Goal: Task Accomplishment & Management: Manage account settings

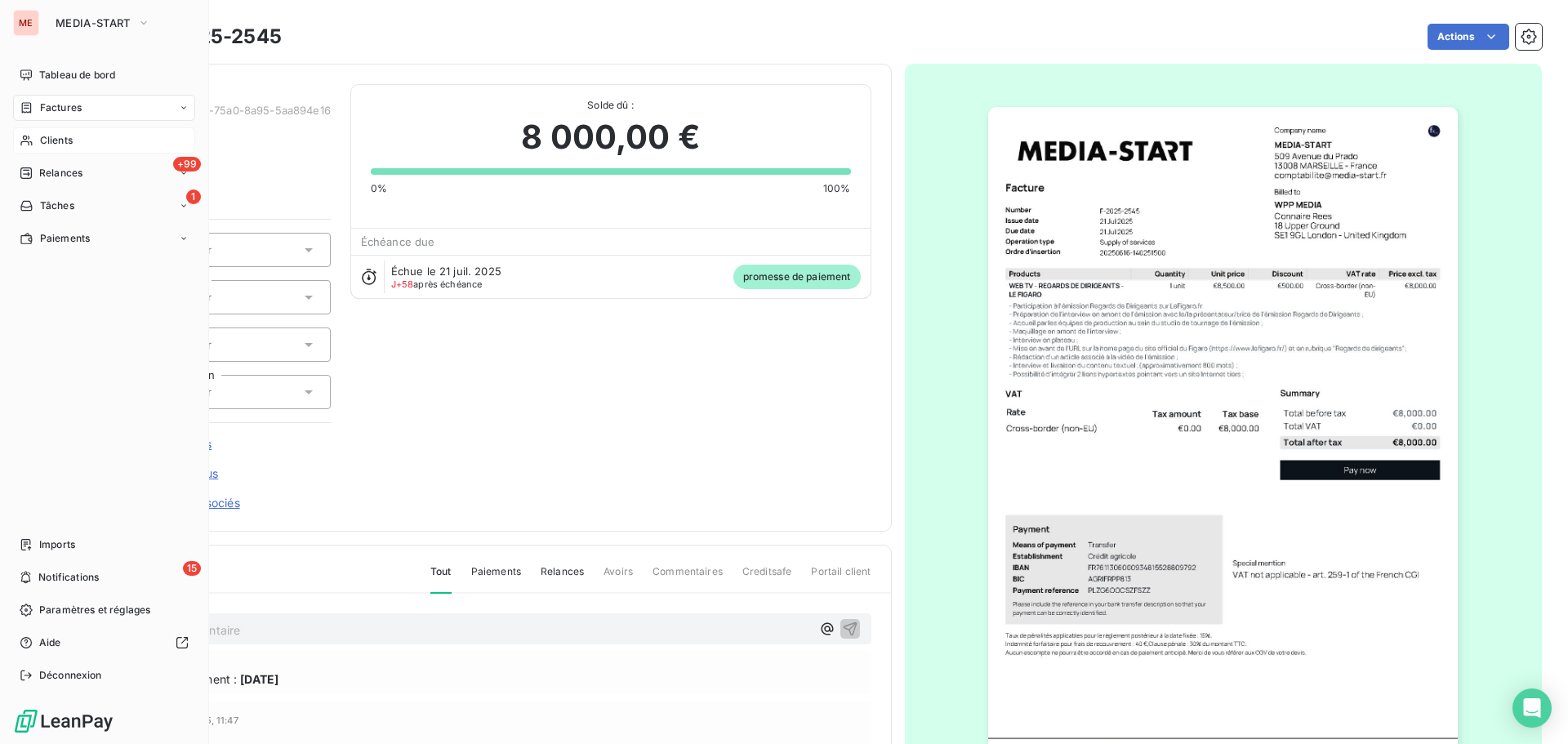
click at [51, 153] on div "Clients" at bounding box center [103, 140] width 182 height 27
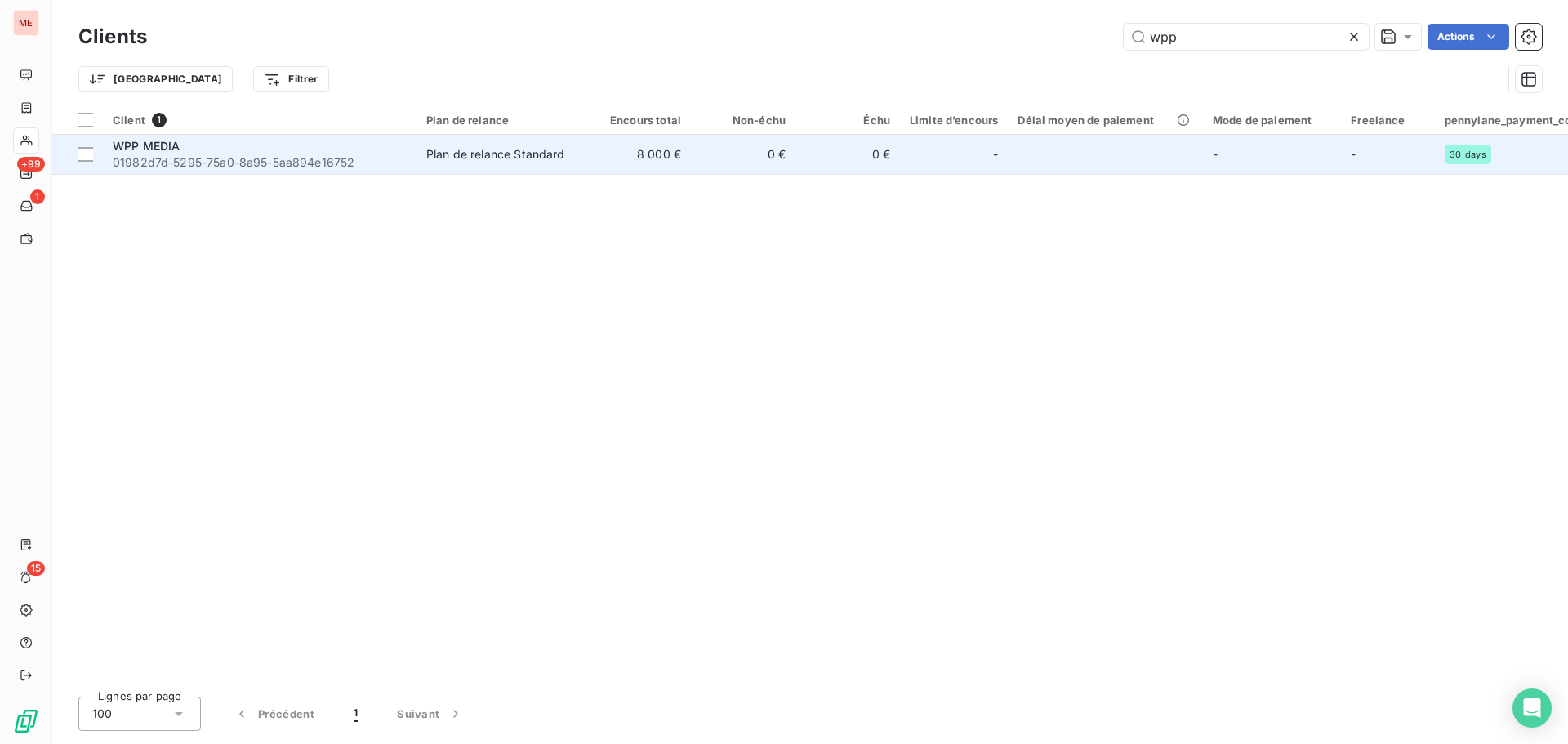
click at [216, 155] on span "01982d7d-5295-75a0-8a95-5aa894e16752" at bounding box center [260, 162] width 294 height 17
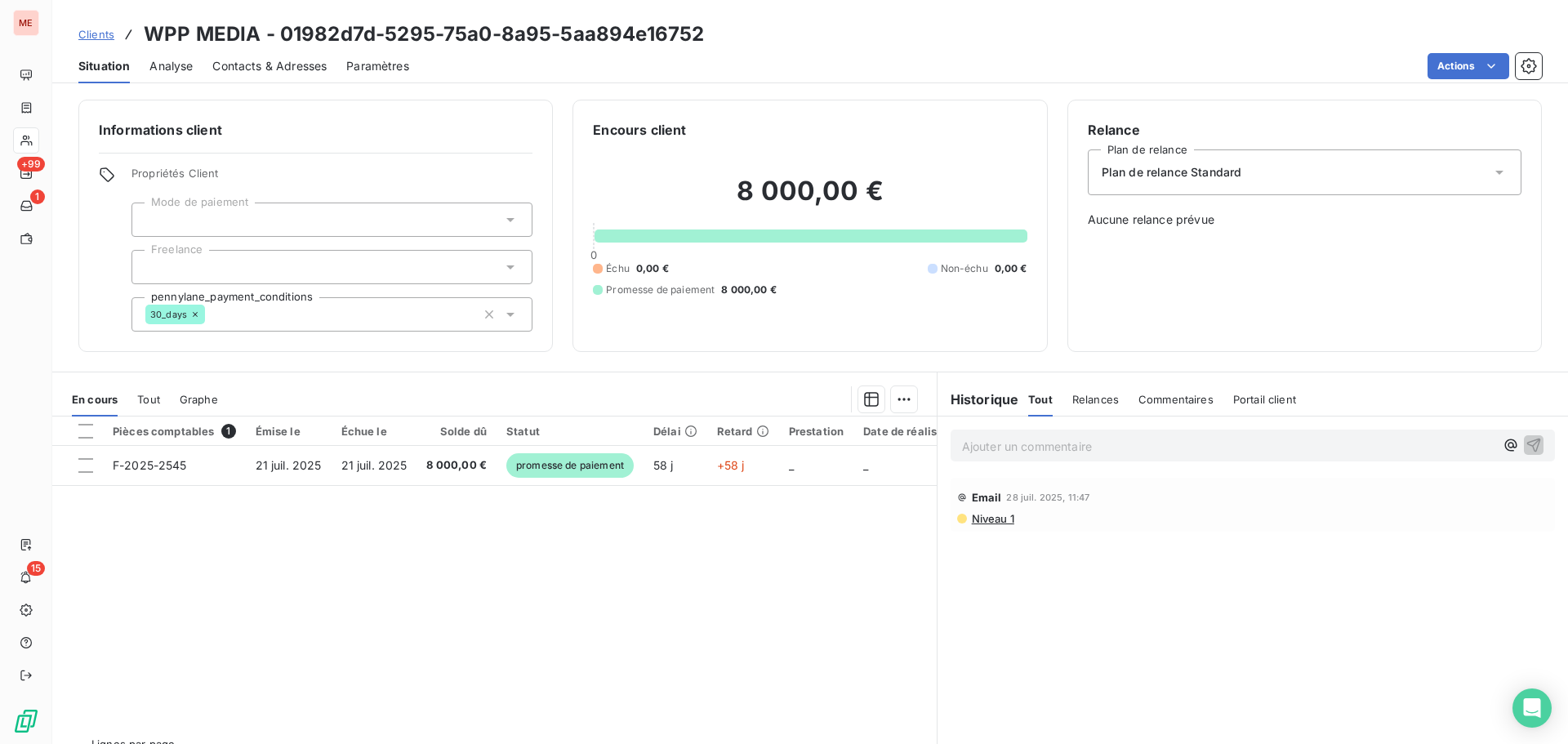
click at [242, 214] on div at bounding box center [332, 219] width 401 height 34
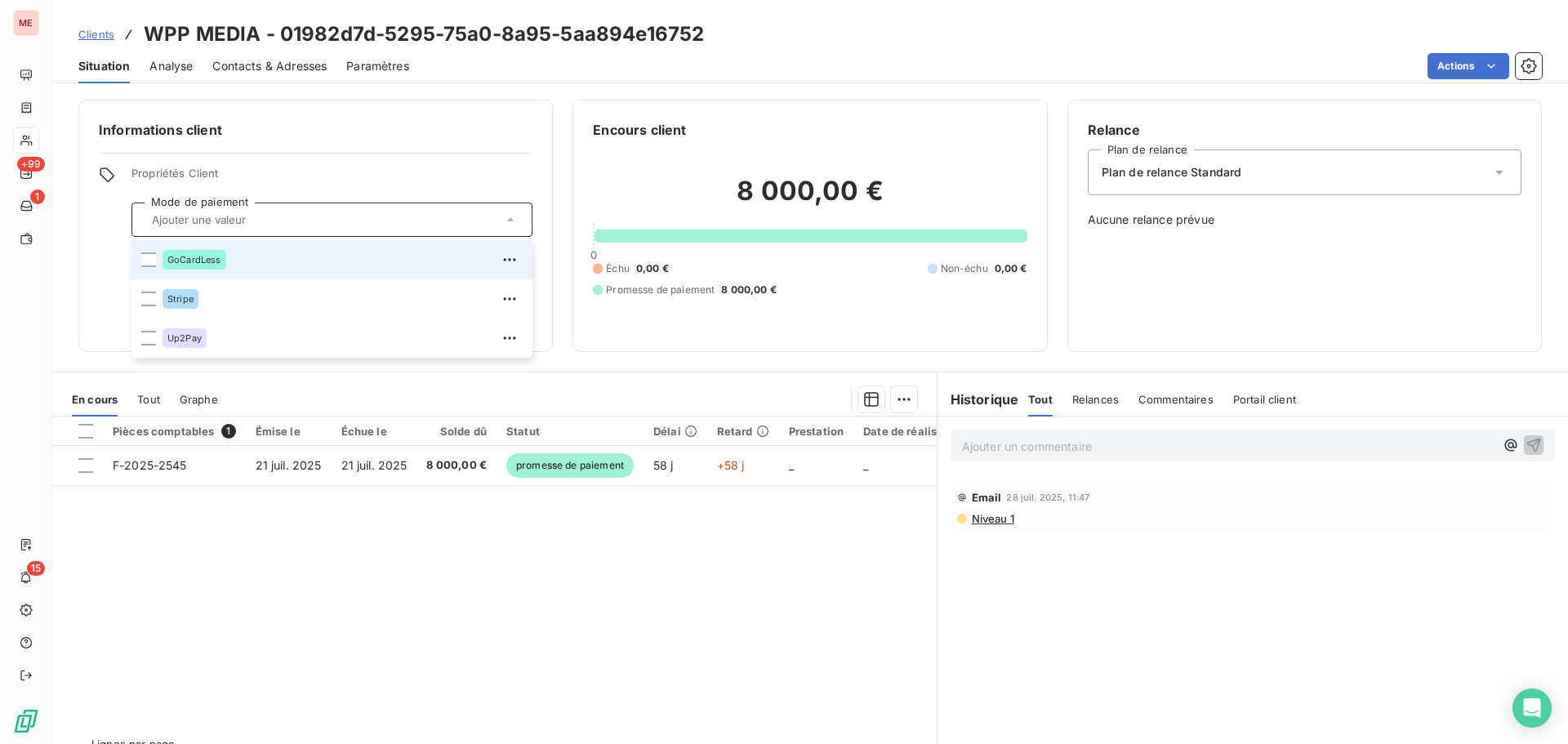
click at [296, 178] on span "Propriétés Client" at bounding box center [332, 177] width 401 height 23
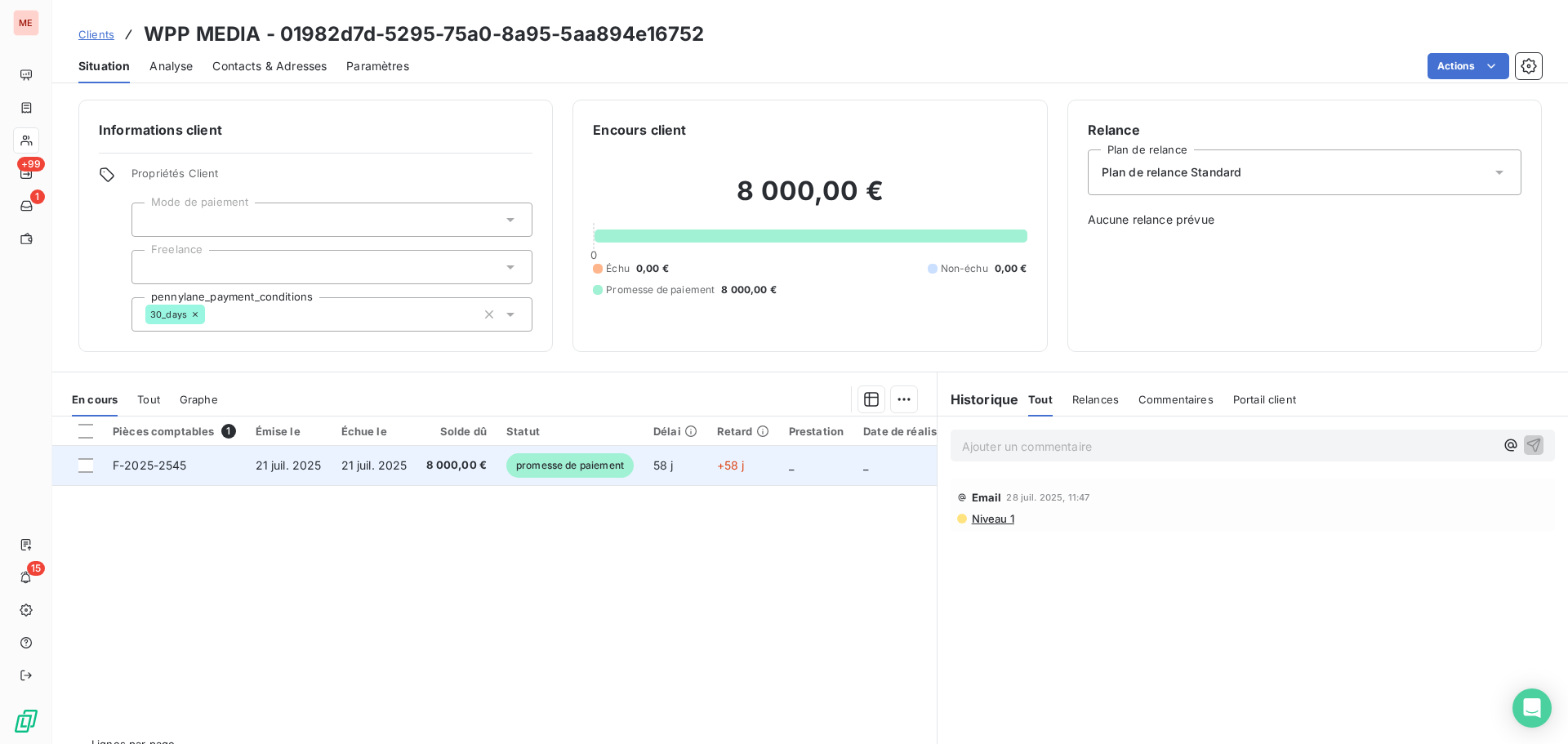
click at [379, 476] on td "21 juil. 2025" at bounding box center [374, 465] width 86 height 39
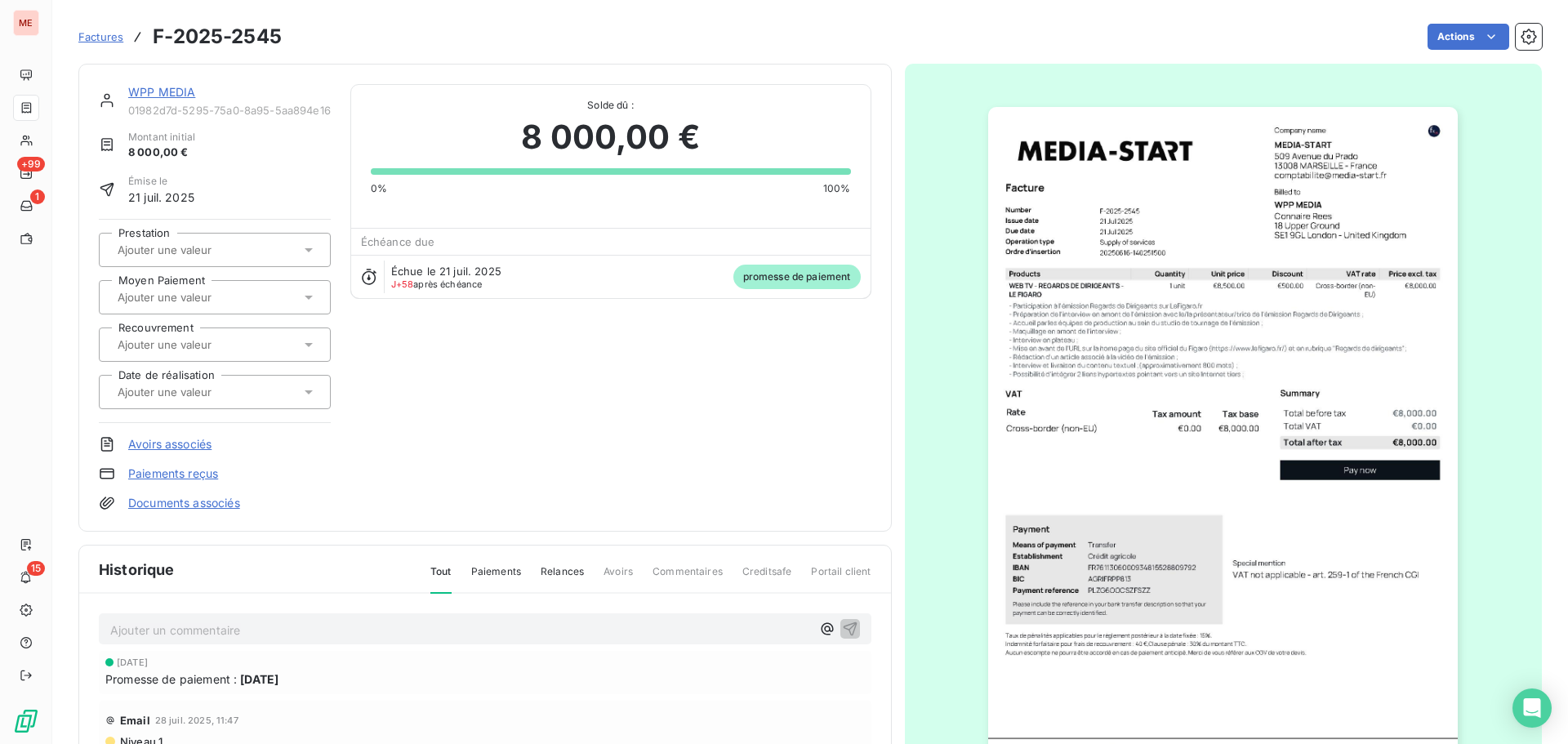
click at [298, 335] on div at bounding box center [207, 344] width 188 height 22
click at [383, 424] on div "WPP MEDIA 01982d7d-5295-75a0-8a95-5aa894e16752 Montant initial 8 000,00 € Émise…" at bounding box center [484, 297] width 773 height 427
click at [283, 287] on div at bounding box center [207, 297] width 188 height 22
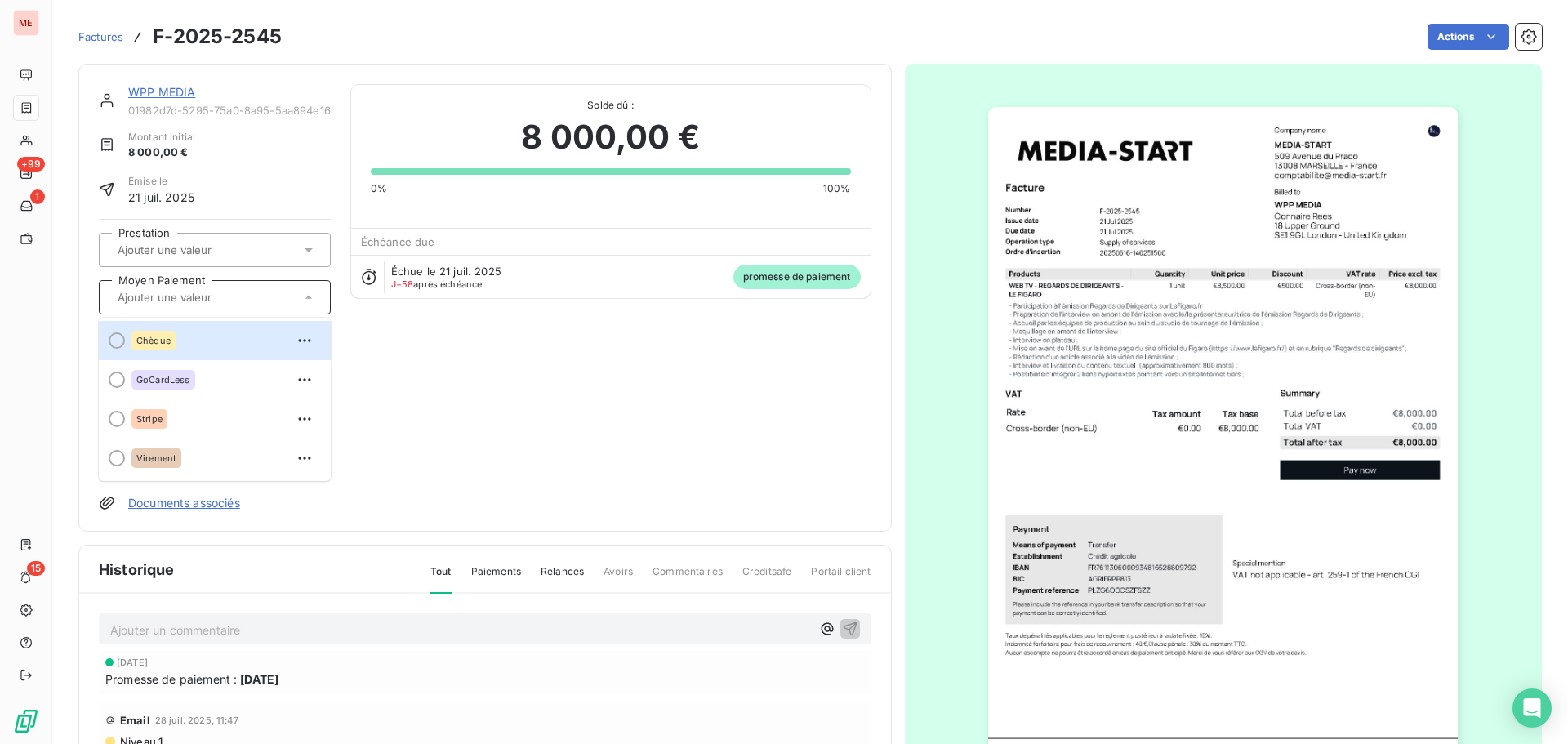
click at [443, 341] on div "WPP MEDIA 01982d7d-5295-75a0-8a95-5aa894e16752 Montant initial 8 000,00 € Émise…" at bounding box center [484, 297] width 773 height 427
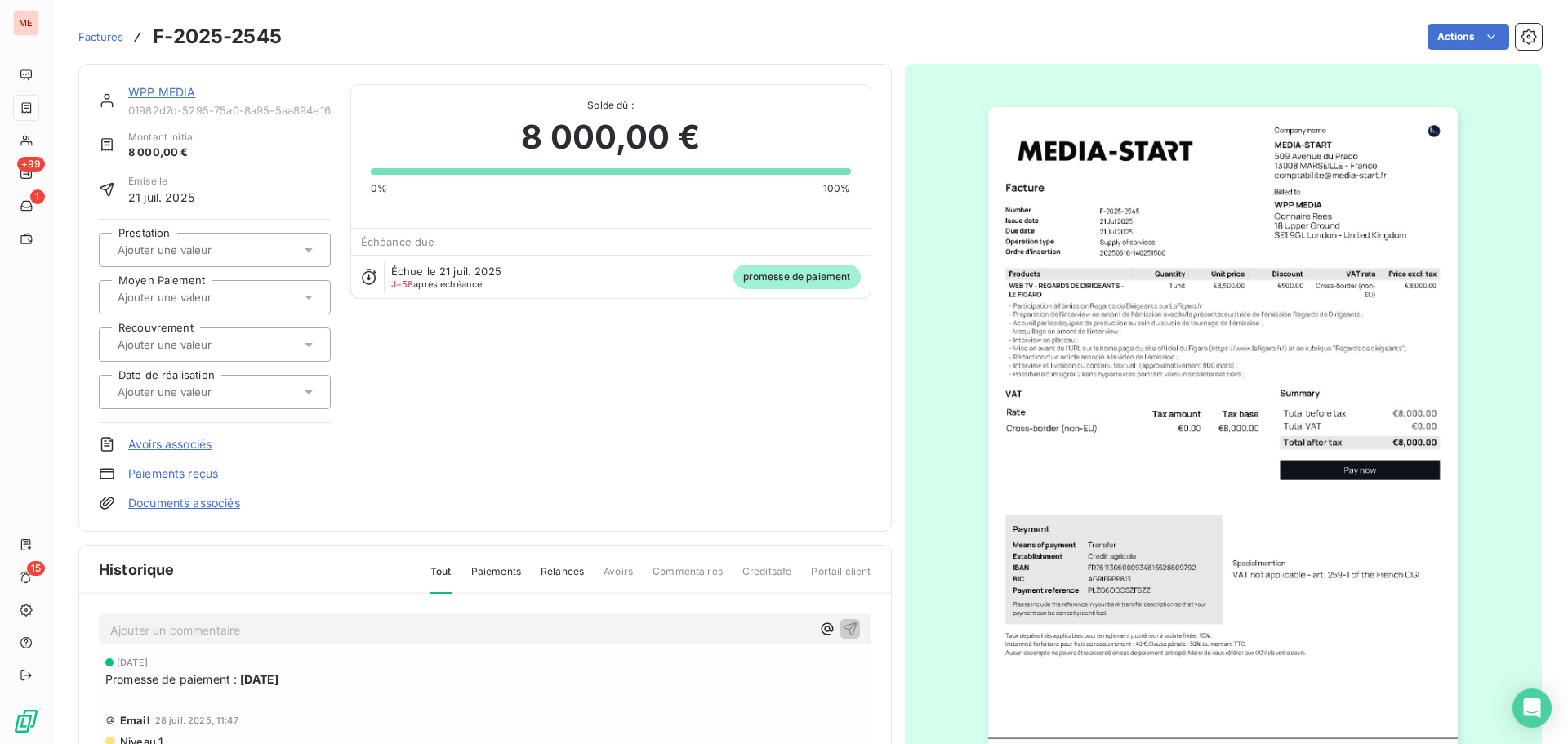
click at [252, 247] on div at bounding box center [207, 250] width 188 height 22
click at [444, 386] on div "WPP MEDIA 01982d7d-5295-75a0-8a95-5aa894e16752 Montant initial 8 000,00 € Émise…" at bounding box center [484, 297] width 773 height 427
click at [252, 249] on div at bounding box center [207, 250] width 188 height 22
click at [397, 438] on div "WPP MEDIA 01982d7d-5295-75a0-8a95-5aa894e16752 Montant initial 8 000,00 € Émise…" at bounding box center [484, 297] width 773 height 427
click at [278, 253] on div at bounding box center [207, 250] width 188 height 22
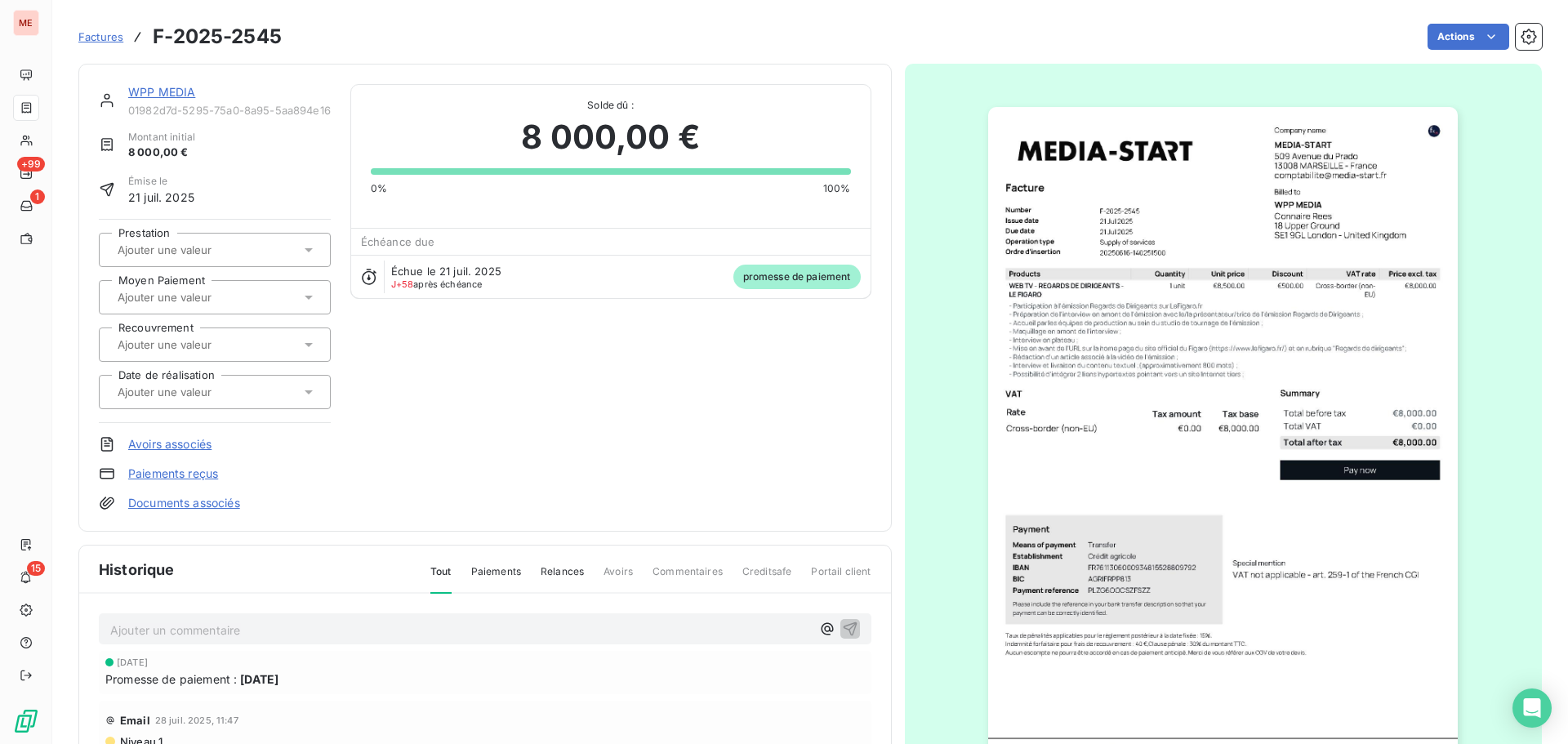
click at [415, 419] on div "WPP MEDIA 01982d7d-5295-75a0-8a95-5aa894e16752 Montant initial 8 000,00 € Émise…" at bounding box center [484, 297] width 773 height 427
click at [1523, 27] on button "button" at bounding box center [1529, 36] width 27 height 27
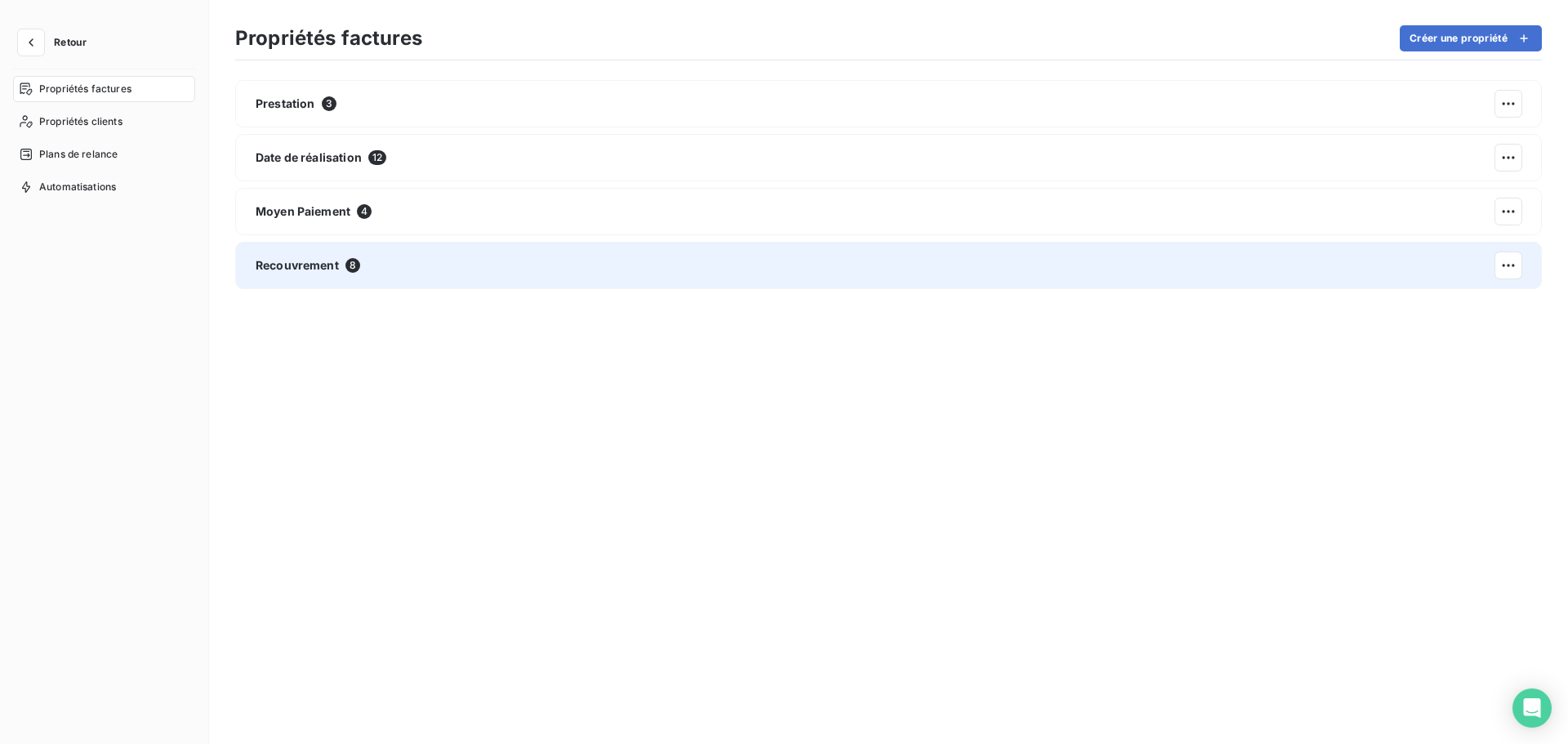
click at [553, 261] on div "Recouvrement 8" at bounding box center [889, 266] width 1307 height 47
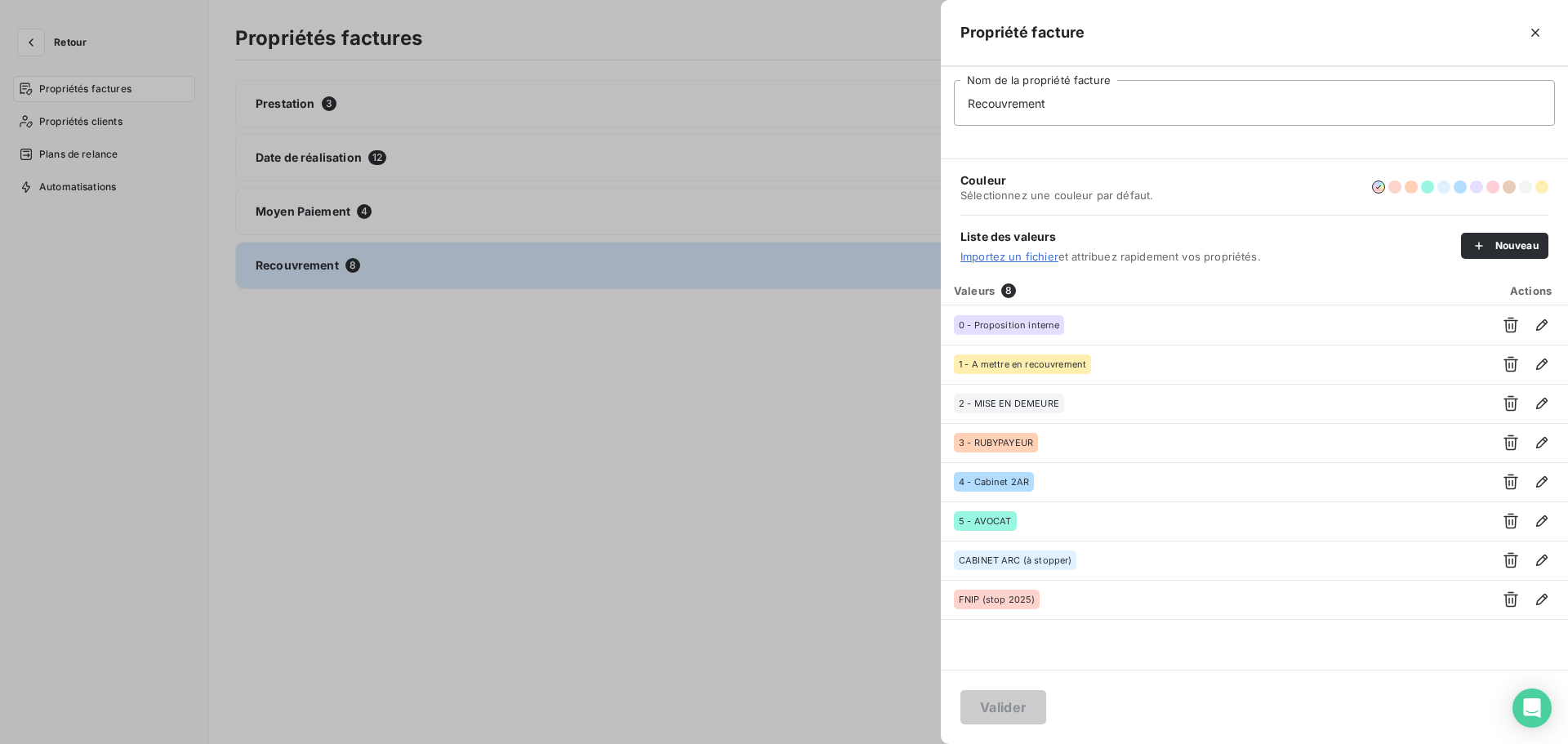
click at [595, 361] on div at bounding box center [784, 372] width 1568 height 744
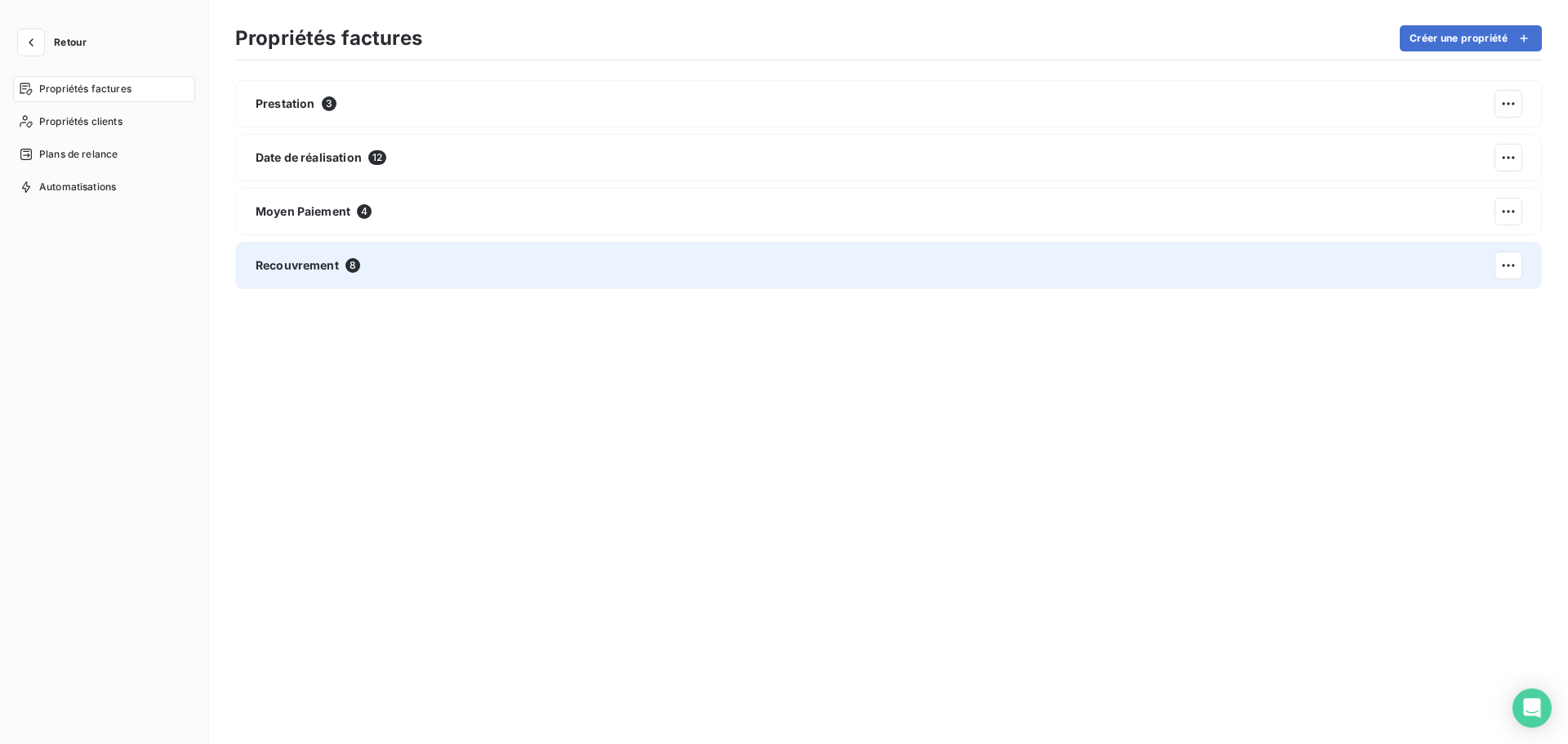
click at [957, 275] on div "Recouvrement 8" at bounding box center [889, 266] width 1307 height 47
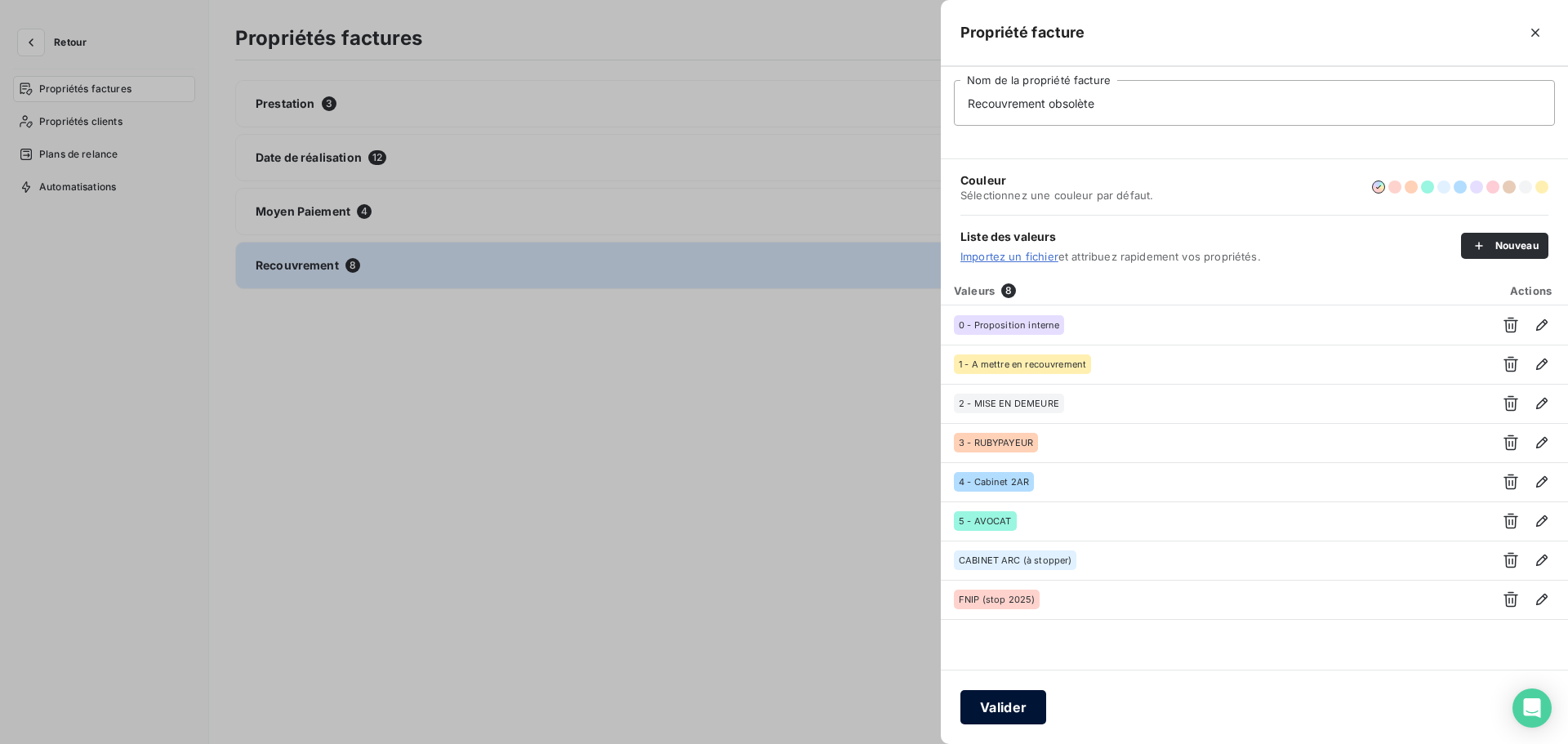
type input "Recouvrement obsolète"
click at [1007, 693] on button "Valider" at bounding box center [1003, 707] width 86 height 34
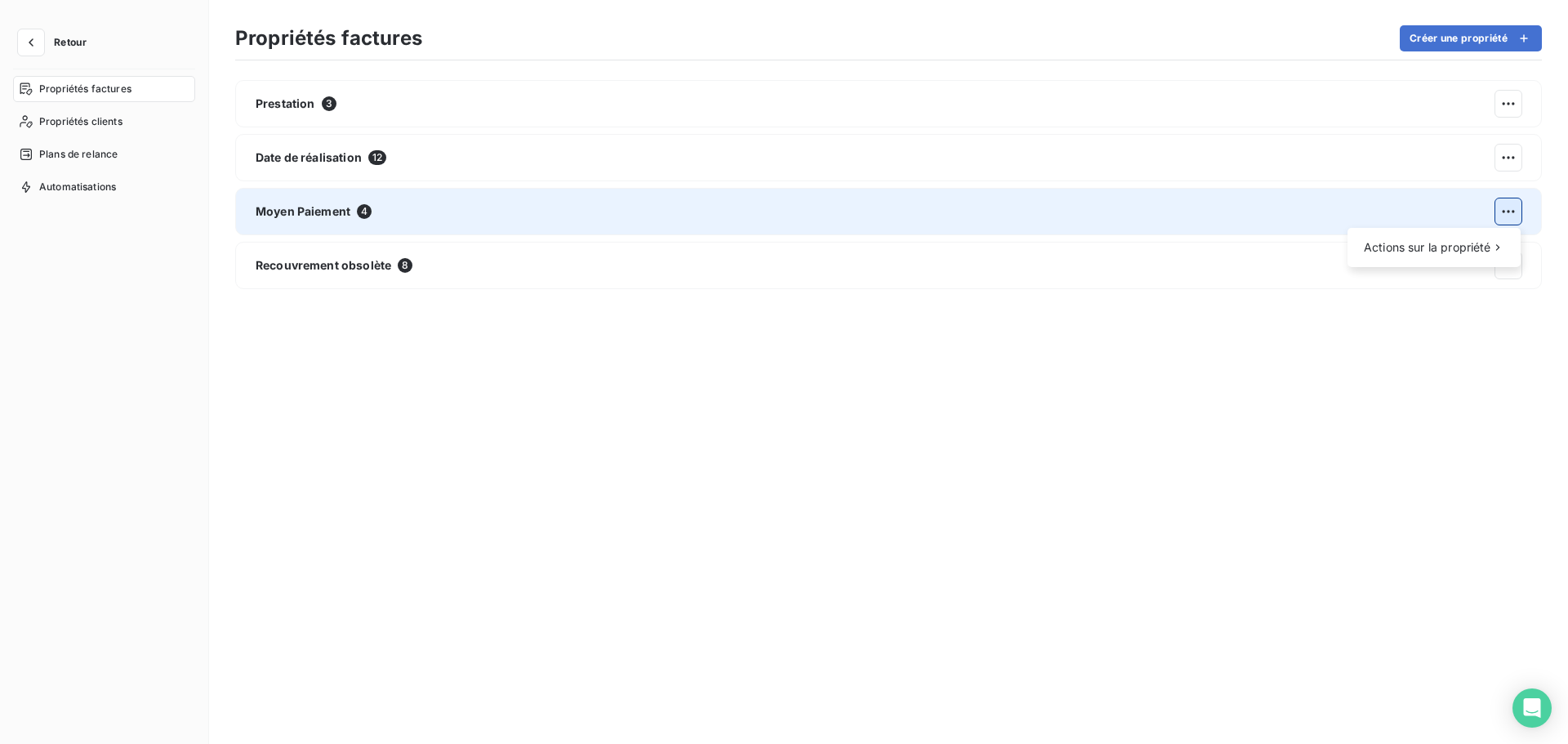
click at [1513, 214] on html "Retour Propriétés factures Propriétés clients Plans de relance Automatisations …" at bounding box center [784, 372] width 1568 height 744
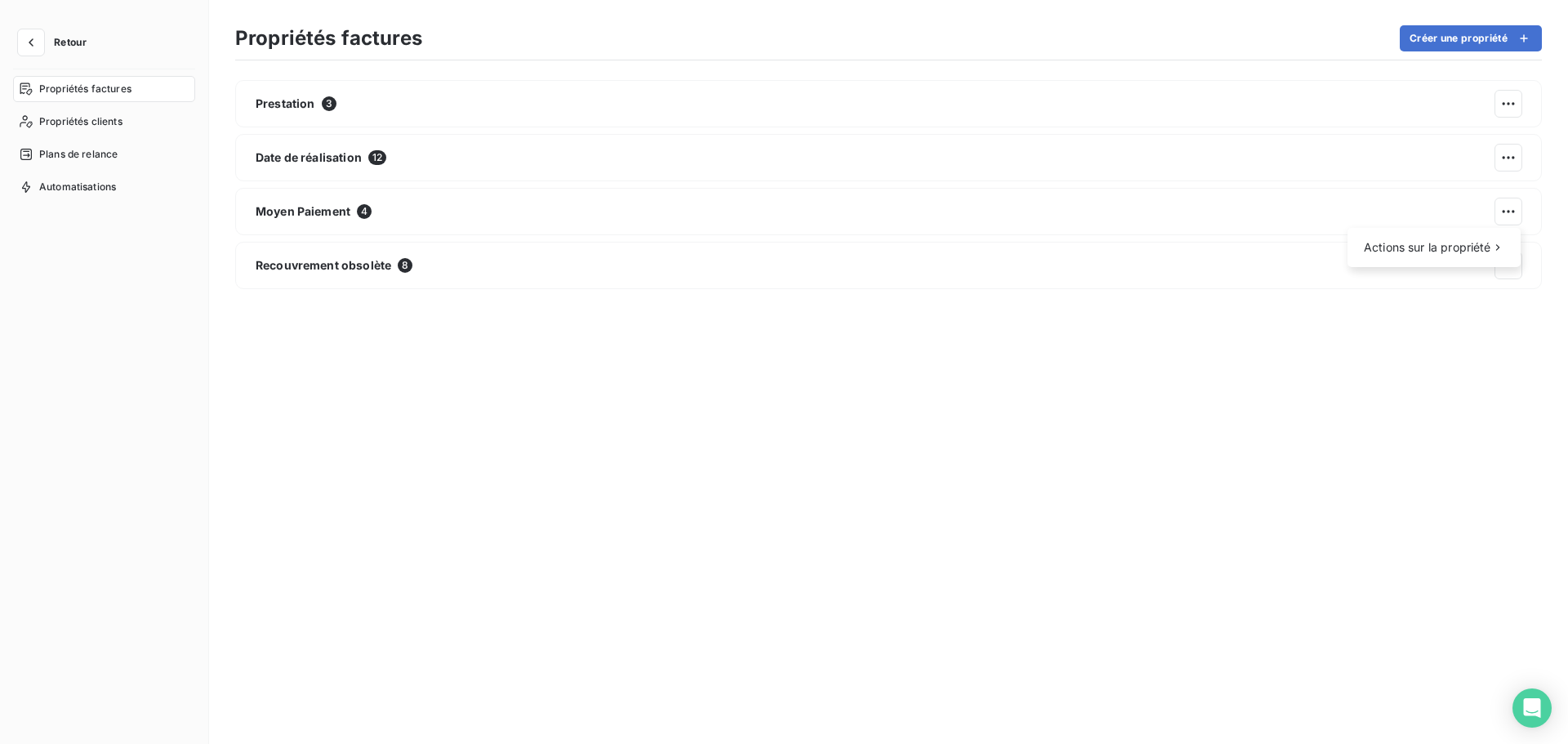
click at [1266, 234] on html "Retour Propriétés factures Propriétés clients Plans de relance Automatisations …" at bounding box center [784, 372] width 1568 height 744
click at [1508, 209] on html "Retour Propriétés factures Propriétés clients Plans de relance Automatisations …" at bounding box center [784, 372] width 1568 height 744
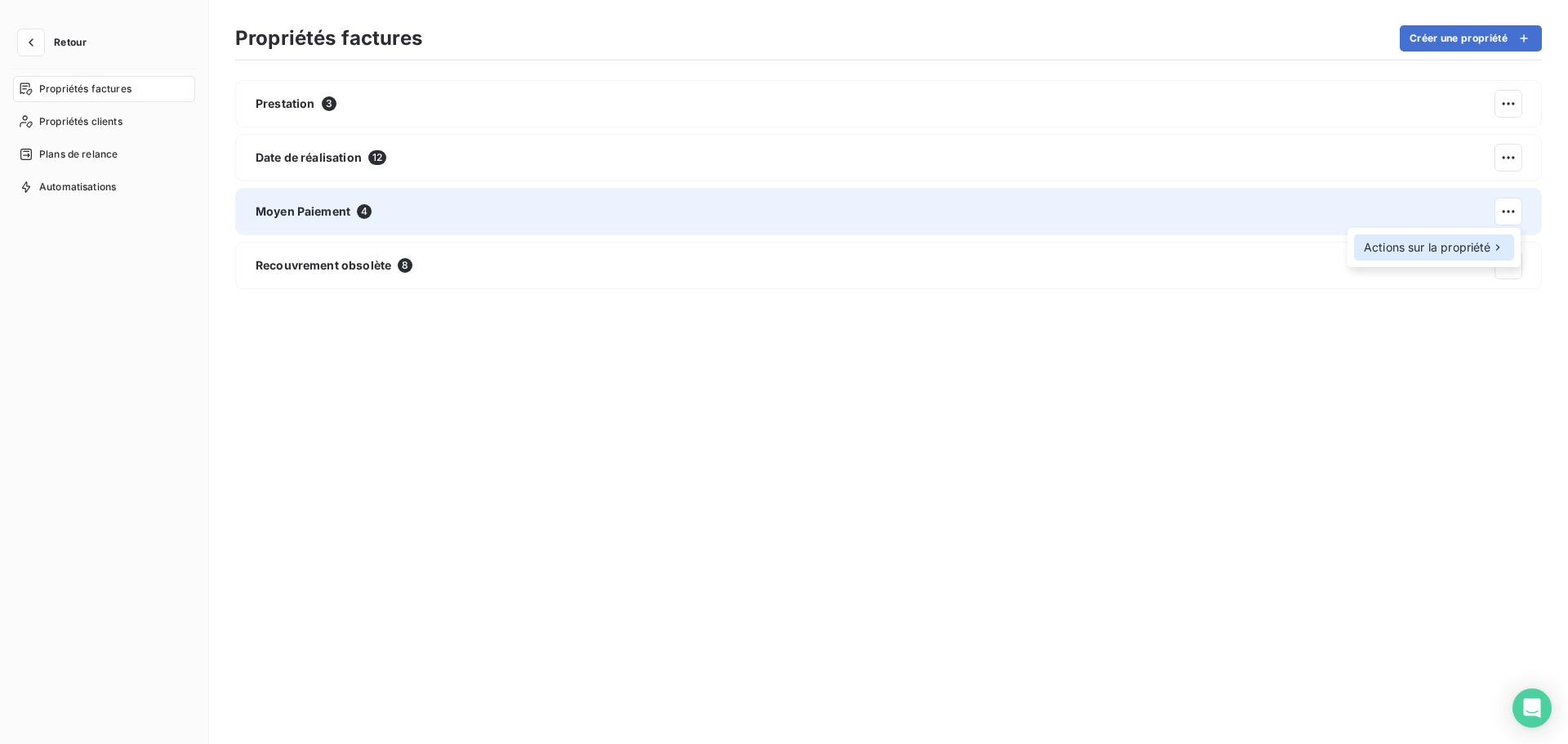
click at [1482, 244] on span "Actions sur la propriété" at bounding box center [1427, 247] width 127 height 17
click at [1292, 280] on div "Supprimer" at bounding box center [1289, 283] width 94 height 27
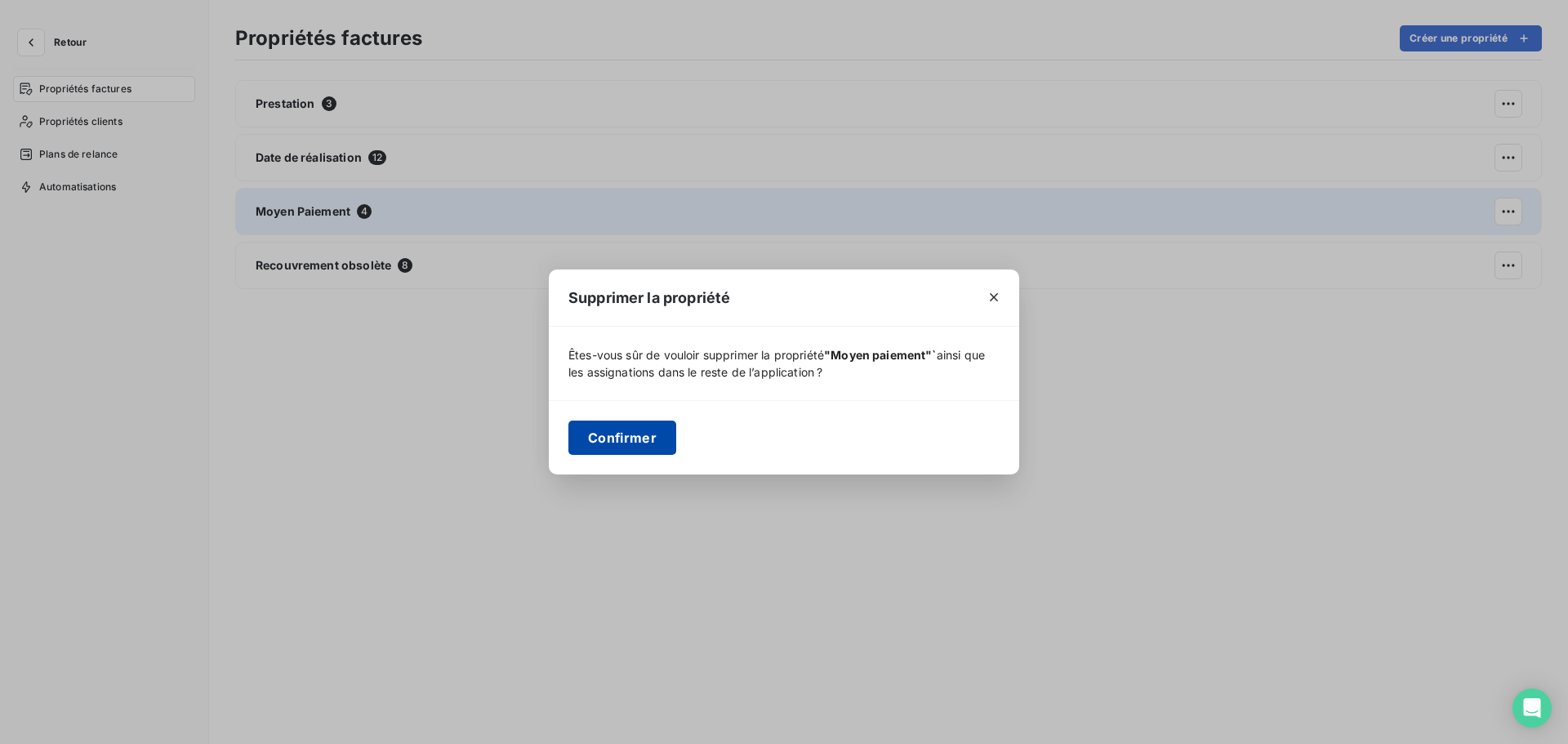
click at [667, 438] on button "Confirmer" at bounding box center [622, 437] width 108 height 34
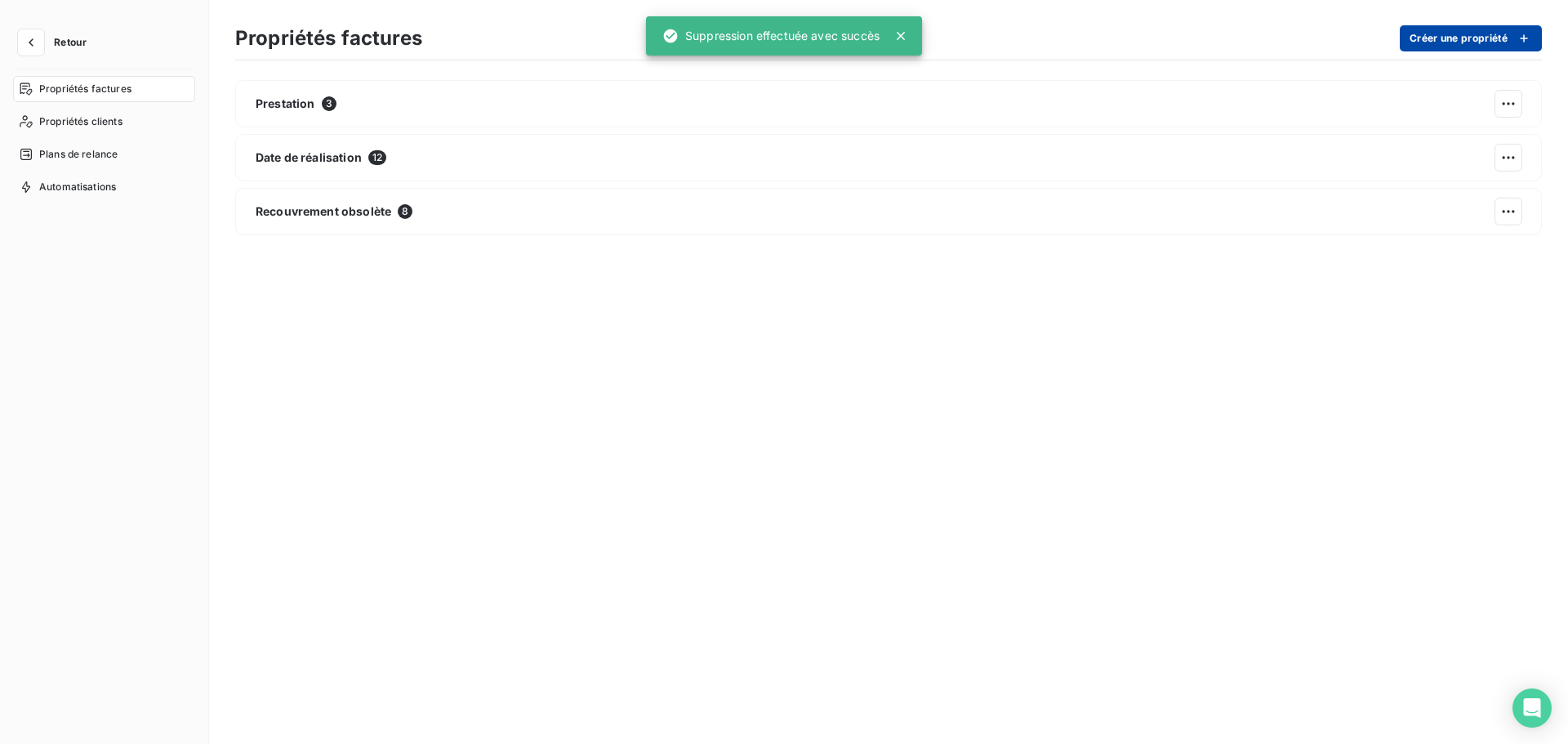
click at [1458, 31] on button "Créer une propriété" at bounding box center [1471, 38] width 142 height 27
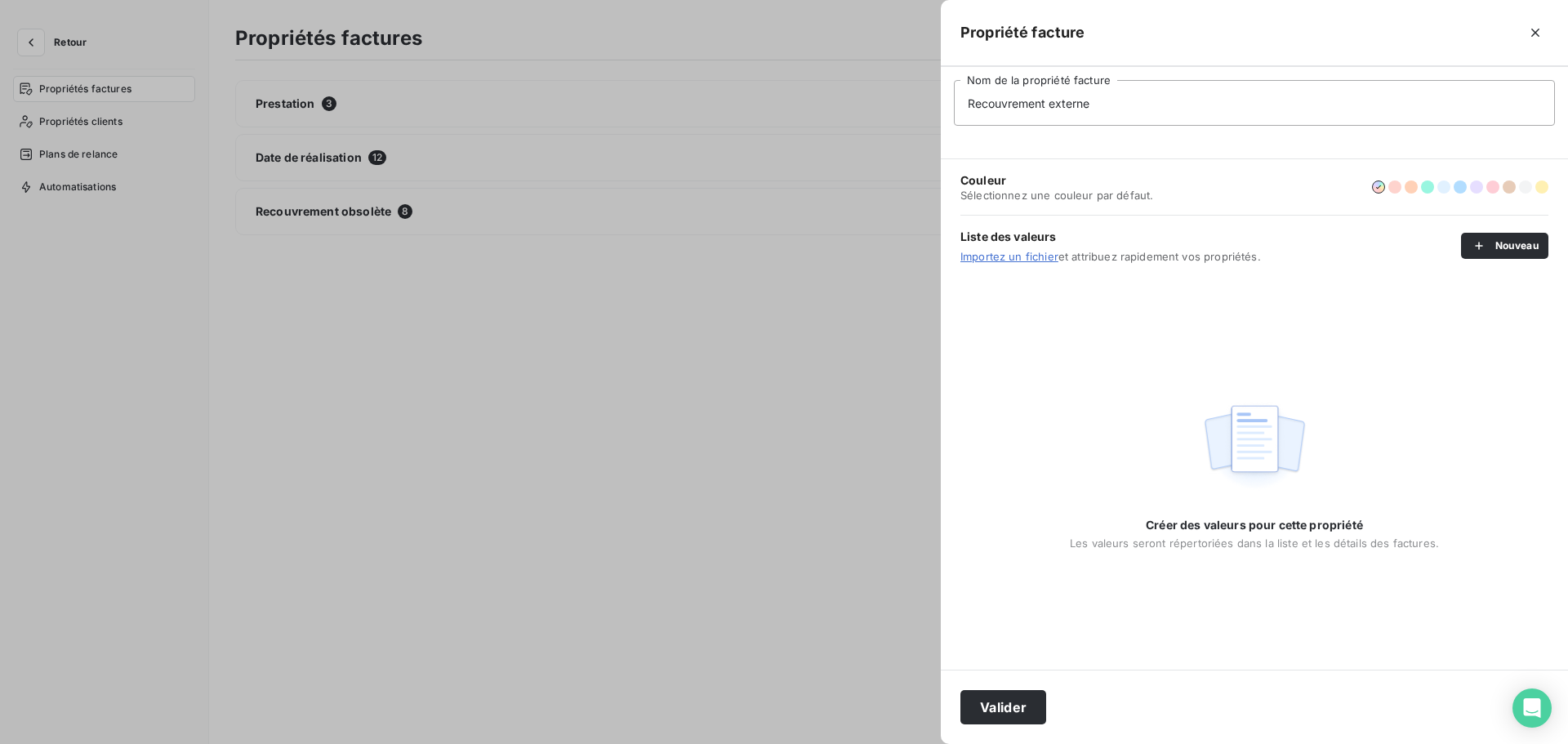
click at [1055, 105] on input "Recouvrement externe" at bounding box center [1254, 102] width 601 height 45
click at [1477, 187] on button "button" at bounding box center [1476, 186] width 13 height 13
click at [1493, 245] on div "button" at bounding box center [1482, 245] width 25 height 17
click at [1308, 159] on div "Couleur Sélectionnez une couleur par défaut." at bounding box center [1254, 187] width 588 height 55
click at [1134, 108] on input "Recouvrement Externe" at bounding box center [1254, 102] width 601 height 45
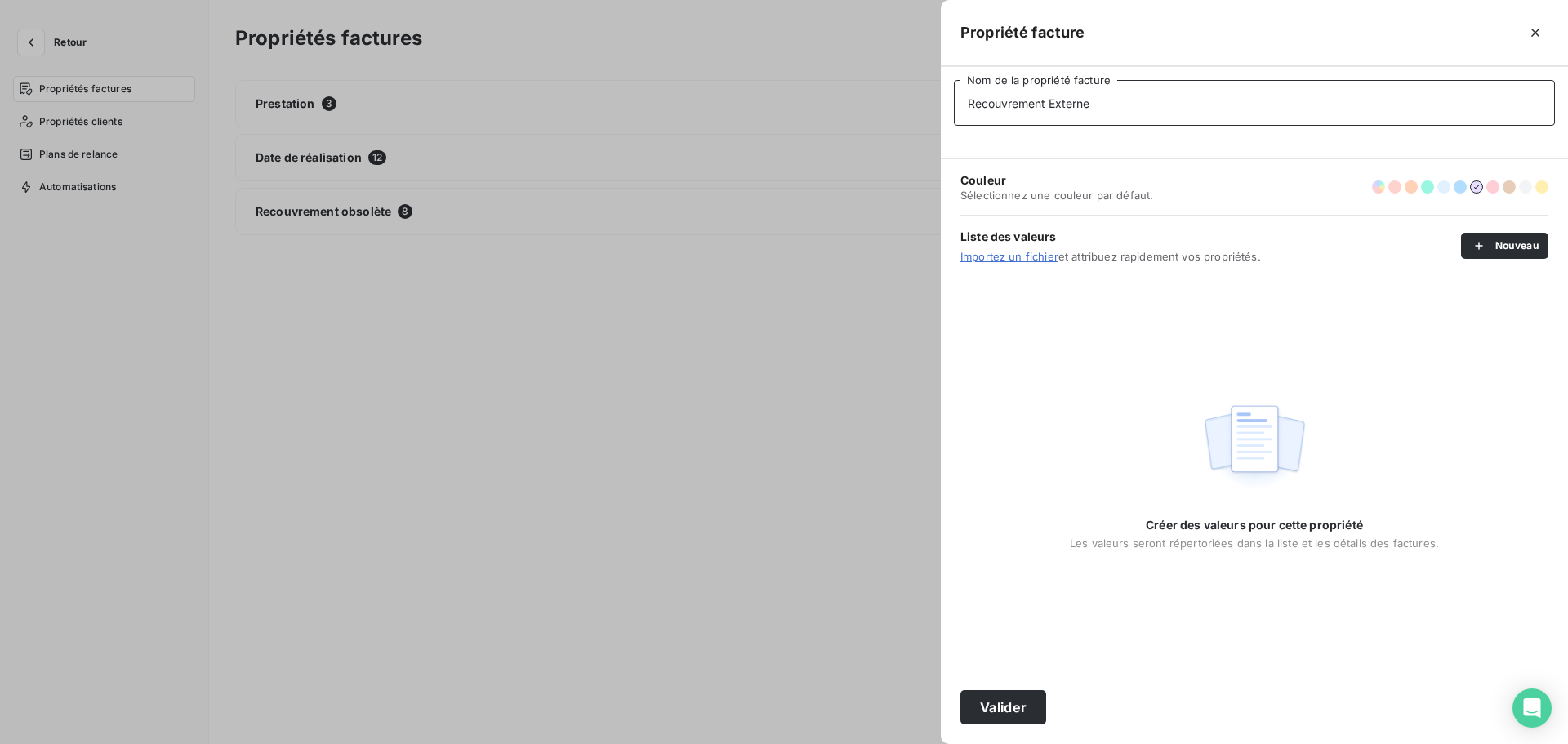
drag, startPoint x: 1097, startPoint y: 103, endPoint x: 1051, endPoint y: 98, distance: 46.3
click at [1051, 98] on input "Recouvrement Externe" at bounding box center [1254, 102] width 601 height 45
type input "Recouvrement Interne"
click at [1510, 253] on button "Nouveau" at bounding box center [1504, 245] width 88 height 27
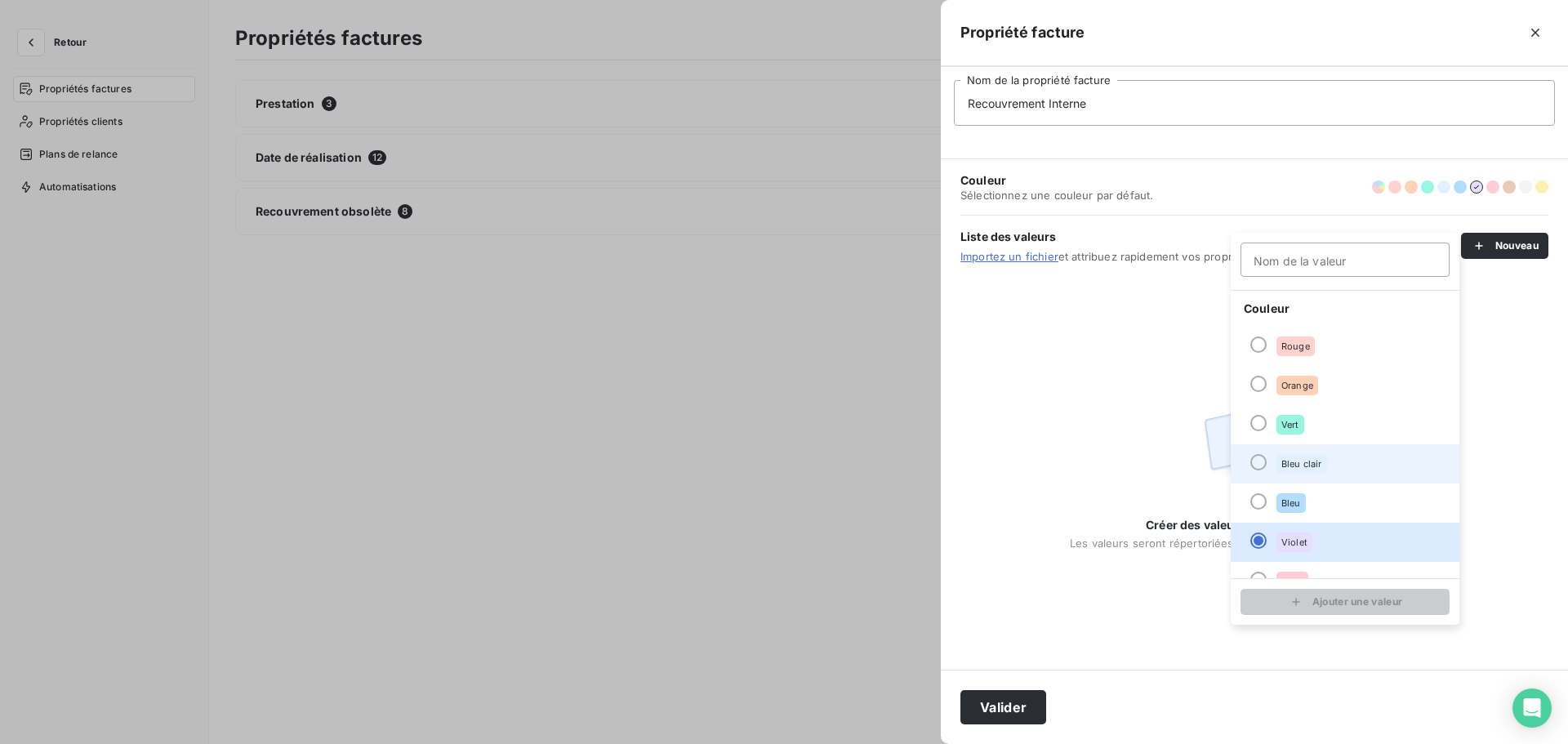
click at [1297, 468] on span "Bleu clair" at bounding box center [1301, 464] width 40 height 10
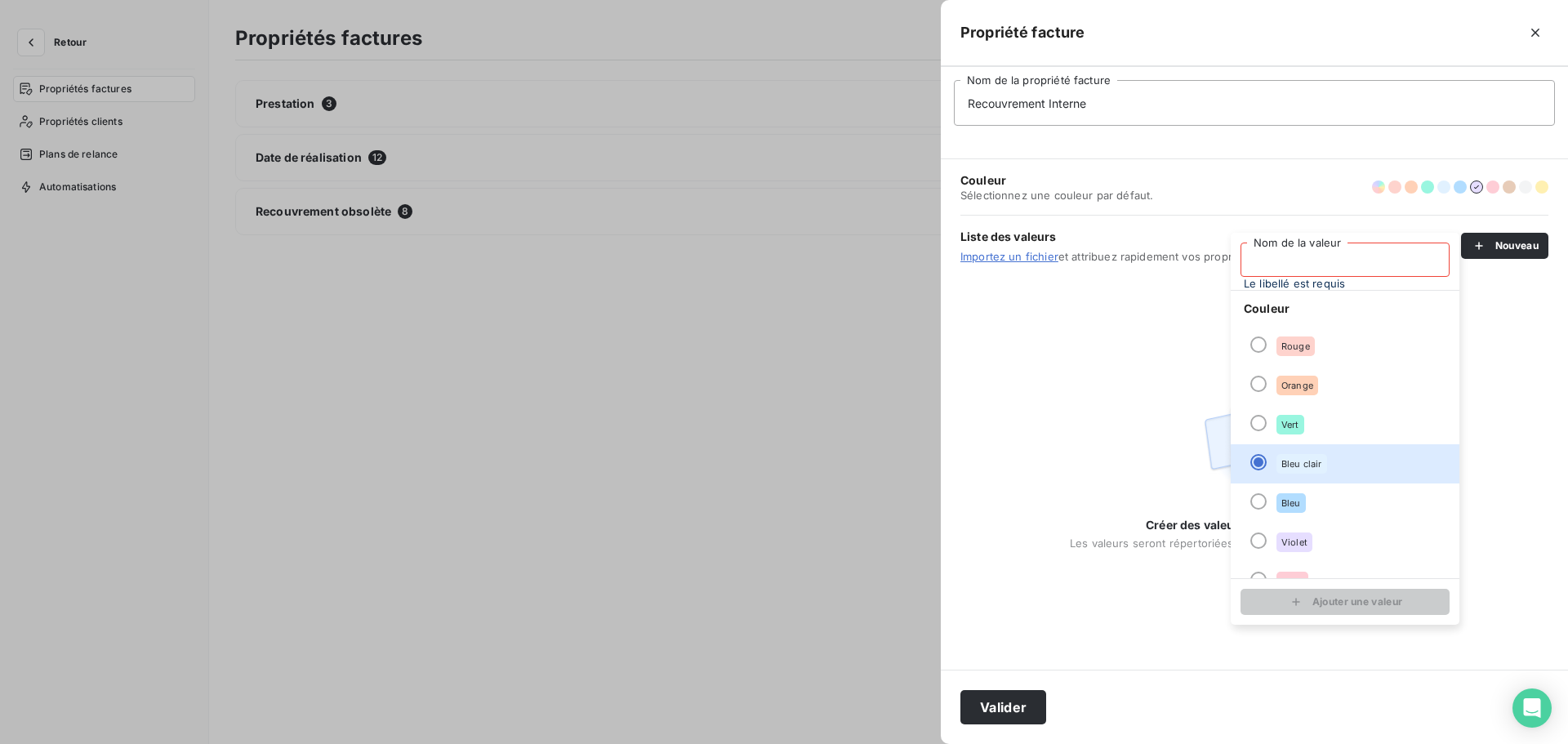
click at [1282, 252] on input "Nom de la valeur" at bounding box center [1345, 259] width 209 height 34
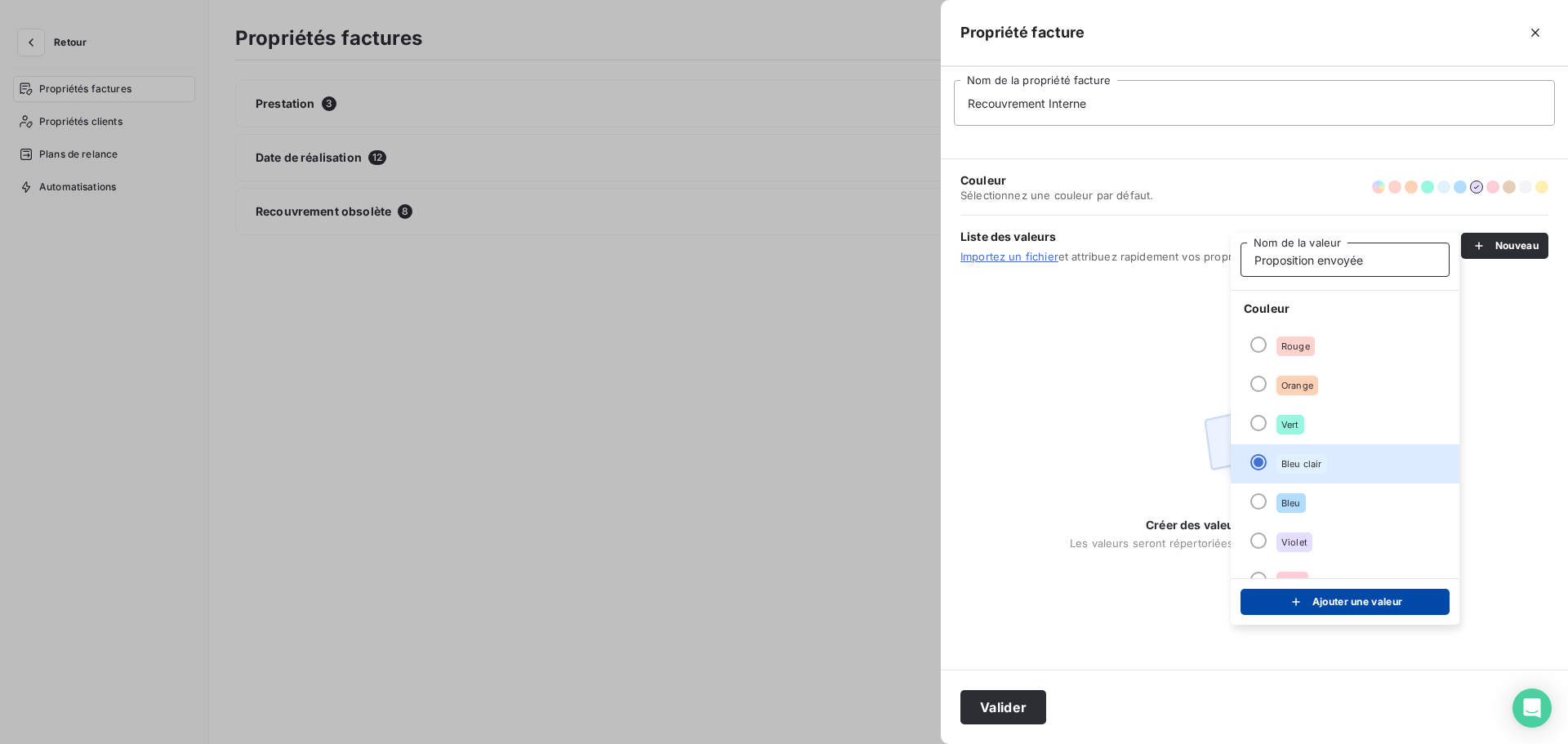
type input "Proposition envoyée"
click at [1336, 606] on button "Ajouter une valeur" at bounding box center [1345, 601] width 209 height 27
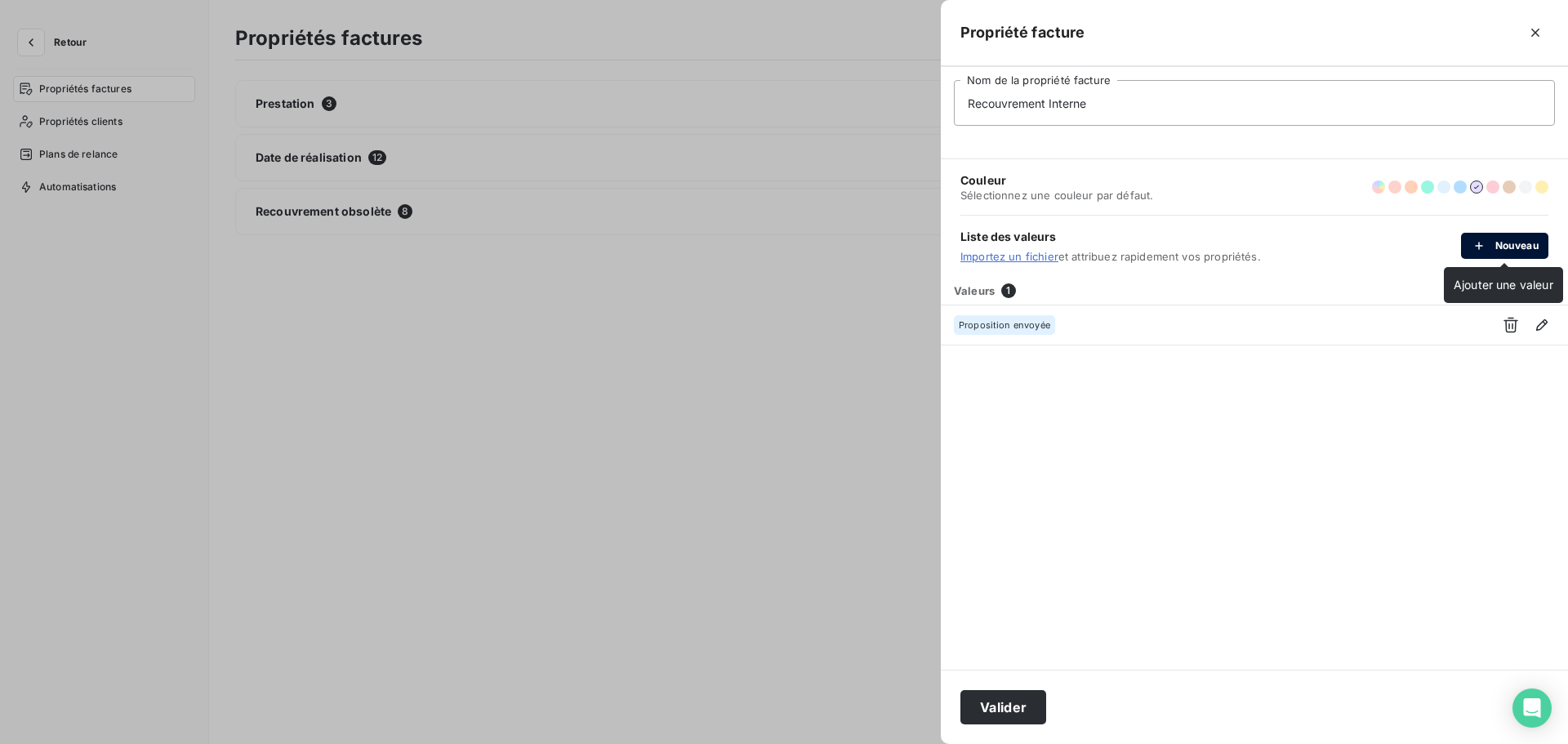
click at [1487, 250] on div "button" at bounding box center [1482, 245] width 25 height 17
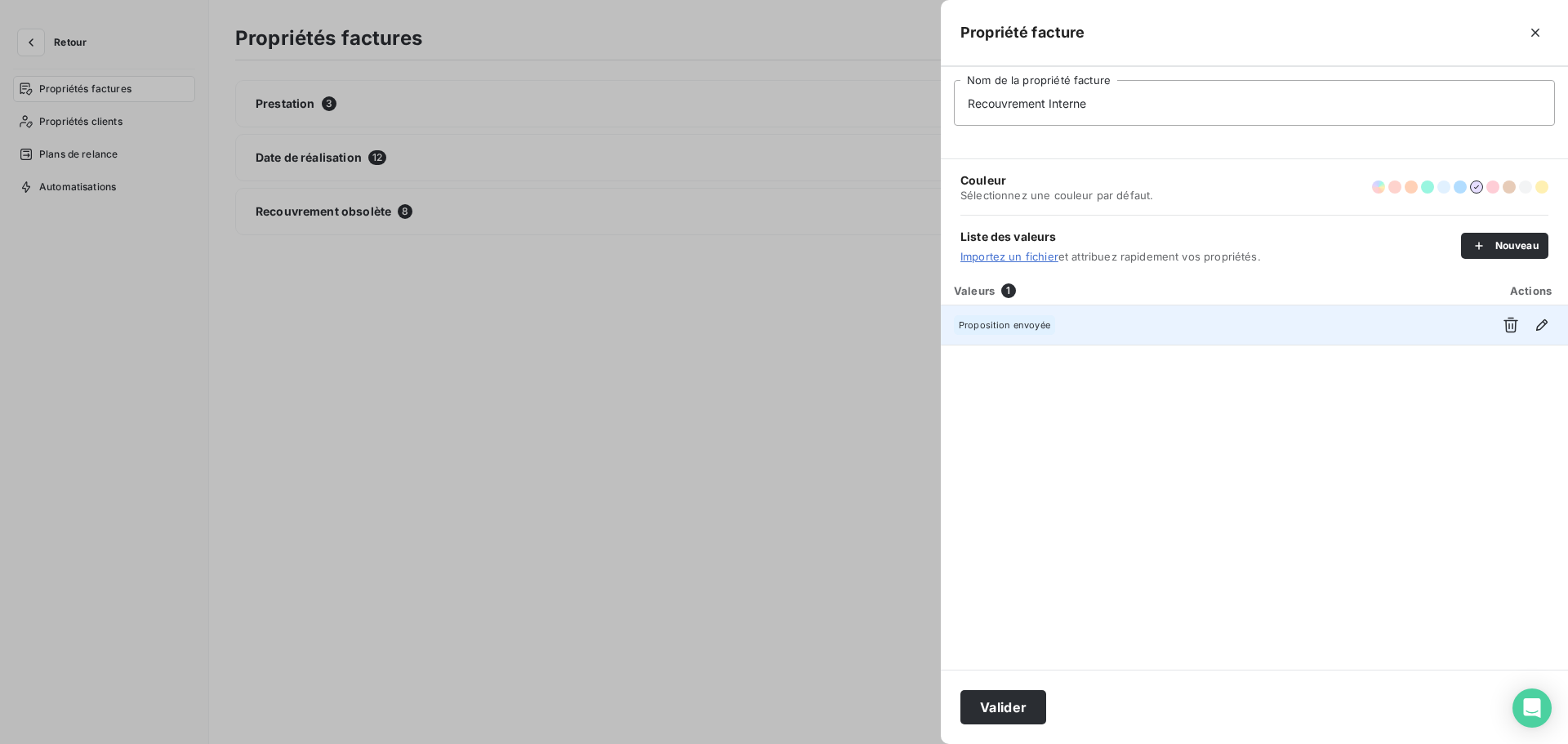
click at [1115, 327] on div "Proposition envoyée" at bounding box center [1213, 325] width 518 height 20
click at [1542, 333] on icon "button" at bounding box center [1541, 325] width 17 height 17
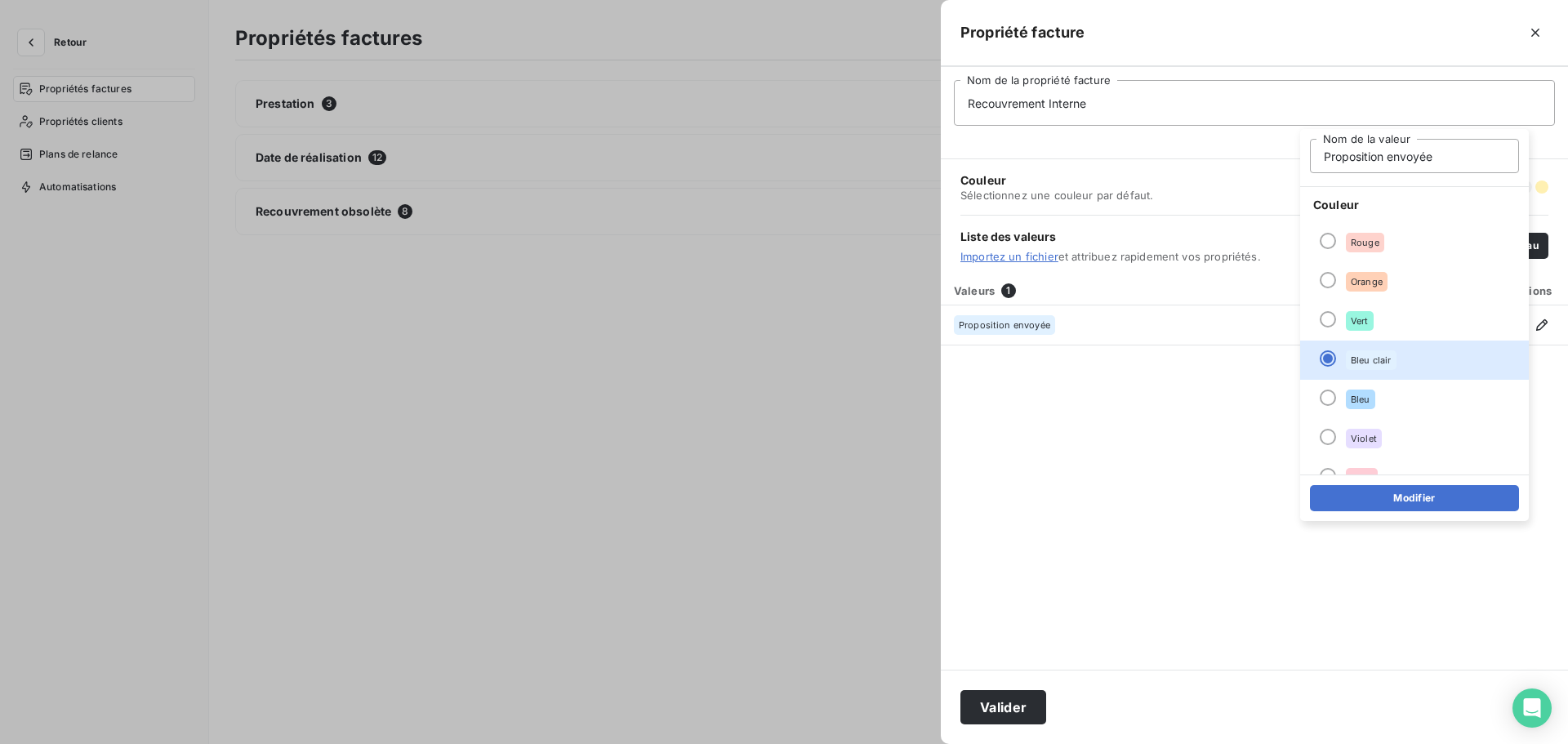
click at [1327, 151] on input "Proposition envoyée" at bounding box center [1414, 155] width 209 height 34
type input "1 - Proposition envoyée"
click at [1395, 494] on button "Modifier" at bounding box center [1414, 498] width 209 height 27
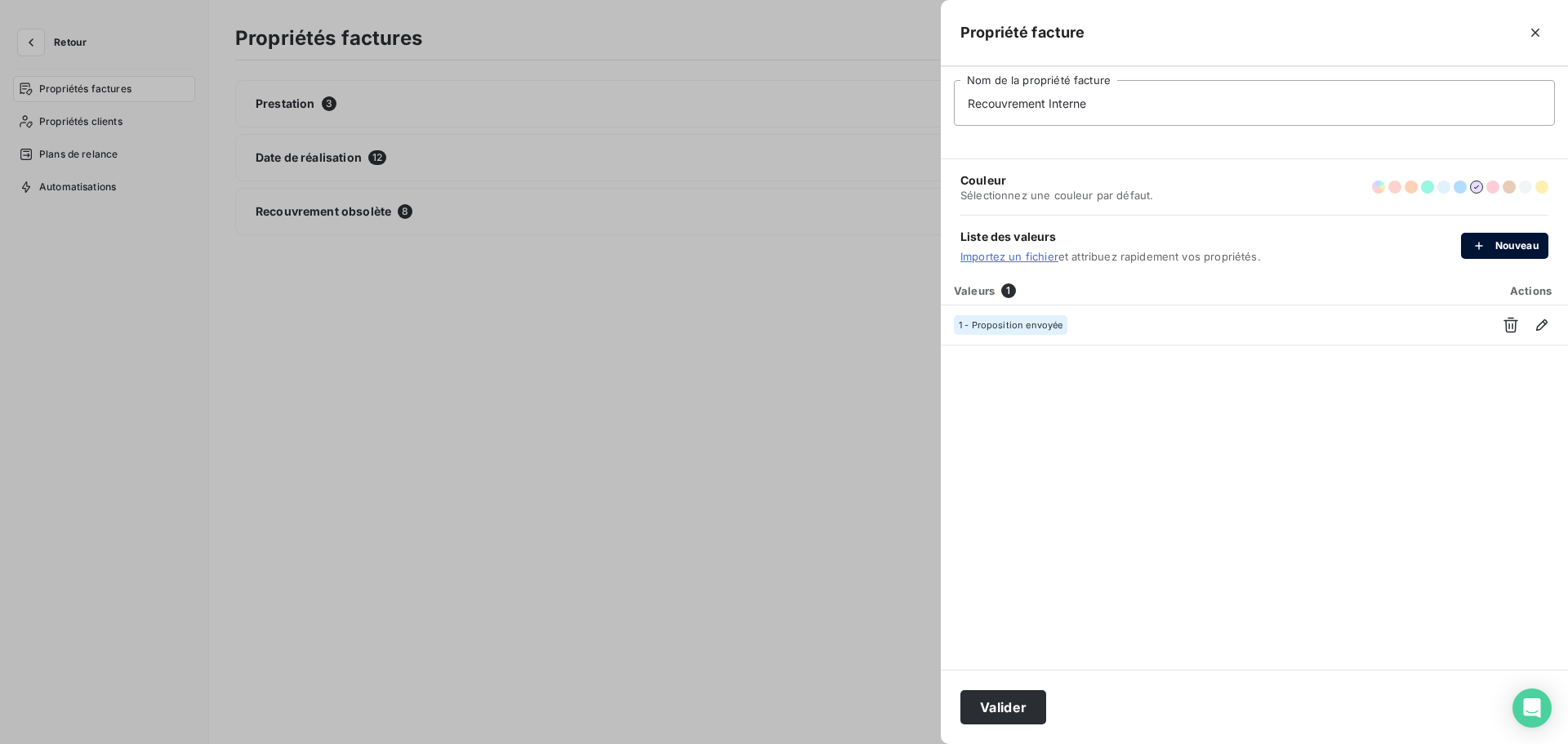
click at [1479, 254] on button "Nouveau" at bounding box center [1504, 245] width 88 height 27
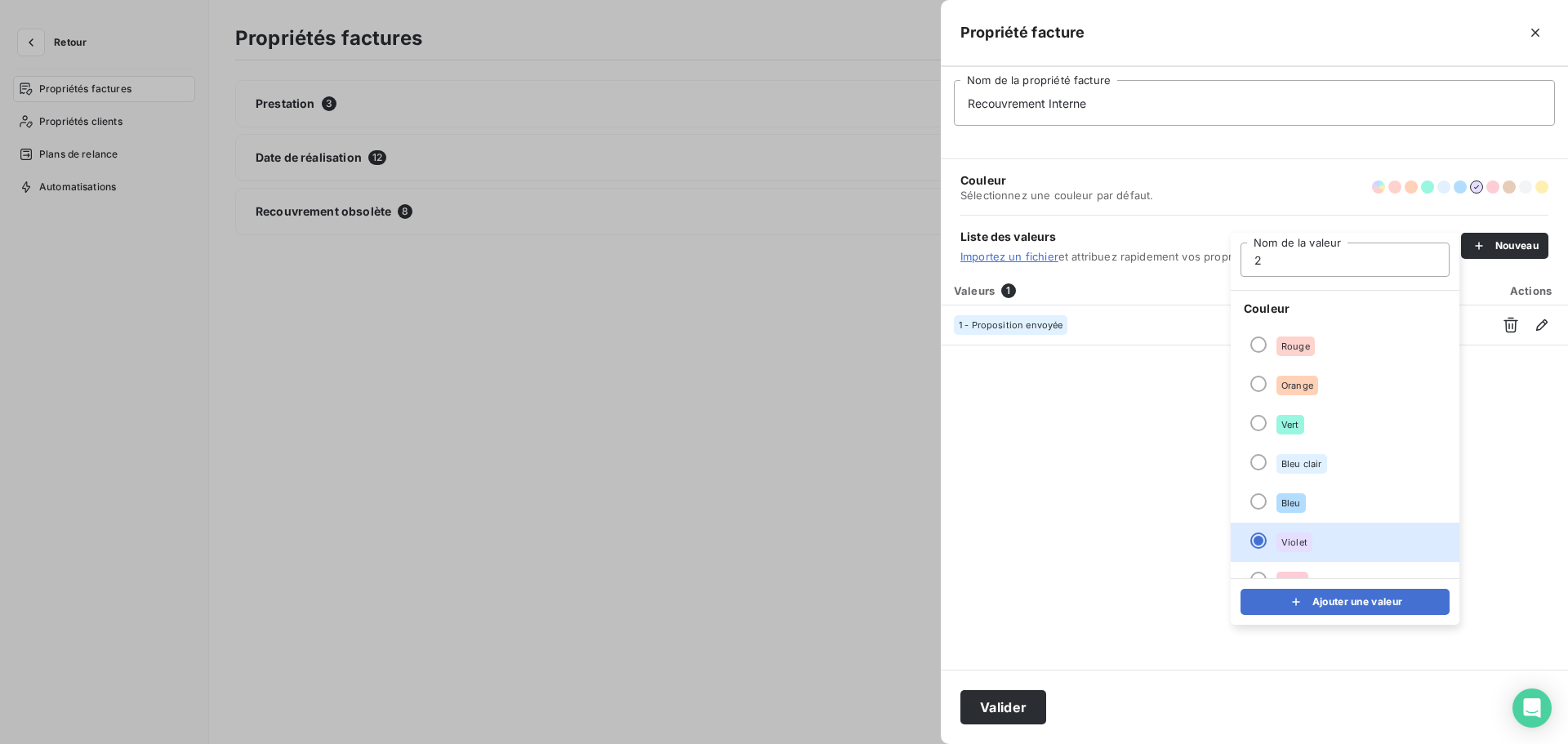
type input "2"
click at [1151, 357] on div "Valeurs 1 Actions 1 - Proposition envoyée" at bounding box center [1254, 472] width 627 height 394
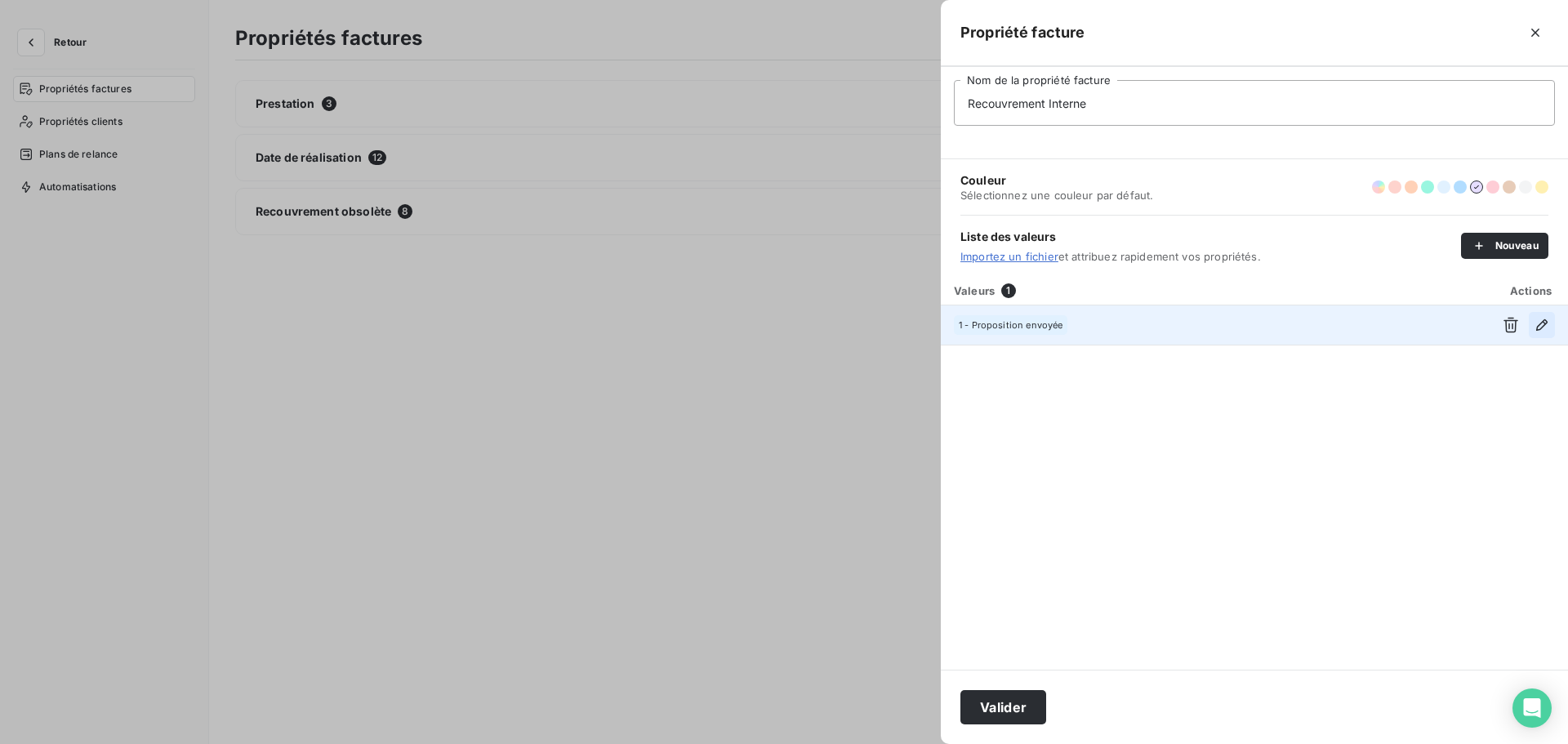
click at [1541, 329] on icon "button" at bounding box center [1541, 325] width 17 height 17
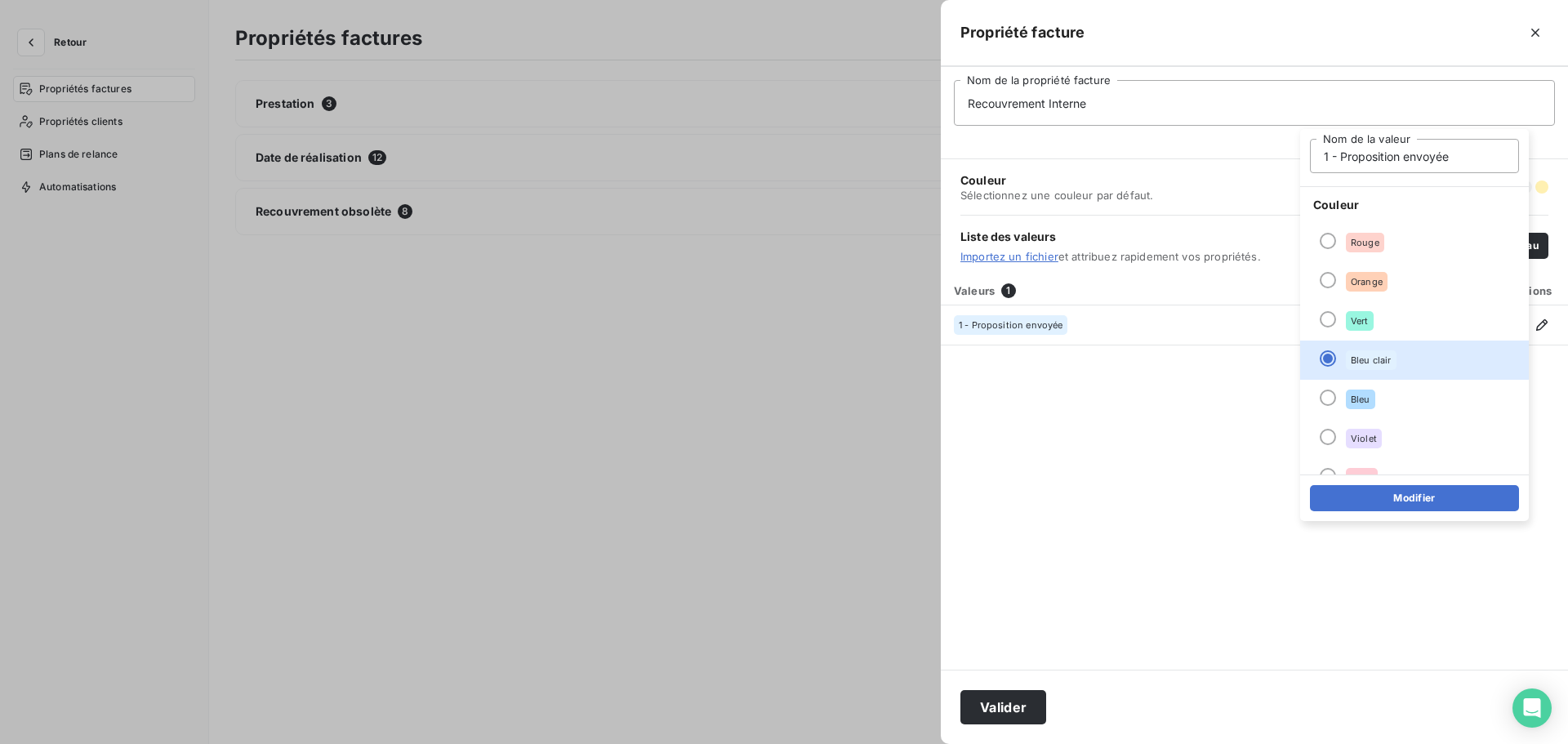
click at [1340, 158] on input "1 - Proposition envoyée" at bounding box center [1414, 155] width 209 height 34
type input "Proposition envoyée"
click at [1422, 496] on button "Modifier" at bounding box center [1414, 498] width 209 height 27
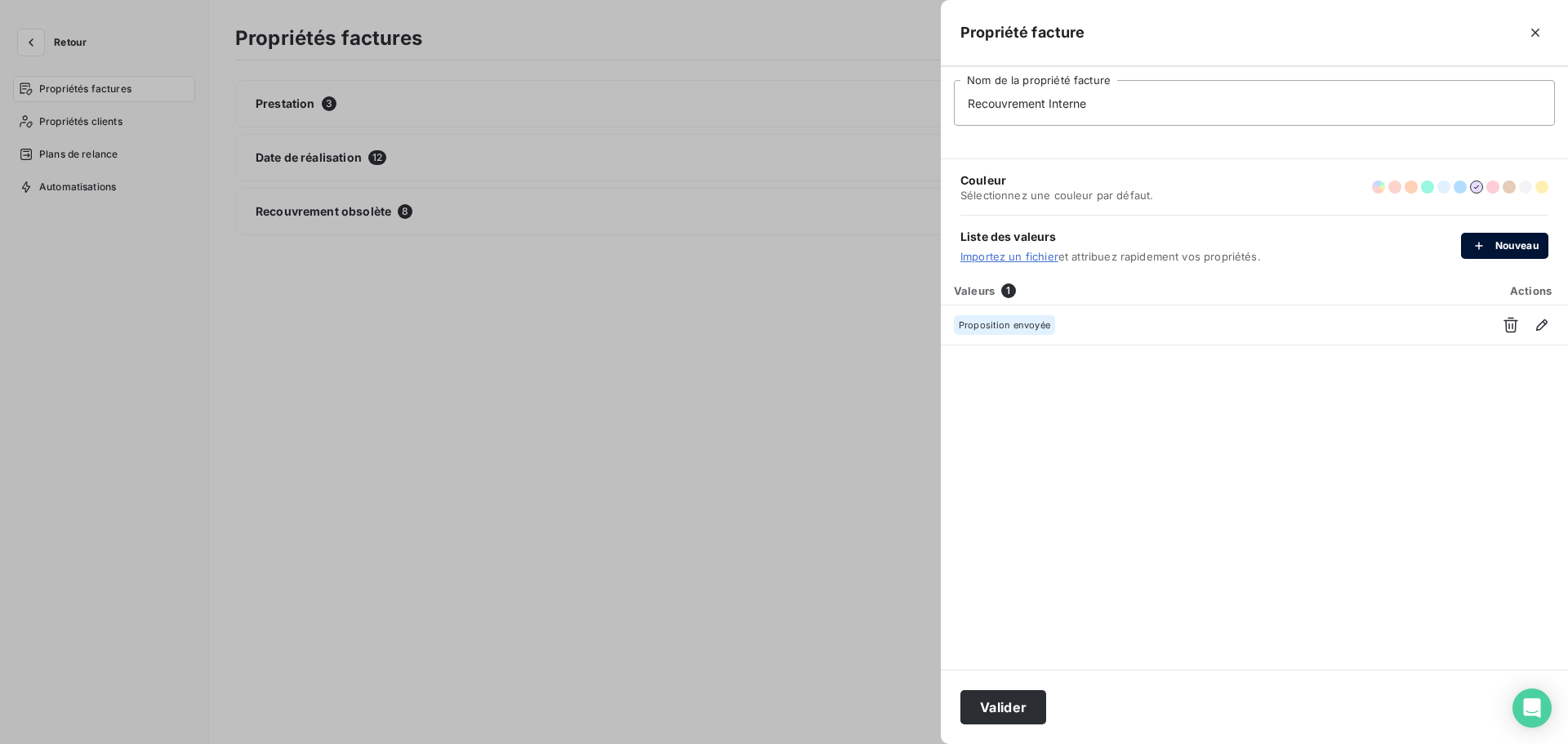
click at [1499, 251] on button "Nouveau" at bounding box center [1504, 245] width 88 height 27
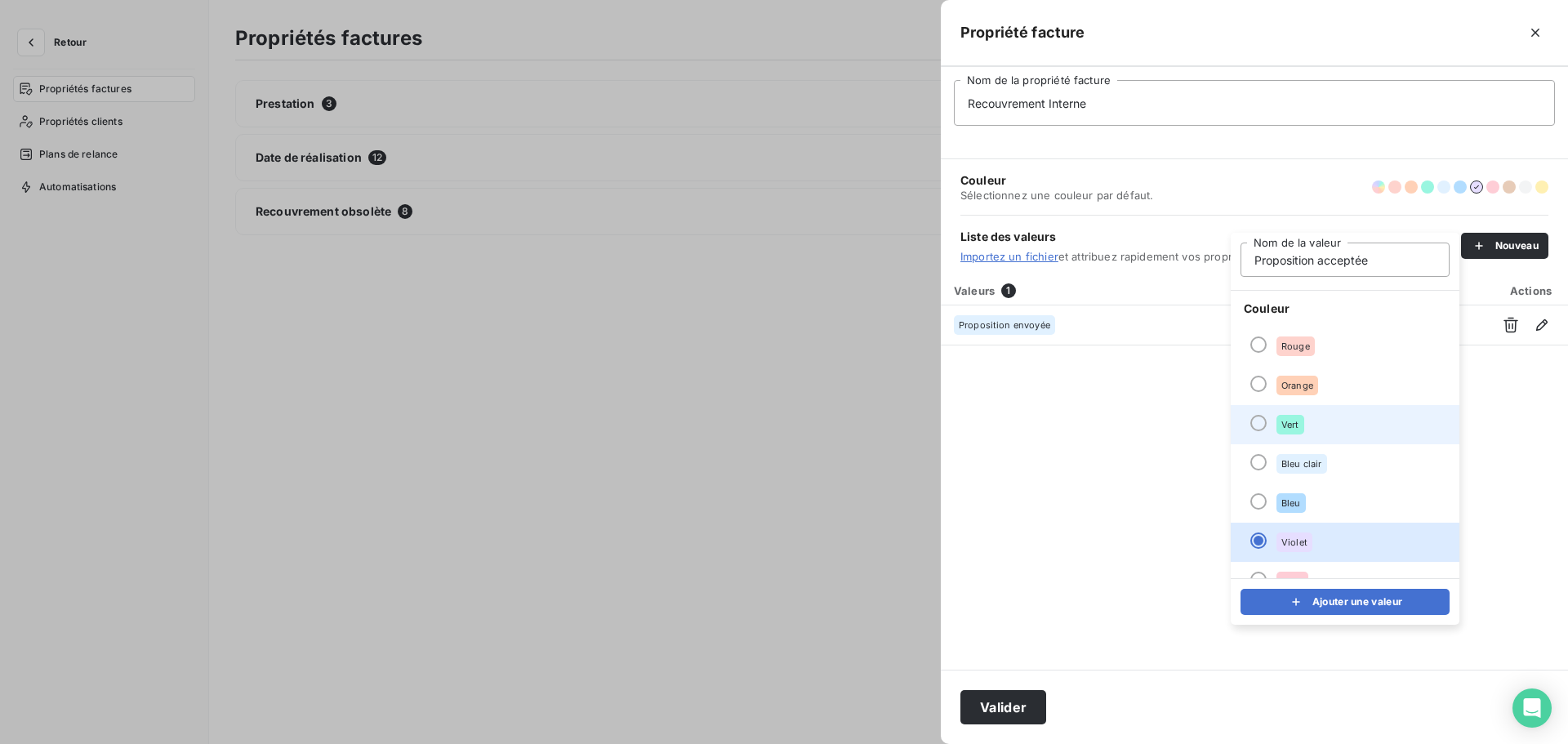
type input "Proposition acceptée"
click at [1255, 418] on div at bounding box center [1258, 423] width 17 height 17
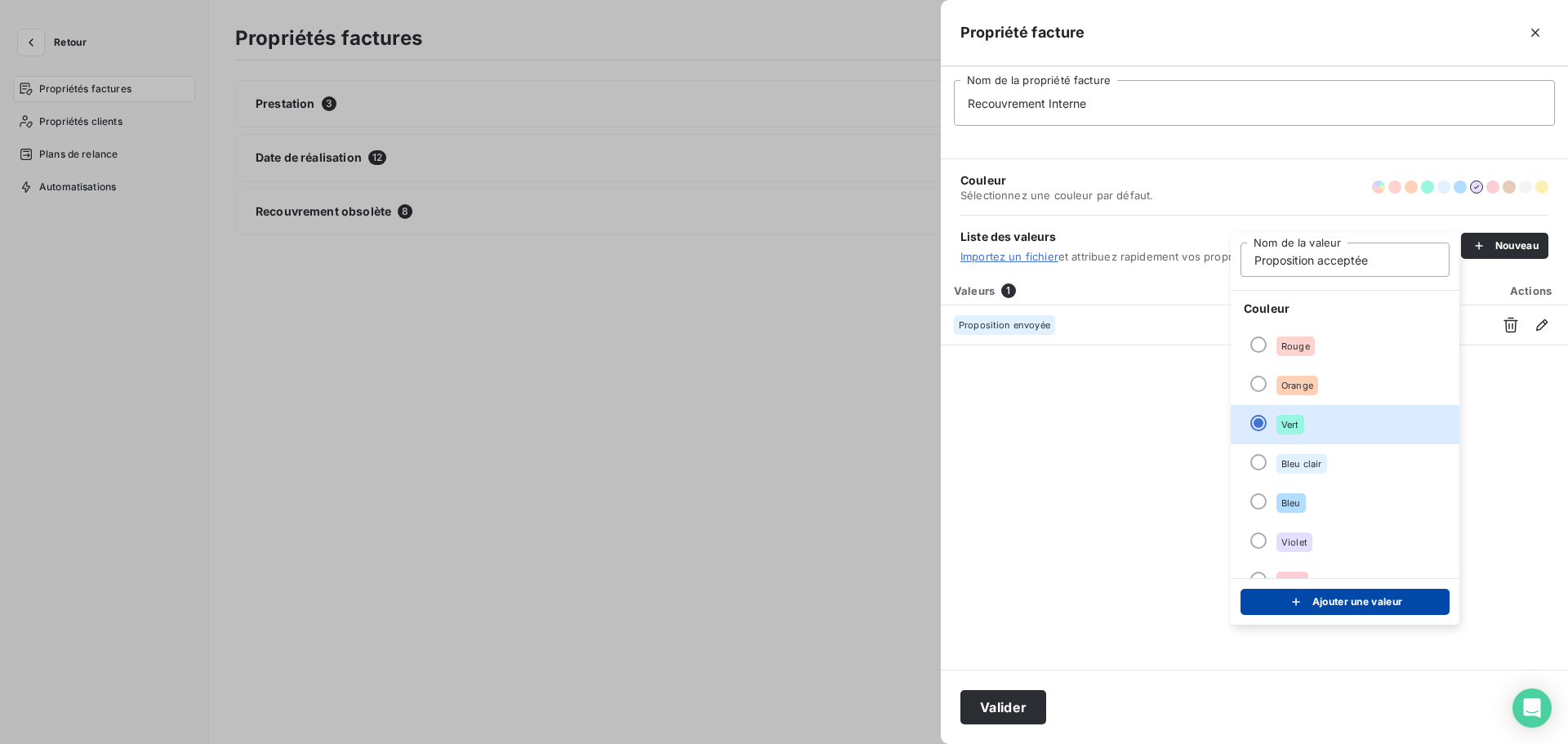
click at [1346, 603] on button "Ajouter une valeur" at bounding box center [1345, 601] width 209 height 27
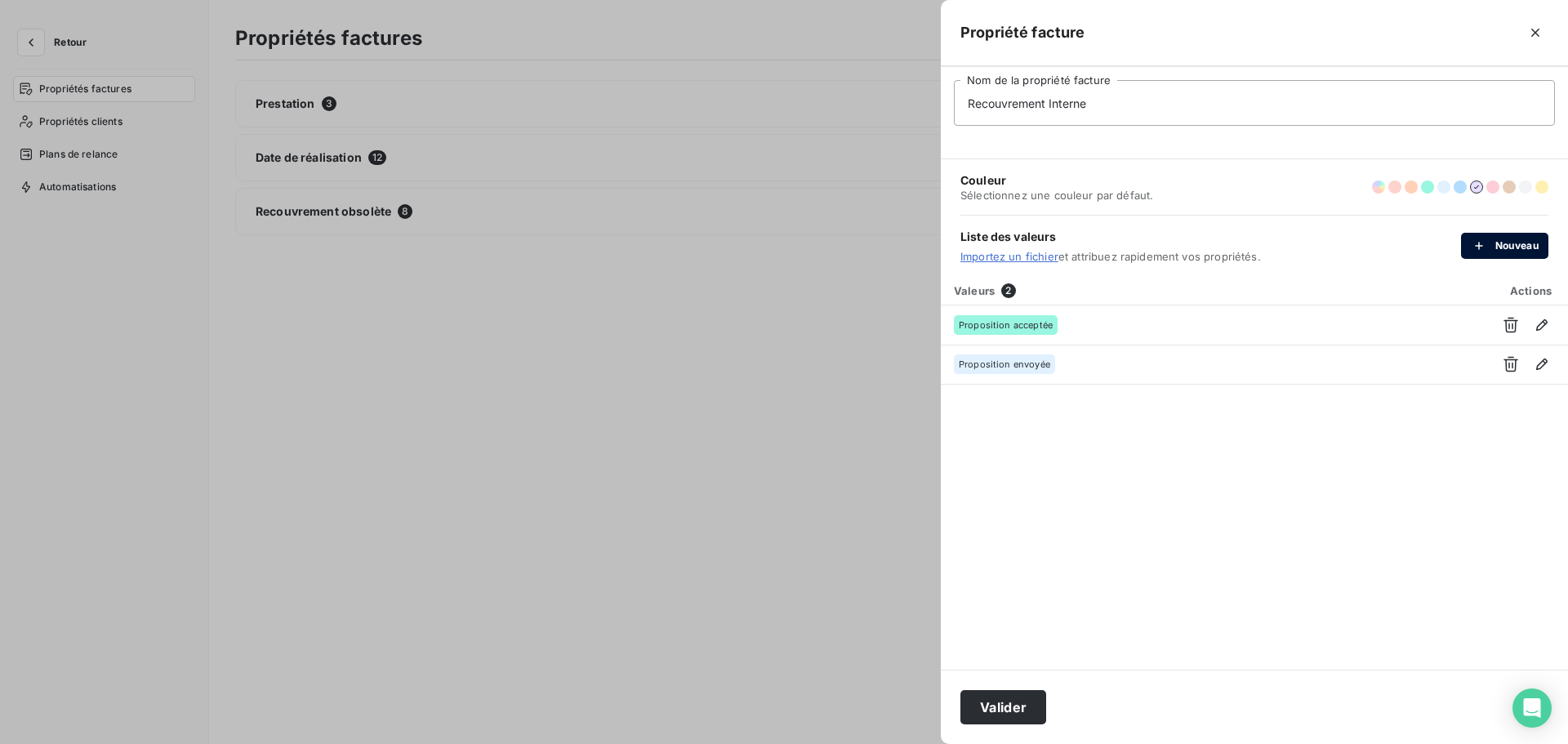
click at [1502, 250] on button "Nouveau" at bounding box center [1504, 245] width 88 height 27
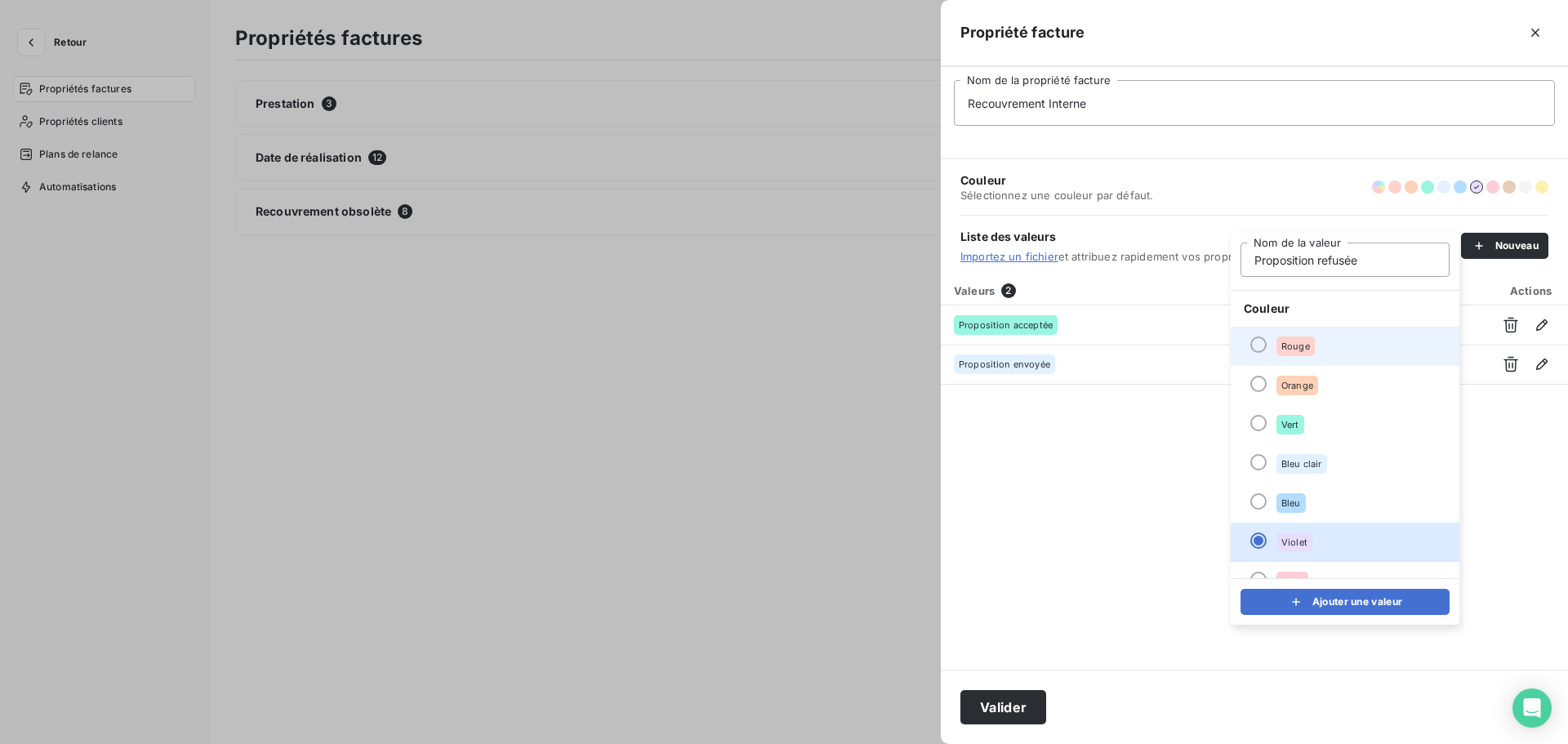
type input "Proposition refusée"
click at [1261, 342] on div at bounding box center [1258, 344] width 17 height 17
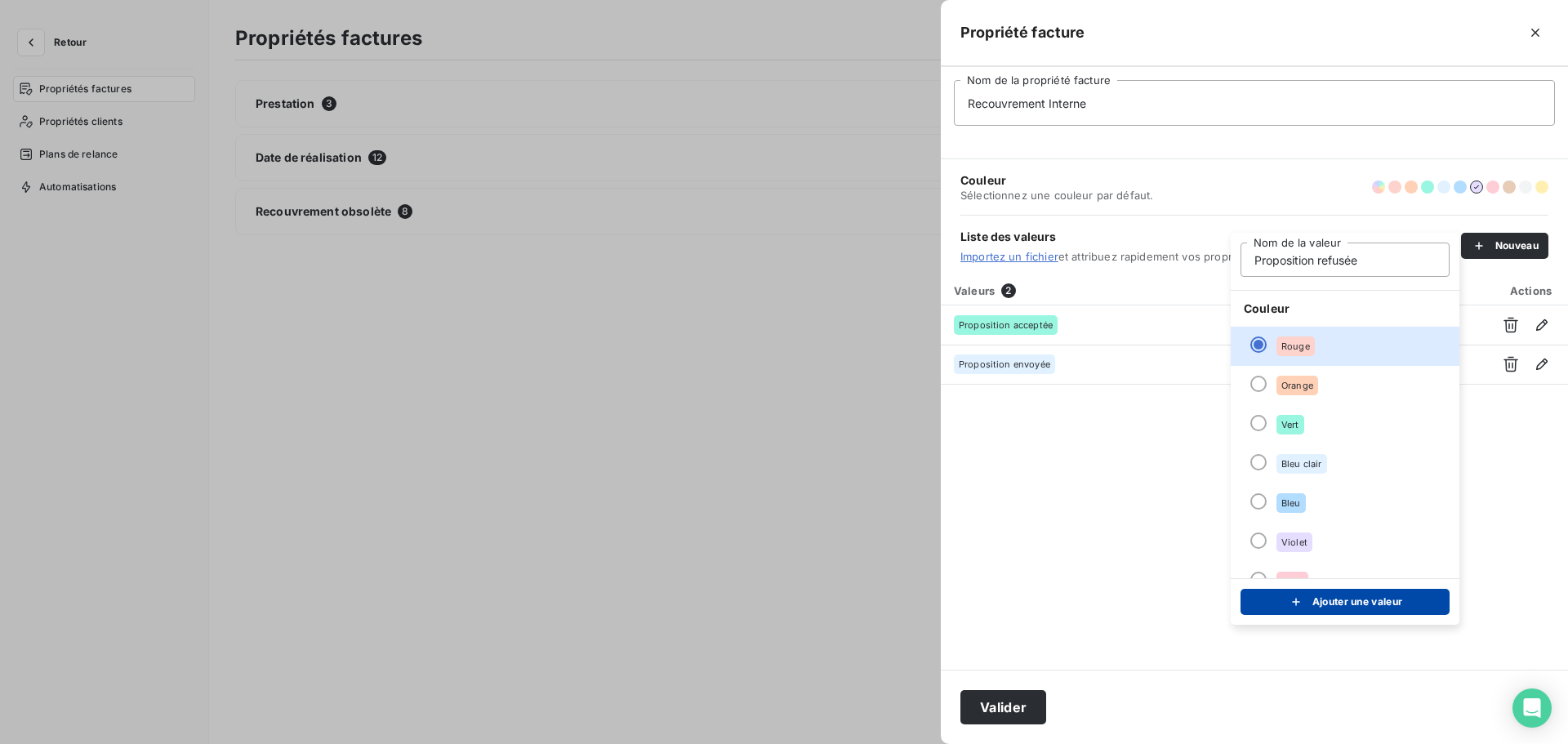
click at [1313, 599] on button "Ajouter une valeur" at bounding box center [1345, 601] width 209 height 27
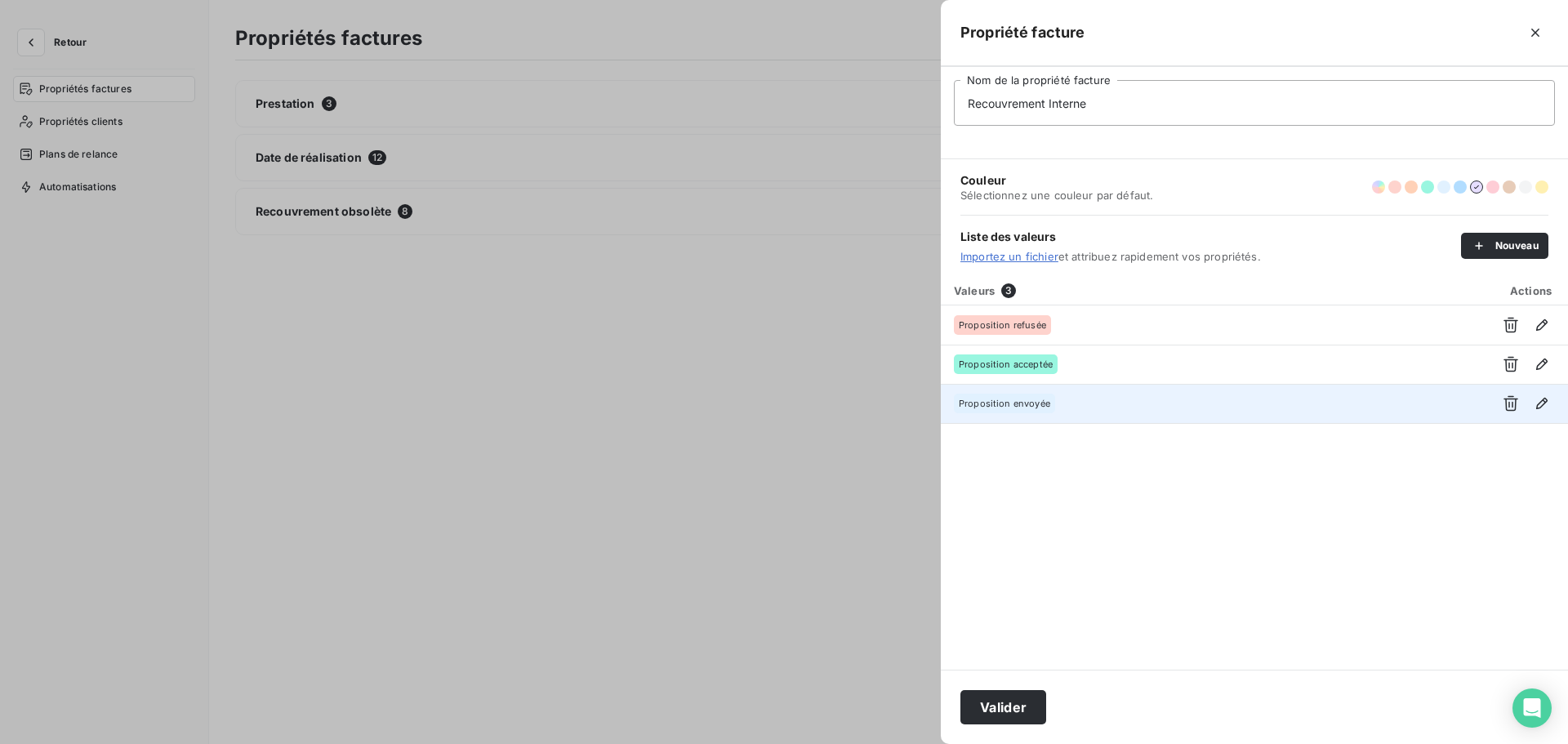
click at [1233, 395] on div "Proposition envoyée" at bounding box center [1213, 403] width 518 height 20
click at [1293, 526] on div "Valeurs 3 Actions Proposition refusée Proposition acceptée Proposition envoyée" at bounding box center [1254, 472] width 627 height 394
click at [1476, 398] on td "Proposition envoyée" at bounding box center [1213, 403] width 544 height 39
click at [1551, 402] on button "button" at bounding box center [1541, 403] width 27 height 27
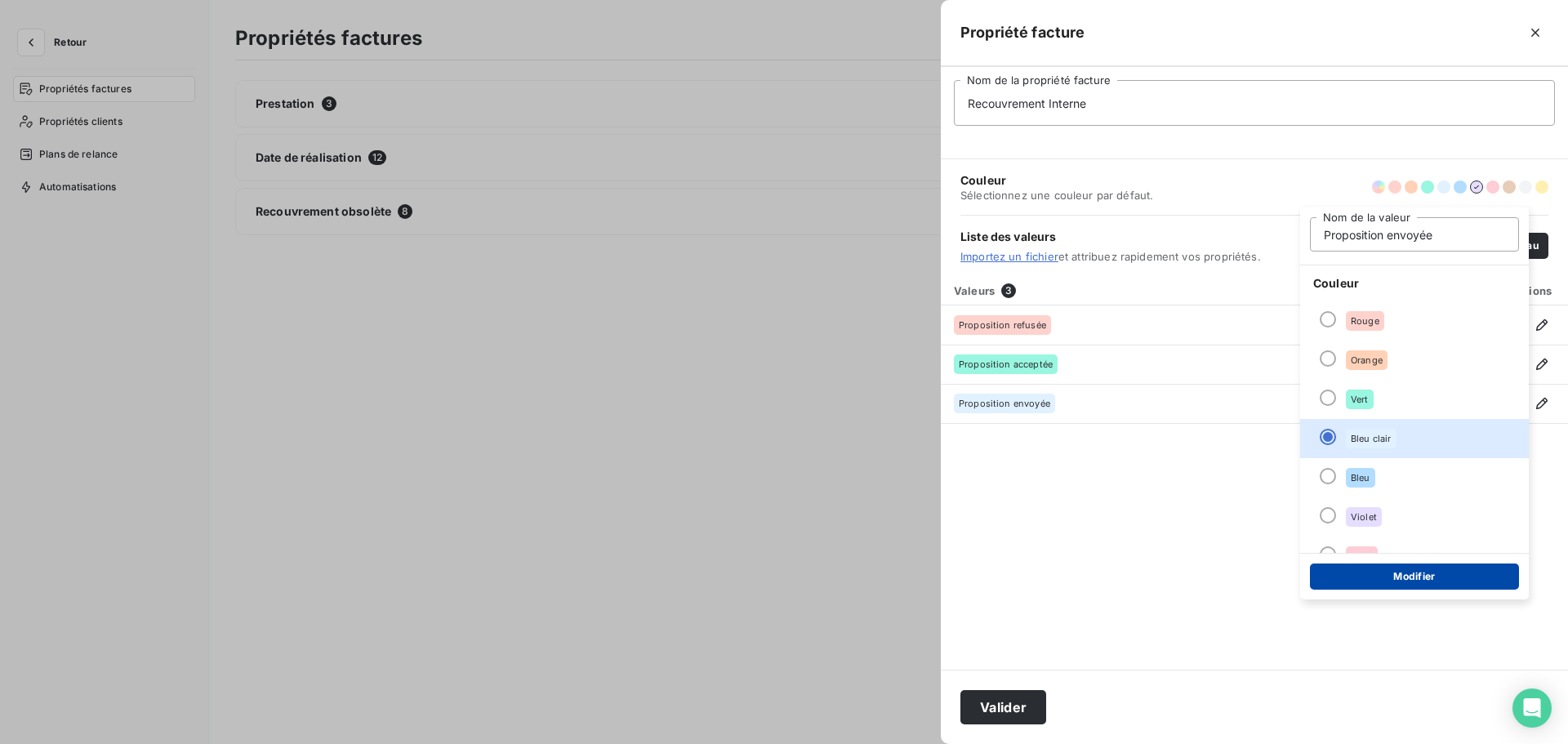
click at [1418, 583] on button "Modifier" at bounding box center [1414, 577] width 209 height 27
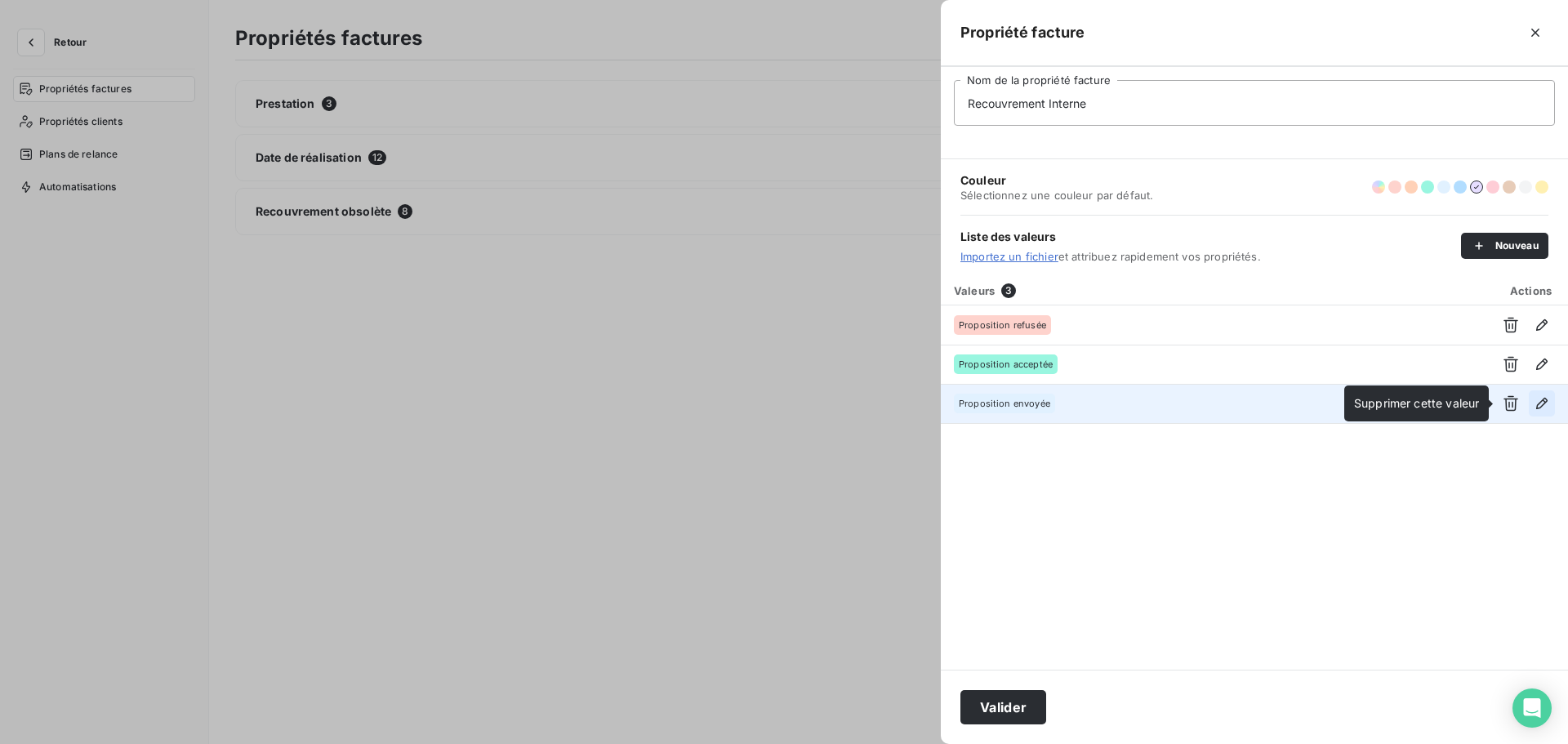
click at [1546, 399] on icon "button" at bounding box center [1542, 403] width 12 height 12
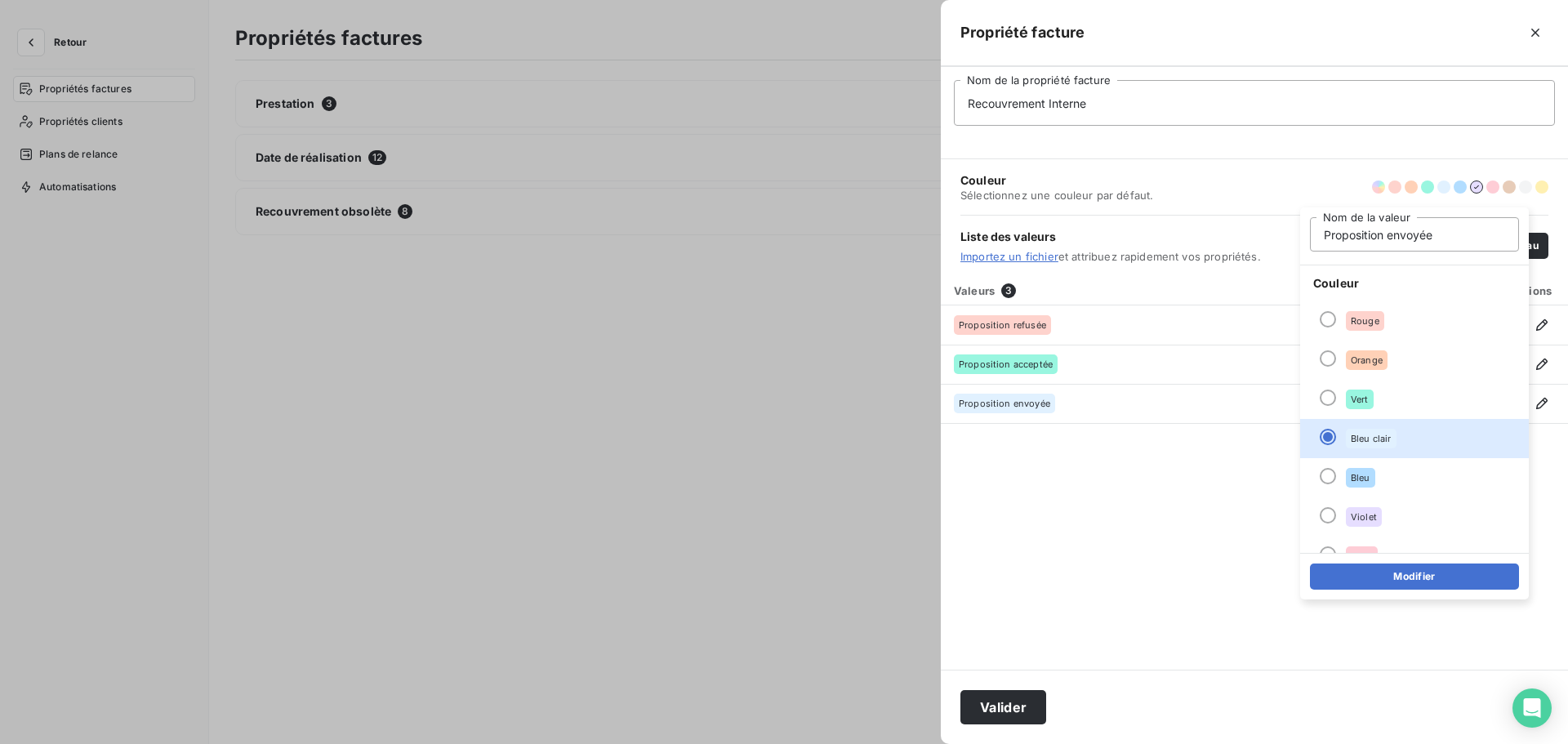
click at [1438, 237] on input "Proposition envoyée" at bounding box center [1414, 234] width 209 height 34
type input "Proposition envoyée"
click at [1404, 567] on button "Modifier" at bounding box center [1414, 577] width 209 height 27
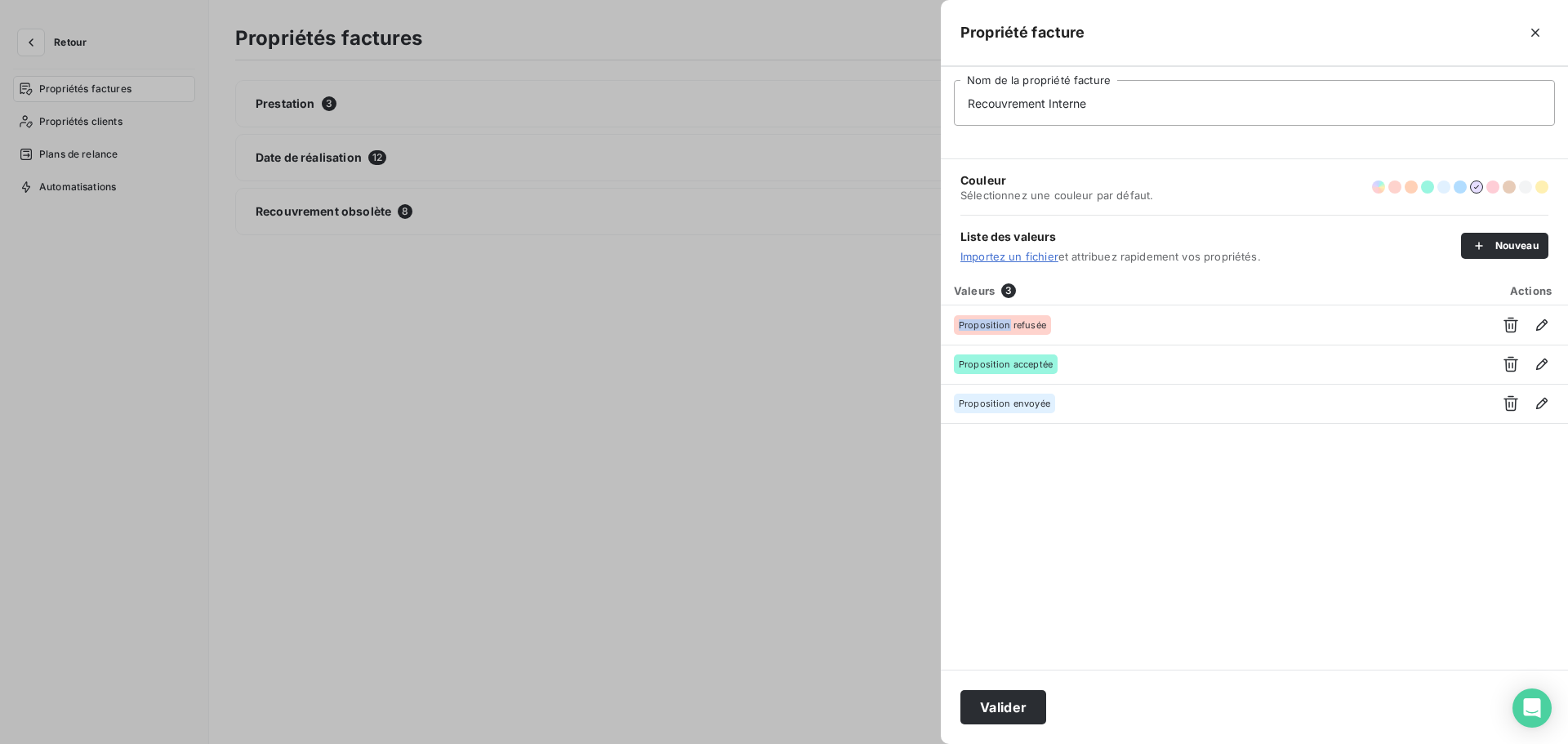
drag, startPoint x: 1006, startPoint y: 322, endPoint x: 1062, endPoint y: 445, distance: 135.1
click at [1062, 445] on div "Valeurs 3 Actions Proposition refusée Proposition acceptée Proposition envoyée" at bounding box center [1254, 472] width 627 height 394
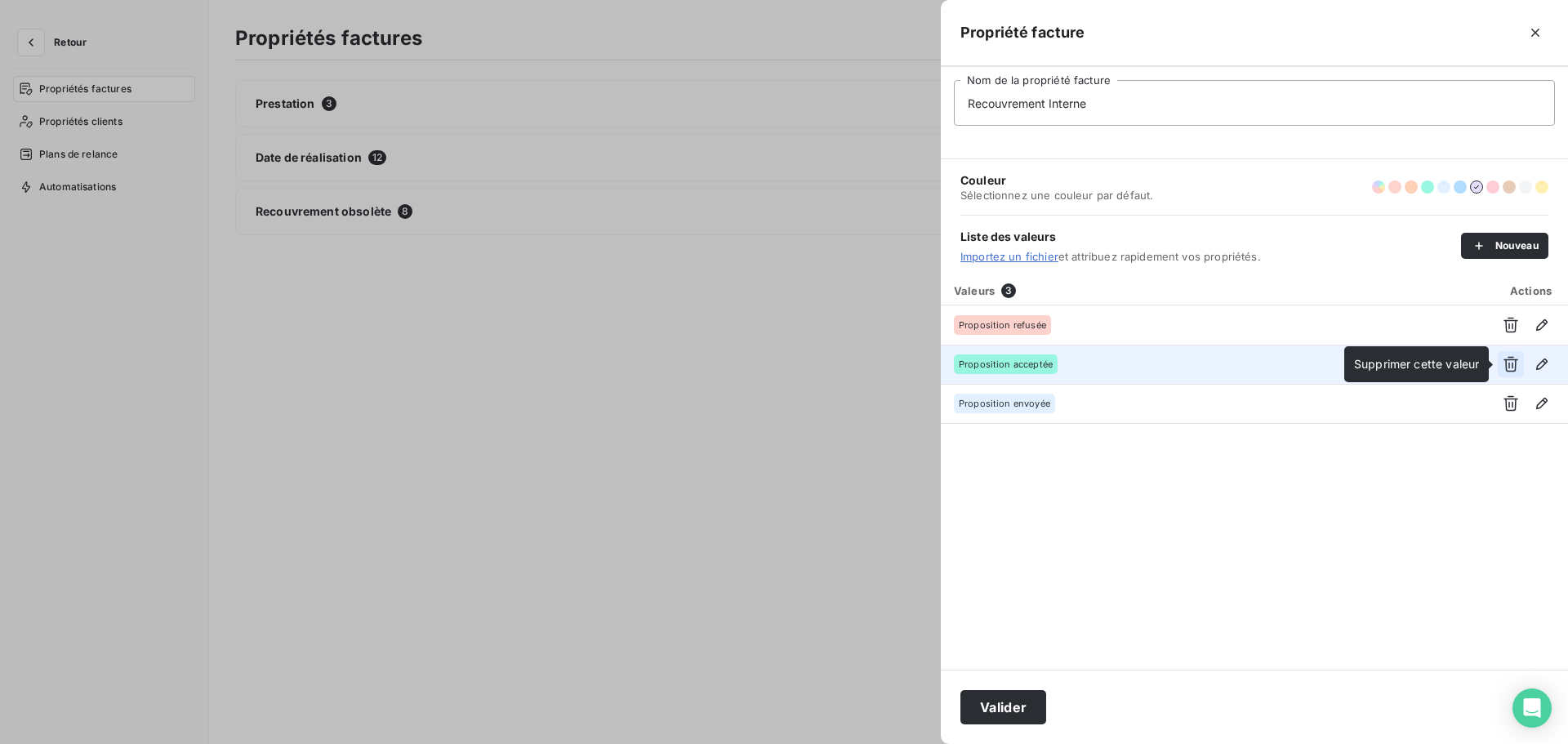
click at [1508, 360] on icon "button" at bounding box center [1511, 365] width 15 height 16
click at [1518, 367] on icon "button" at bounding box center [1511, 364] width 17 height 17
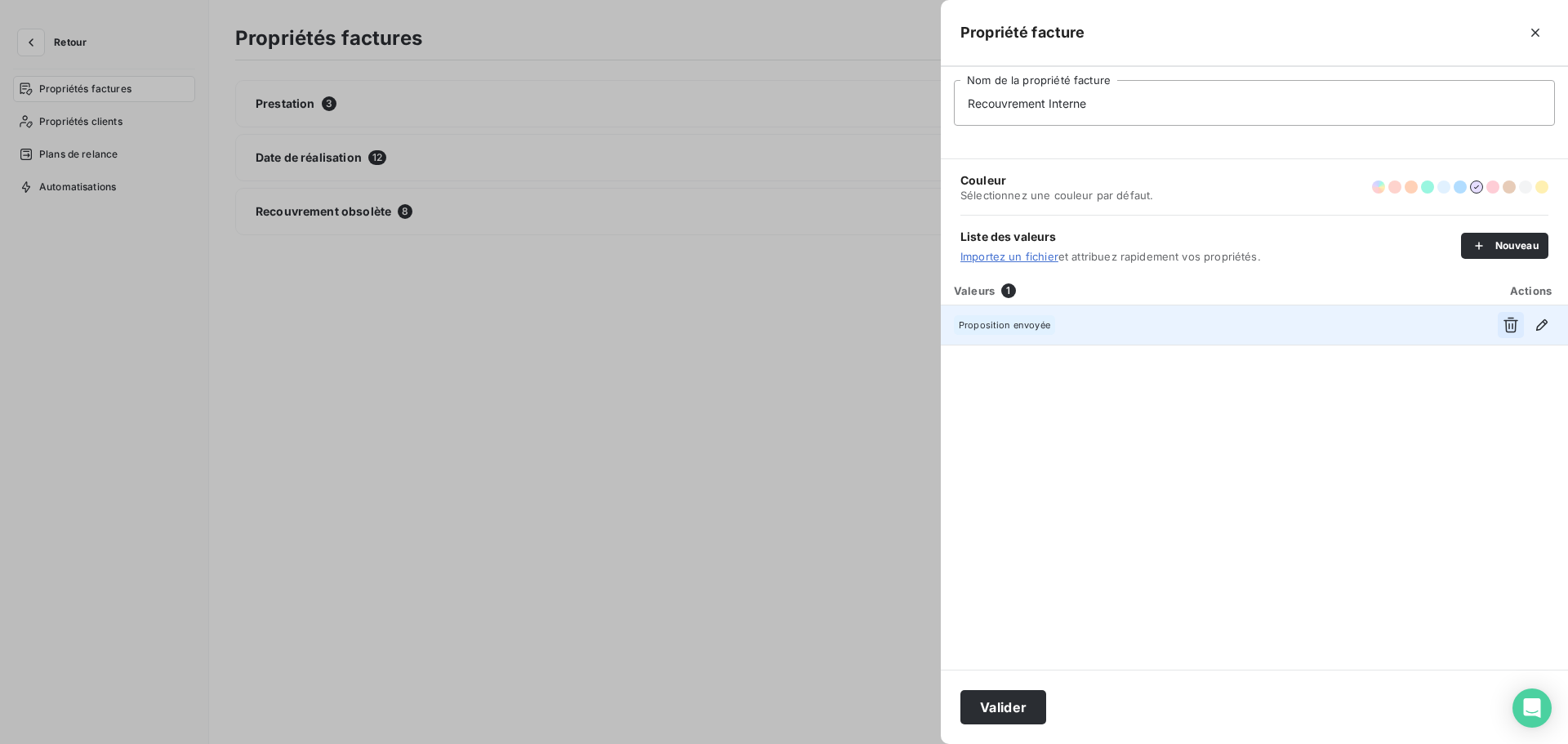
click at [1513, 322] on icon "button" at bounding box center [1511, 325] width 17 height 17
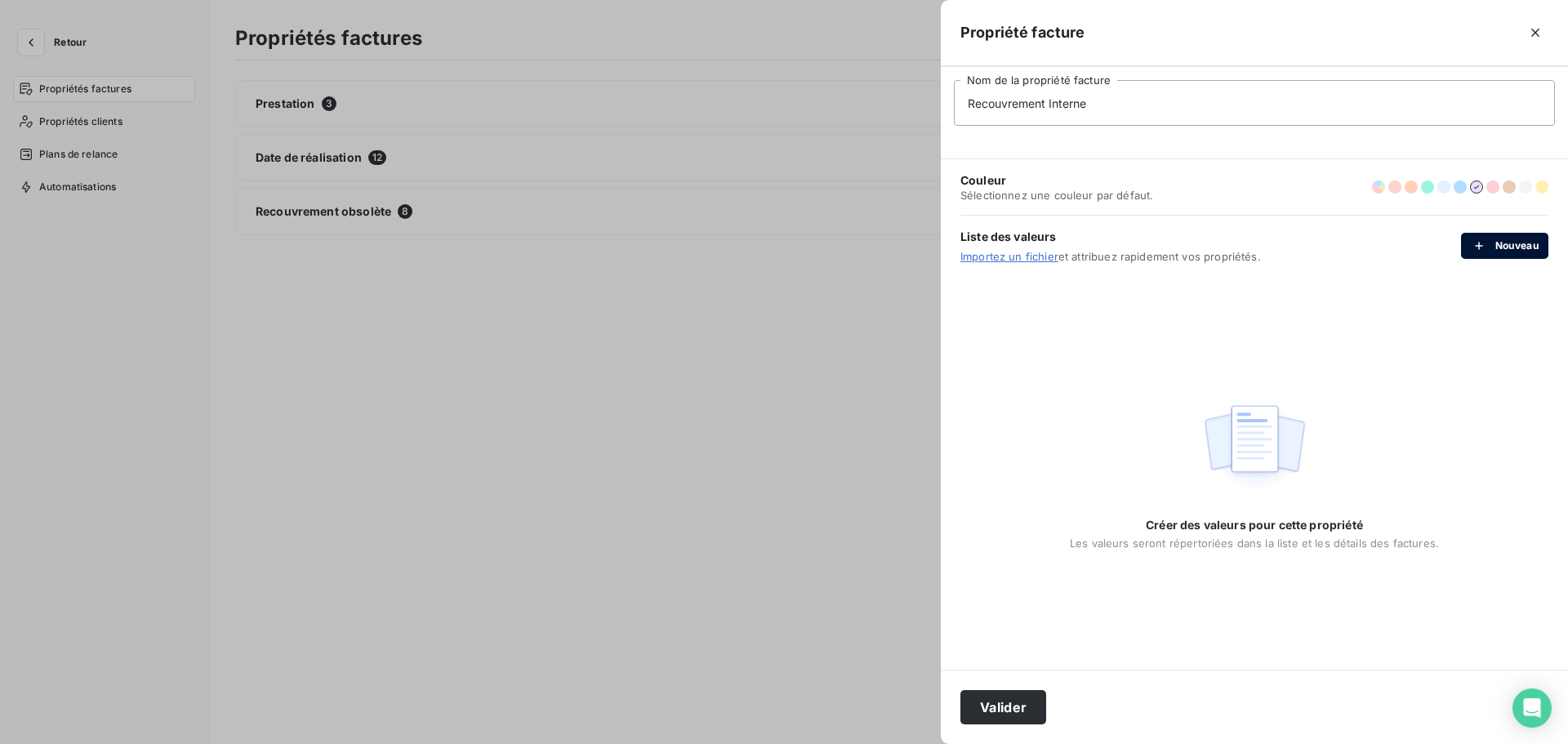
click at [1514, 246] on button "Nouveau" at bounding box center [1504, 245] width 88 height 27
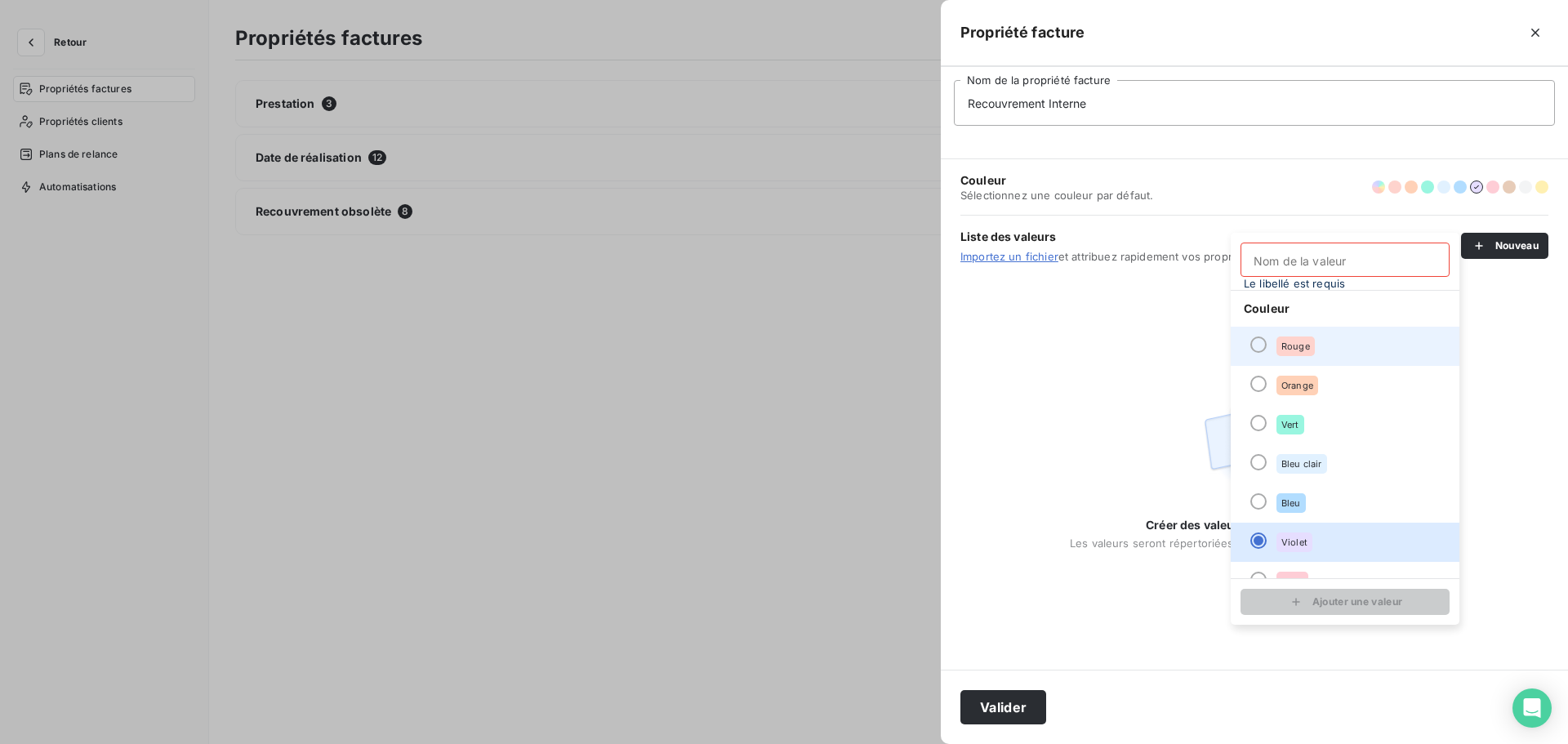
click at [1252, 342] on div at bounding box center [1258, 344] width 17 height 17
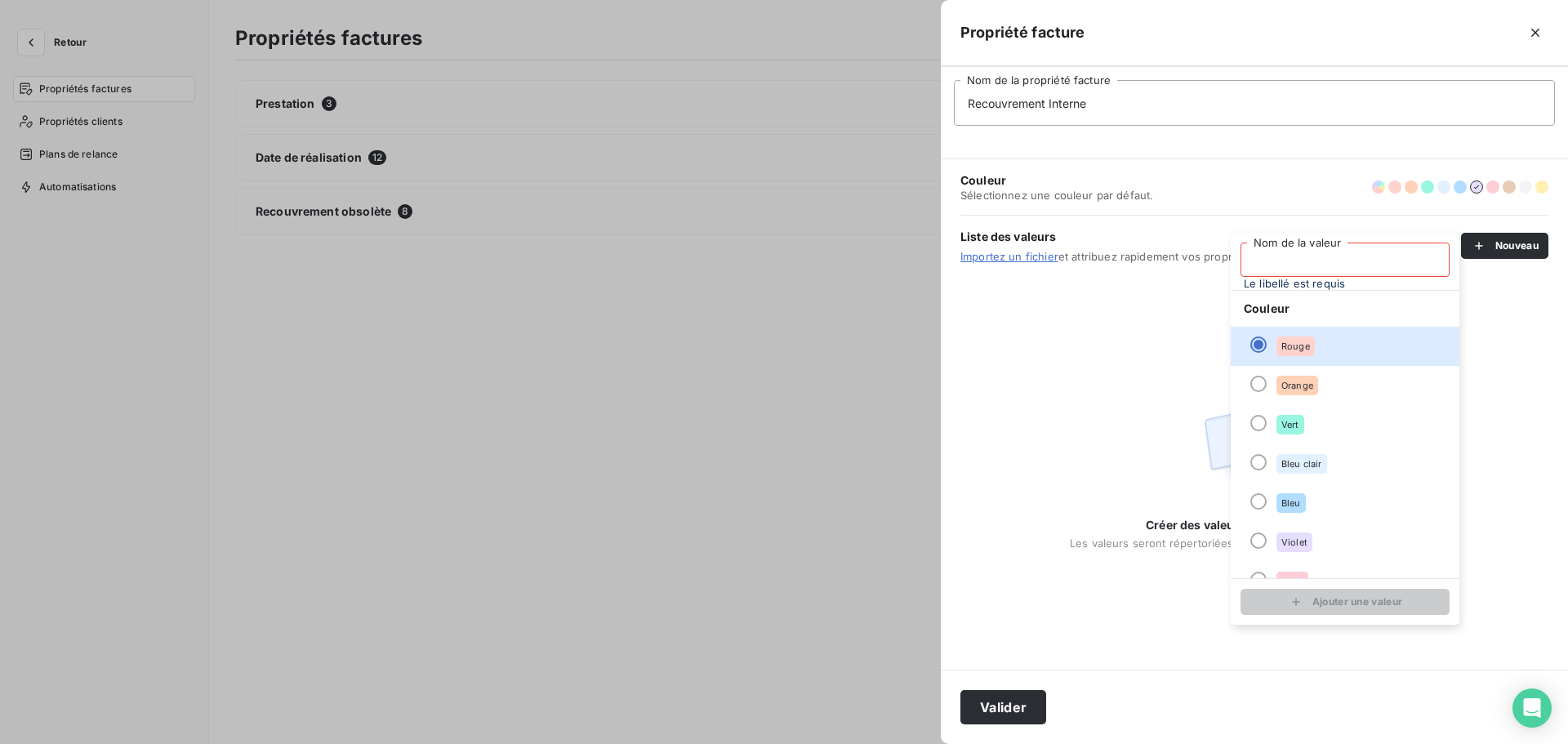
click at [1292, 263] on input "Nom de la valeur" at bounding box center [1345, 259] width 209 height 34
click at [1295, 265] on input "Propostion Refusée" at bounding box center [1345, 259] width 209 height 34
click at [1264, 269] on input "Proposition Refusée" at bounding box center [1345, 259] width 209 height 34
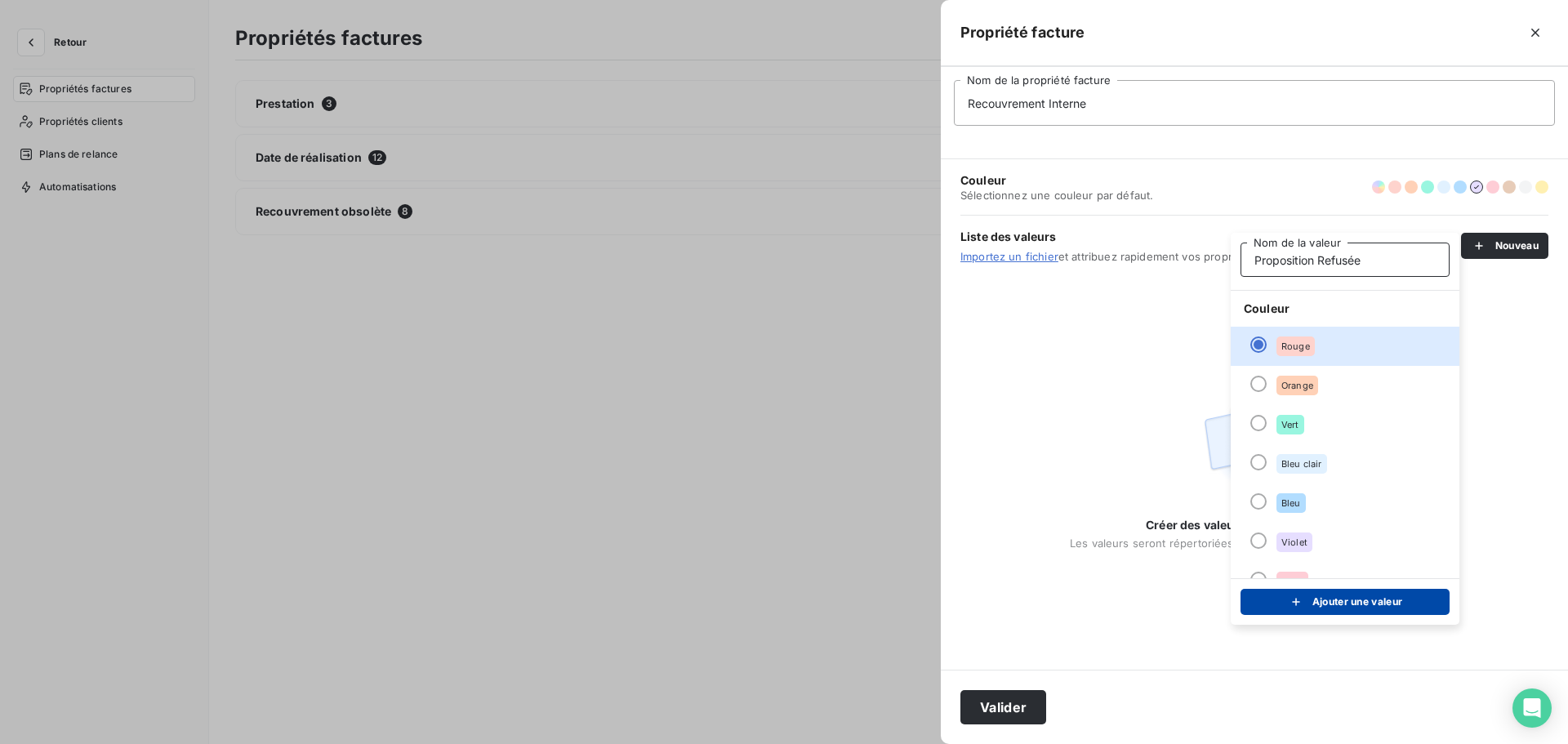
type input "Proposition Refusée"
click at [1345, 597] on button "Ajouter une valeur" at bounding box center [1345, 601] width 209 height 27
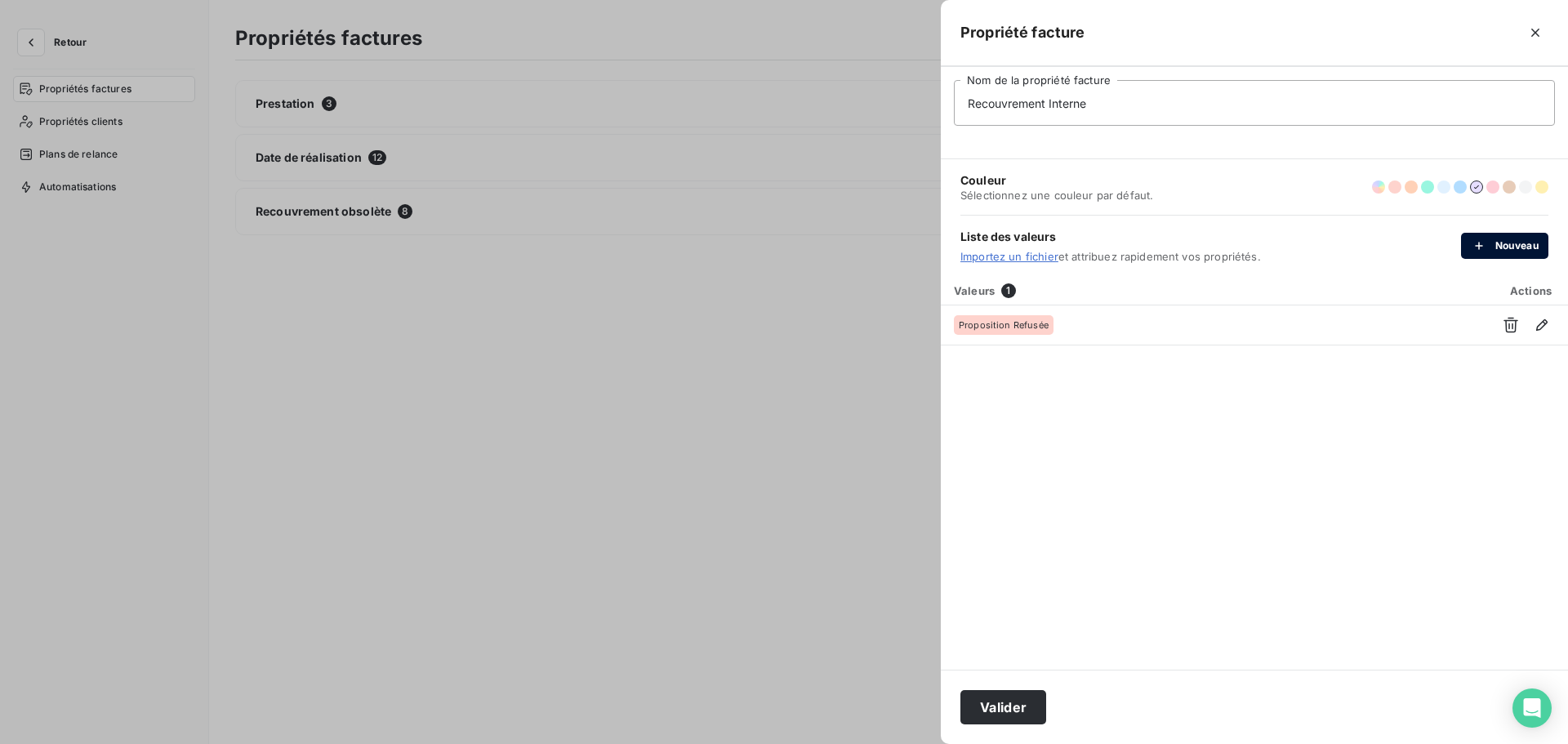
click at [1471, 247] on icon "button" at bounding box center [1478, 245] width 17 height 17
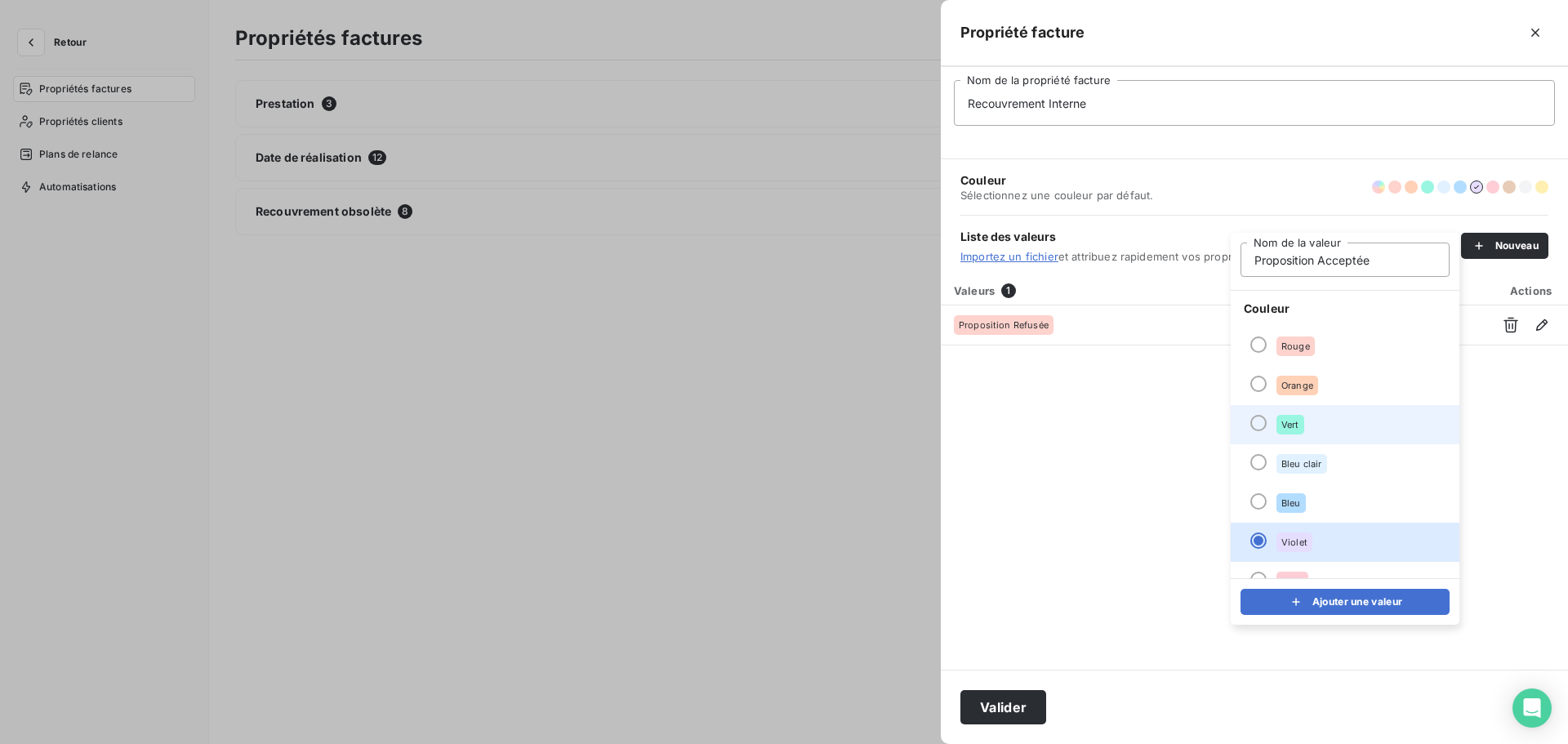
type input "Proposition Acceptée"
click at [1261, 426] on div at bounding box center [1258, 423] width 17 height 17
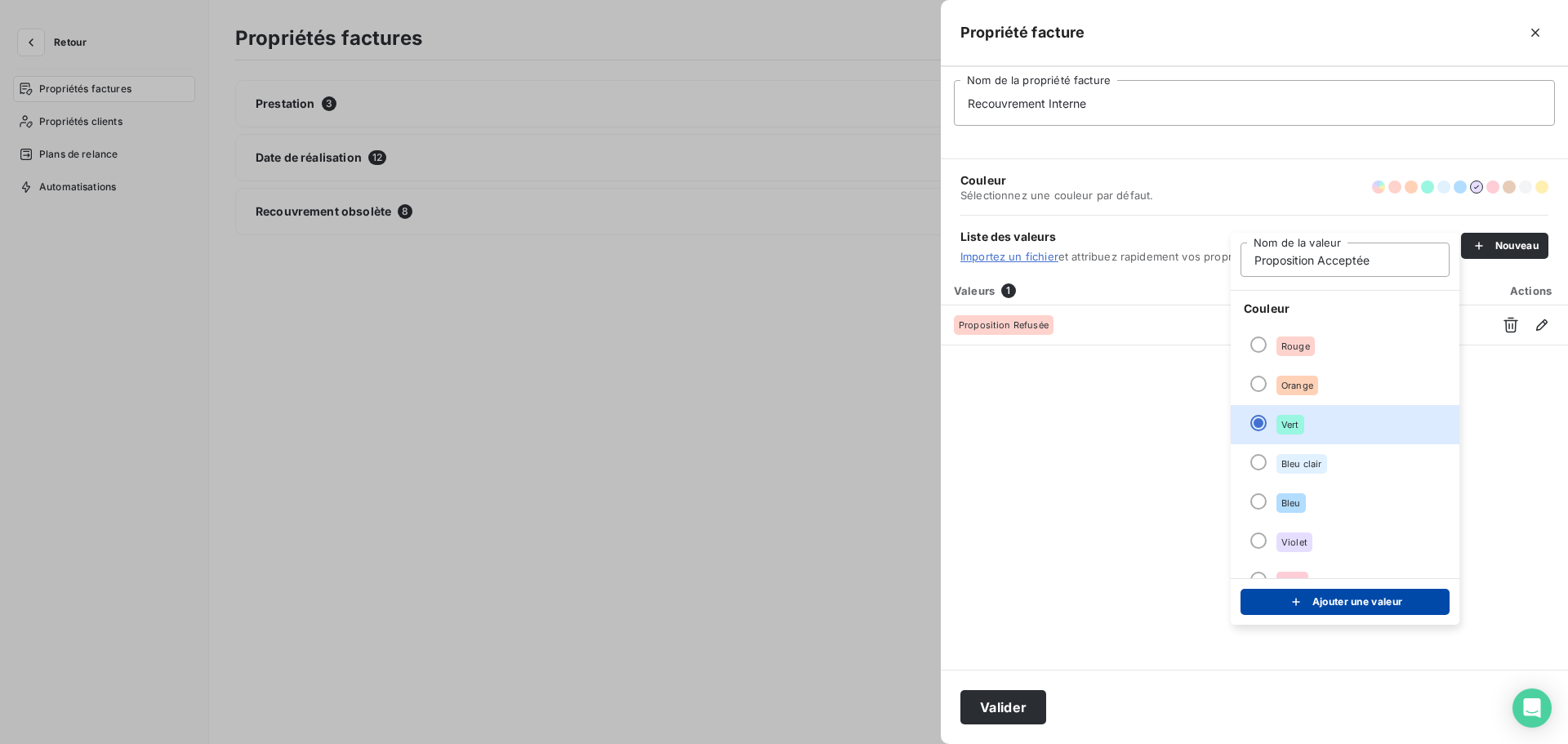
click at [1269, 600] on button "Ajouter une valeur" at bounding box center [1345, 601] width 209 height 27
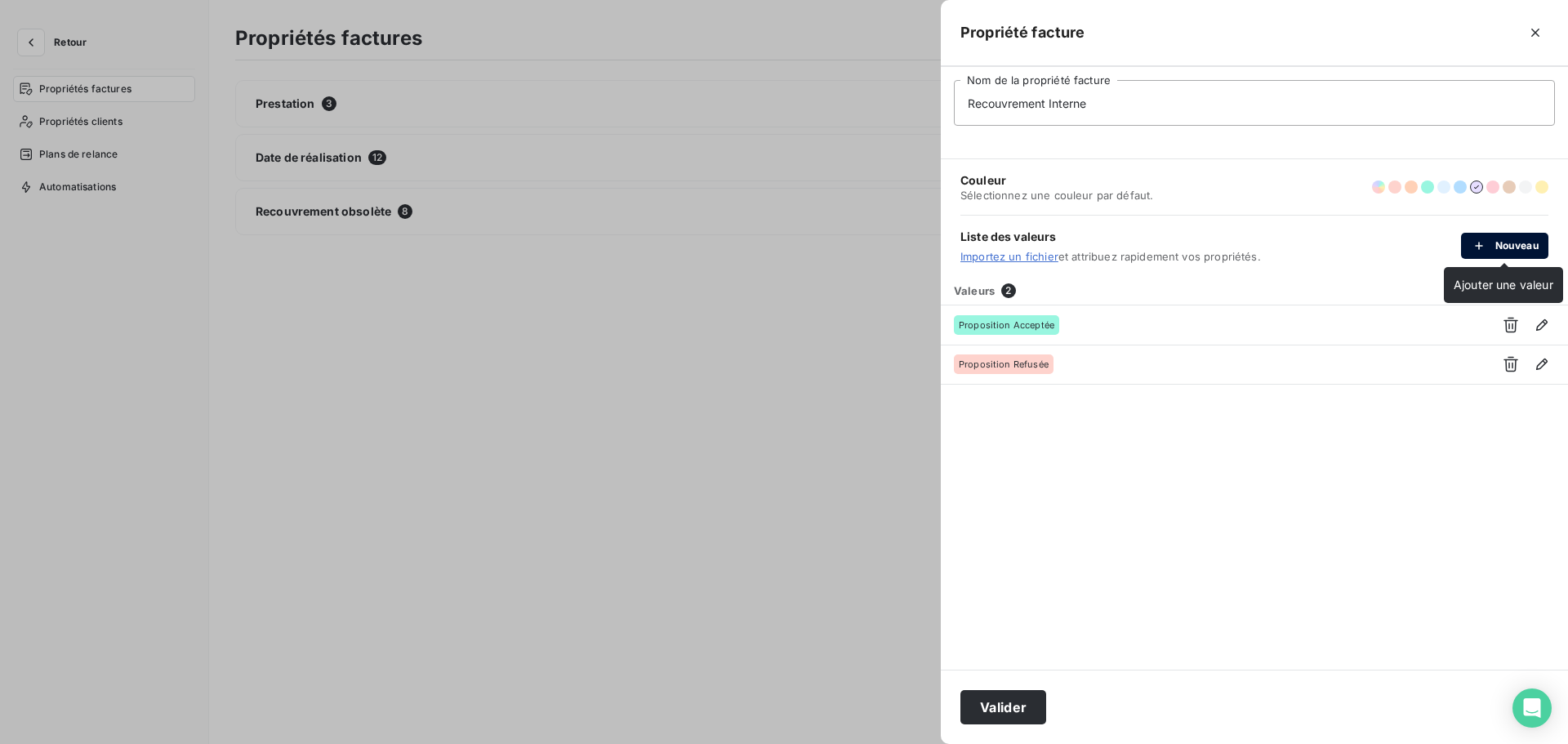
click at [1494, 241] on button "Nouveau" at bounding box center [1504, 245] width 88 height 27
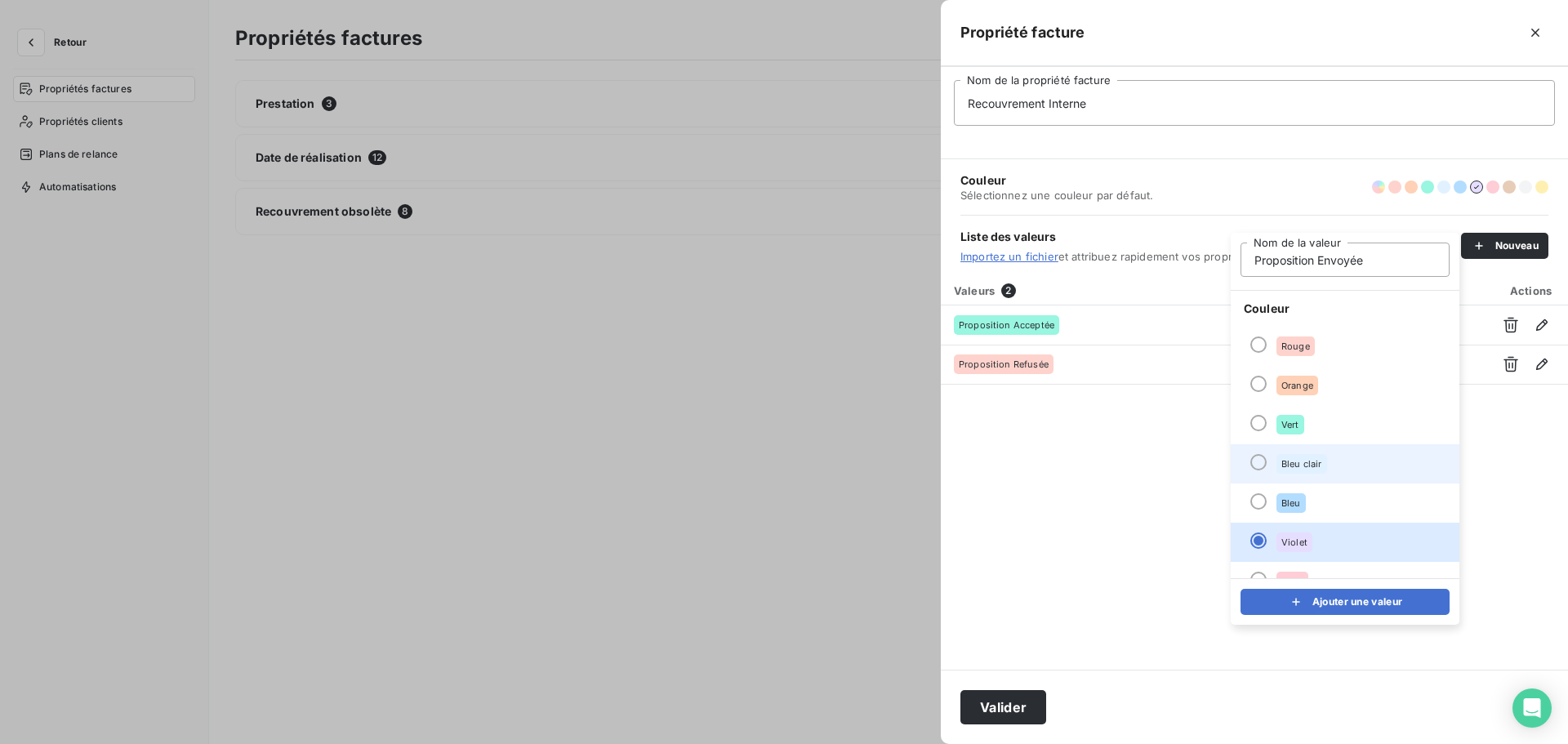
type input "Proposition Envoyée"
click at [1260, 466] on div at bounding box center [1258, 462] width 17 height 17
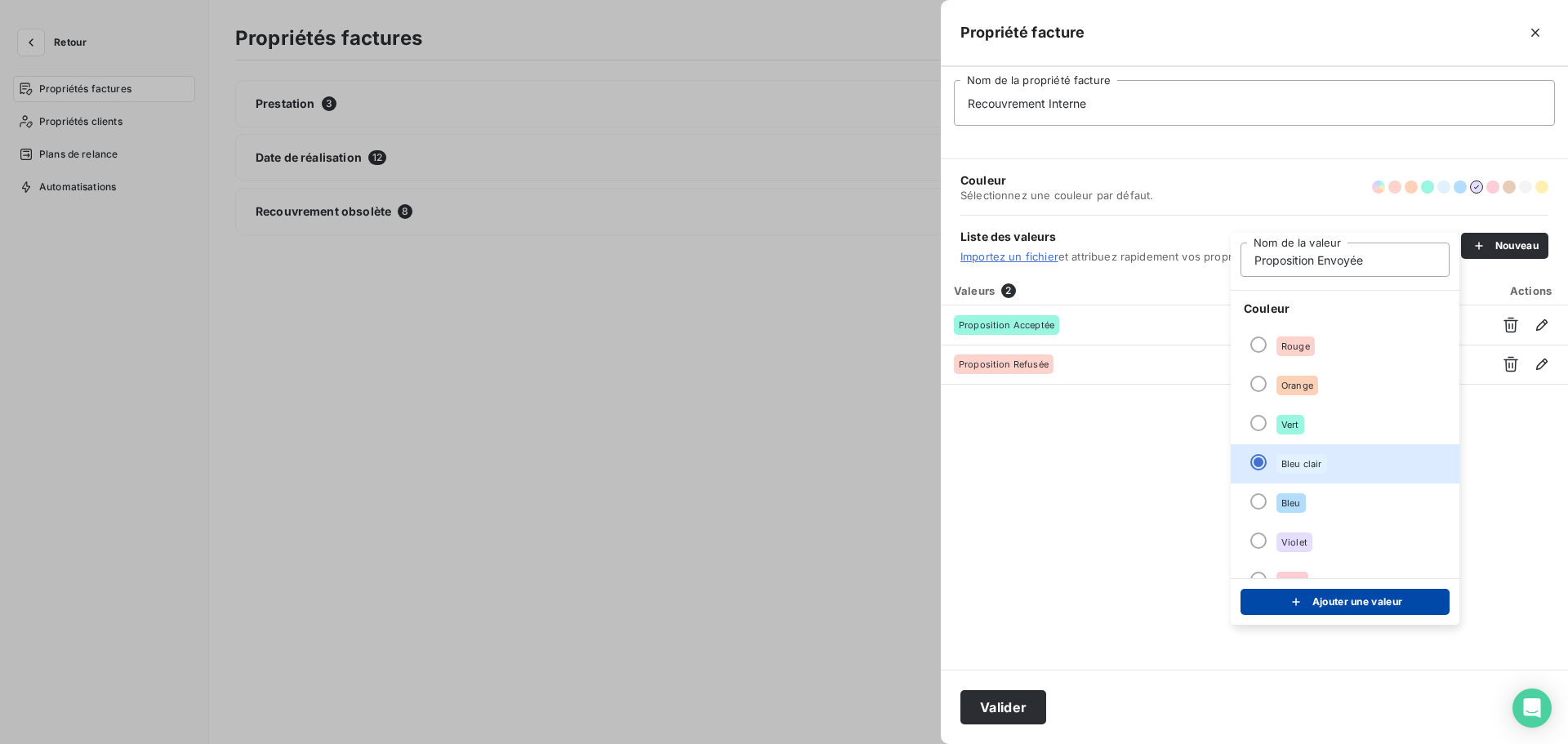
click at [1345, 600] on button "Ajouter une valeur" at bounding box center [1345, 601] width 209 height 27
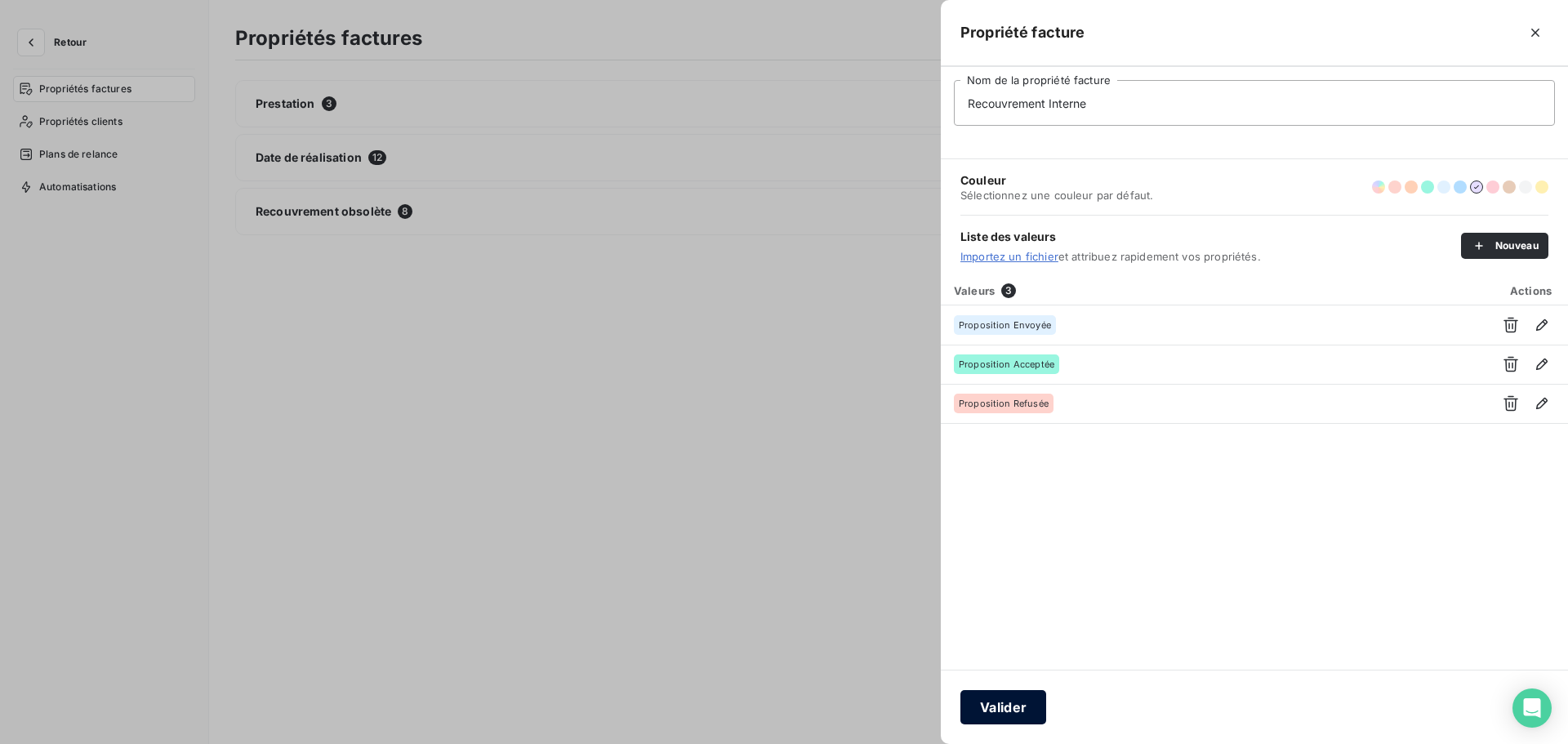
click at [1004, 700] on button "Valider" at bounding box center [1003, 707] width 86 height 34
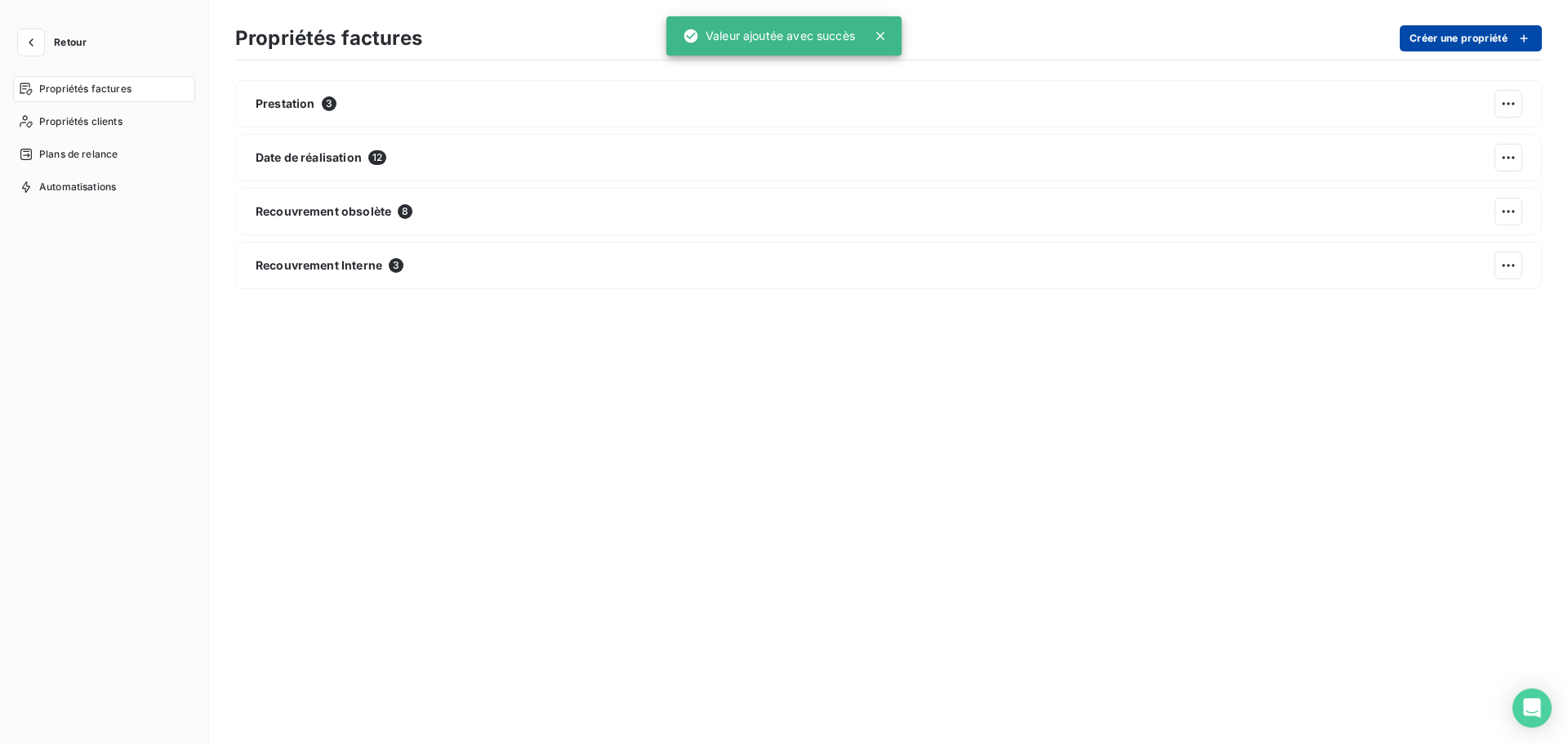
click at [1443, 41] on button "Créer une propriété" at bounding box center [1471, 38] width 142 height 27
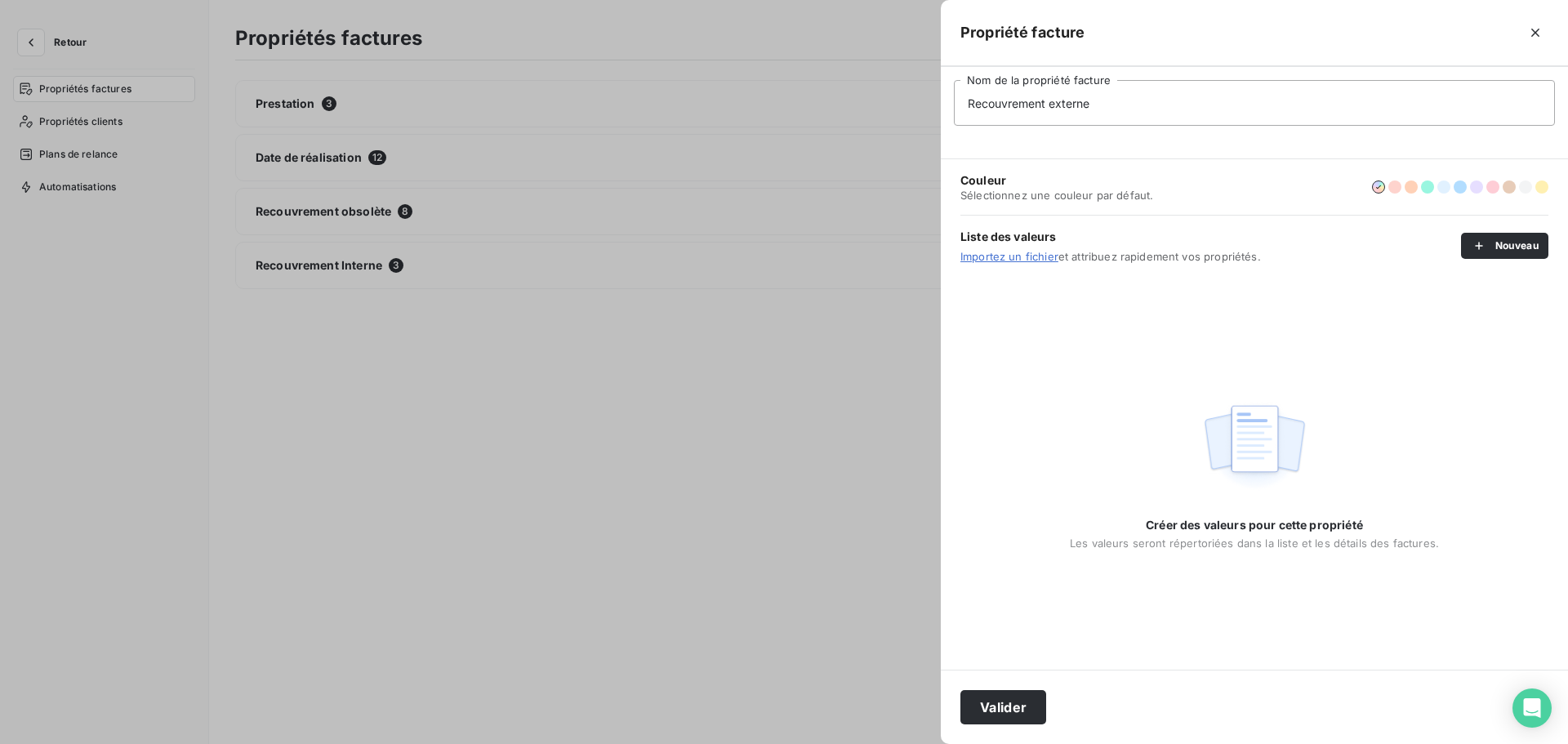
click at [1053, 114] on input "Recouvrement externe" at bounding box center [1254, 102] width 601 height 45
type input "Recouvrement Externe"
click at [1056, 367] on div "Créer des valeurs pour cette propriété Les valeurs seront répertoriées dans la …" at bounding box center [1254, 472] width 627 height 394
click at [1496, 237] on button "Nouveau" at bounding box center [1504, 245] width 88 height 27
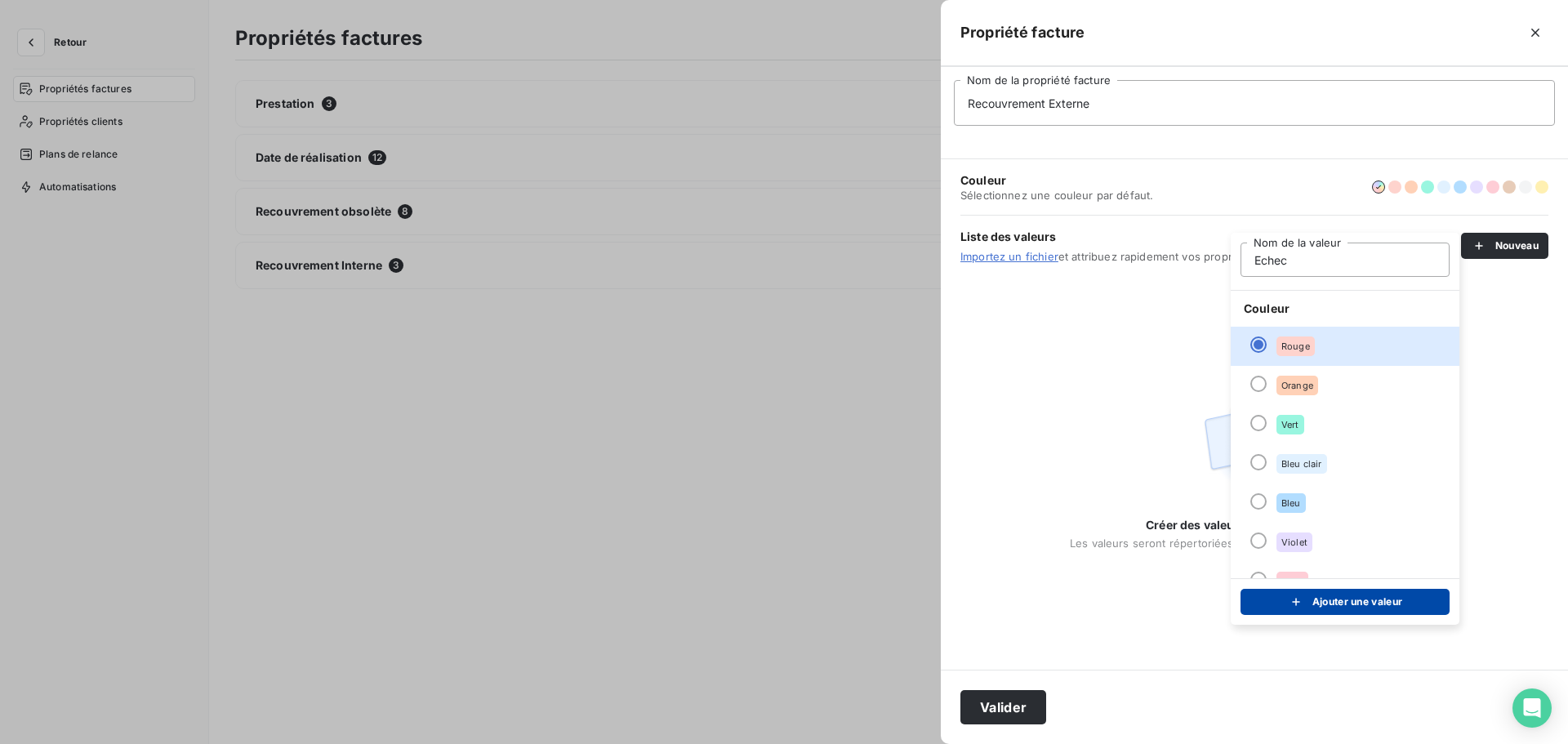
type input "Echec"
click at [1328, 597] on button "Ajouter une valeur" at bounding box center [1345, 601] width 209 height 27
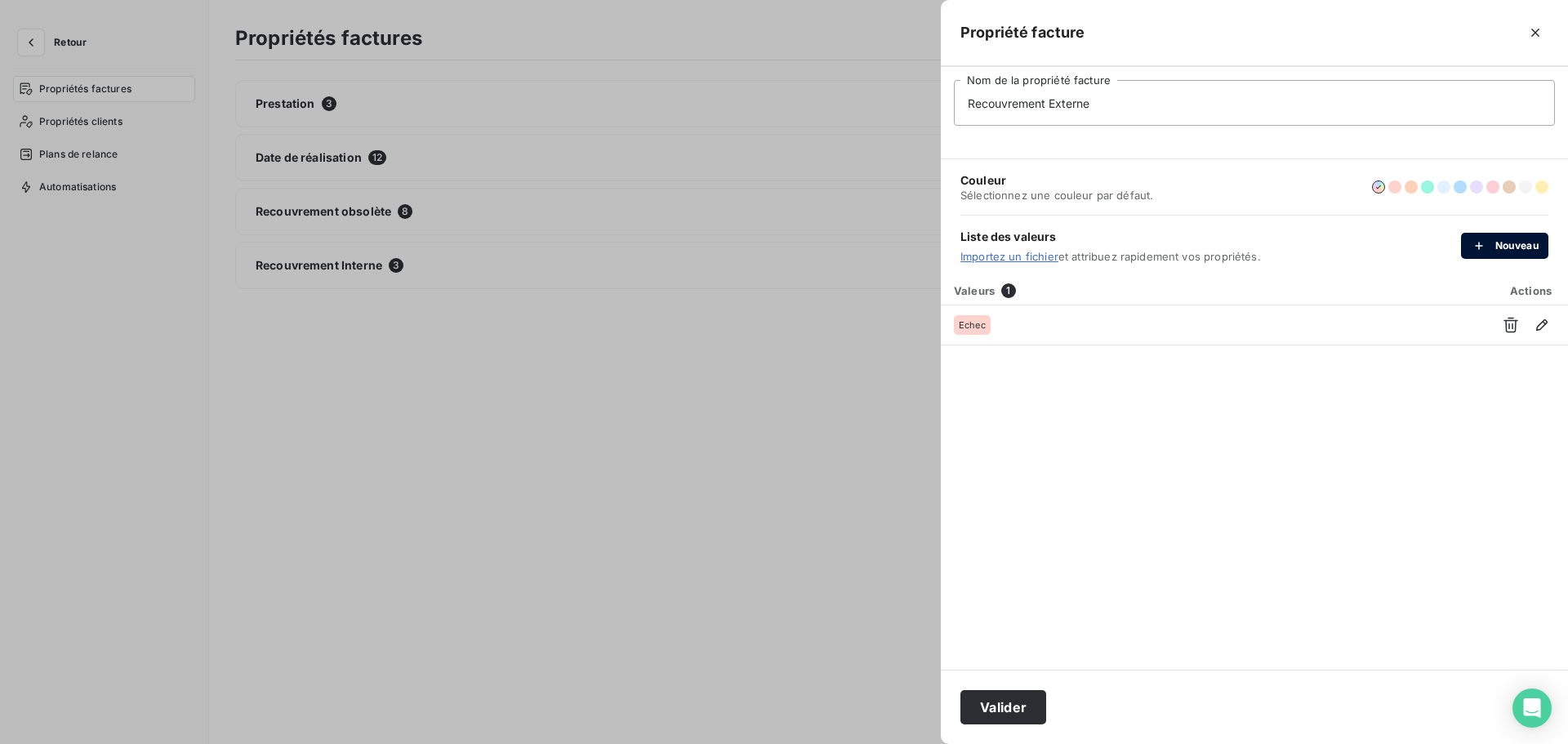
click at [1482, 241] on icon "button" at bounding box center [1478, 245] width 17 height 17
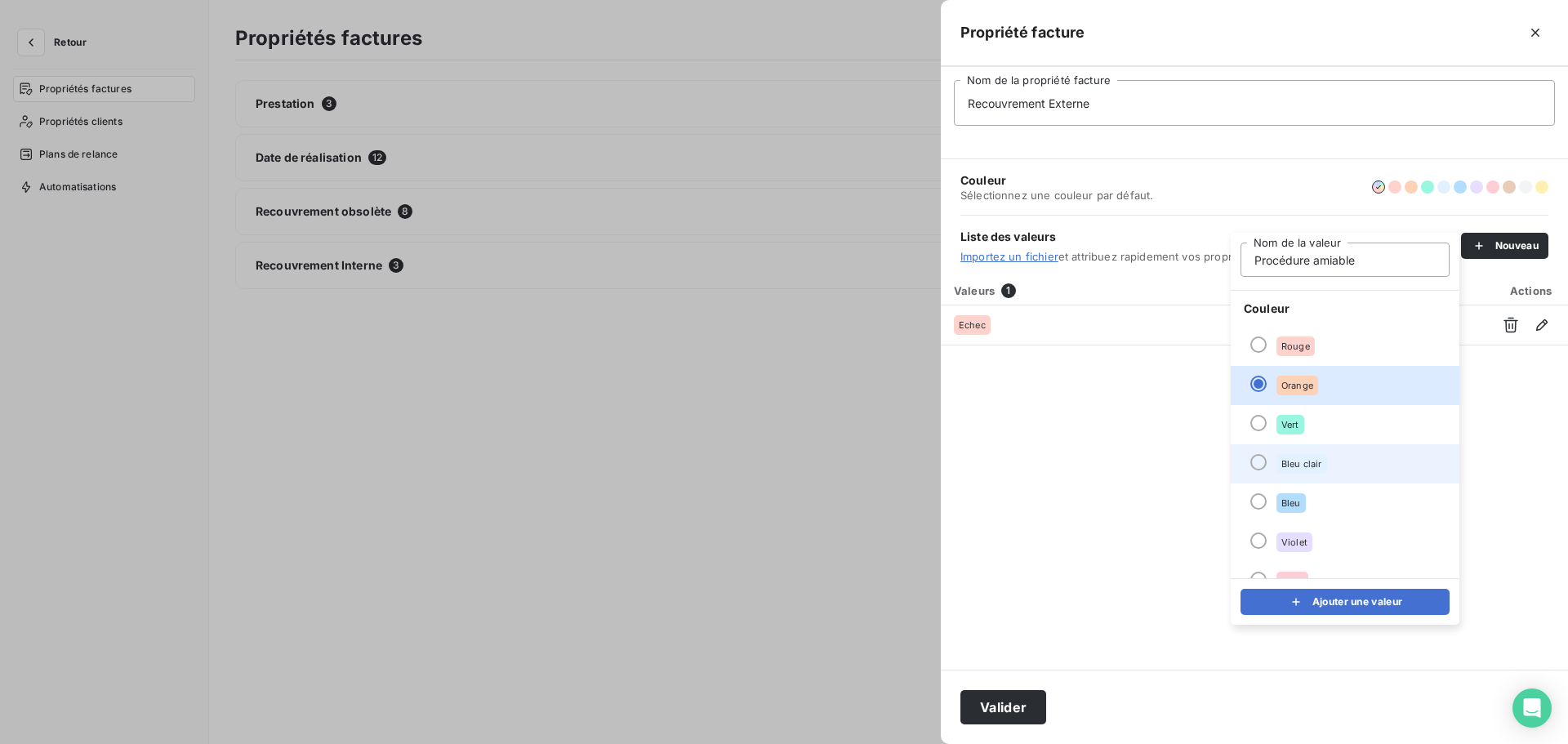
click at [1259, 464] on div at bounding box center [1258, 462] width 17 height 17
drag, startPoint x: 1394, startPoint y: 275, endPoint x: 1218, endPoint y: 280, distance: 176.1
click at [1218, 280] on body "Retour Propriétés factures Propriétés clients Plans de relance Automatisations …" at bounding box center [784, 372] width 1568 height 744
drag, startPoint x: 1369, startPoint y: 257, endPoint x: 1160, endPoint y: 276, distance: 209.9
click at [1160, 276] on body "Retour Propriétés factures Propriétés clients Plans de relance Automatisations …" at bounding box center [784, 372] width 1568 height 744
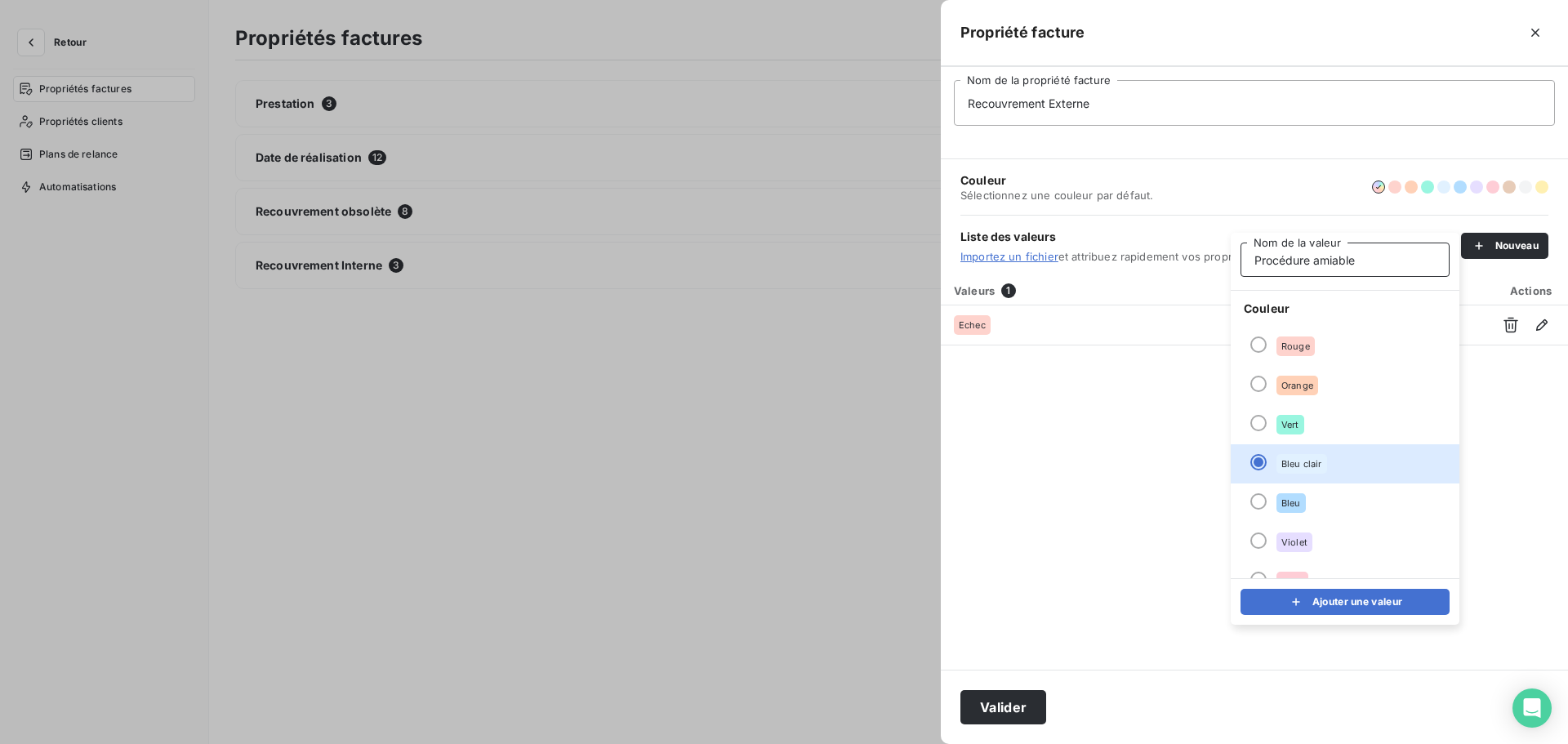
click at [1317, 259] on input "Procédure amiable" at bounding box center [1345, 259] width 209 height 34
type input "Procédure Amiable"
click at [1264, 501] on div at bounding box center [1258, 501] width 17 height 17
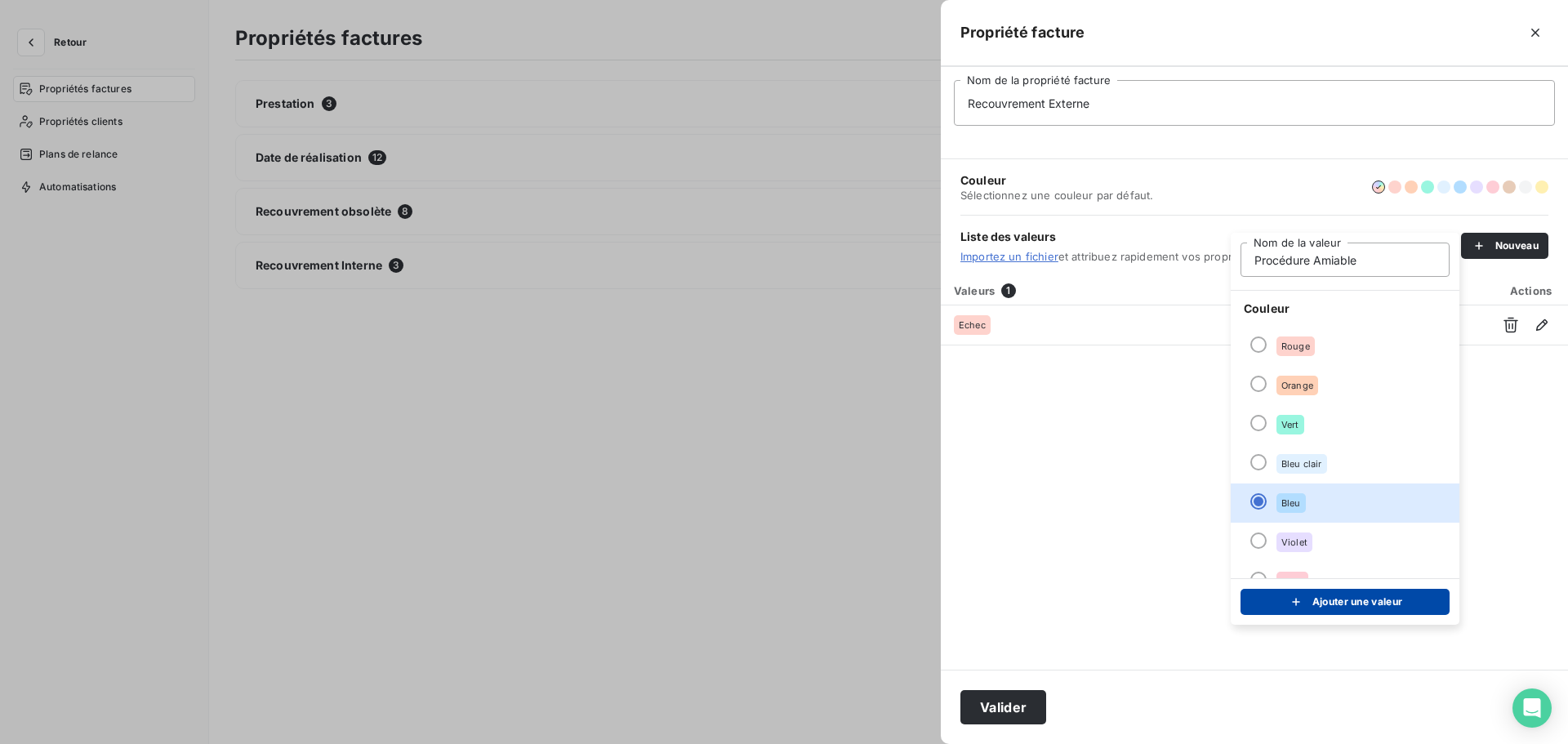
click at [1329, 594] on button "Ajouter une valeur" at bounding box center [1345, 601] width 209 height 27
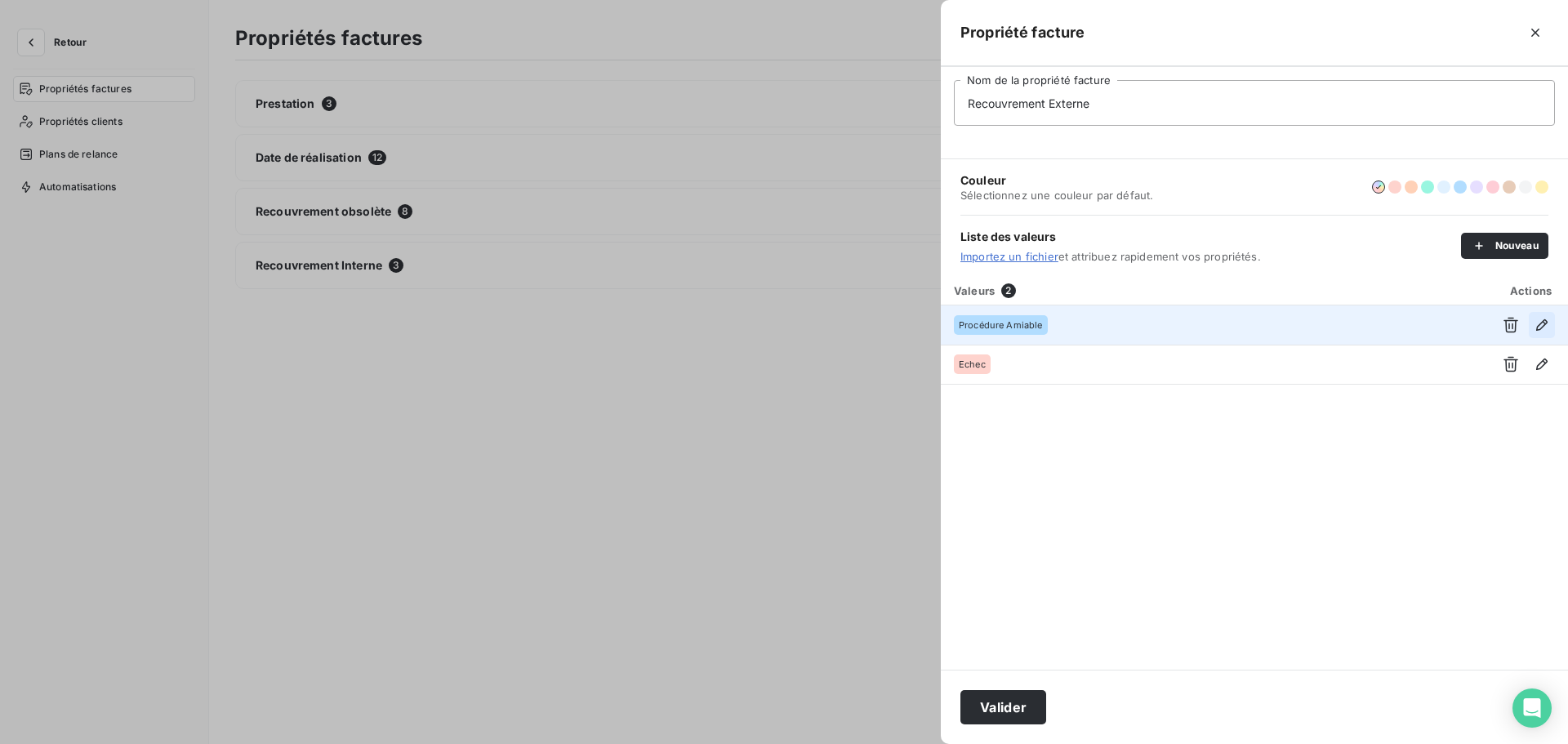
click at [1537, 327] on icon "button" at bounding box center [1541, 325] width 17 height 17
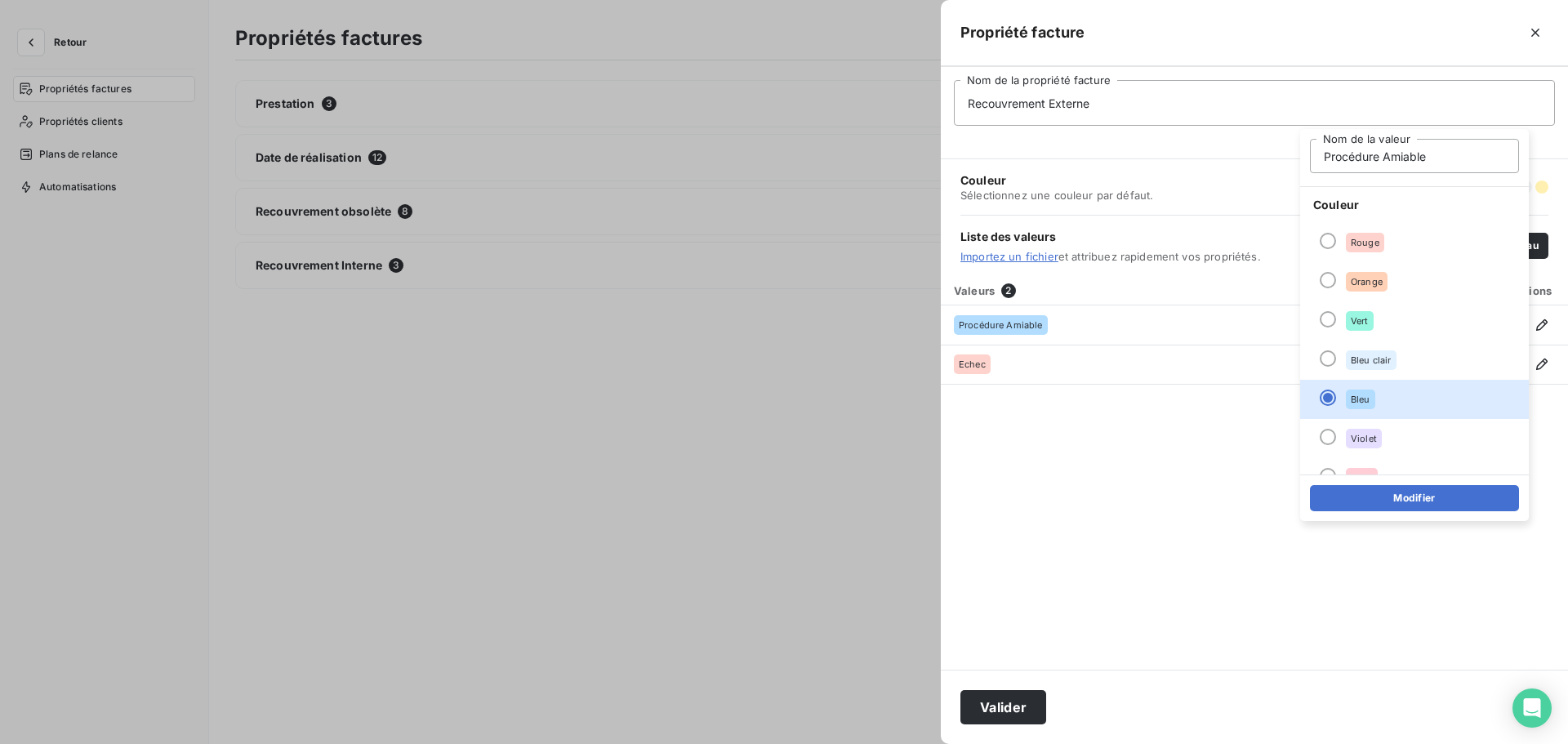
click at [1439, 155] on input "Procédure Amiable" at bounding box center [1414, 155] width 209 height 34
drag, startPoint x: 1384, startPoint y: 147, endPoint x: 1293, endPoint y: 143, distance: 91.1
click at [1293, 143] on body "Retour Propriétés factures Propriétés clients Plans de relance Automatisations …" at bounding box center [784, 372] width 1568 height 744
type input "P"
type input "Transmis au cabinet"
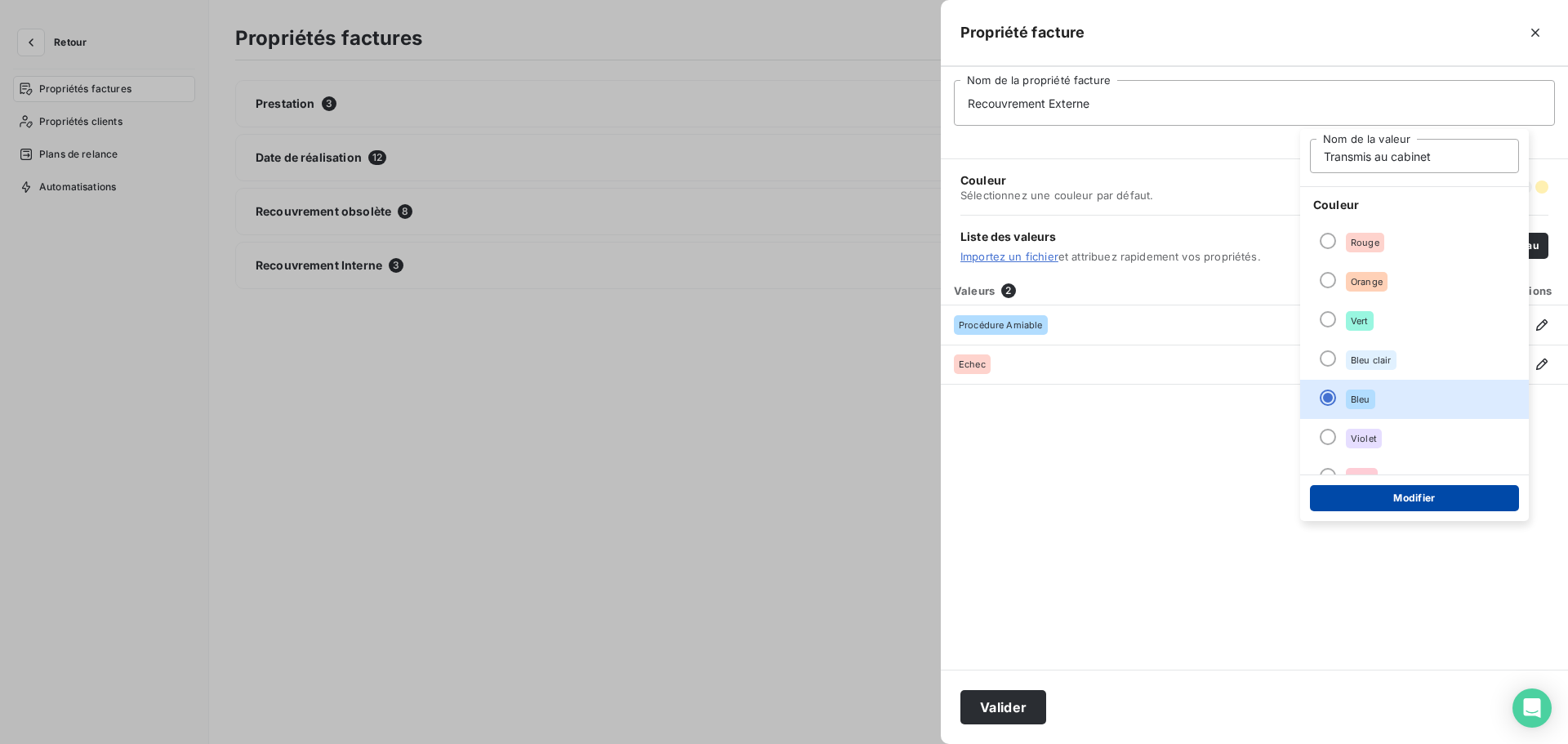
click at [1400, 490] on button "Modifier" at bounding box center [1414, 498] width 209 height 27
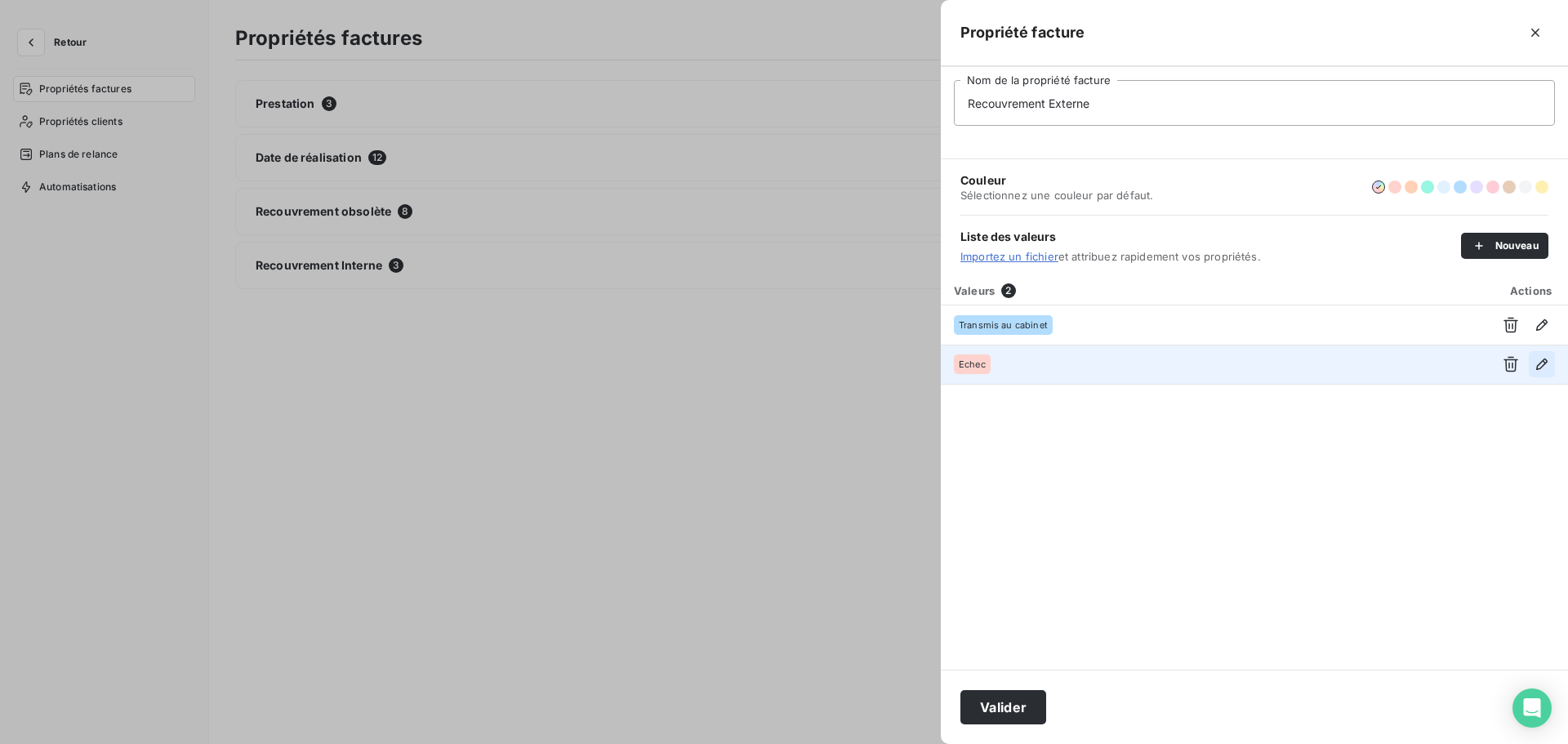
click at [1537, 358] on icon "button" at bounding box center [1541, 364] width 17 height 17
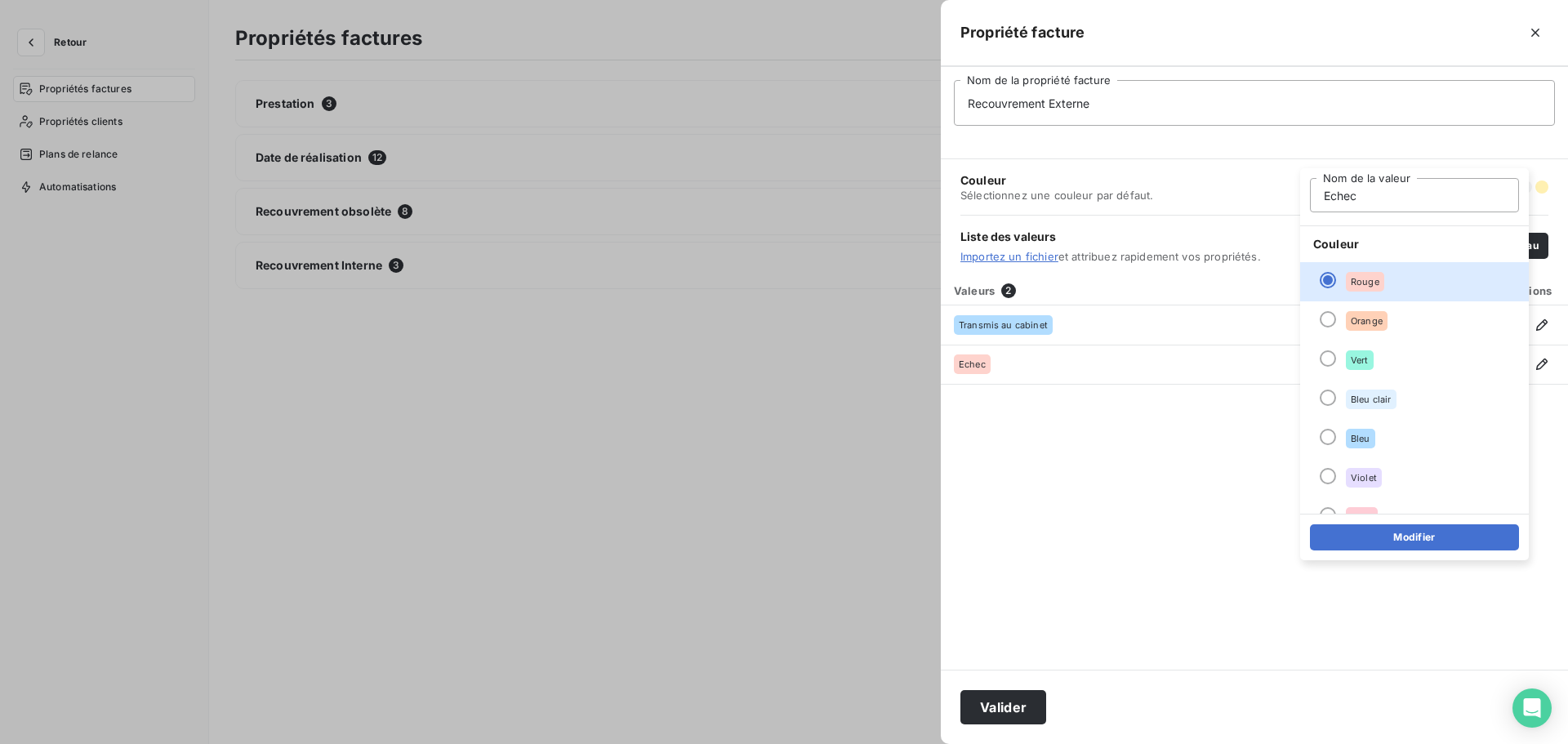
click at [1398, 195] on input "Echec" at bounding box center [1414, 195] width 209 height 34
type input "Echec du recouvrement amiable"
click at [1412, 535] on button "Modifier" at bounding box center [1414, 537] width 209 height 27
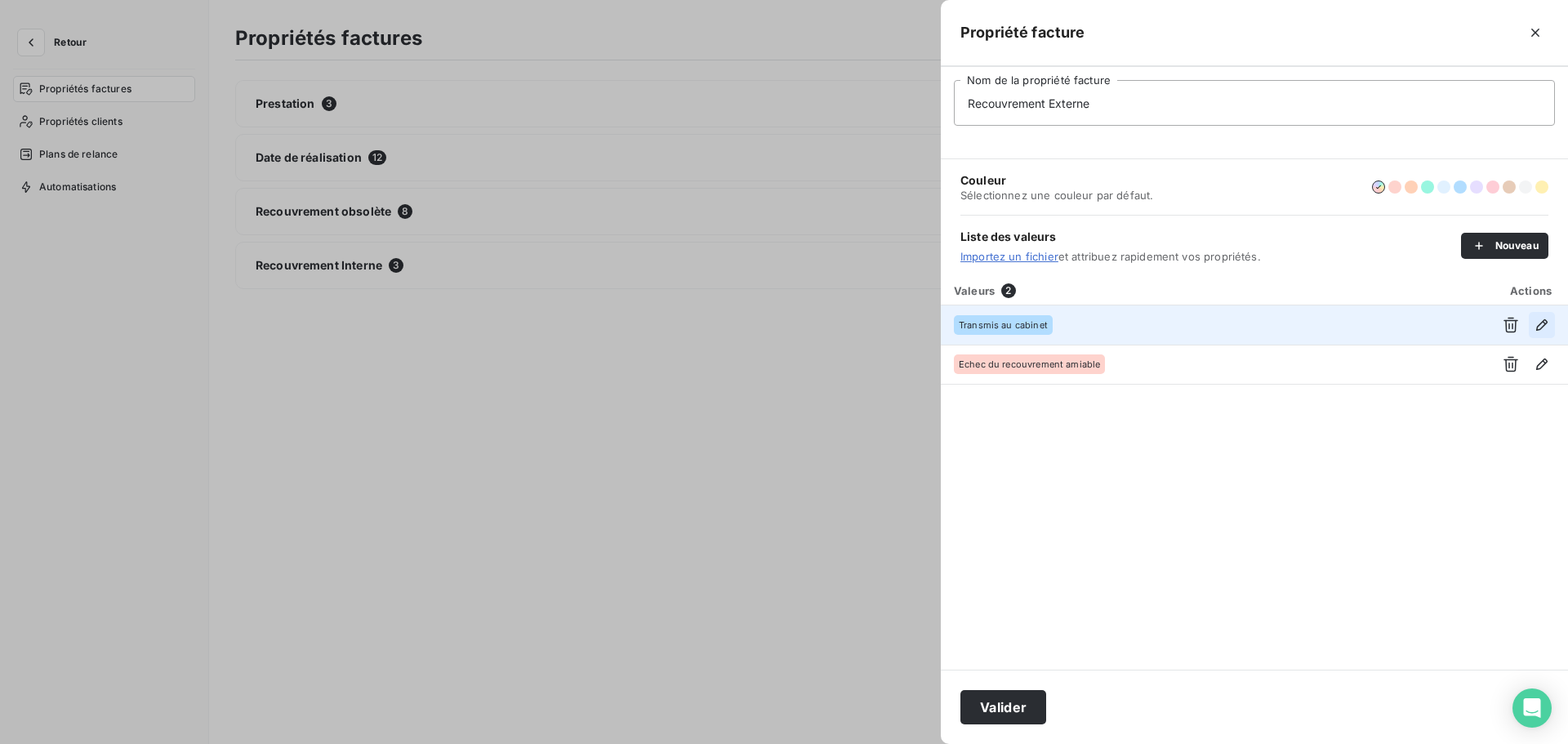
click at [1547, 319] on icon "button" at bounding box center [1541, 325] width 17 height 17
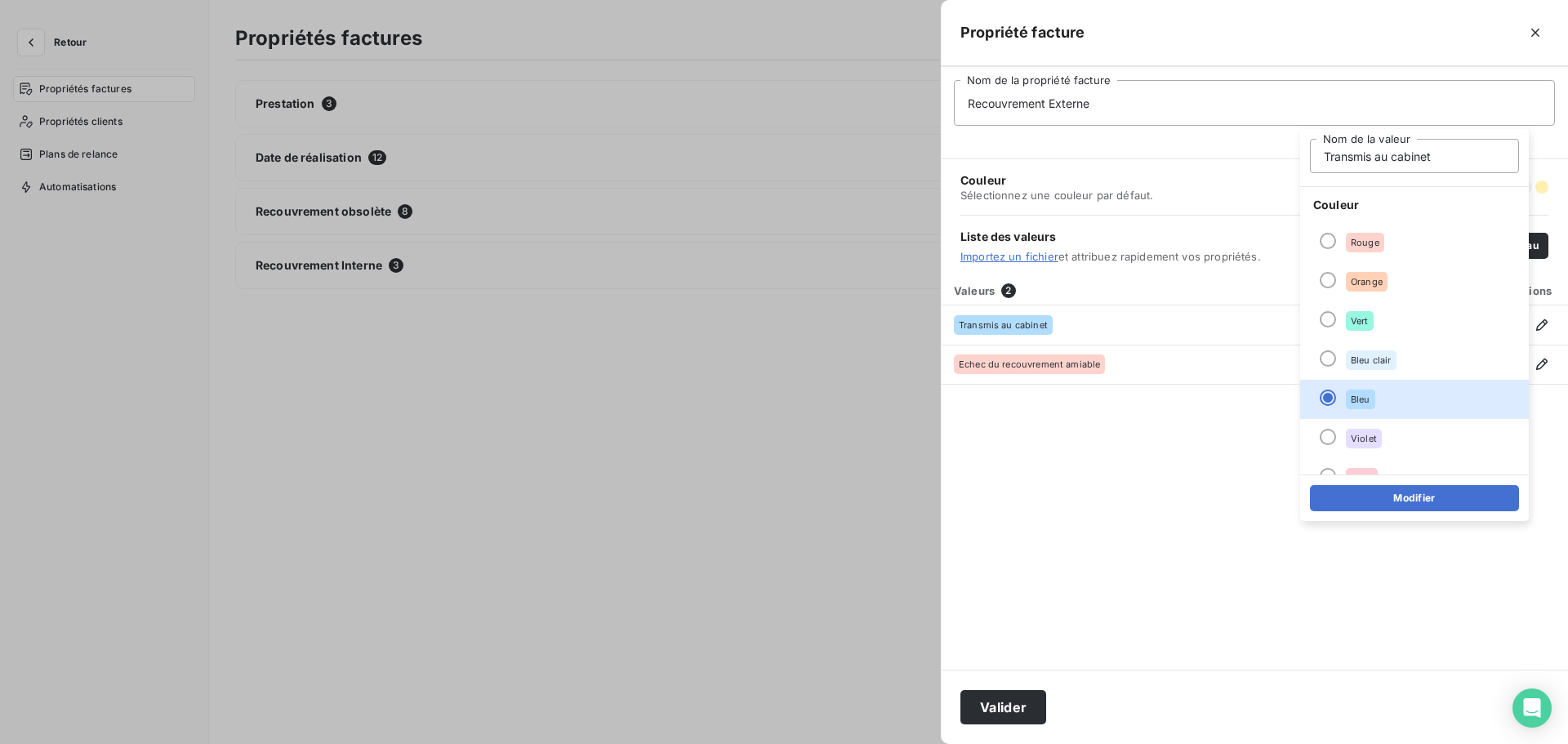
click at [1442, 155] on input "Transmis au cabinet" at bounding box center [1414, 155] width 209 height 34
type input "Transmis au cabinet RUBYPAYEUR"
click at [1446, 505] on button "Modifier" at bounding box center [1414, 498] width 209 height 27
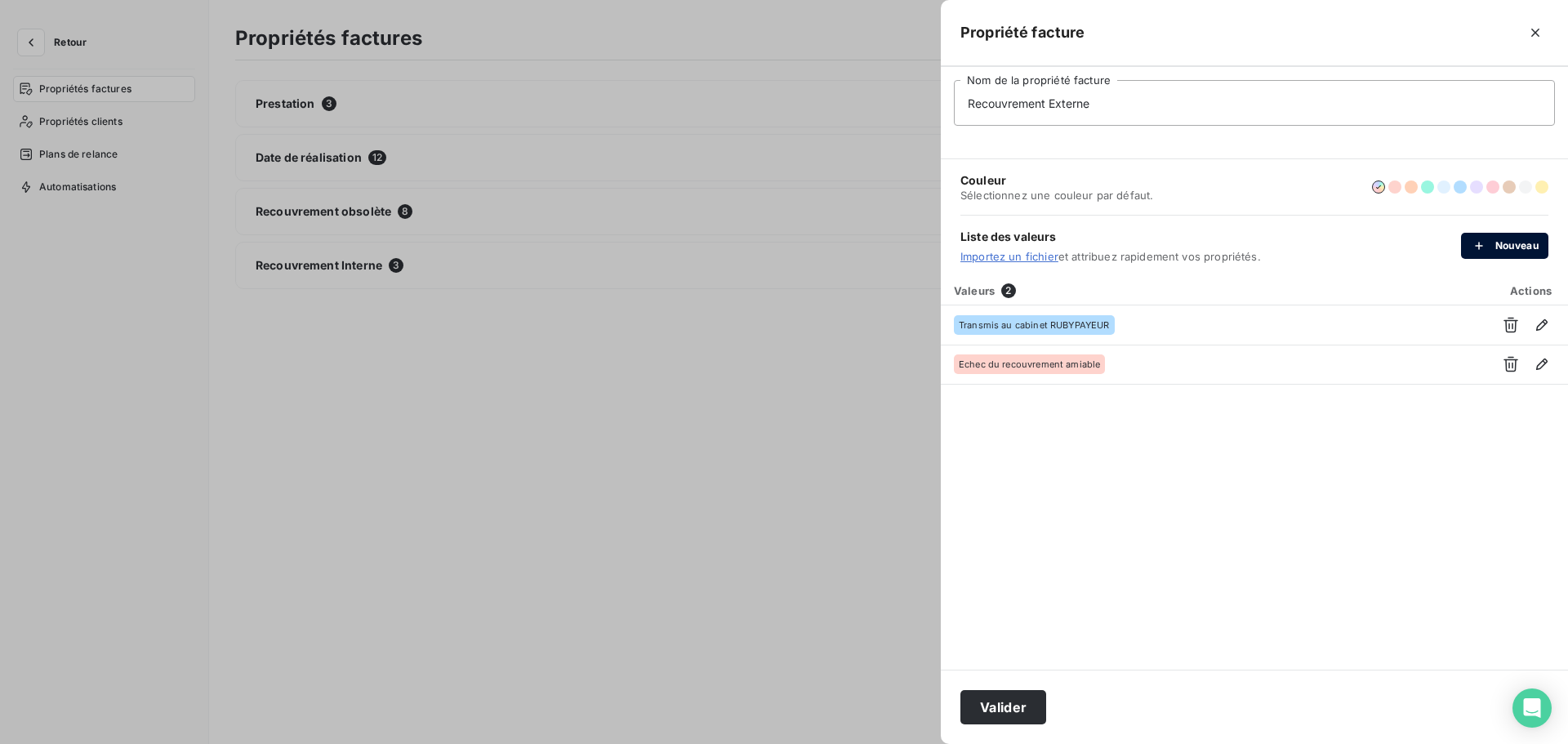
click at [1528, 239] on button "Nouveau" at bounding box center [1504, 245] width 88 height 27
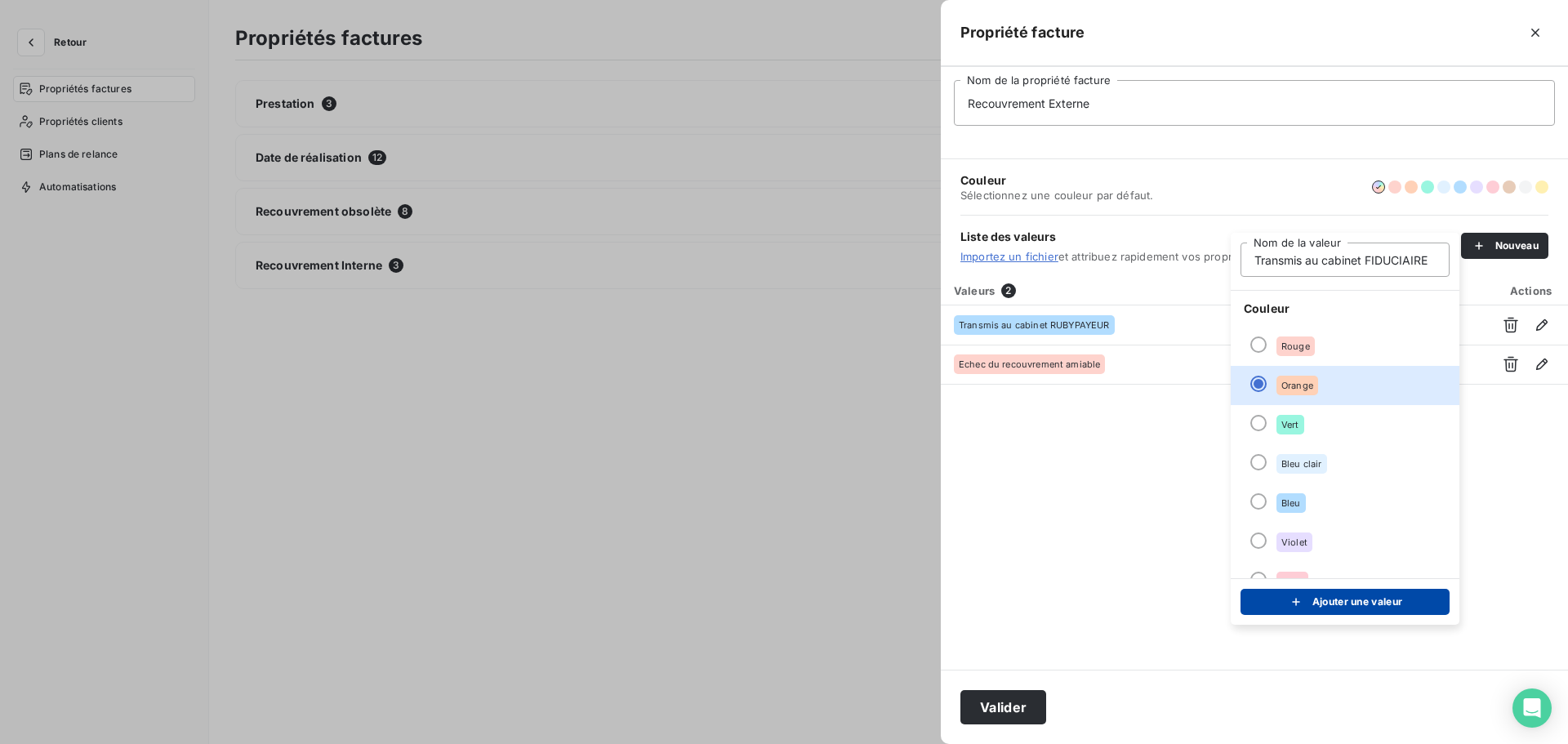
type input "Transmis au cabinet FIDUCIAIRE"
click at [1373, 610] on button "Ajouter une valeur" at bounding box center [1345, 601] width 209 height 27
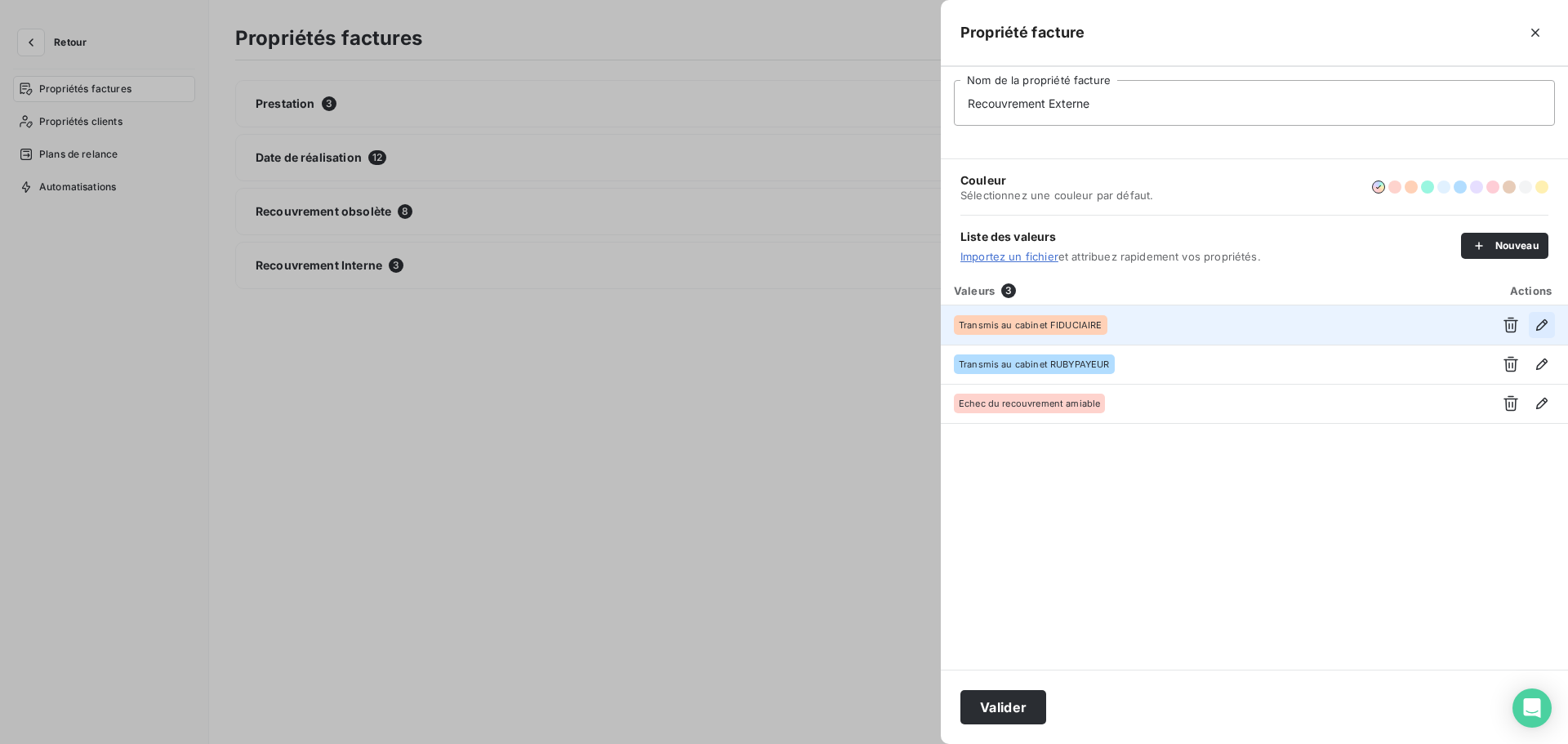
click at [1551, 333] on button "button" at bounding box center [1541, 325] width 27 height 27
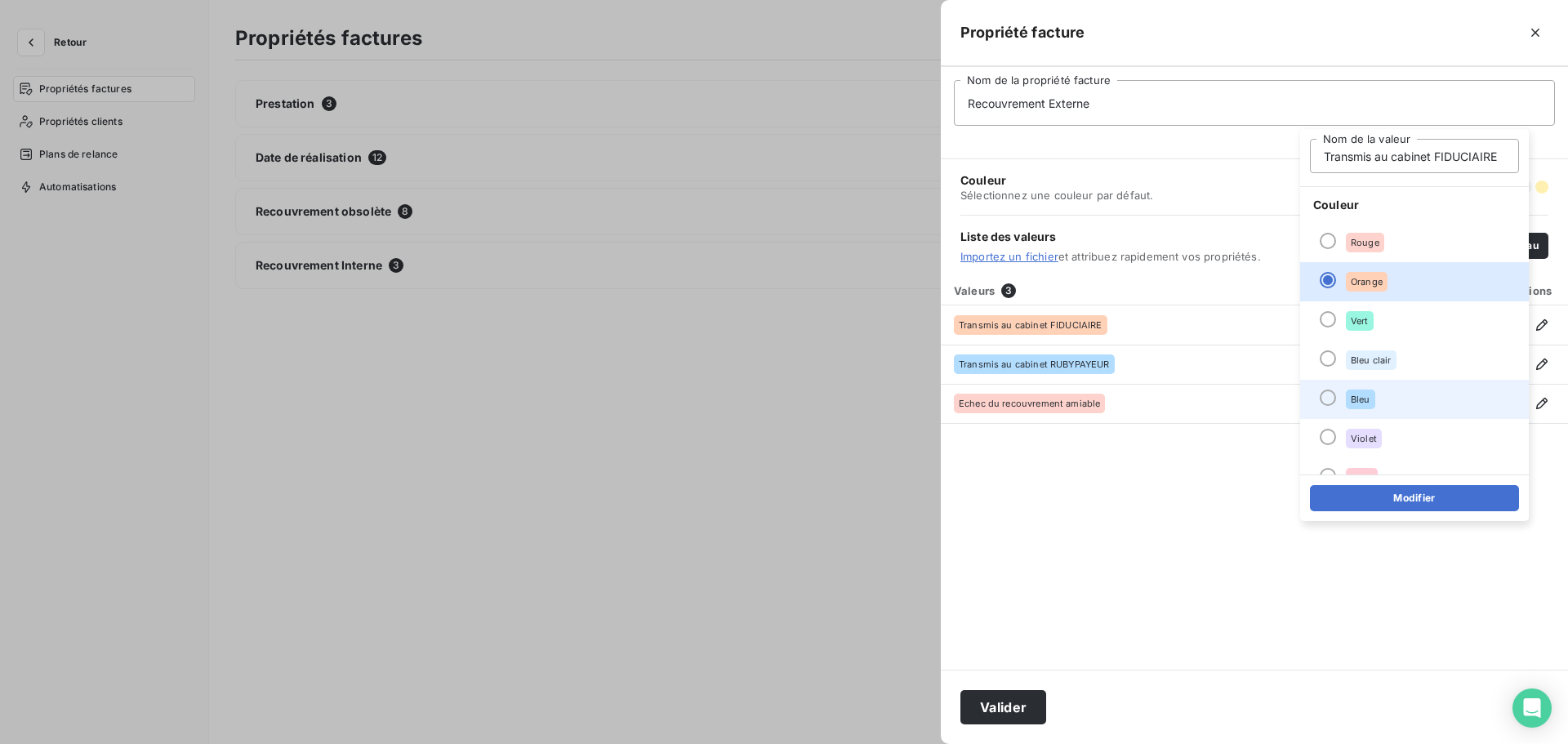
click at [1328, 403] on div at bounding box center [1328, 398] width 17 height 17
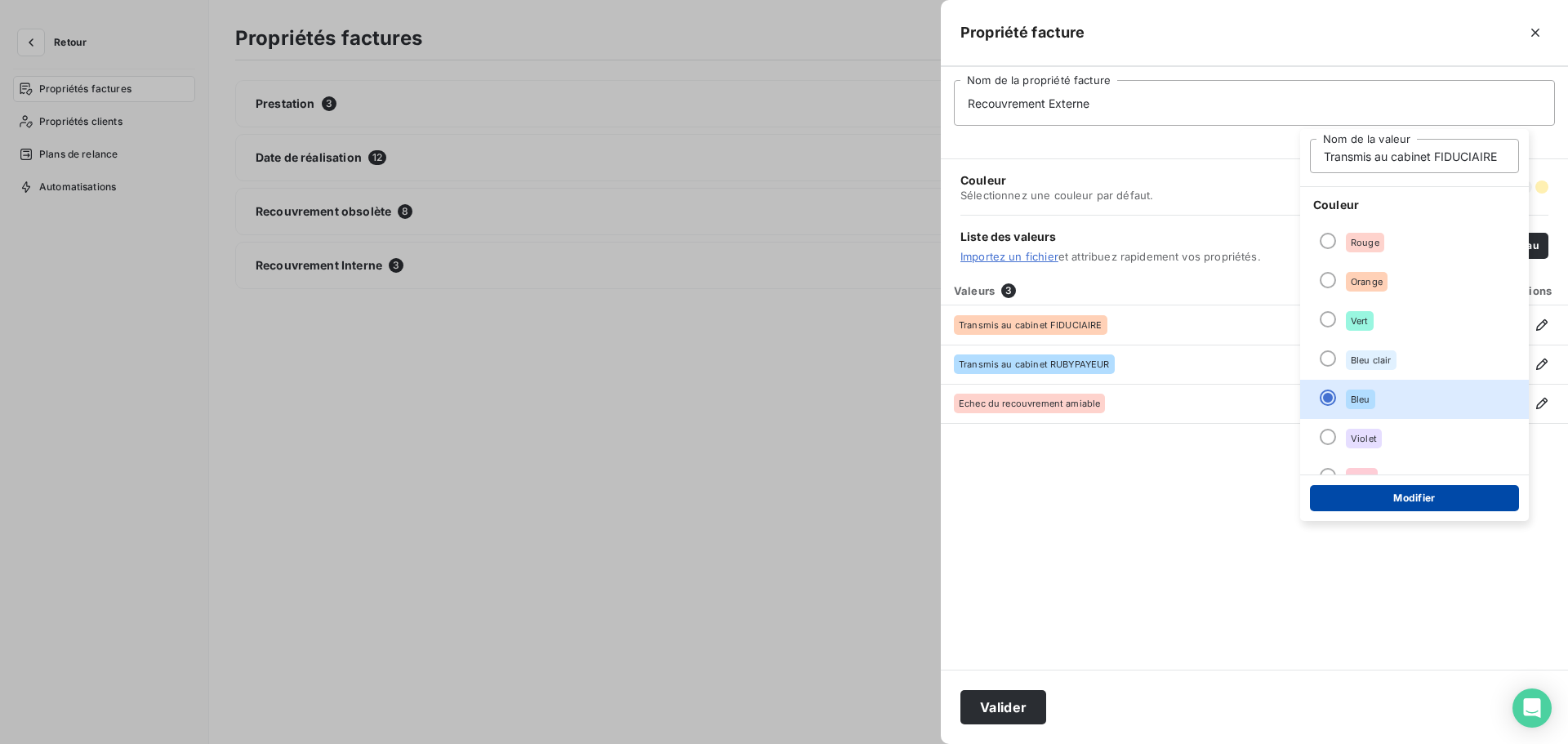
click at [1395, 501] on button "Modifier" at bounding box center [1414, 498] width 209 height 27
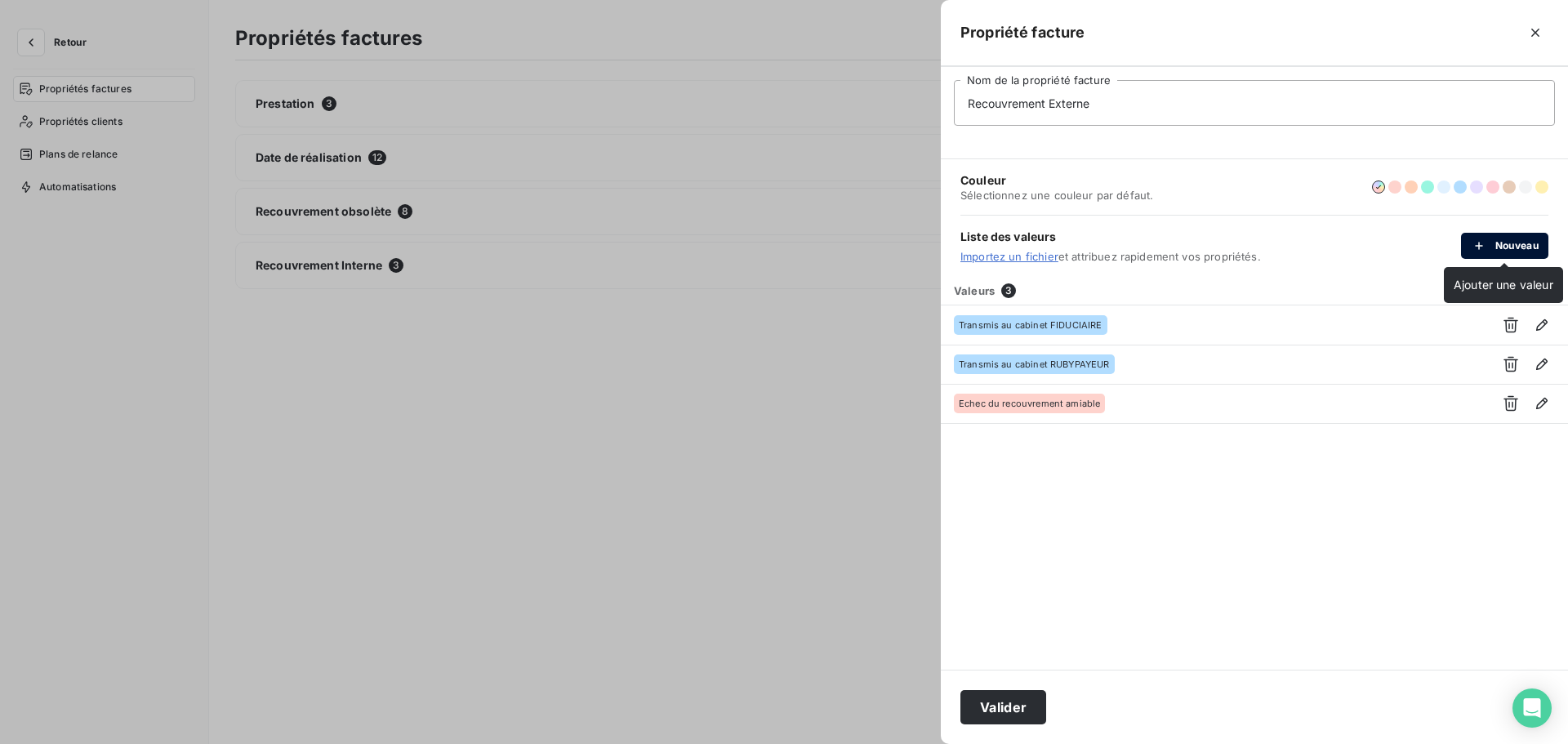
click at [1489, 246] on div "button" at bounding box center [1482, 245] width 25 height 17
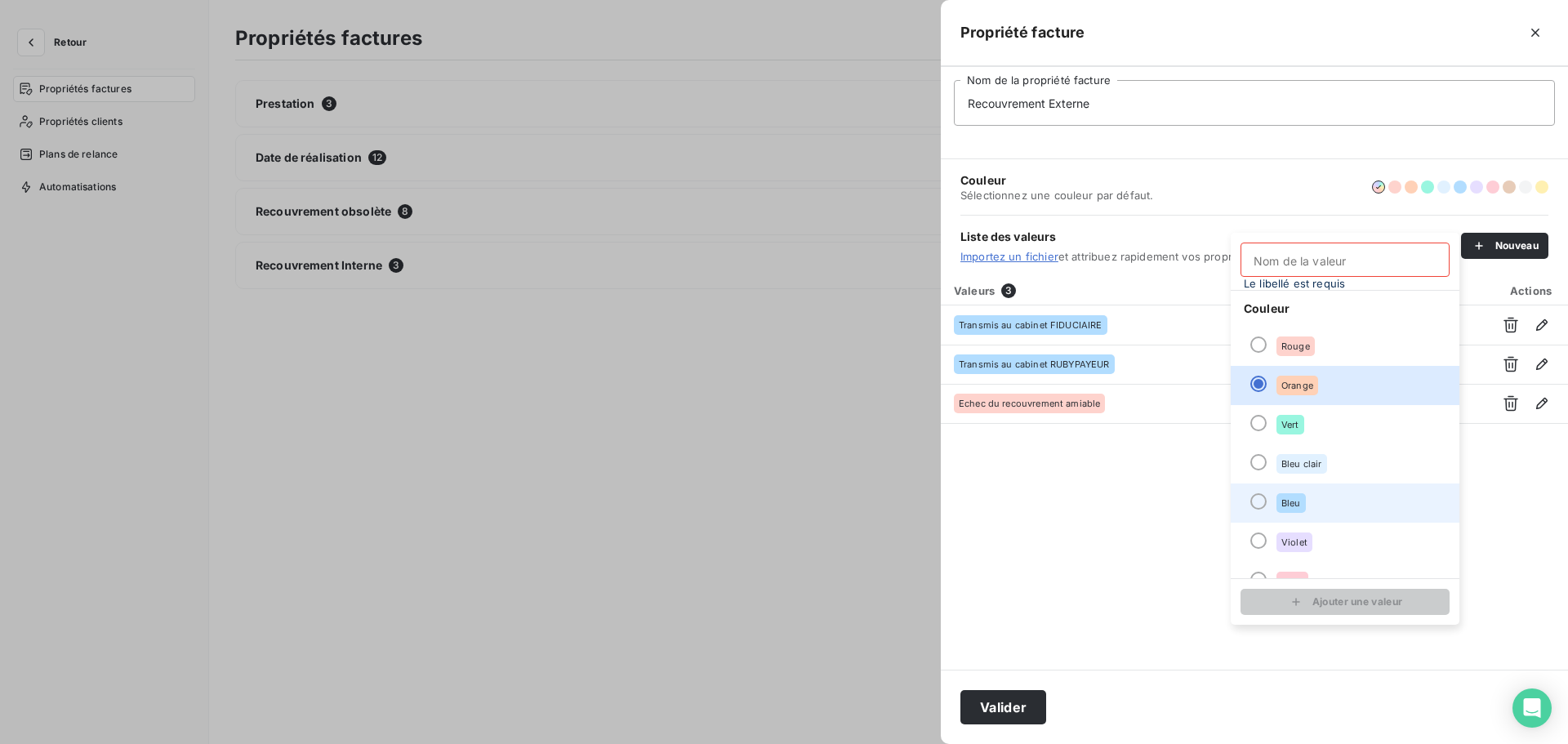
click at [1261, 506] on div at bounding box center [1258, 501] width 17 height 17
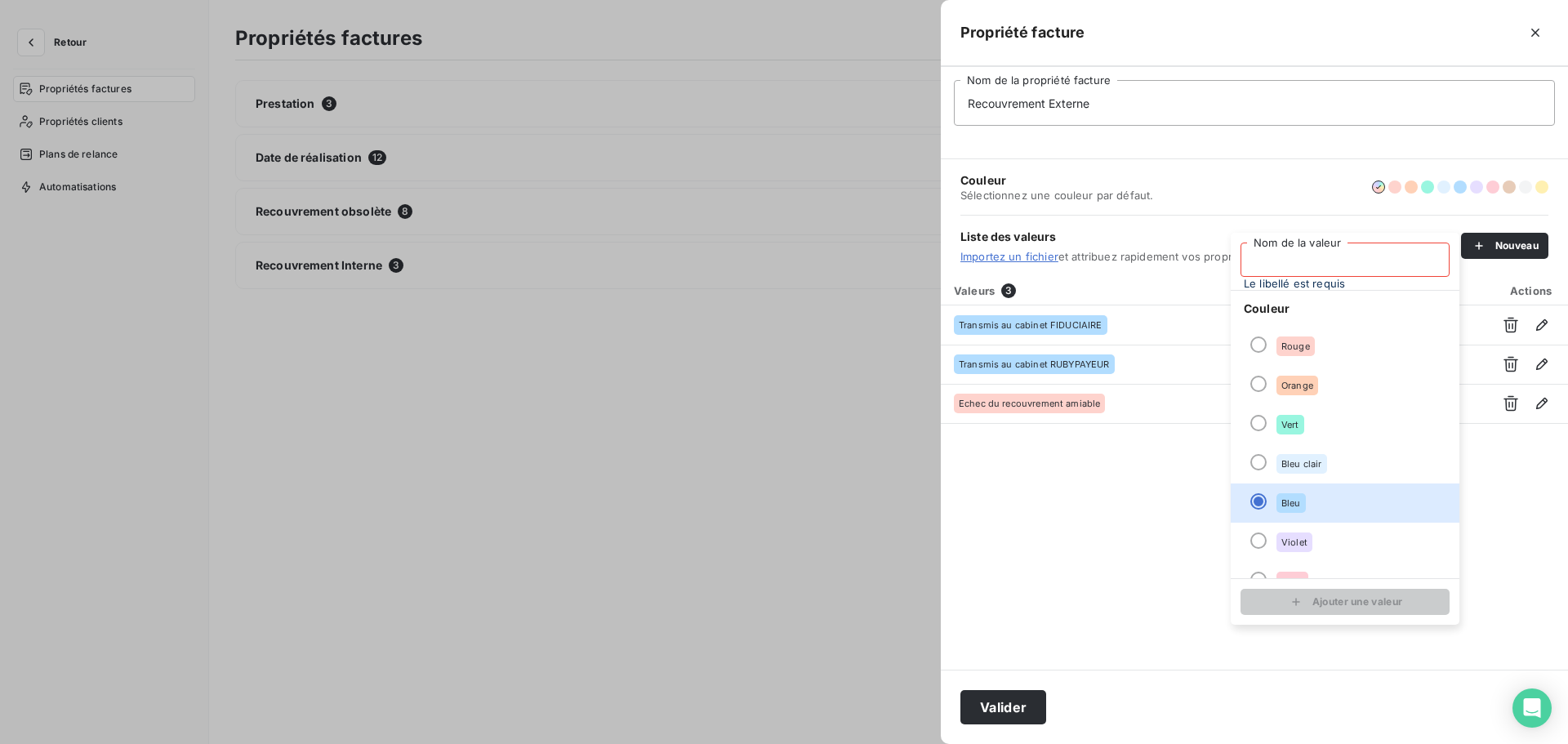
click at [1286, 257] on input "Nom de la valeur" at bounding box center [1345, 259] width 209 height 34
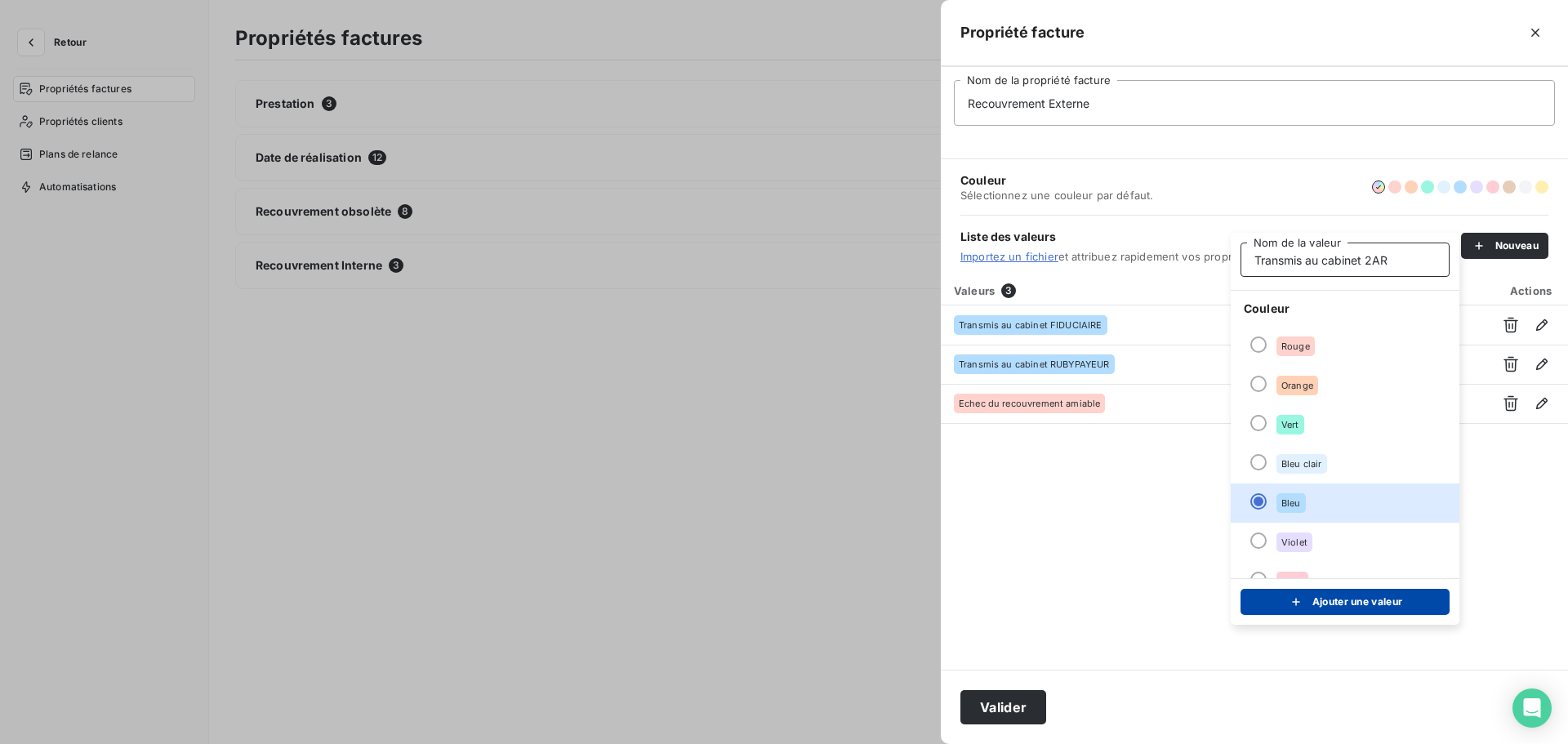
type input "Transmis au cabinet 2AR"
click at [1317, 602] on button "Ajouter une valeur" at bounding box center [1345, 601] width 209 height 27
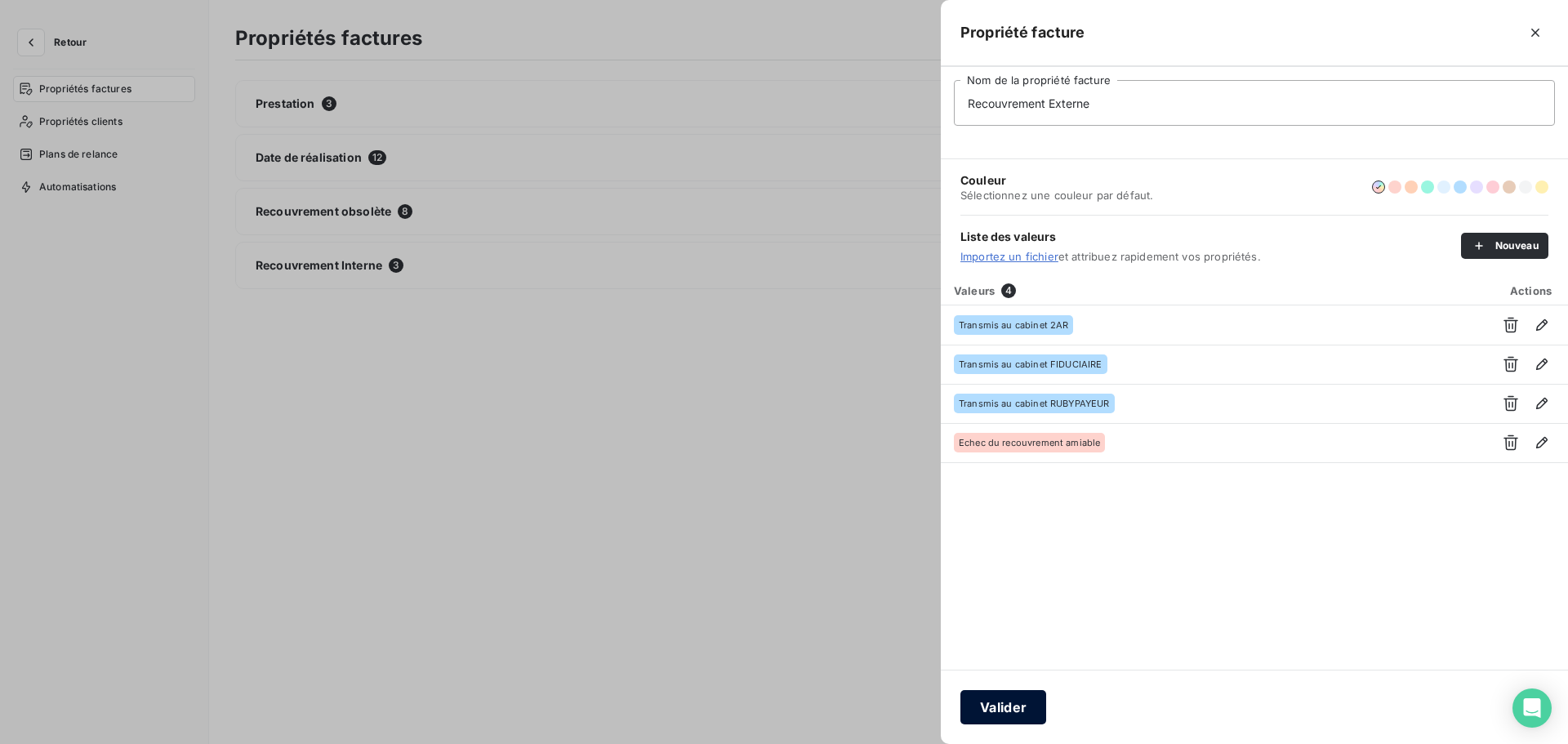
click at [1010, 698] on button "Valider" at bounding box center [1003, 707] width 86 height 34
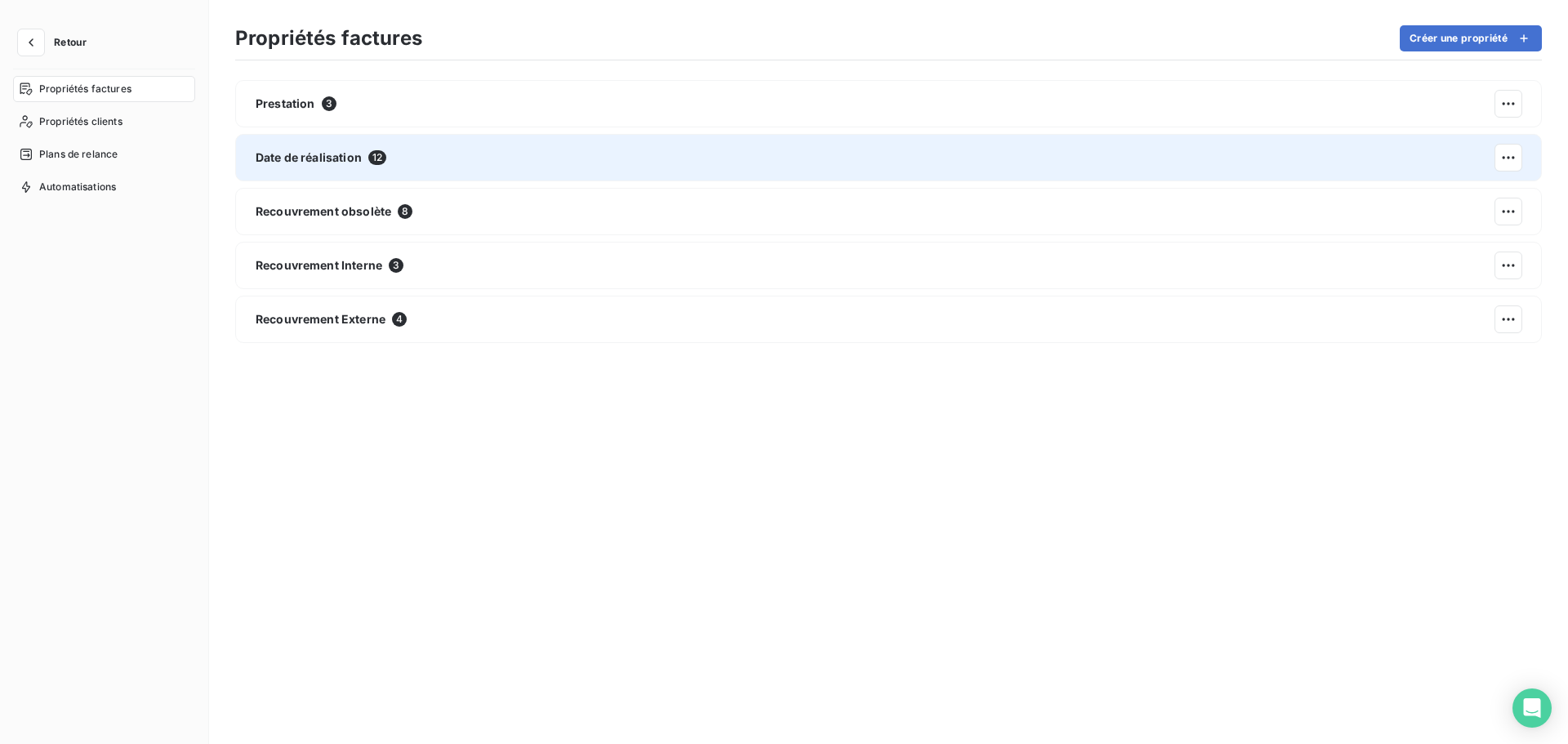
click at [1528, 155] on div "Date de réalisation 12" at bounding box center [889, 157] width 1307 height 47
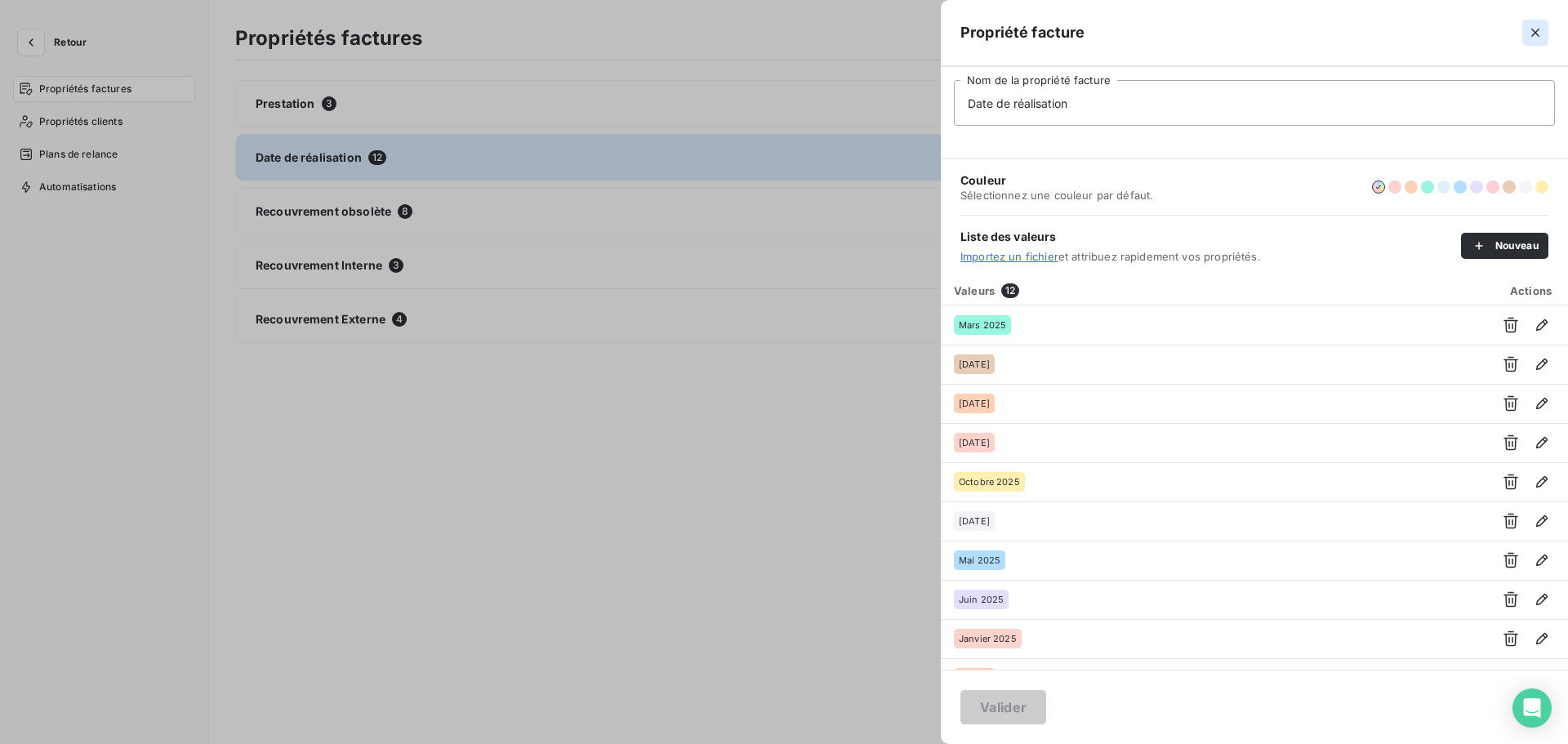
click at [1539, 33] on icon "button" at bounding box center [1536, 32] width 17 height 17
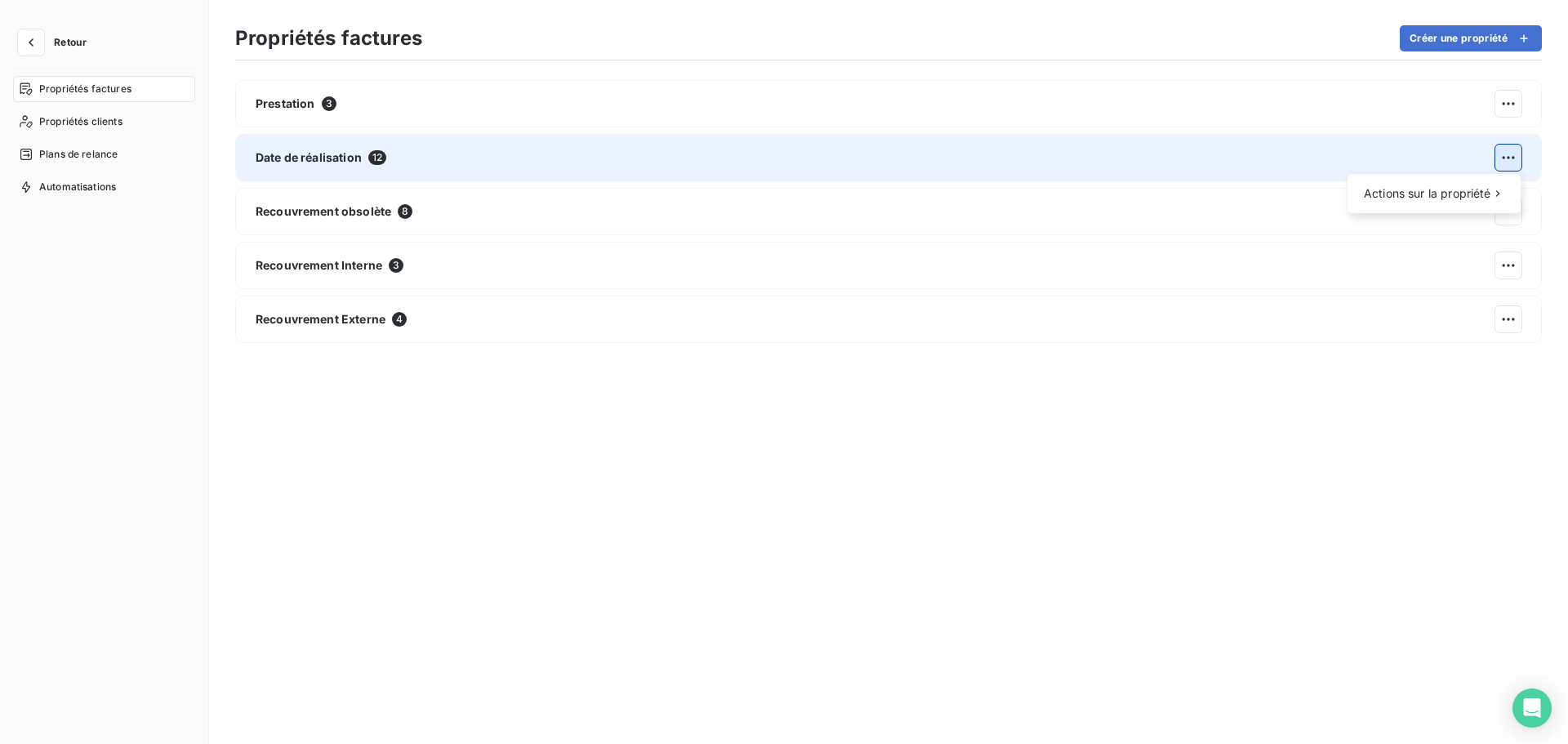
click at [1510, 153] on html "Retour Propriétés factures Propriétés clients Plans de relance Automatisations …" at bounding box center [784, 372] width 1568 height 744
click at [1436, 204] on div "Actions sur la propriété" at bounding box center [1434, 193] width 160 height 27
click at [1309, 222] on div "Supprimer" at bounding box center [1289, 229] width 94 height 27
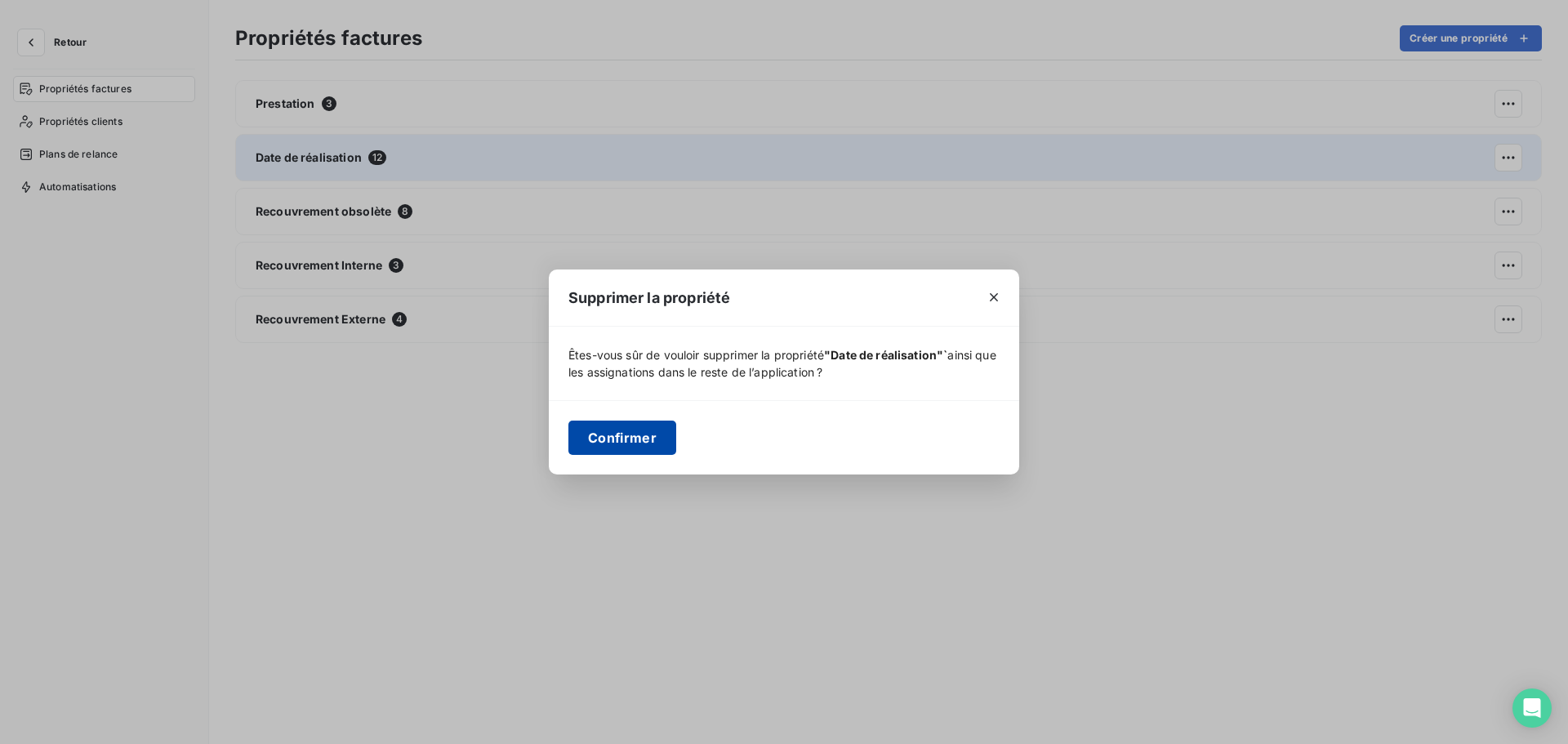
click at [650, 428] on button "Confirmer" at bounding box center [622, 437] width 108 height 34
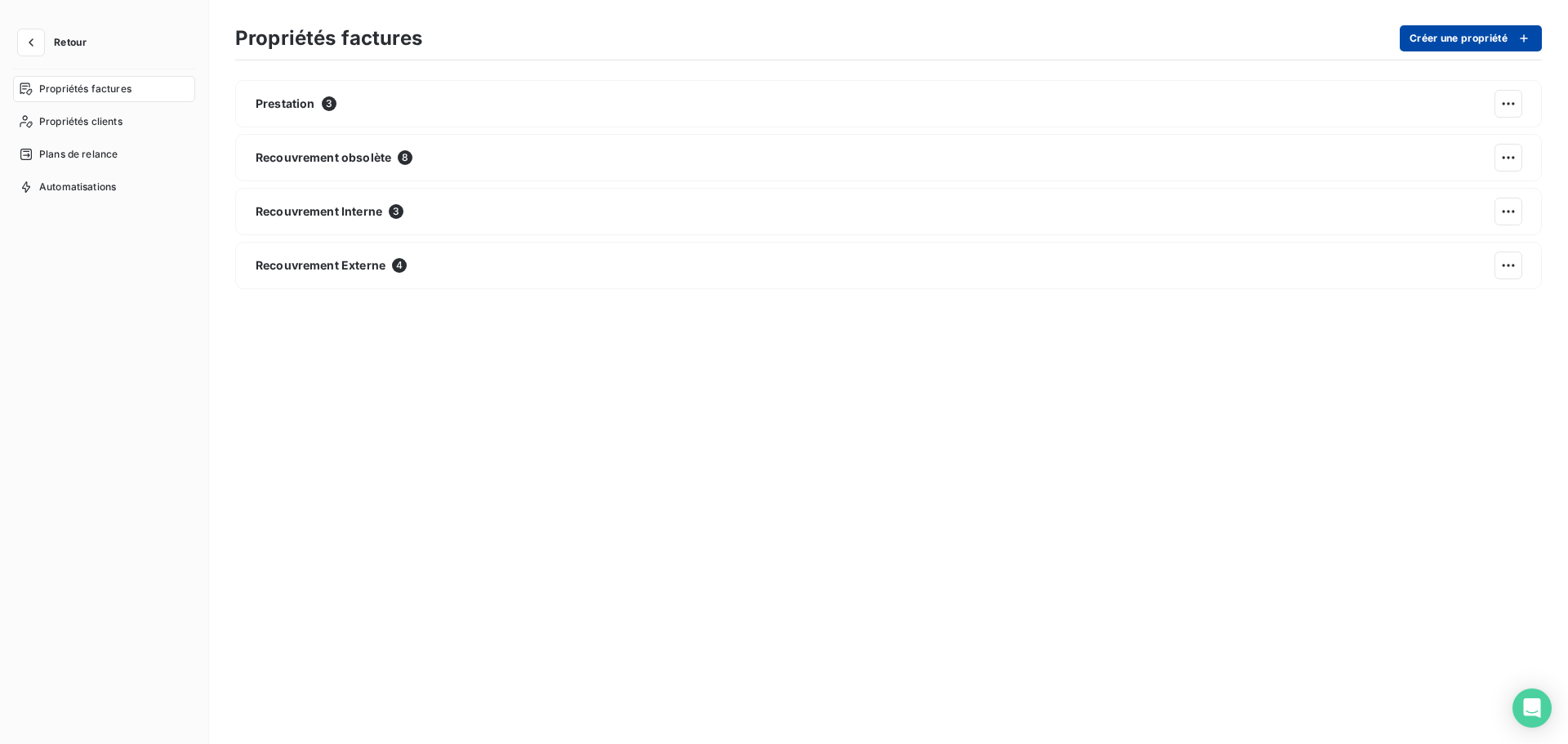
click at [1453, 28] on button "Créer une propriété" at bounding box center [1471, 38] width 142 height 27
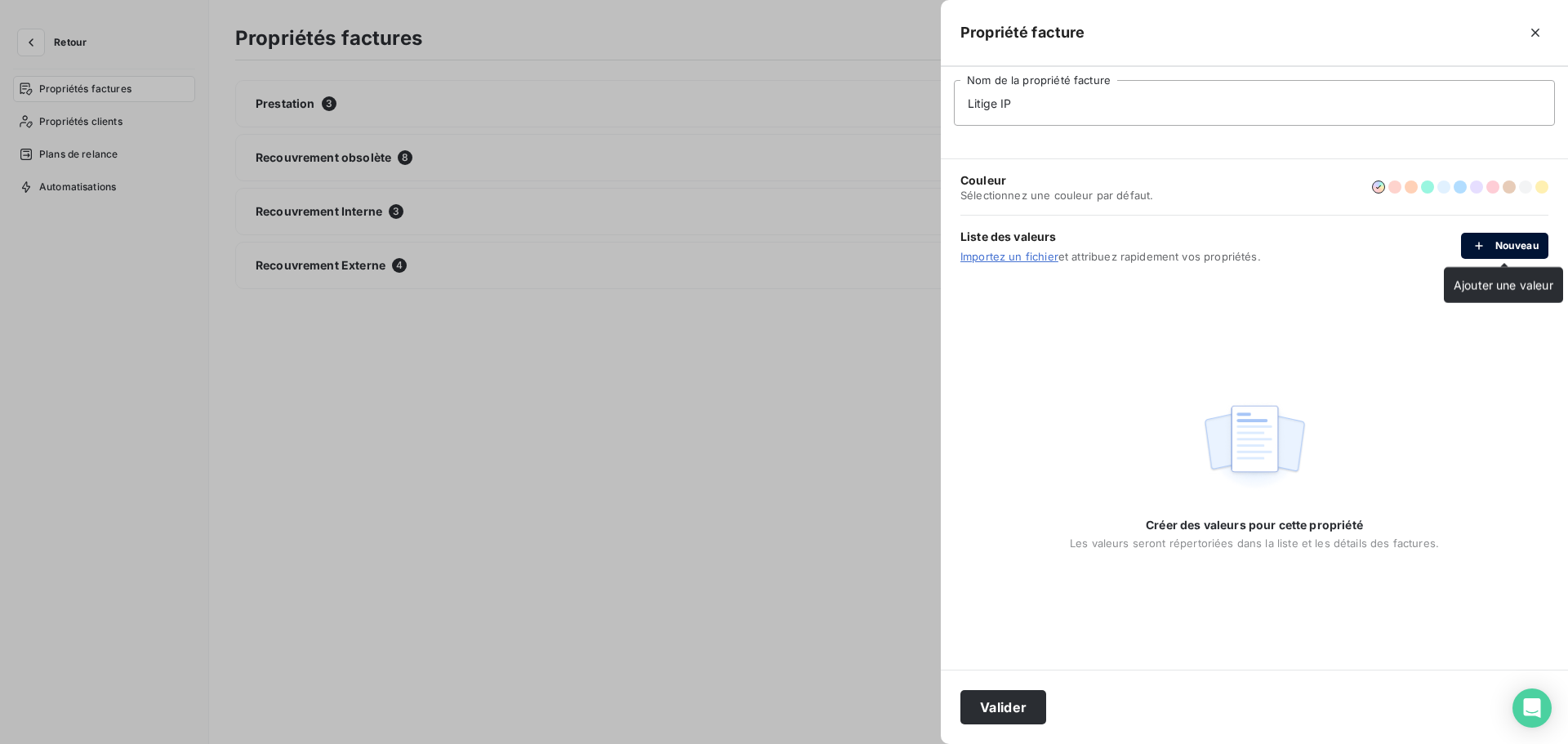
type input "Litige IP"
drag, startPoint x: 1474, startPoint y: 245, endPoint x: 1515, endPoint y: 252, distance: 41.6
drag, startPoint x: 1515, startPoint y: 252, endPoint x: 1526, endPoint y: 237, distance: 18.6
click at [1526, 237] on button "Nouveau" at bounding box center [1504, 245] width 88 height 27
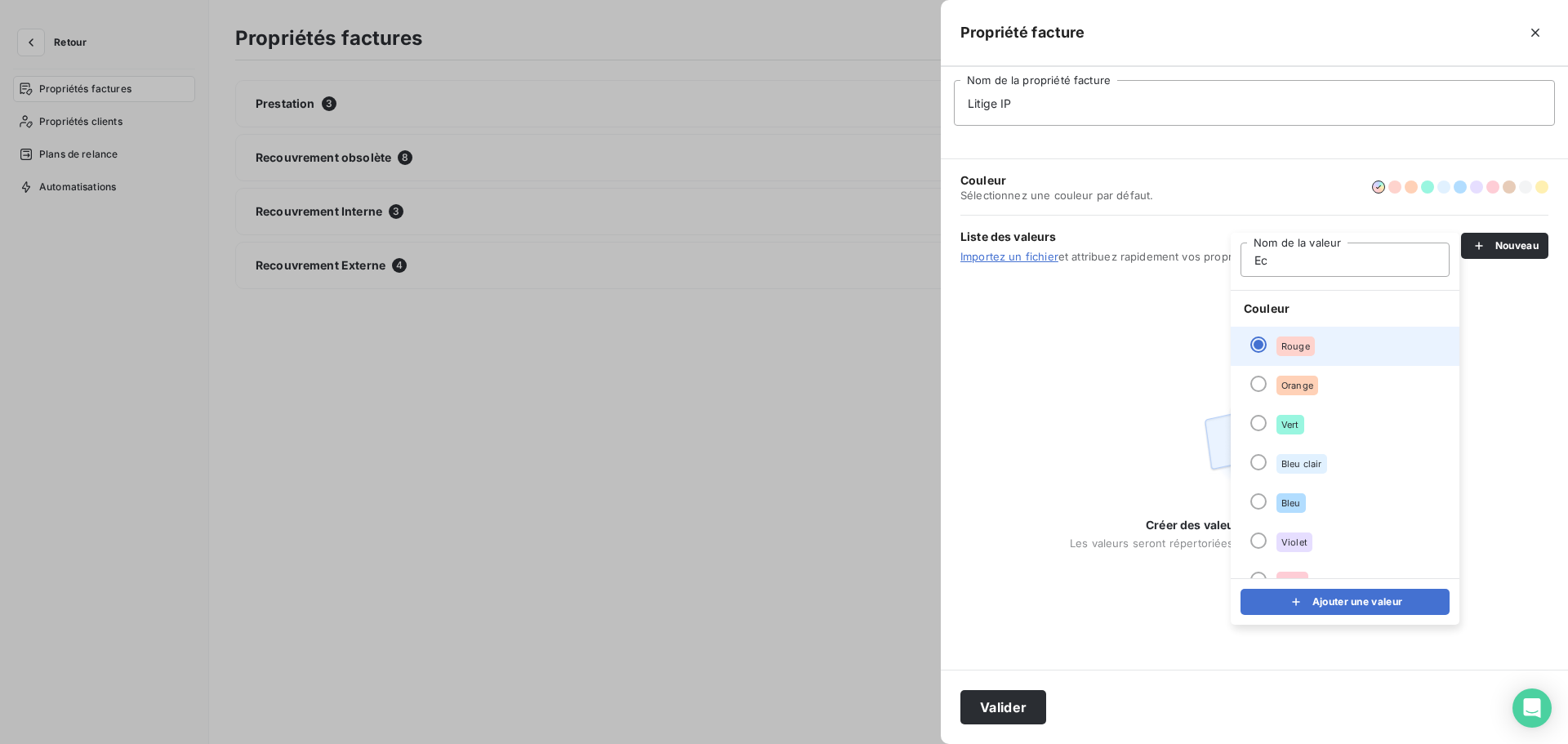
type input "E"
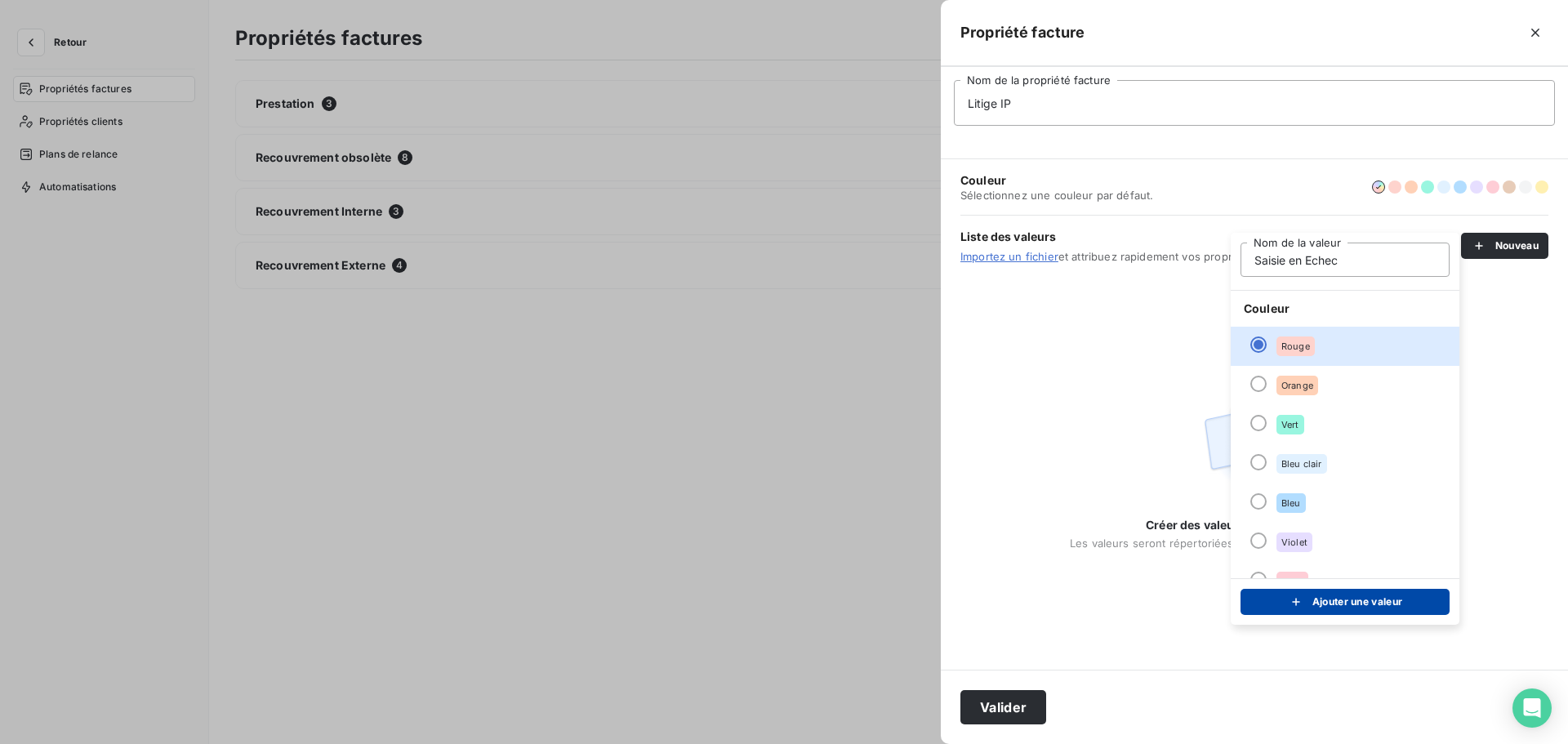
type input "Saisie en Echec"
click at [1327, 614] on button "Ajouter une valeur" at bounding box center [1345, 601] width 209 height 27
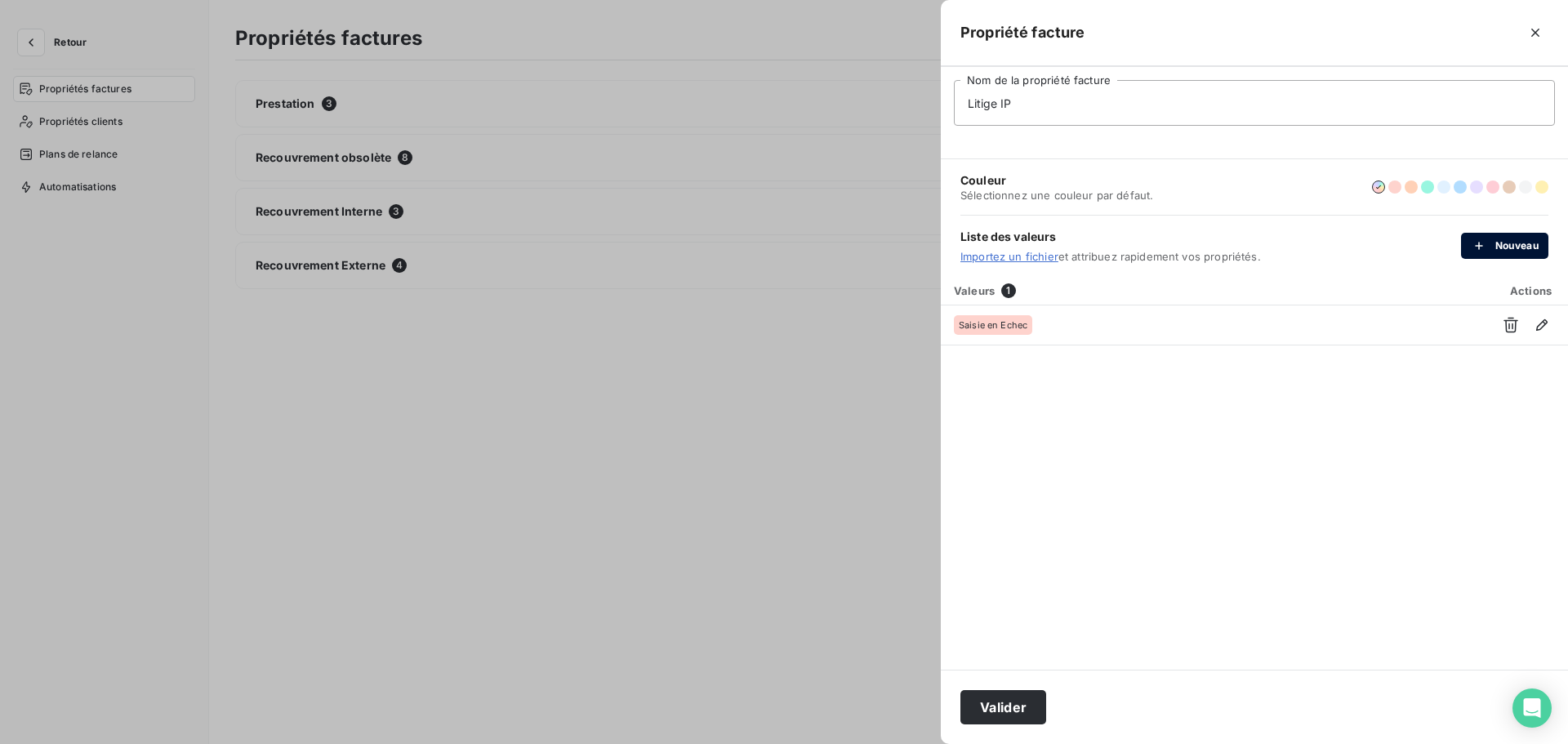
click at [1475, 235] on button "Nouveau" at bounding box center [1504, 245] width 88 height 27
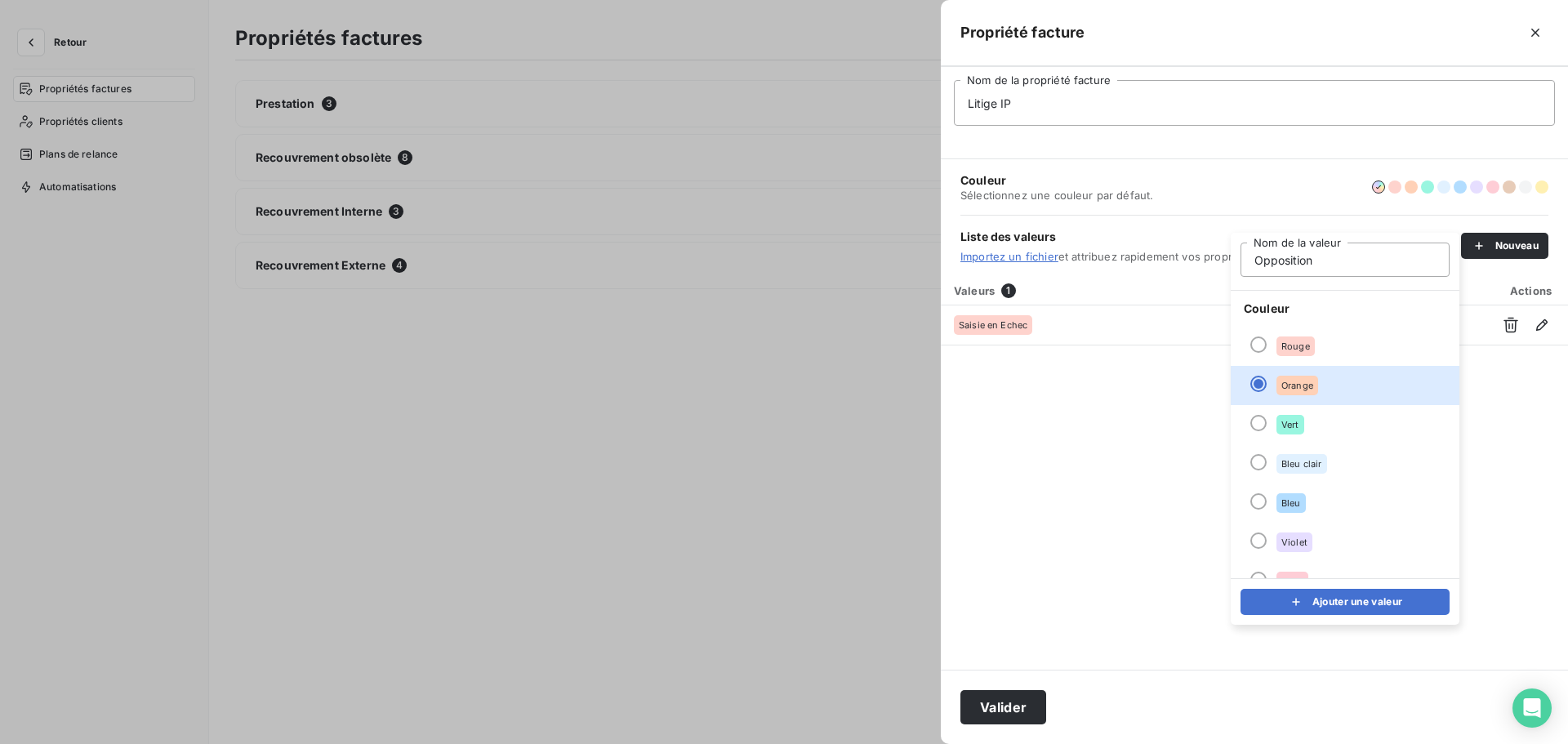
drag, startPoint x: 1327, startPoint y: 258, endPoint x: 1230, endPoint y: 263, distance: 97.1
click at [1230, 263] on div "Opposition Nom de la valeur" at bounding box center [1345, 261] width 228 height 57
type input "Saisie Partielle"
click at [1261, 419] on div at bounding box center [1258, 423] width 17 height 17
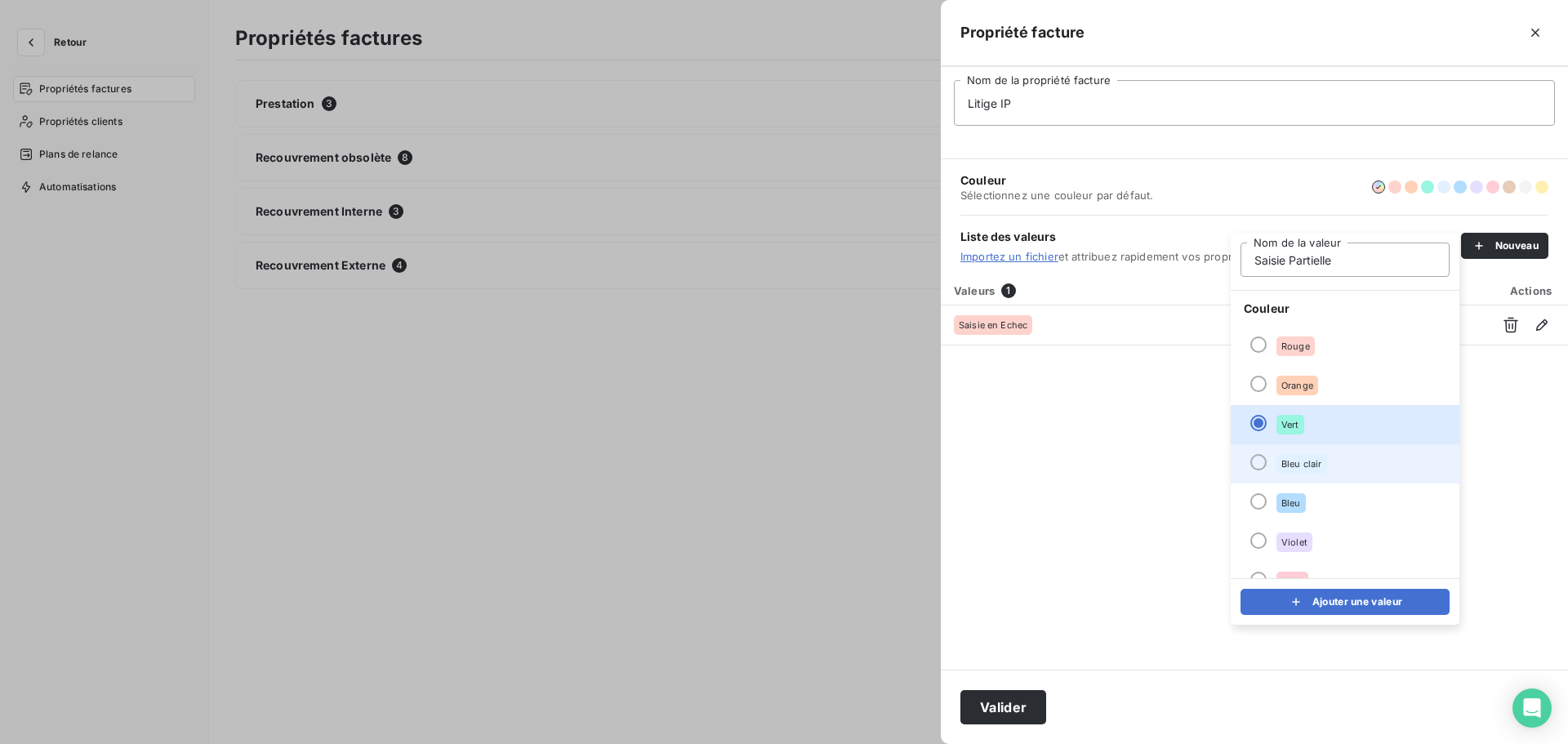
click at [1261, 463] on div at bounding box center [1258, 462] width 17 height 17
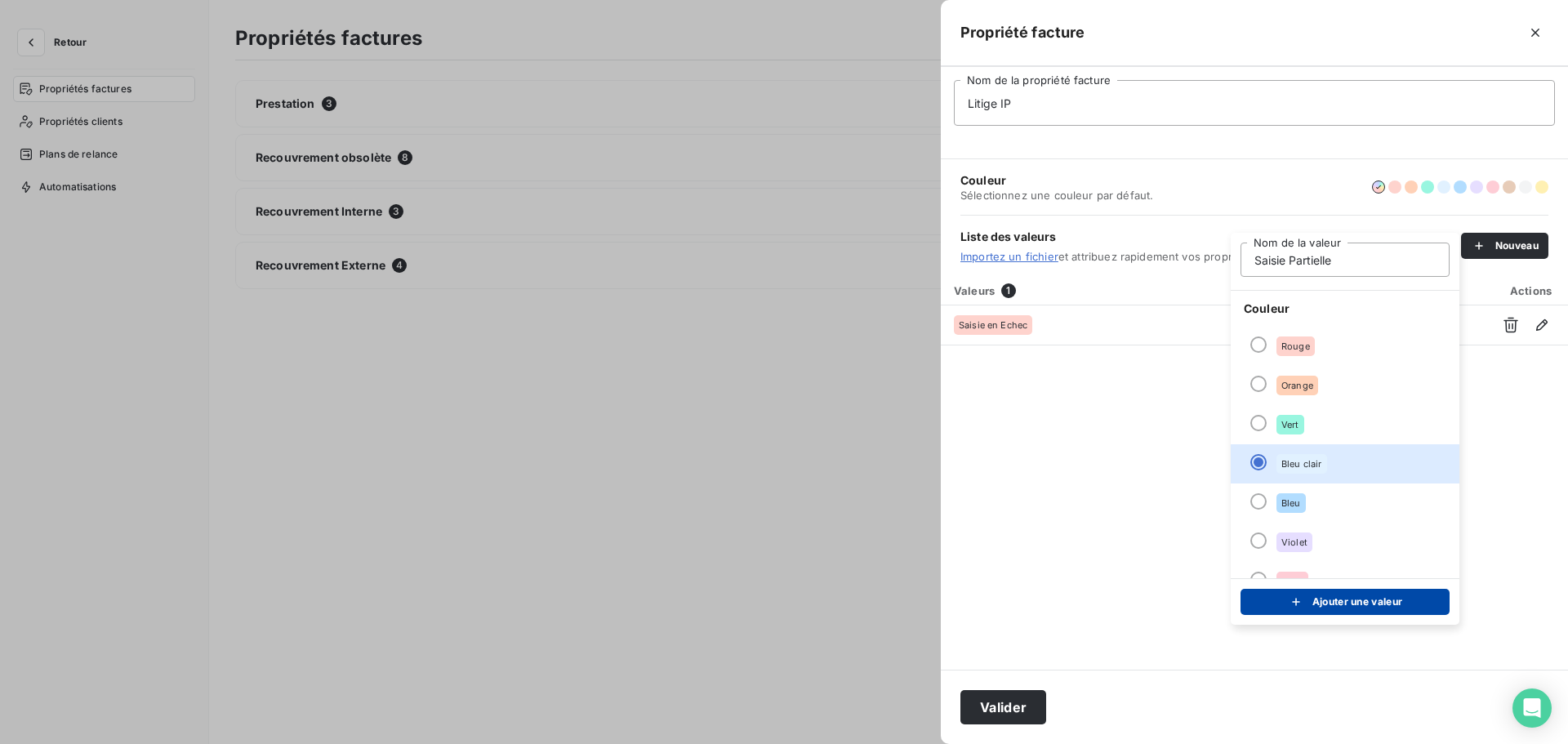
click at [1344, 596] on button "Ajouter une valeur" at bounding box center [1345, 601] width 209 height 27
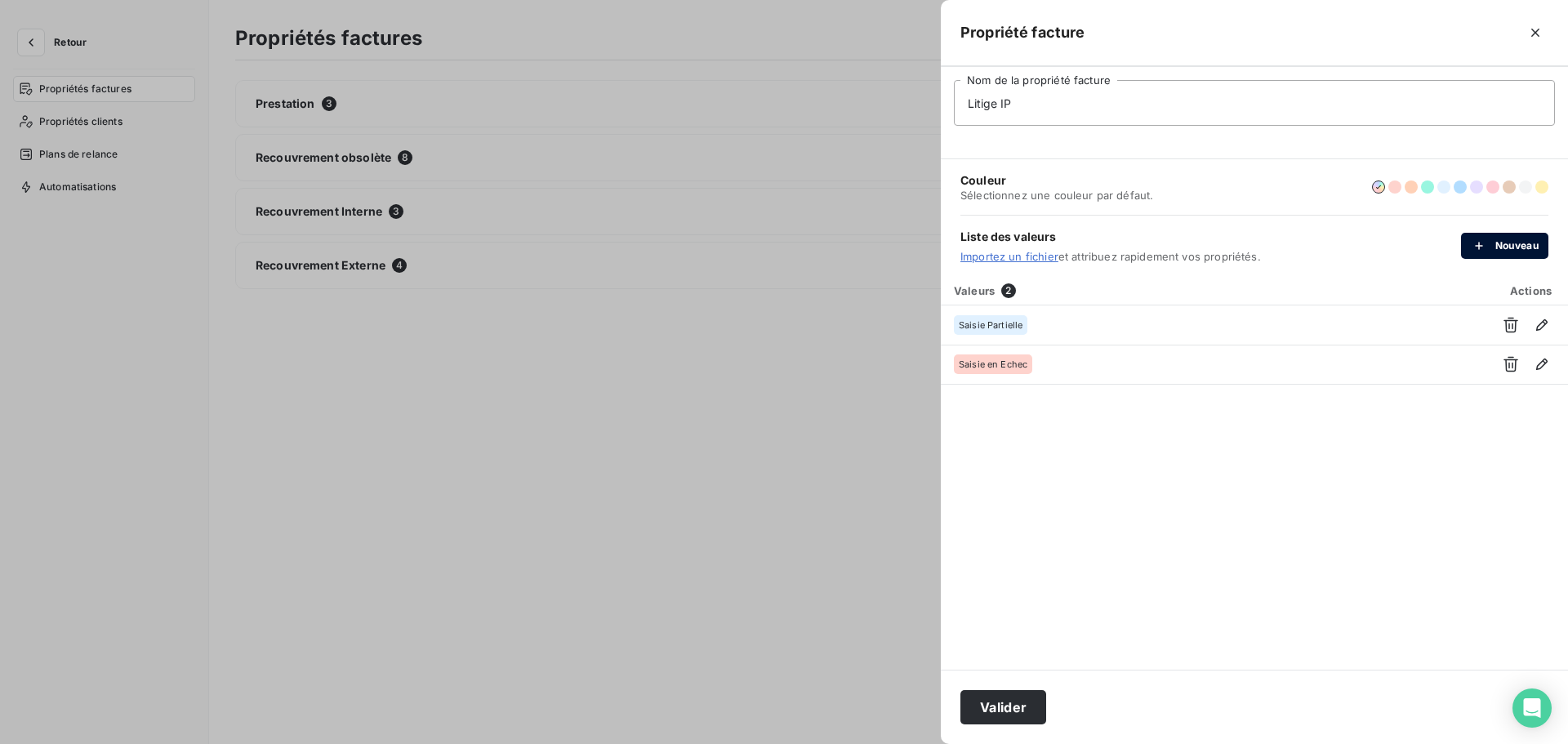
click at [1504, 256] on button "Nouveau" at bounding box center [1504, 245] width 88 height 27
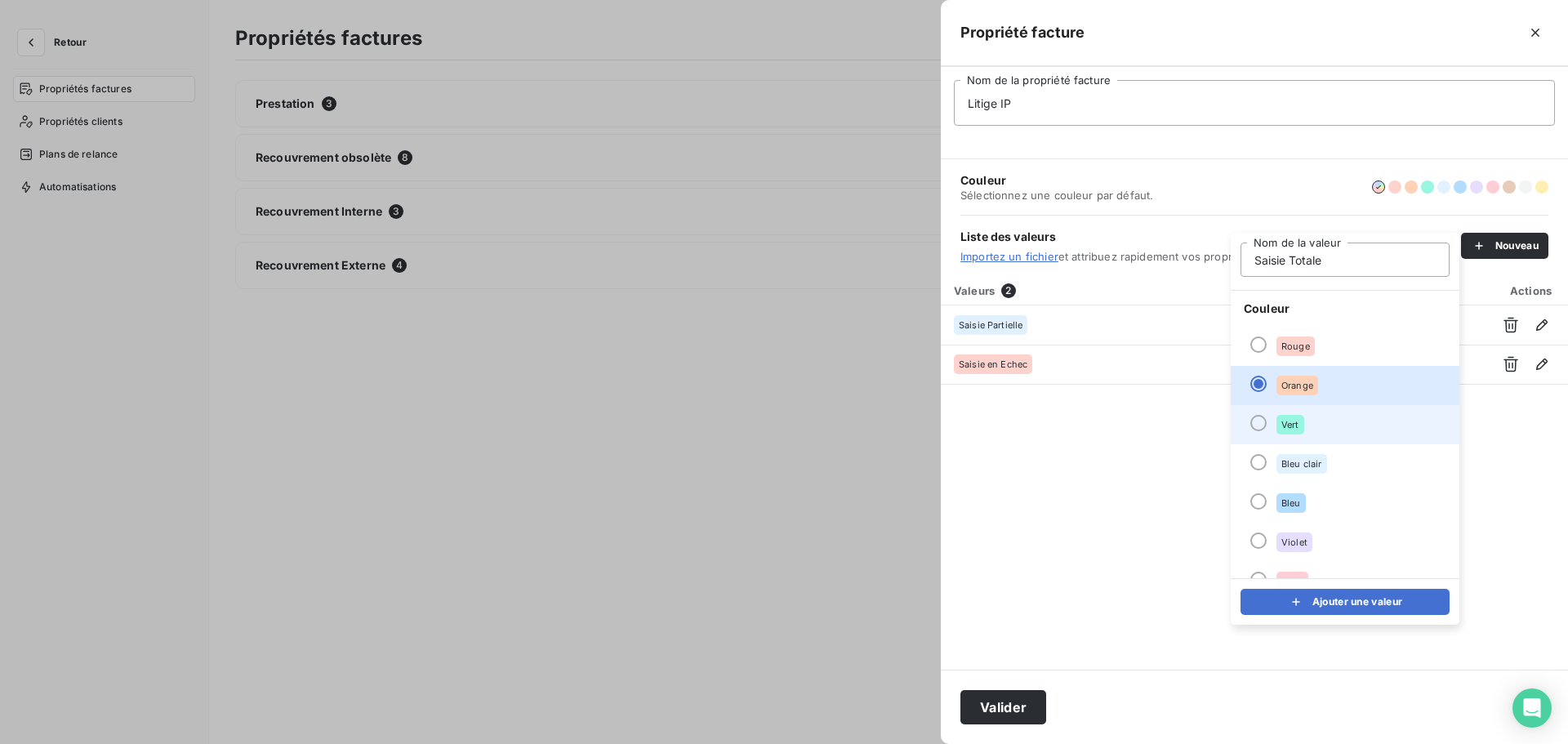
type input "Saisie Totale"
click at [1255, 416] on div at bounding box center [1258, 423] width 17 height 17
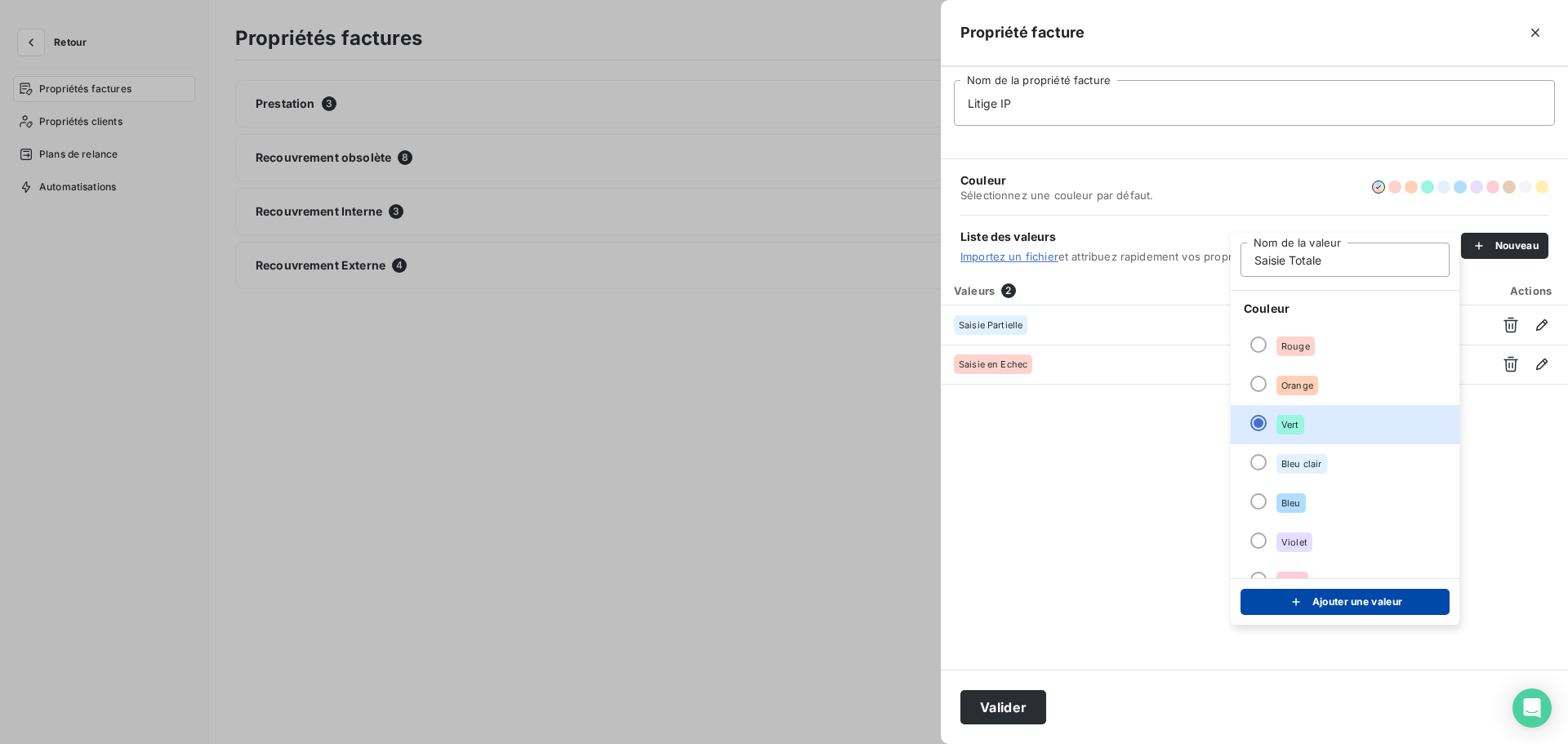
click at [1325, 600] on button "Ajouter une valeur" at bounding box center [1345, 601] width 209 height 27
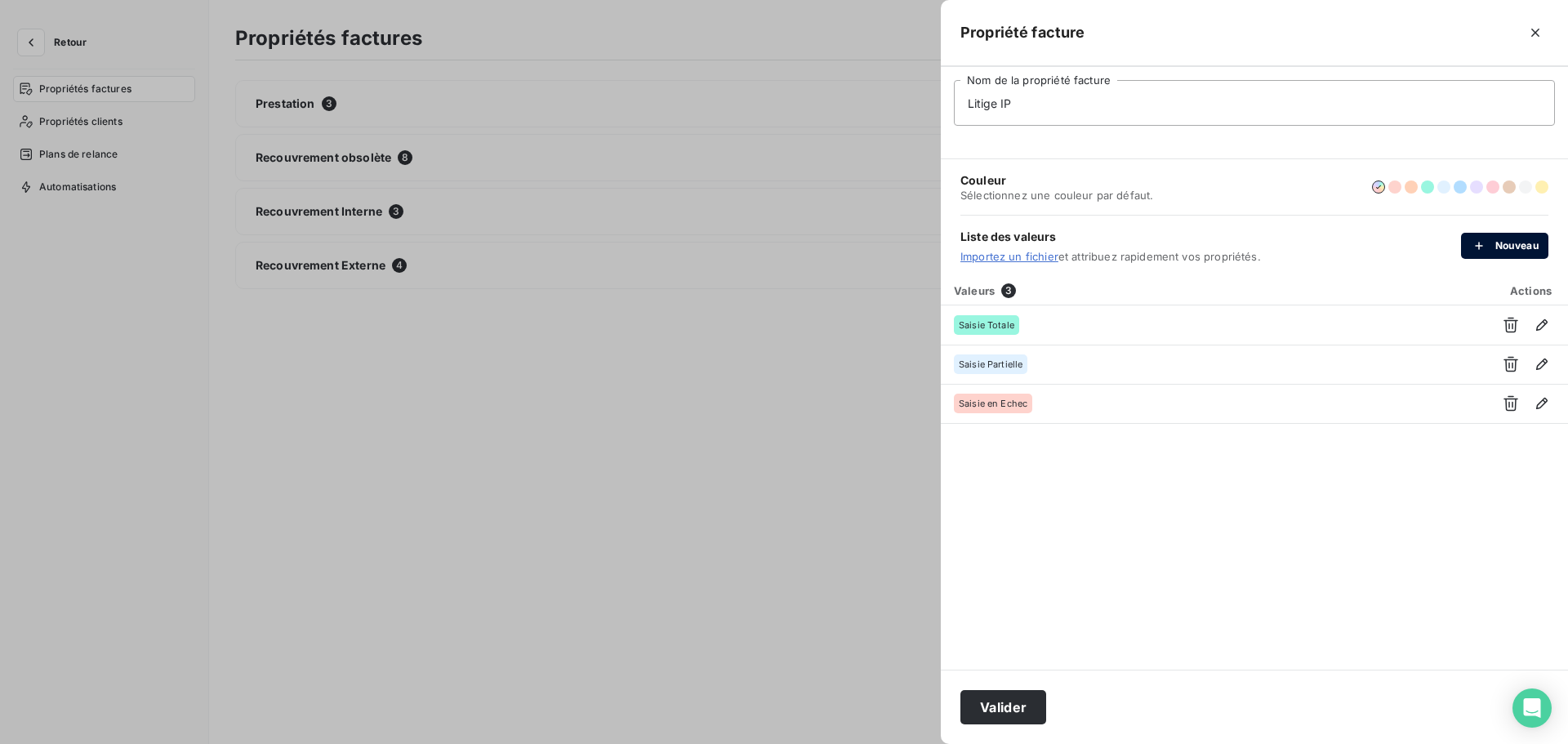
click at [1471, 235] on button "Nouveau" at bounding box center [1504, 245] width 88 height 27
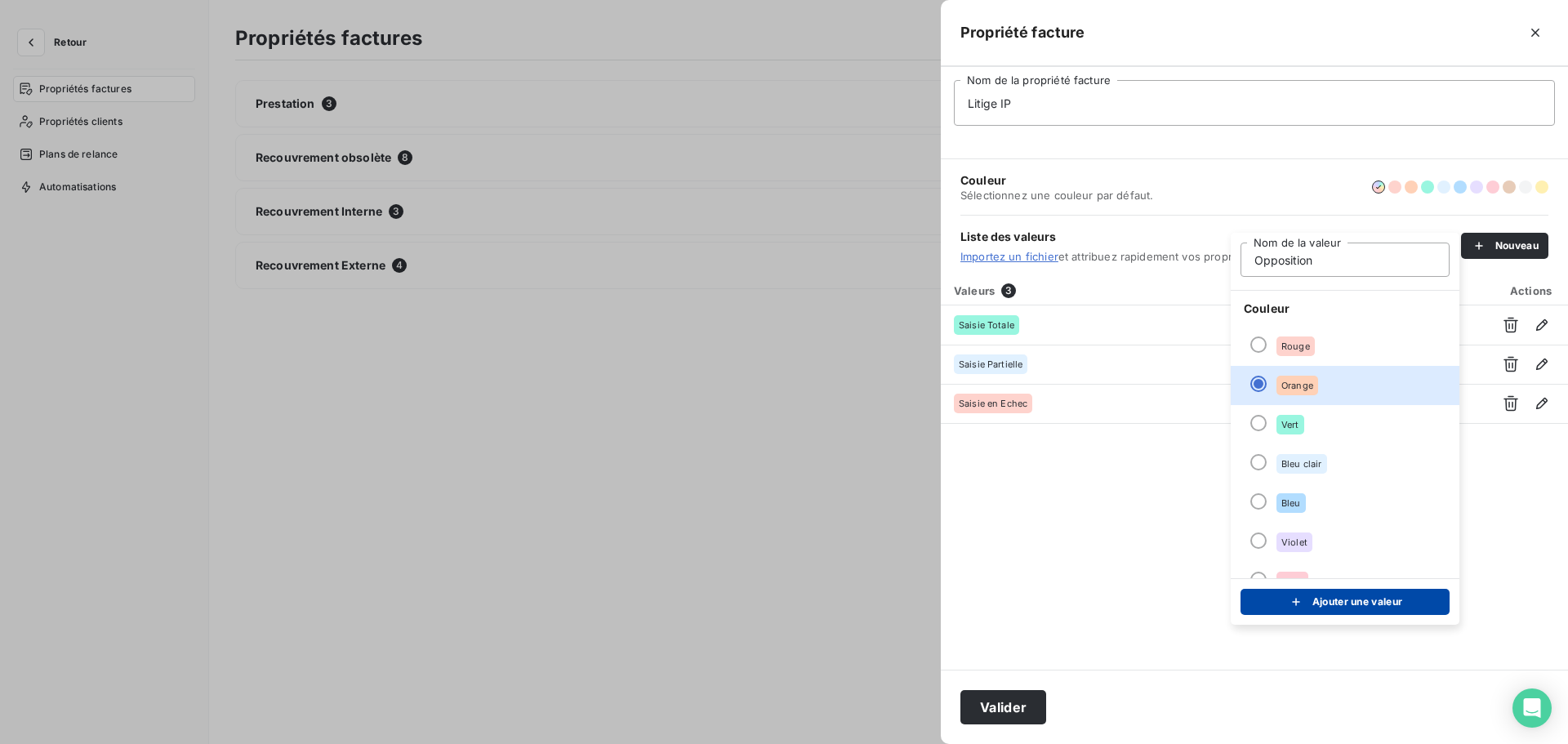
type input "Opposition"
click at [1320, 600] on button "Ajouter une valeur" at bounding box center [1345, 601] width 209 height 27
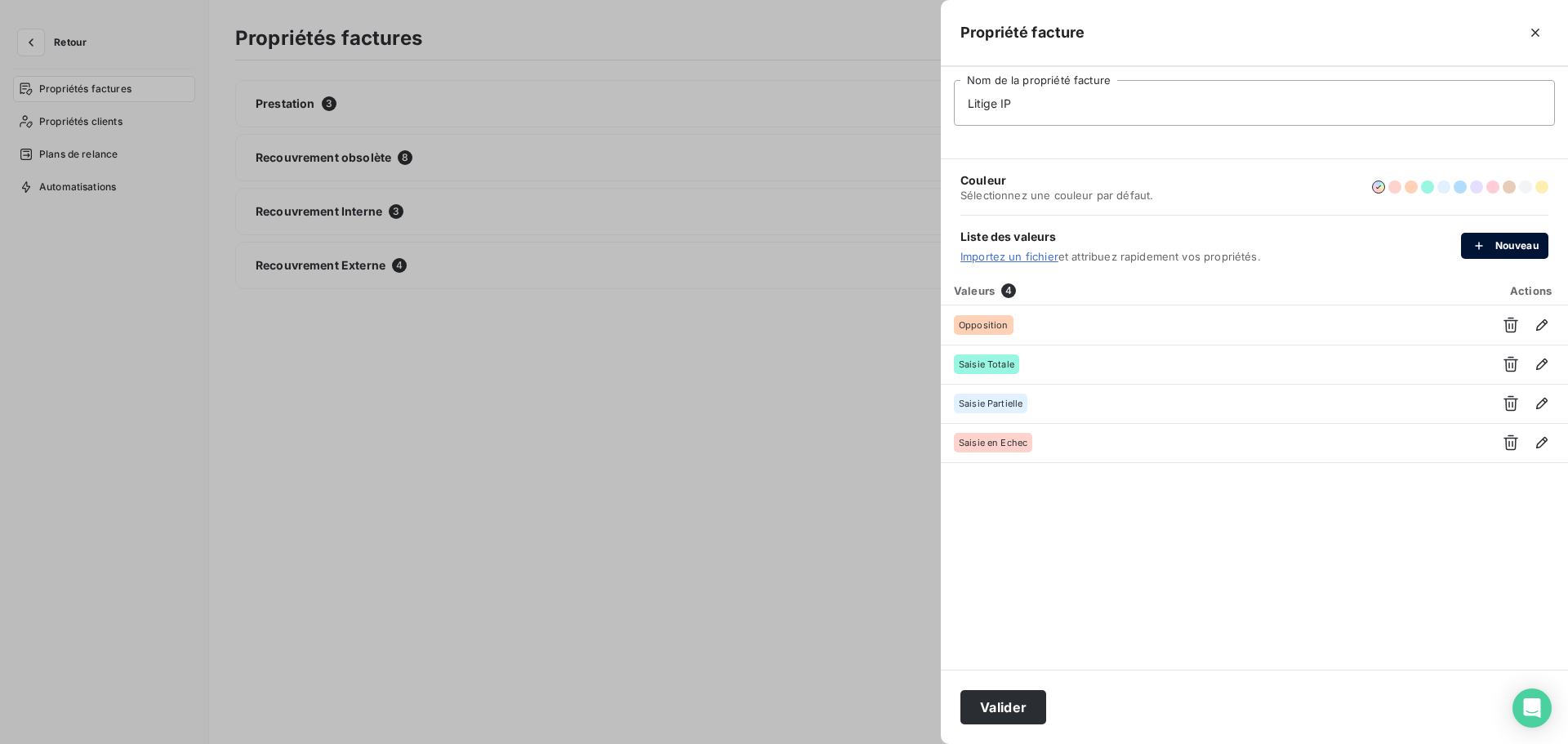
click at [1482, 247] on icon "button" at bounding box center [1478, 245] width 17 height 17
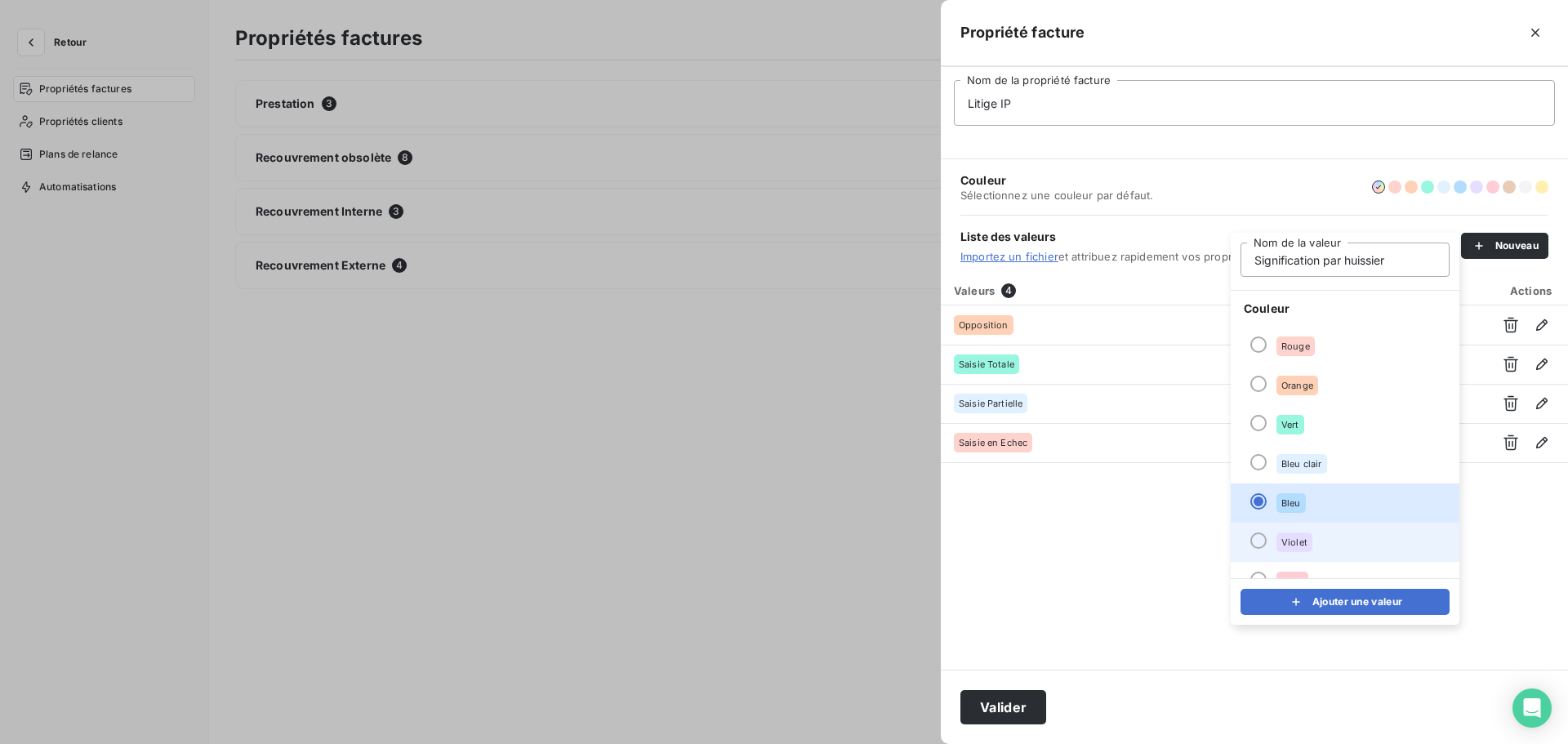
scroll to position [12, 0]
type input "Signification par huissier"
click at [1259, 532] on div at bounding box center [1258, 528] width 17 height 17
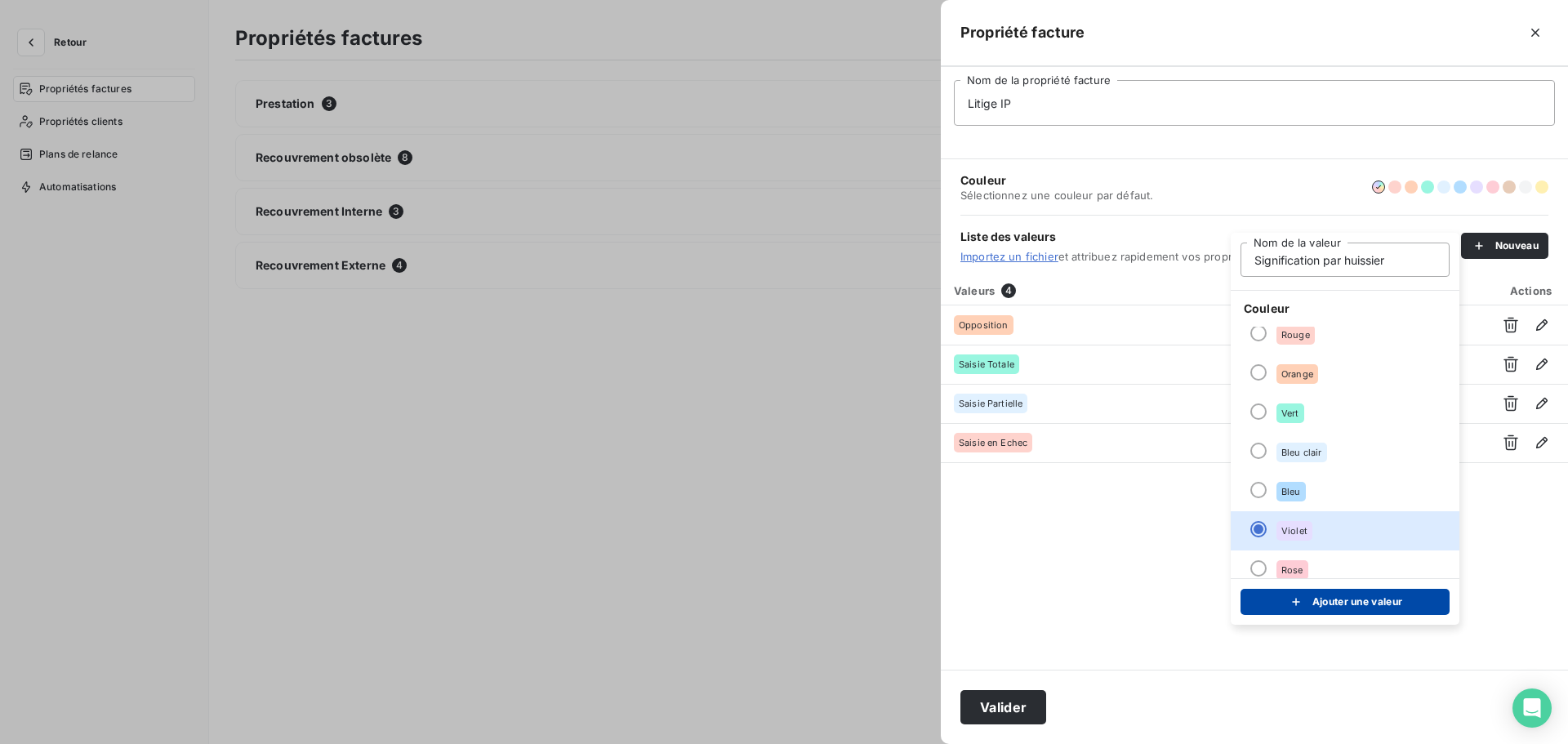
click at [1341, 602] on button "Ajouter une valeur" at bounding box center [1345, 601] width 209 height 27
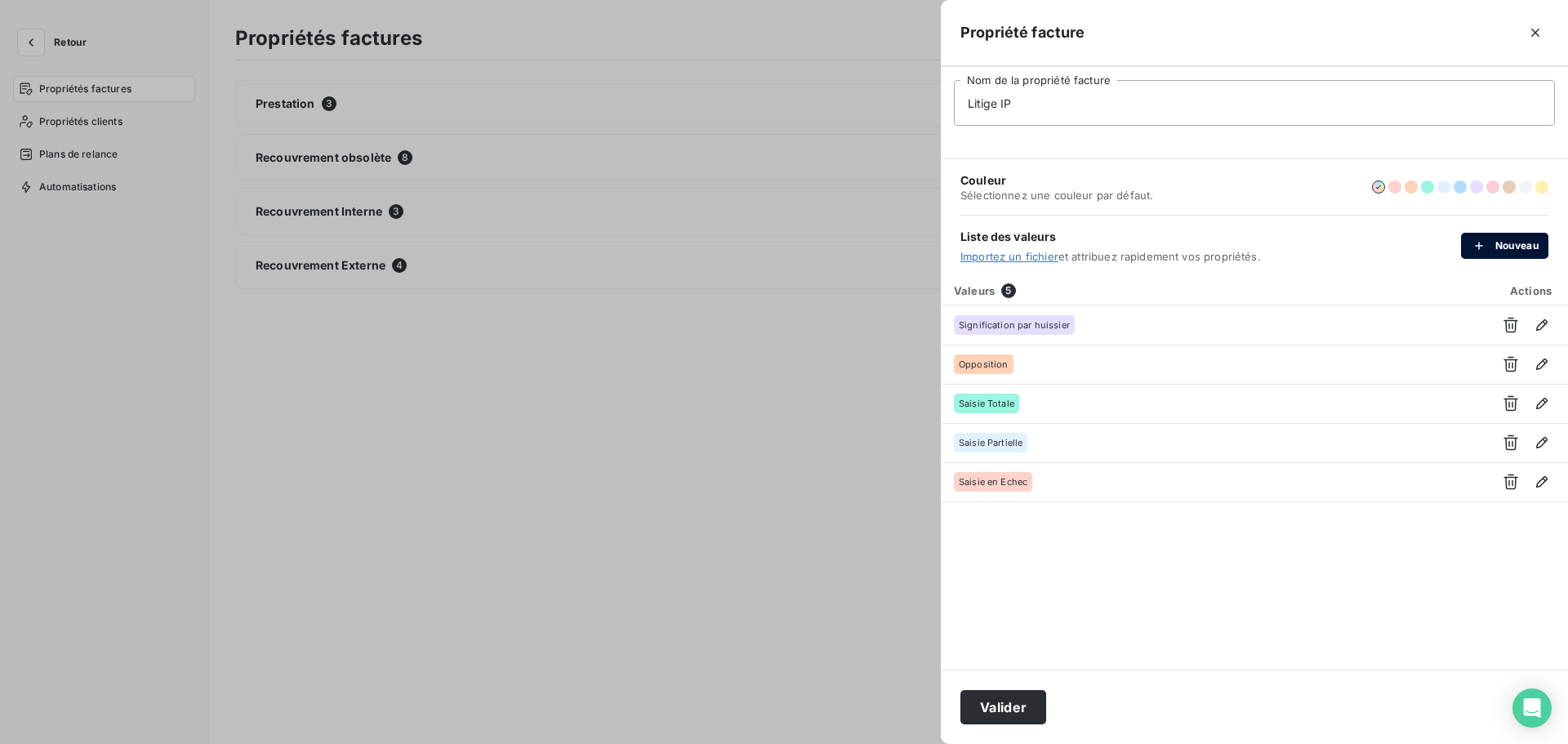
click at [1505, 244] on button "Nouveau" at bounding box center [1504, 245] width 88 height 27
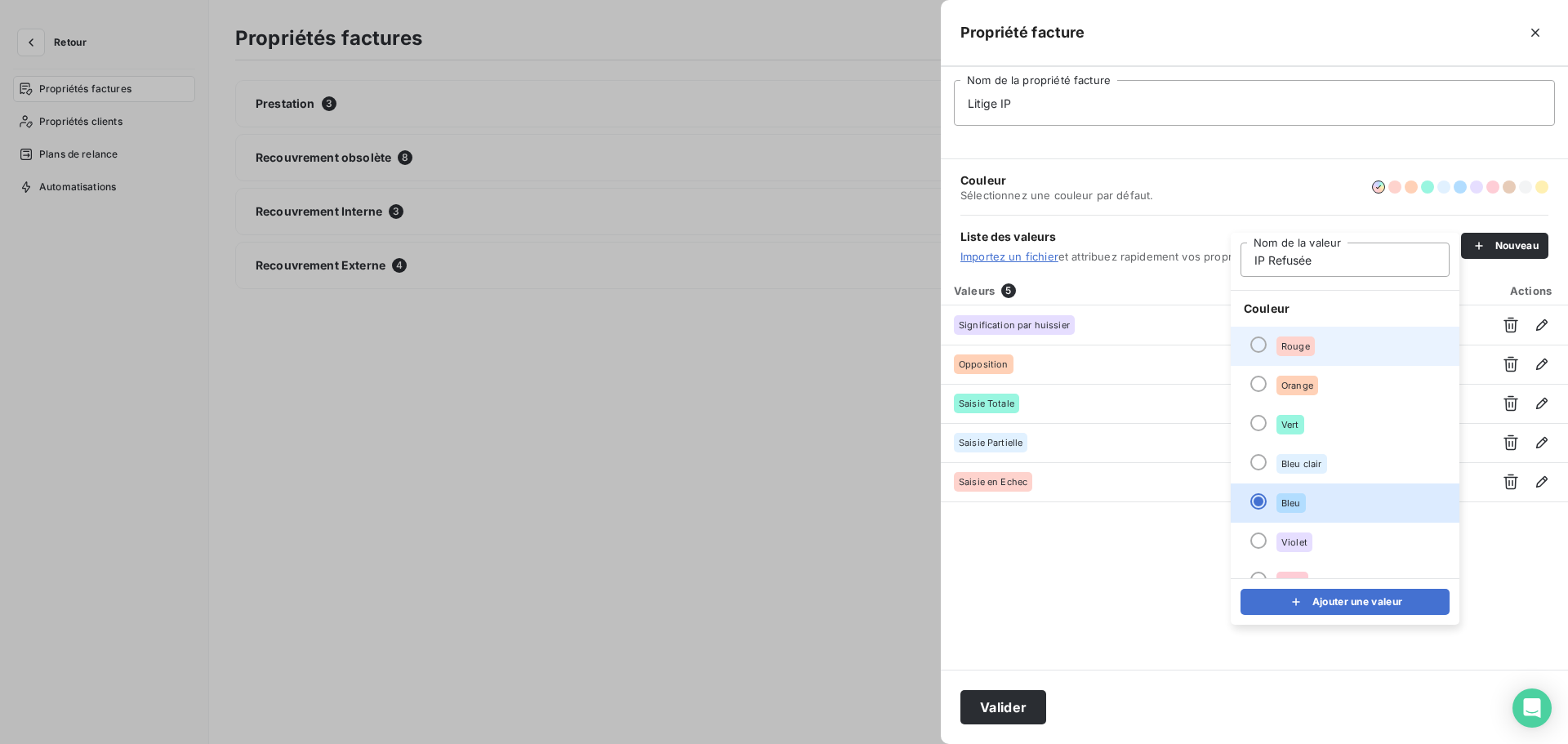
type input "IP Refusée"
click at [1259, 338] on div at bounding box center [1258, 344] width 17 height 17
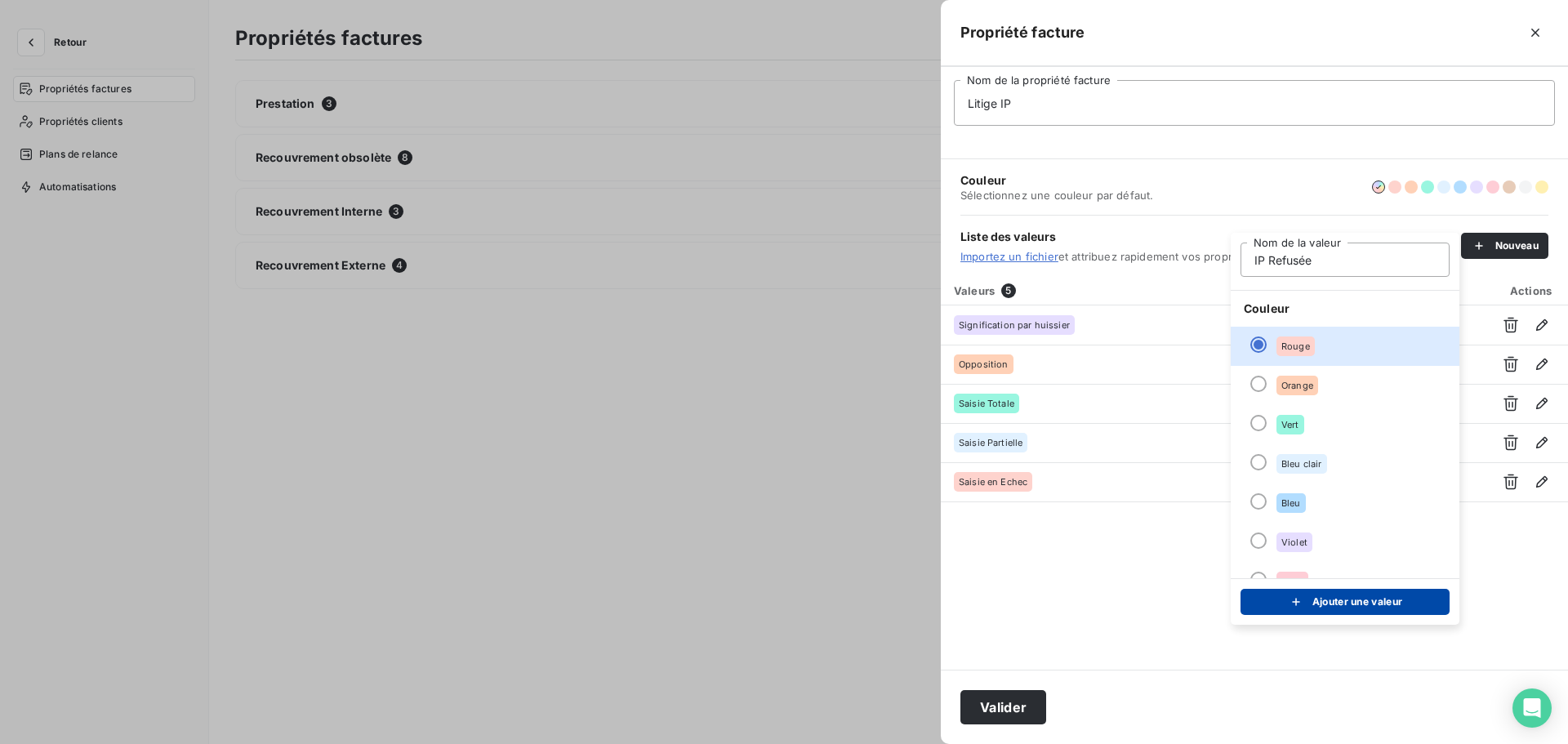
click at [1340, 602] on button "Ajouter une valeur" at bounding box center [1345, 601] width 209 height 27
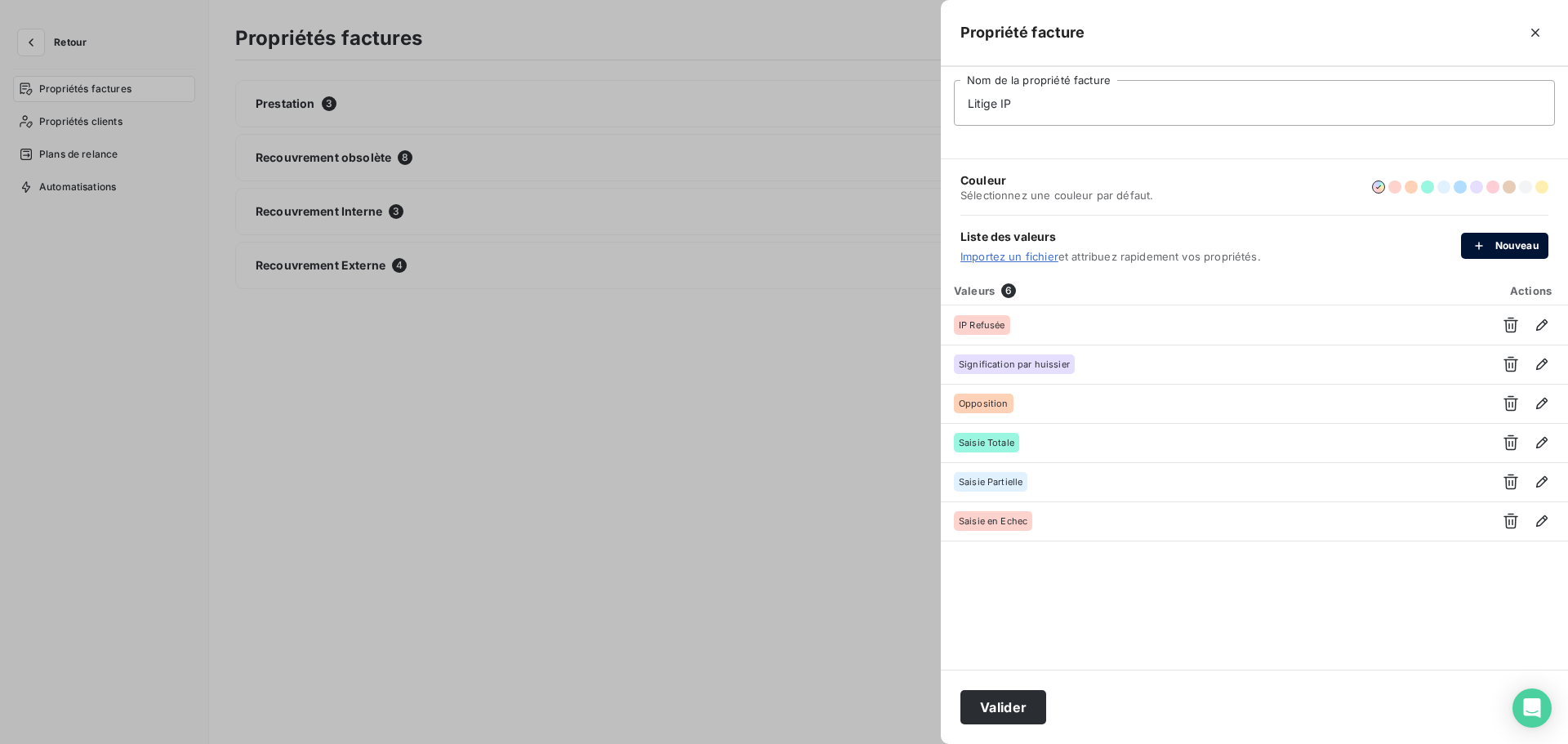
click at [1495, 251] on button "Nouveau" at bounding box center [1504, 245] width 88 height 27
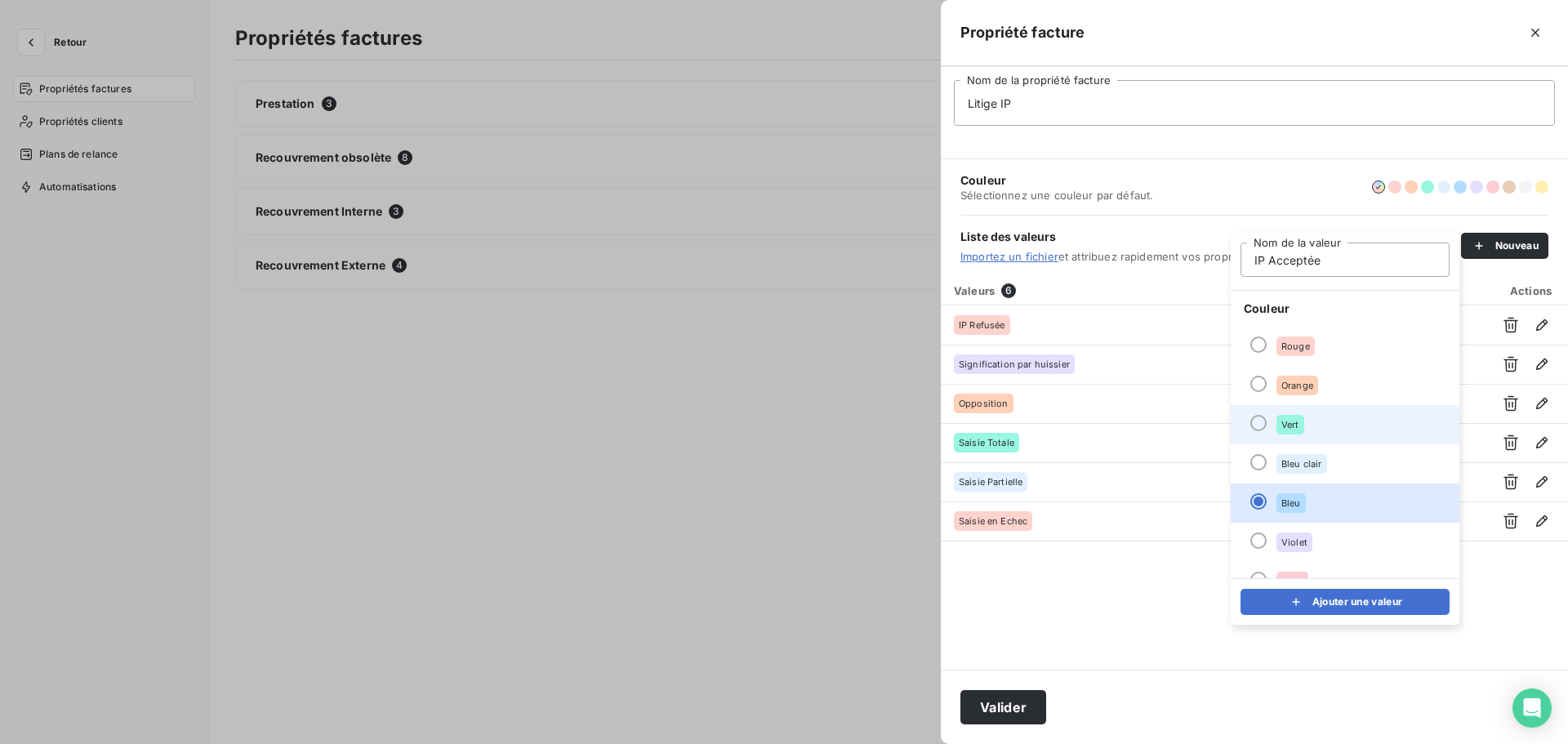
scroll to position [8, 0]
type input "IP Acceptée"
click at [1258, 410] on div at bounding box center [1258, 414] width 17 height 17
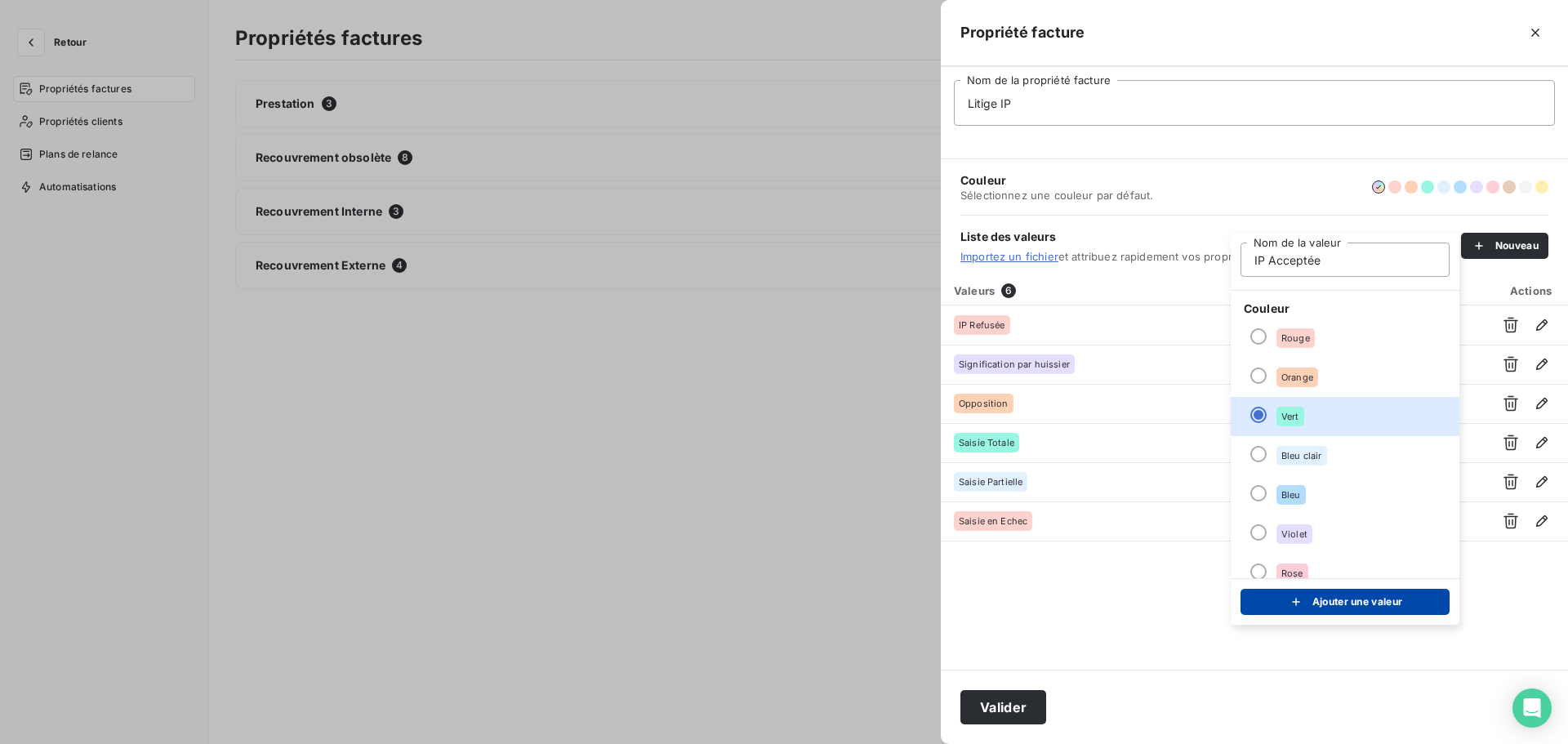
click at [1314, 592] on button "Ajouter une valeur" at bounding box center [1345, 601] width 209 height 27
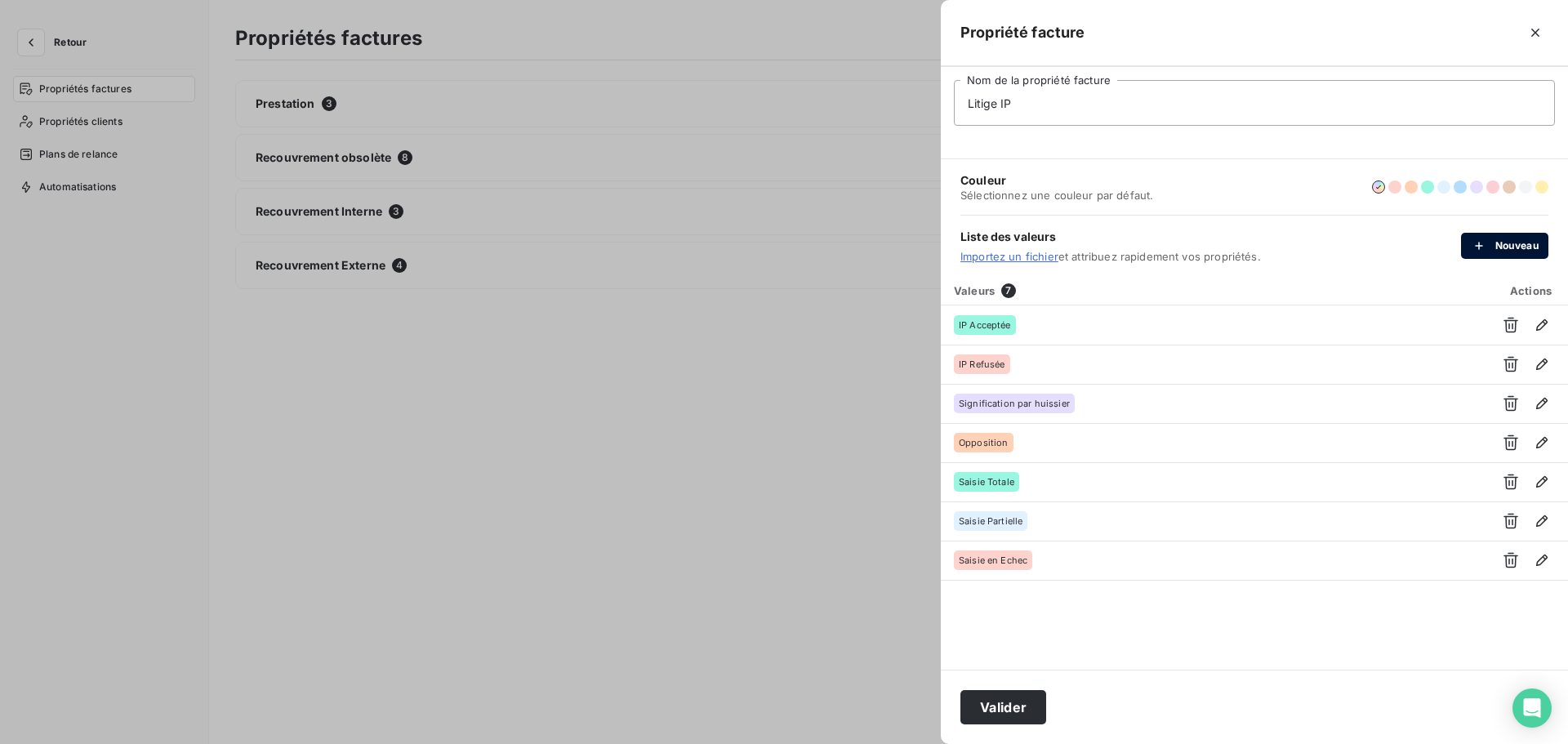
click at [1499, 248] on button "Nouveau" at bounding box center [1504, 245] width 88 height 27
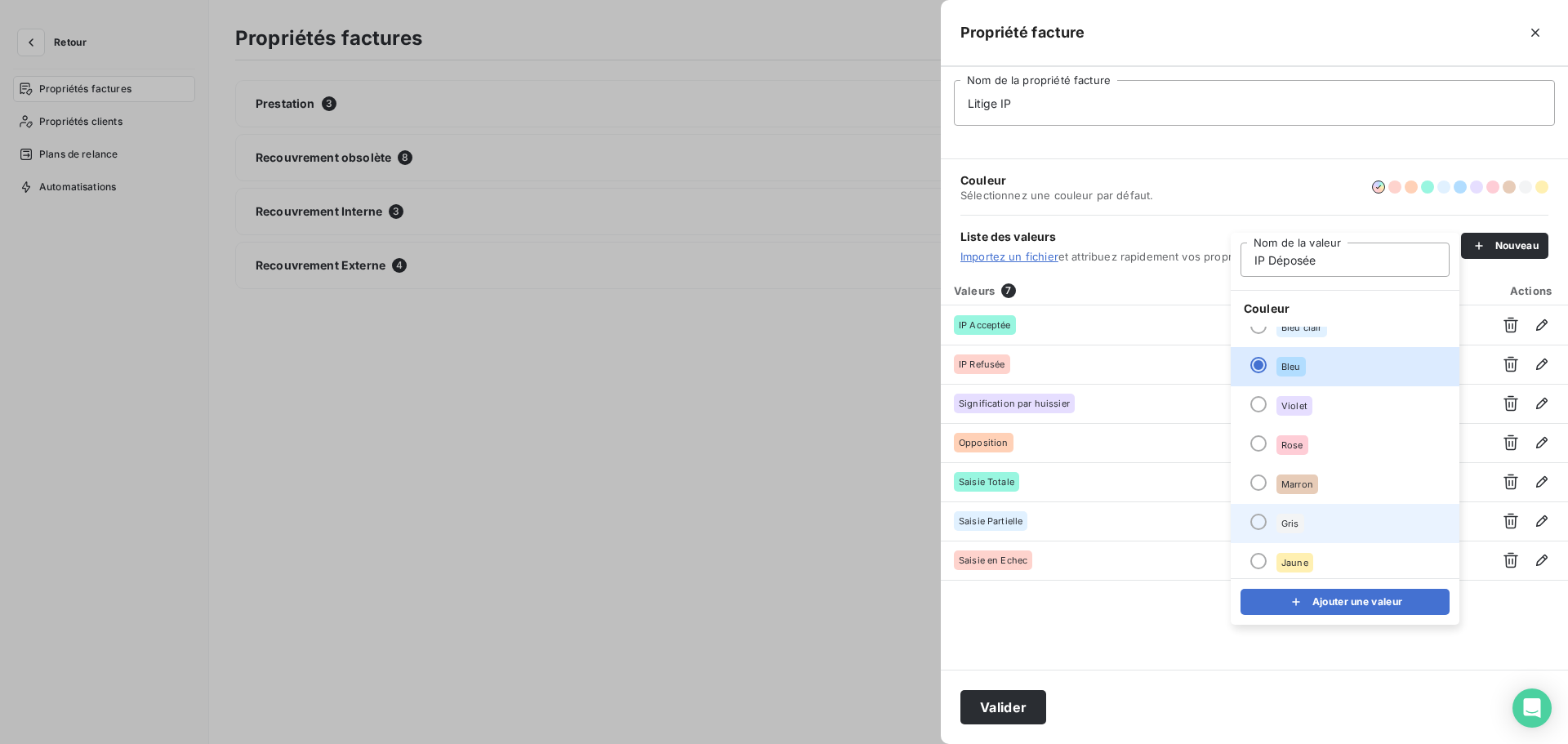
scroll to position [141, 0]
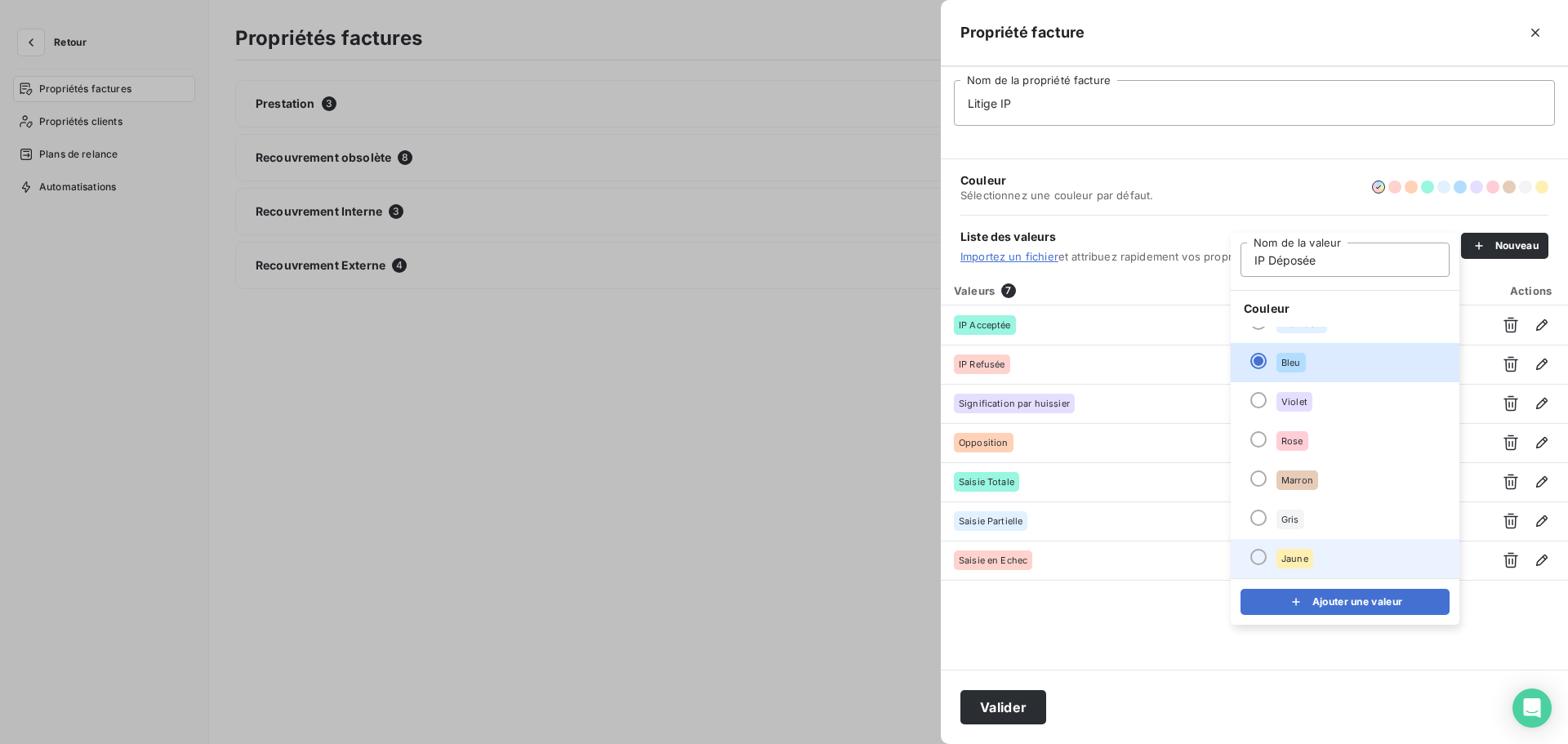
type input "IP Déposée"
click at [1262, 557] on div at bounding box center [1258, 557] width 17 height 17
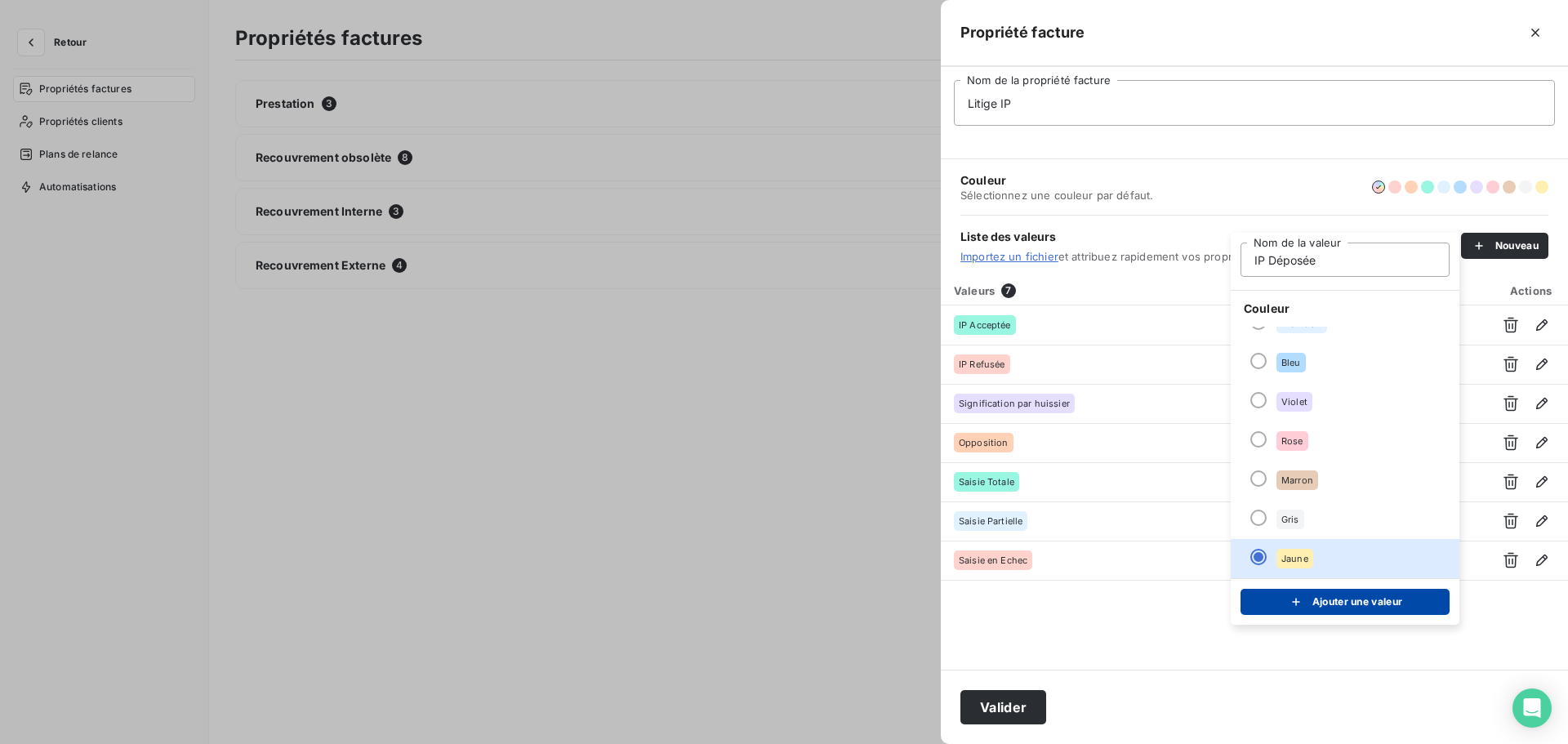
click at [1334, 613] on button "Ajouter une valeur" at bounding box center [1345, 601] width 209 height 27
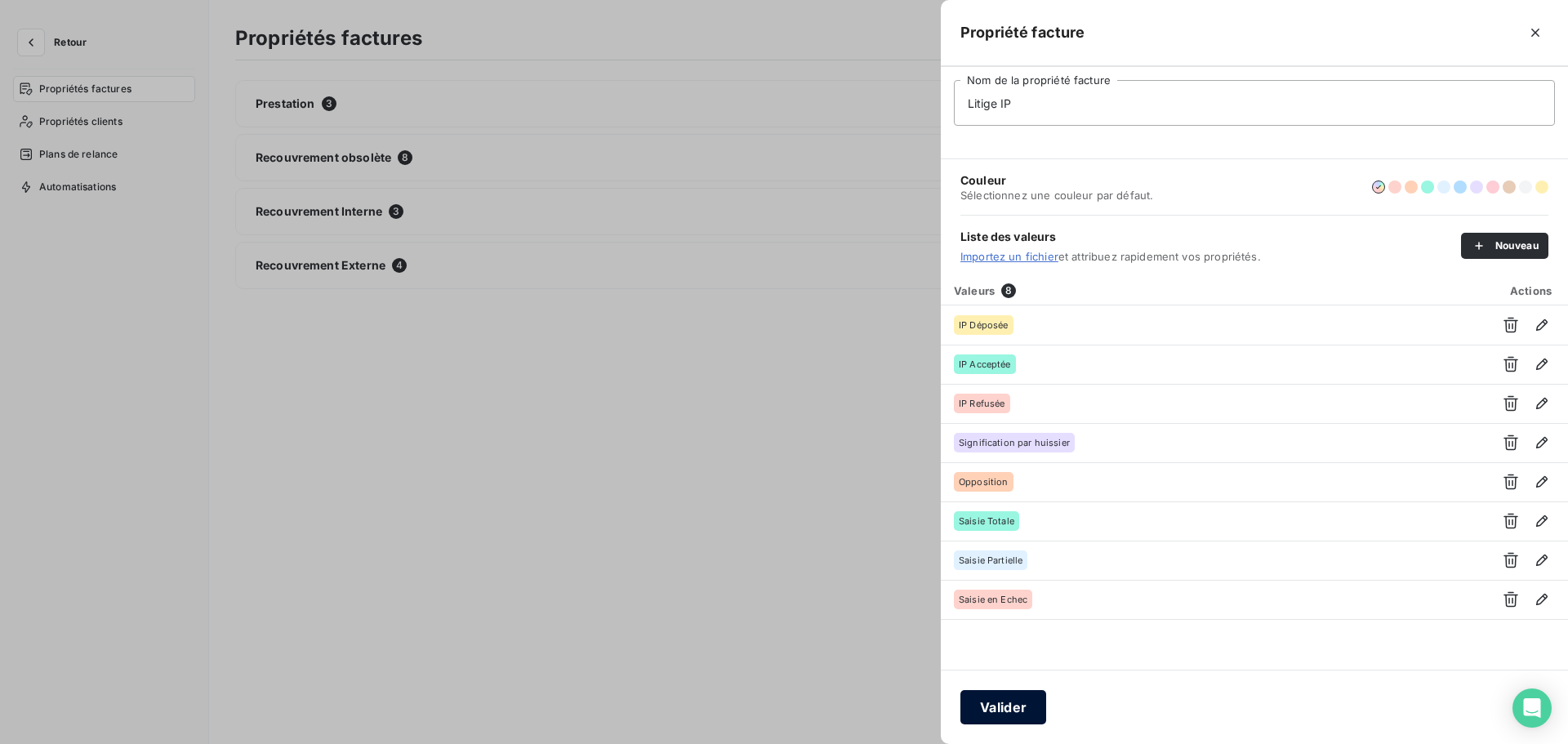
click at [1019, 707] on button "Valider" at bounding box center [1003, 707] width 86 height 34
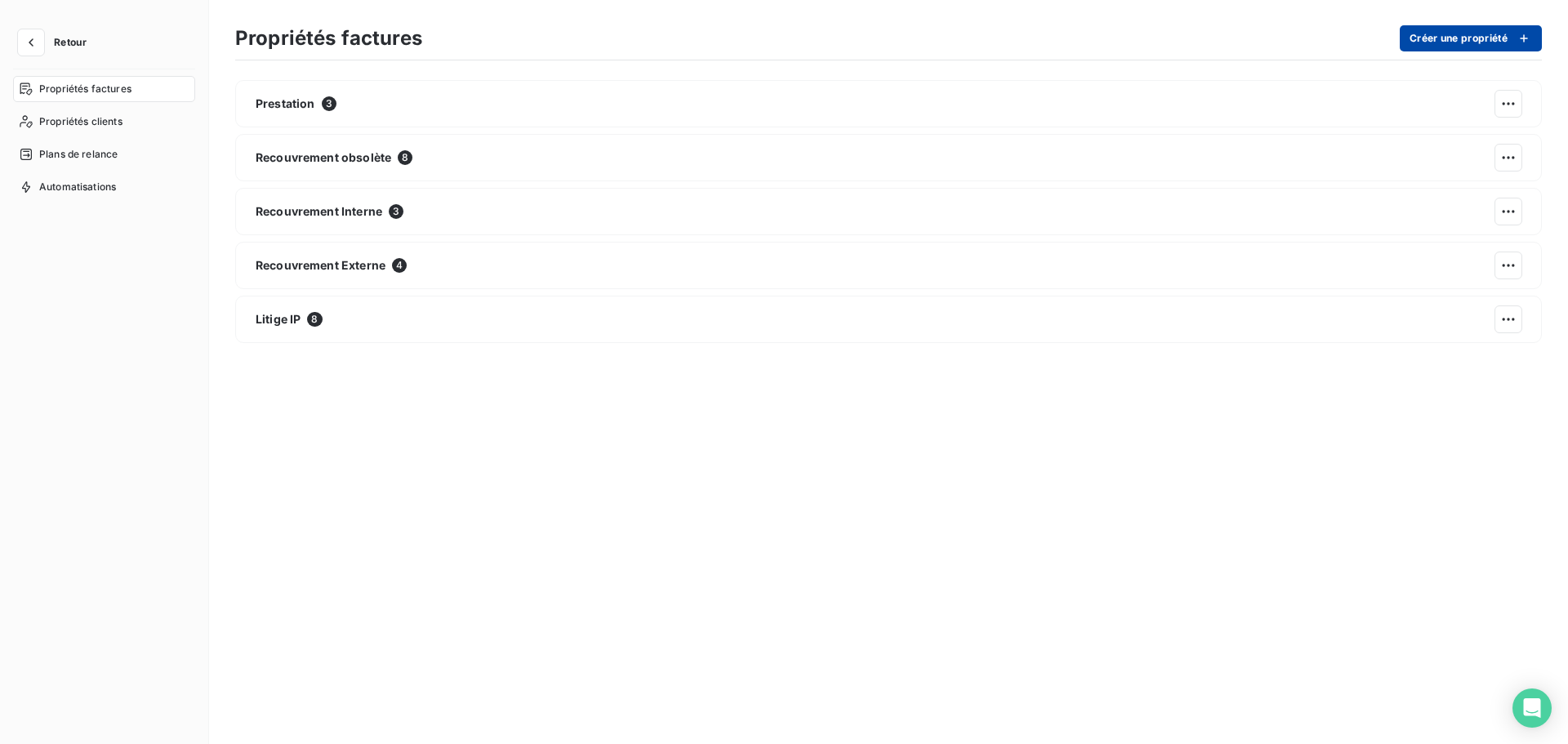
click at [1479, 34] on button "Créer une propriété" at bounding box center [1471, 38] width 142 height 27
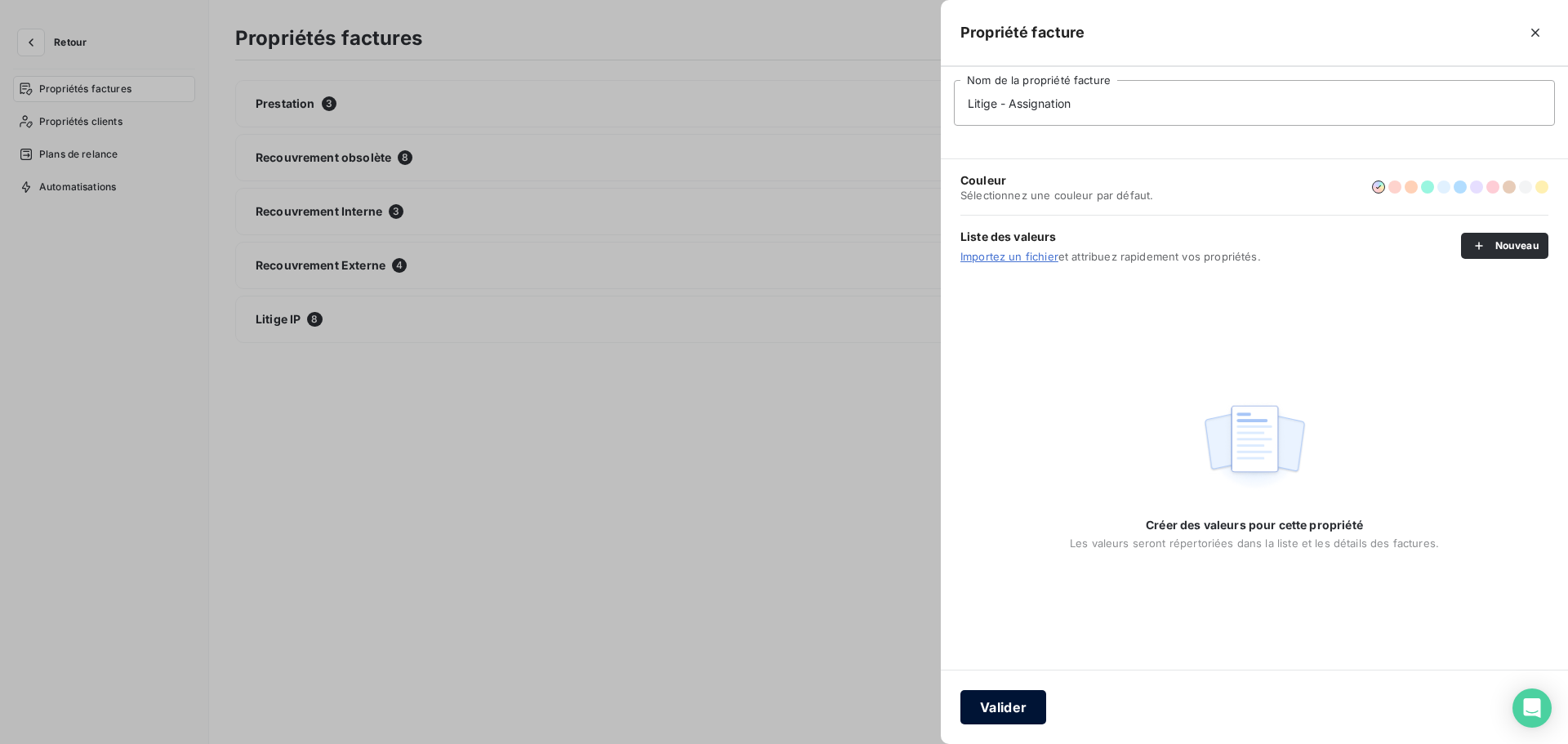
type input "Litige - Assignation"
click at [1004, 702] on button "Valider" at bounding box center [1003, 707] width 86 height 34
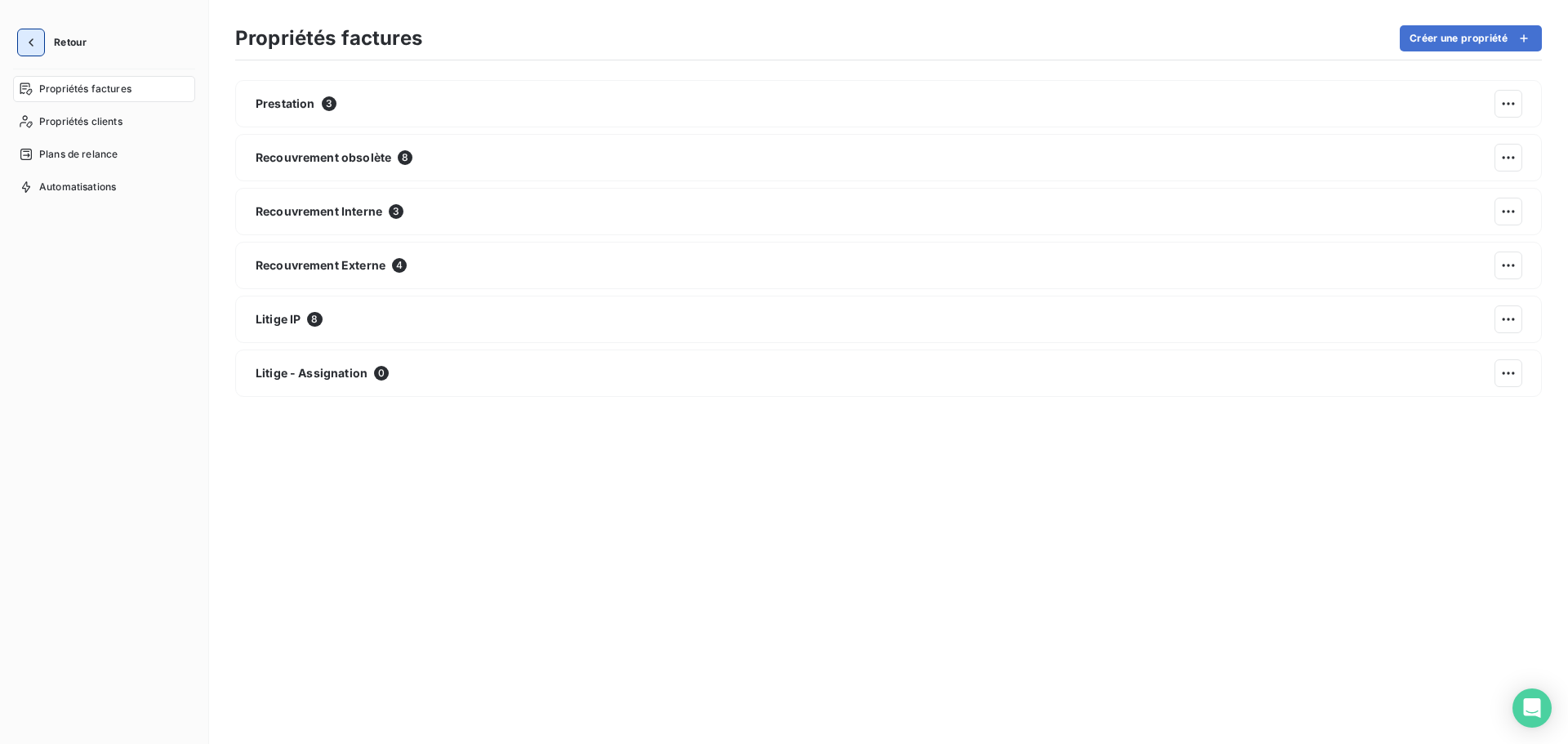
click at [30, 47] on icon "button" at bounding box center [31, 42] width 17 height 17
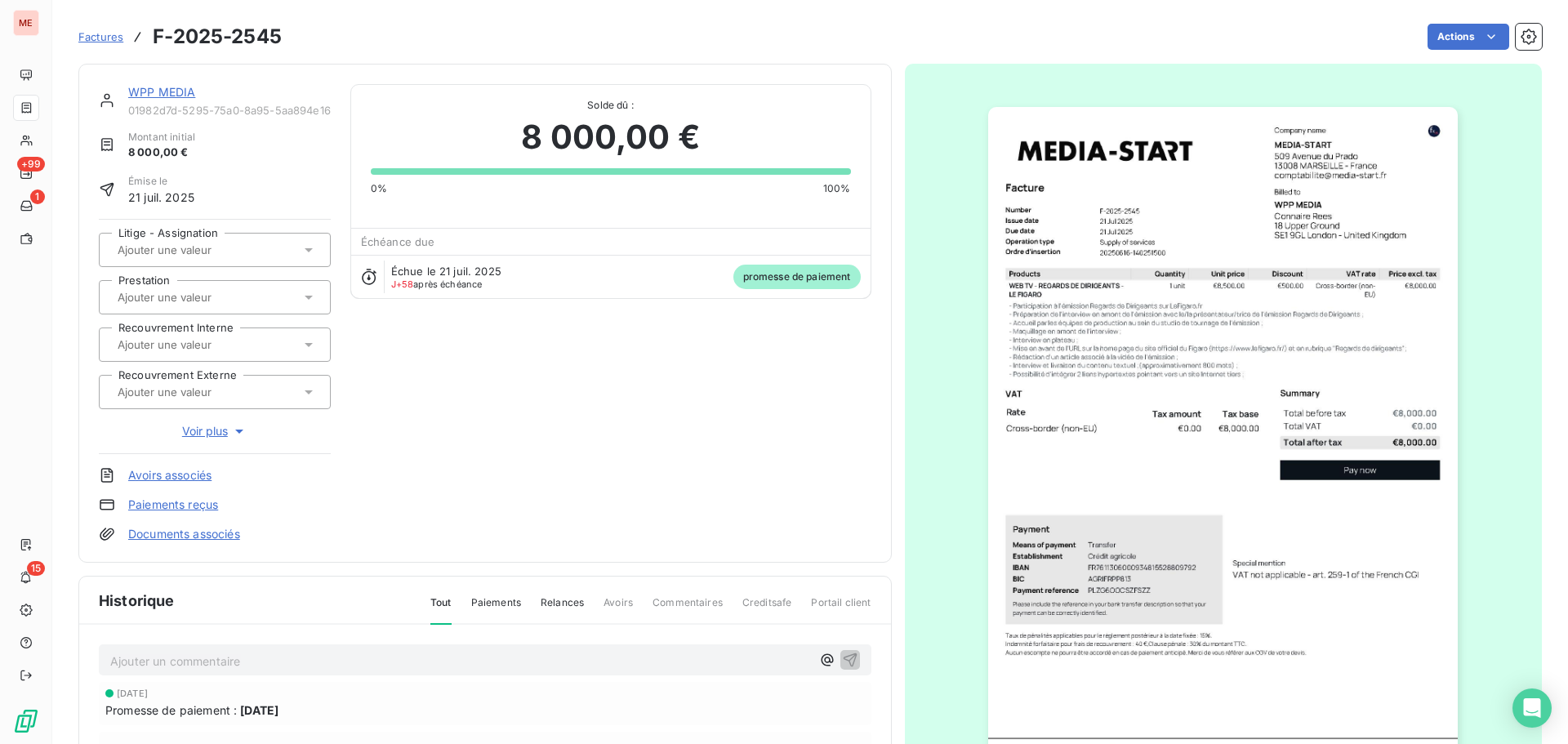
click at [241, 430] on icon "button" at bounding box center [239, 431] width 8 height 4
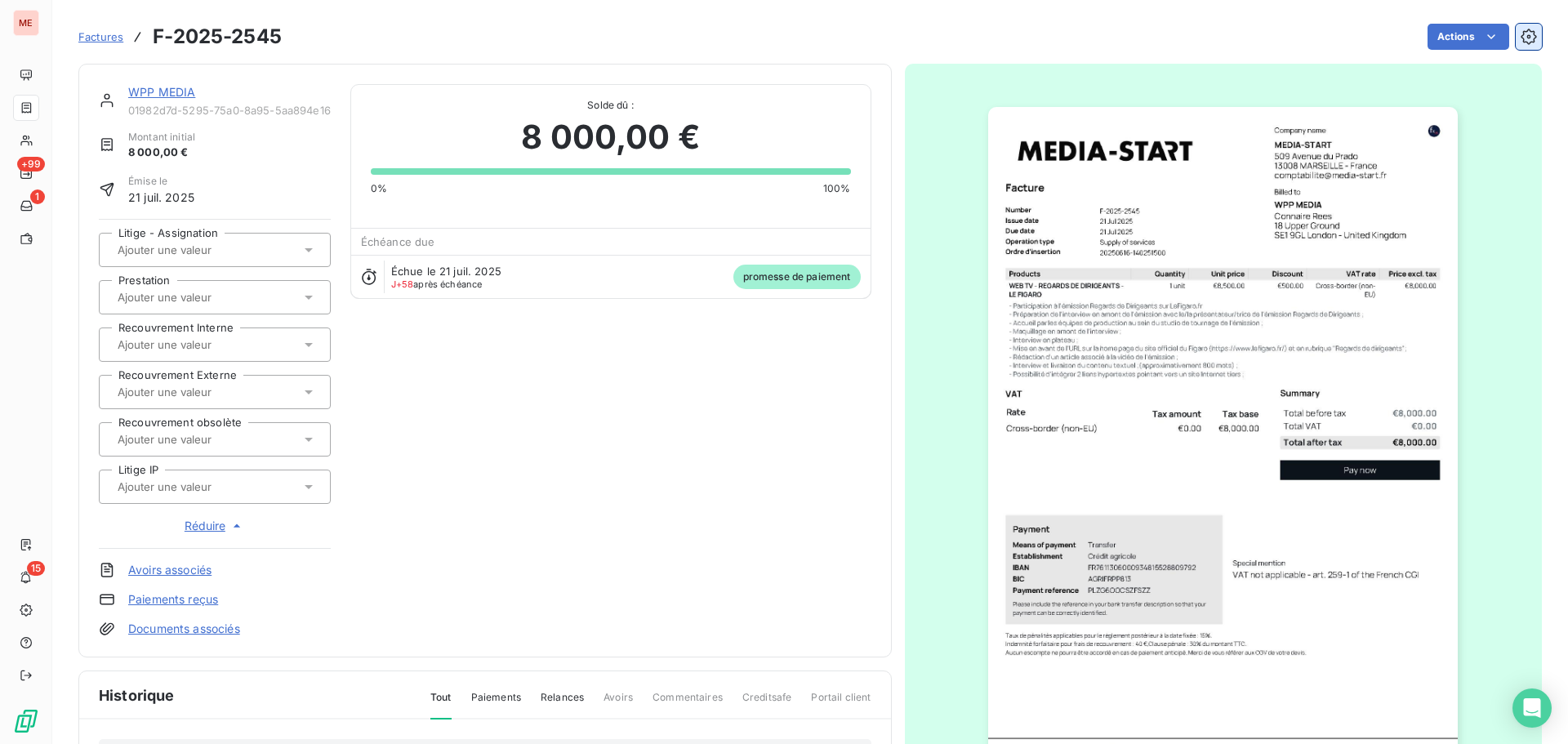
click at [1521, 35] on icon "button" at bounding box center [1529, 36] width 17 height 17
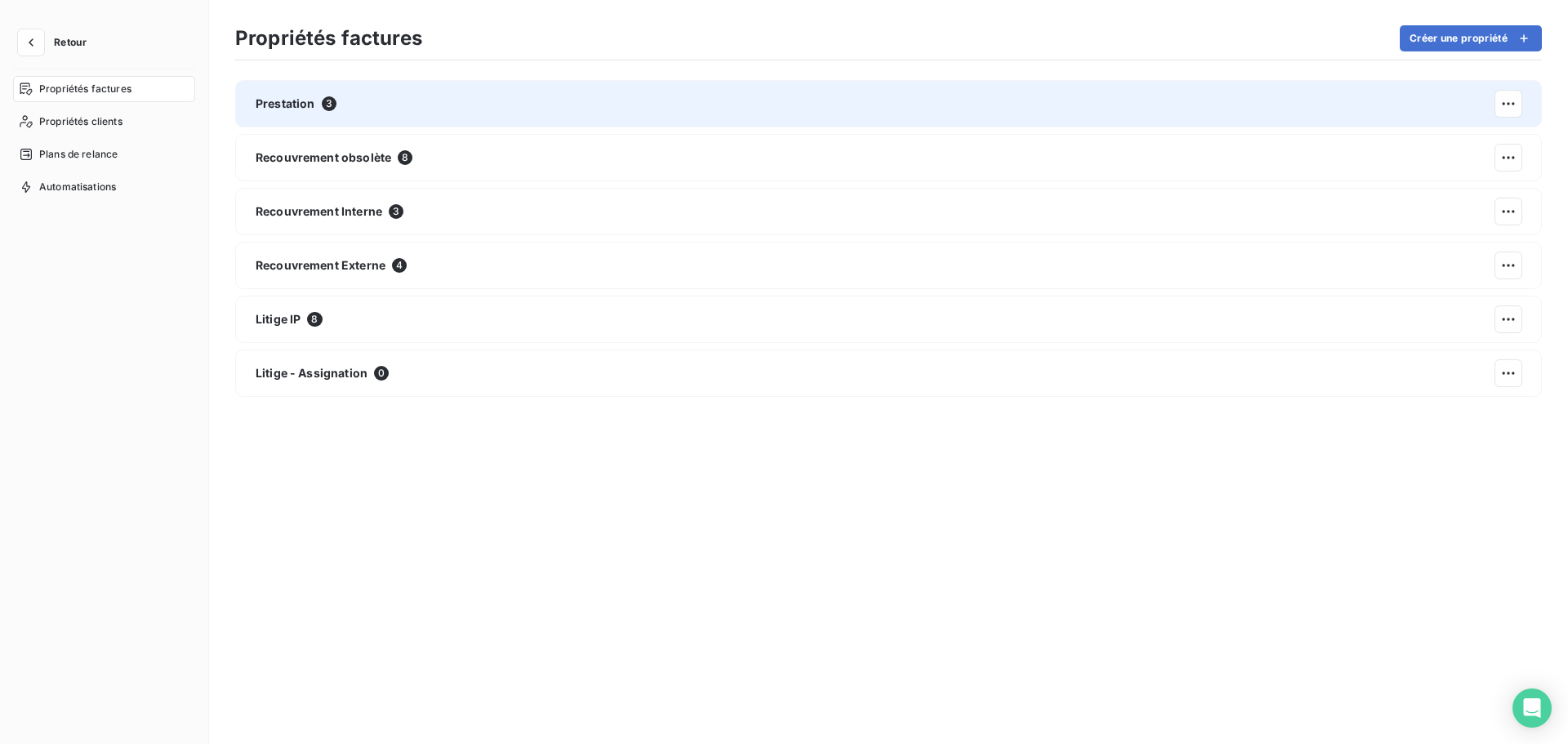
click at [455, 108] on div "Prestation 3" at bounding box center [889, 103] width 1307 height 47
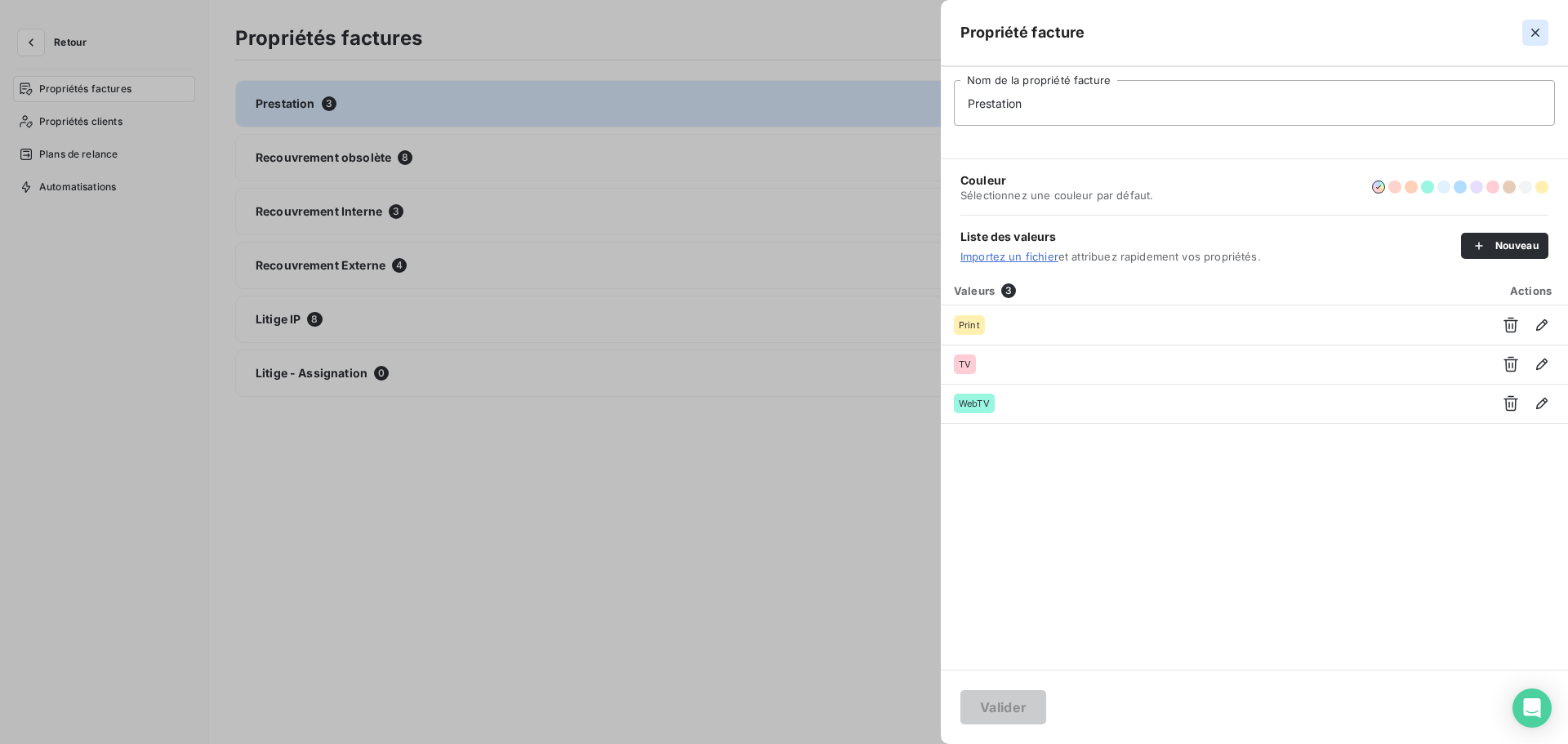
click at [1539, 31] on icon "button" at bounding box center [1536, 32] width 17 height 17
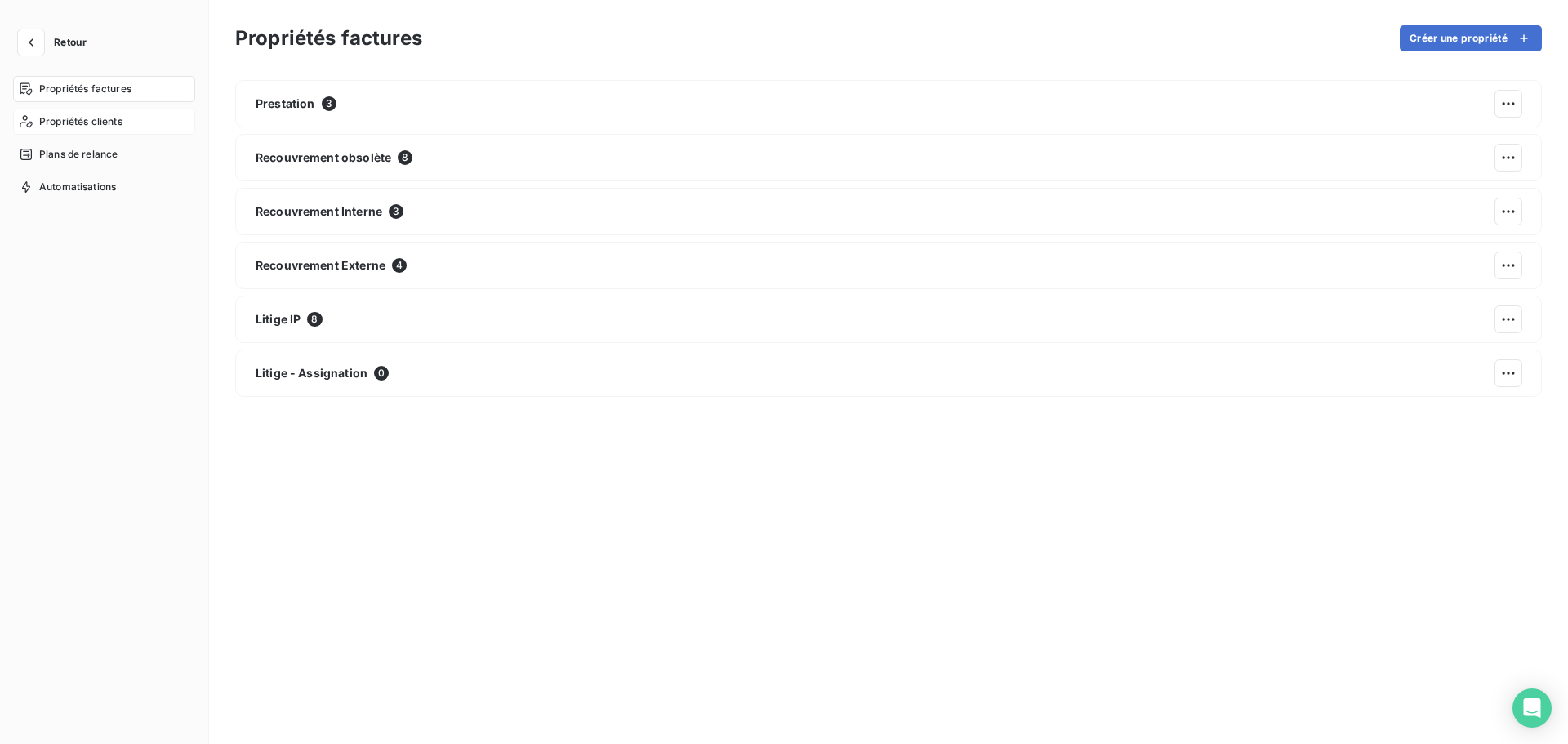
click at [94, 117] on span "Propriétés clients" at bounding box center [81, 121] width 84 height 15
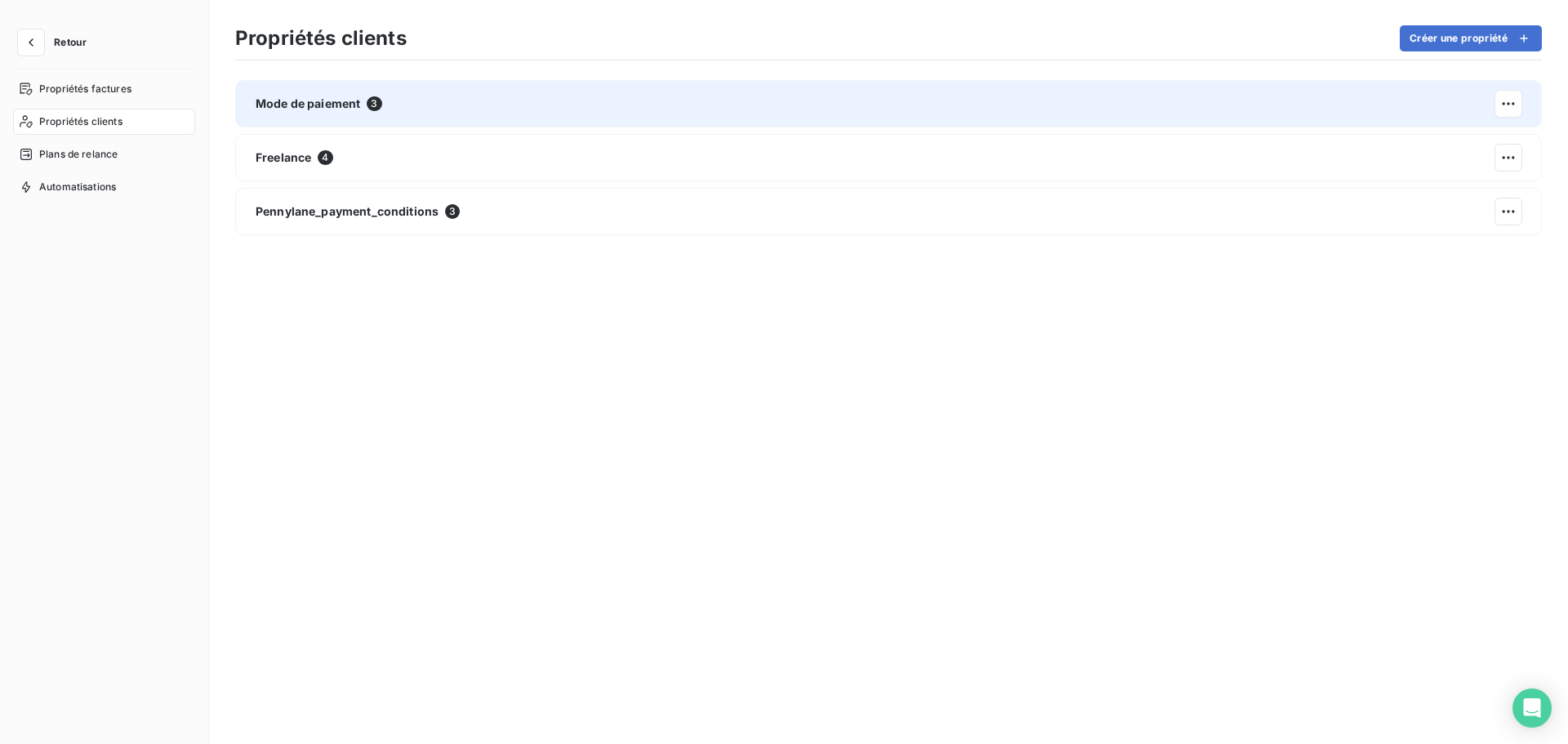
click at [301, 113] on div "Mode de paiement 3" at bounding box center [889, 103] width 1307 height 47
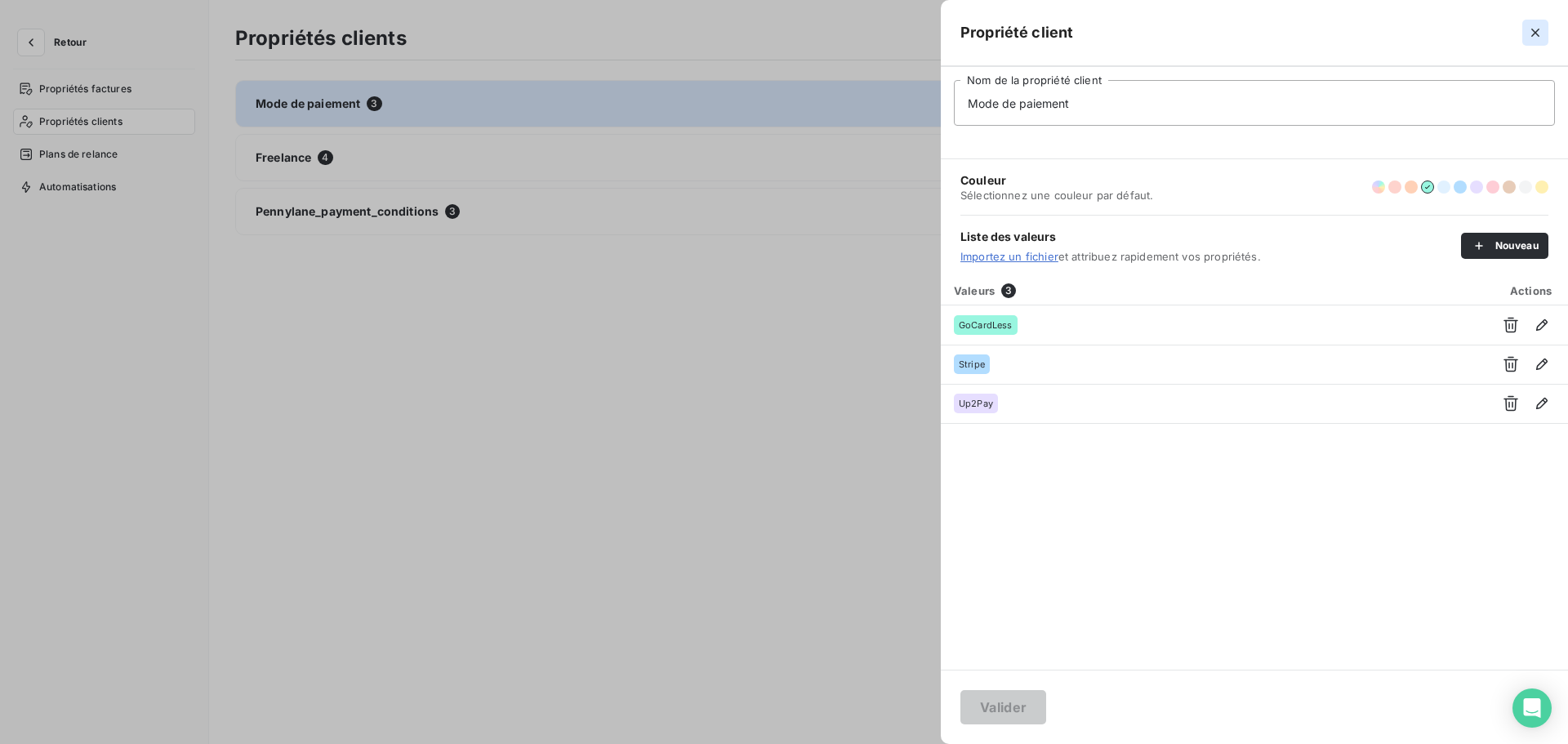
click at [1530, 38] on icon "button" at bounding box center [1536, 32] width 17 height 17
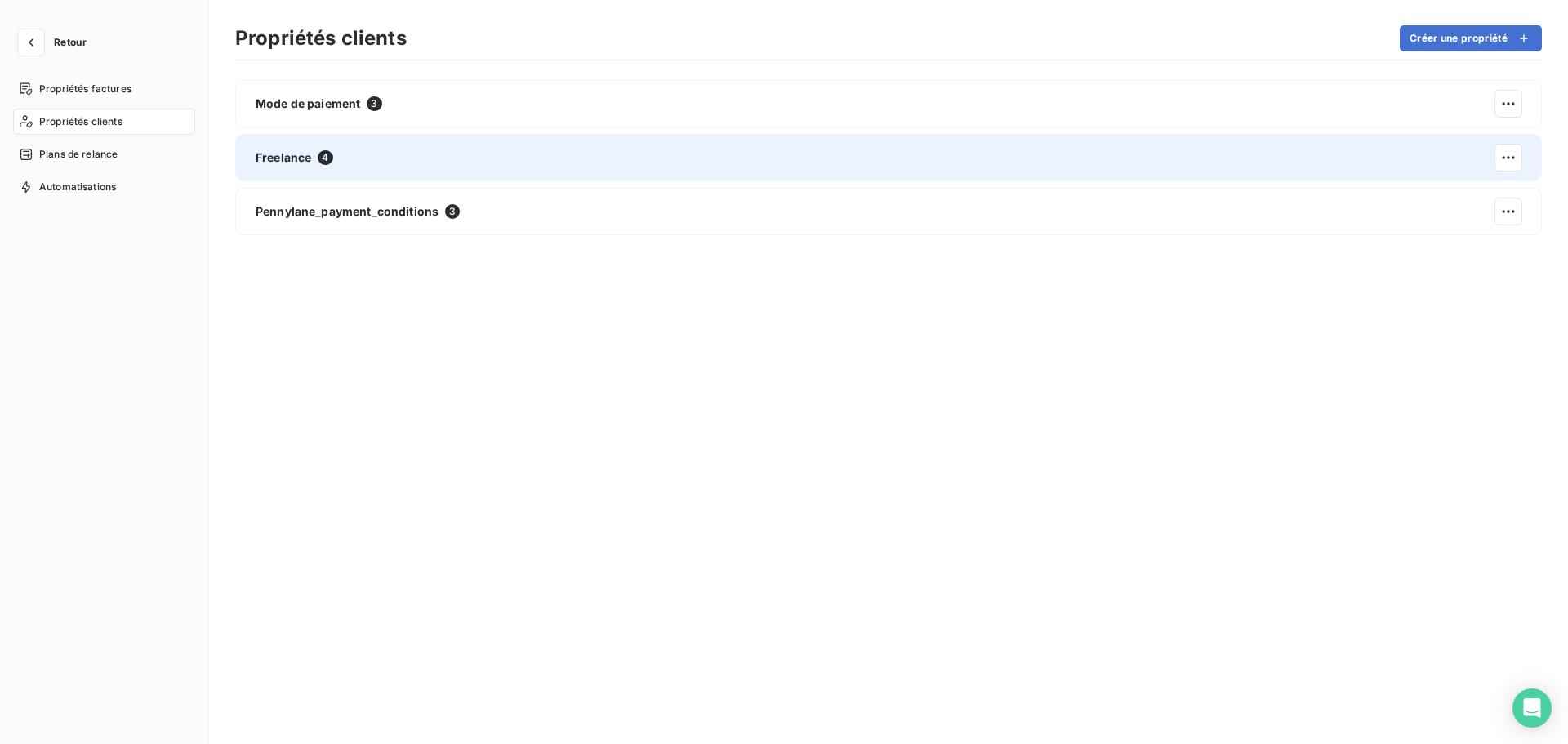
click at [441, 160] on div "Freelance 4" at bounding box center [889, 157] width 1307 height 47
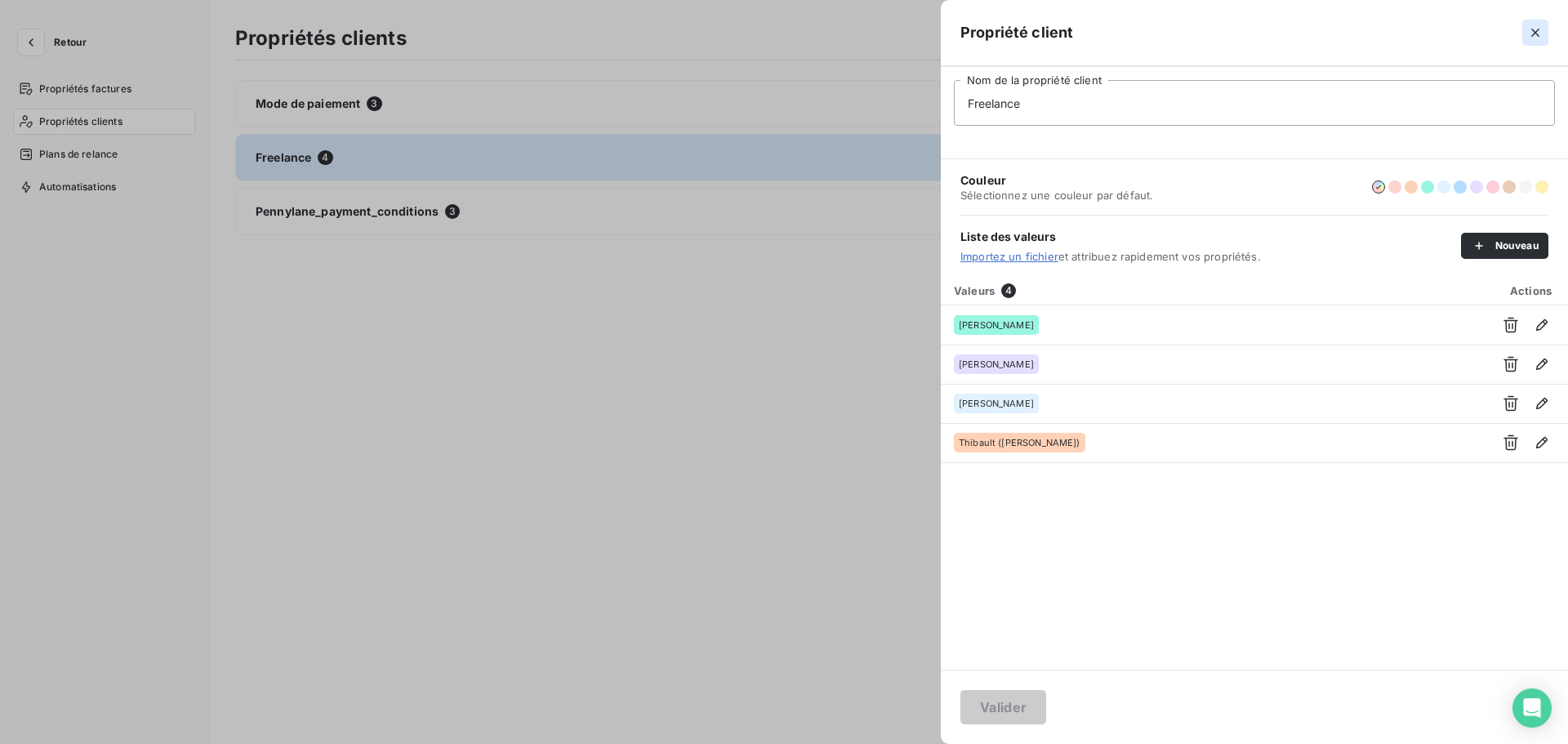
click at [1531, 34] on icon "button" at bounding box center [1536, 32] width 17 height 17
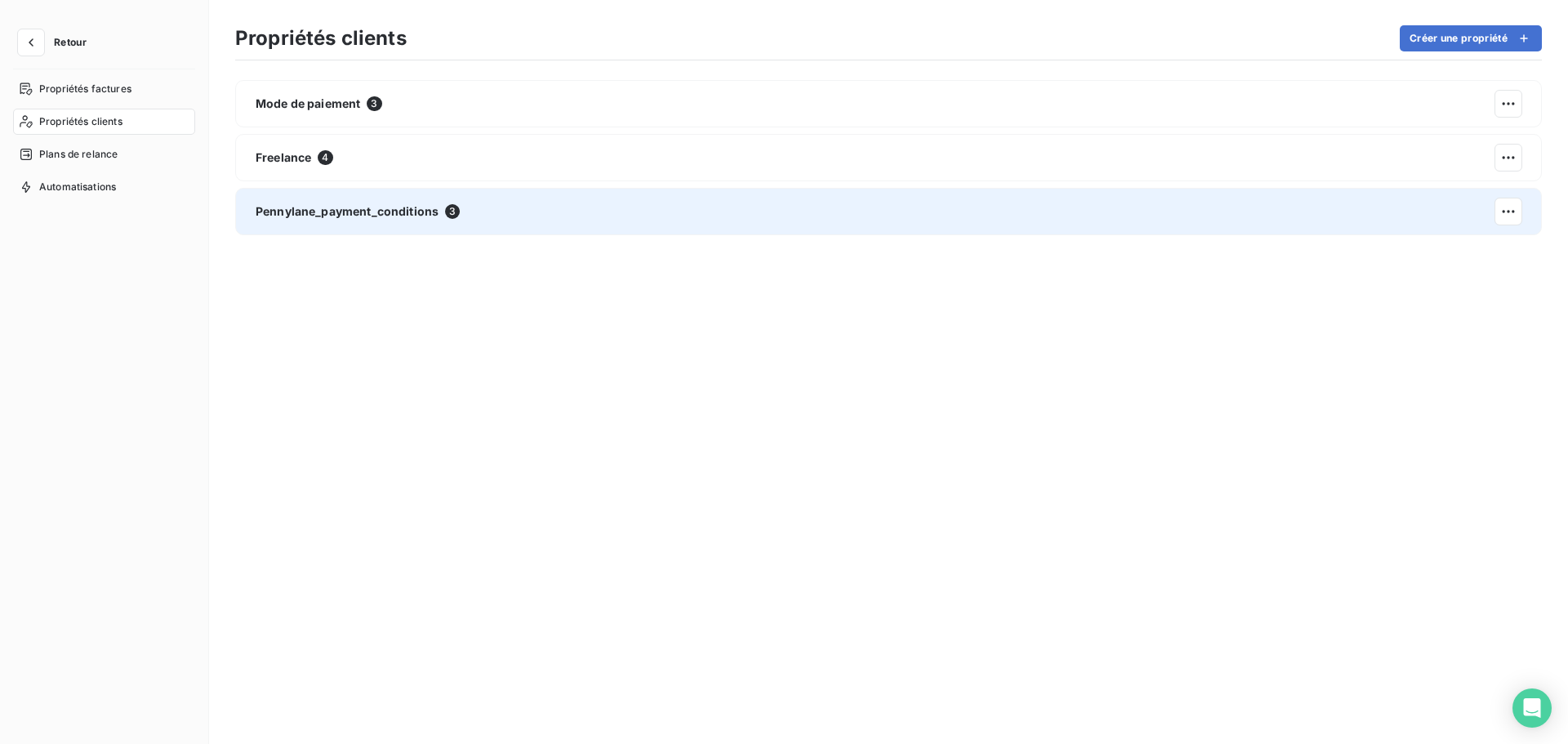
click at [596, 198] on div "Pennylane_payment_conditions 3" at bounding box center [889, 212] width 1307 height 47
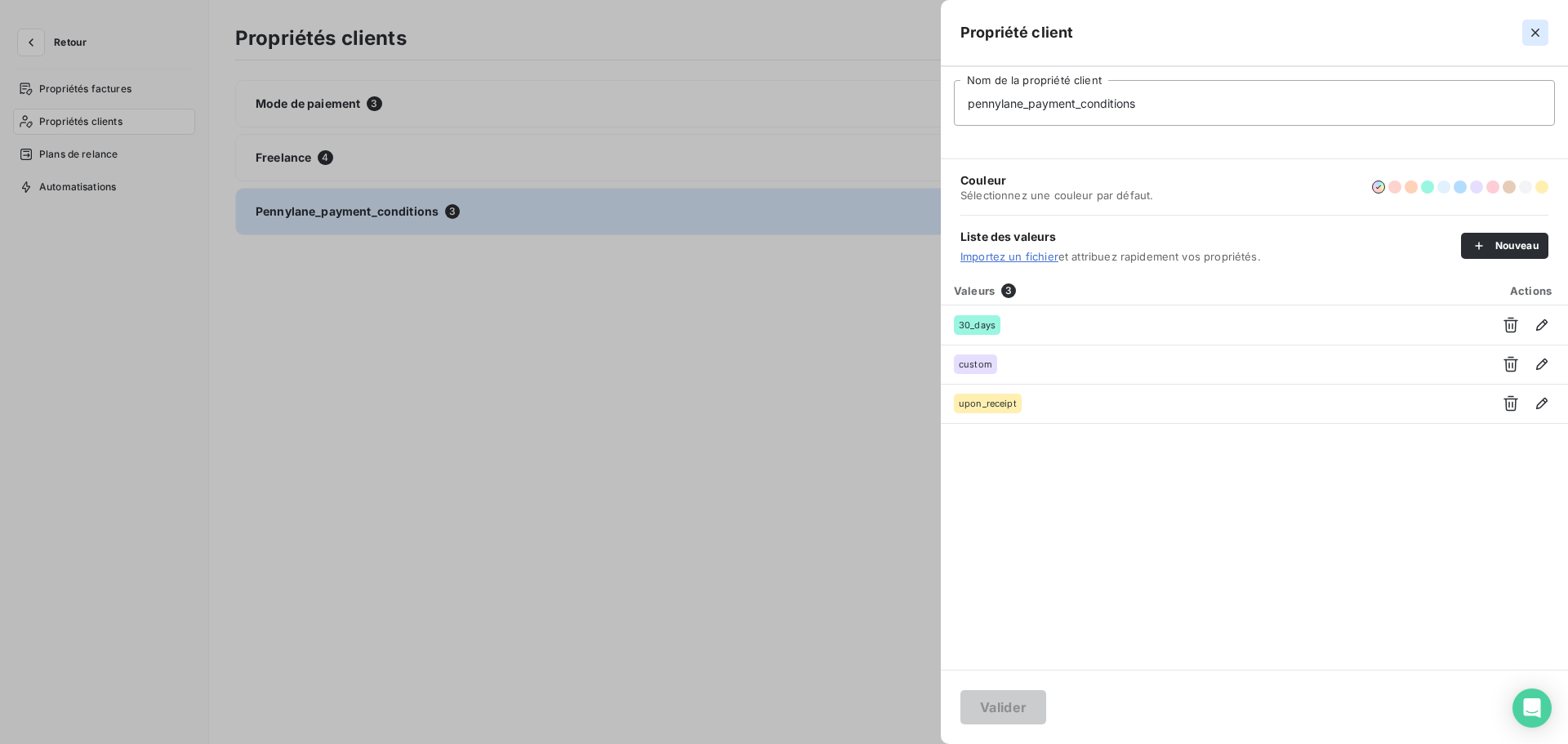
click at [1528, 31] on icon "button" at bounding box center [1536, 32] width 17 height 17
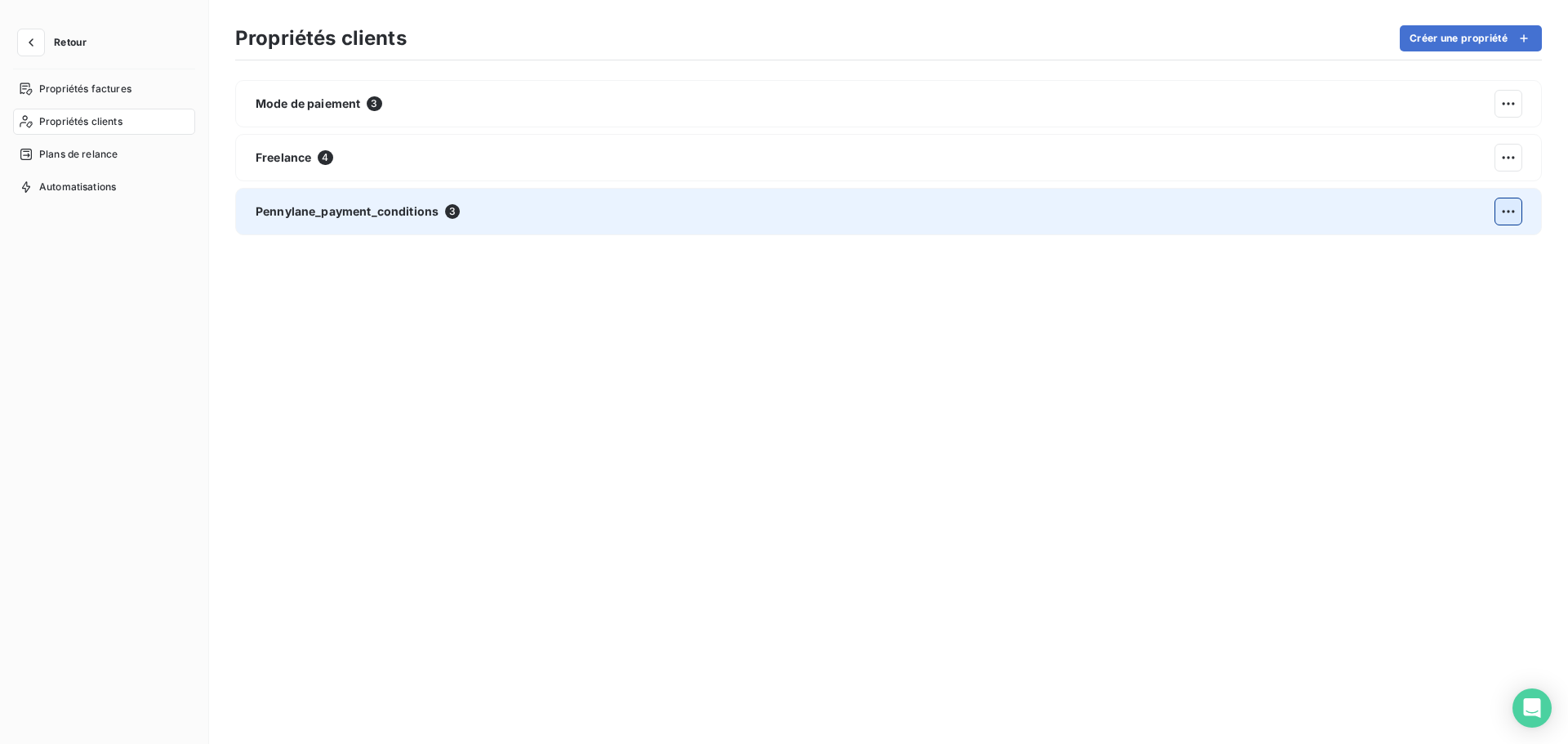
click at [1516, 215] on html "Retour Propriétés factures Propriétés clients Plans de relance Automatisations …" at bounding box center [784, 372] width 1568 height 744
click at [1461, 255] on span "Actions sur la propriété" at bounding box center [1427, 247] width 127 height 17
click at [1315, 295] on div "Supprimer" at bounding box center [1289, 283] width 94 height 27
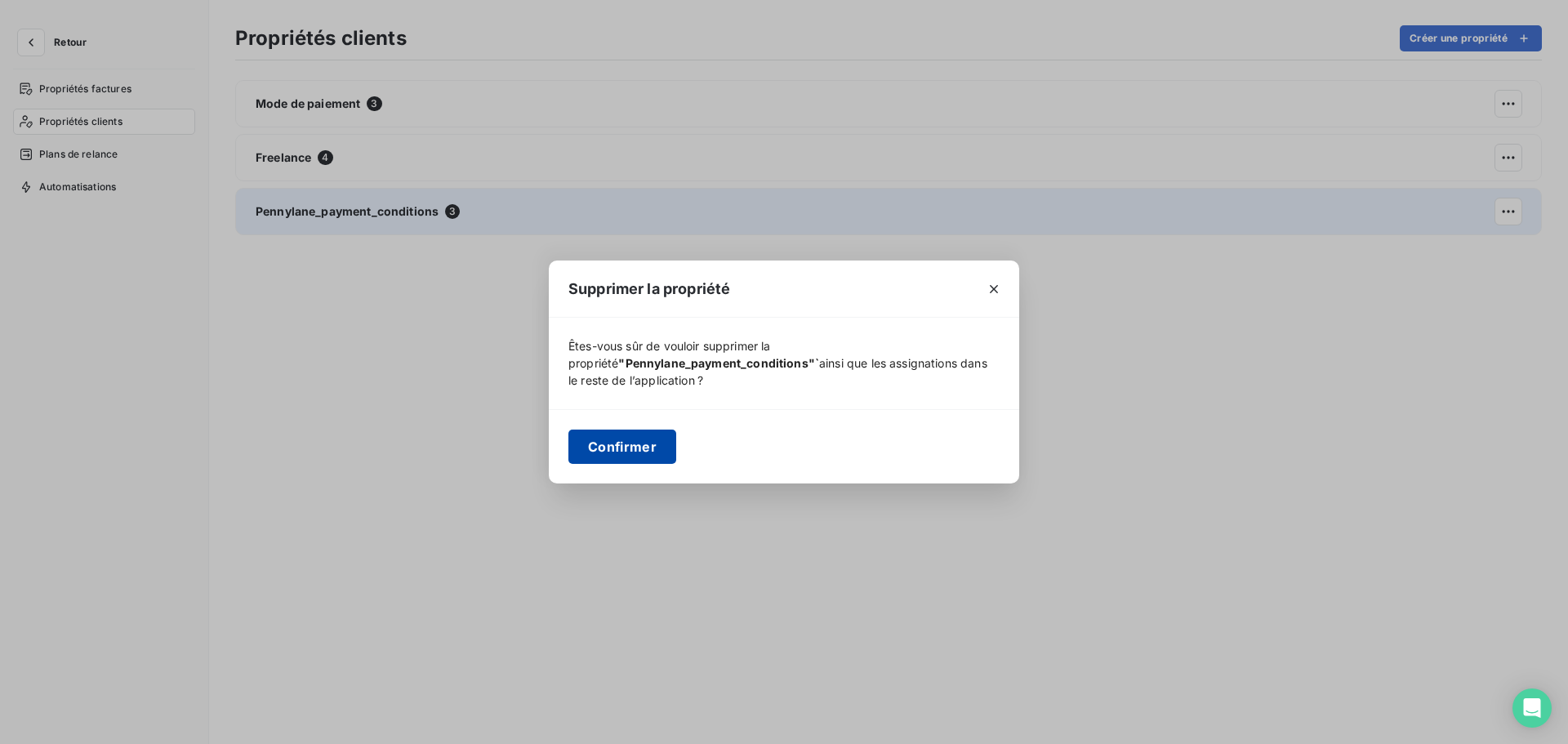
click at [618, 456] on button "Confirmer" at bounding box center [622, 446] width 108 height 34
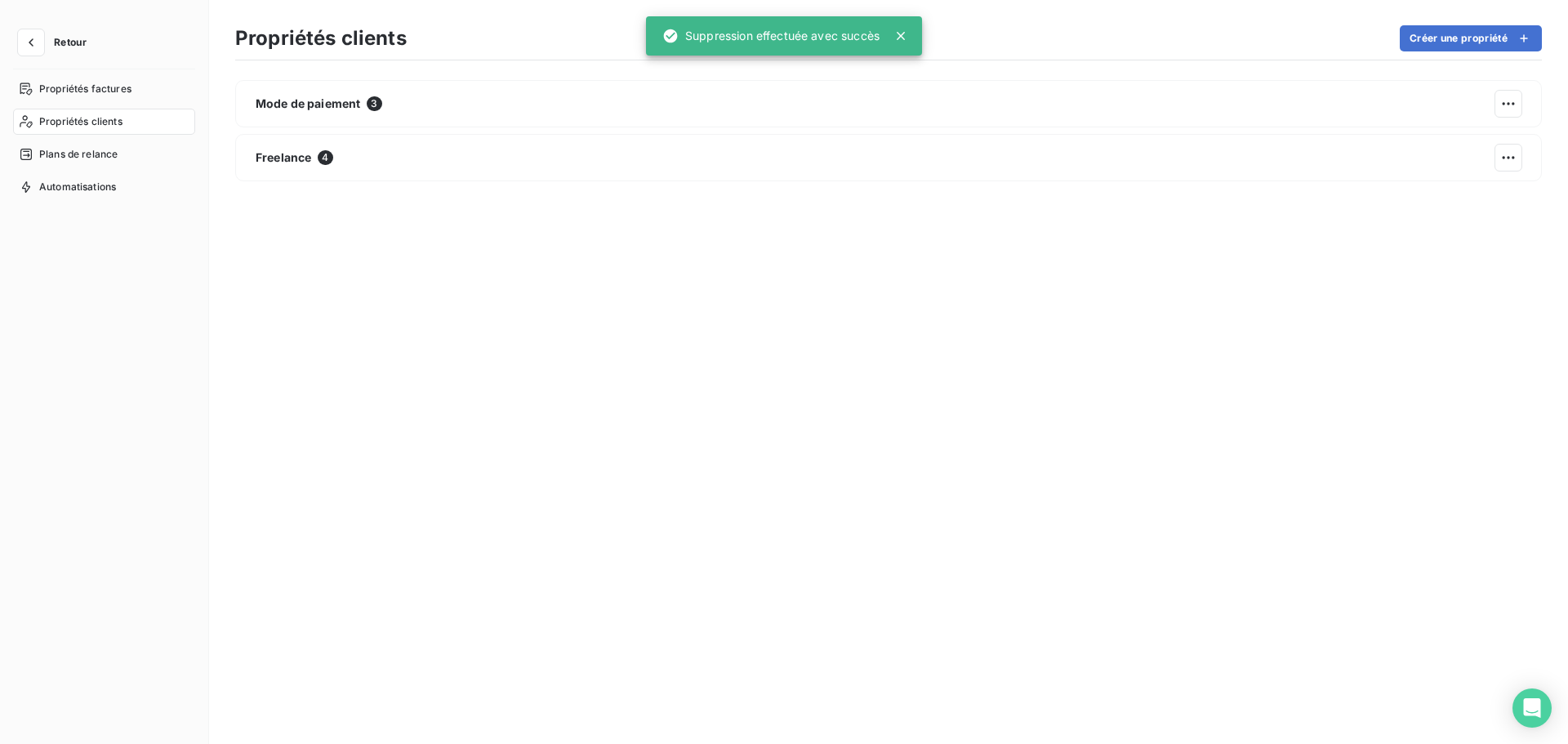
click at [412, 219] on div "Mode de paiement 3 Freelance 4" at bounding box center [889, 399] width 1307 height 638
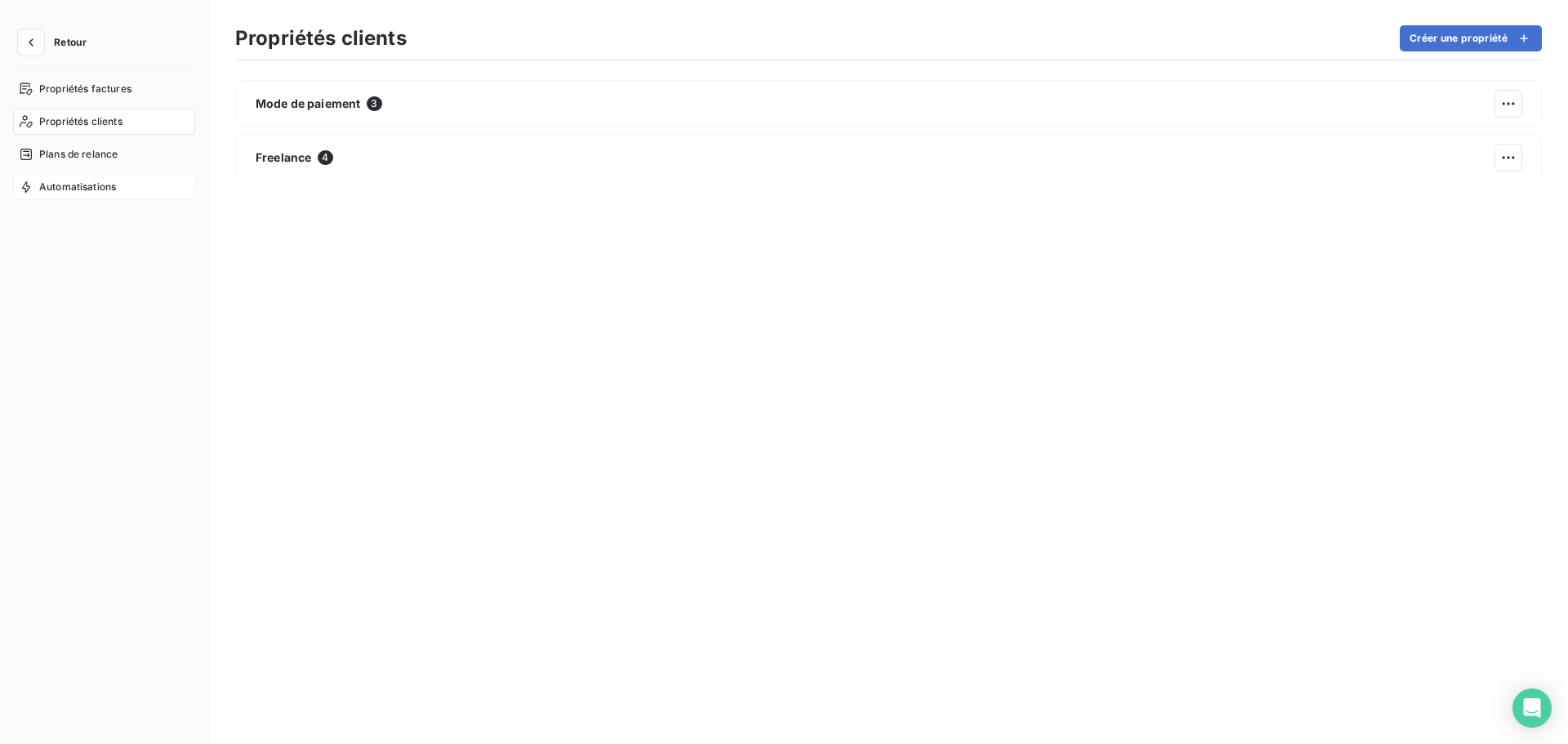
click at [85, 186] on span "Automatisations" at bounding box center [78, 187] width 77 height 15
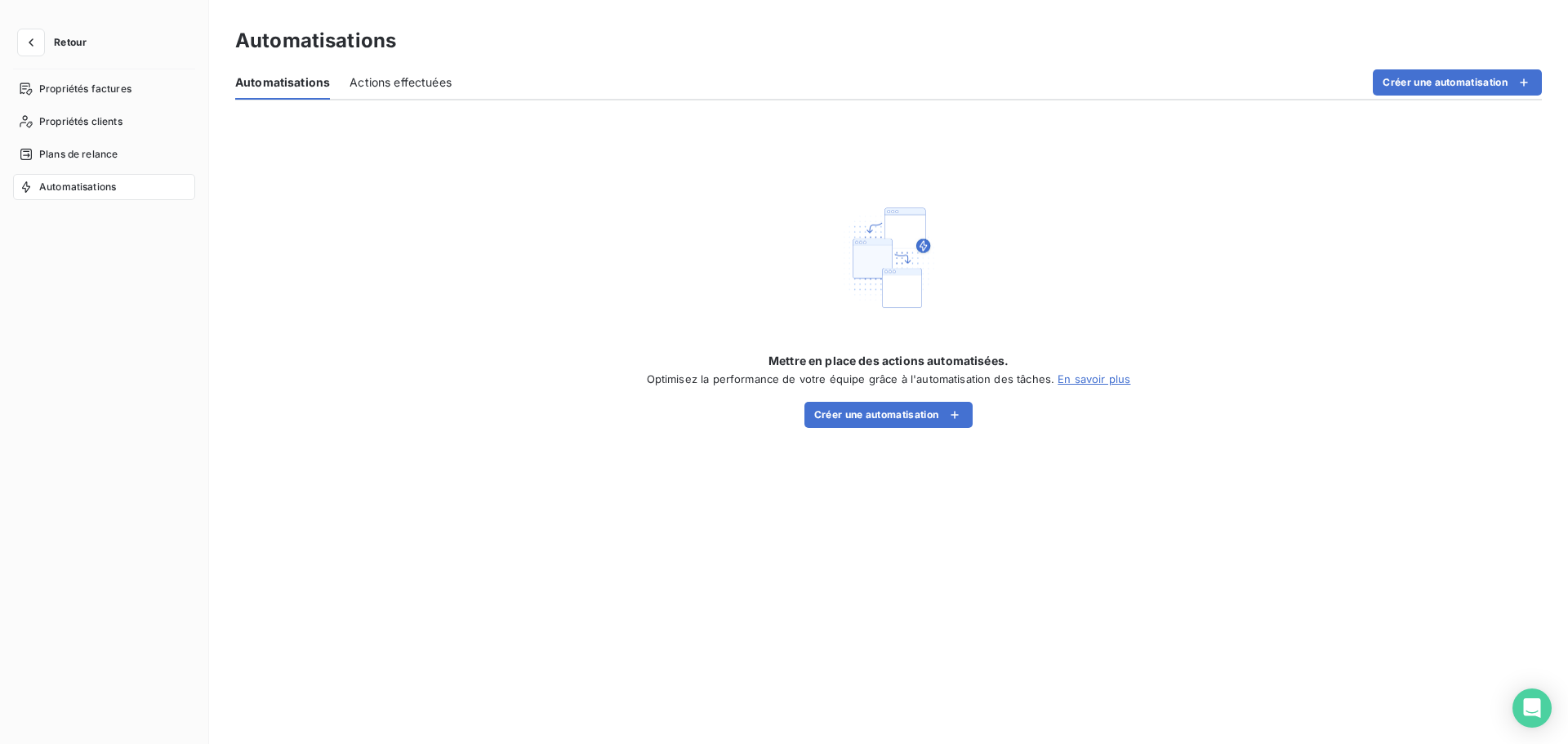
click at [376, 87] on span "Actions effectuées" at bounding box center [401, 83] width 102 height 17
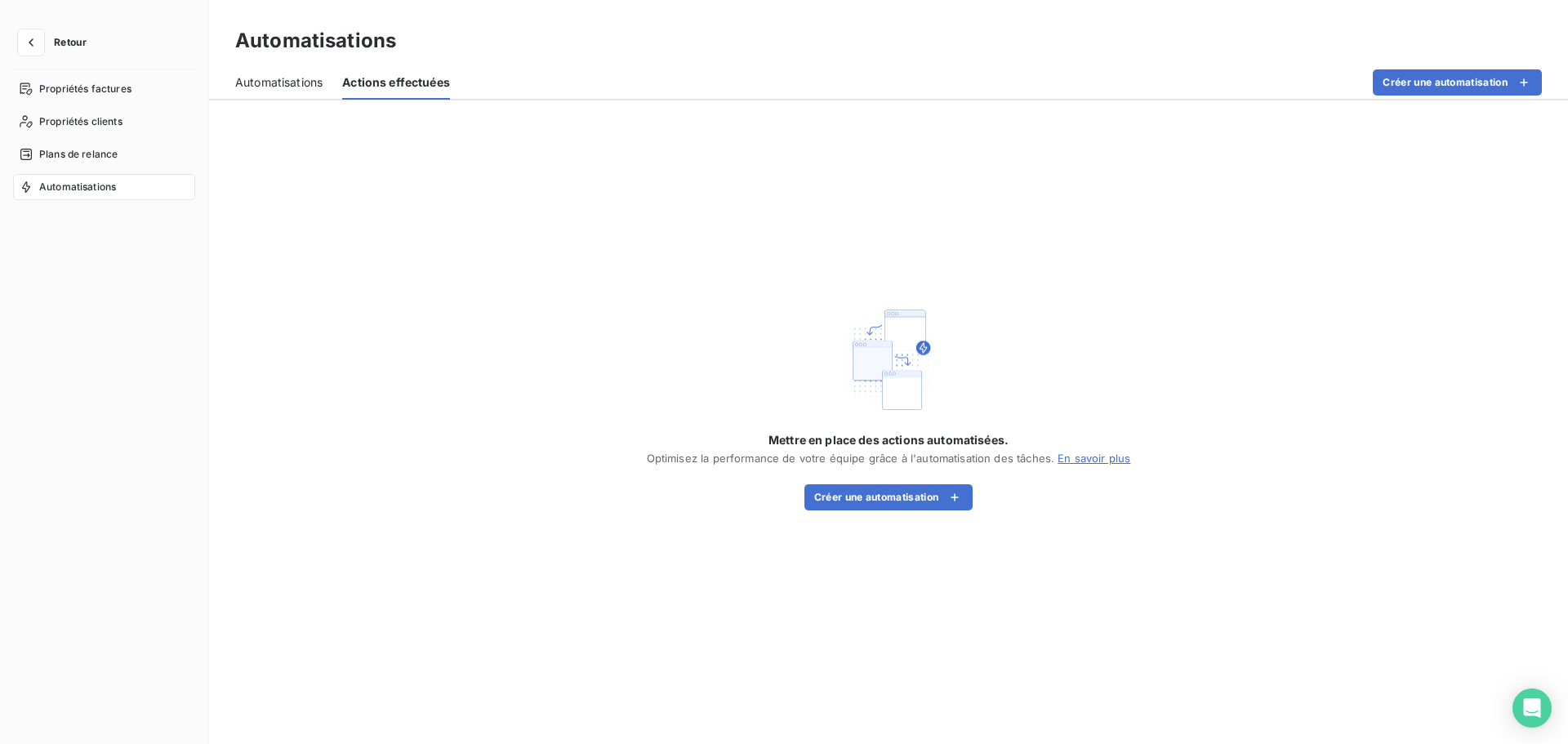
click at [242, 78] on span "Automatisations" at bounding box center [279, 83] width 88 height 17
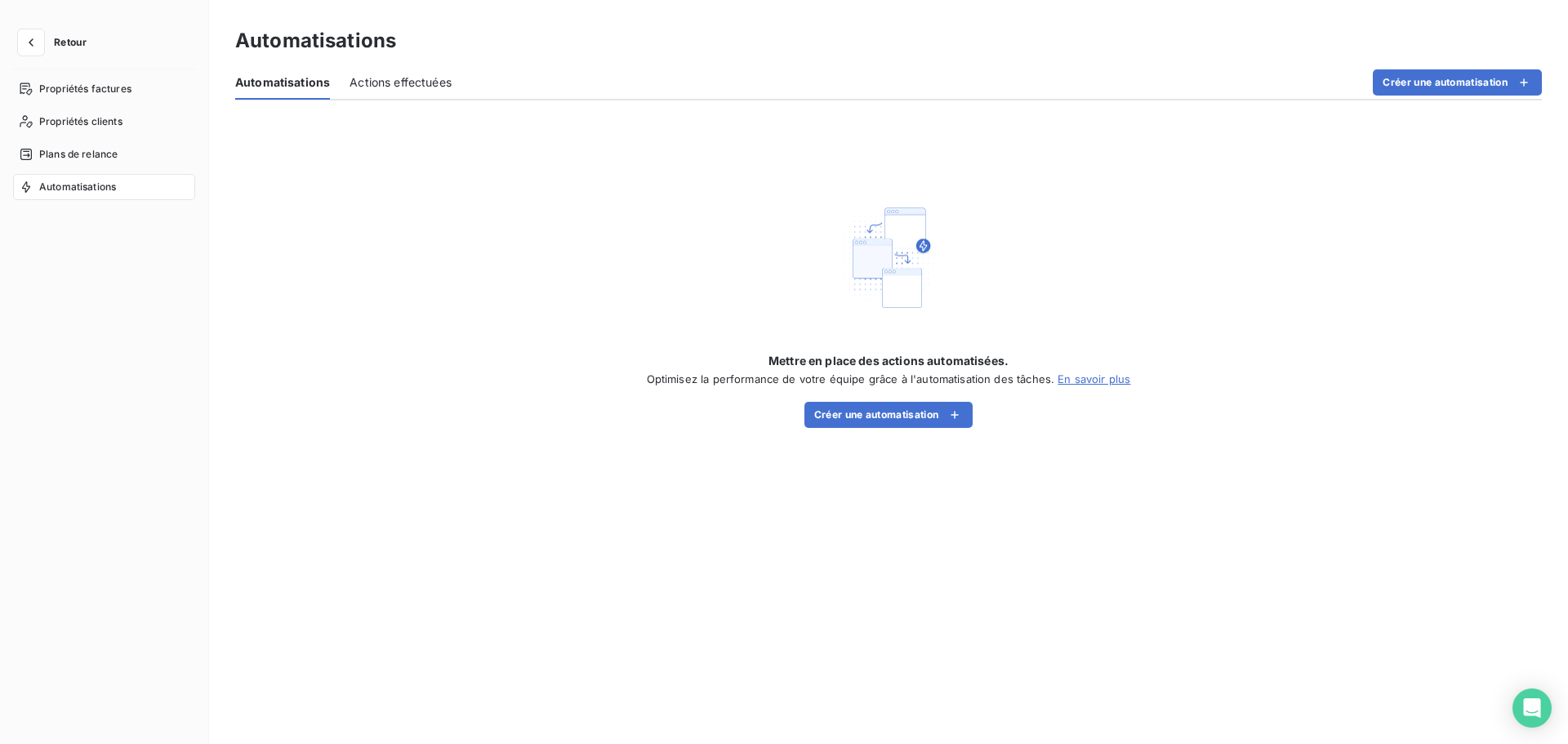
click at [1072, 386] on link "En savoir plus" at bounding box center [1094, 378] width 73 height 13
click at [90, 150] on span "Plans de relance" at bounding box center [79, 154] width 79 height 15
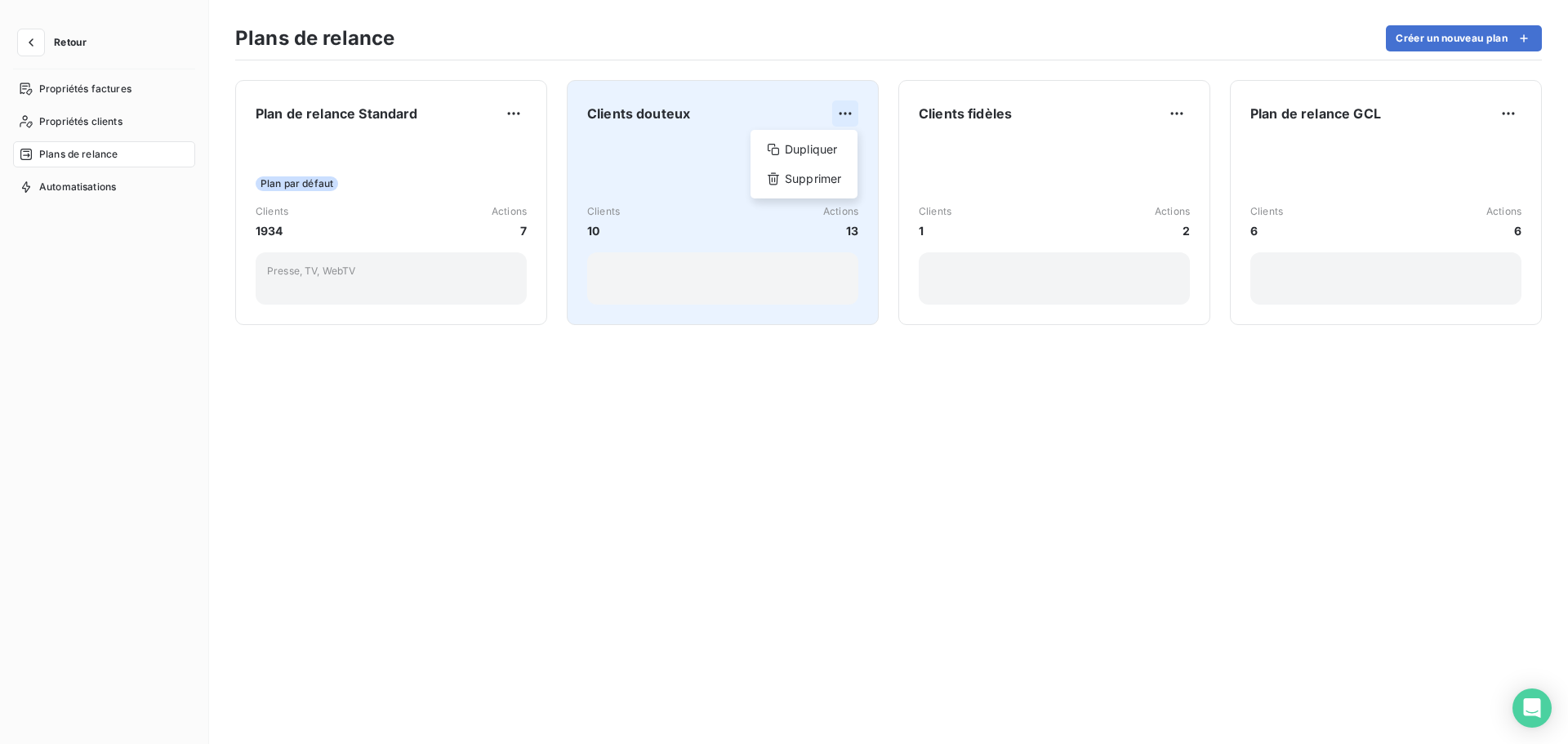
click at [837, 109] on html "Retour Propriétés factures Propriétés clients Plans de relance Automatisations …" at bounding box center [784, 372] width 1568 height 744
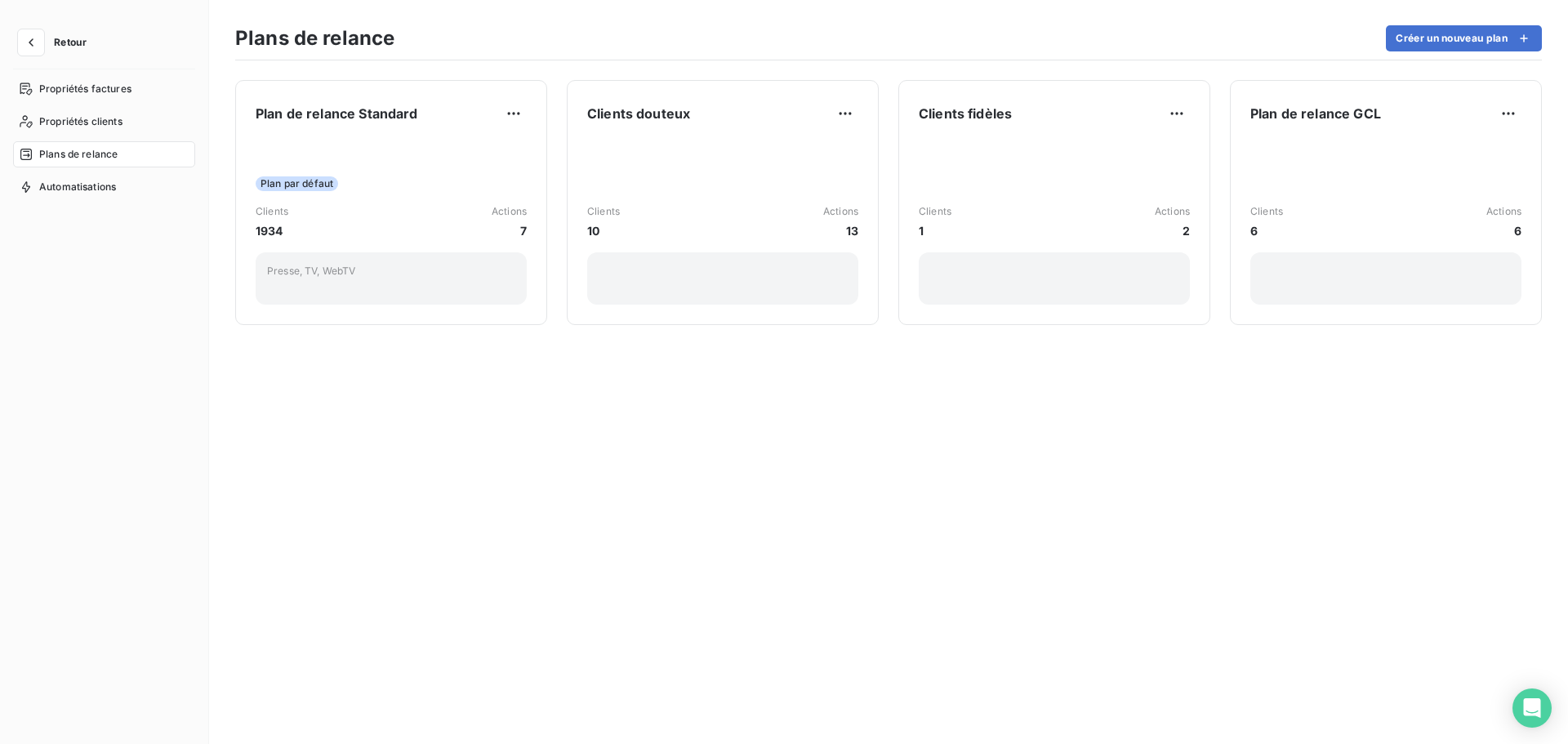
click at [808, 405] on html "Retour Propriétés factures Propriétés clients Plans de relance Automatisations …" at bounding box center [784, 372] width 1568 height 744
click at [117, 99] on div "Propriétés factures" at bounding box center [103, 89] width 182 height 27
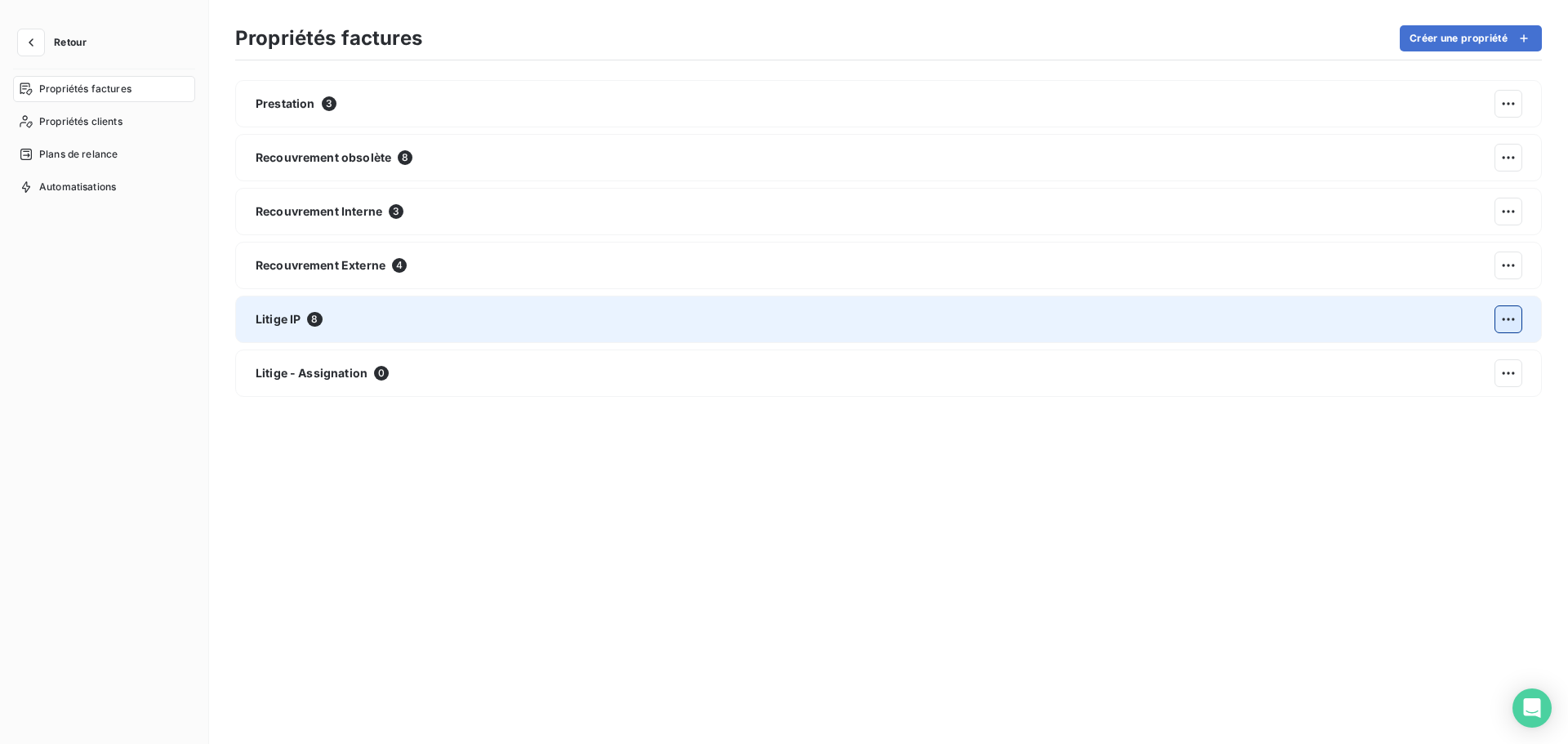
click at [1513, 322] on html "Retour Propriétés factures Propriétés clients Plans de relance Automatisations …" at bounding box center [784, 372] width 1568 height 744
click at [1461, 362] on span "Actions sur la propriété" at bounding box center [1427, 355] width 127 height 17
click at [1332, 375] on div "Modifier Supprimer" at bounding box center [1289, 377] width 107 height 69
click at [1283, 371] on div "Modifier" at bounding box center [1289, 361] width 94 height 27
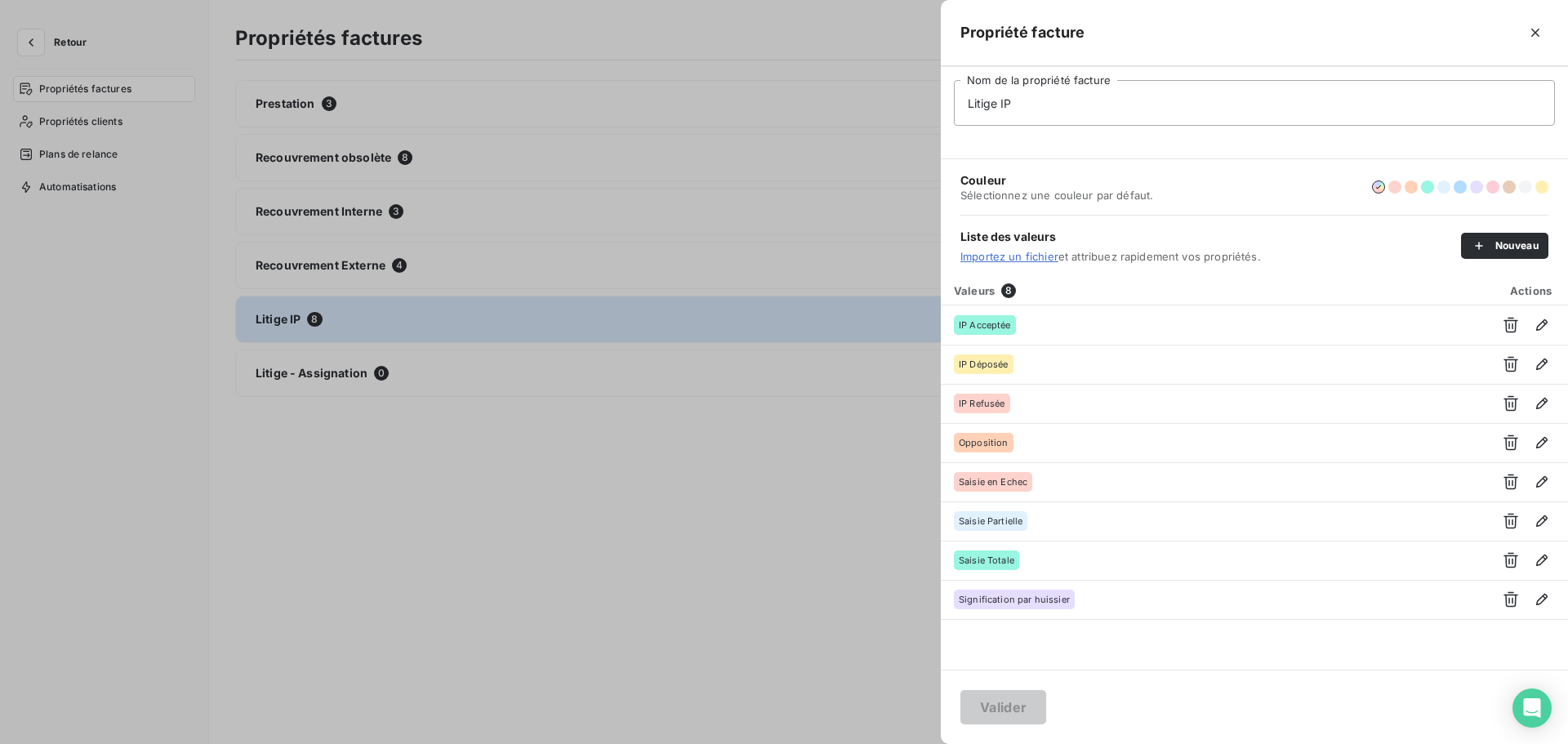
click at [999, 98] on input "Litige IP" at bounding box center [1254, 102] width 601 height 45
type input "Litige - IP"
click at [994, 706] on button "Valider" at bounding box center [1003, 707] width 86 height 34
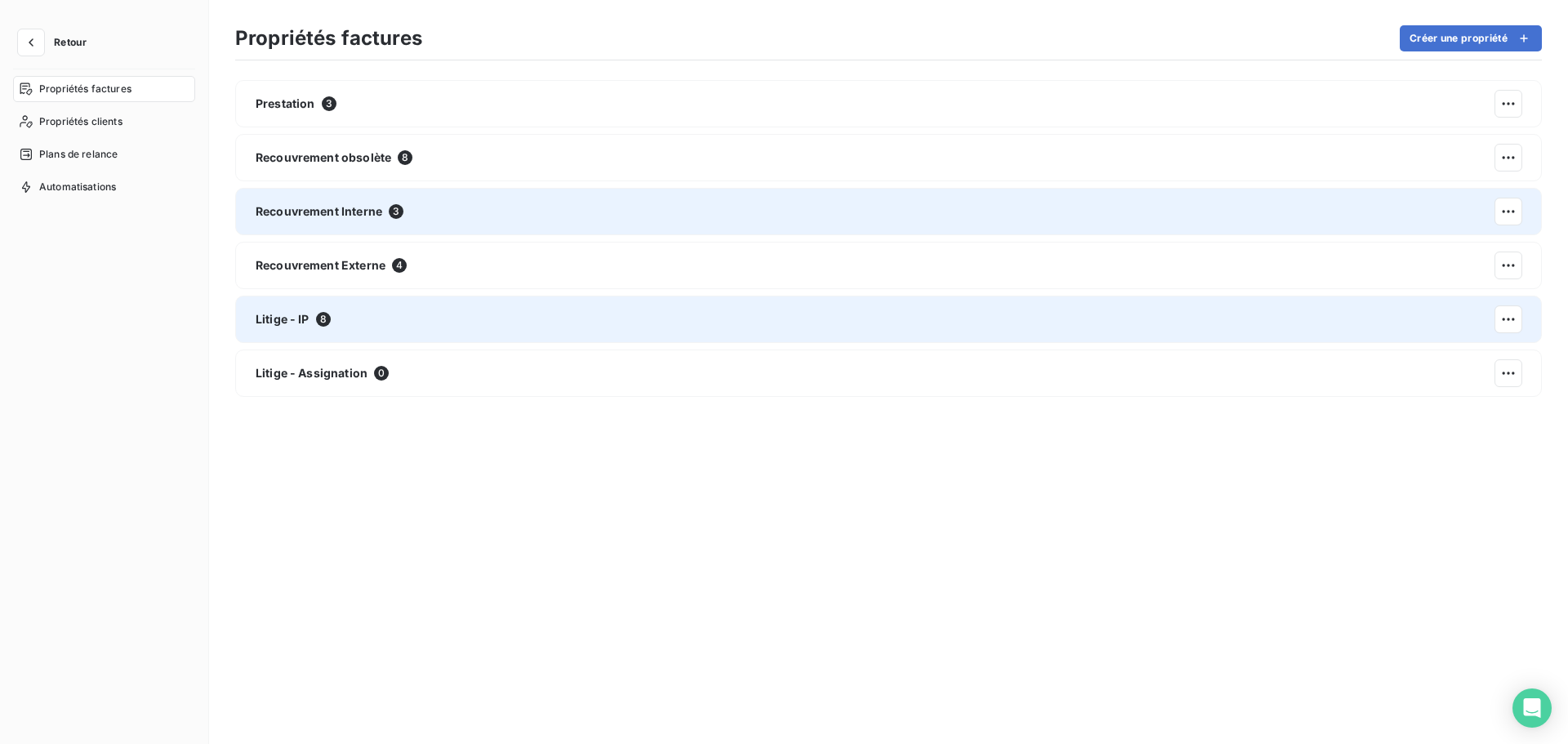
click at [1494, 212] on div "Recouvrement Interne 3" at bounding box center [889, 212] width 1307 height 47
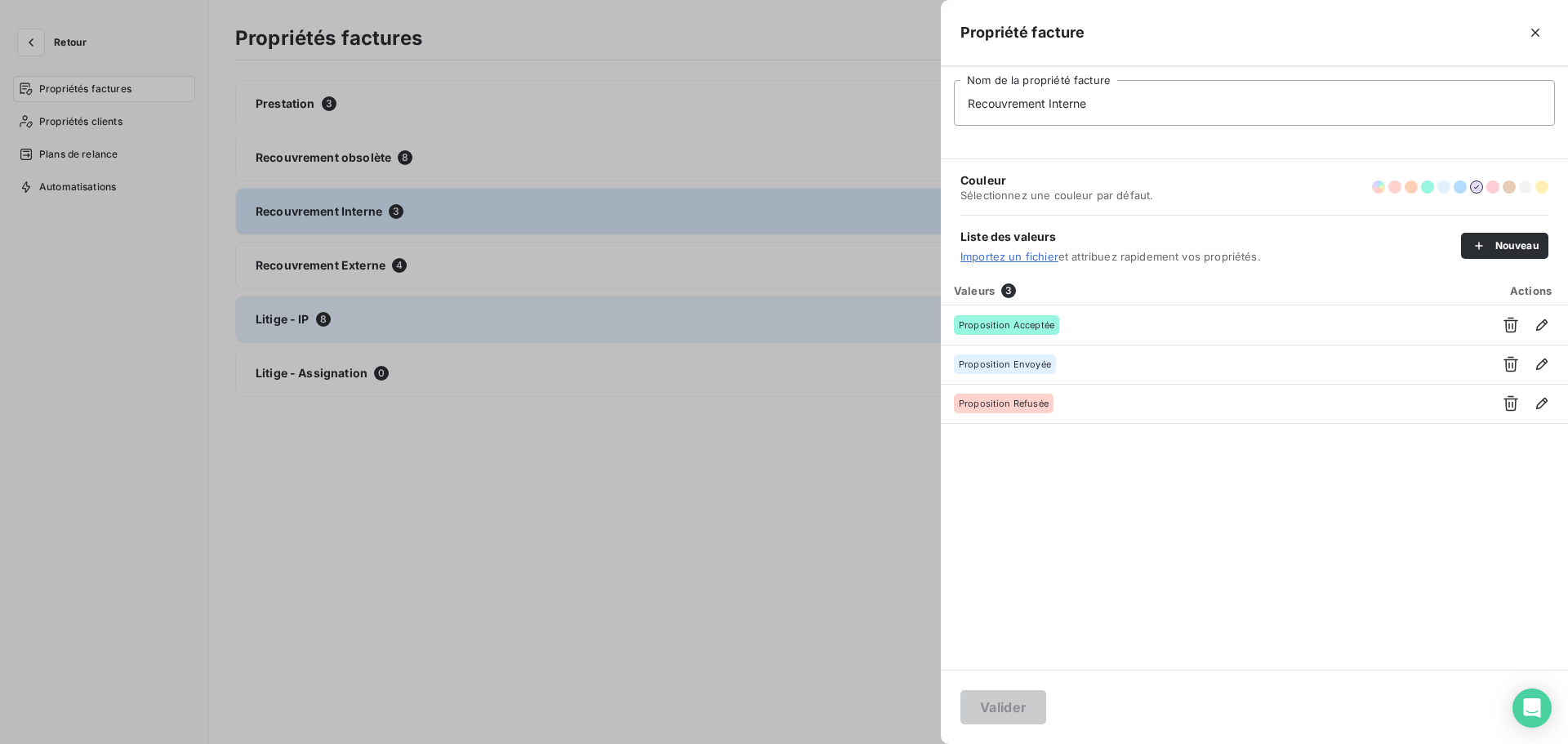
drag, startPoint x: 1047, startPoint y: 103, endPoint x: 964, endPoint y: 106, distance: 83.1
click at [964, 106] on input "Recouvrement Interne" at bounding box center [1254, 102] width 601 height 45
click at [1527, 244] on button "Nouveau" at bounding box center [1504, 245] width 88 height 27
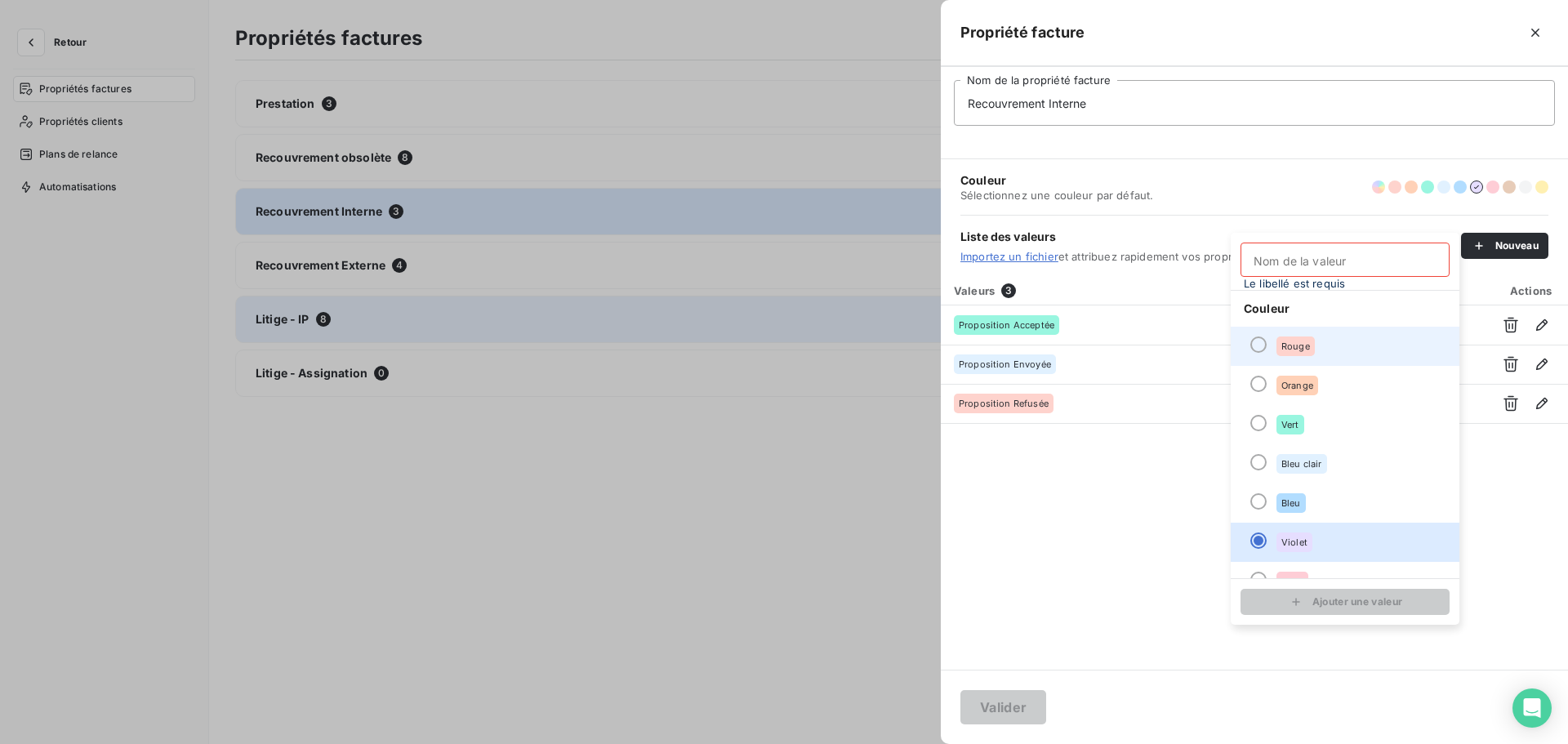
click at [1253, 340] on div at bounding box center [1258, 344] width 17 height 17
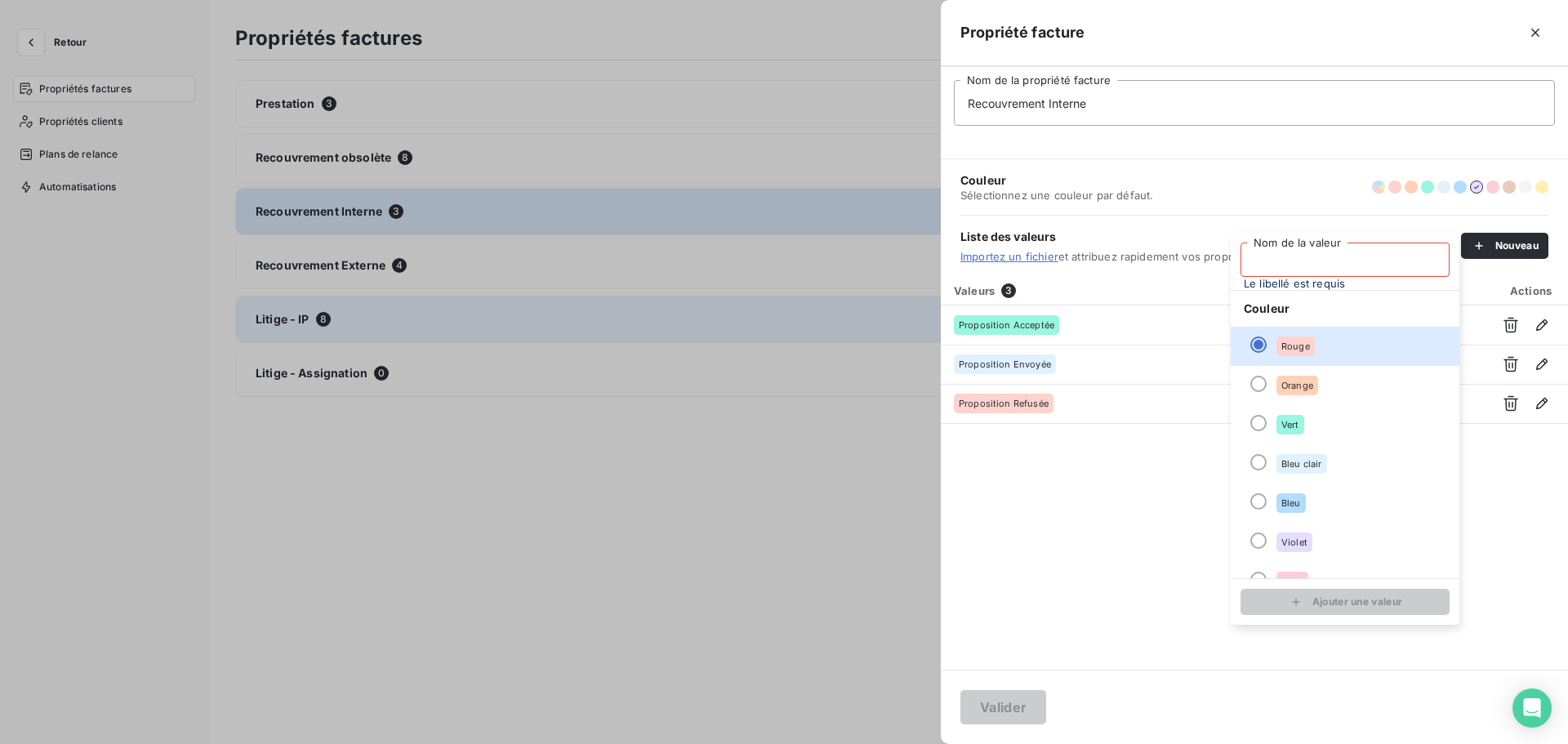
click at [1283, 255] on input "Nom de la valeur" at bounding box center [1345, 259] width 209 height 34
type input "NRP"
click at [1382, 606] on button "Ajouter une valeur" at bounding box center [1345, 601] width 209 height 27
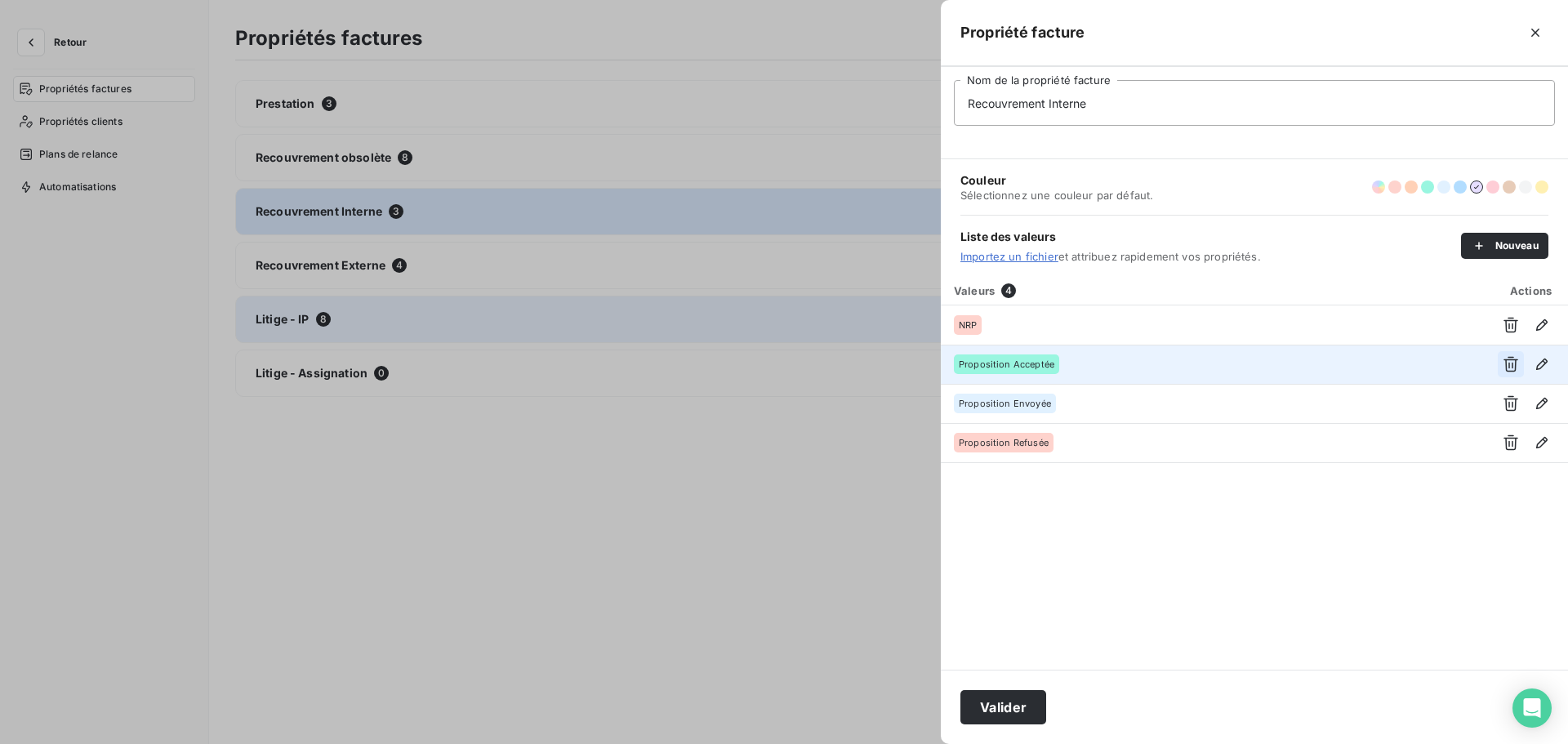
click at [1517, 358] on icon "button" at bounding box center [1511, 364] width 17 height 17
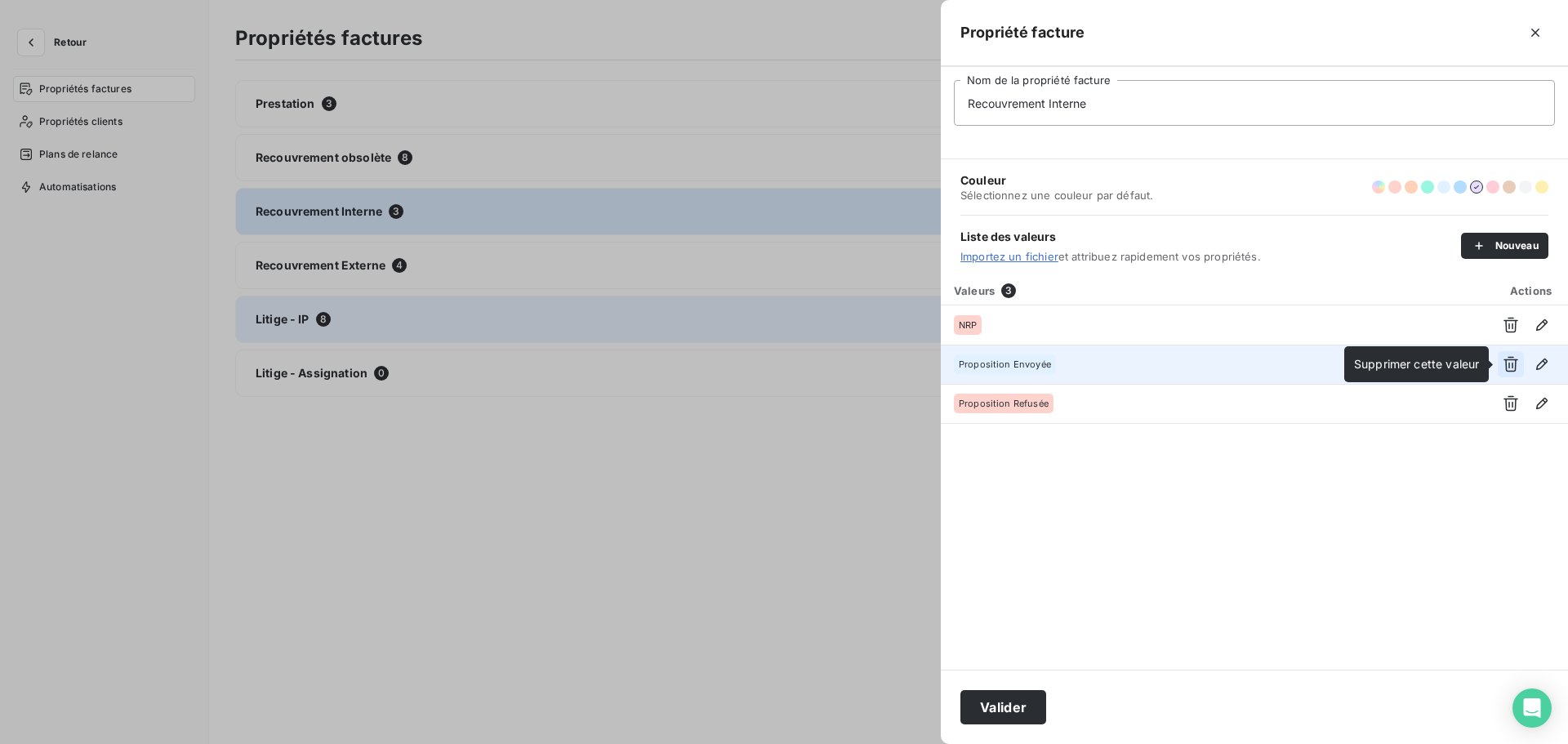
click at [1510, 362] on icon "button" at bounding box center [1511, 364] width 17 height 17
click at [1513, 362] on icon "button" at bounding box center [1511, 364] width 17 height 17
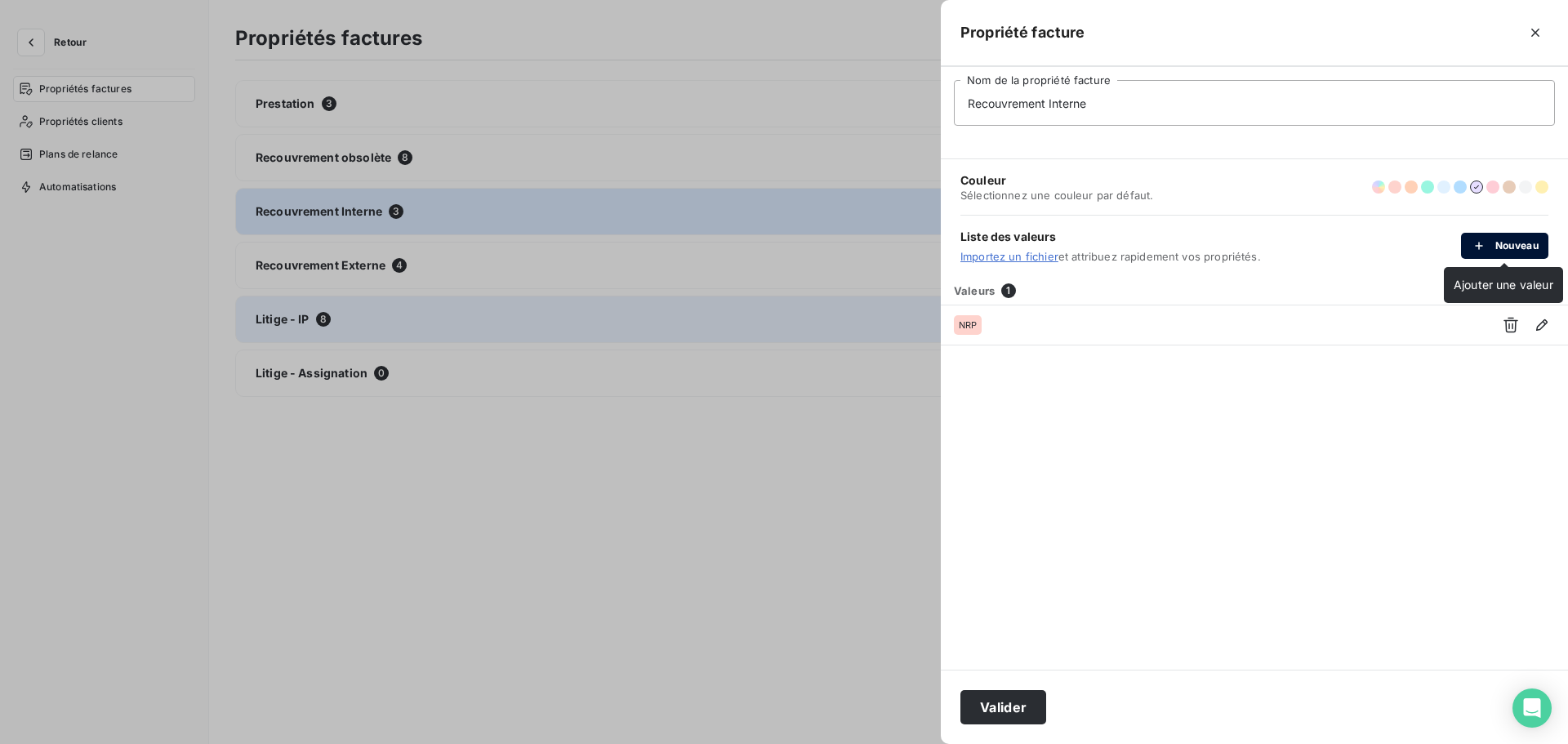
click at [1515, 247] on button "Nouveau" at bounding box center [1504, 245] width 88 height 27
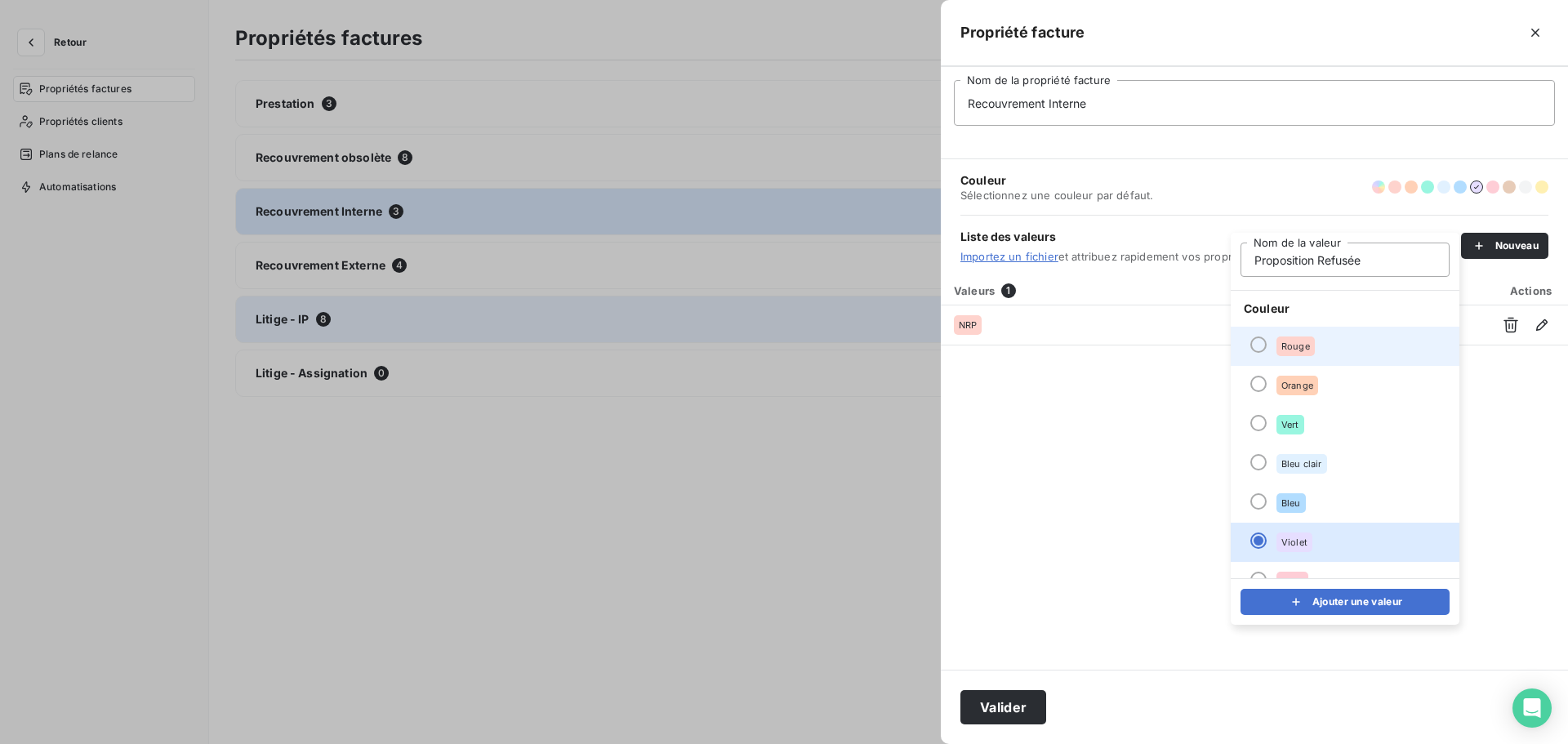
type input "Proposition Refusée"
click at [1258, 344] on div at bounding box center [1258, 344] width 17 height 17
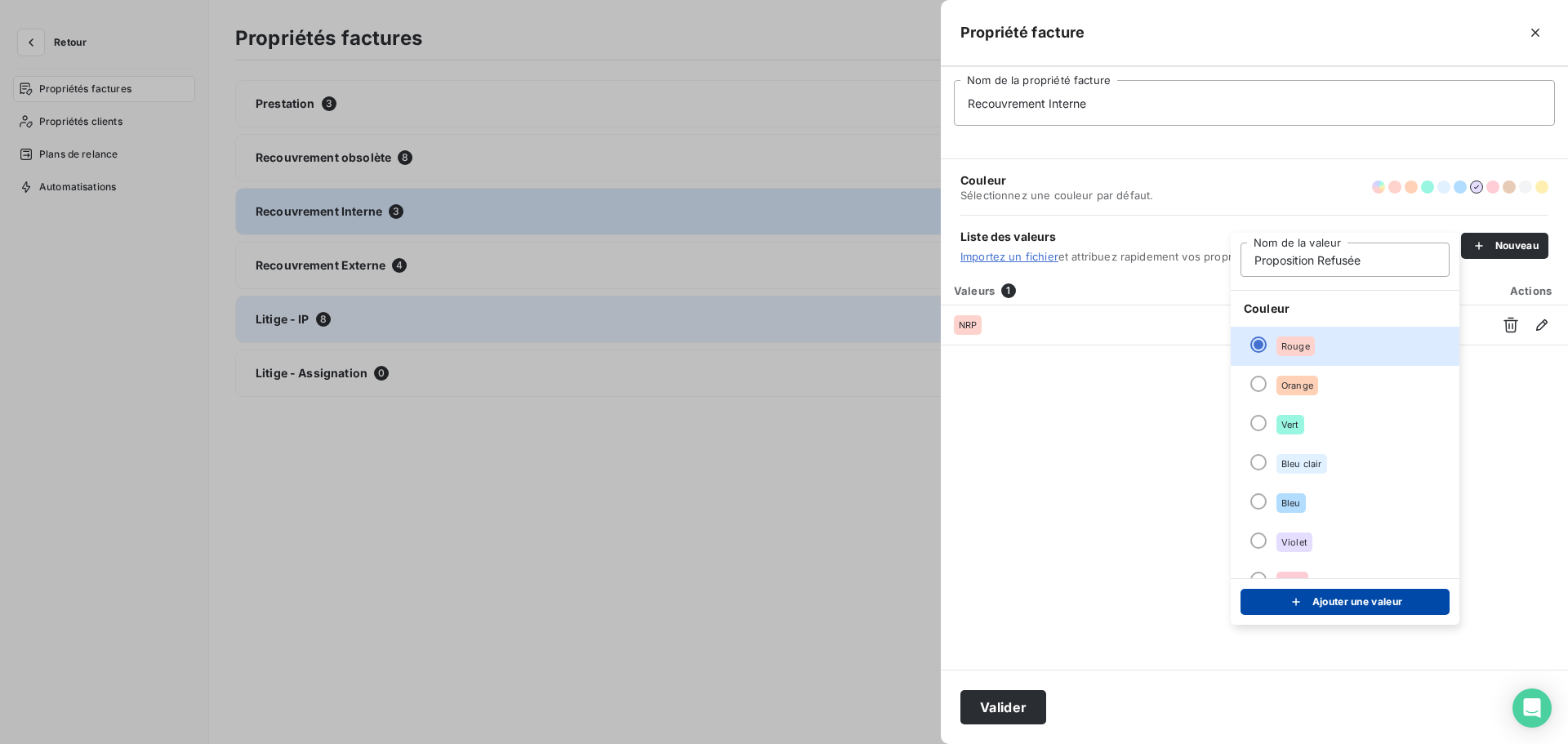
click at [1355, 597] on button "Ajouter une valeur" at bounding box center [1345, 601] width 209 height 27
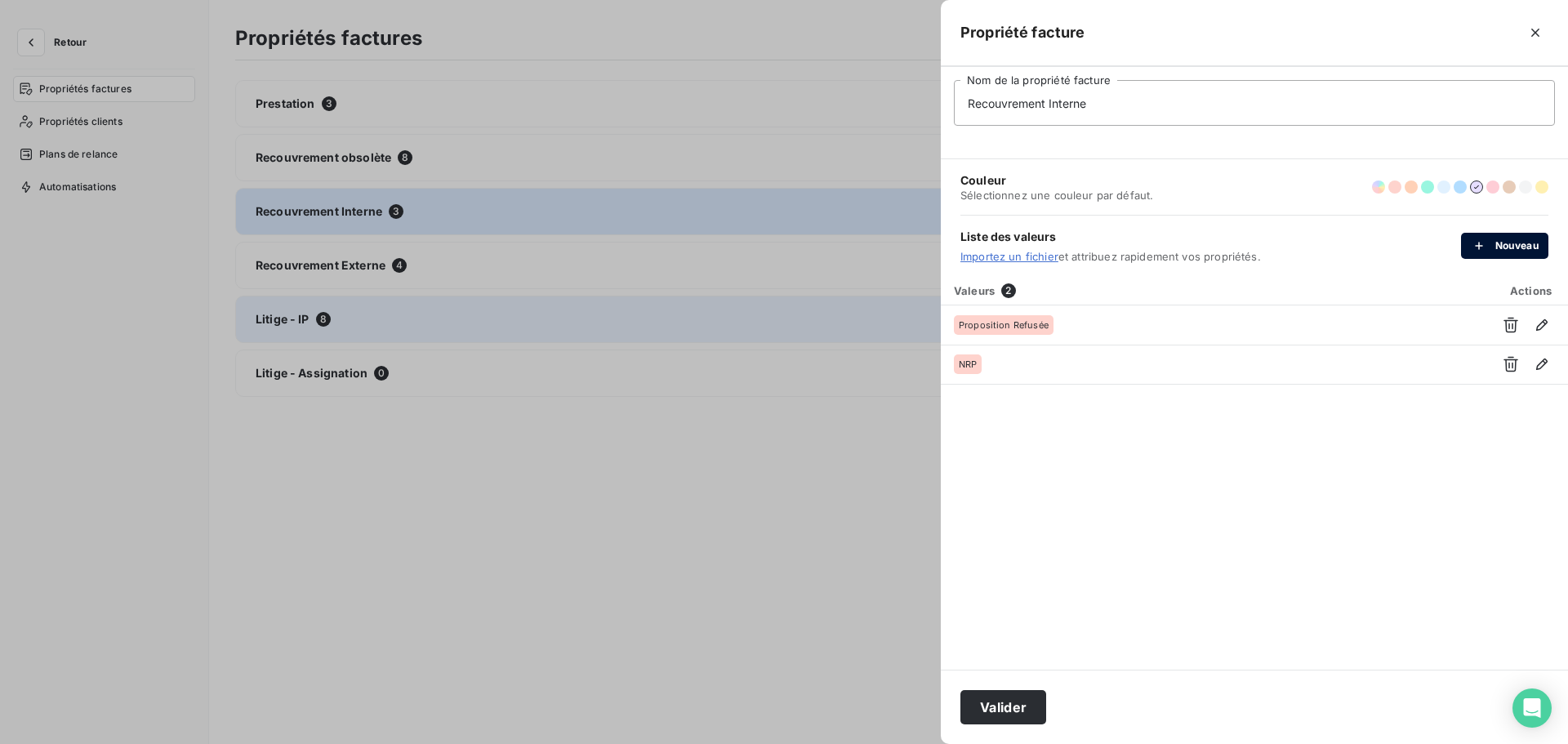
click at [1492, 239] on div "button" at bounding box center [1482, 245] width 25 height 17
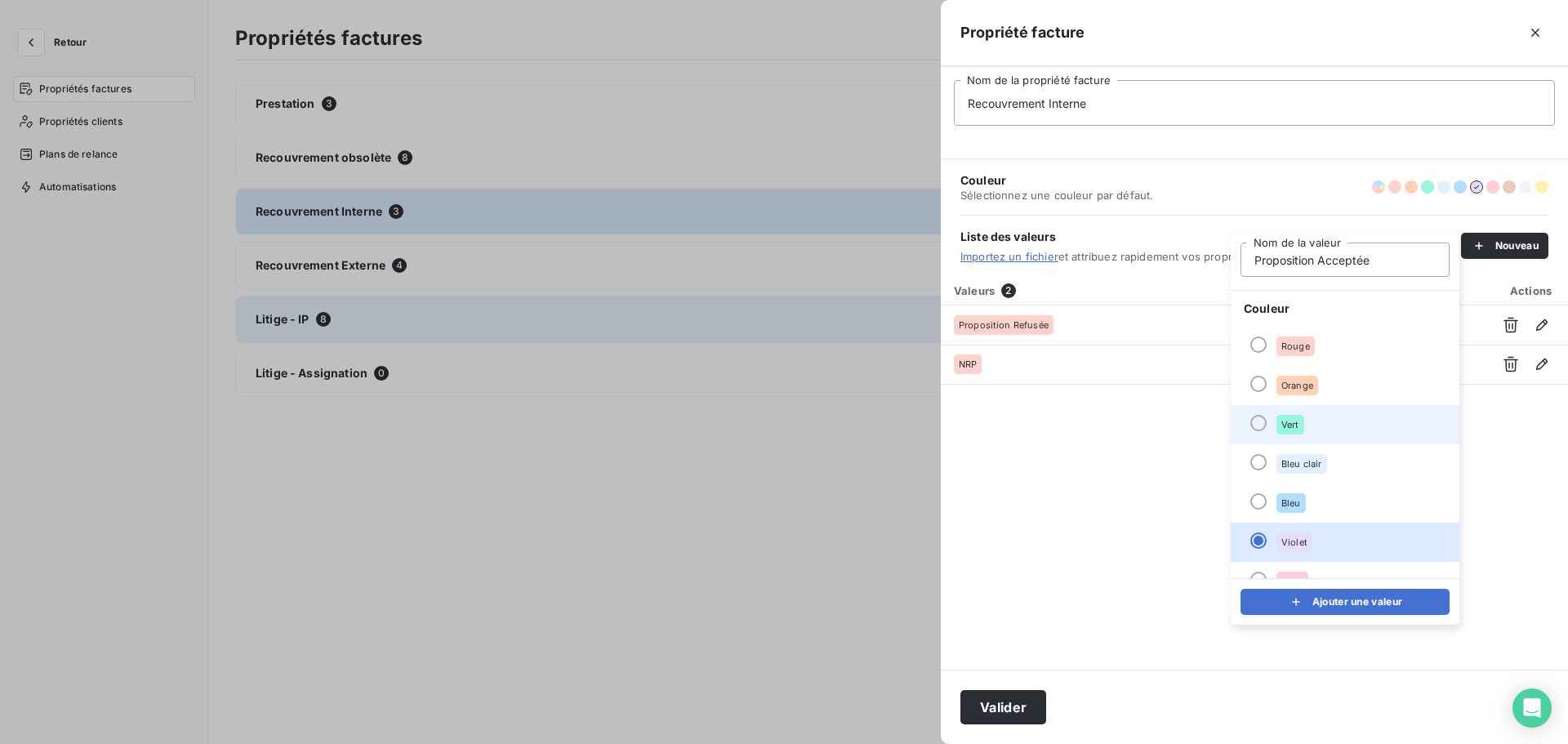
type input "Proposition Acceptée"
click at [1262, 434] on li "Vert" at bounding box center [1345, 425] width 228 height 39
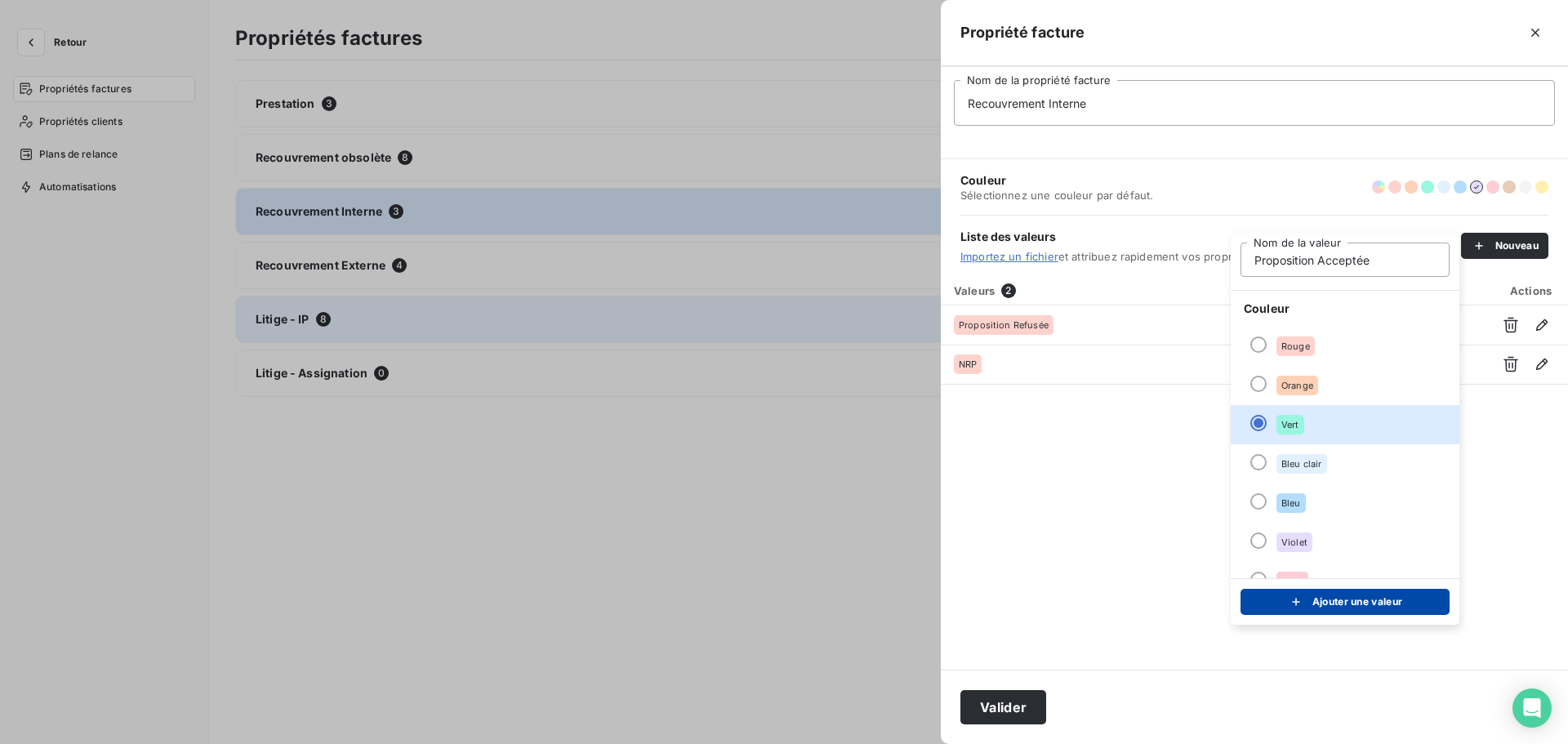
click at [1329, 597] on button "Ajouter une valeur" at bounding box center [1345, 601] width 209 height 27
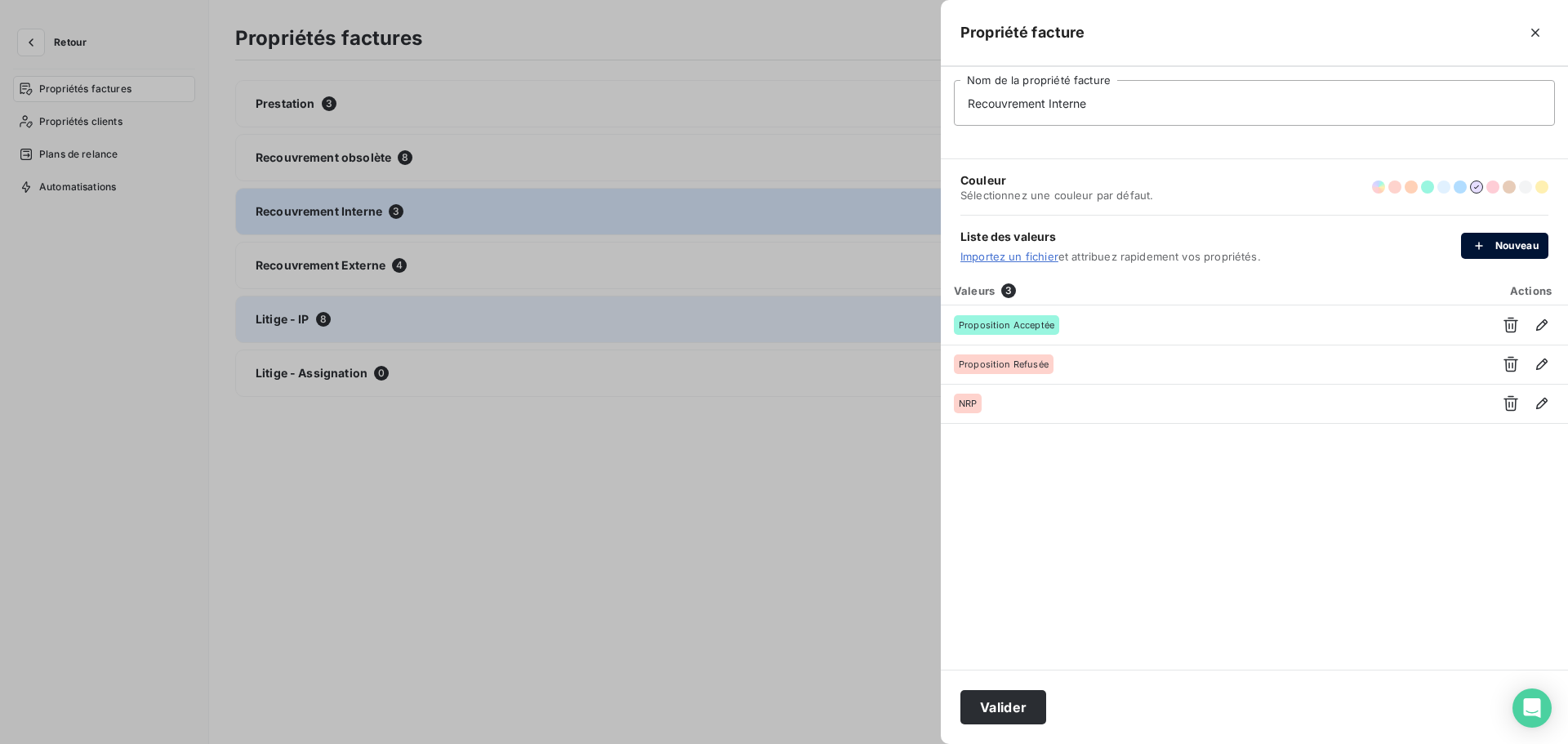
click at [1515, 239] on button "Nouveau" at bounding box center [1504, 245] width 88 height 27
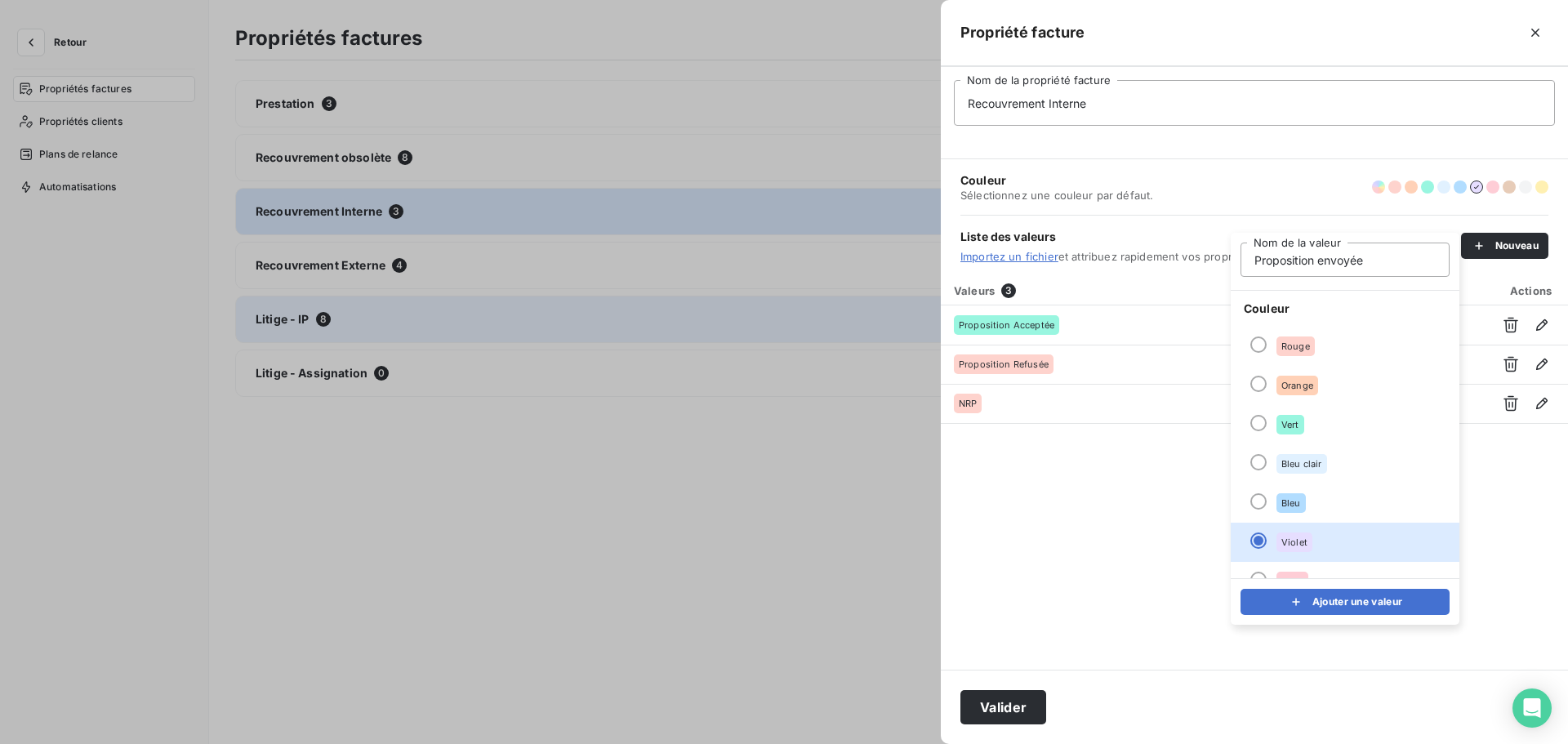
click at [1324, 260] on input "Proposition envoyée" at bounding box center [1345, 259] width 209 height 34
type input "Proposition Envoyée"
click at [1258, 496] on div at bounding box center [1258, 501] width 17 height 17
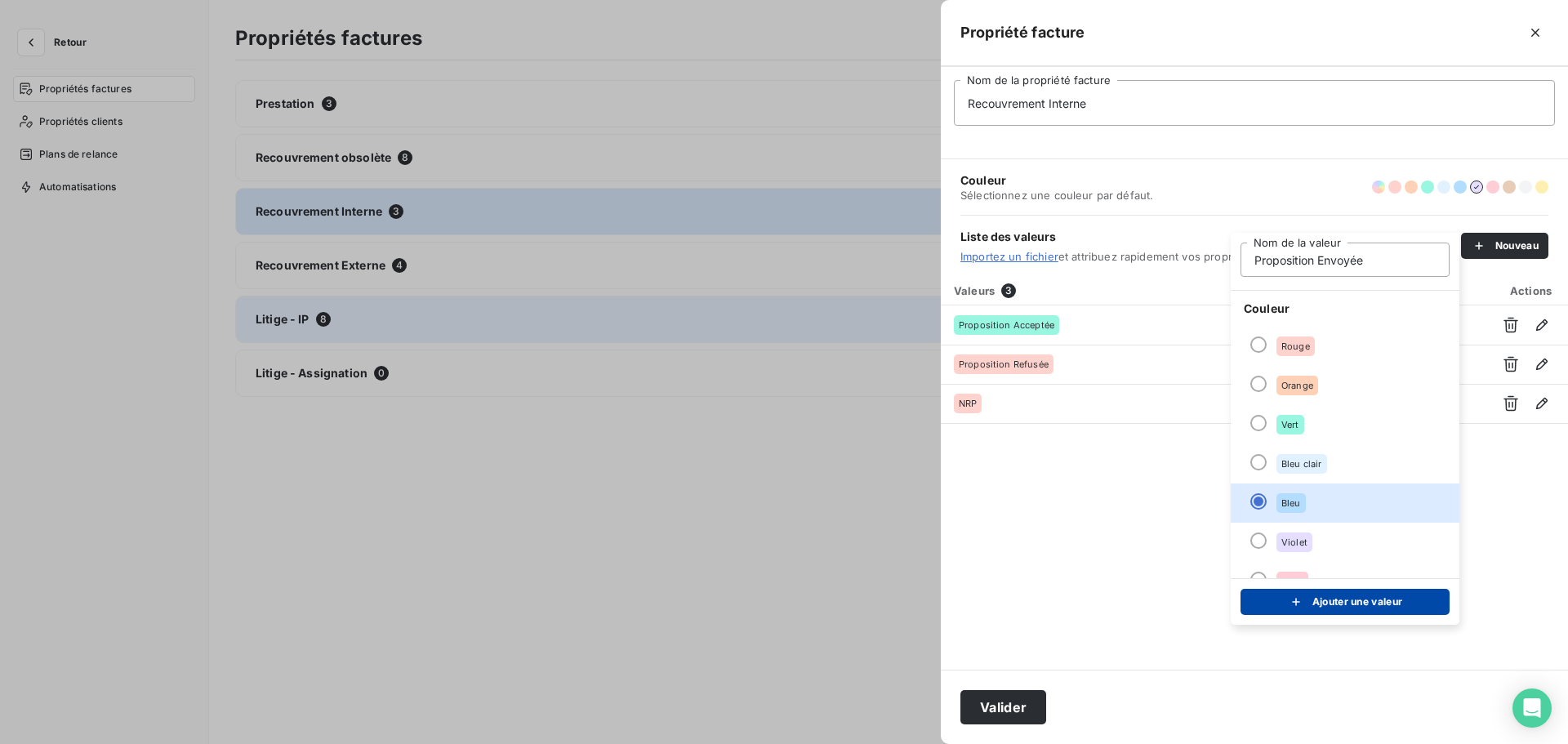
click at [1315, 607] on button "Ajouter une valeur" at bounding box center [1345, 601] width 209 height 27
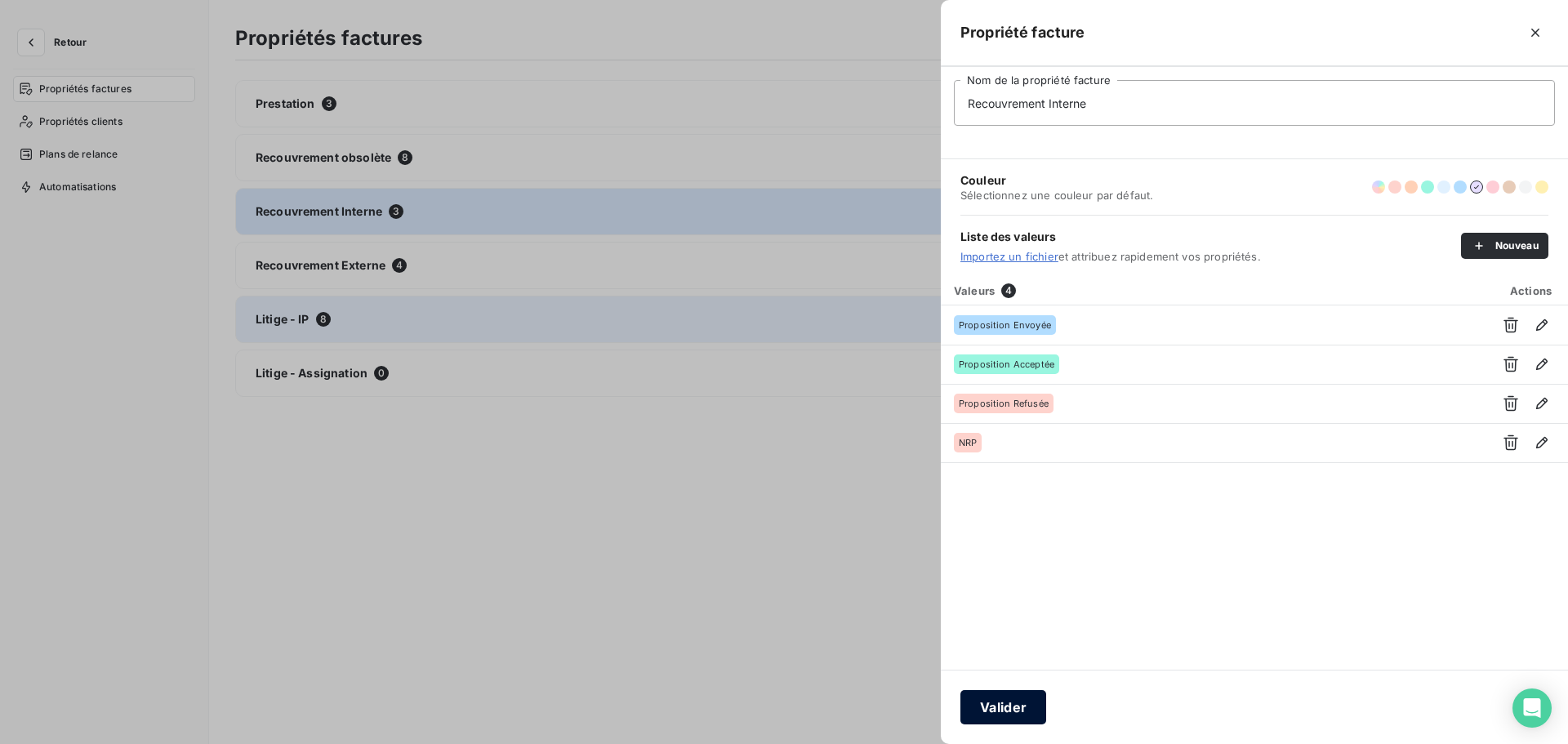
click at [992, 700] on button "Valider" at bounding box center [1003, 707] width 86 height 34
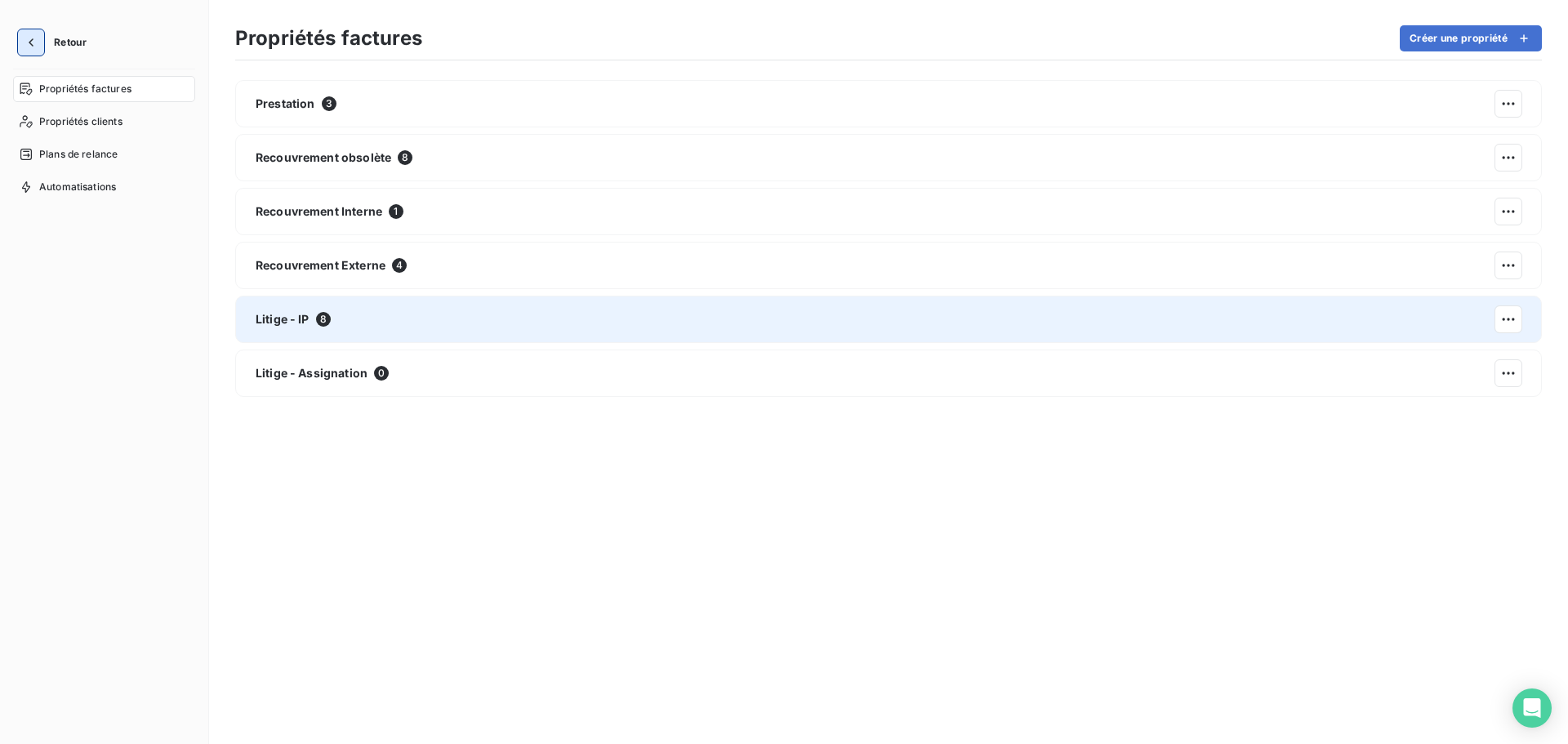
click at [32, 45] on icon "button" at bounding box center [31, 42] width 5 height 8
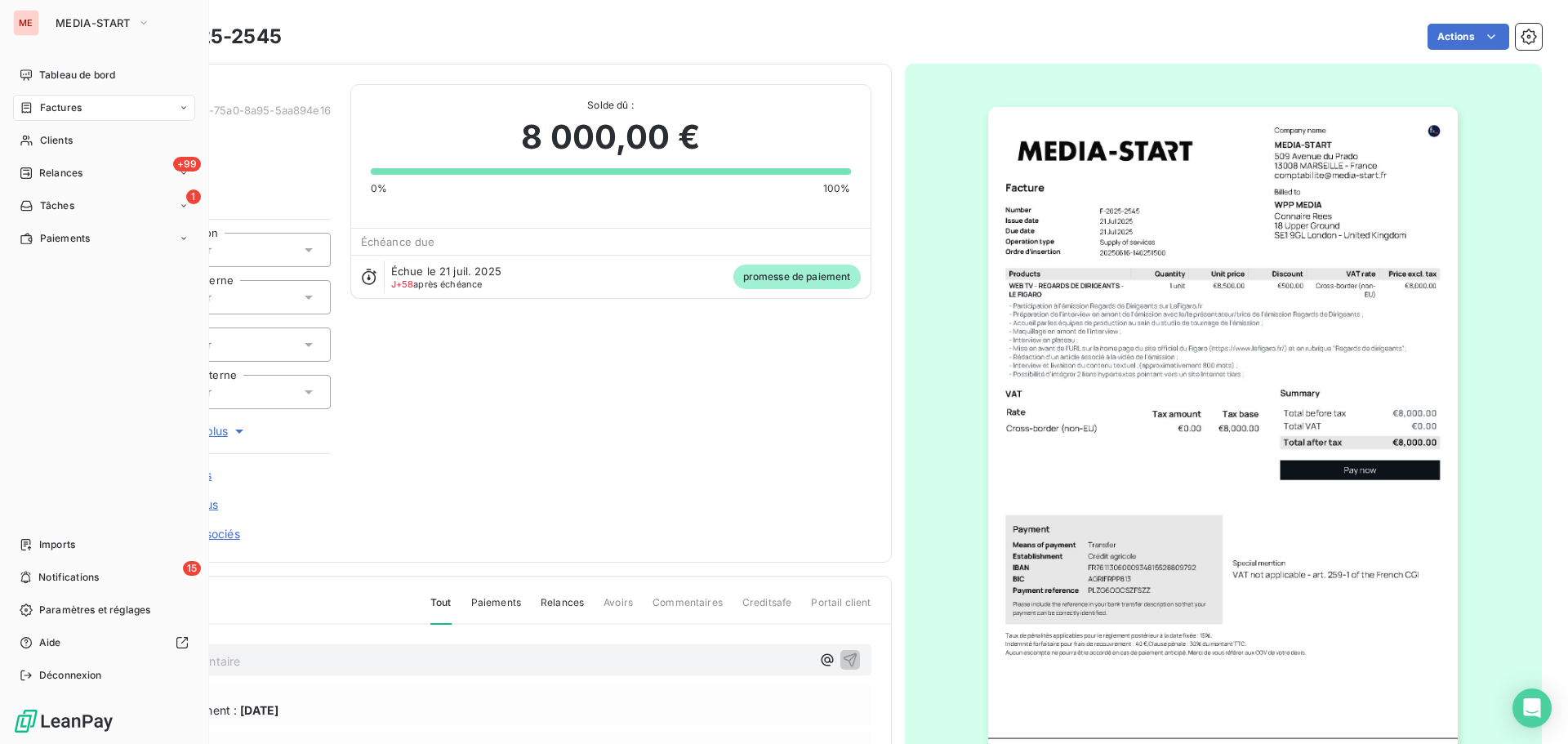
click at [37, 120] on div "Factures" at bounding box center [103, 107] width 182 height 27
click at [66, 142] on span "Factures" at bounding box center [60, 140] width 41 height 15
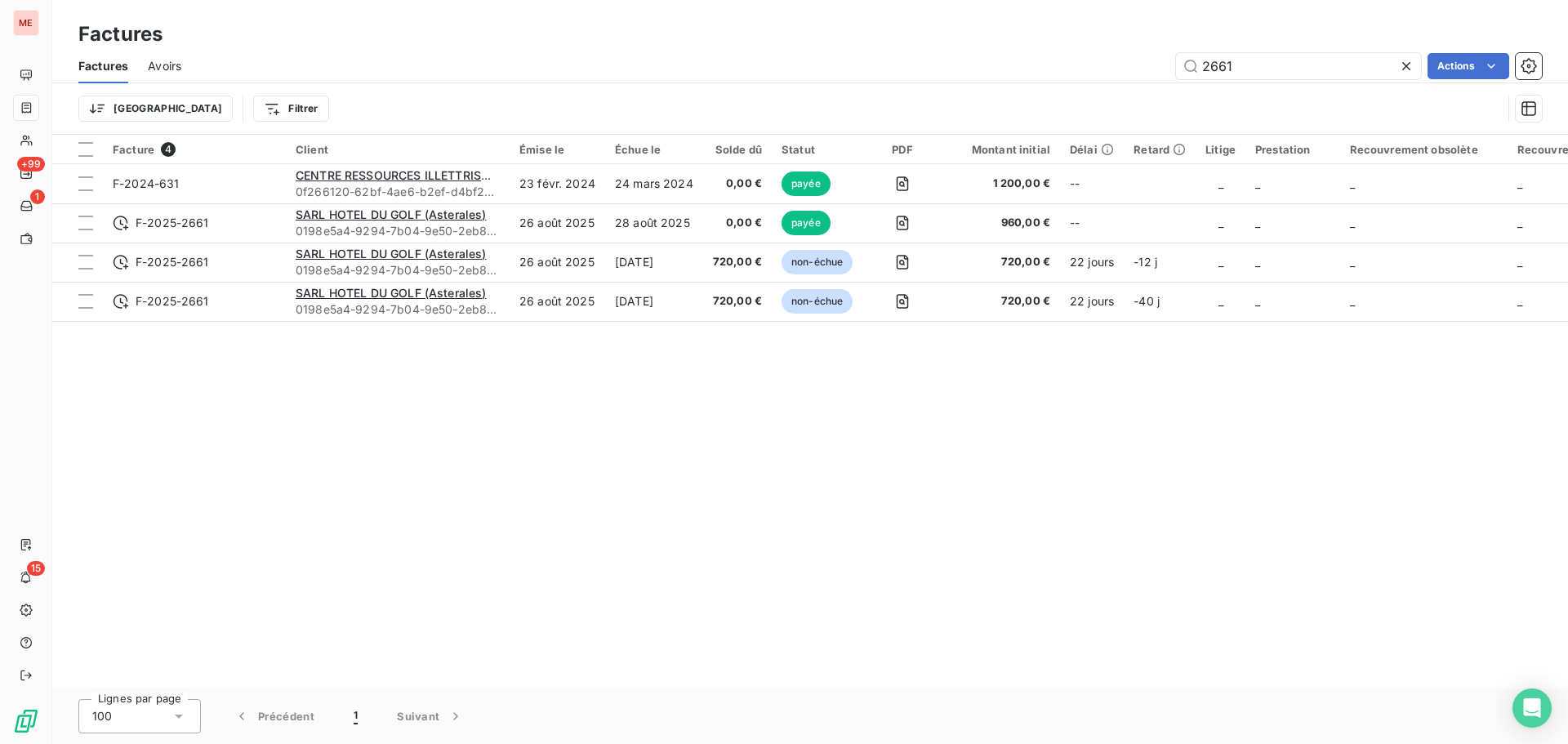
drag, startPoint x: 1272, startPoint y: 54, endPoint x: 1407, endPoint y: 69, distance: 135.8
click at [1407, 69] on div "2661" at bounding box center [1298, 66] width 245 height 27
click at [1407, 69] on icon at bounding box center [1406, 66] width 17 height 17
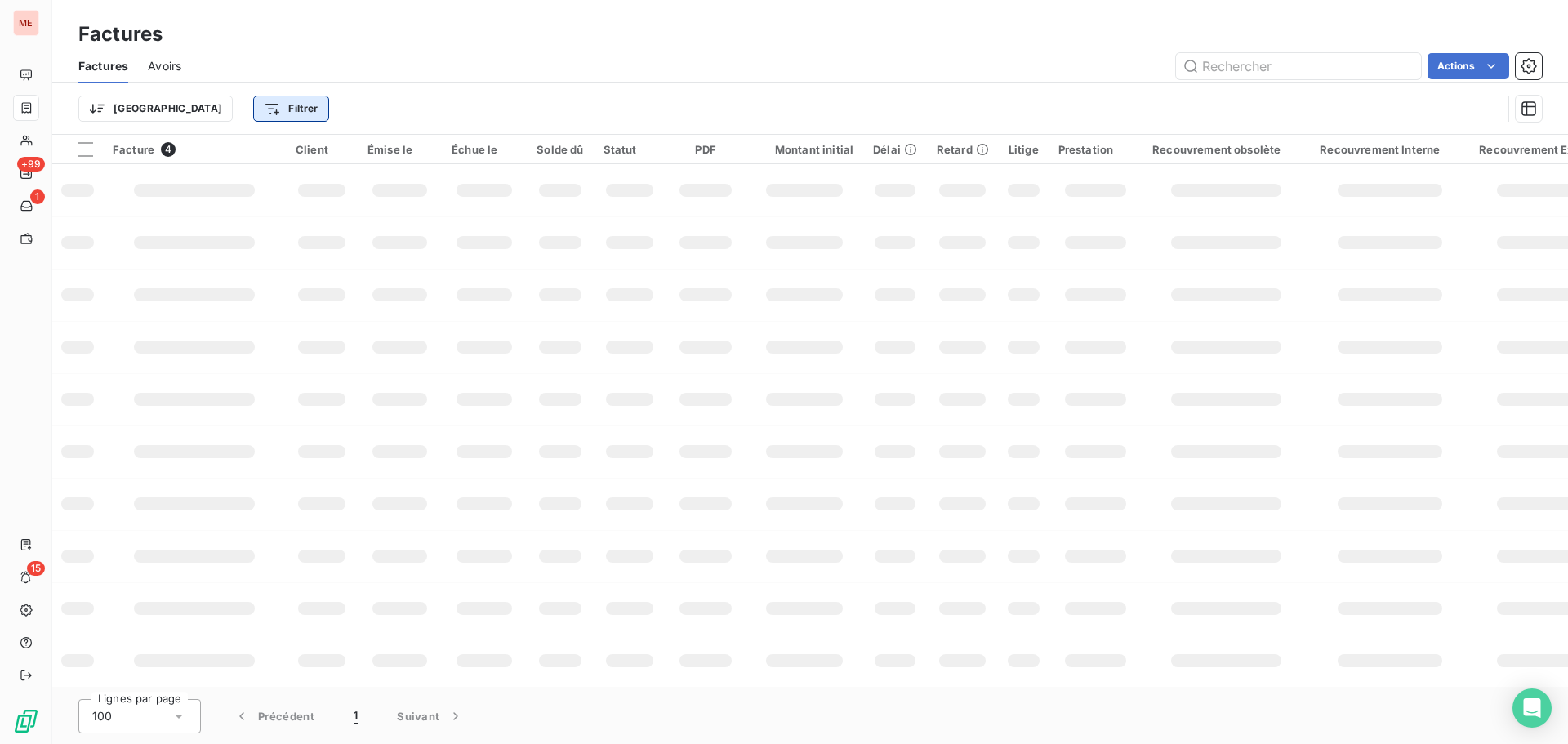
click at [233, 100] on html "ME +99 1 15 Factures Factures Avoirs Actions Trier Filtrer Facture 4 Client Émi…" at bounding box center [784, 372] width 1568 height 744
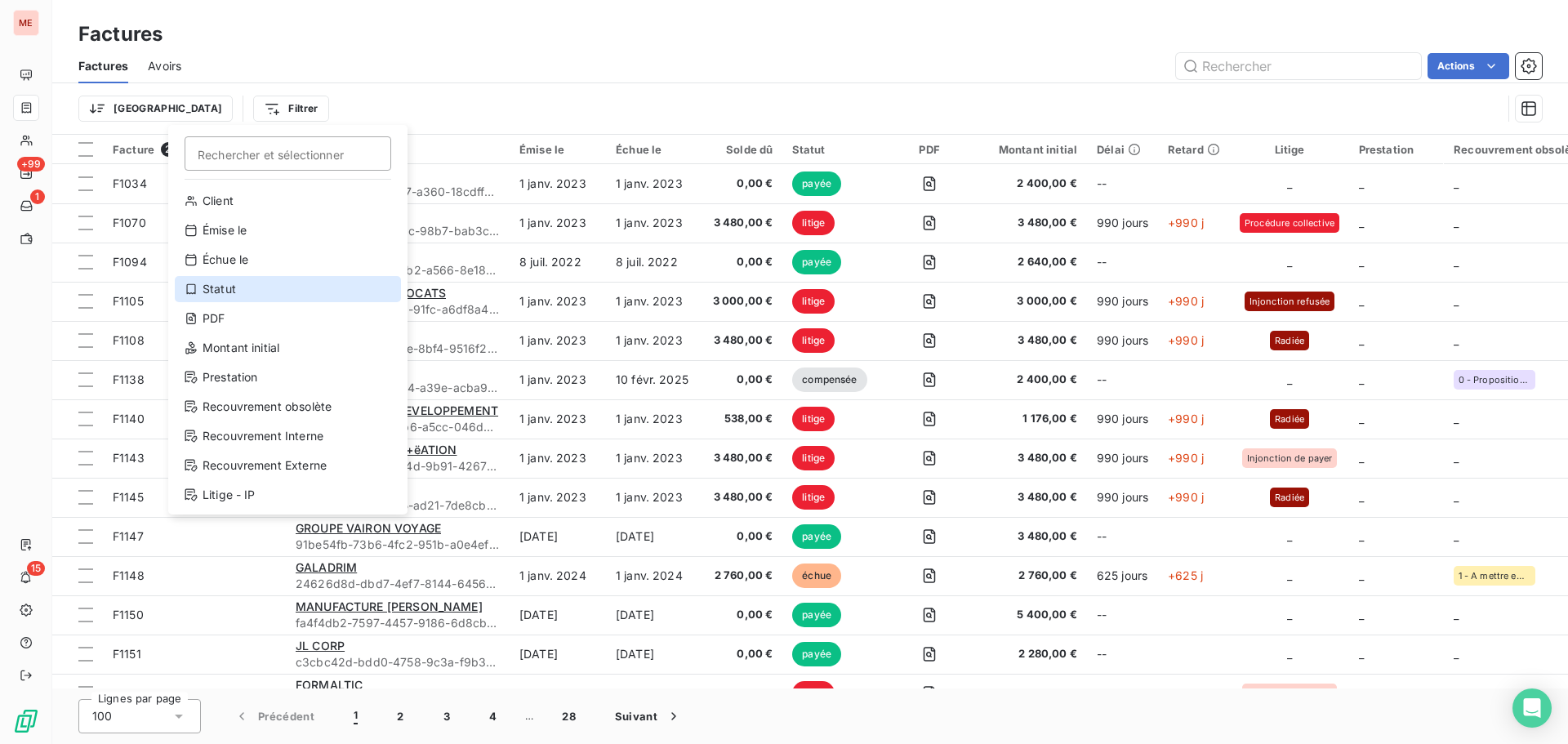
click at [242, 294] on div "Statut" at bounding box center [288, 288] width 226 height 27
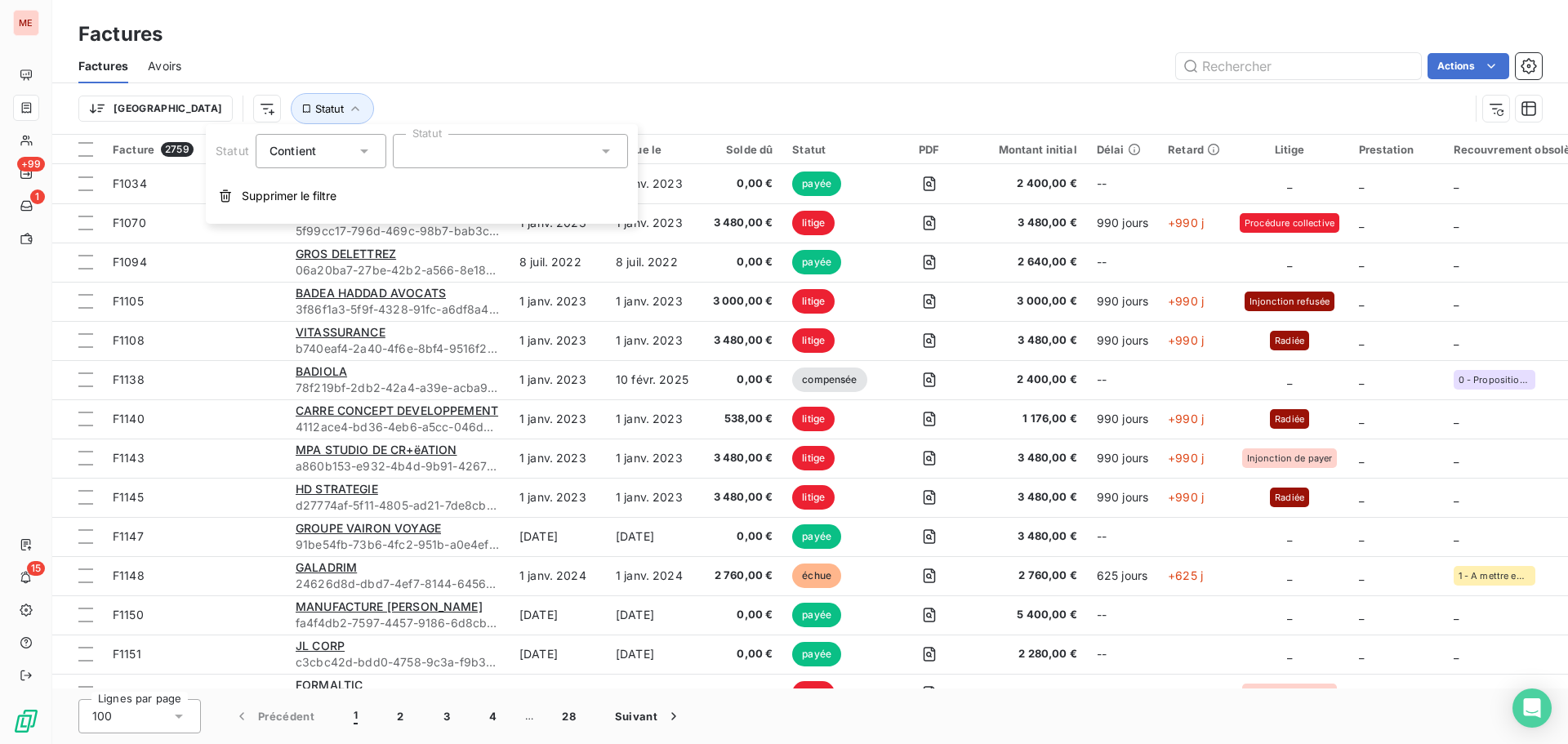
click at [504, 155] on div at bounding box center [510, 151] width 235 height 34
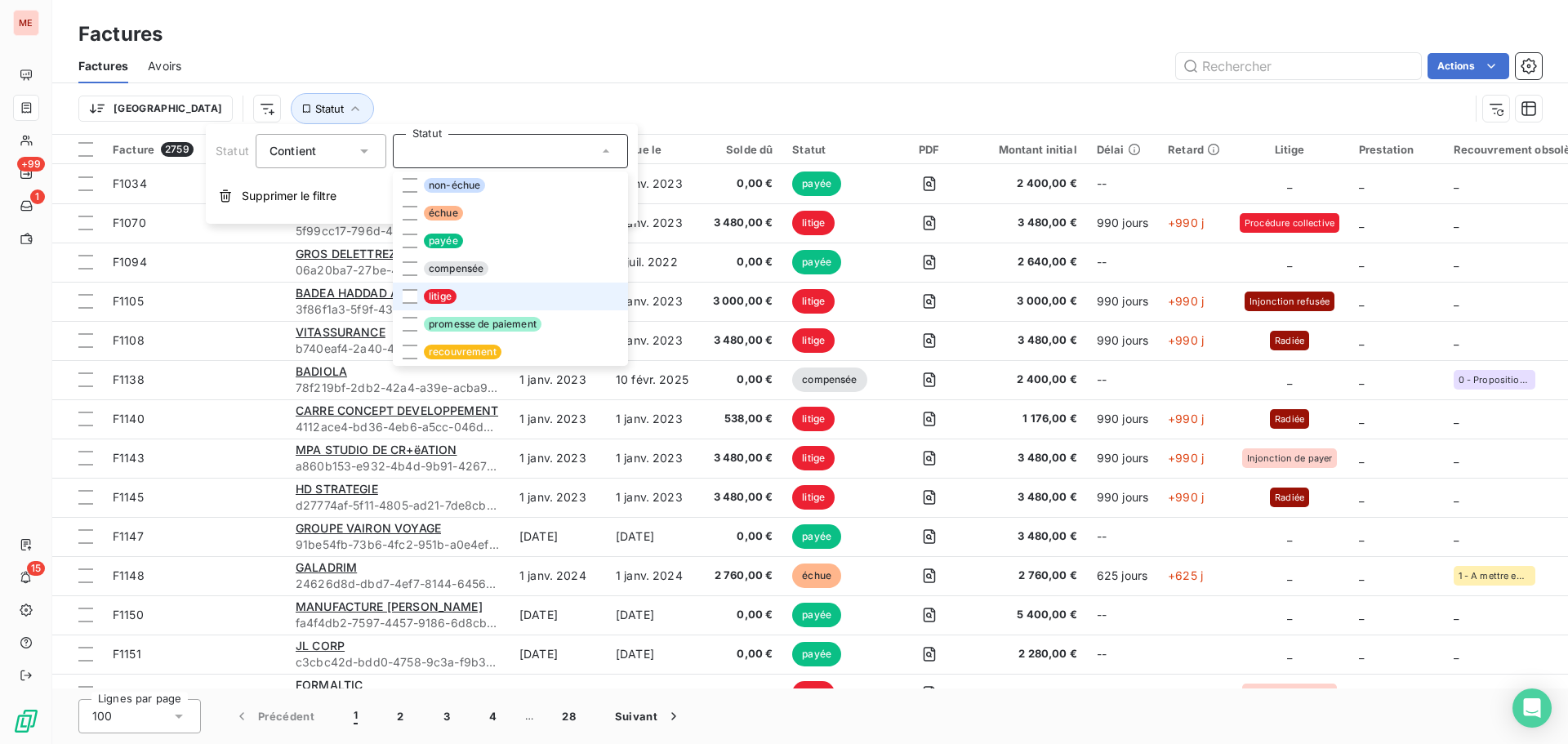
click at [450, 295] on span "litige" at bounding box center [440, 296] width 32 height 15
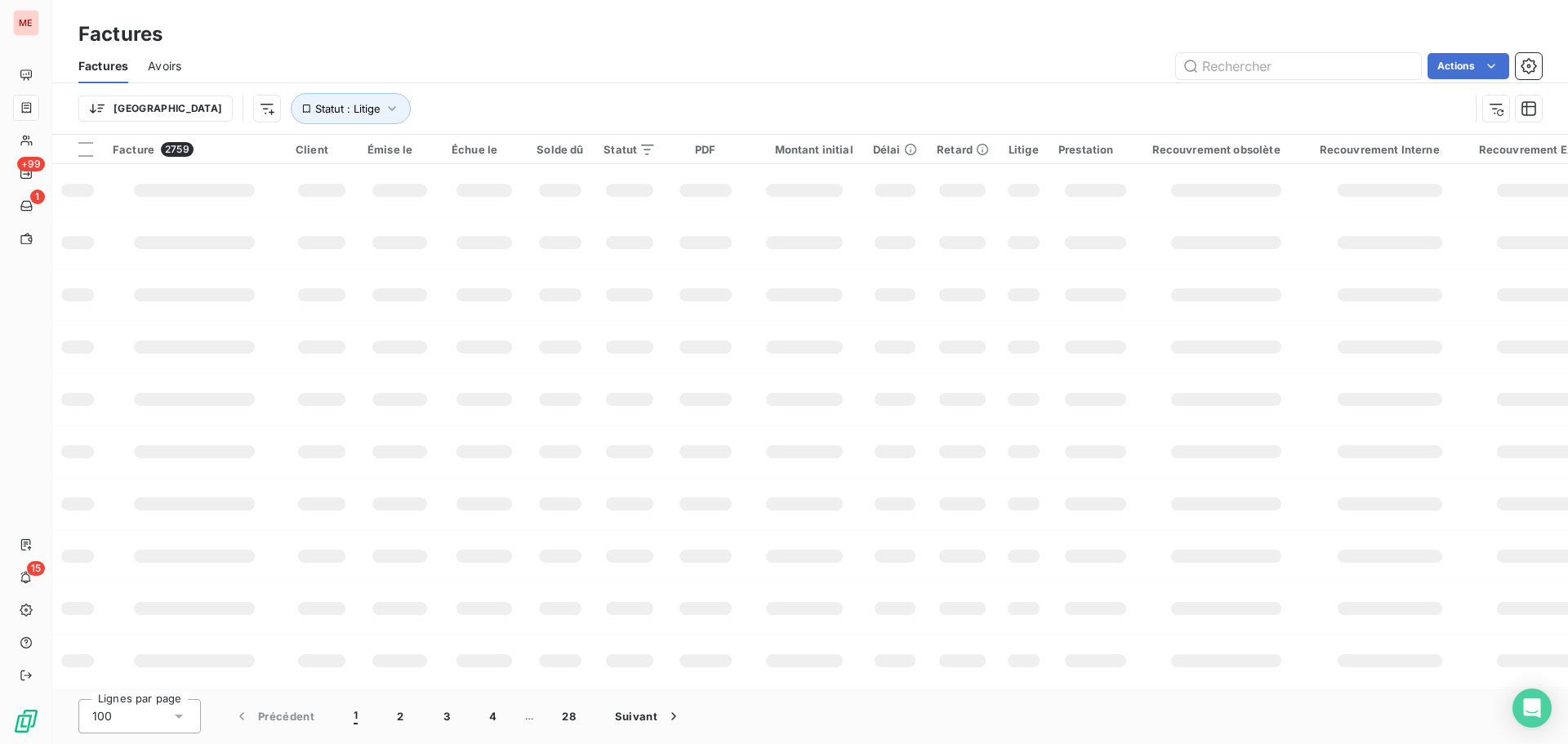
click at [564, 78] on div "Actions" at bounding box center [871, 66] width 1341 height 27
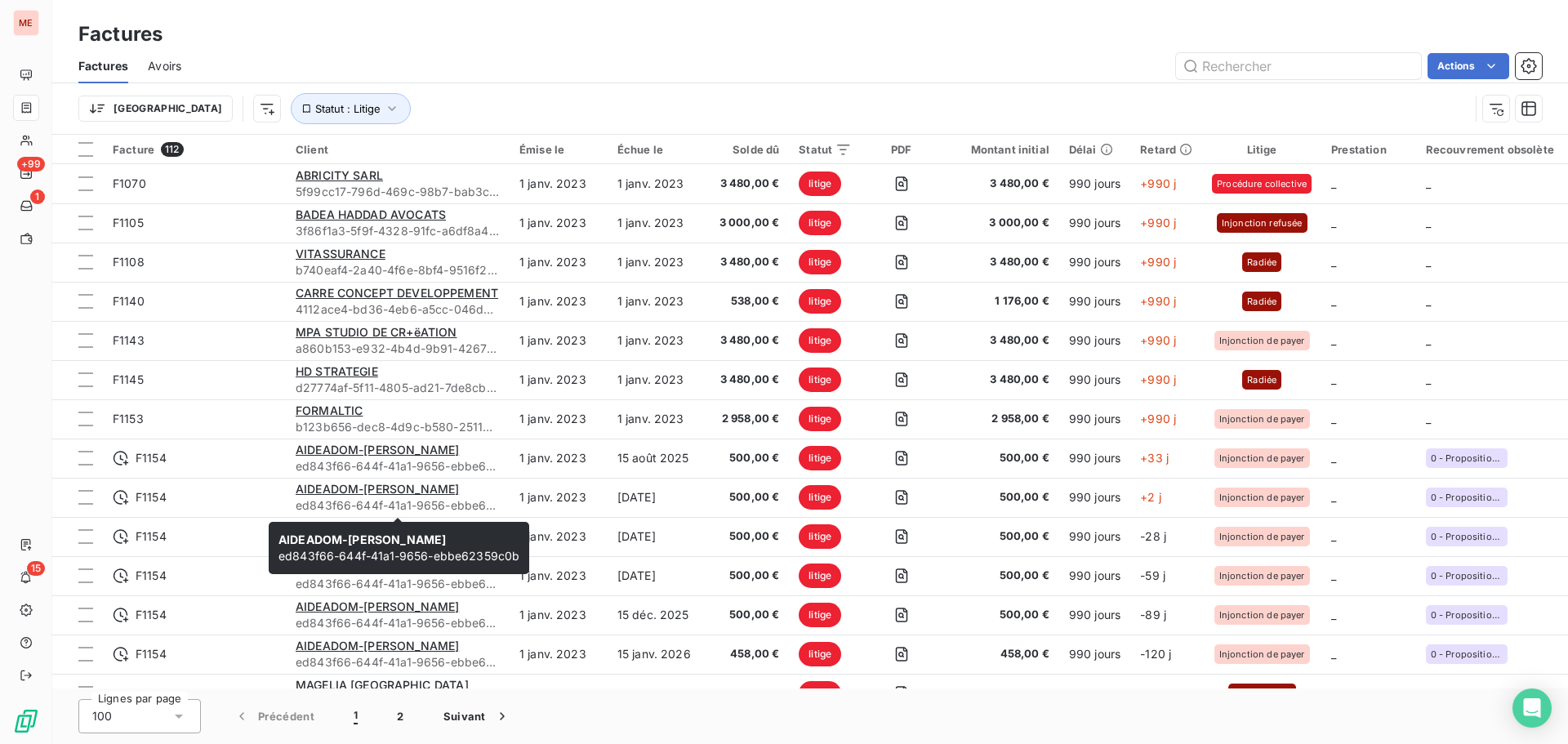
click at [329, 530] on div "AIDEADOM-[PERSON_NAME] ed843f66-644f-41a1-9656-ebbe62359c0b AIDEADOM-[PERSON_NA…" at bounding box center [399, 547] width 261 height 52
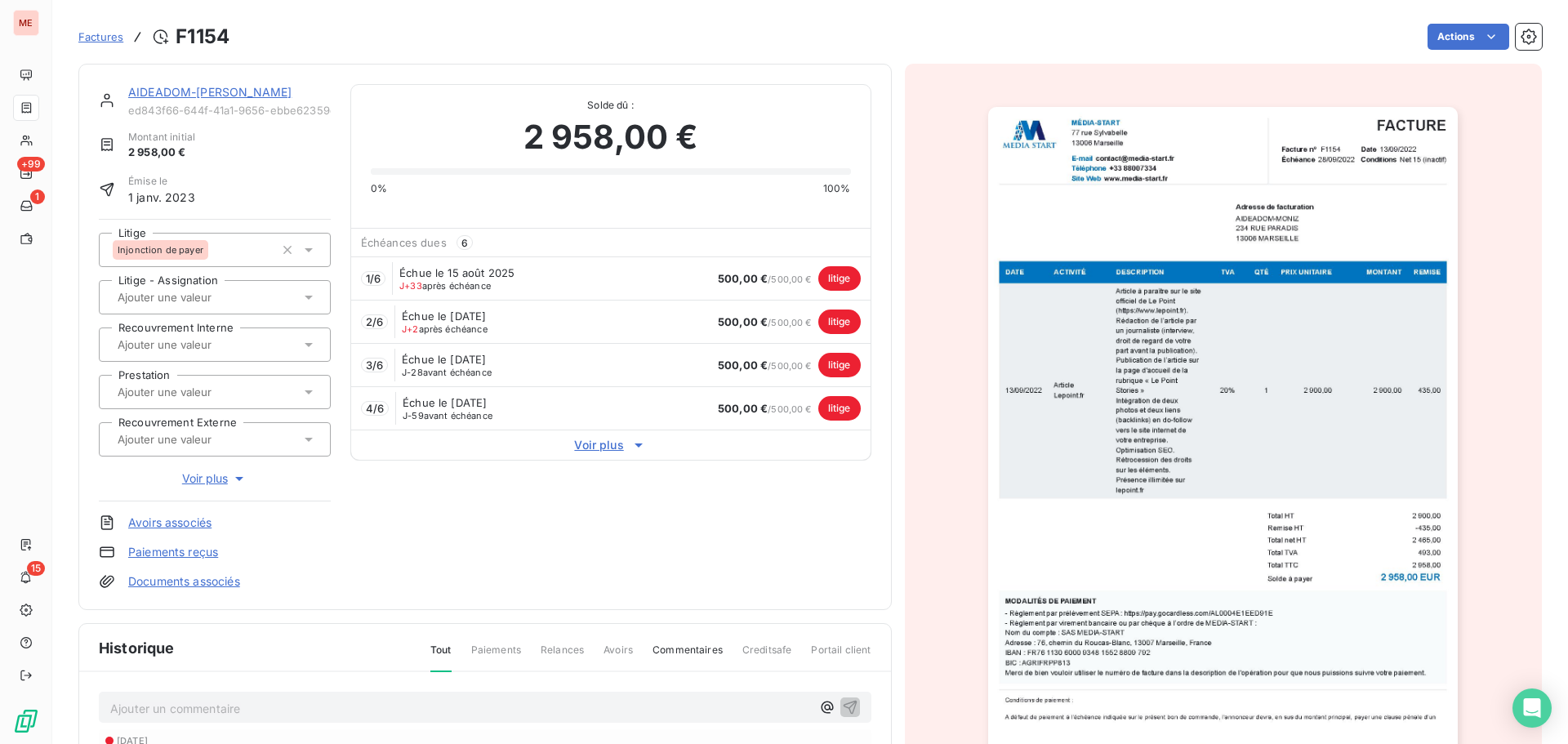
click at [308, 262] on div "Injonction de payer" at bounding box center [215, 249] width 232 height 34
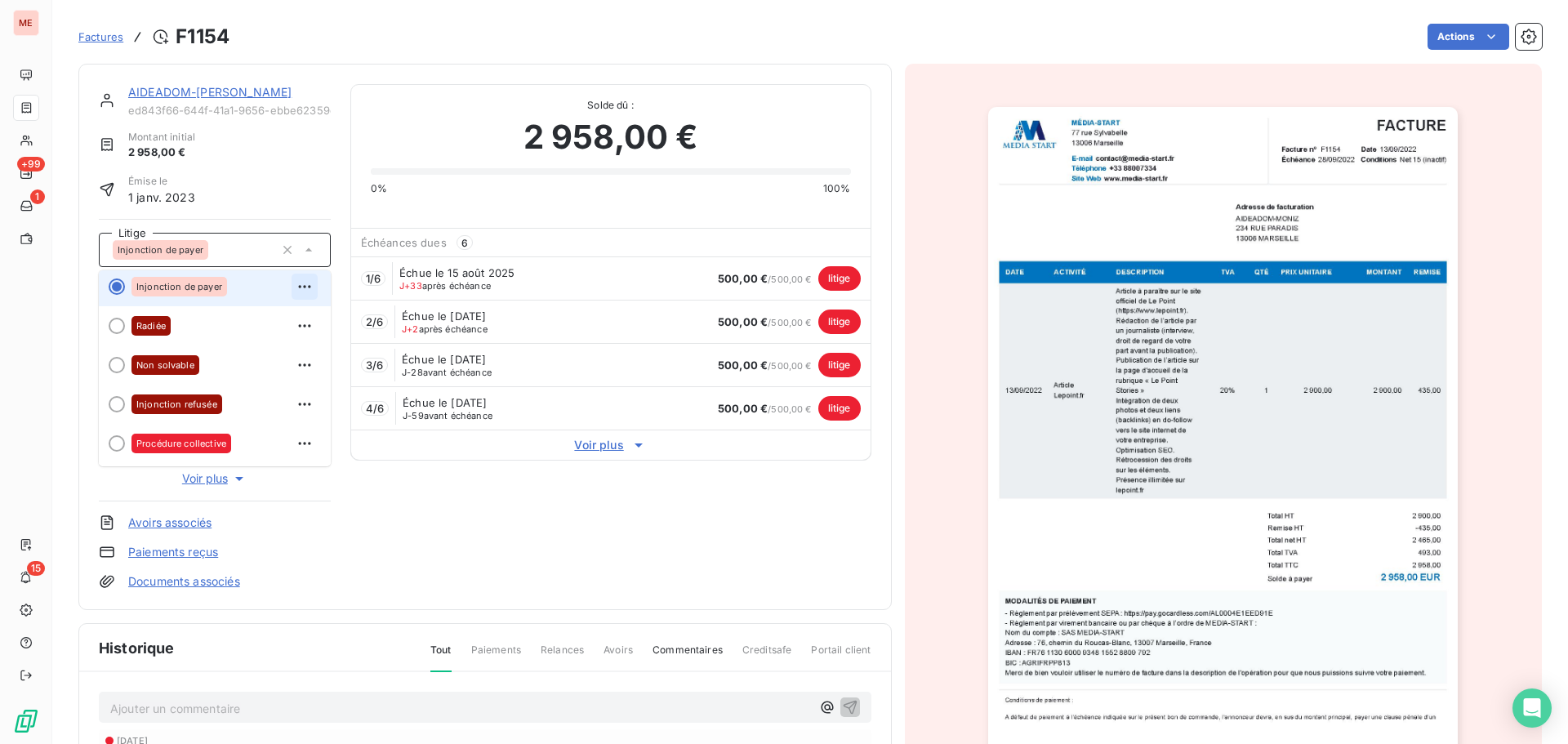
scroll to position [3, 0]
click at [296, 285] on icon "button" at bounding box center [304, 289] width 17 height 17
click at [72, 436] on section "Factures F1154 Actions AIDEADOM-[PERSON_NAME] ed843f66-644f-41a1-9656-ebbe62359…" at bounding box center [810, 372] width 1516 height 744
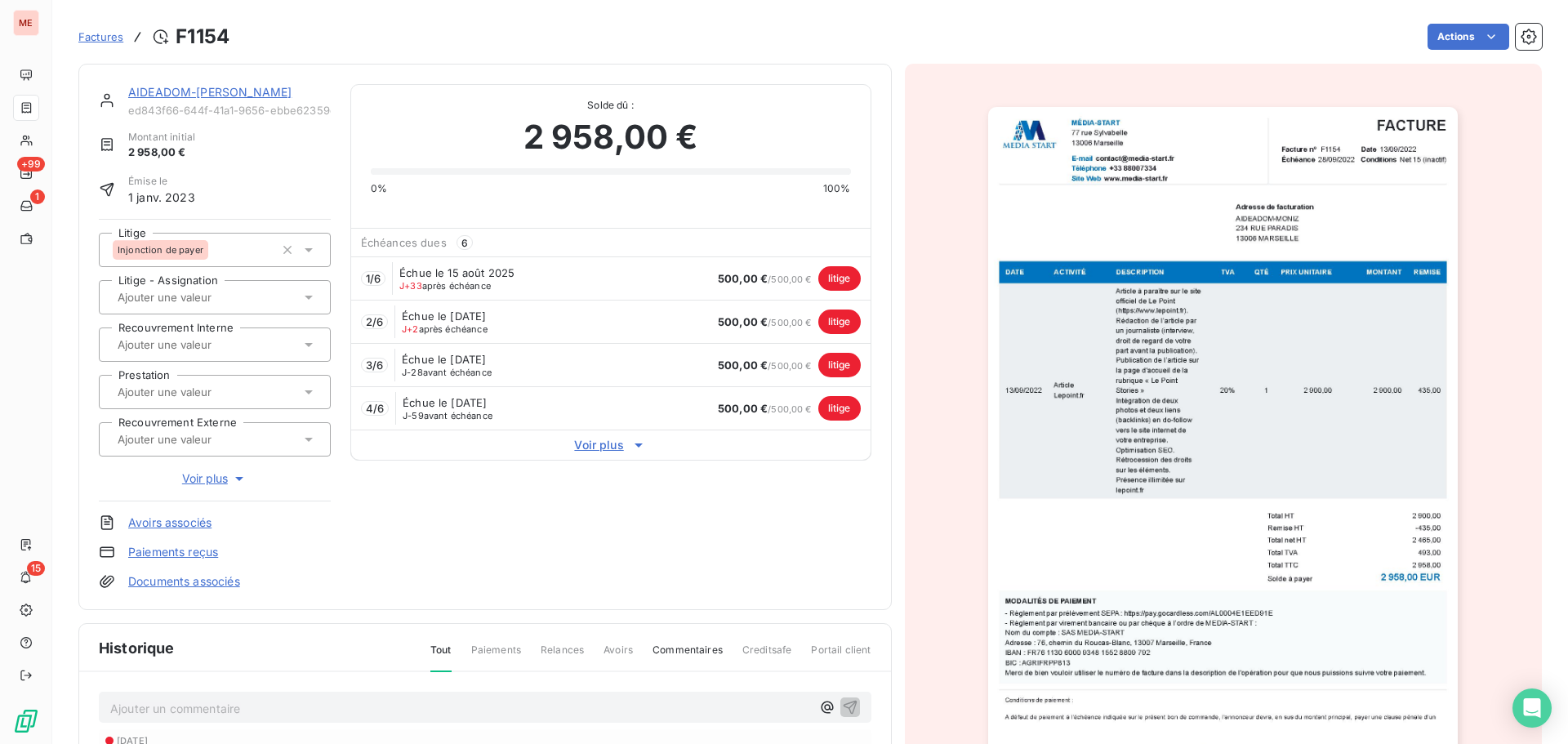
click at [238, 251] on div "Injonction de payer" at bounding box center [194, 250] width 161 height 27
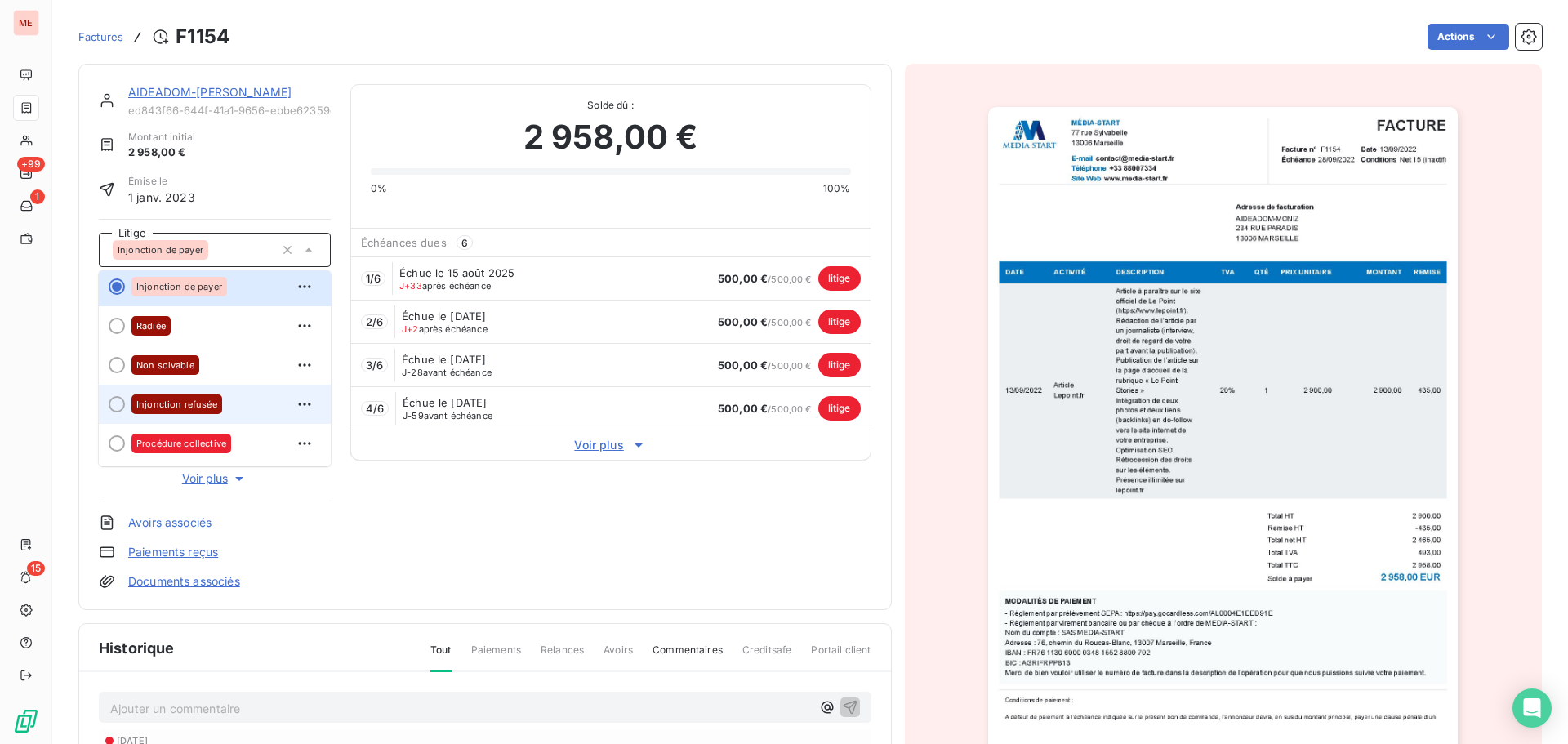
scroll to position [0, 0]
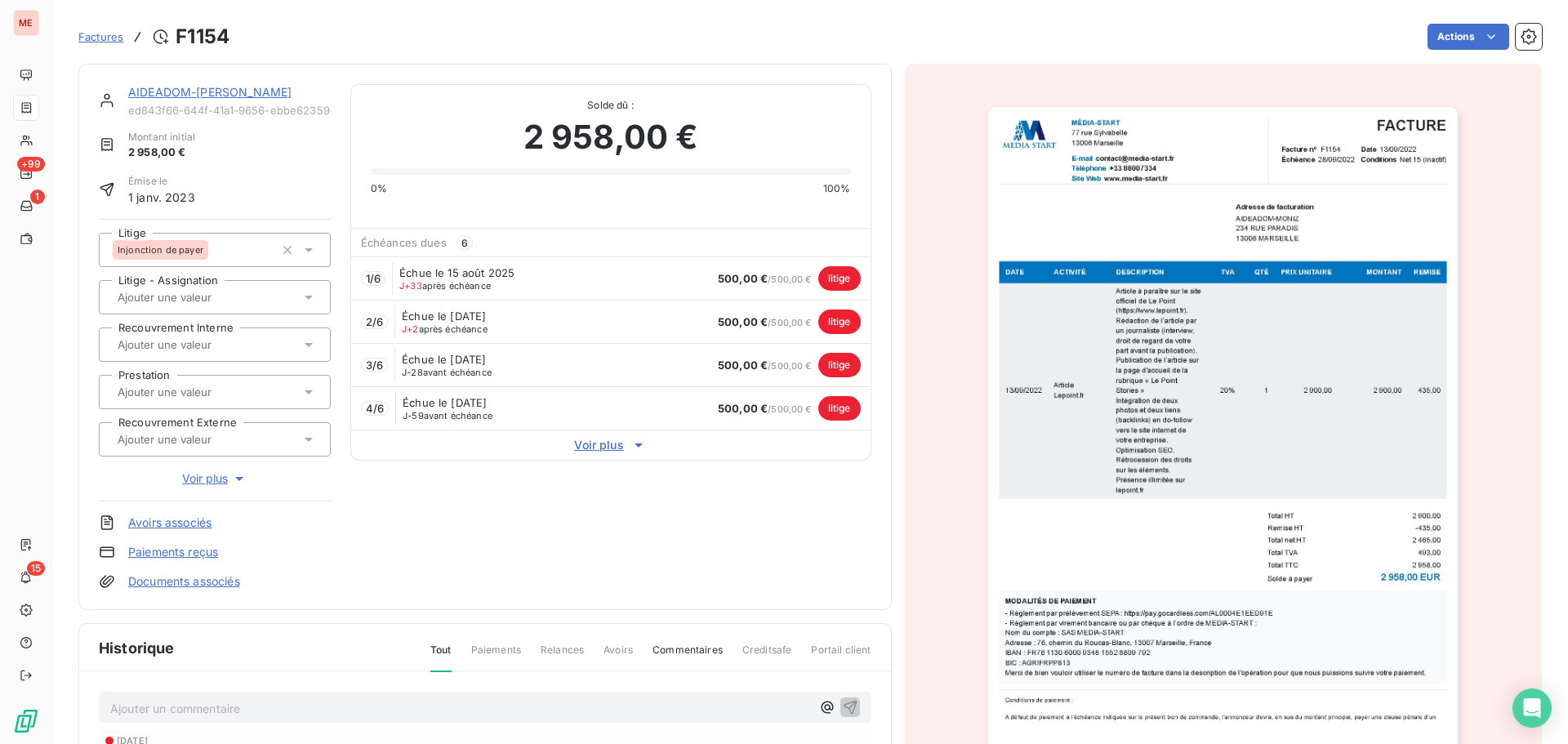
click at [285, 248] on html "ME +99 1 15 Factures F1154 Actions AIDEADOM-[PERSON_NAME] ed843f66-644f-41a1-96…" at bounding box center [784, 372] width 1568 height 744
click at [1454, 43] on html "ME +99 1 15 Factures F1154 Actions AIDEADOM-[PERSON_NAME] ed843f66-644f-41a1-96…" at bounding box center [784, 372] width 1568 height 744
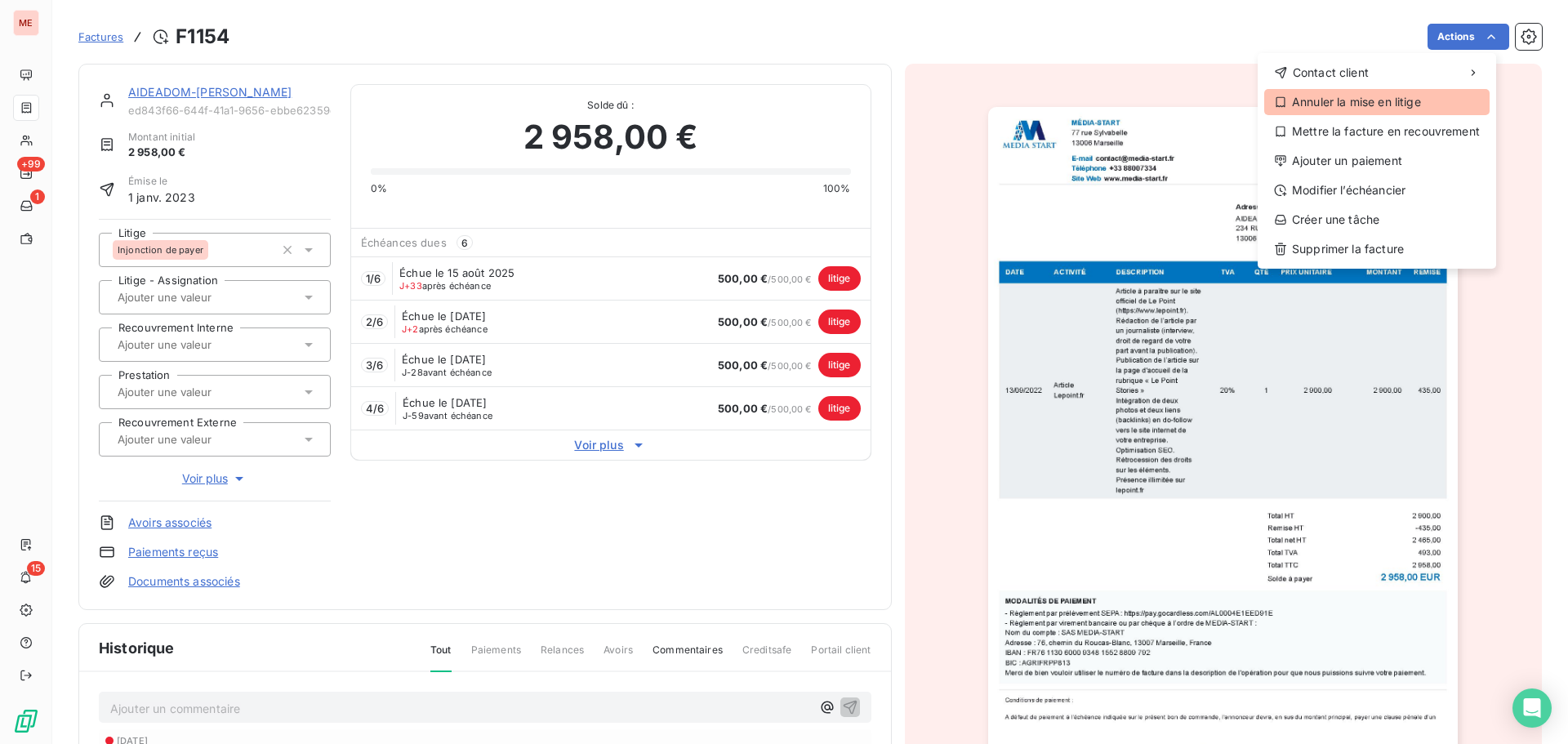
click at [1389, 104] on div "Annuler la mise en litige" at bounding box center [1376, 101] width 225 height 27
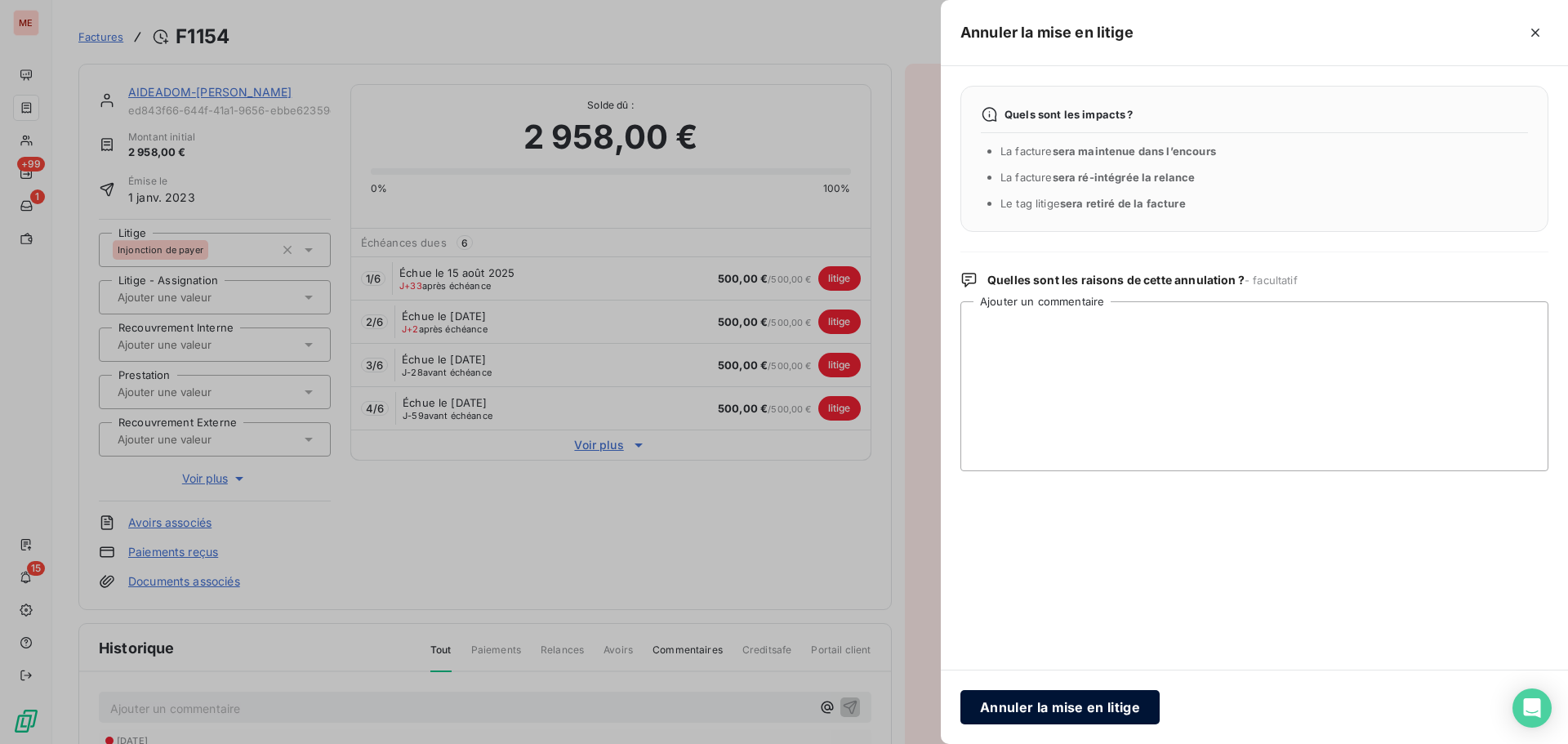
click at [1042, 703] on button "Annuler la mise en litige" at bounding box center [1060, 707] width 199 height 34
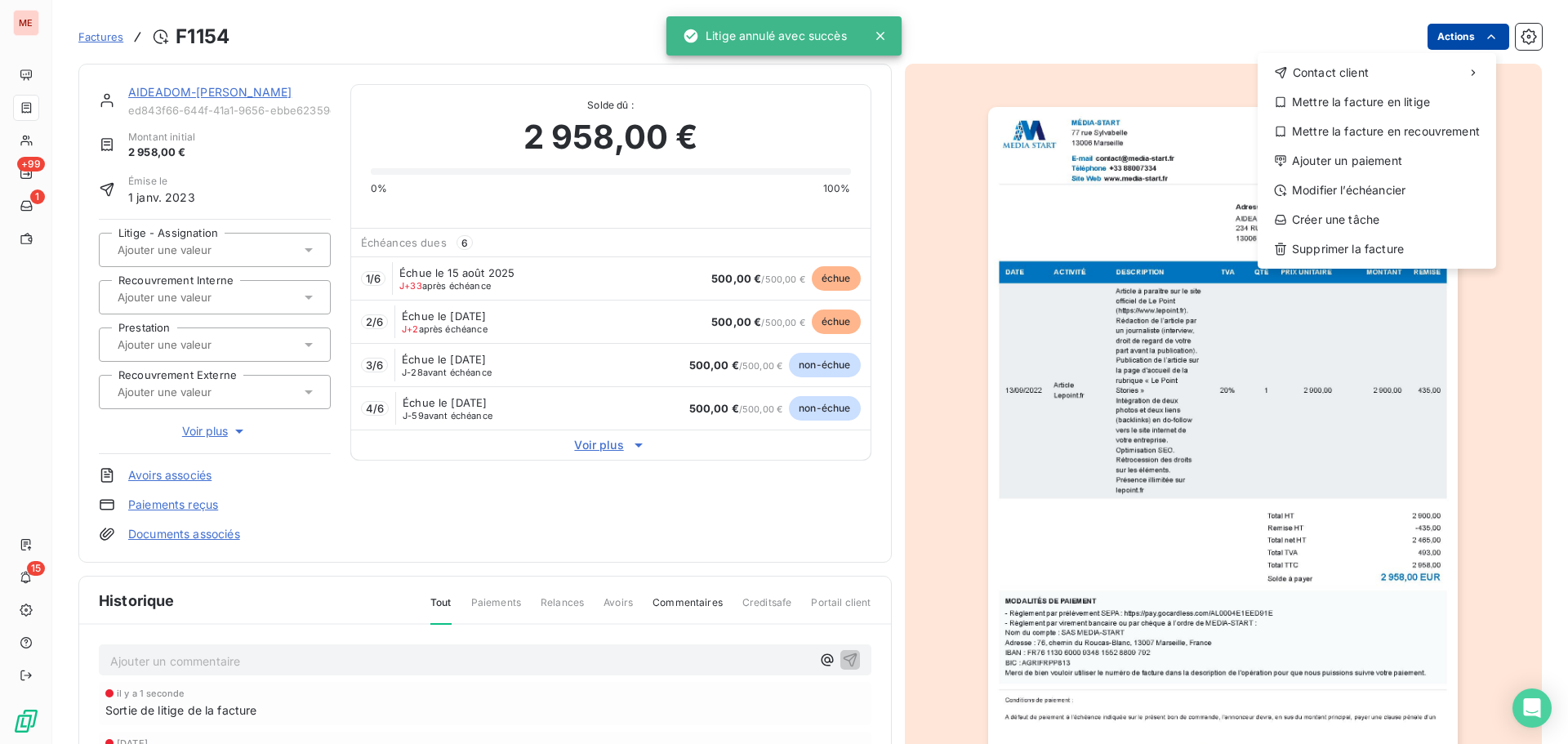
click at [1447, 29] on html "ME +99 1 15 Factures F1154 Actions Contact client Mettre la facture en litige M…" at bounding box center [784, 372] width 1568 height 744
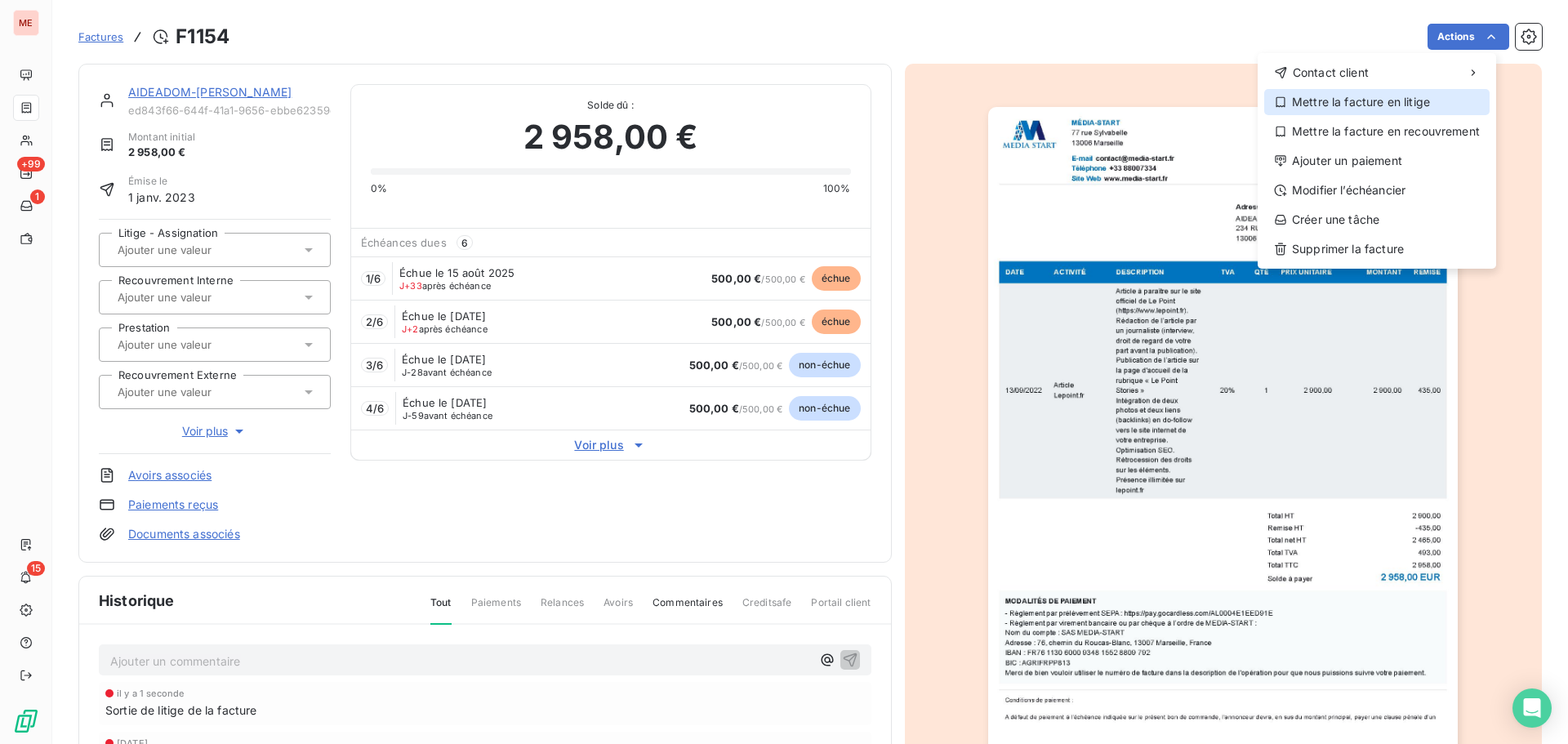
click at [1408, 104] on div "Mettre la facture en litige" at bounding box center [1376, 101] width 225 height 27
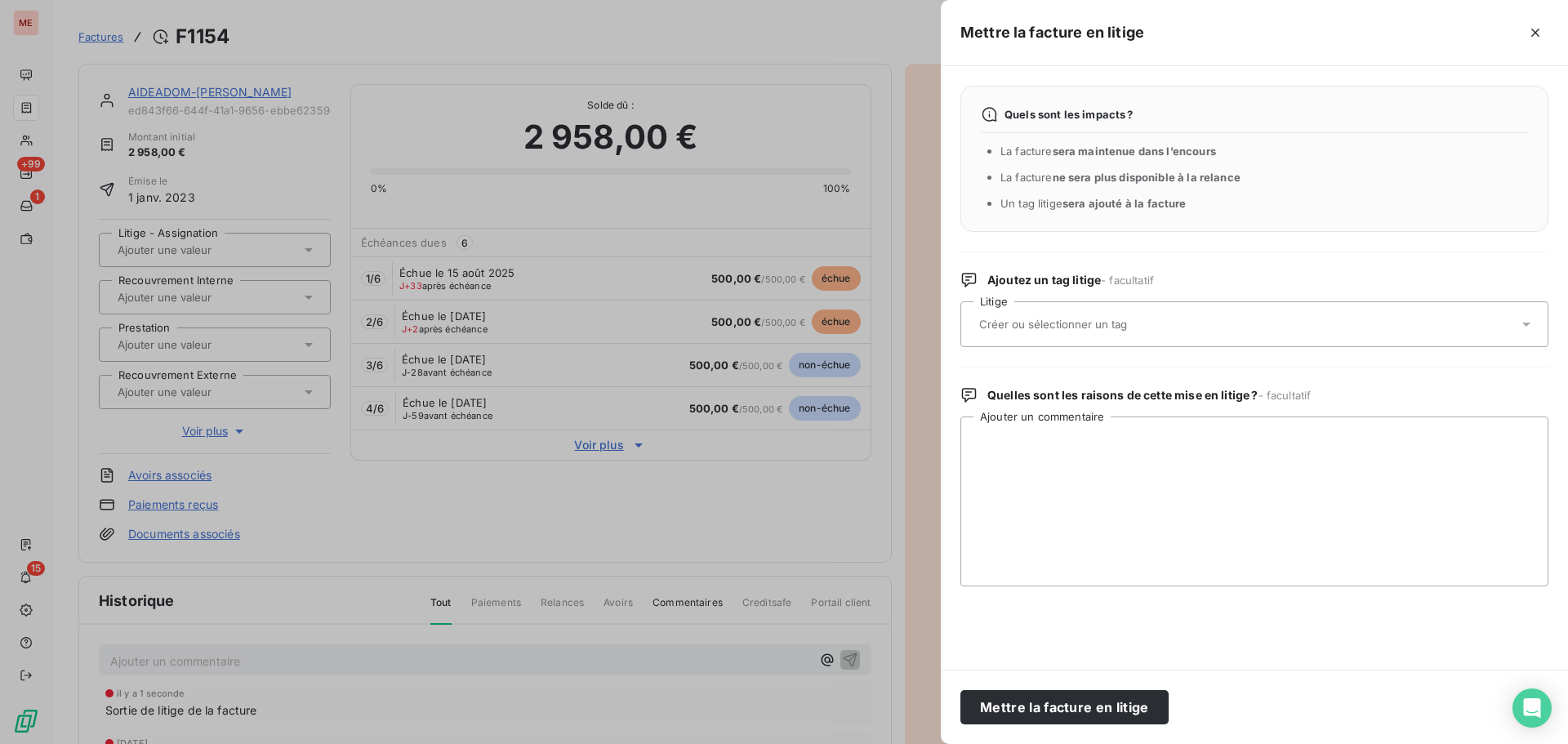
click at [1189, 319] on div at bounding box center [1246, 324] width 544 height 34
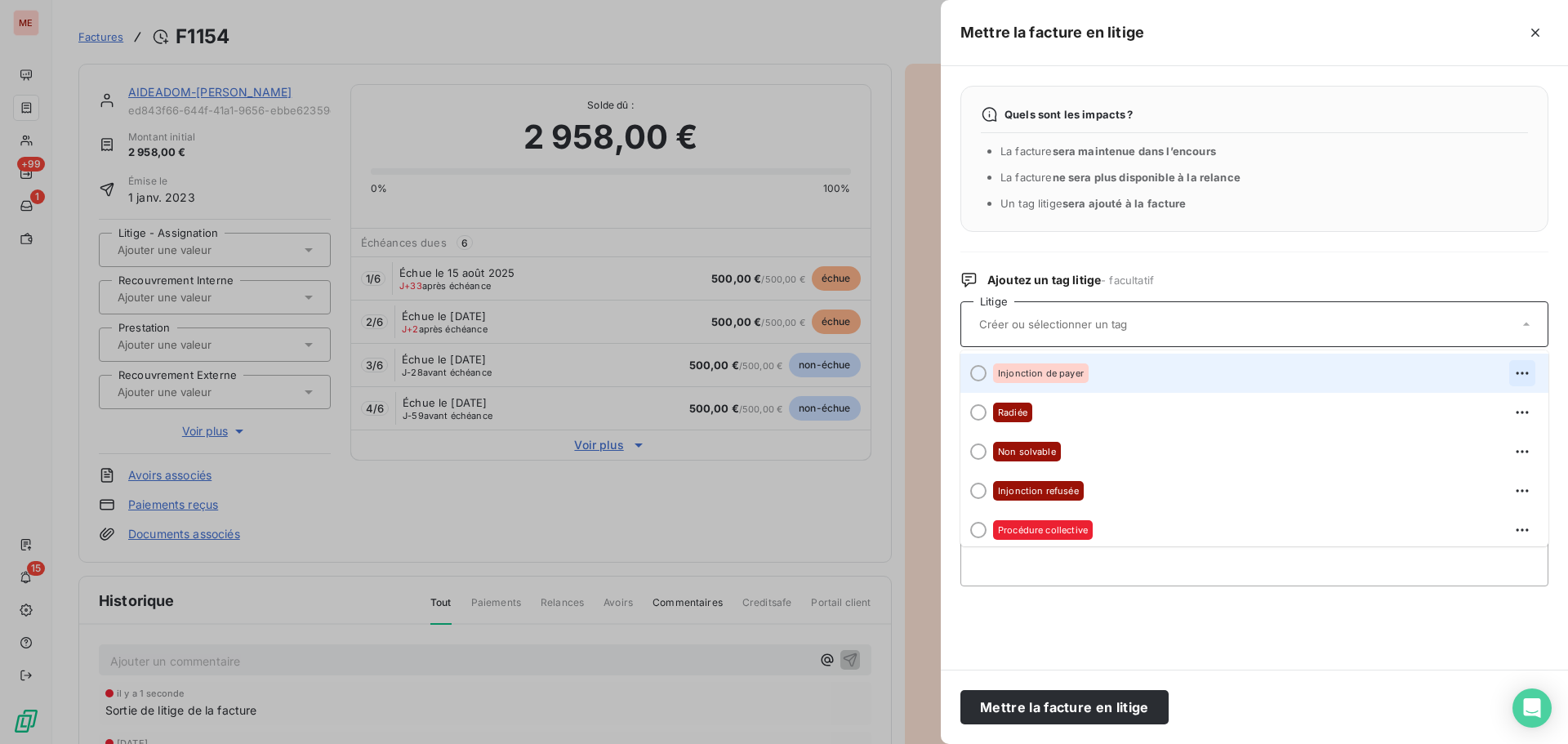
click at [1514, 371] on icon "button" at bounding box center [1522, 373] width 17 height 17
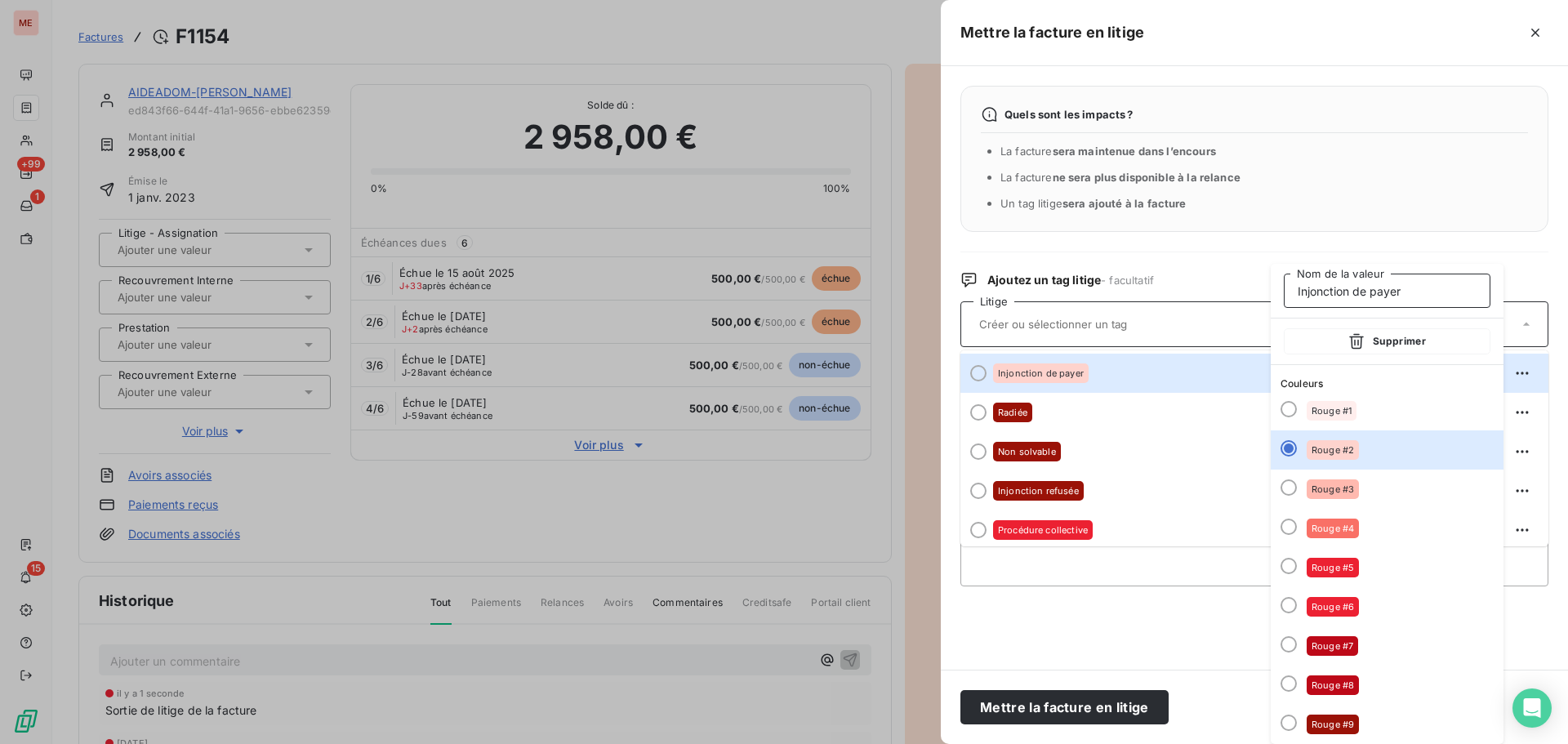
click at [1380, 299] on input "Injonction de payer" at bounding box center [1387, 290] width 207 height 34
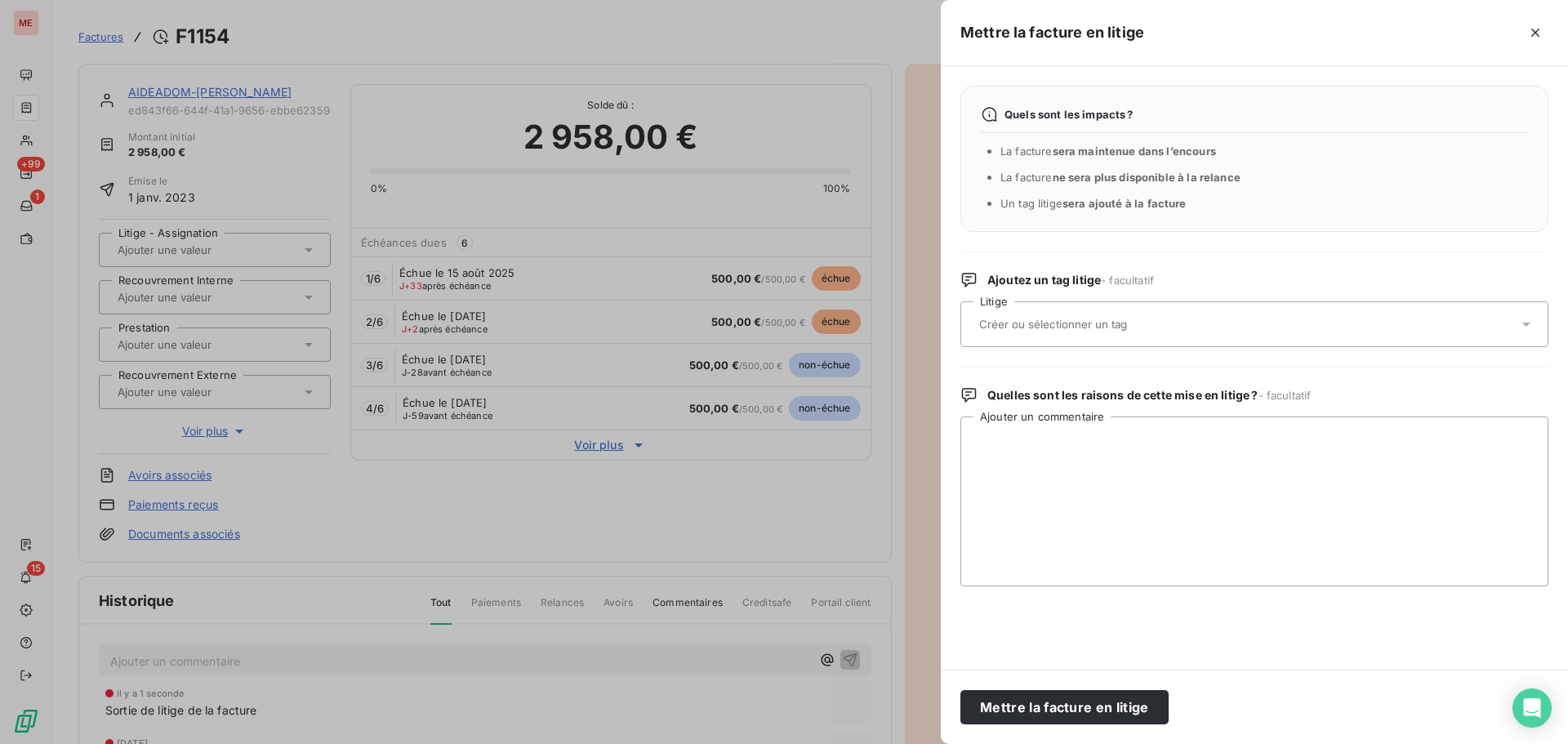
click at [1380, 299] on div "Ajoutez un tag litige - facultatif Litige" at bounding box center [1254, 309] width 588 height 75
click at [1352, 329] on div at bounding box center [1246, 324] width 544 height 34
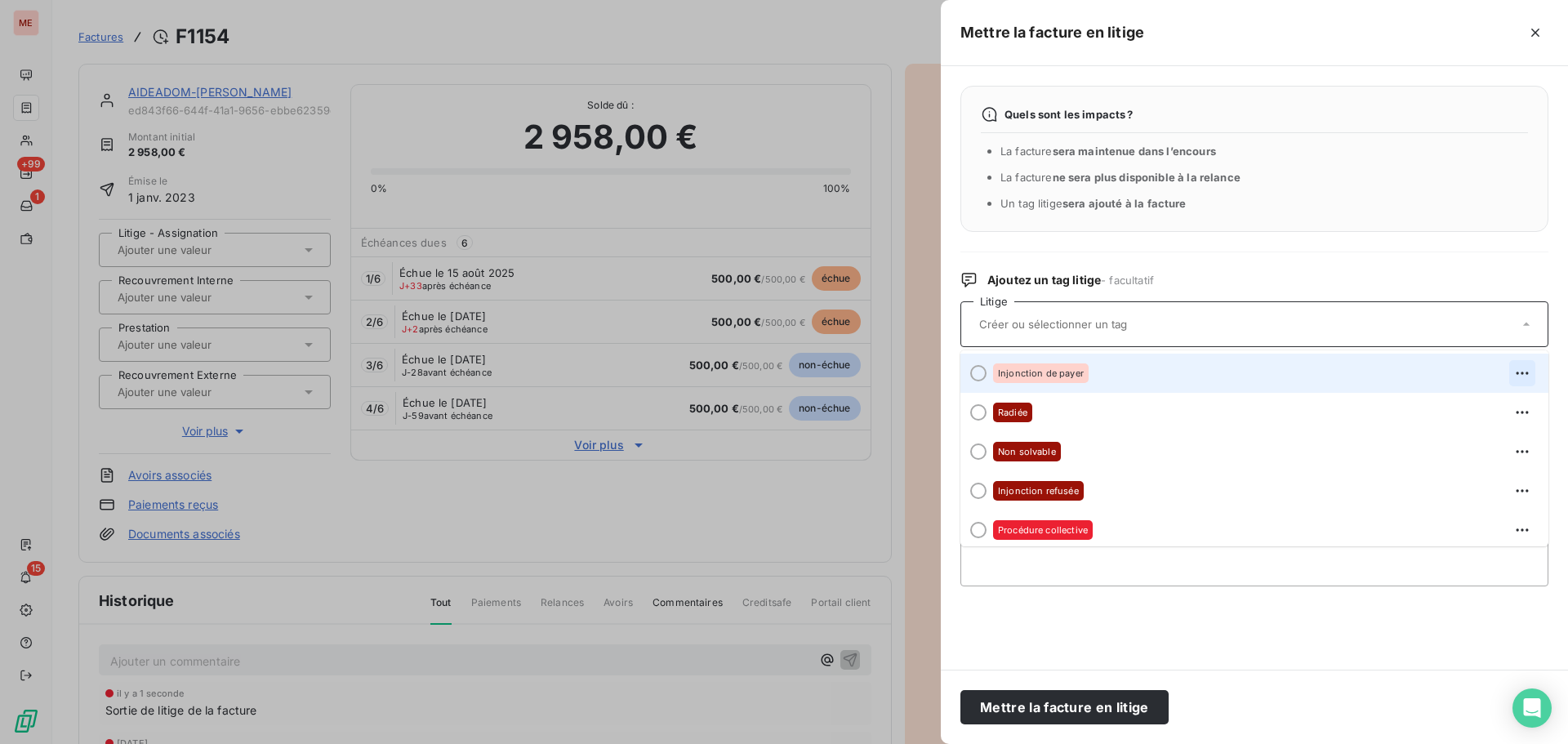
click at [1514, 368] on icon "button" at bounding box center [1522, 373] width 17 height 17
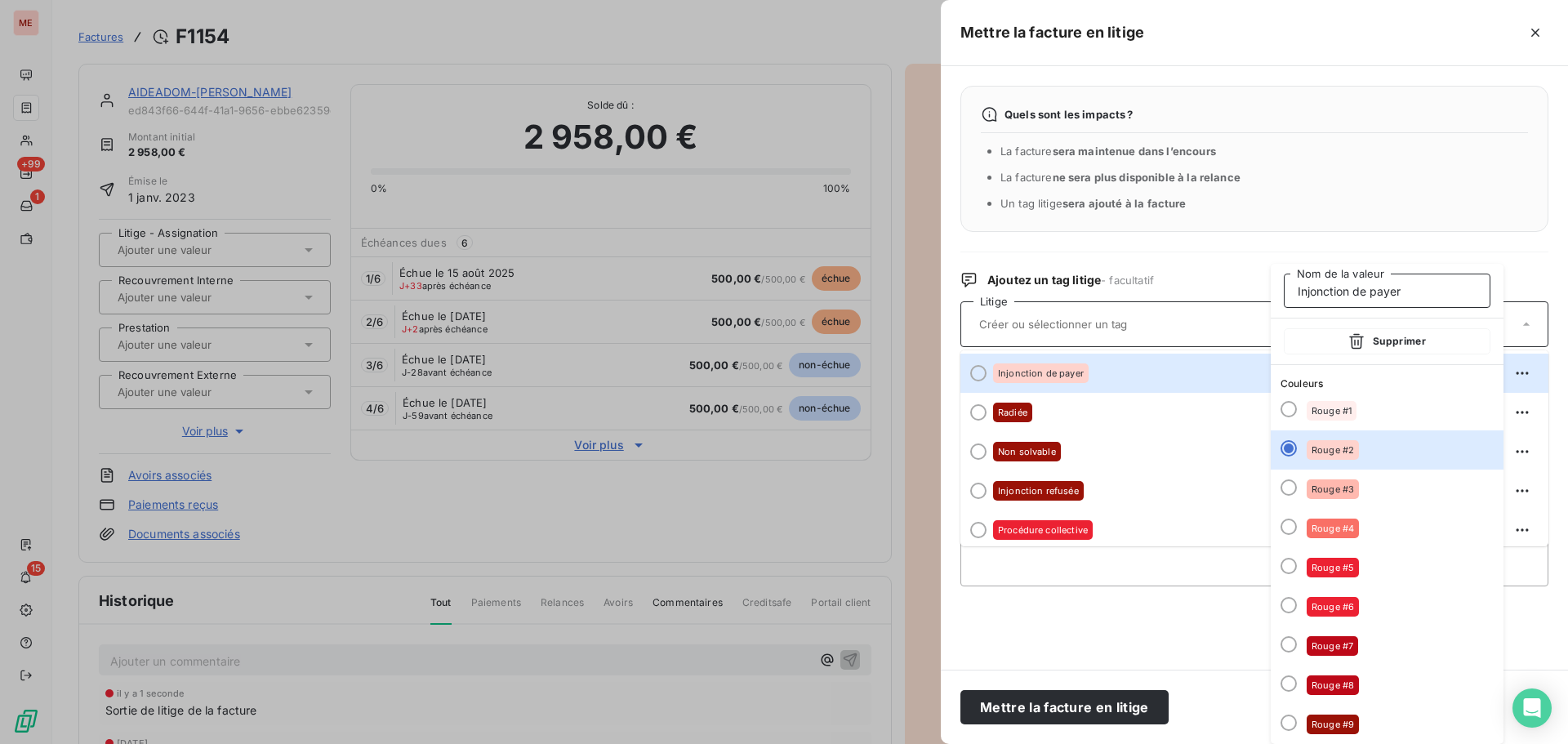
click at [1376, 295] on input "Injonction de payer" at bounding box center [1387, 290] width 207 height 34
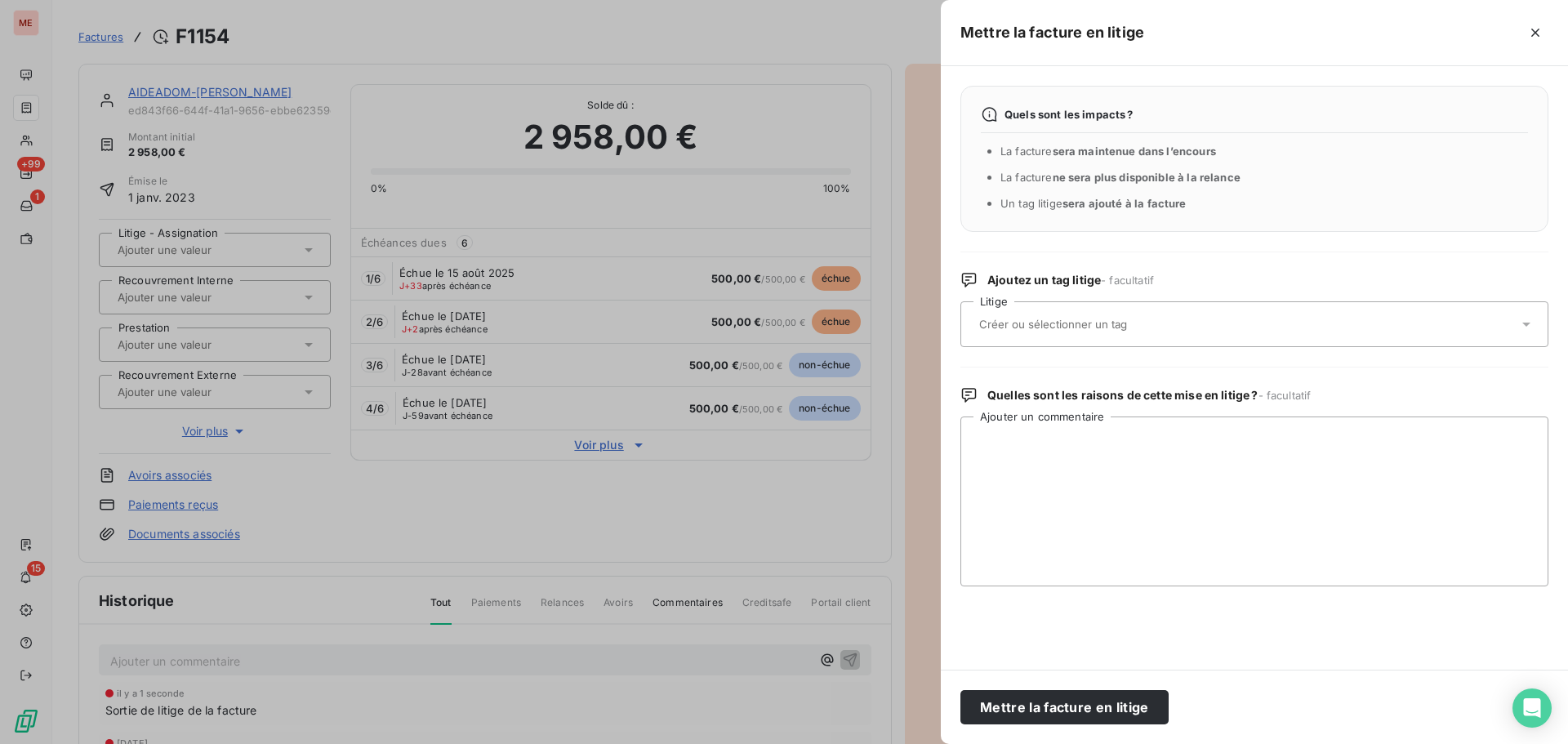
click at [1402, 320] on div at bounding box center [1246, 324] width 544 height 34
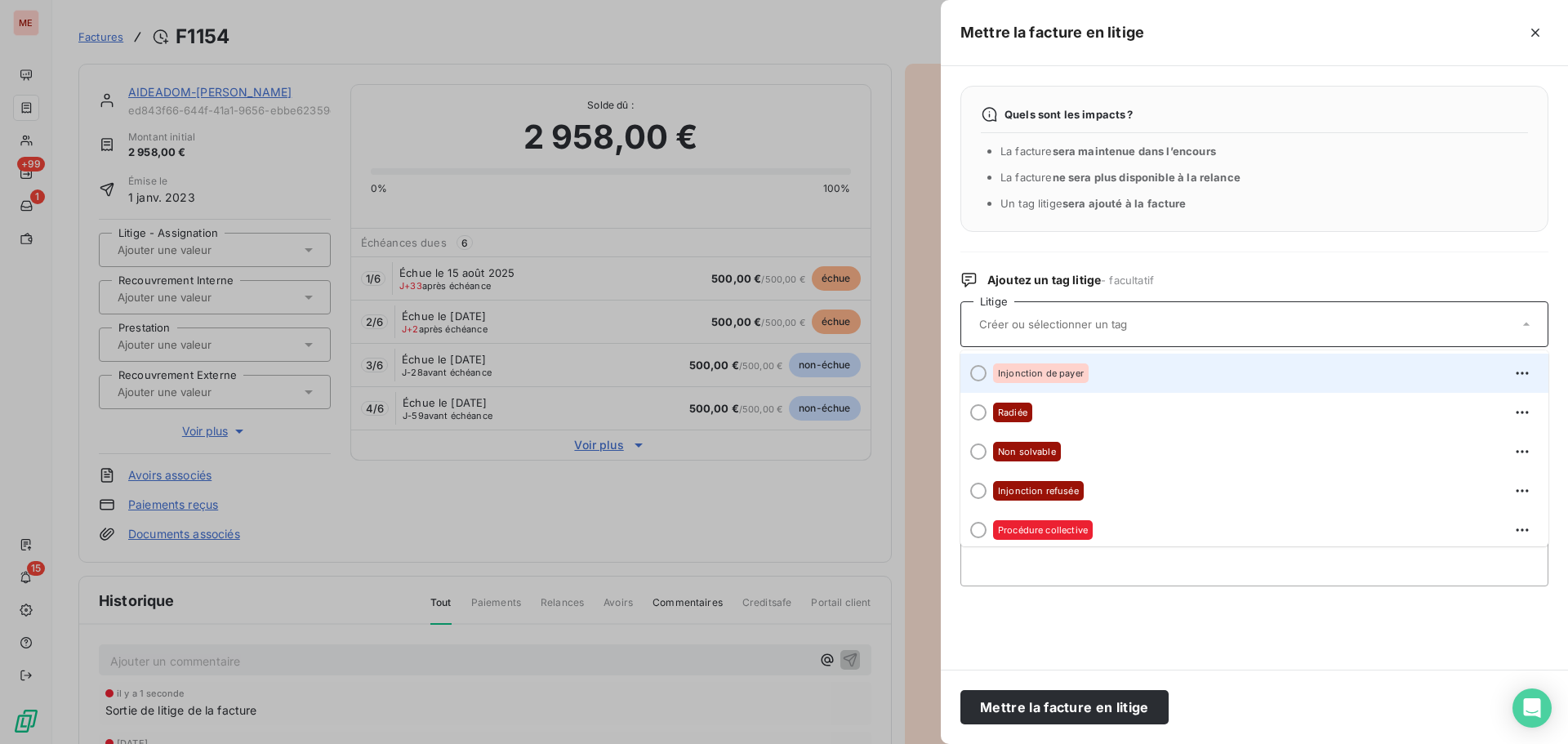
click at [1328, 363] on div "Injonction de payer" at bounding box center [1264, 373] width 542 height 27
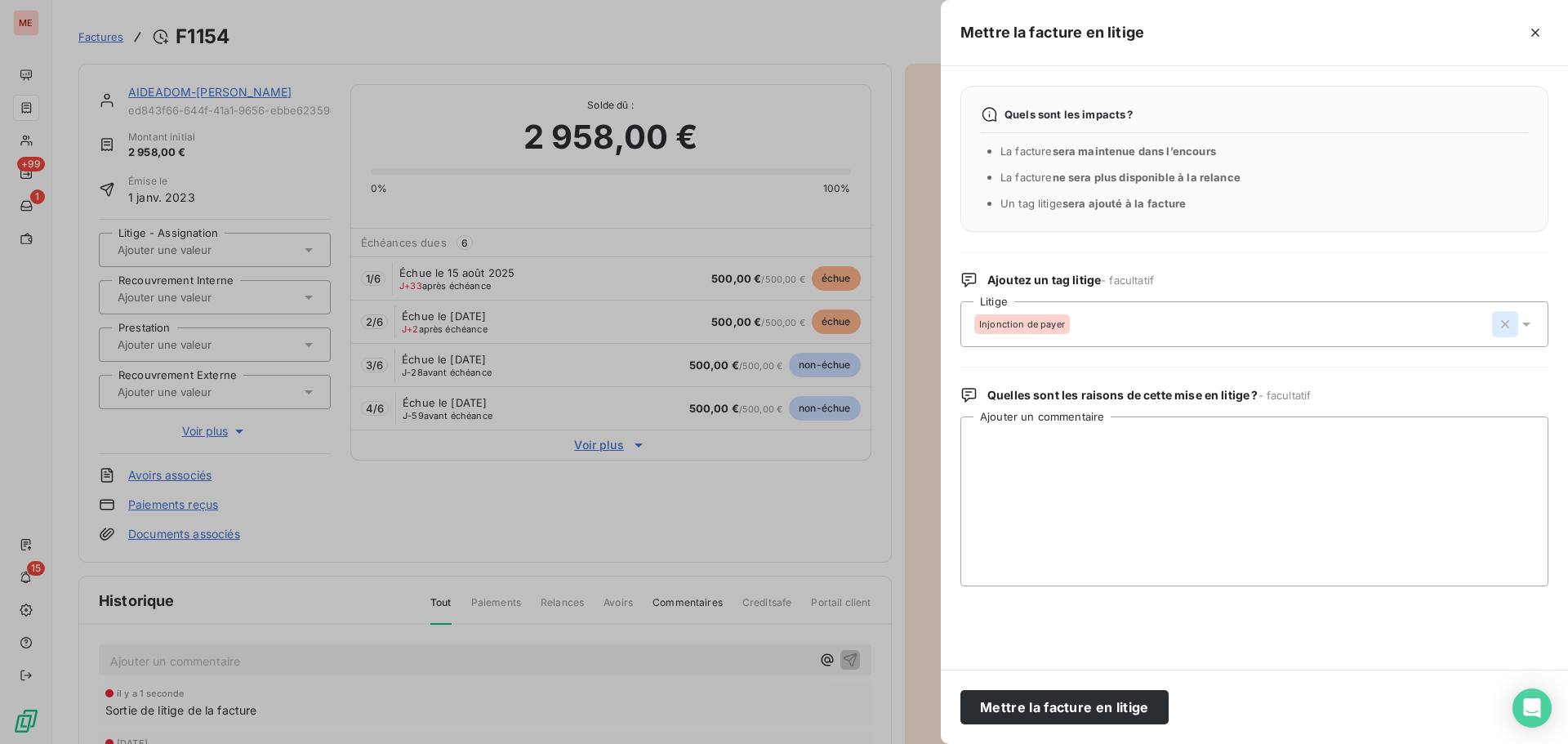
click at [1511, 322] on icon "button" at bounding box center [1505, 324] width 17 height 17
click at [1519, 322] on icon at bounding box center [1526, 324] width 17 height 17
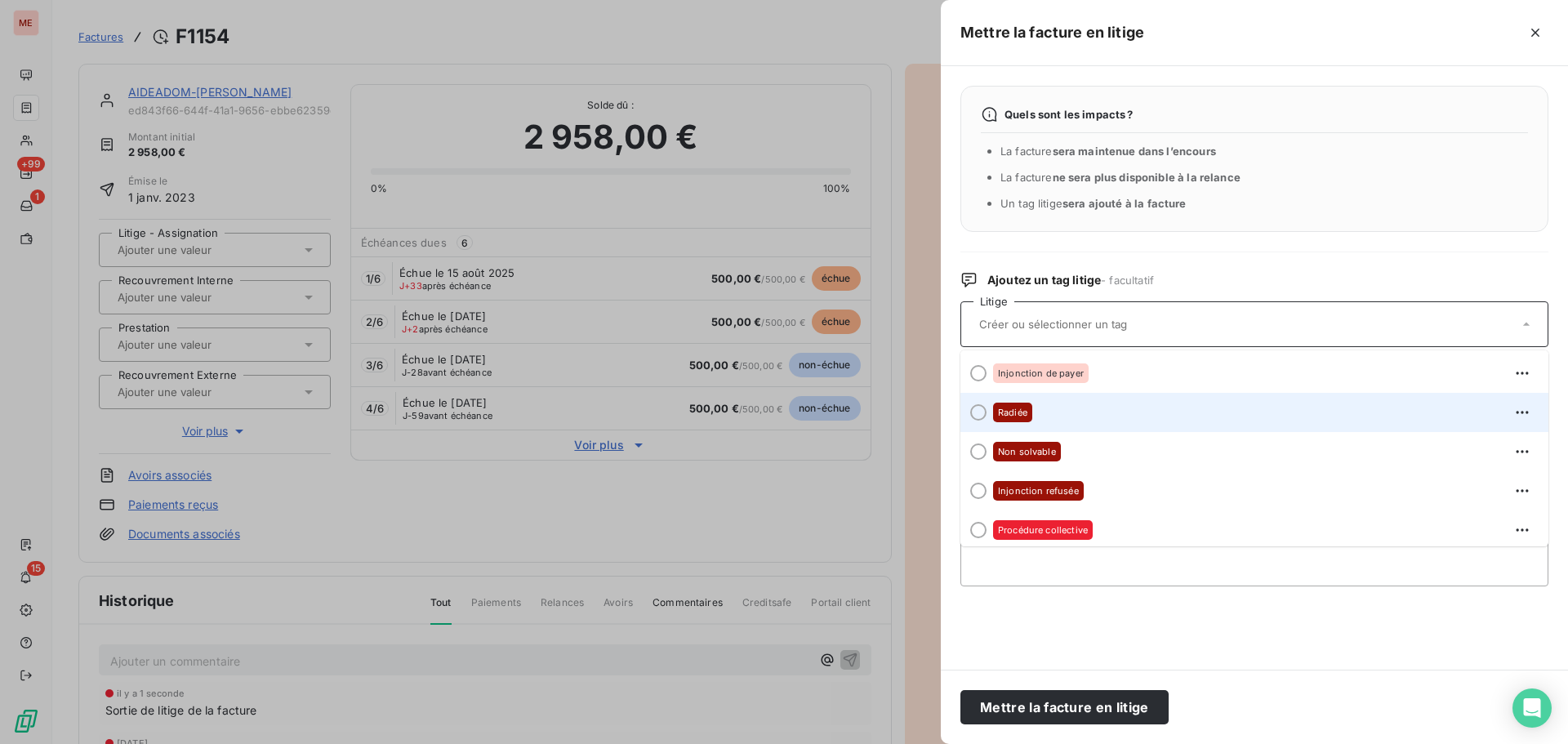
scroll to position [7, 0]
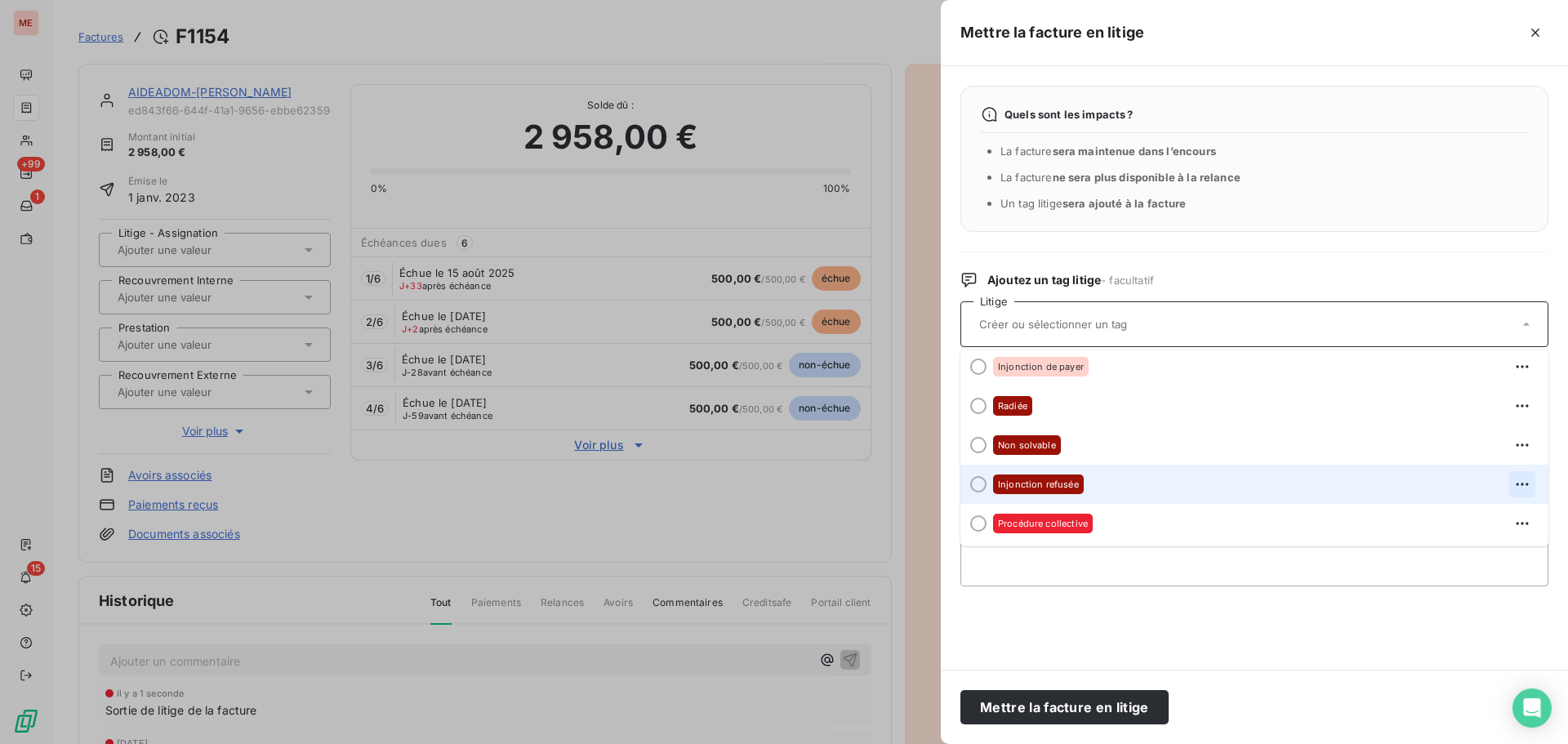
click at [1514, 482] on icon "button" at bounding box center [1522, 484] width 17 height 17
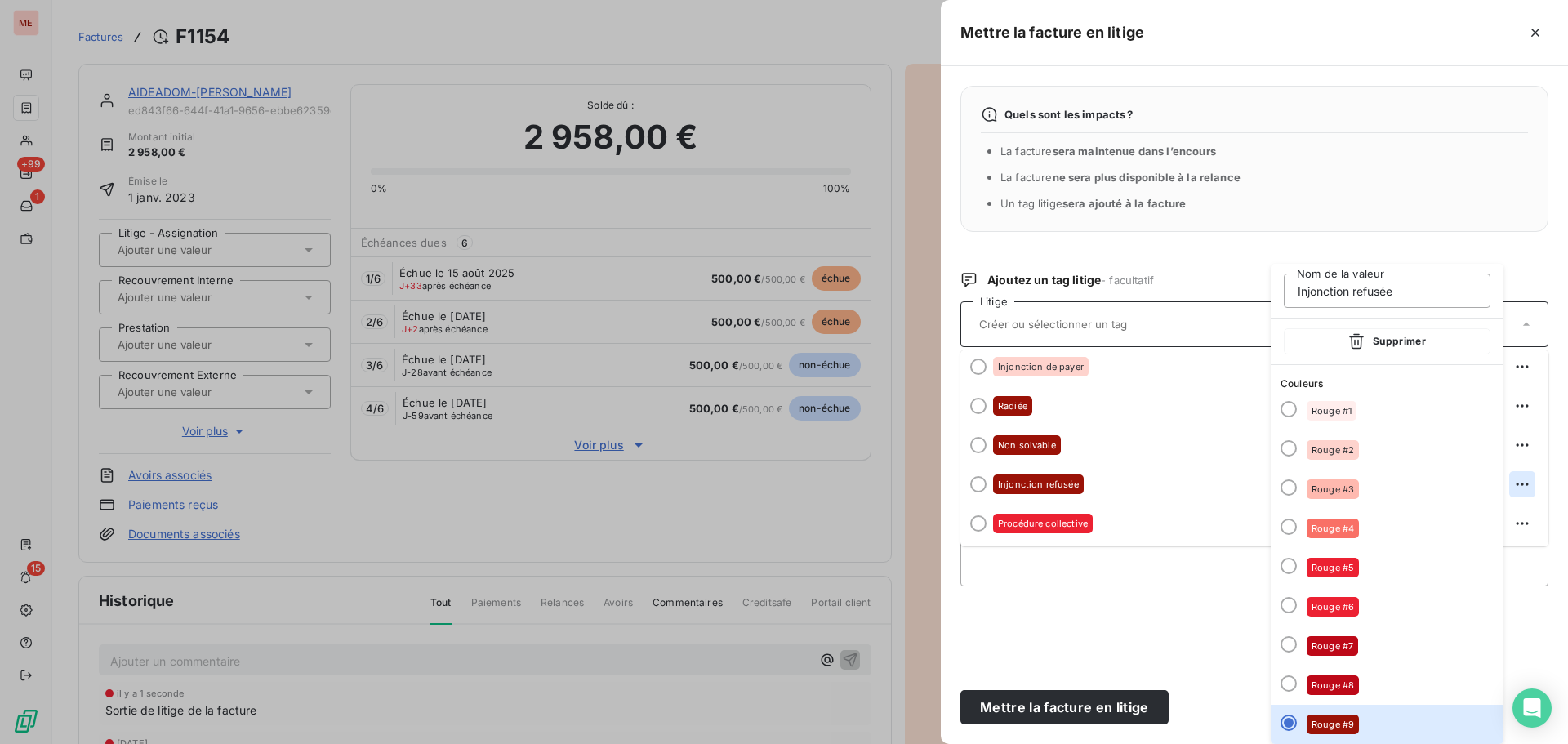
click at [1124, 625] on div "Quels sont les impacts ? La facture sera maintenue dans l’encours La facture ne…" at bounding box center [1254, 367] width 627 height 603
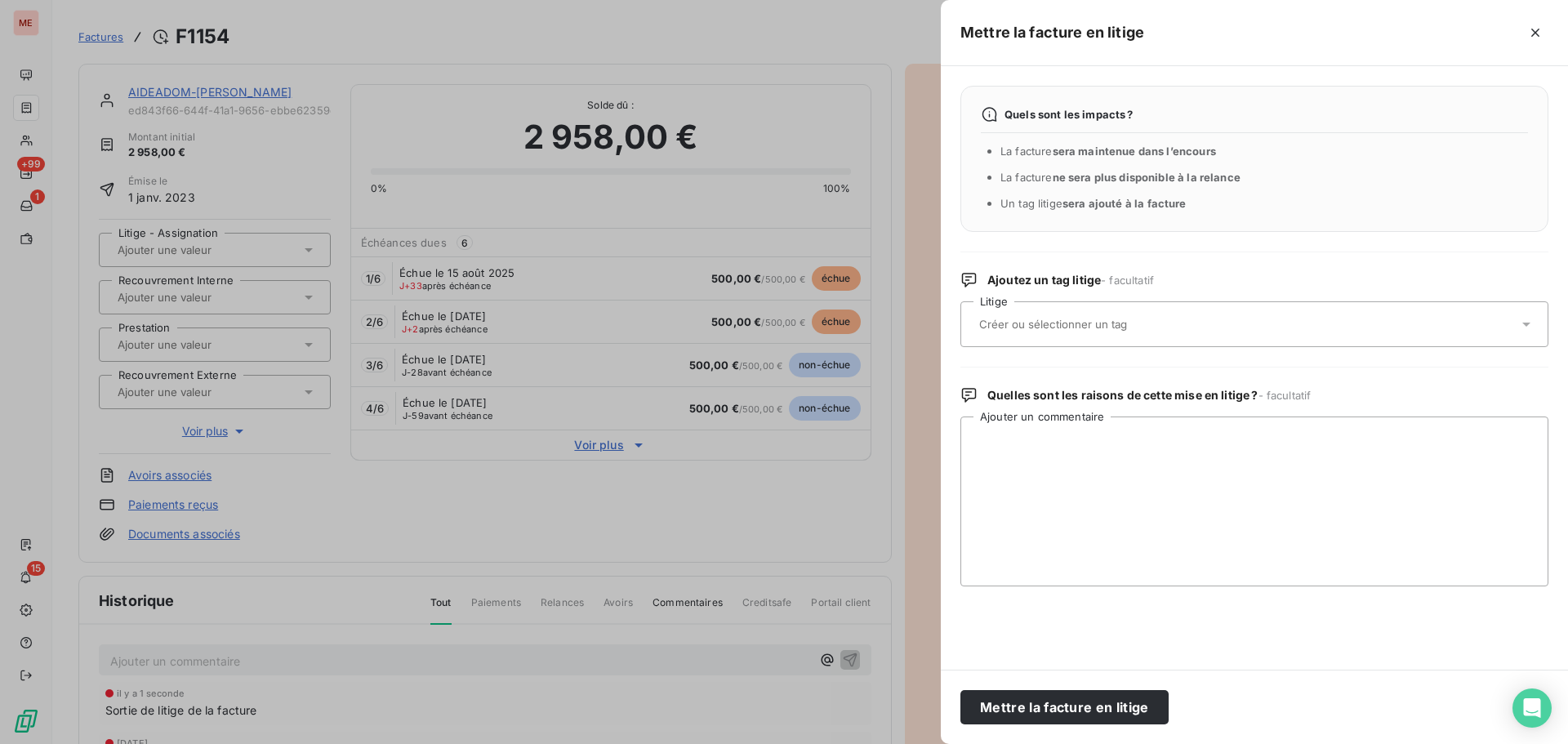
click at [1431, 319] on div at bounding box center [1246, 324] width 544 height 34
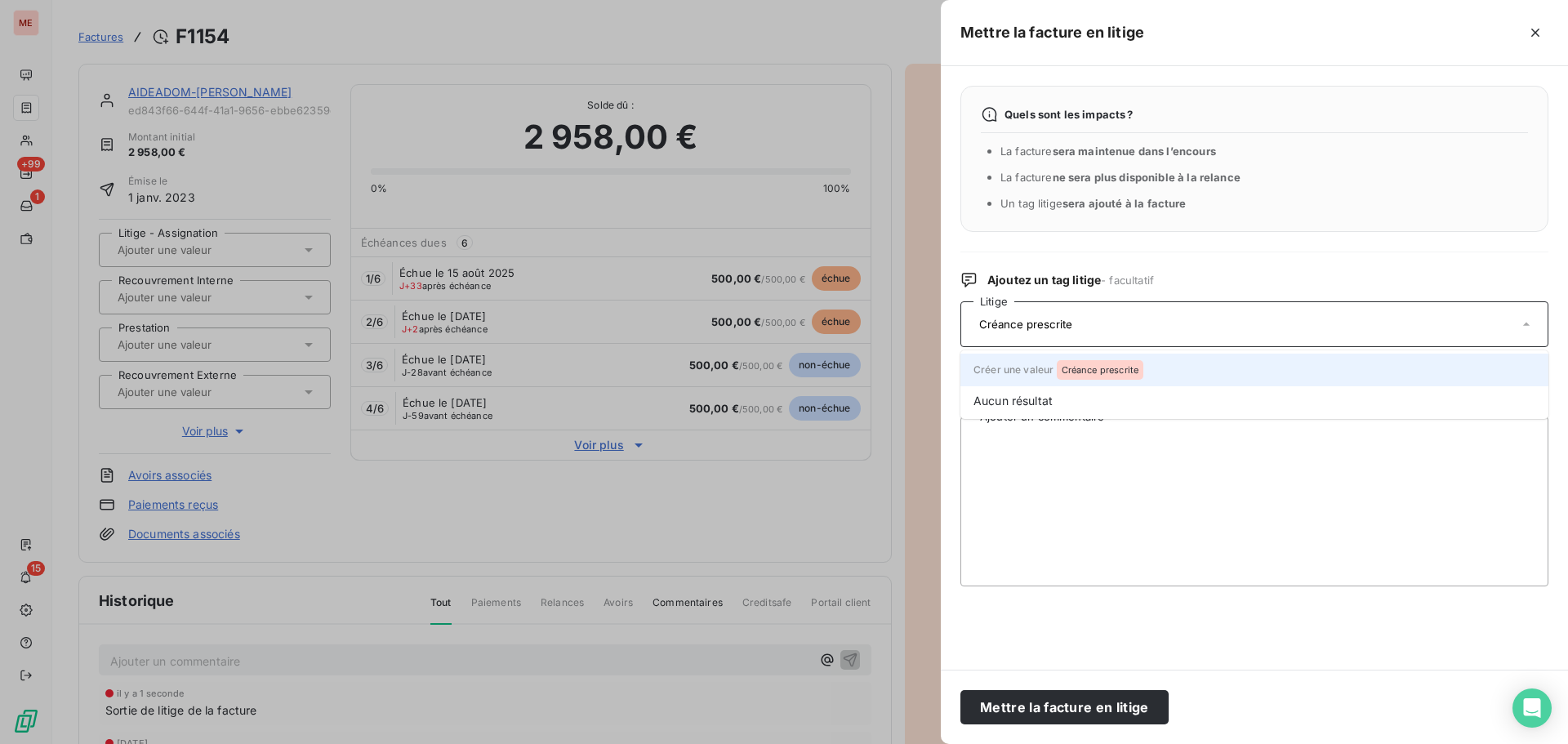
type input "Créance prescrite"
click at [1120, 376] on div "Créance prescrite" at bounding box center [1100, 370] width 88 height 20
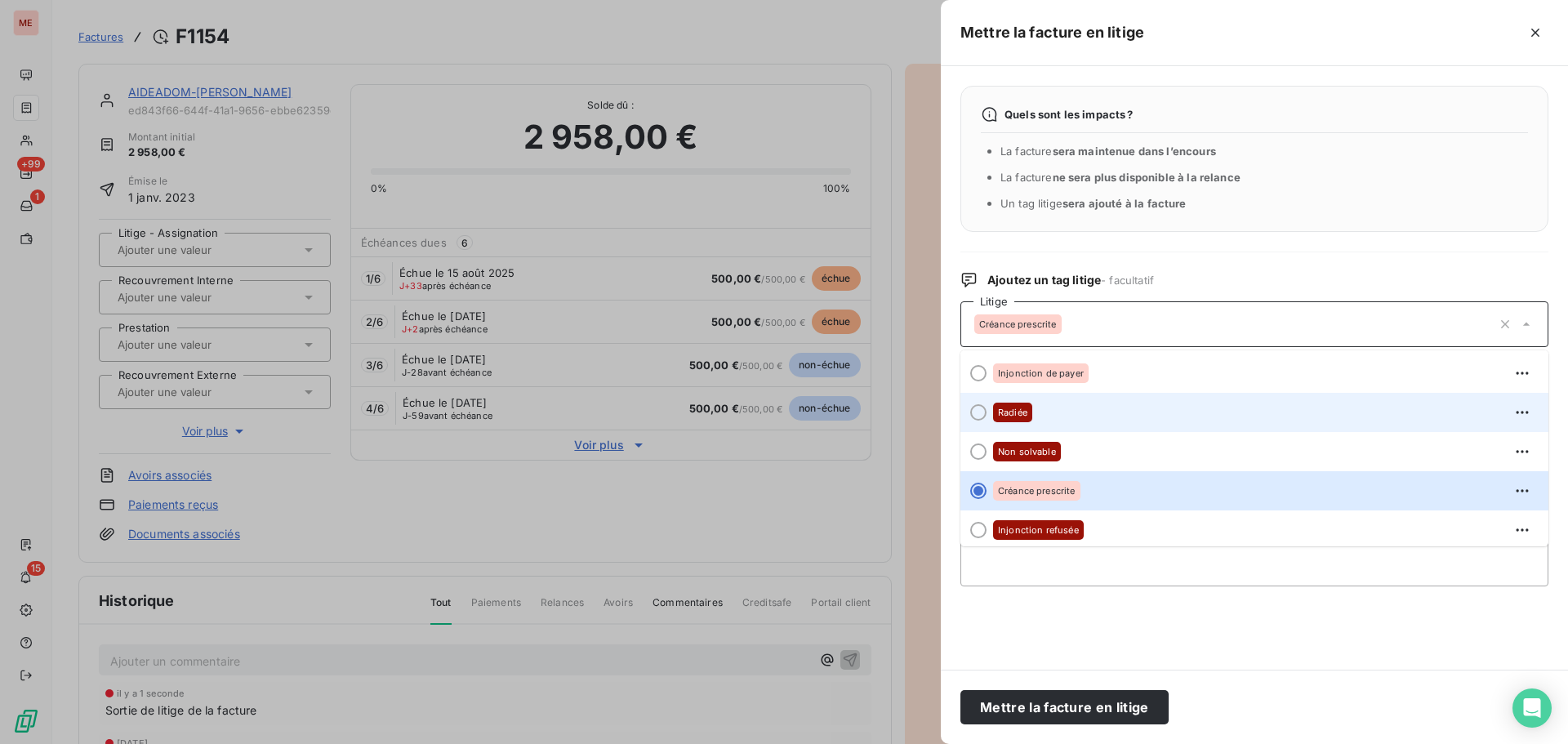
scroll to position [45, 0]
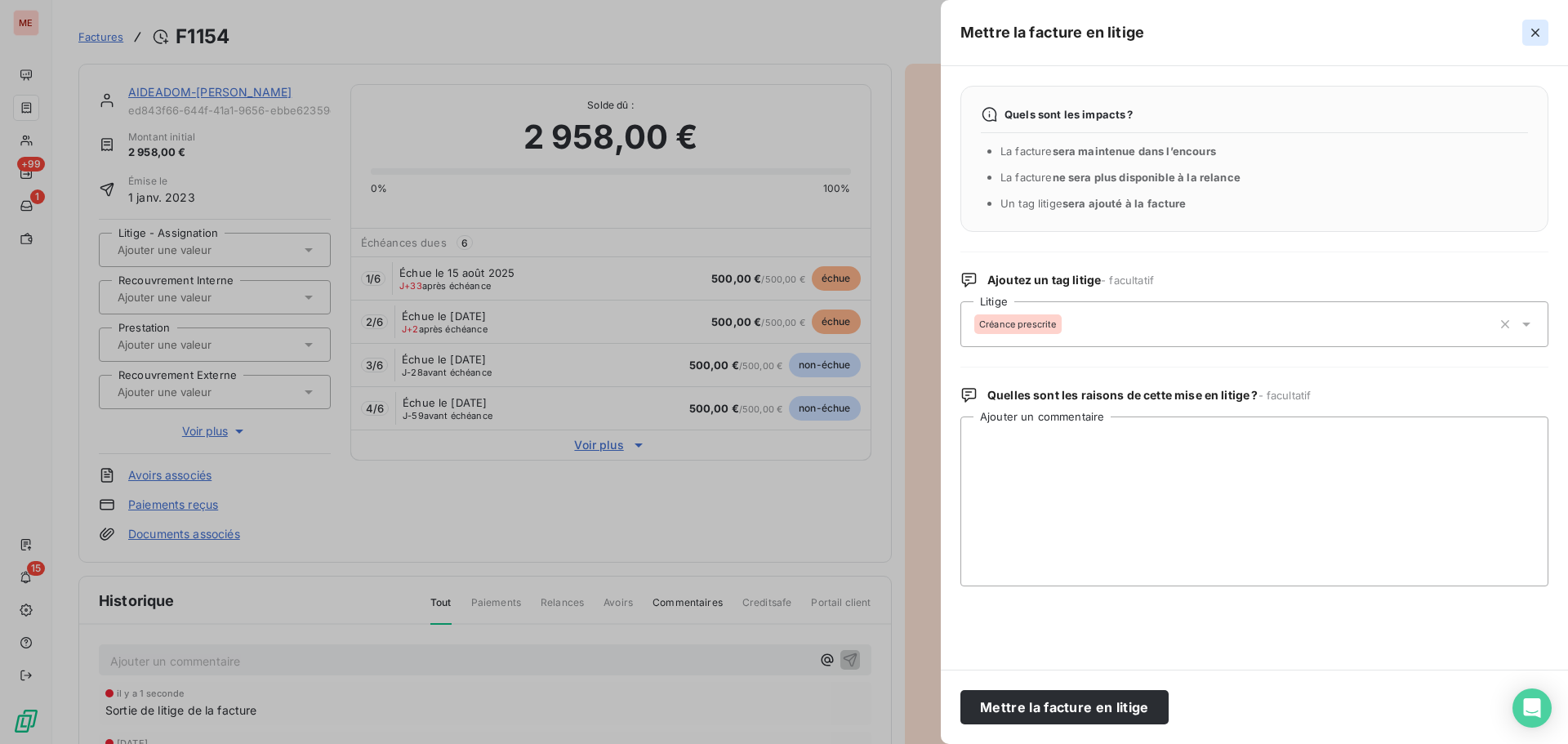
click at [1533, 31] on icon "button" at bounding box center [1536, 32] width 17 height 17
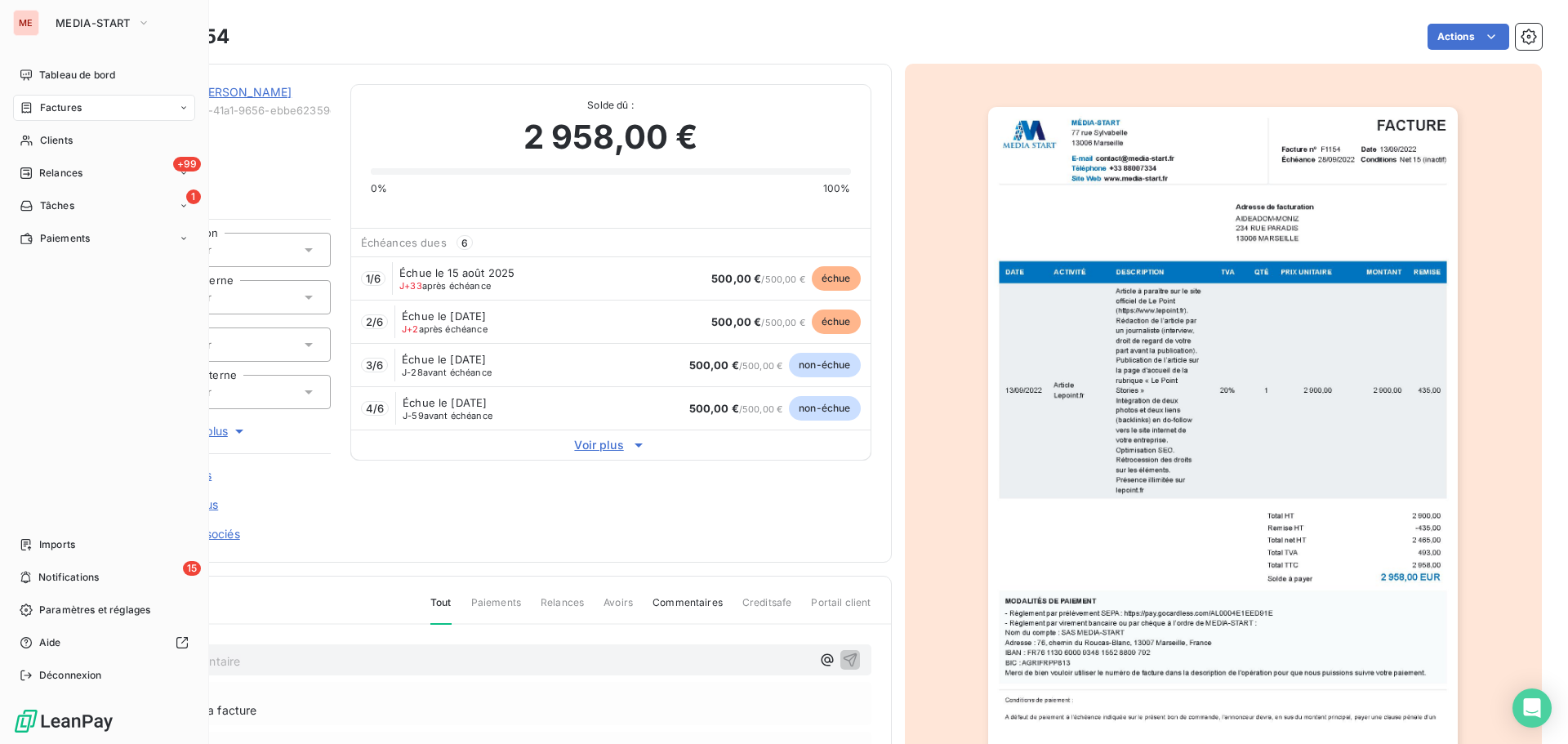
click at [68, 109] on span "Factures" at bounding box center [61, 107] width 41 height 15
click at [50, 105] on span "Factures" at bounding box center [61, 107] width 41 height 15
click at [43, 101] on span "Factures" at bounding box center [61, 107] width 41 height 15
click at [65, 142] on span "Factures" at bounding box center [60, 140] width 41 height 15
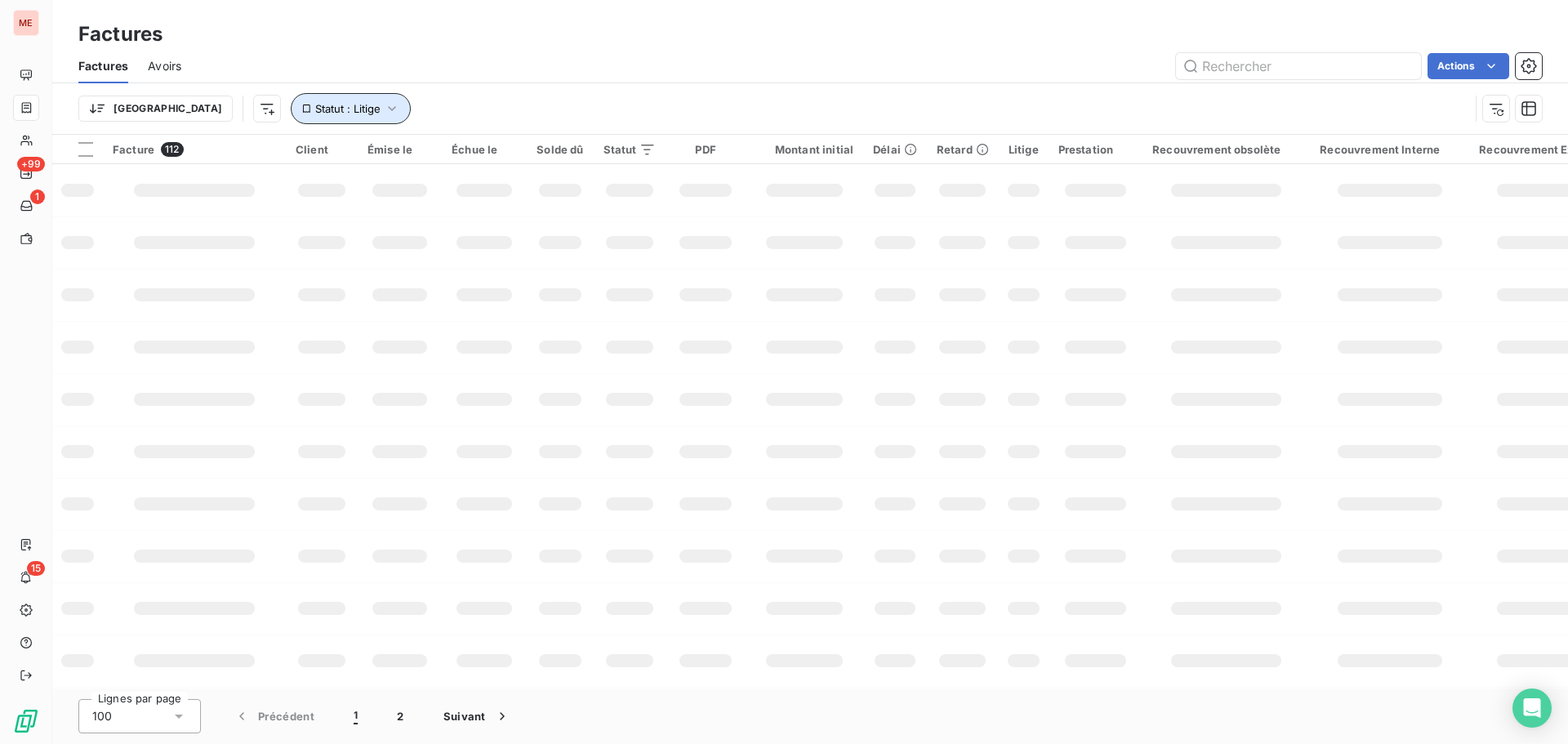
click at [384, 105] on icon "button" at bounding box center [392, 108] width 17 height 17
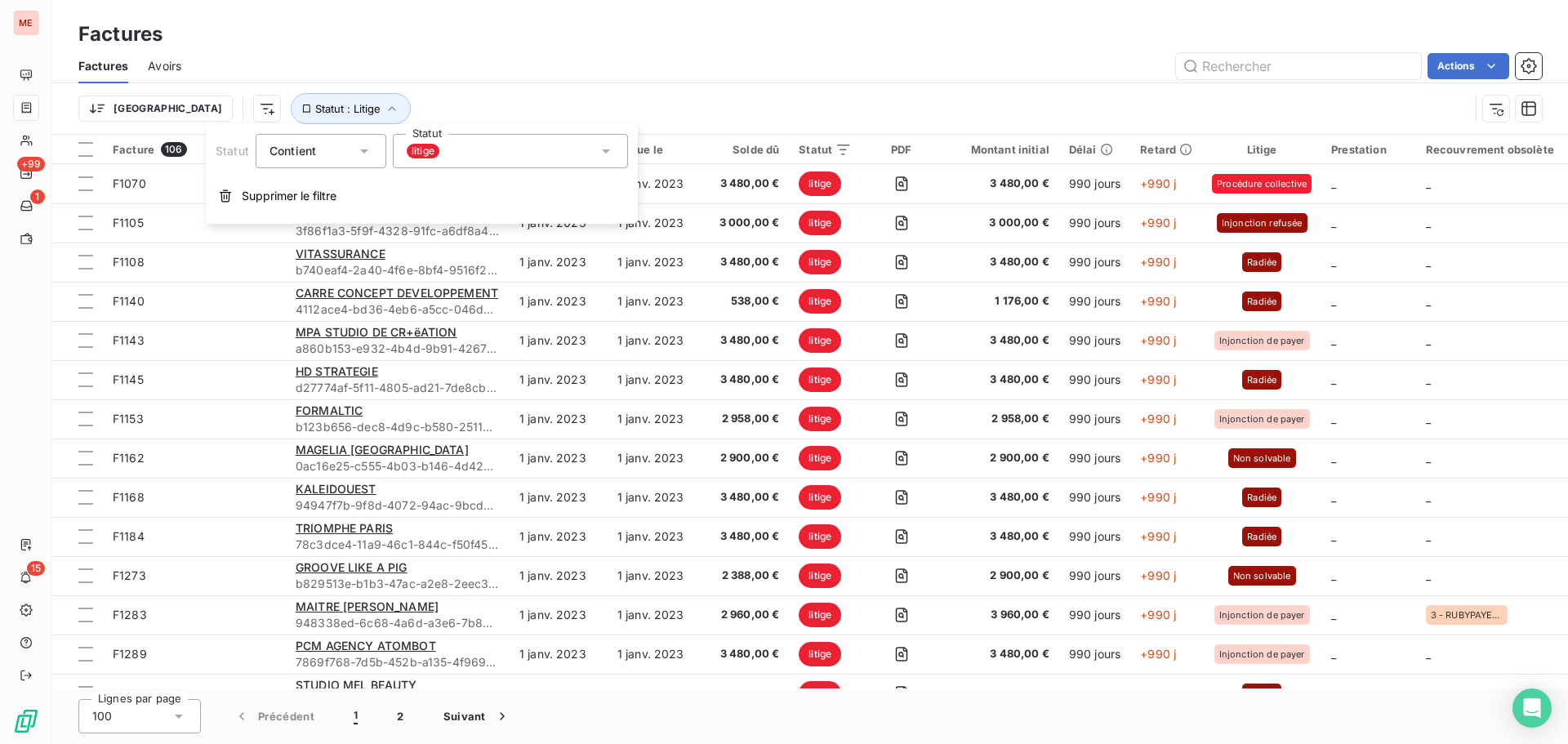
click at [322, 47] on div "Factures" at bounding box center [810, 34] width 1516 height 30
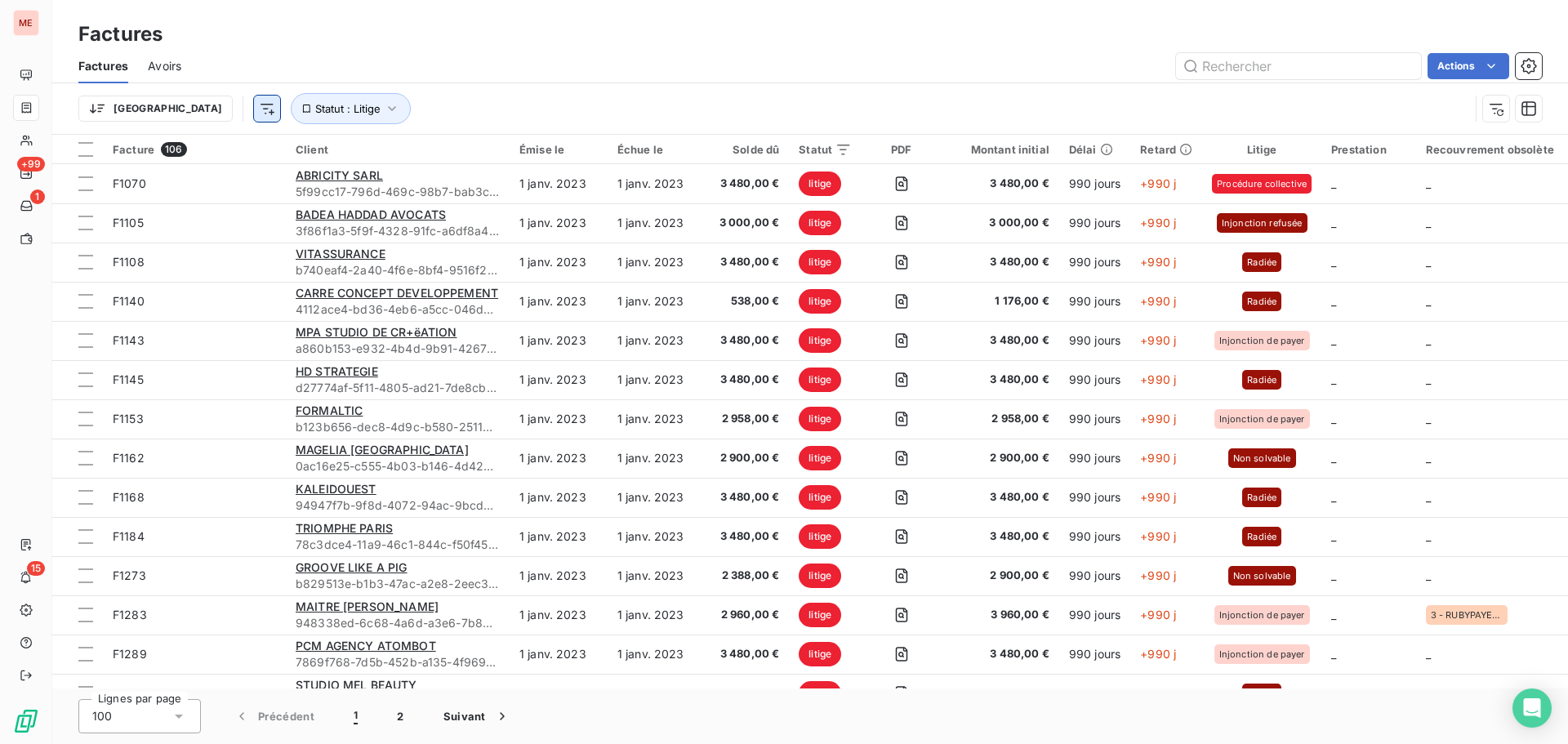
click at [187, 105] on html "ME +99 1 15 Factures Factures Avoirs Actions Trier Statut : Litige Facture 106 …" at bounding box center [784, 372] width 1568 height 744
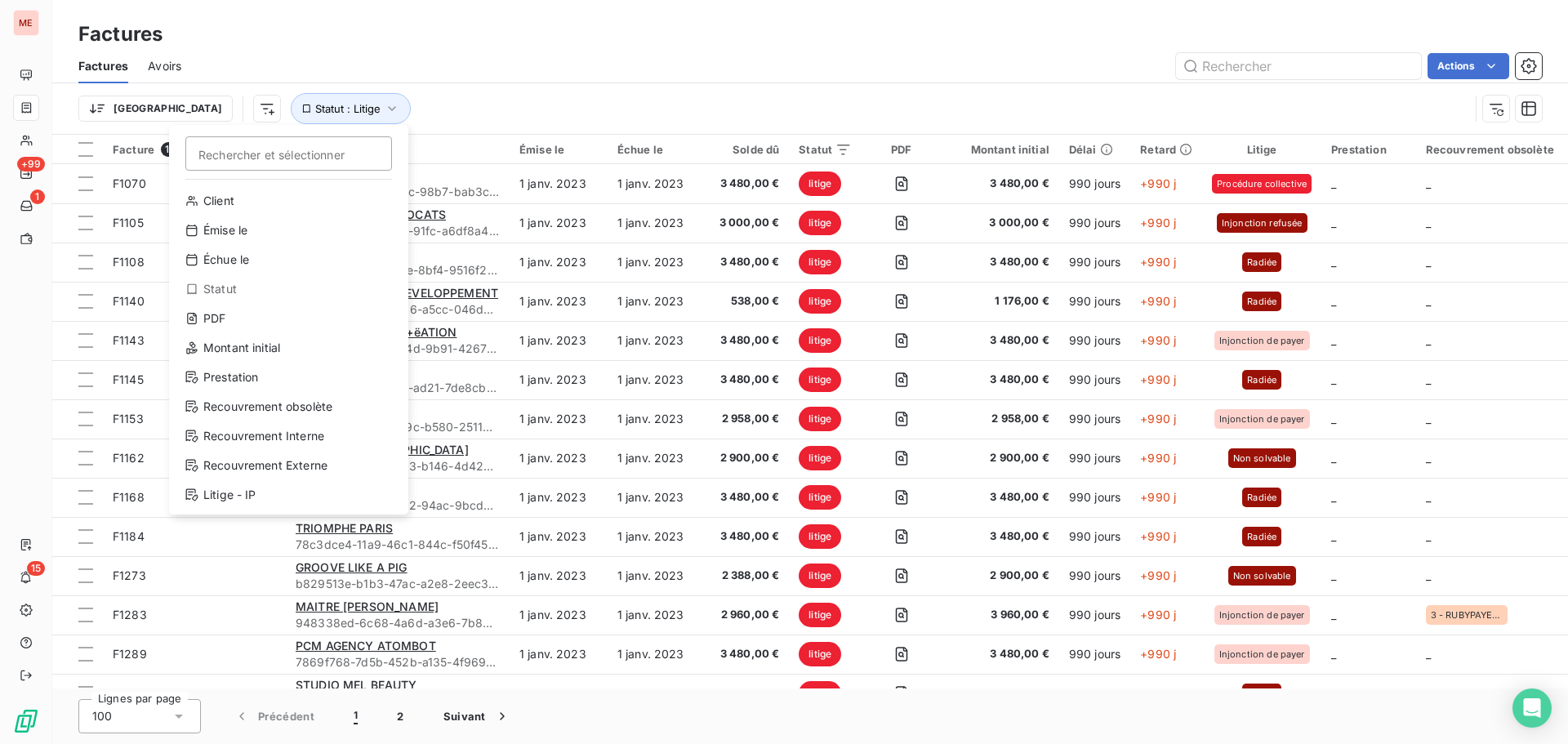
scroll to position [30, 0]
click at [322, 80] on html "ME +99 1 15 Factures Factures Avoirs Actions Trier Rechercher et sélectionner C…" at bounding box center [784, 372] width 1568 height 744
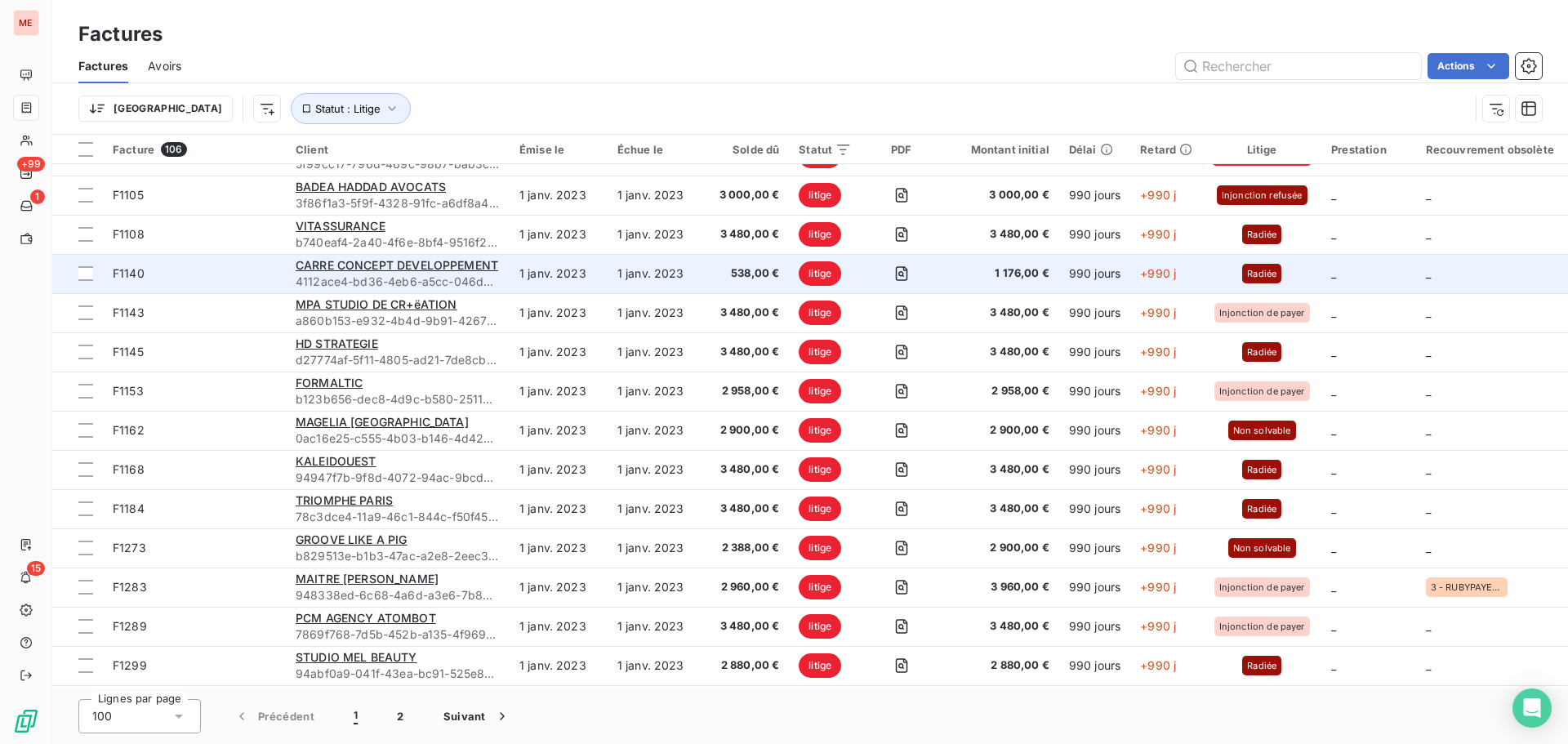
scroll to position [29, 0]
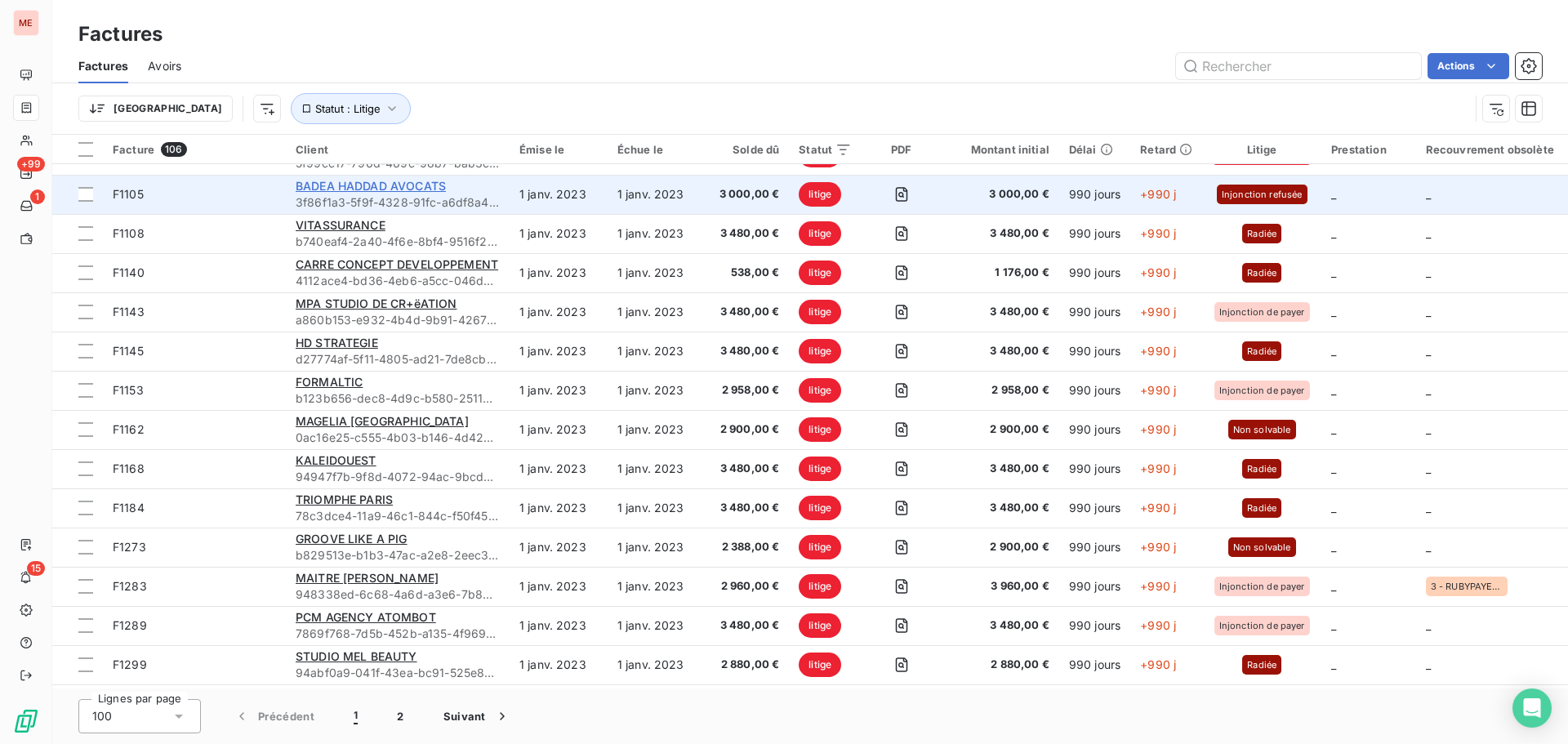
click at [424, 184] on span "BADEA HADDAD AVOCATS" at bounding box center [370, 186] width 151 height 14
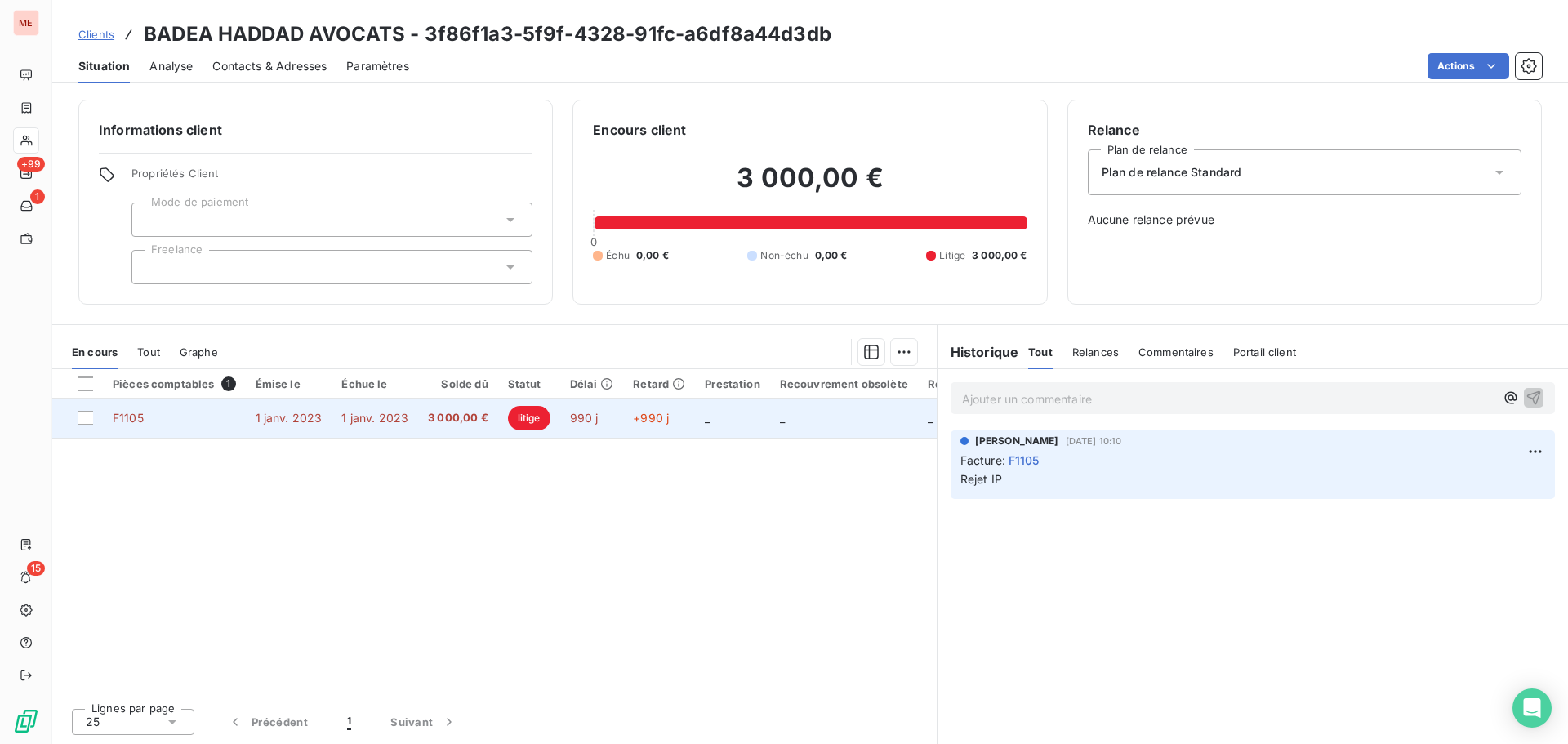
click at [200, 412] on td "F1105" at bounding box center [174, 418] width 143 height 39
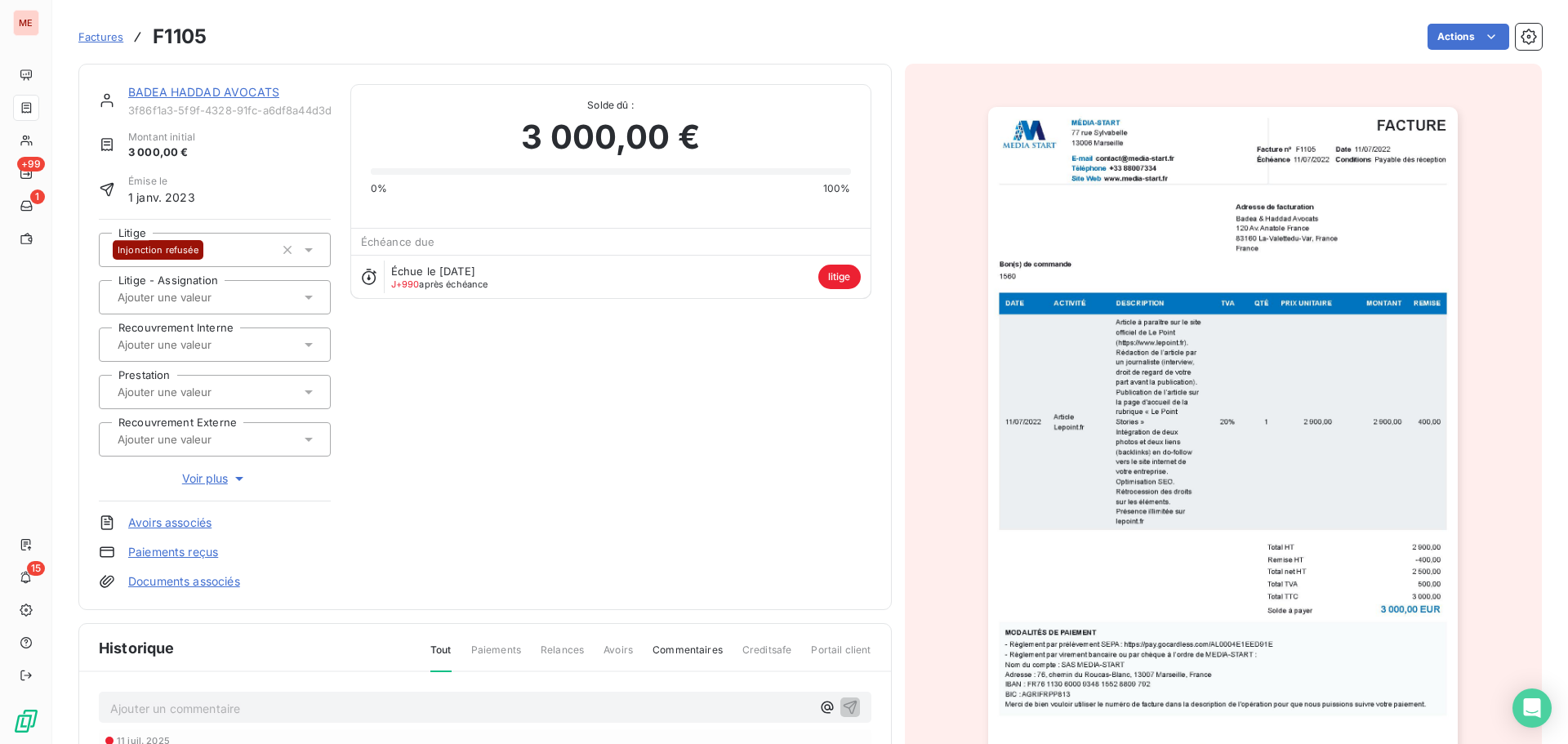
click at [214, 448] on div at bounding box center [207, 440] width 188 height 22
click at [419, 430] on div "BADEA HADDAD AVOCATS 3f86f1a3-5f9f-4328-91fc-a6df8a44d3db Montant initial 3 000…" at bounding box center [484, 337] width 773 height 506
click at [220, 480] on span "Voir plus" at bounding box center [215, 478] width 65 height 17
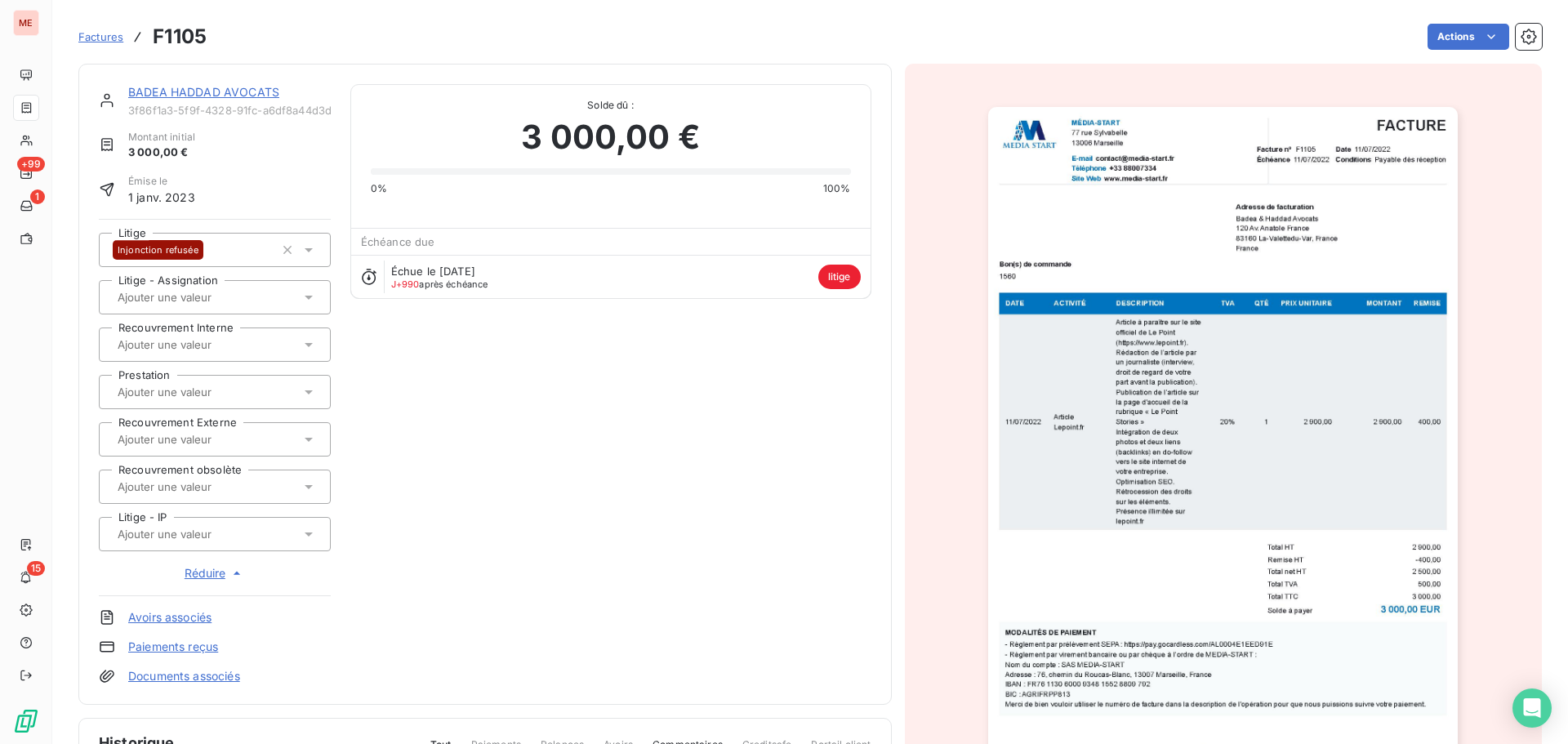
click at [223, 528] on input "text" at bounding box center [198, 533] width 164 height 15
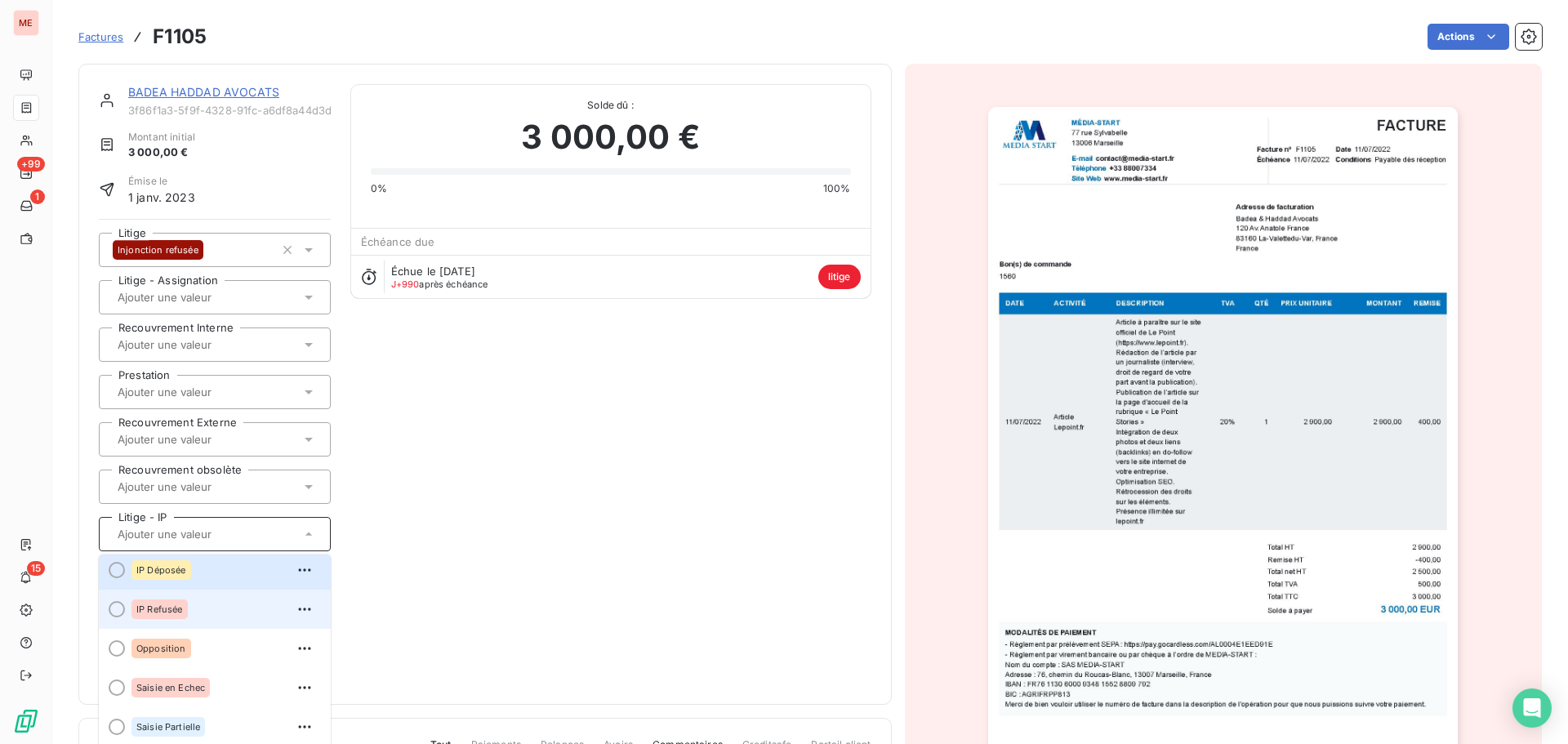
scroll to position [45, 0]
click at [225, 609] on div "IP Refusée" at bounding box center [224, 610] width 186 height 27
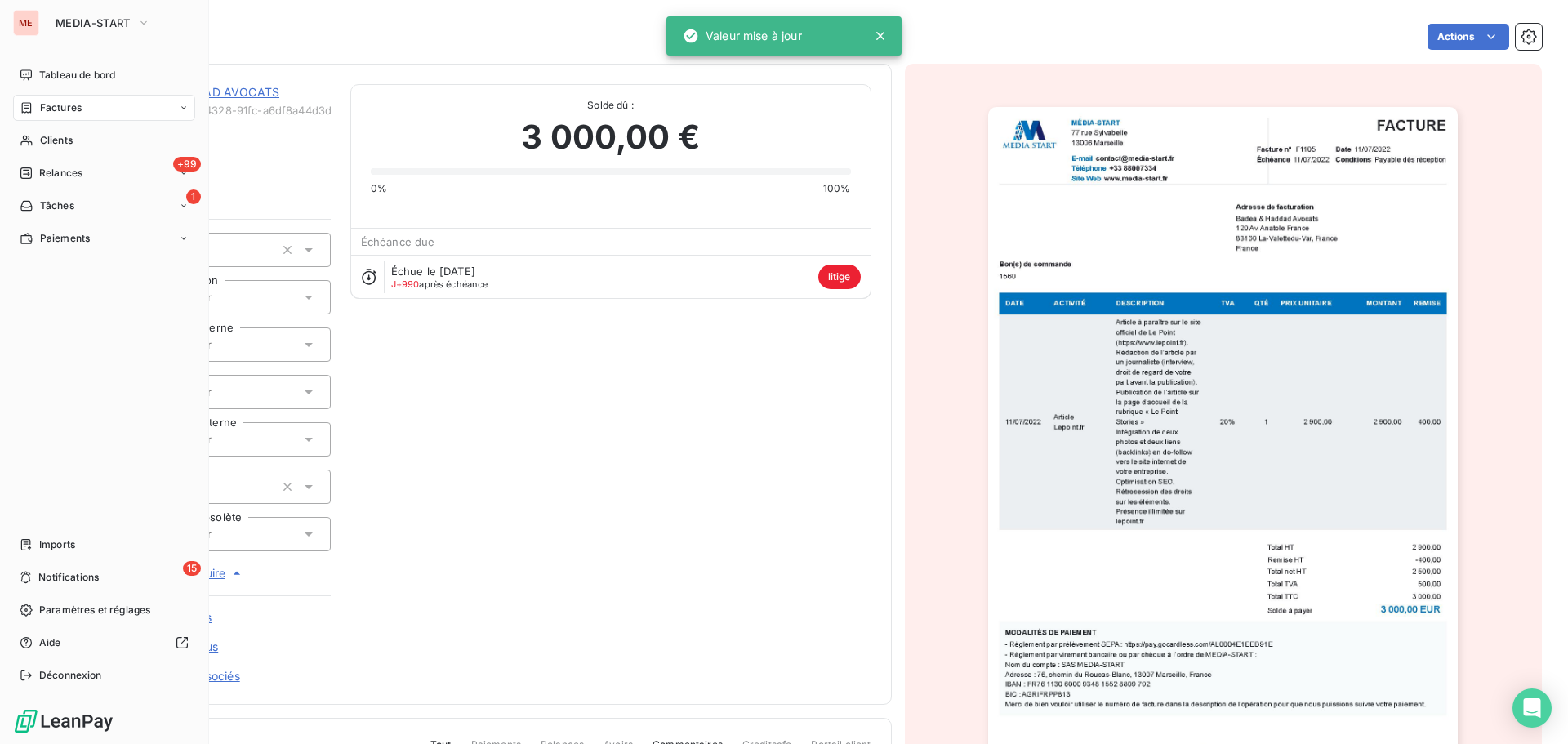
click at [51, 115] on div "Factures" at bounding box center [103, 107] width 182 height 27
click at [71, 146] on span "Factures" at bounding box center [60, 140] width 41 height 15
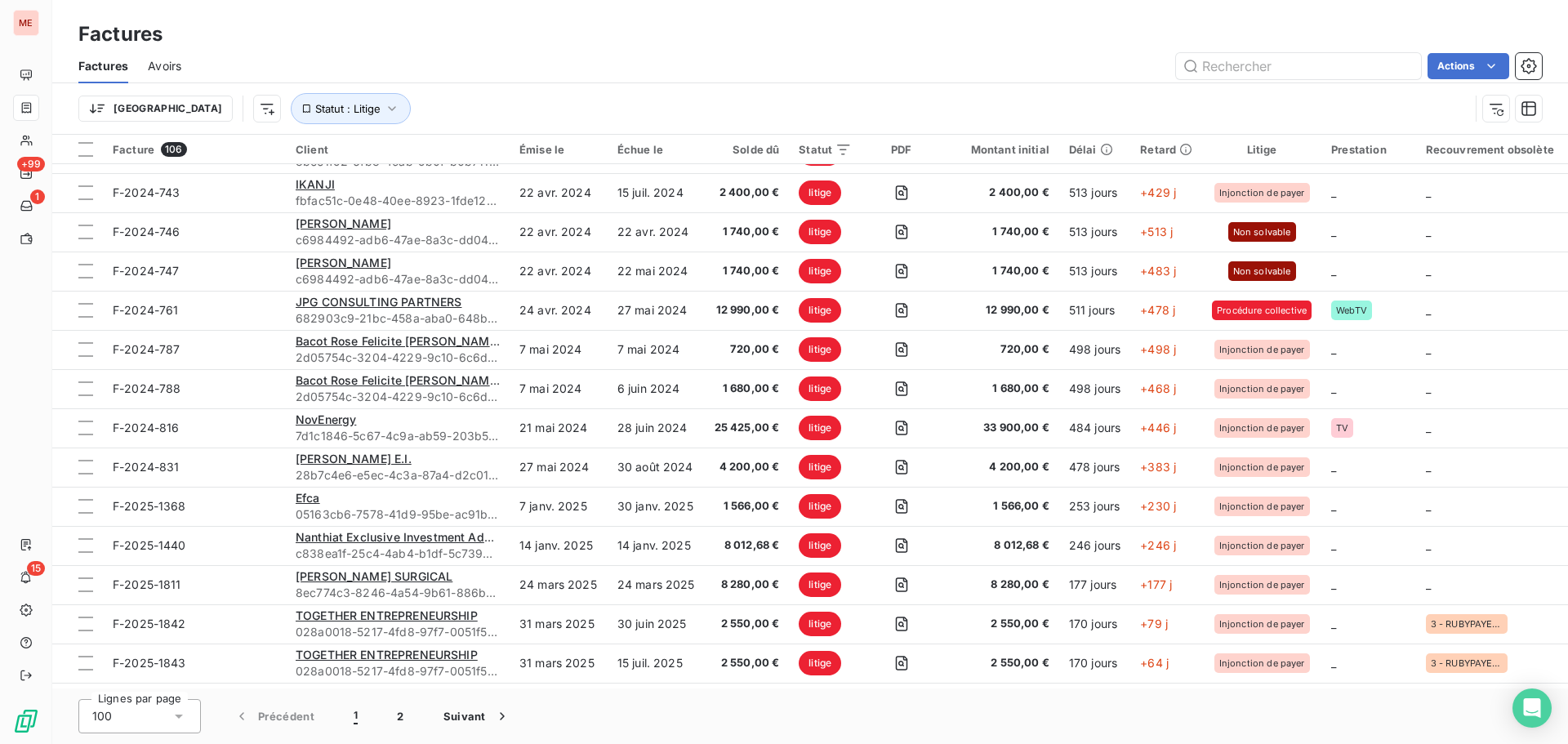
scroll to position [3402, 0]
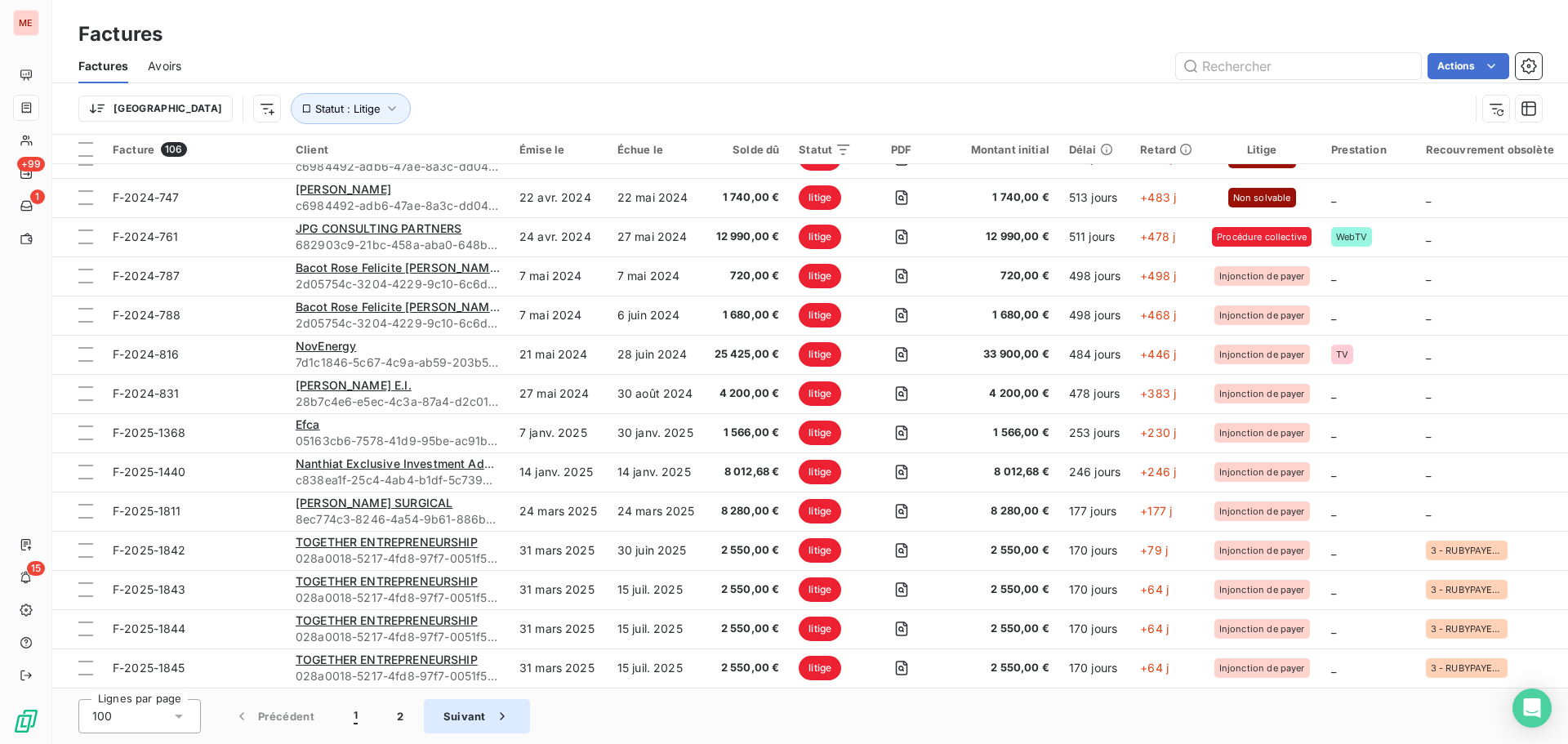
click at [482, 707] on button "Suivant" at bounding box center [477, 715] width 106 height 34
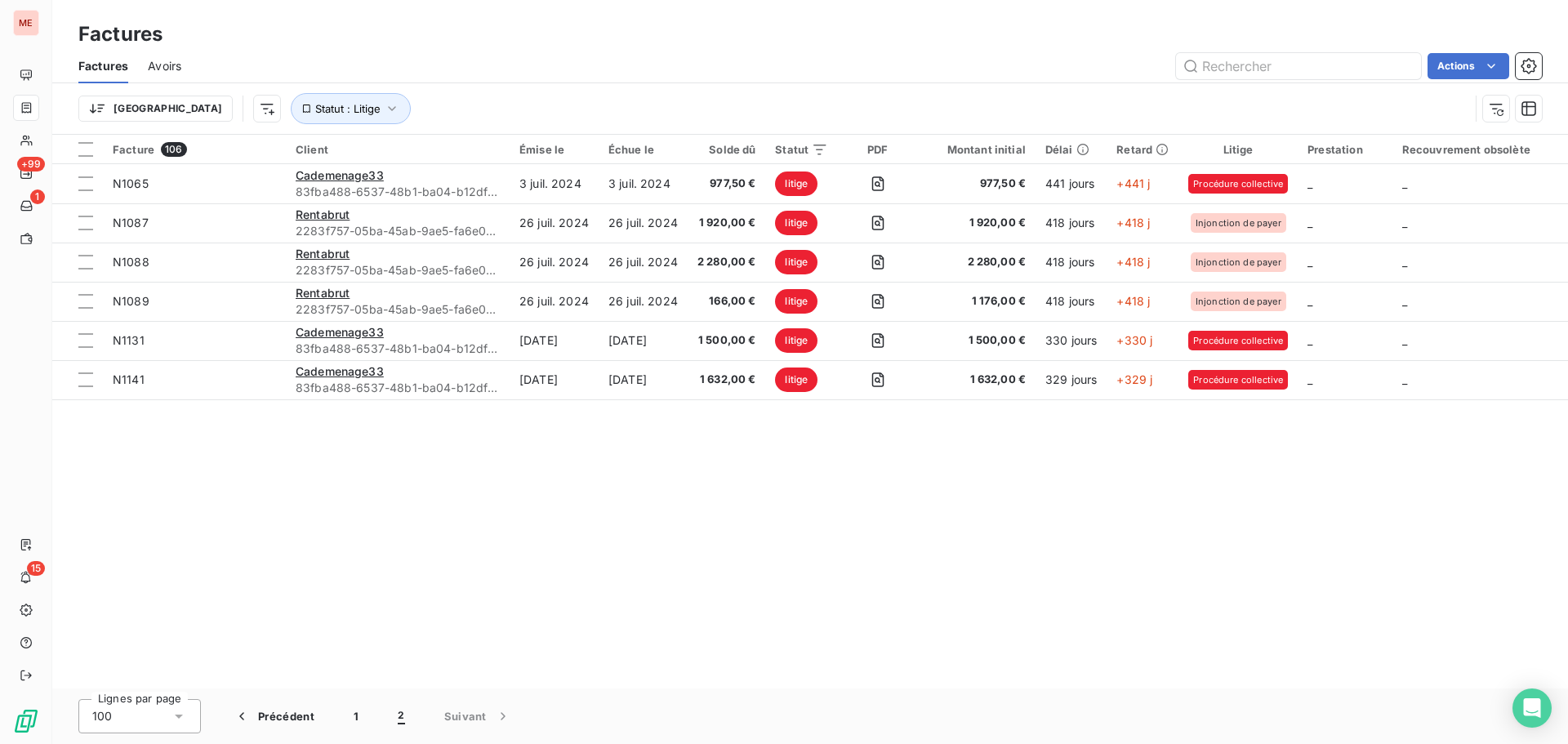
scroll to position [0, 0]
click at [352, 724] on button "1" at bounding box center [355, 715] width 44 height 34
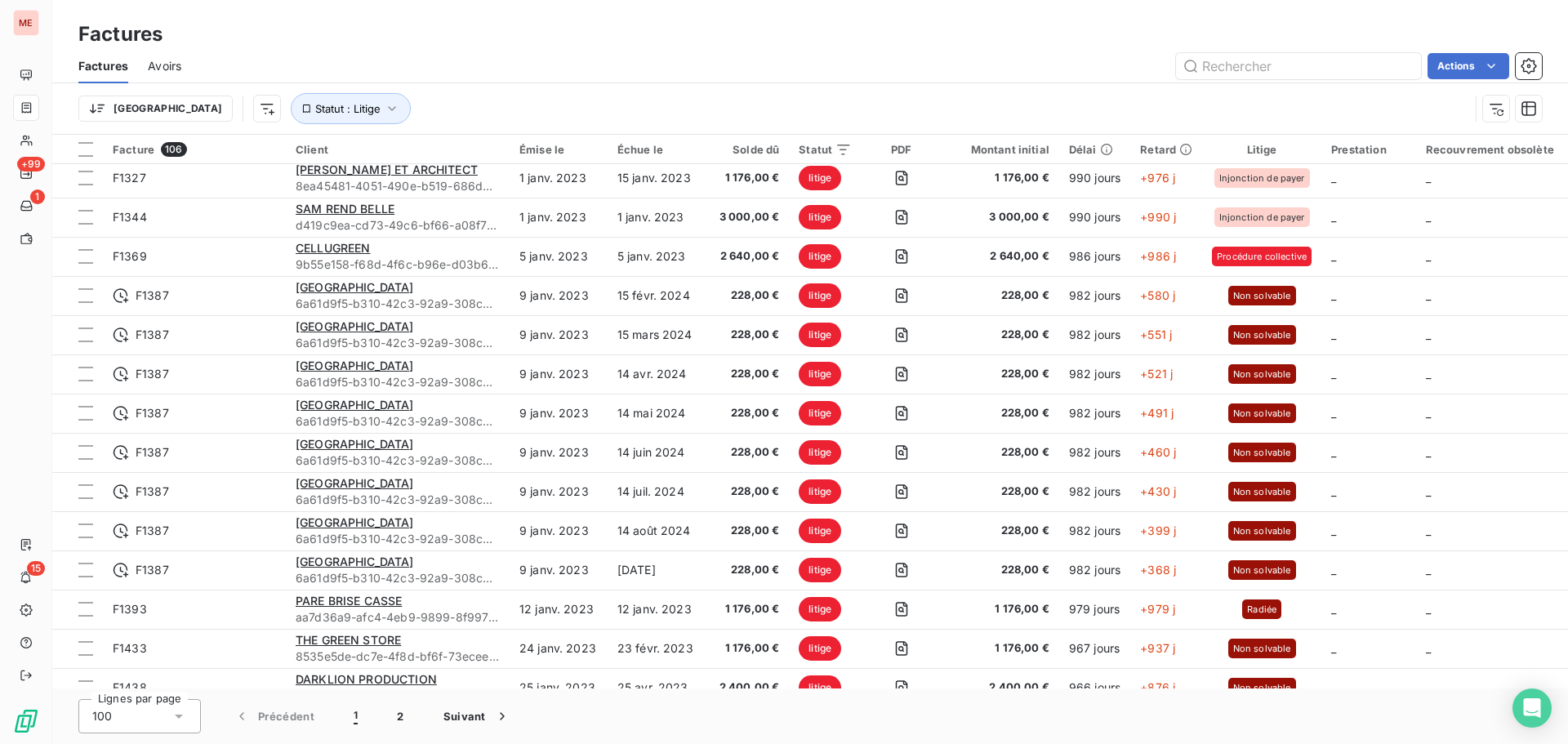
scroll to position [589, 0]
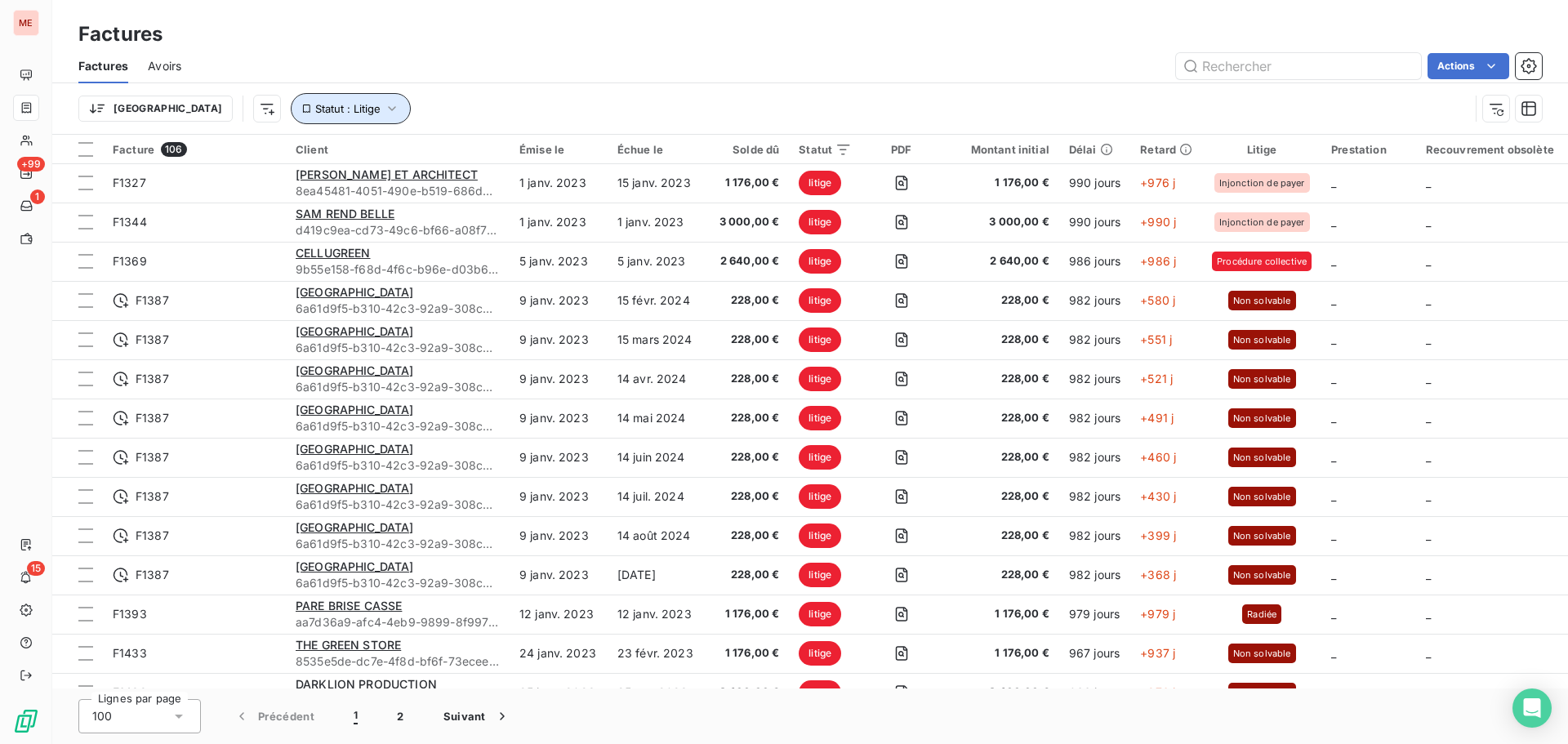
click at [315, 112] on span "Statut : Litige" at bounding box center [347, 108] width 65 height 13
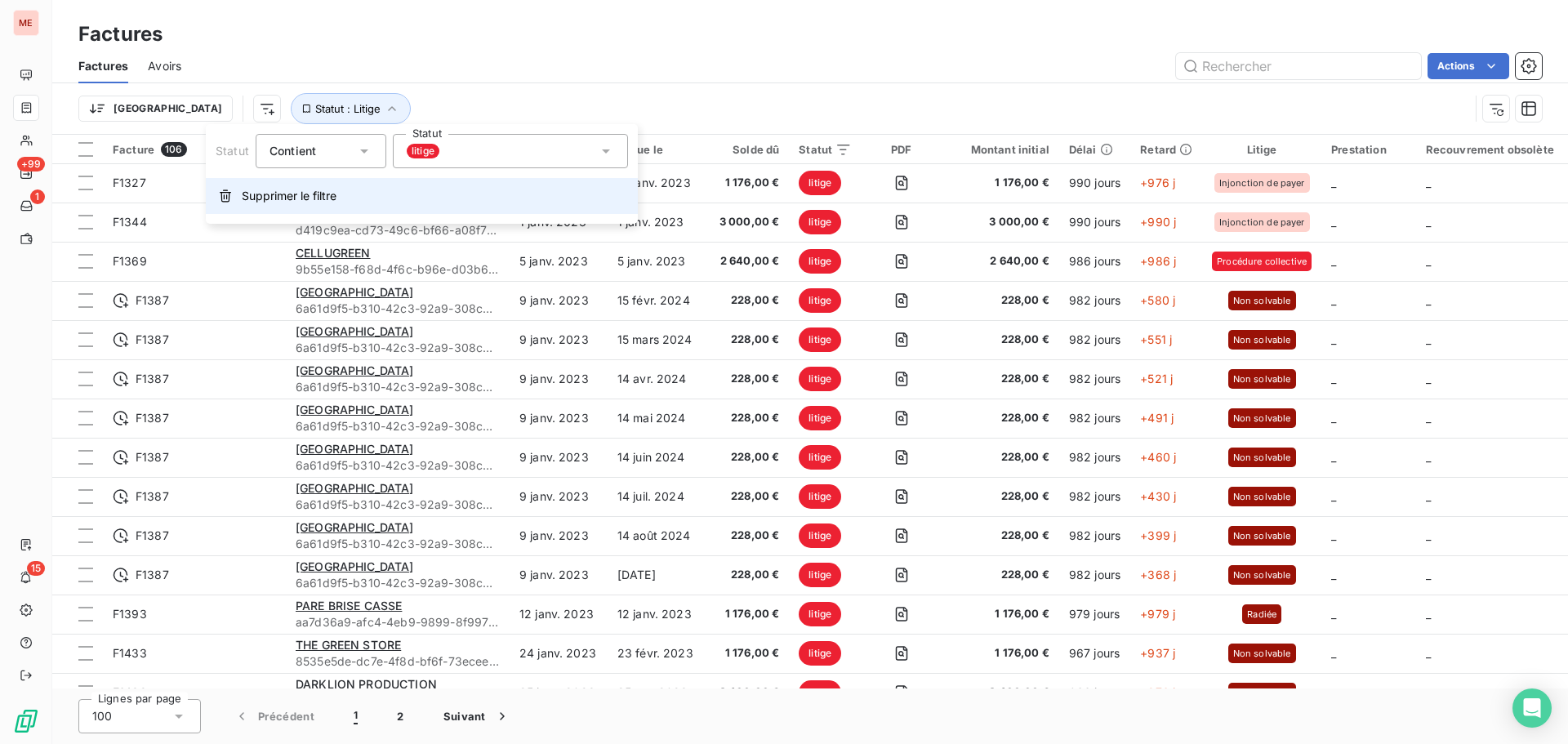
click at [273, 198] on span "Supprimer le filtre" at bounding box center [289, 196] width 94 height 17
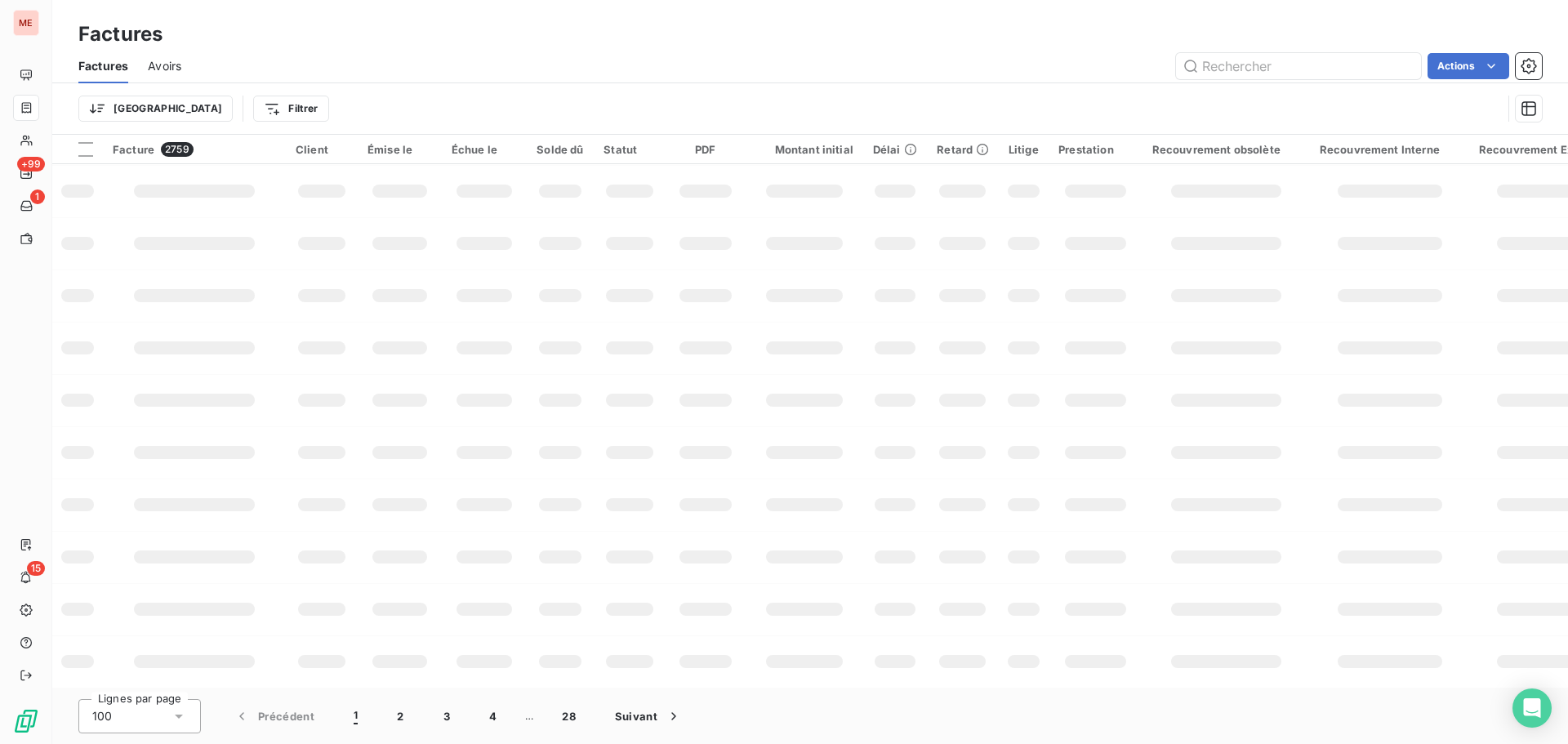
scroll to position [267, 0]
click at [1262, 61] on input "text" at bounding box center [1298, 66] width 245 height 27
click at [1262, 61] on input "aide" at bounding box center [1298, 66] width 245 height 27
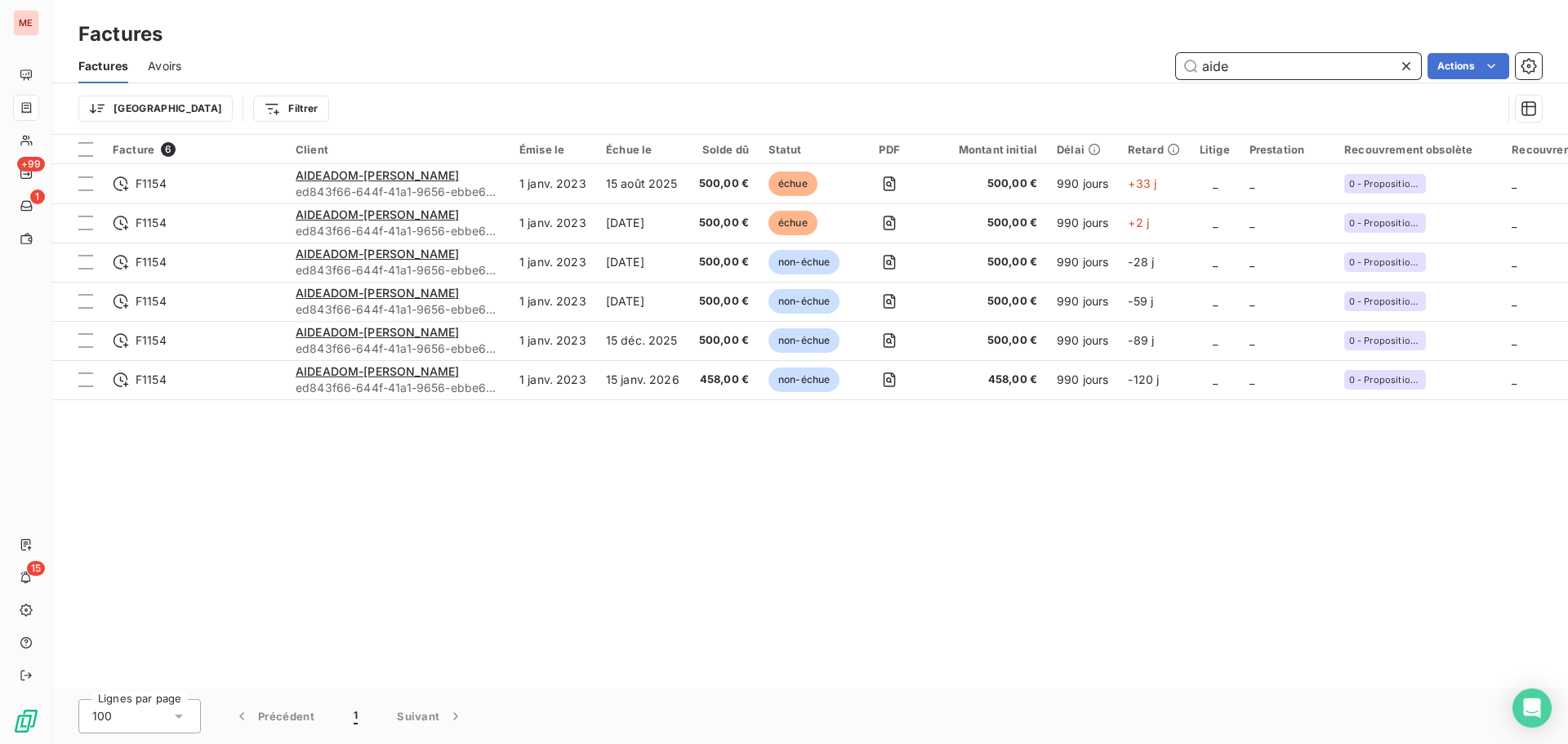
scroll to position [0, 0]
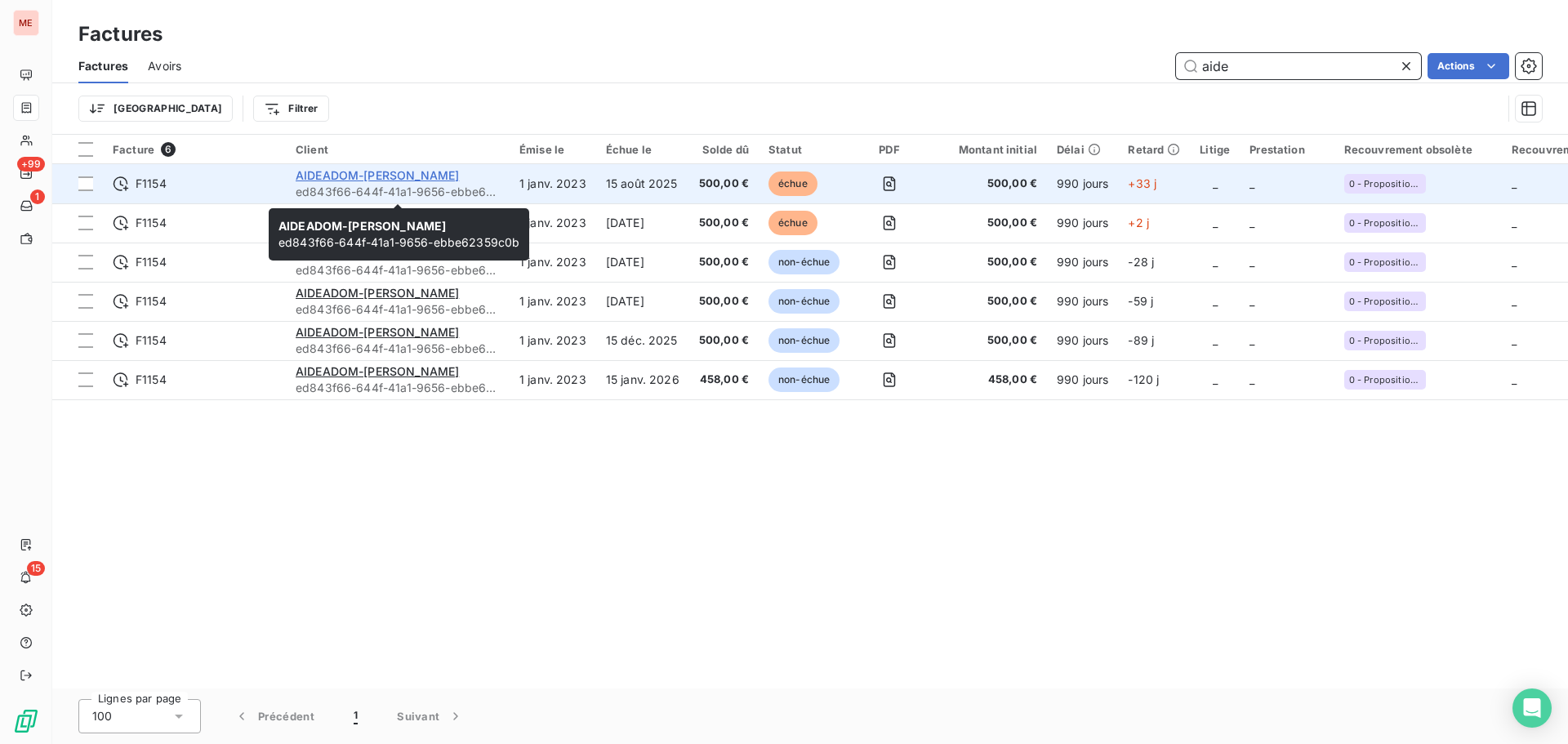
type input "aide"
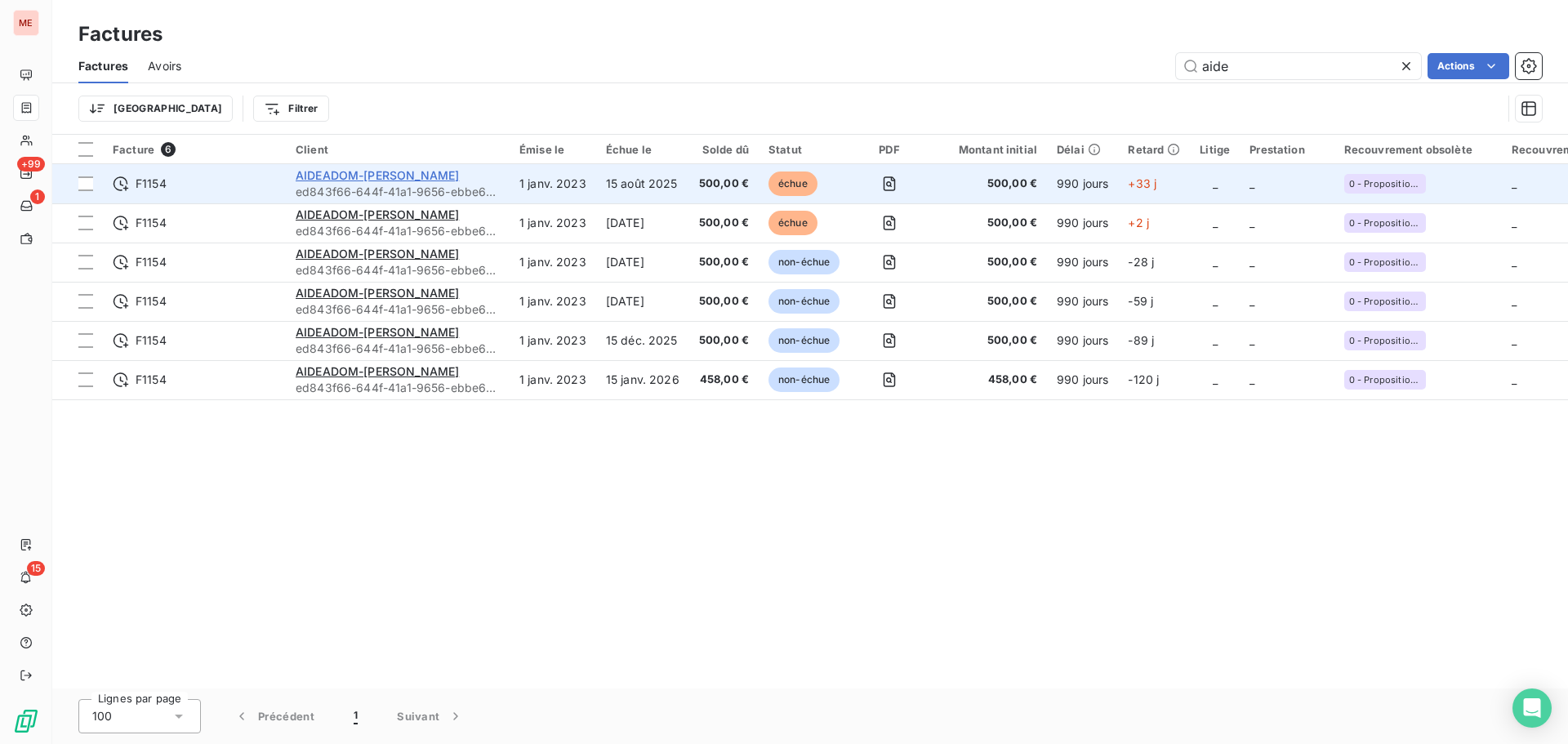
click at [339, 177] on span "AIDEADOM-[PERSON_NAME]" at bounding box center [377, 175] width 163 height 14
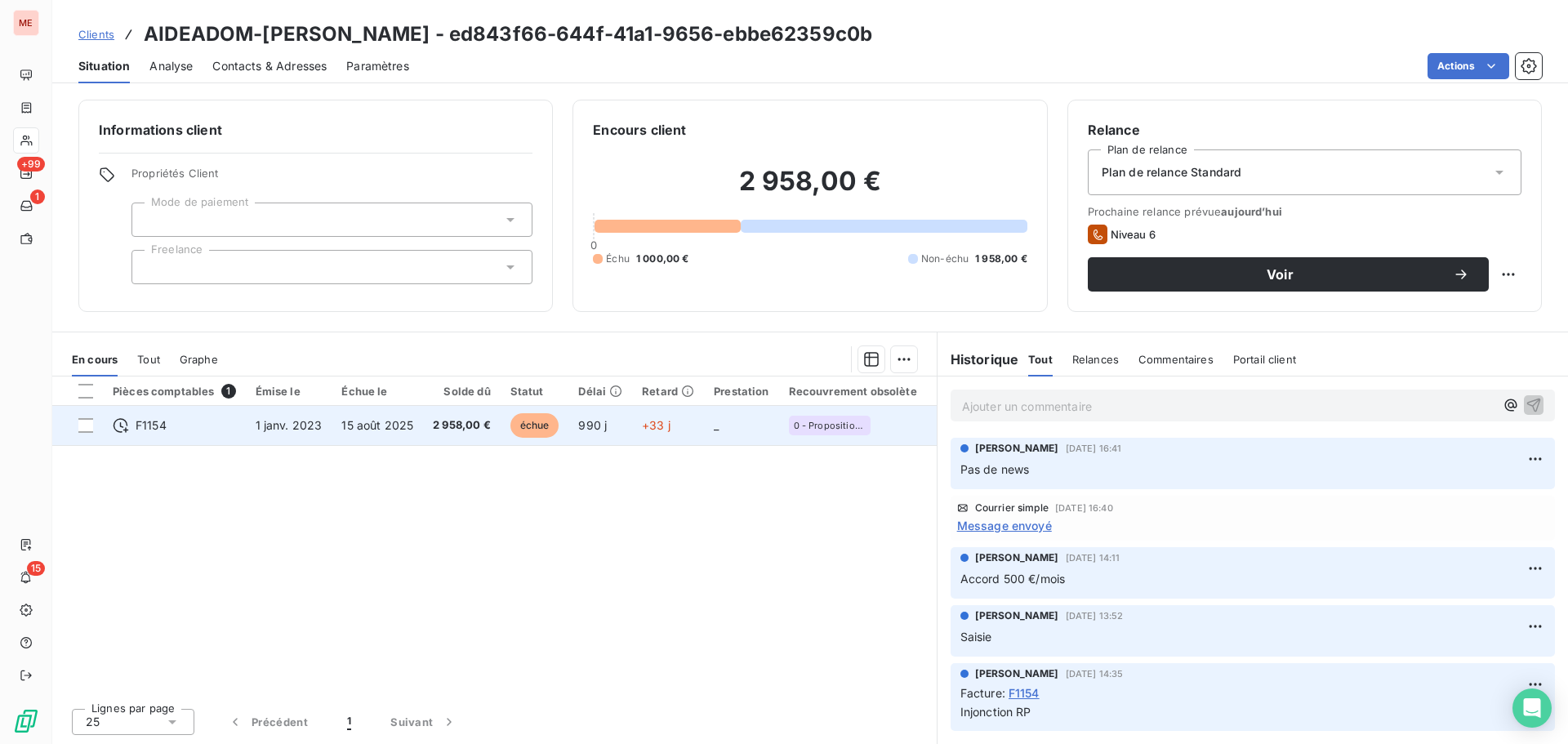
click at [324, 428] on td "1 janv. 2023" at bounding box center [289, 425] width 87 height 39
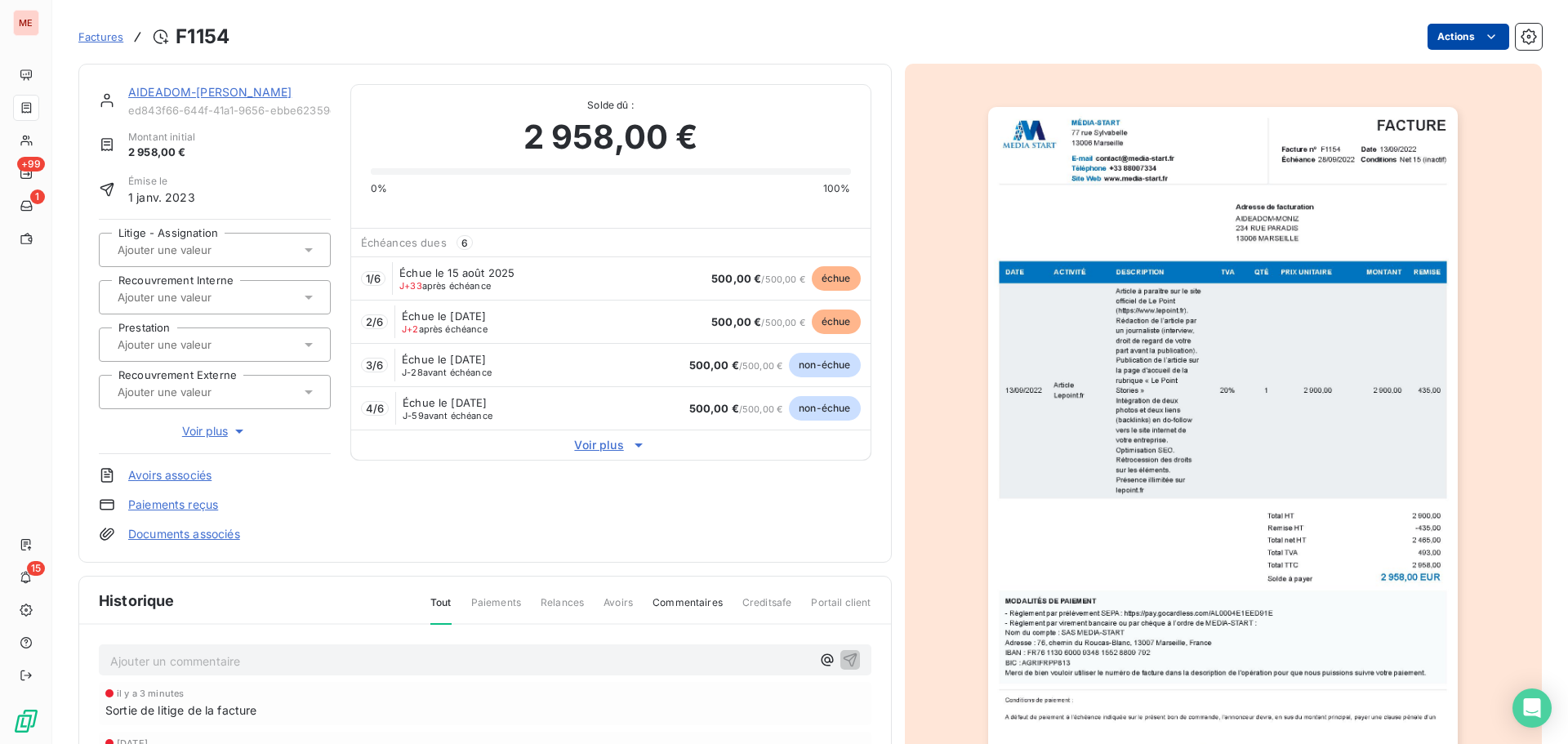
click at [1445, 36] on html "ME +99 1 15 Factures F1154 Actions AIDEADOM-[PERSON_NAME] ed843f66-644f-41a1-96…" at bounding box center [784, 372] width 1568 height 744
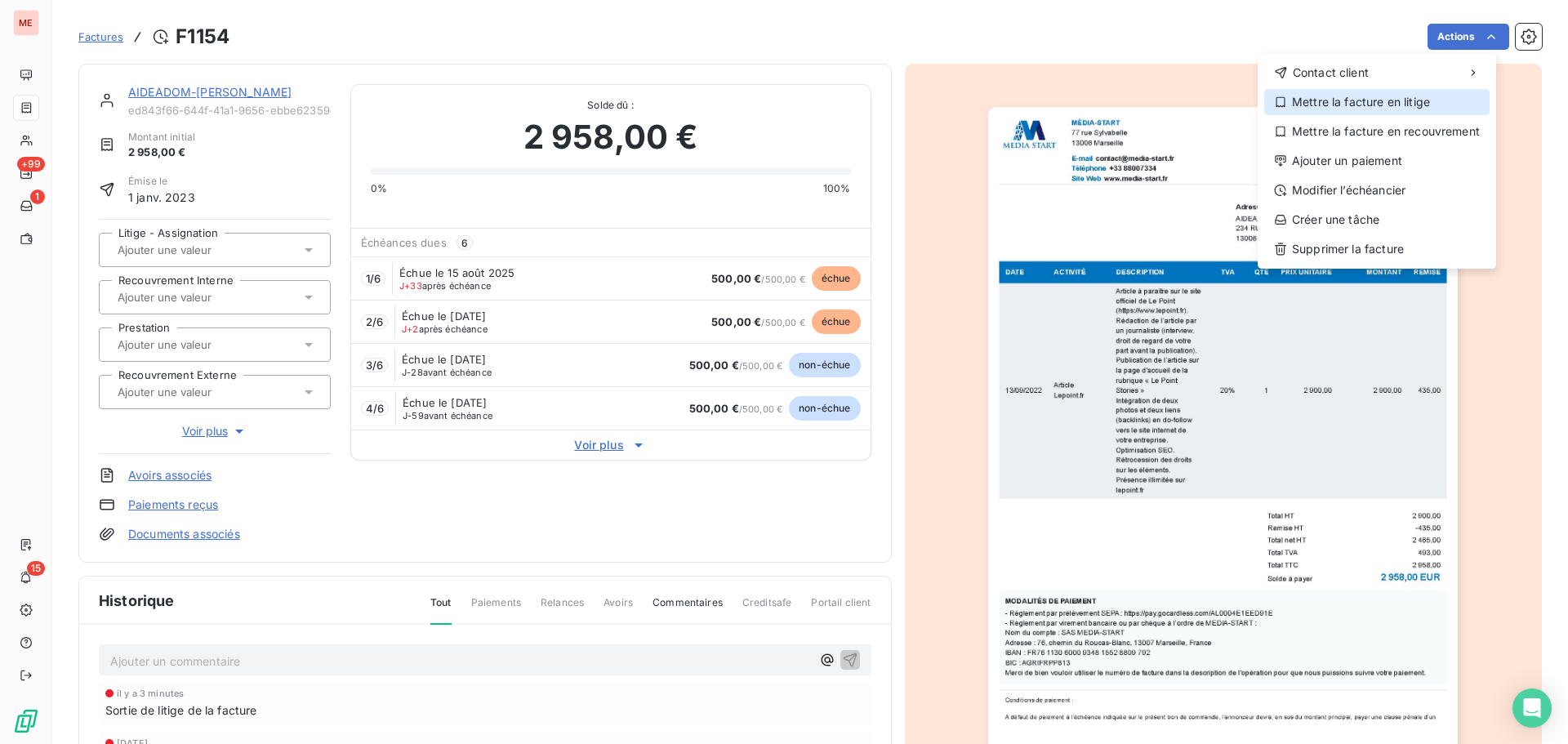
click at [1407, 108] on div "Mettre la facture en litige" at bounding box center [1376, 101] width 225 height 27
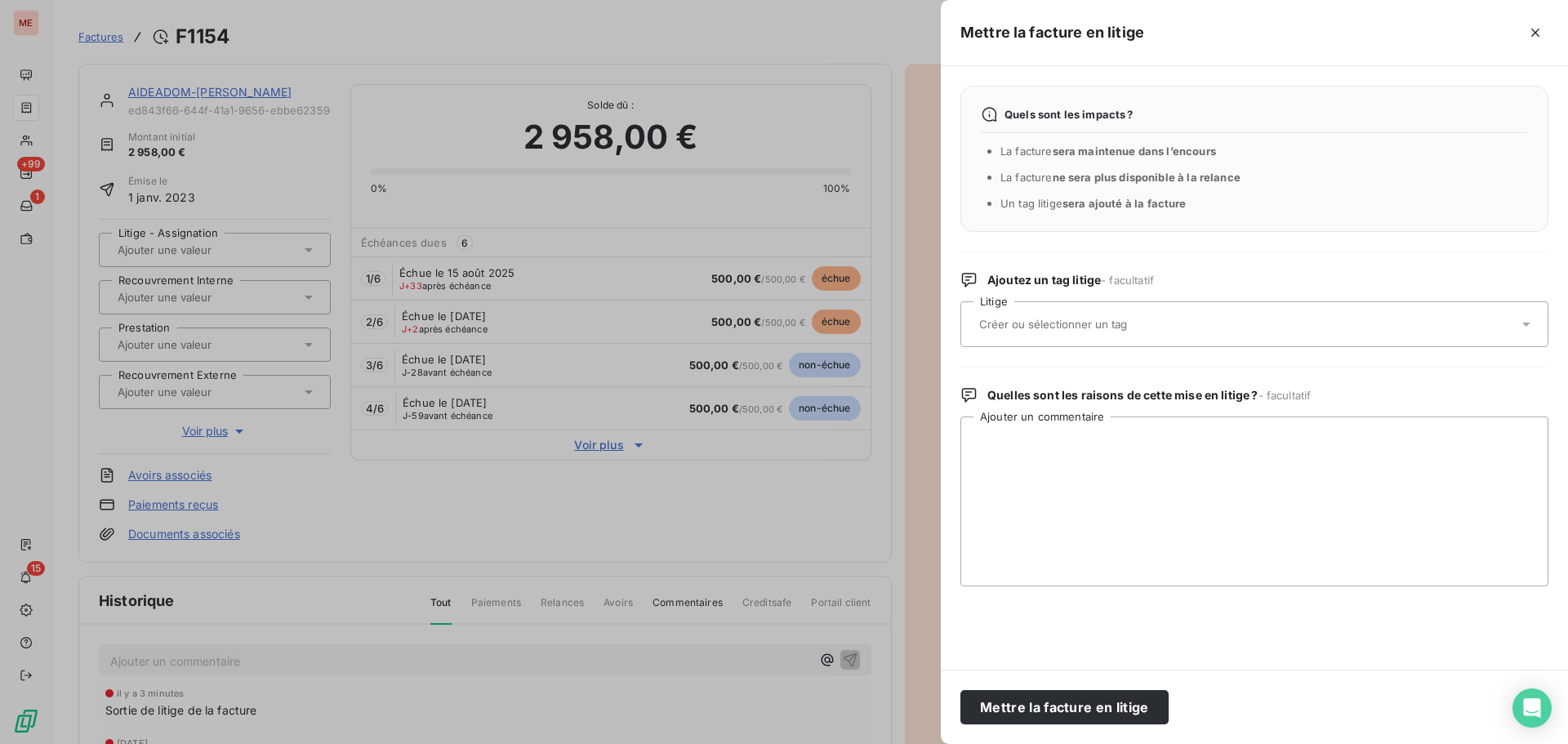
click at [1118, 319] on input "text" at bounding box center [1096, 324] width 237 height 15
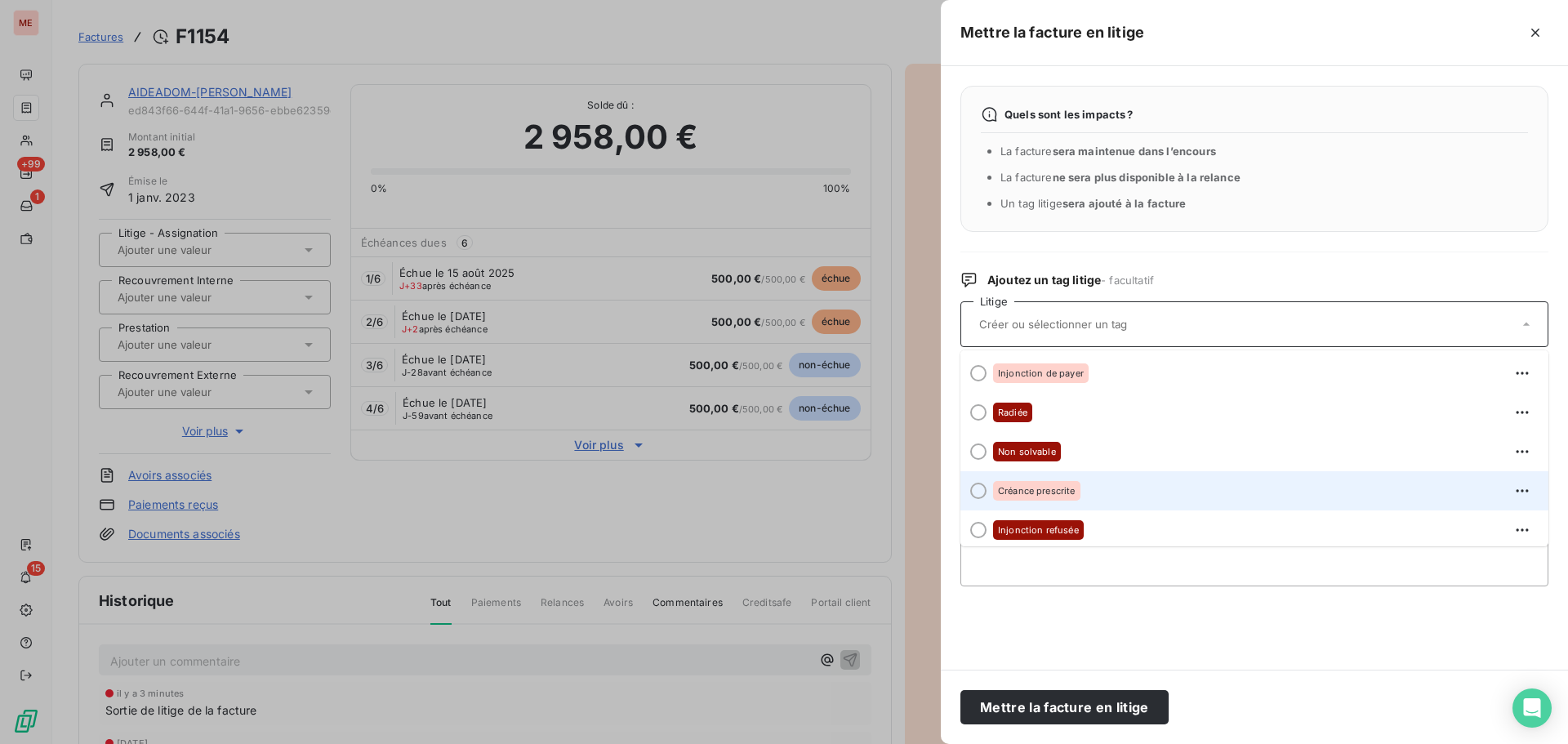
scroll to position [45, 0]
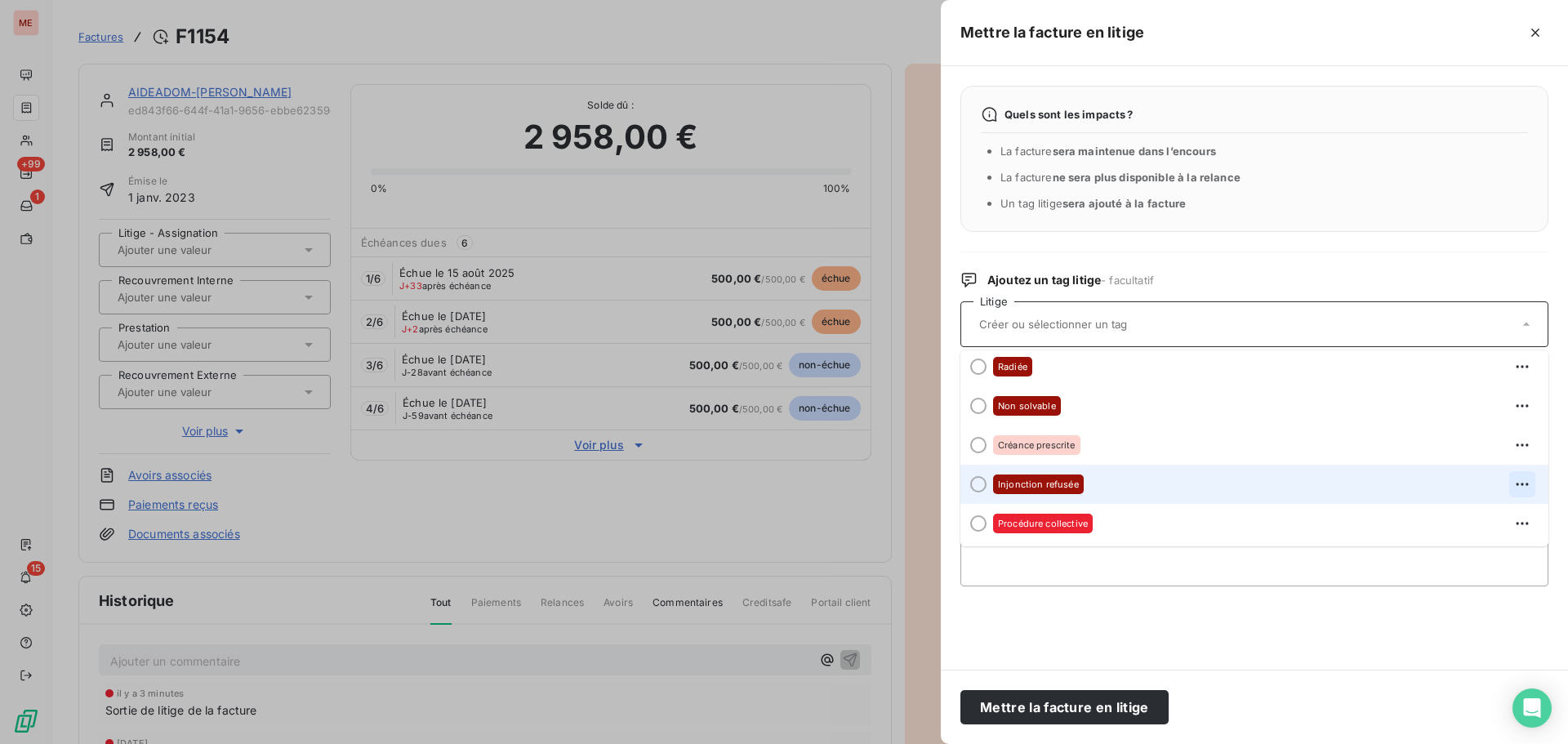
click at [1514, 485] on icon "button" at bounding box center [1522, 484] width 17 height 17
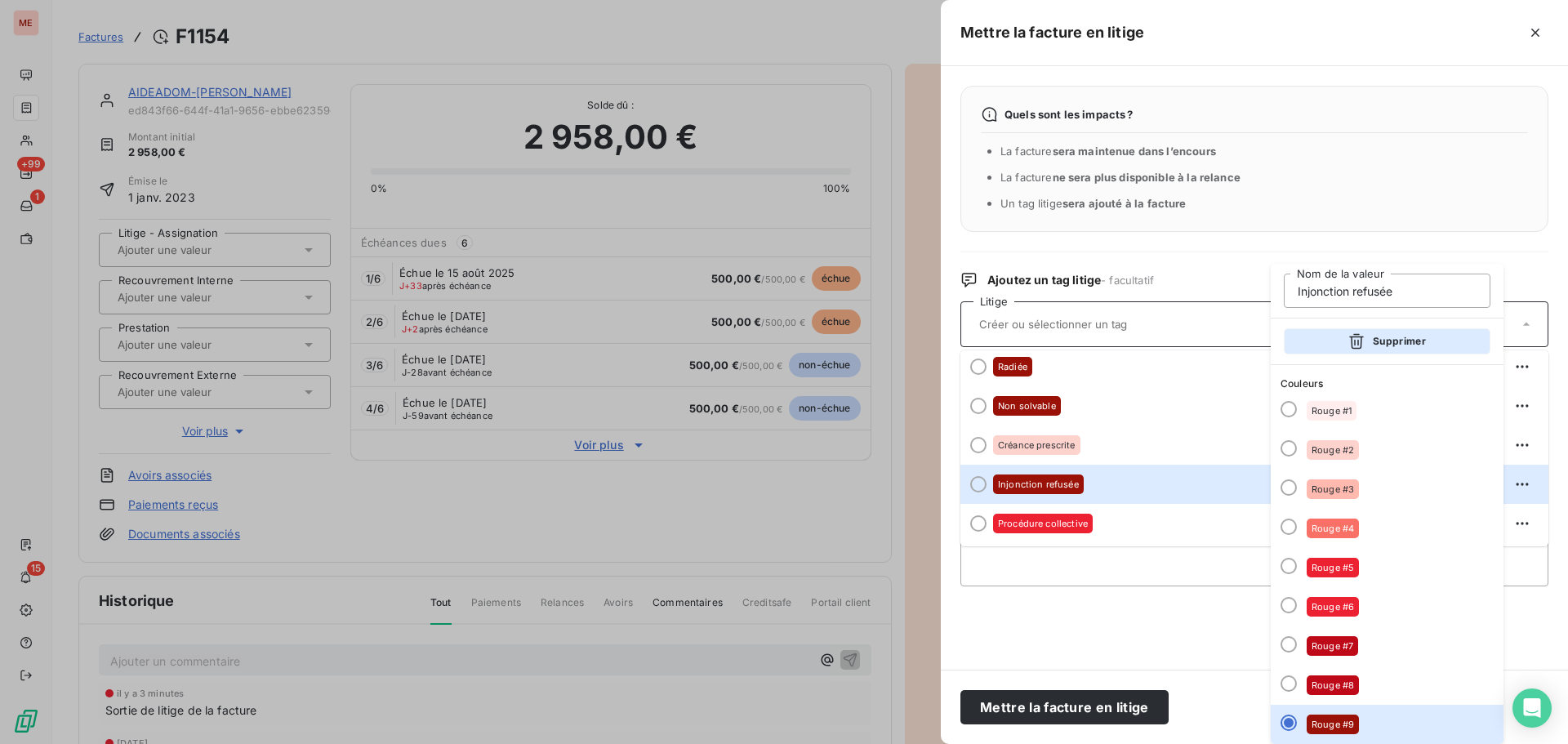
click at [1394, 348] on button "Supprimer" at bounding box center [1387, 341] width 207 height 27
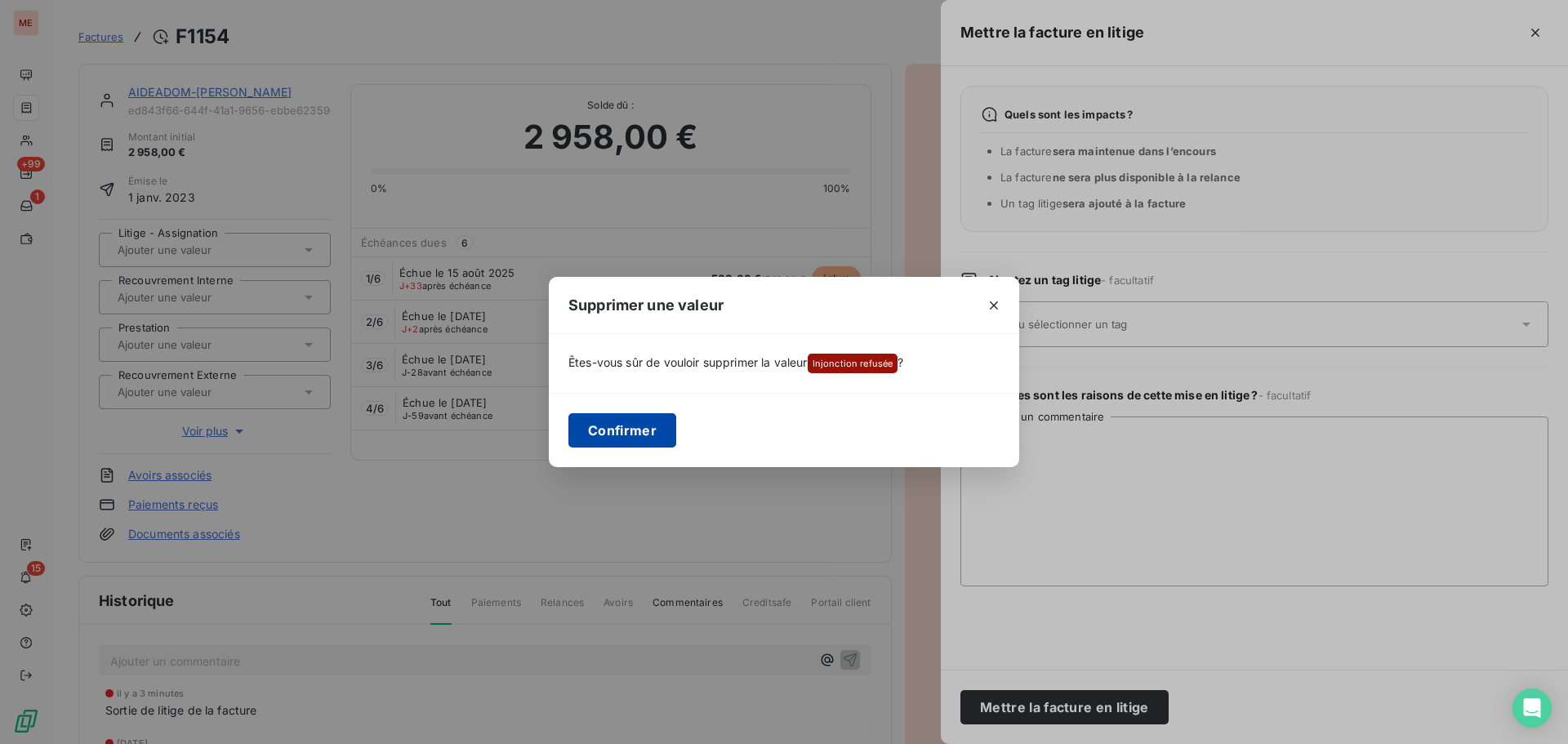
click at [641, 425] on button "Confirmer" at bounding box center [622, 430] width 108 height 34
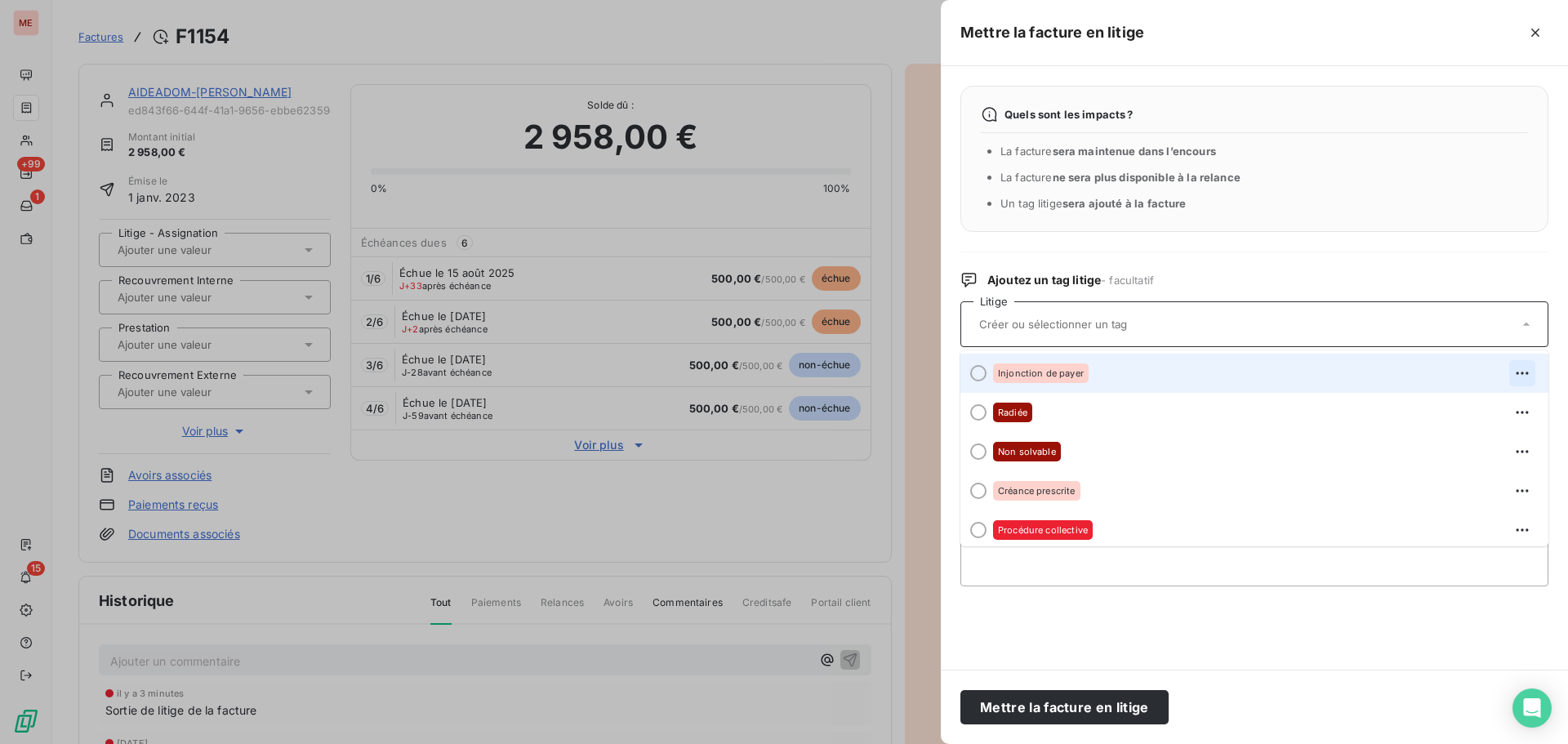
click at [1514, 367] on icon "button" at bounding box center [1522, 373] width 17 height 17
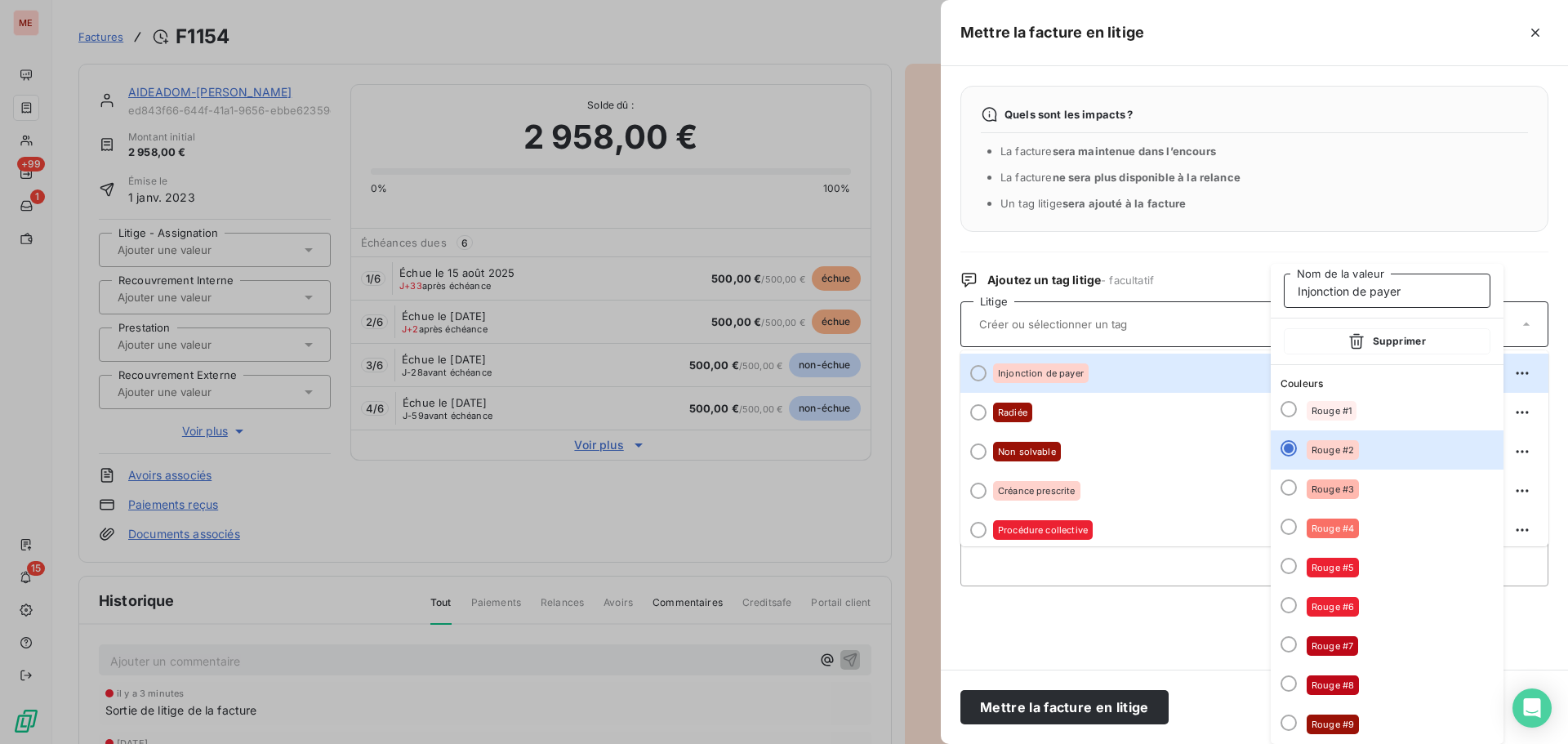
click at [1382, 288] on input "Injonction de payer" at bounding box center [1387, 290] width 207 height 34
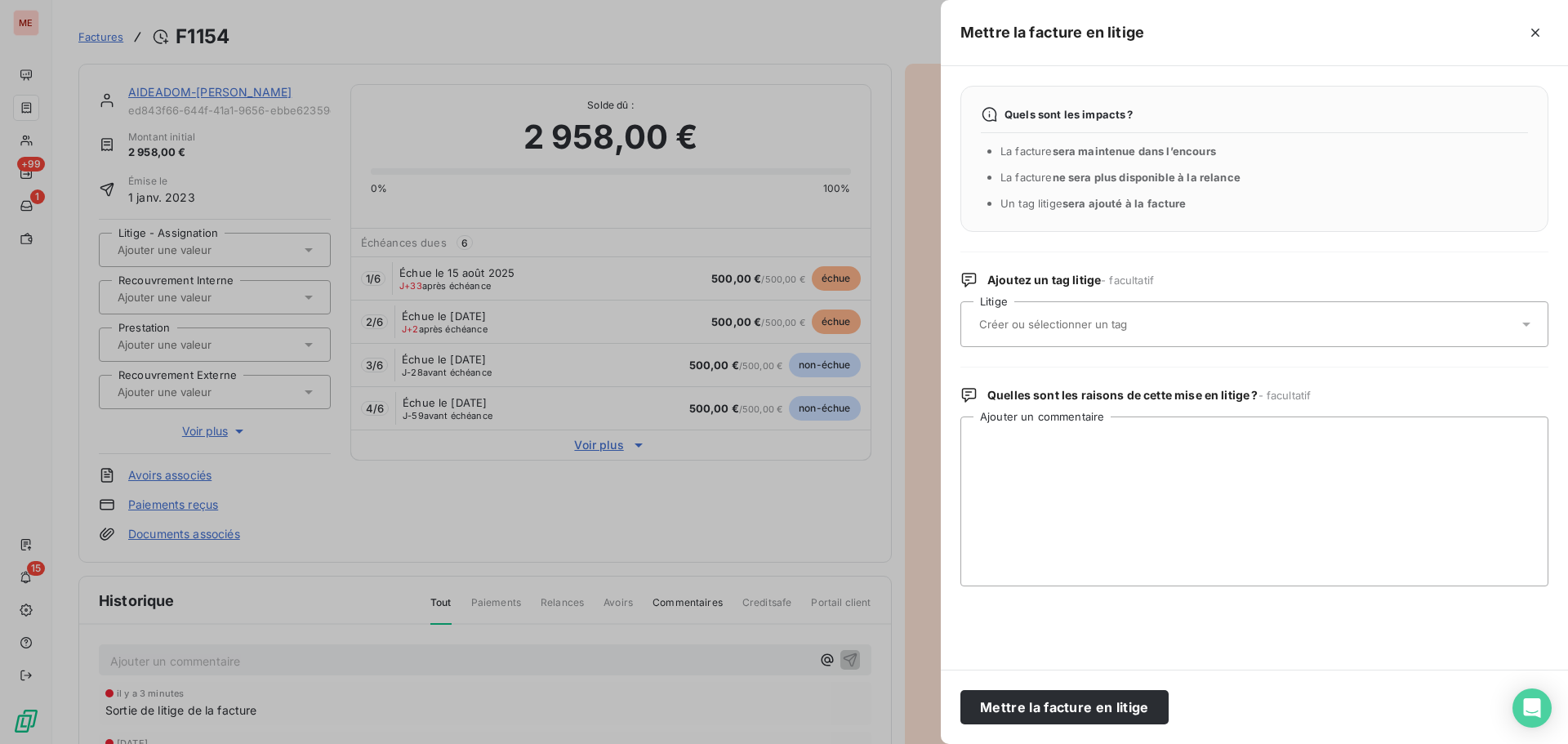
click at [1379, 343] on div "Quels sont les impacts ? La facture sera maintenue dans l’encours La facture ne…" at bounding box center [1254, 367] width 627 height 603
click at [1403, 329] on div at bounding box center [1246, 324] width 544 height 34
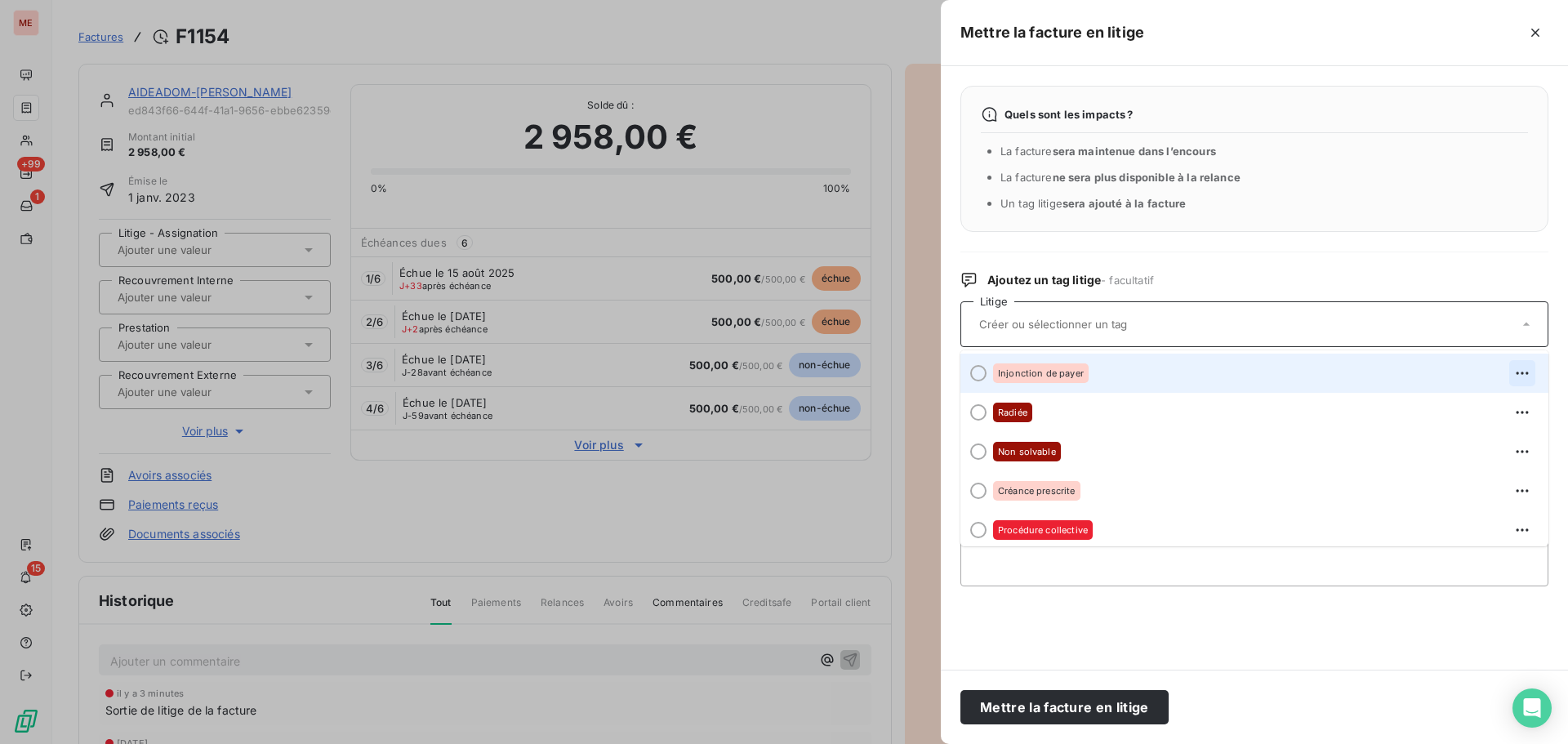
click at [1515, 372] on icon "button" at bounding box center [1522, 373] width 17 height 17
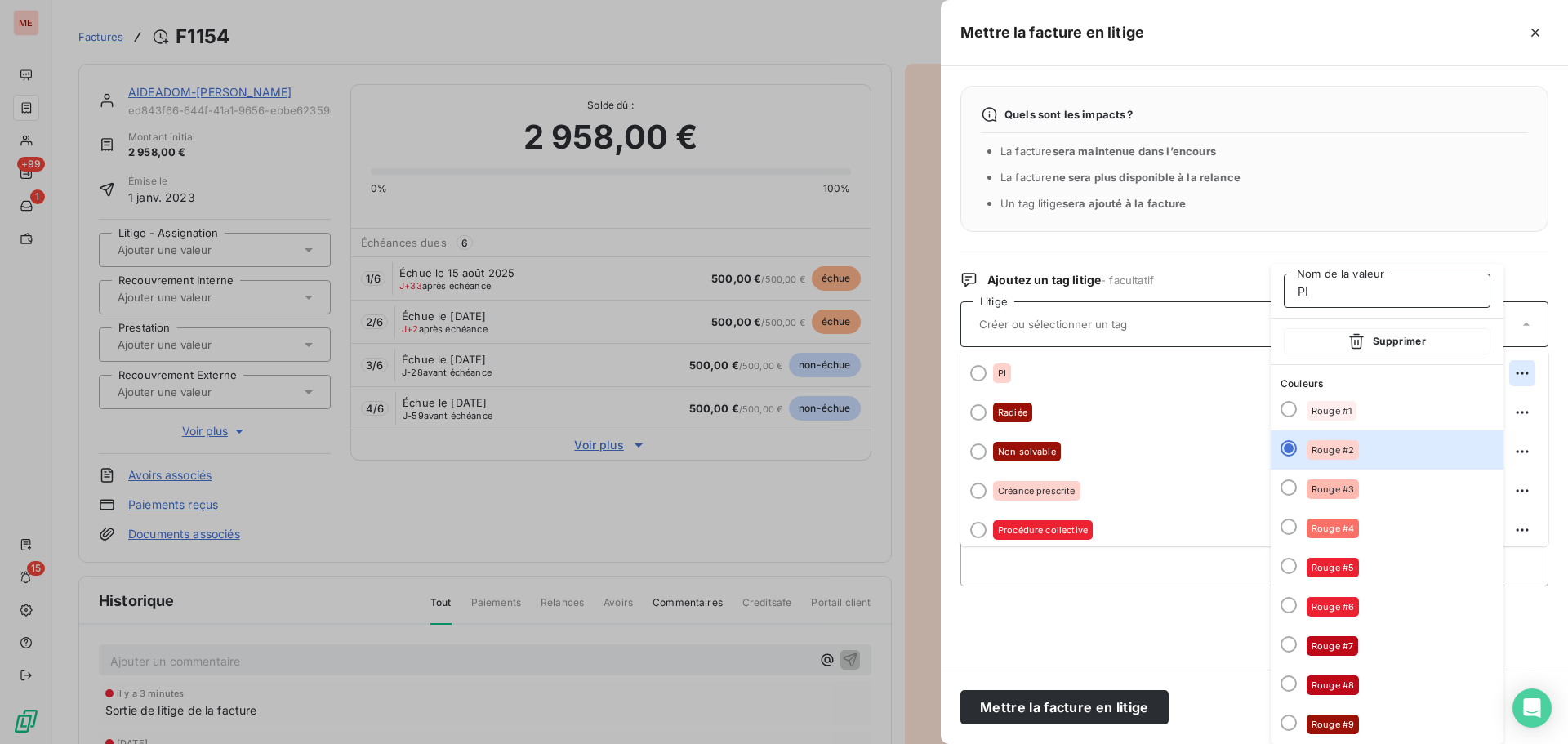
type input "PIP"
drag, startPoint x: 1440, startPoint y: 282, endPoint x: 1264, endPoint y: 296, distance: 176.6
click at [1264, 296] on body "ME +99 1 15 Factures F1154 Actions AIDEADOM-[PERSON_NAME] ed843f66-644f-41a1-96…" at bounding box center [784, 372] width 1568 height 744
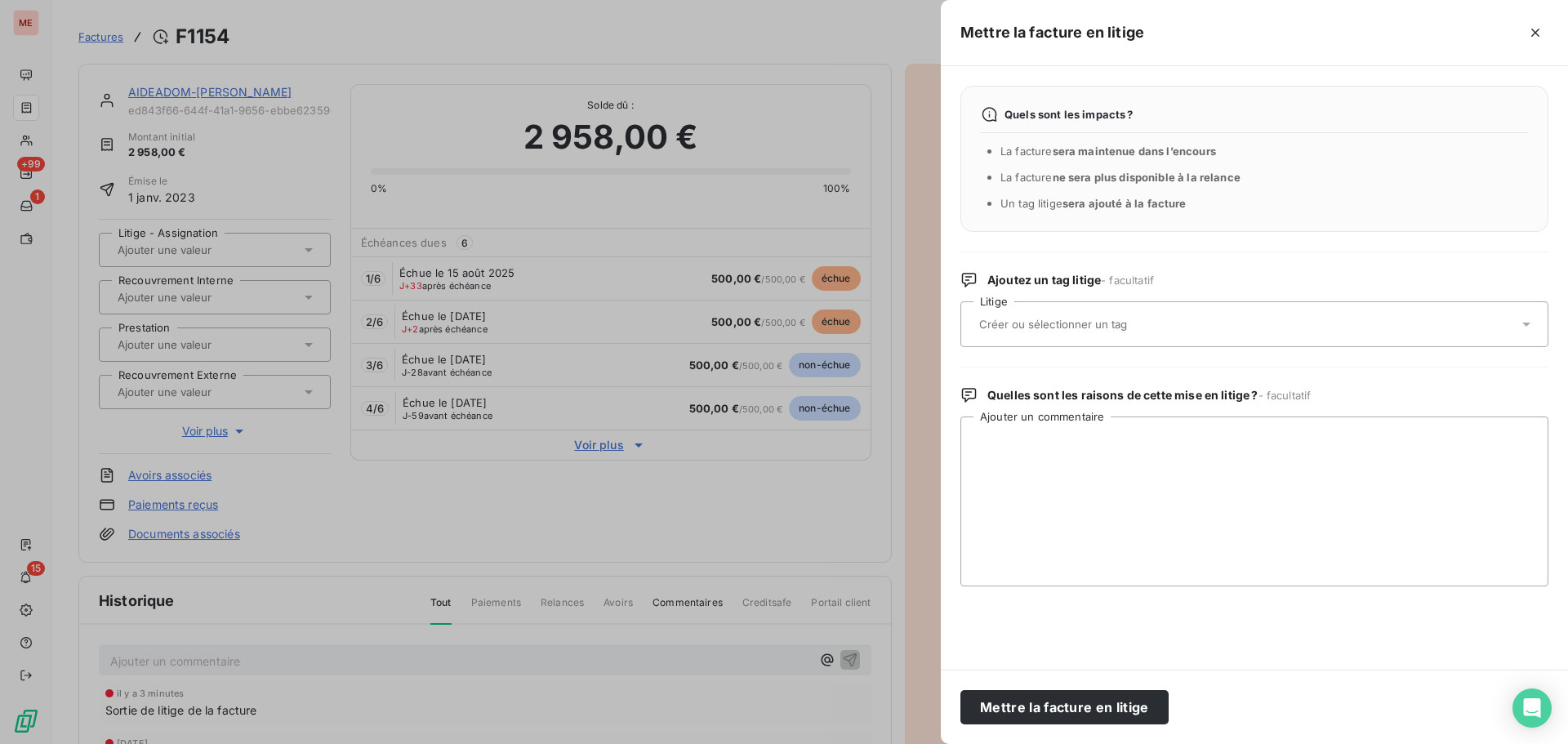
click at [1274, 327] on div at bounding box center [1246, 324] width 544 height 34
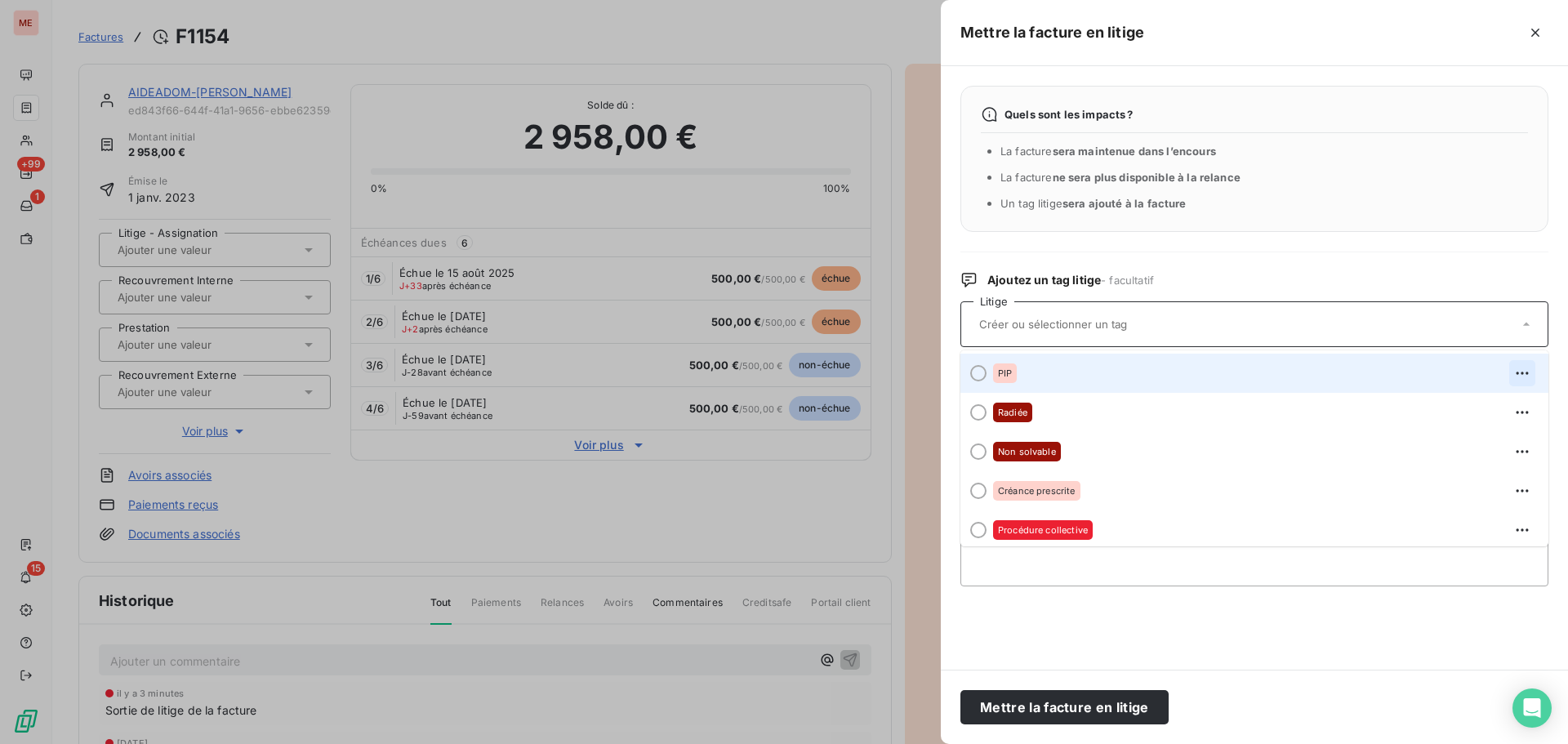
click at [1515, 372] on icon "button" at bounding box center [1522, 373] width 17 height 17
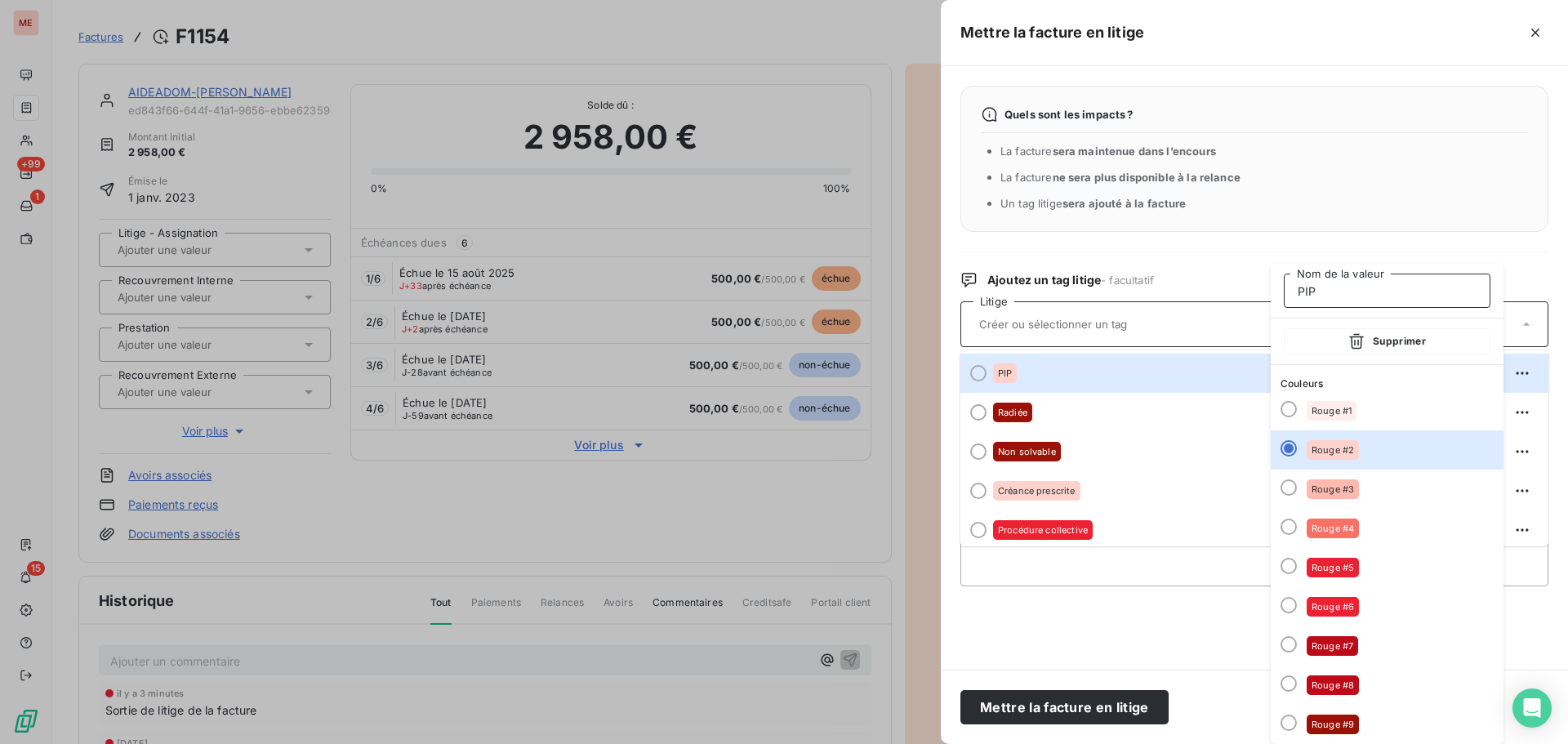
click at [1304, 293] on input "PIP" at bounding box center [1387, 290] width 207 height 34
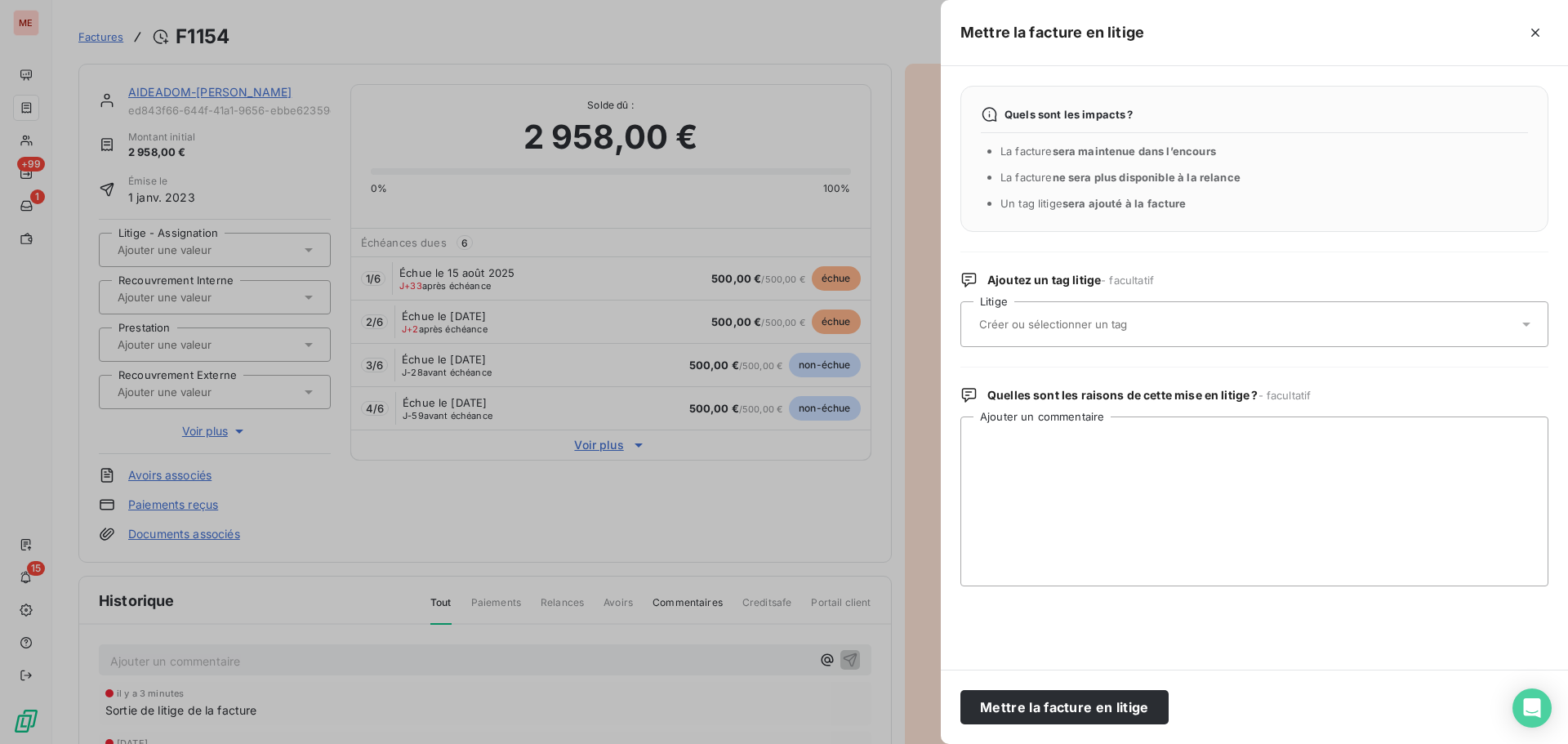
click at [1341, 326] on div at bounding box center [1246, 324] width 544 height 34
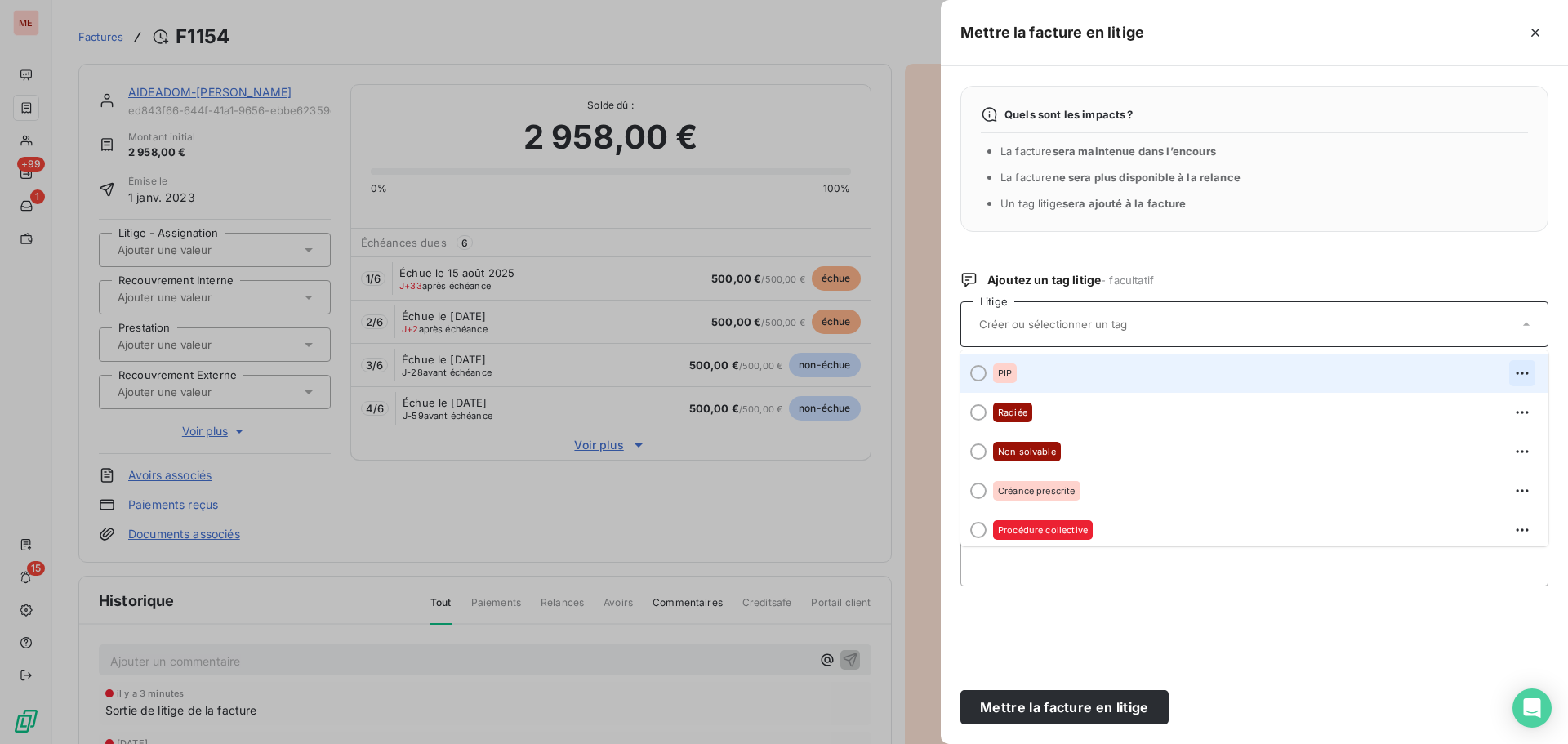
click at [1514, 367] on icon "button" at bounding box center [1522, 373] width 17 height 17
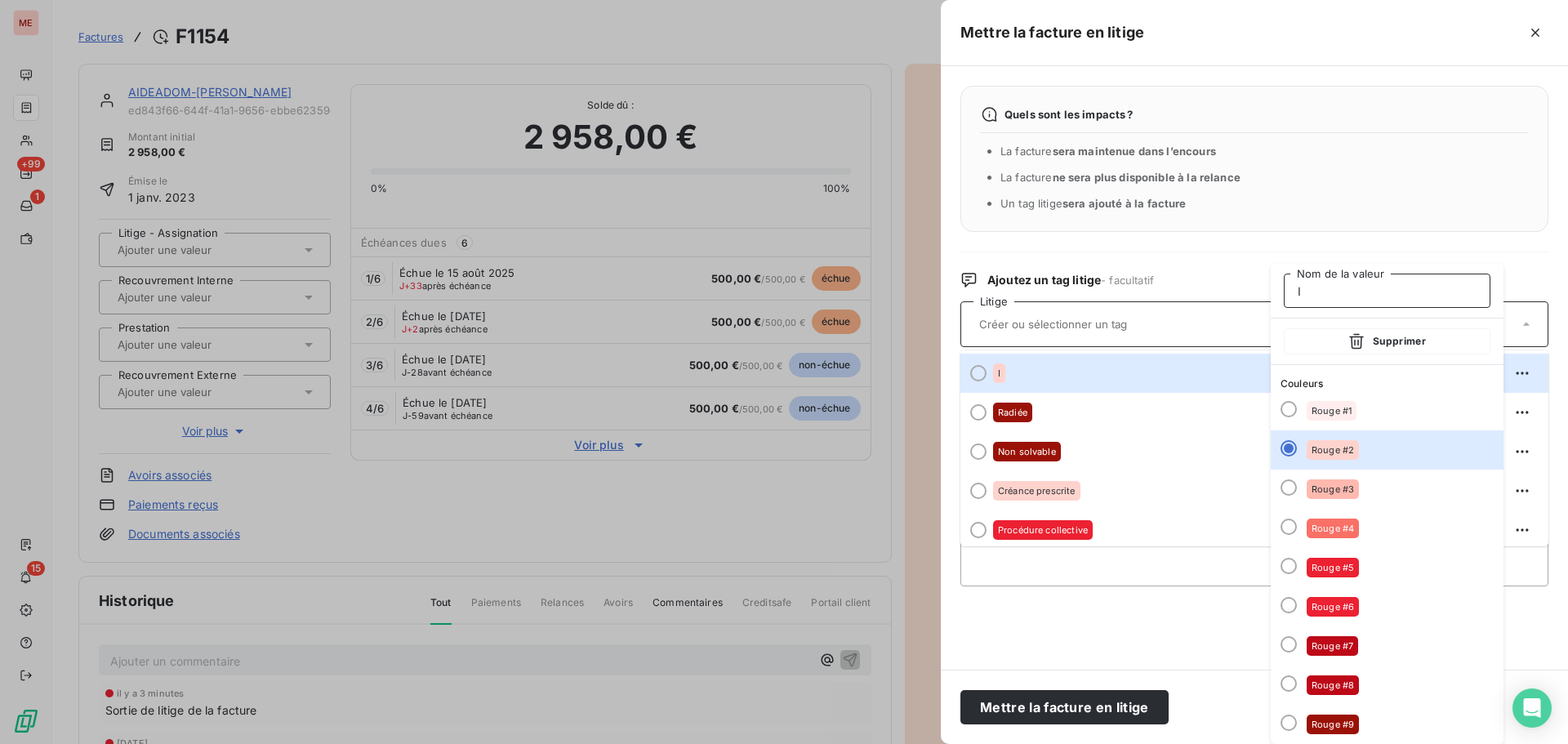
type input "IP"
drag, startPoint x: 1326, startPoint y: 293, endPoint x: 1275, endPoint y: 283, distance: 52.0
click at [1275, 283] on div "IP Nom de la valeur" at bounding box center [1387, 290] width 232 height 54
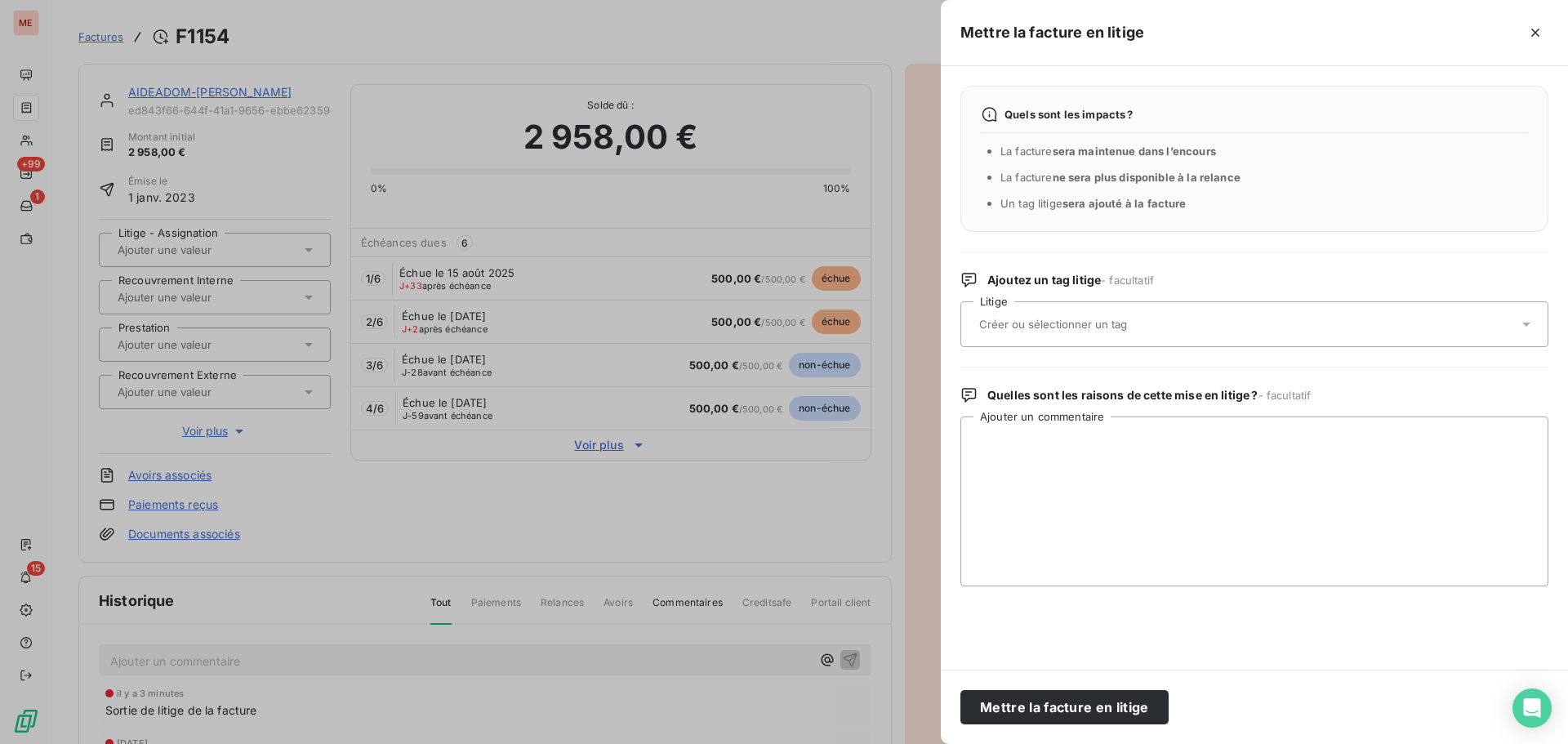
drag, startPoint x: 1307, startPoint y: 329, endPoint x: 1364, endPoint y: 323, distance: 57.3
click at [1364, 323] on div at bounding box center [1246, 324] width 544 height 34
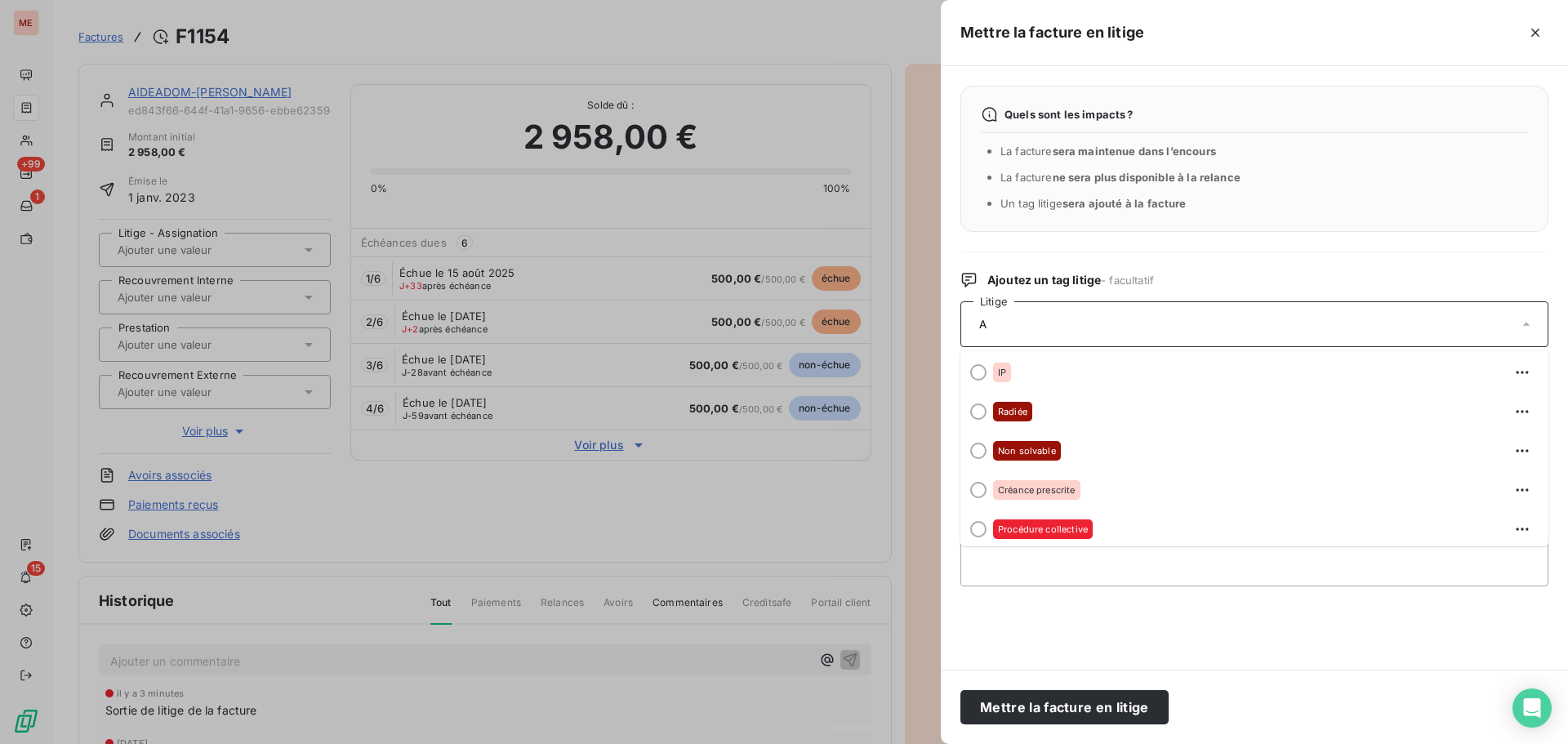
scroll to position [0, 0]
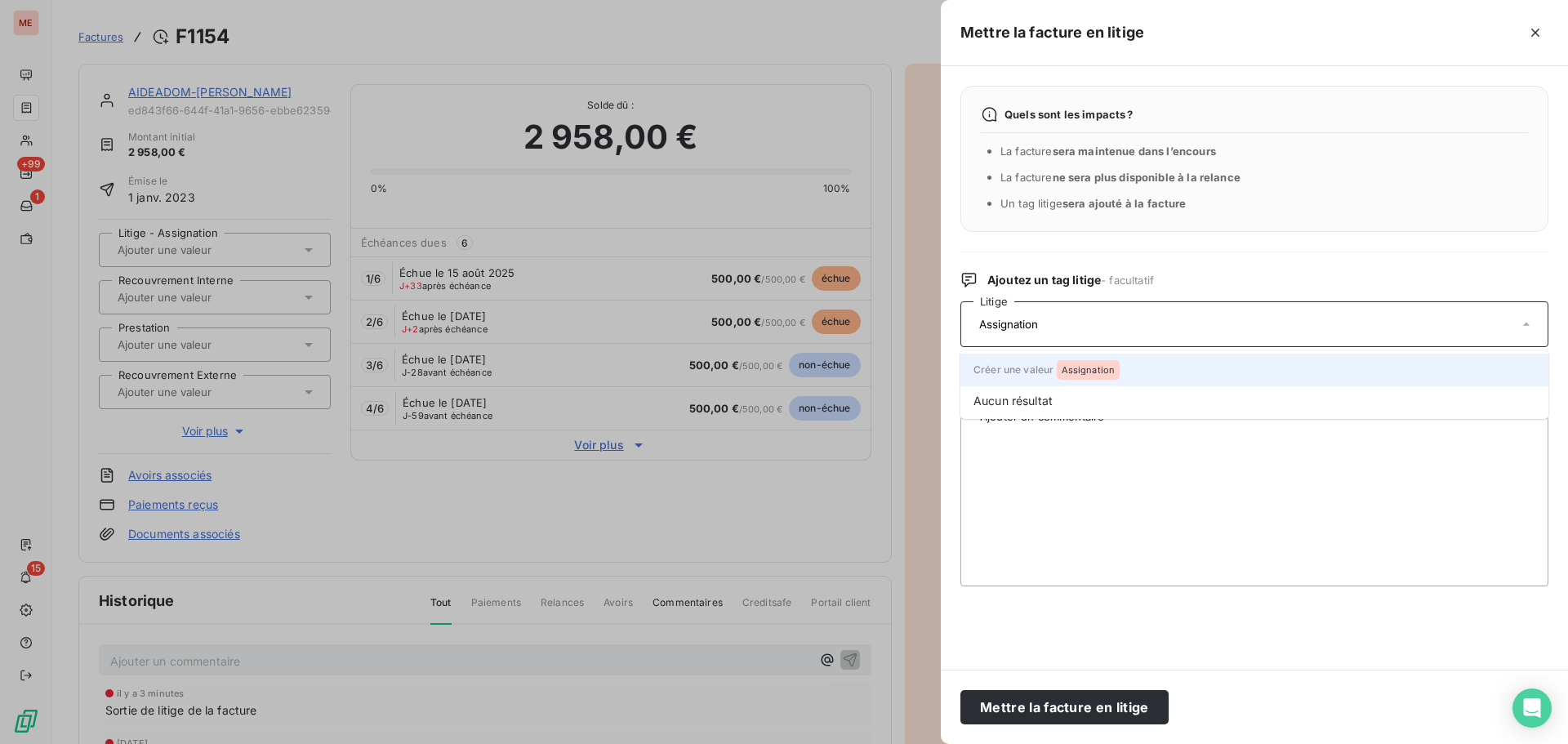
type input "Assignation"
click at [1112, 359] on li "Créer une valeur Assignation" at bounding box center [1254, 369] width 588 height 32
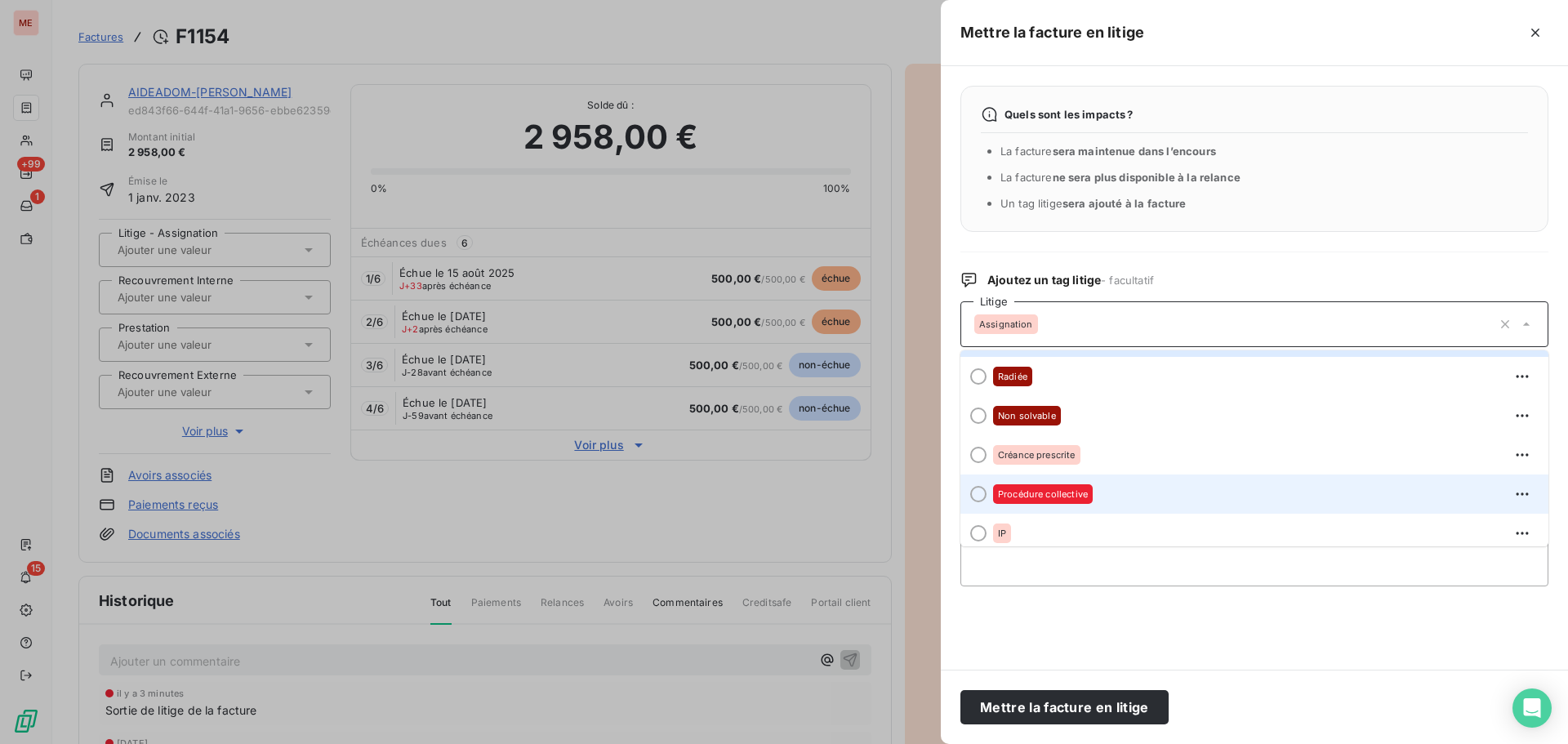
scroll to position [45, 0]
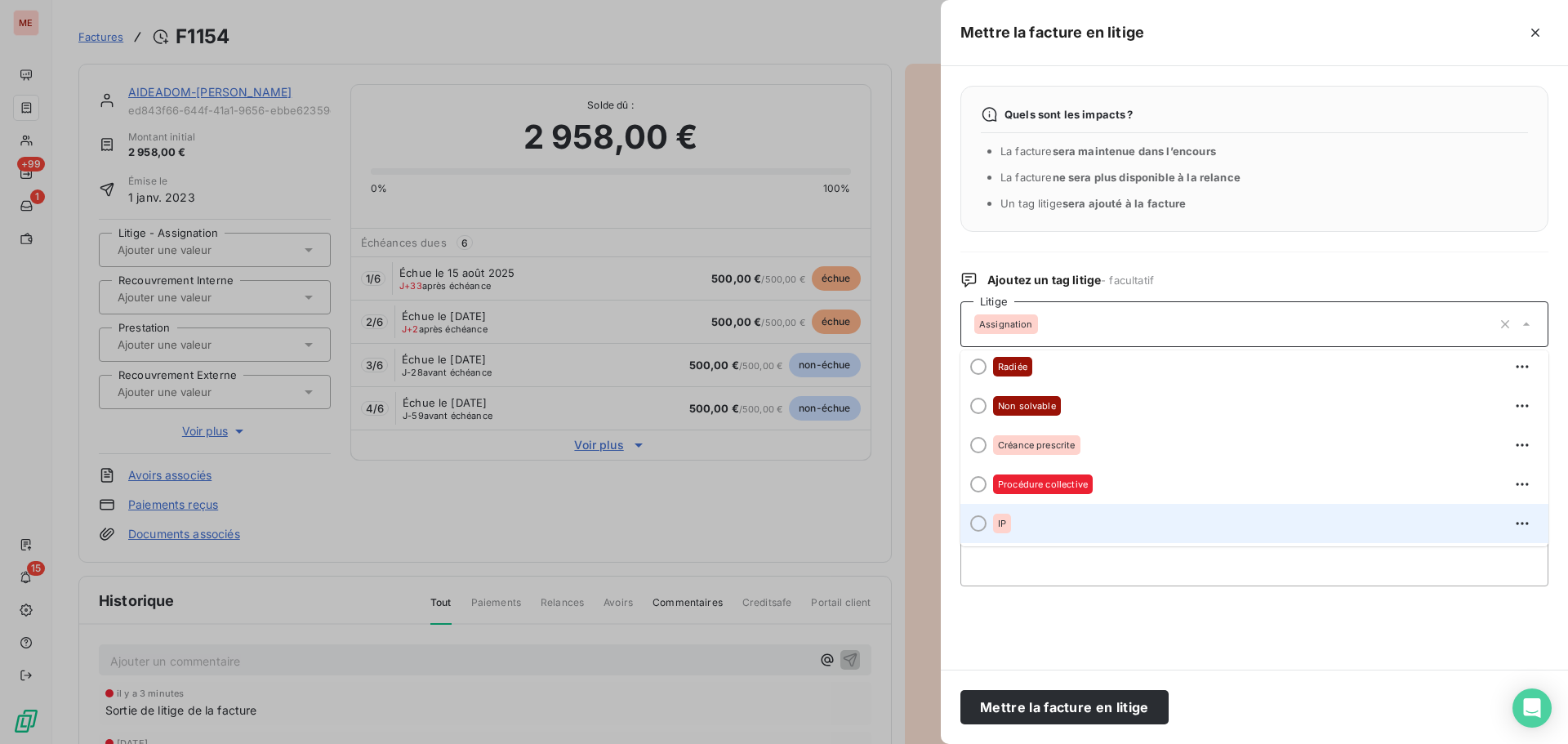
click at [1403, 514] on div "IP" at bounding box center [1264, 524] width 542 height 27
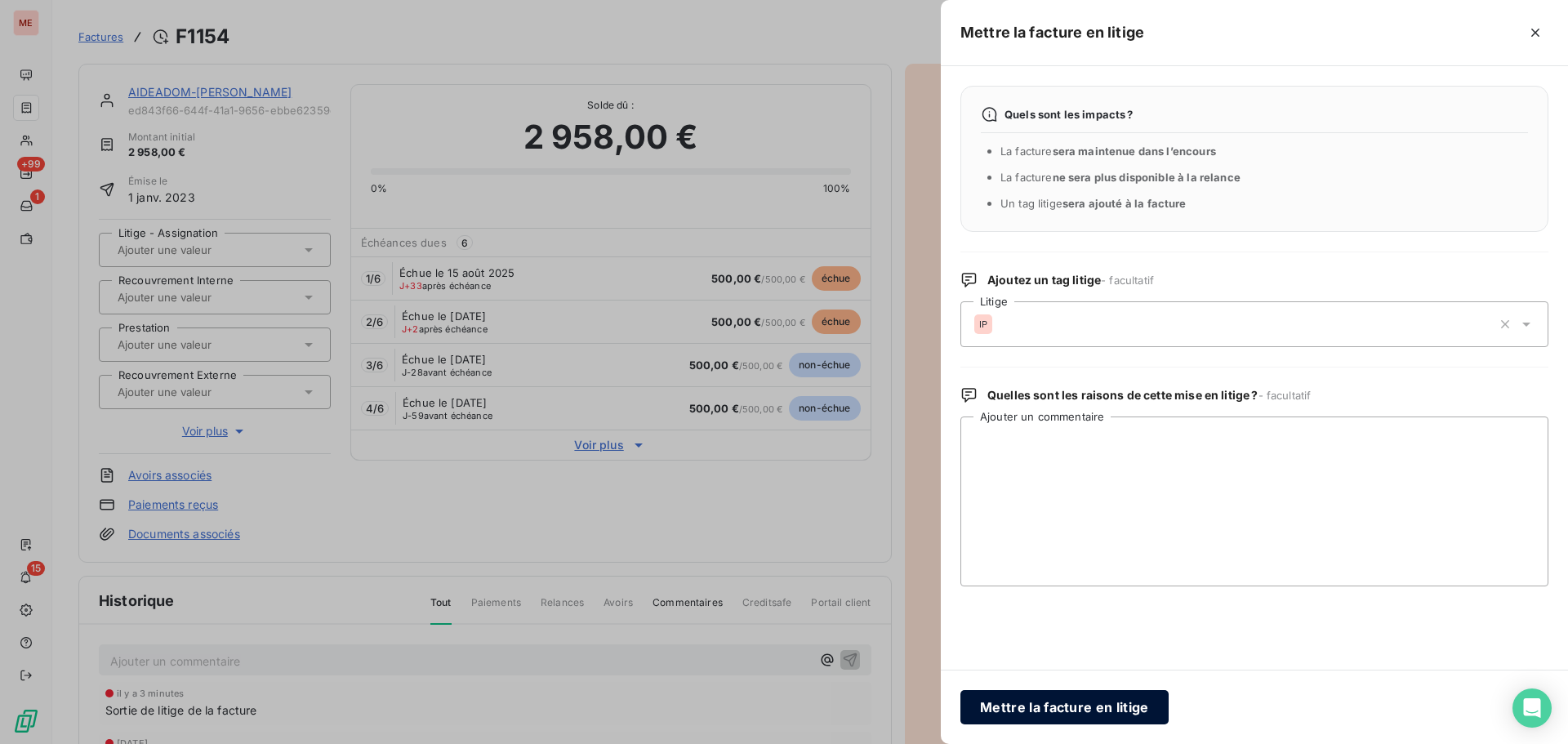
click at [1085, 704] on button "Mettre la facture en litige" at bounding box center [1065, 707] width 209 height 34
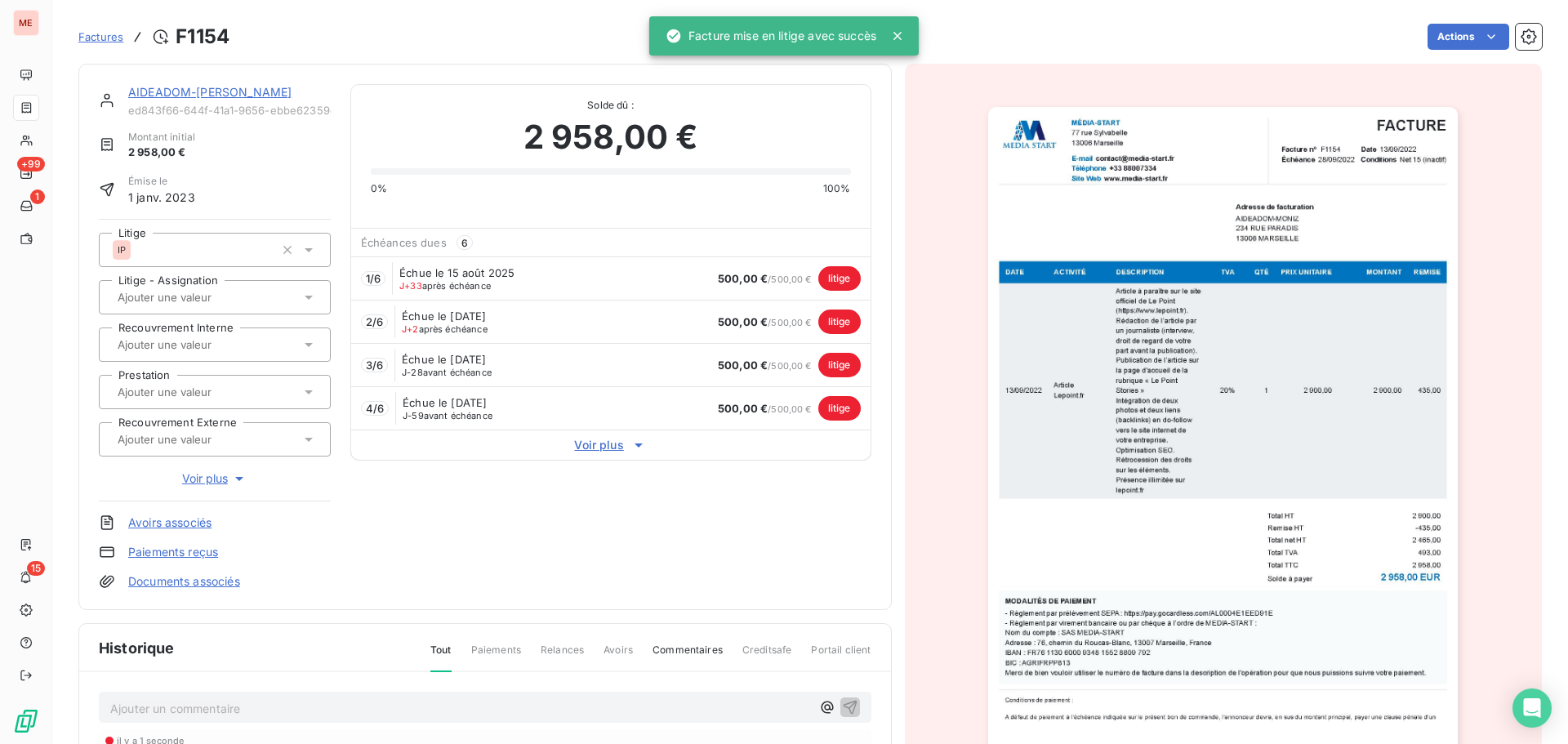
click at [222, 471] on span "Voir plus" at bounding box center [215, 478] width 65 height 17
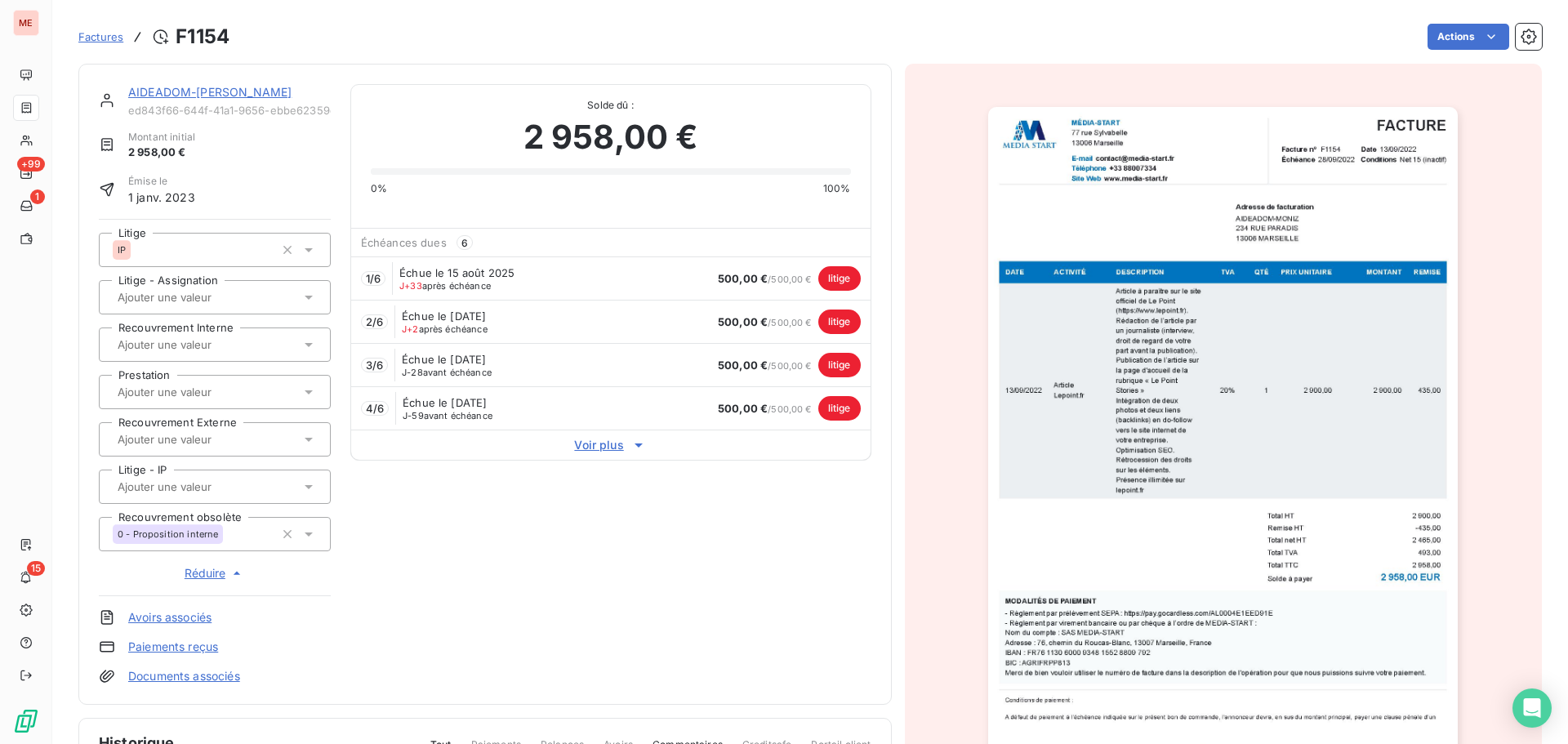
click at [297, 492] on div at bounding box center [207, 487] width 188 height 22
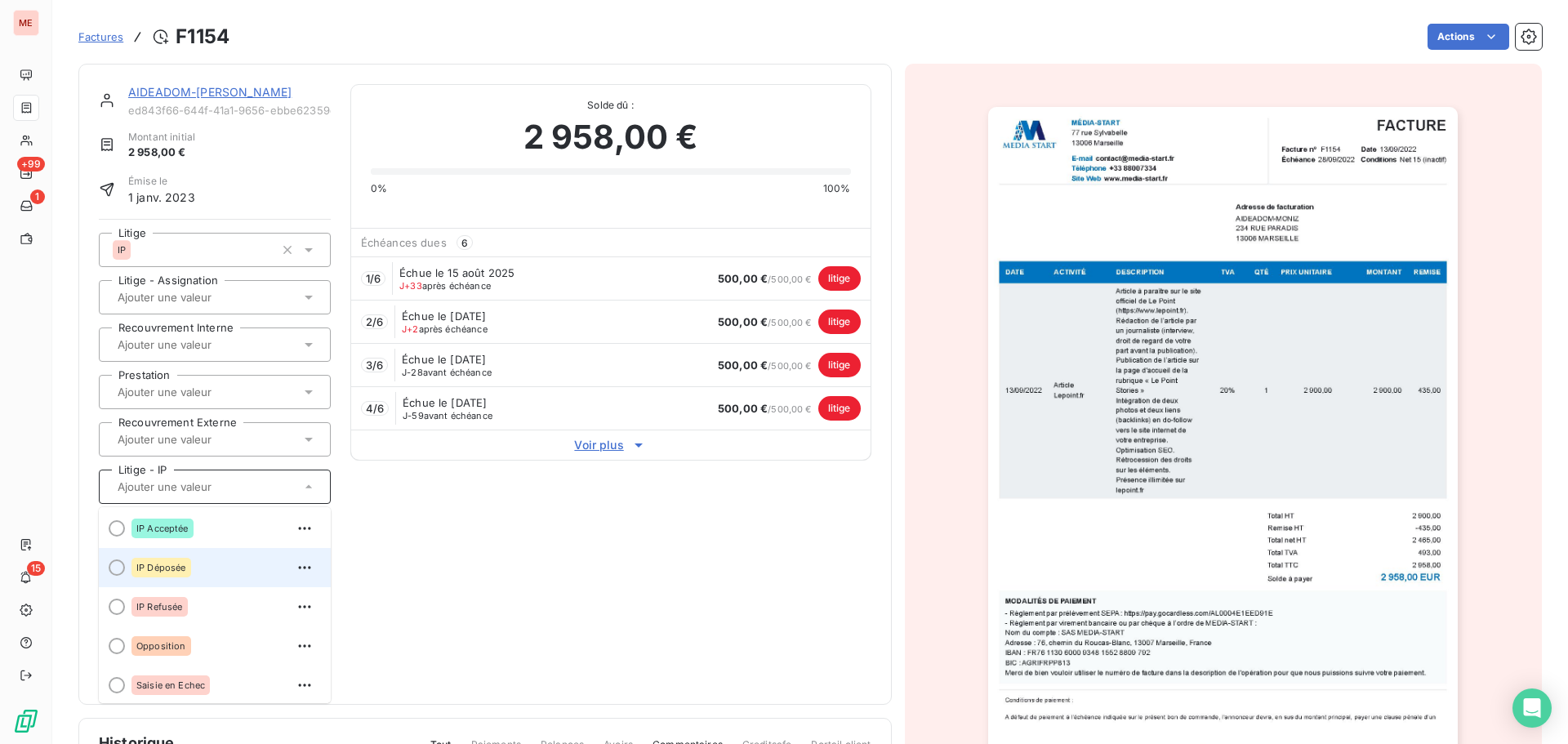
scroll to position [0, 0]
click at [112, 529] on div at bounding box center [116, 529] width 17 height 17
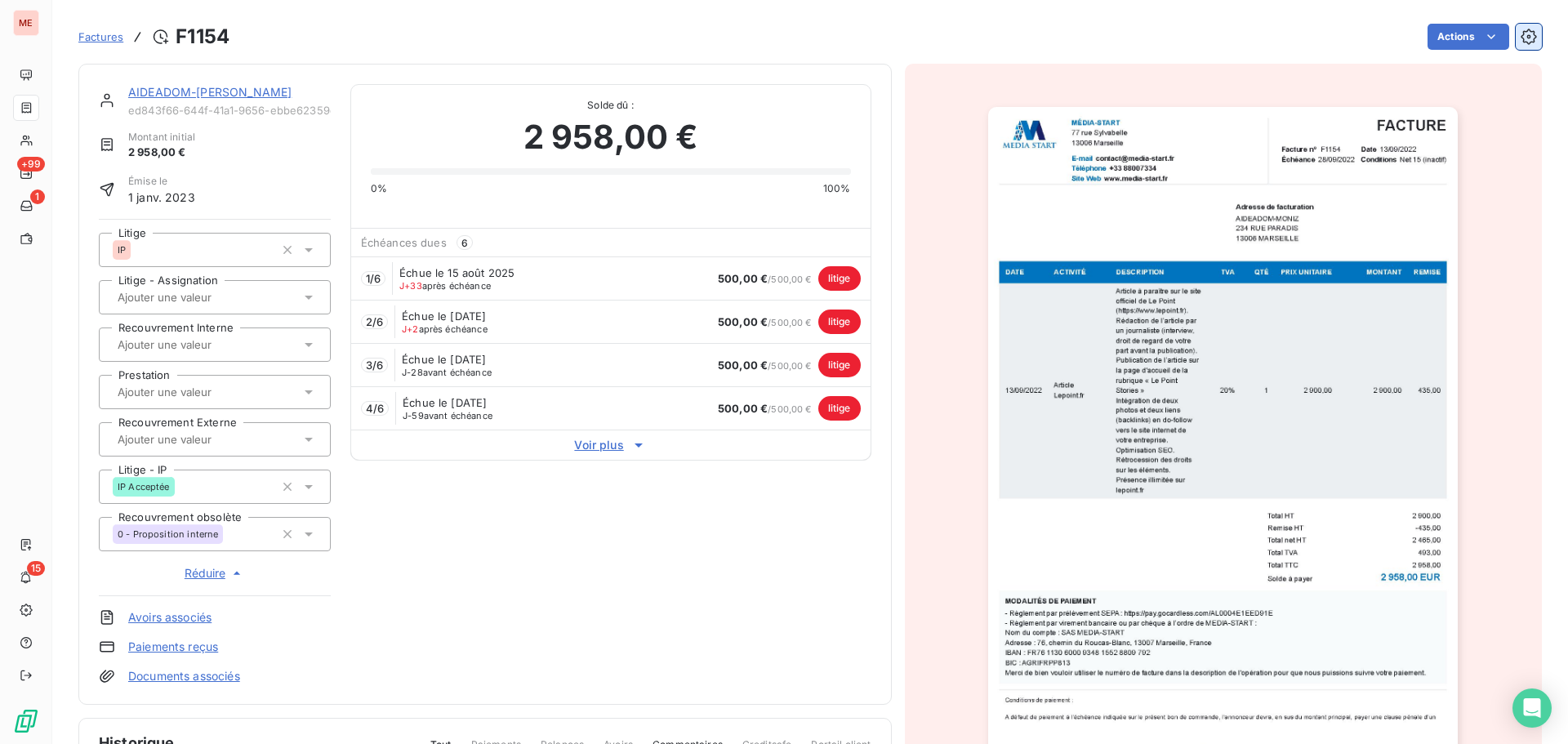
click at [1521, 31] on icon "button" at bounding box center [1529, 36] width 16 height 16
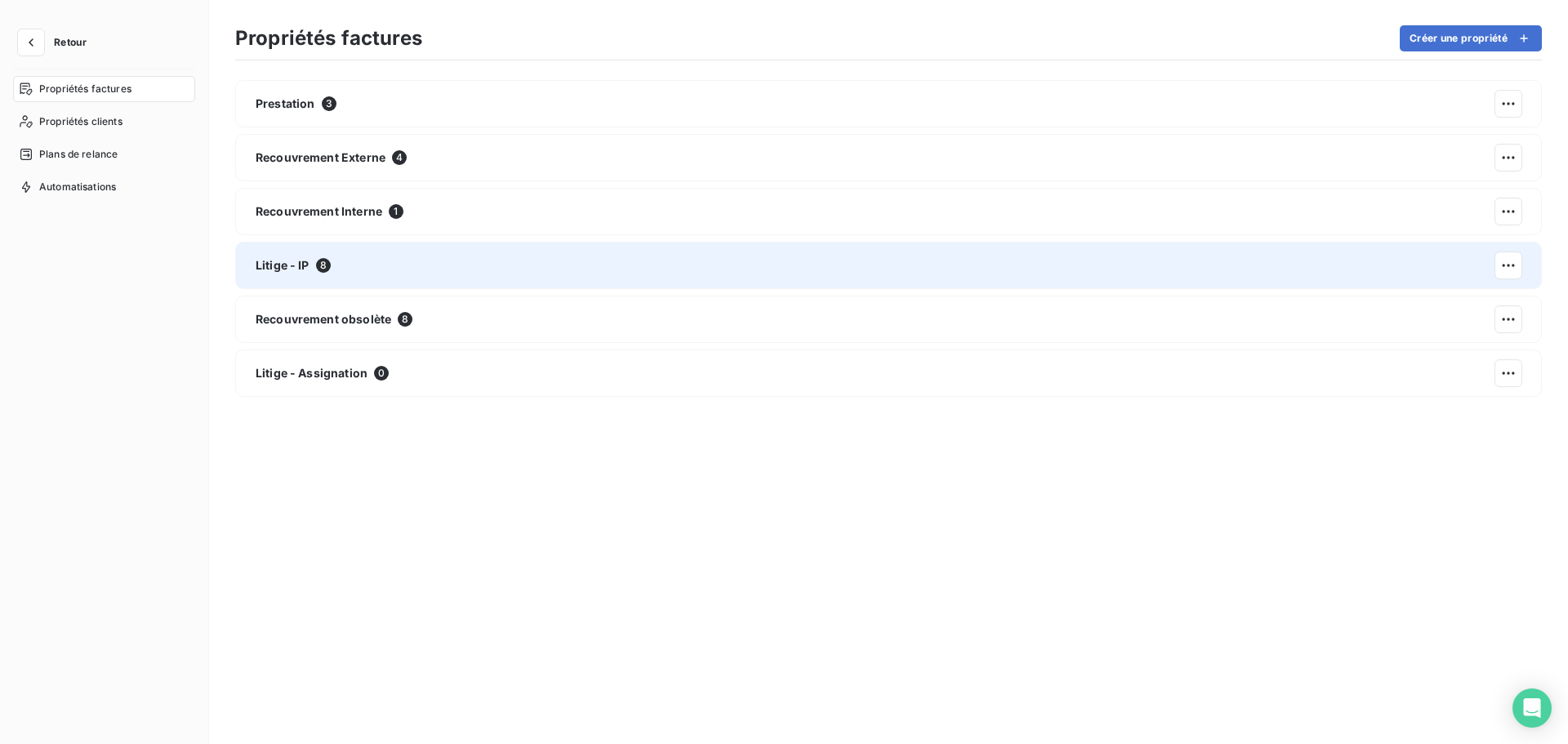
click at [368, 251] on div "Litige - IP 8" at bounding box center [889, 266] width 1307 height 47
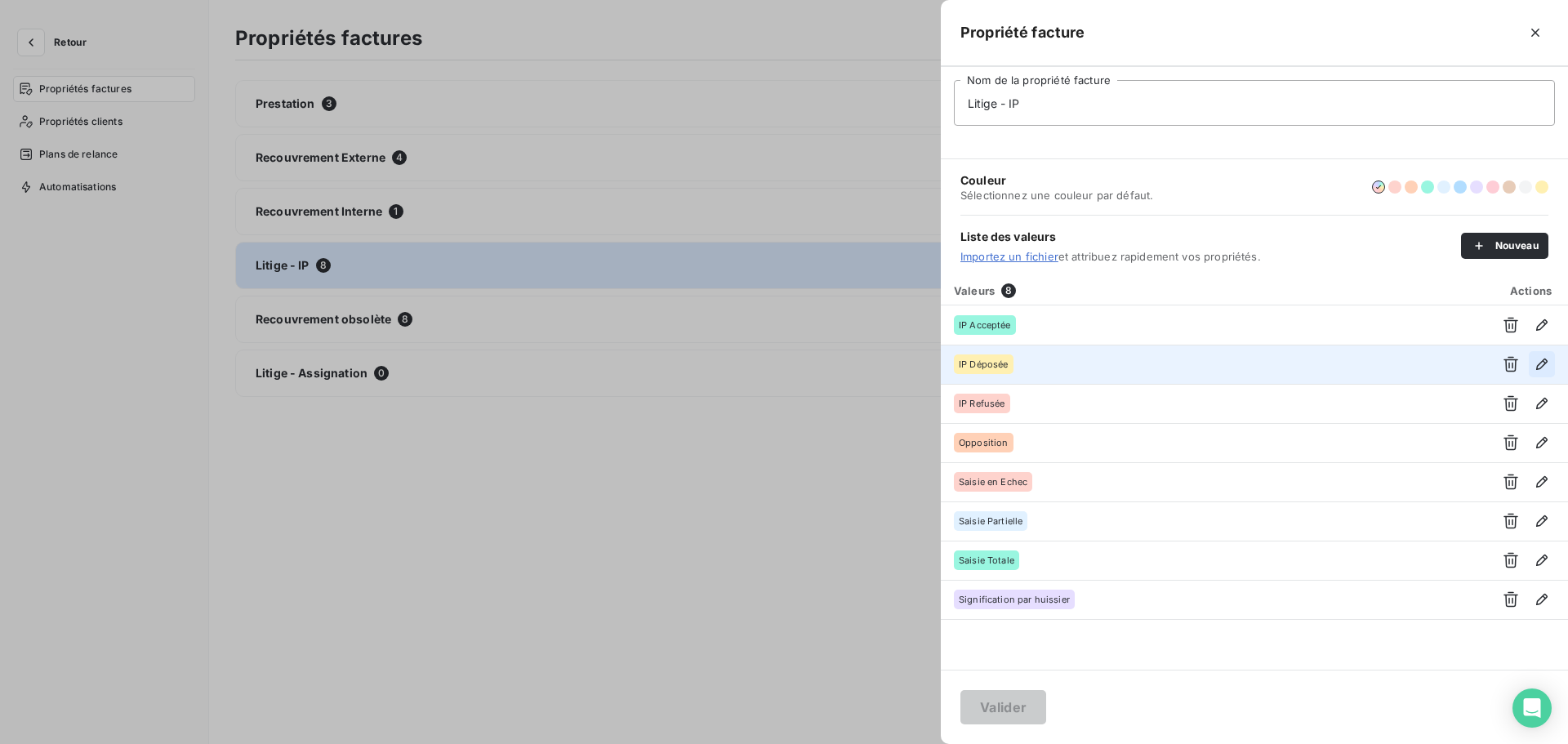
click at [1540, 361] on icon "button" at bounding box center [1541, 364] width 17 height 17
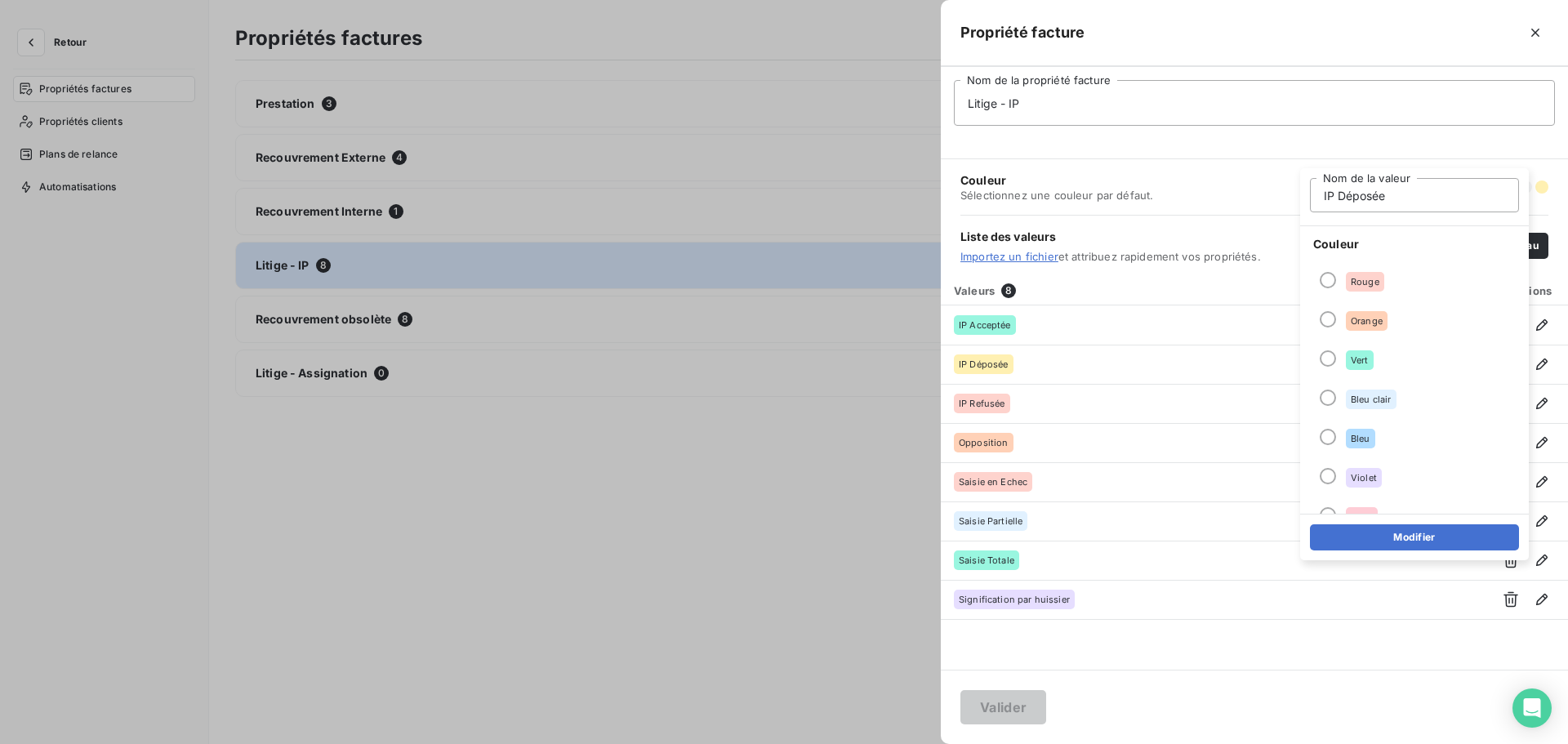
click at [1326, 200] on input "IP Déposée" at bounding box center [1414, 195] width 209 height 34
type input "1 - IP Déposée"
click at [1394, 537] on button "Modifier" at bounding box center [1414, 537] width 209 height 27
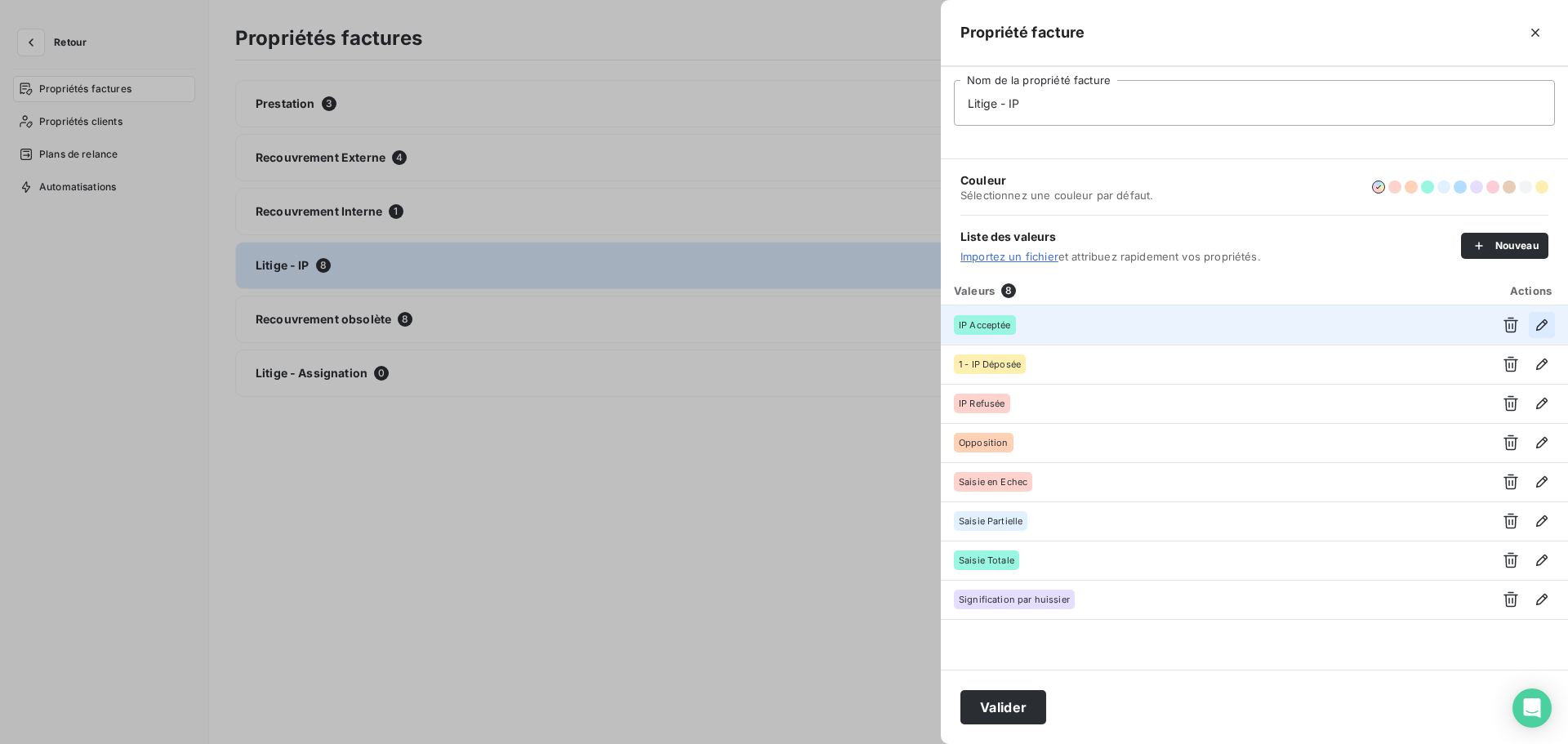
click at [1541, 323] on icon "button" at bounding box center [1542, 325] width 12 height 12
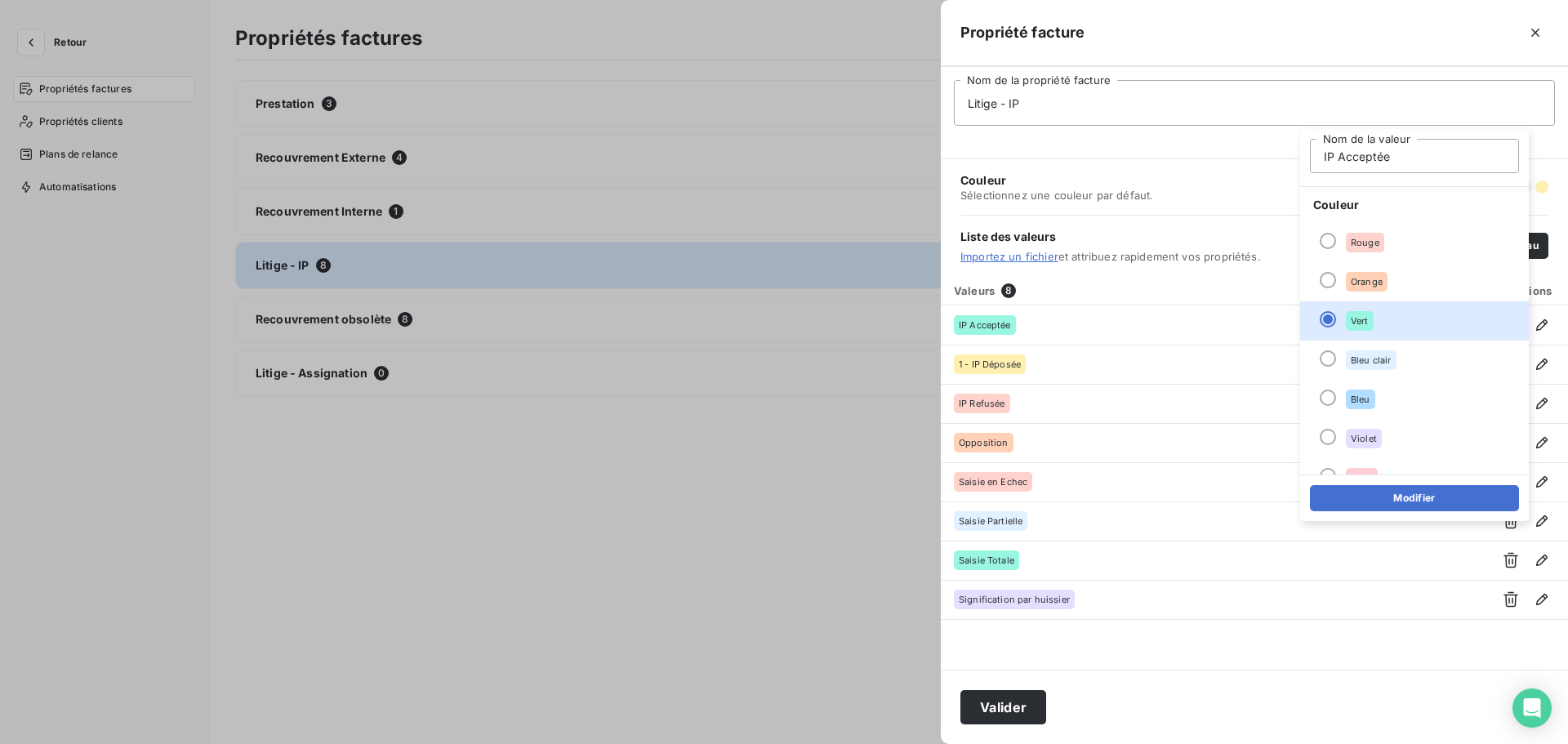
click at [1319, 155] on input "IP Acceptée" at bounding box center [1414, 155] width 209 height 34
type input "2 - IP Acceptée"
click at [1403, 491] on button "Modifier" at bounding box center [1414, 498] width 209 height 27
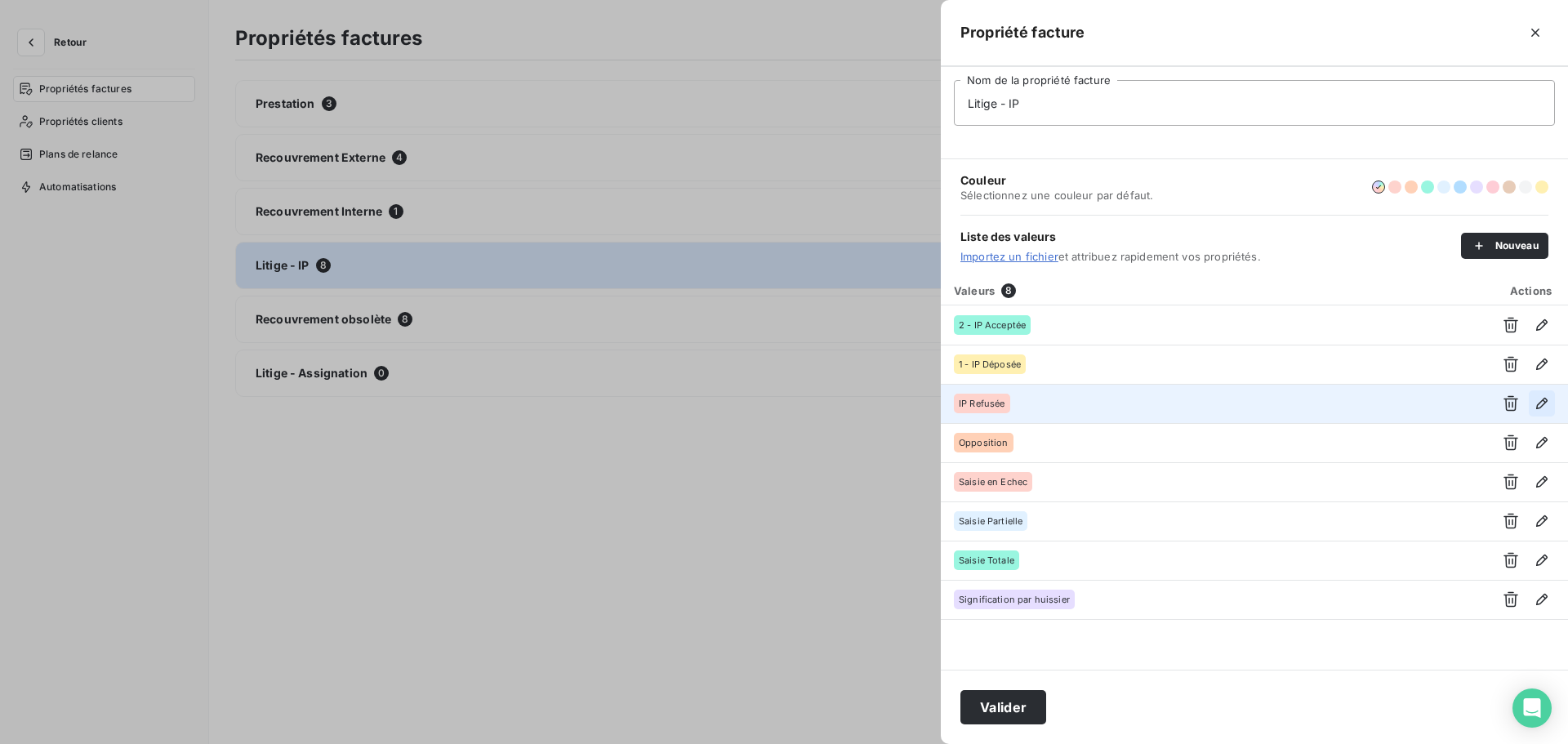
click at [1540, 402] on icon "button" at bounding box center [1542, 403] width 12 height 12
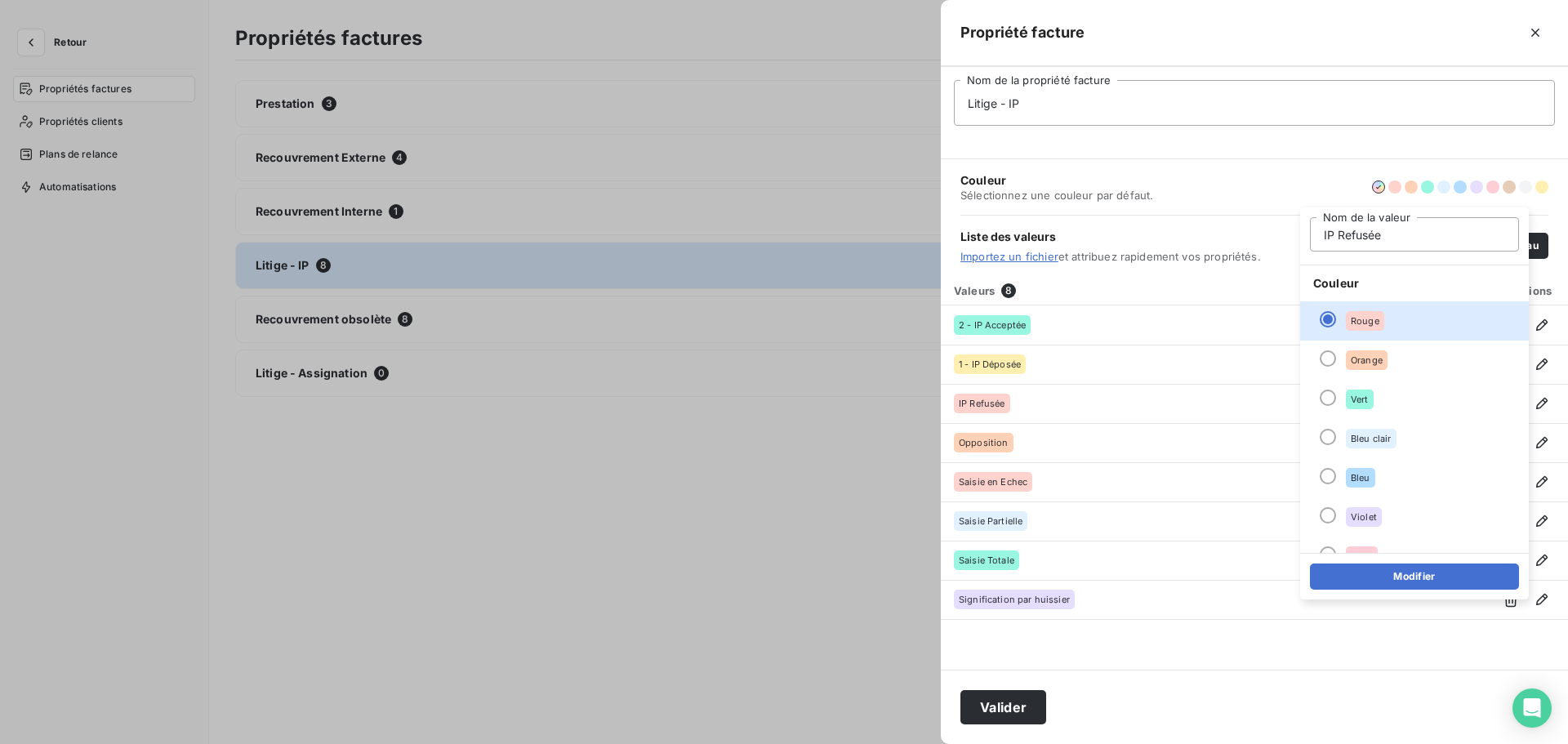
click at [1324, 237] on input "IP Refusée" at bounding box center [1414, 234] width 209 height 34
type input "2 - IP Refusée"
click at [1414, 560] on div "Modifier" at bounding box center [1414, 576] width 228 height 46
click at [1412, 569] on button "Modifier" at bounding box center [1414, 577] width 209 height 27
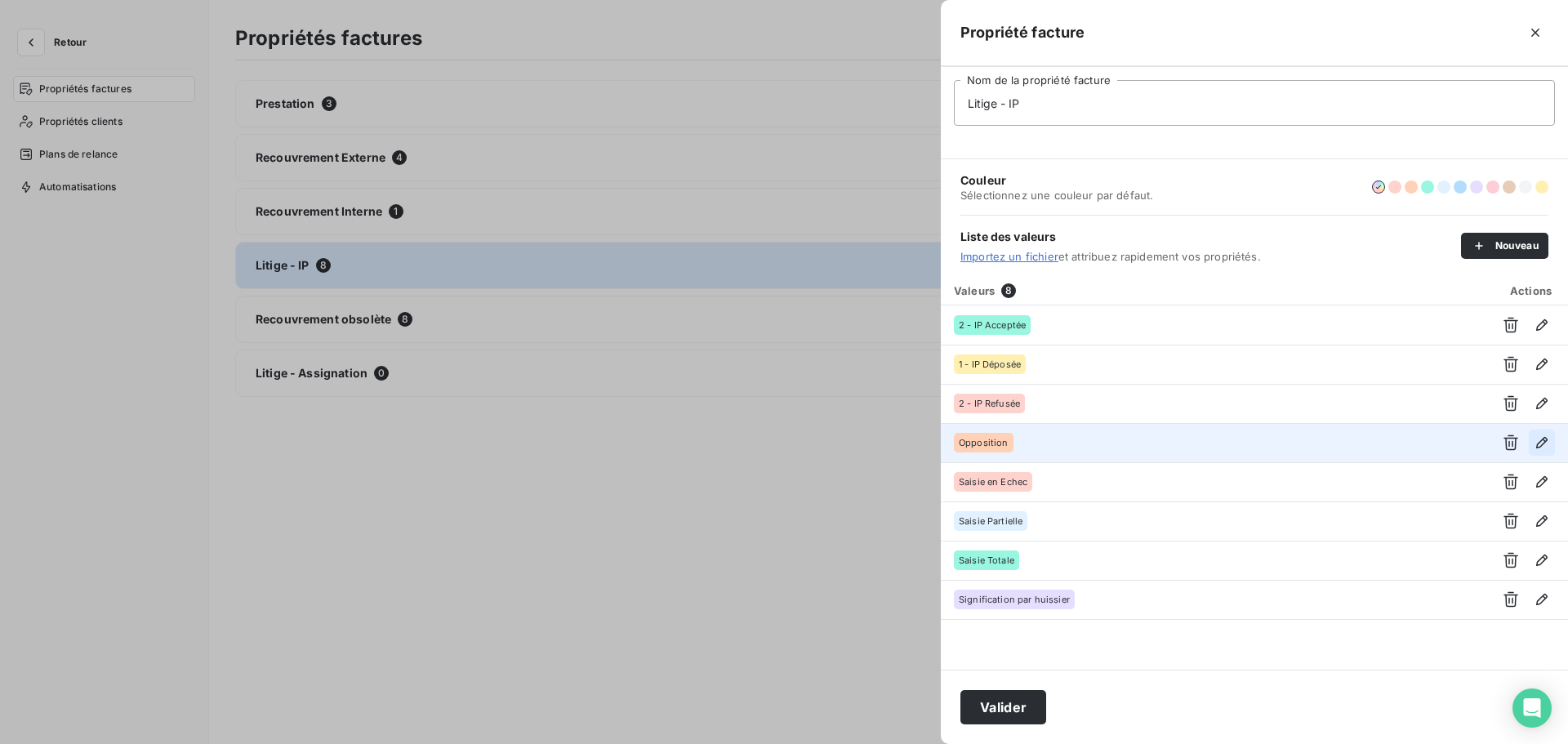
click at [1533, 434] on button "button" at bounding box center [1541, 442] width 27 height 27
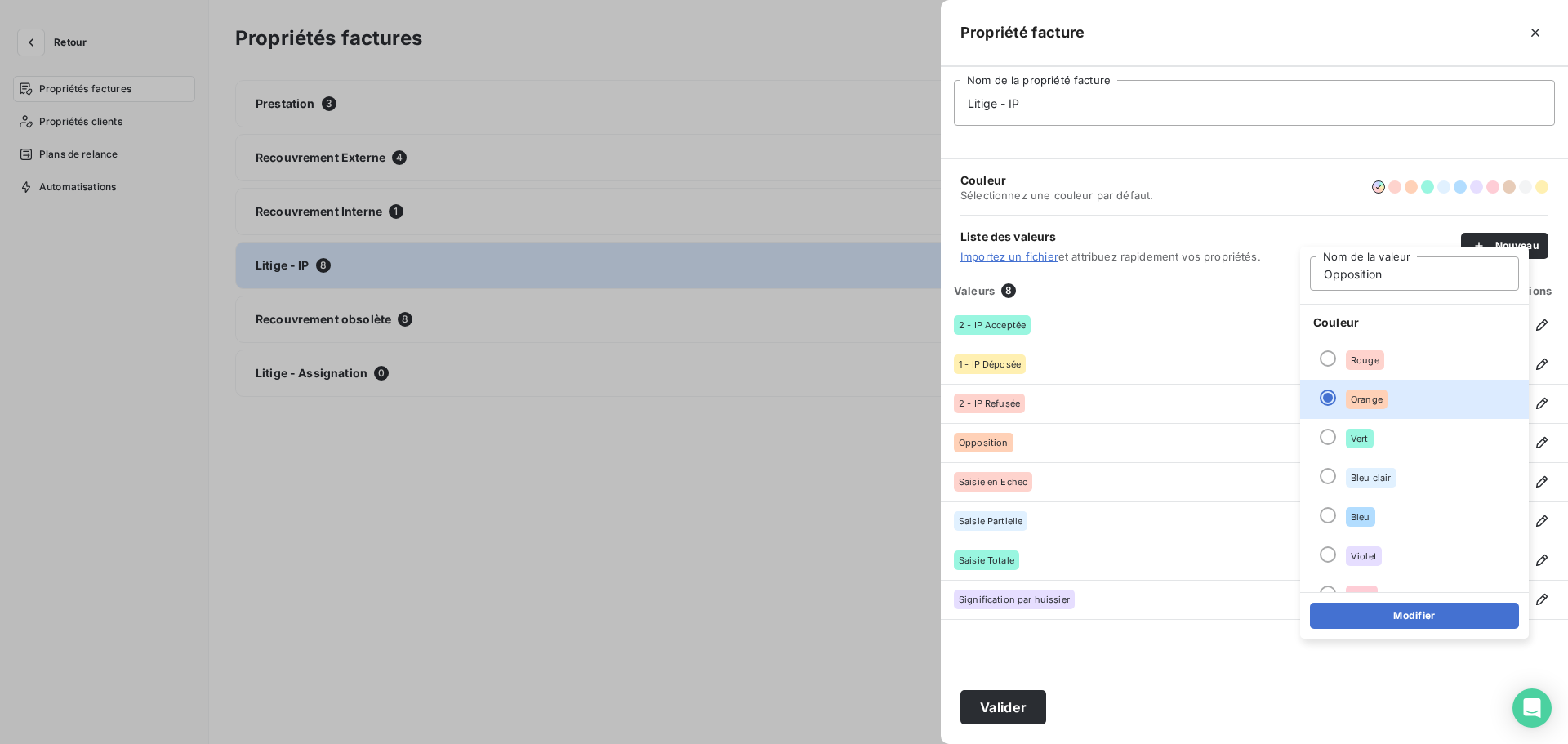
click at [1332, 284] on input "Opposition" at bounding box center [1414, 274] width 209 height 34
click at [1328, 279] on input "Opposition" at bounding box center [1414, 274] width 209 height 34
type input "3 - Opposition"
click at [1454, 606] on button "Modifier" at bounding box center [1414, 615] width 209 height 27
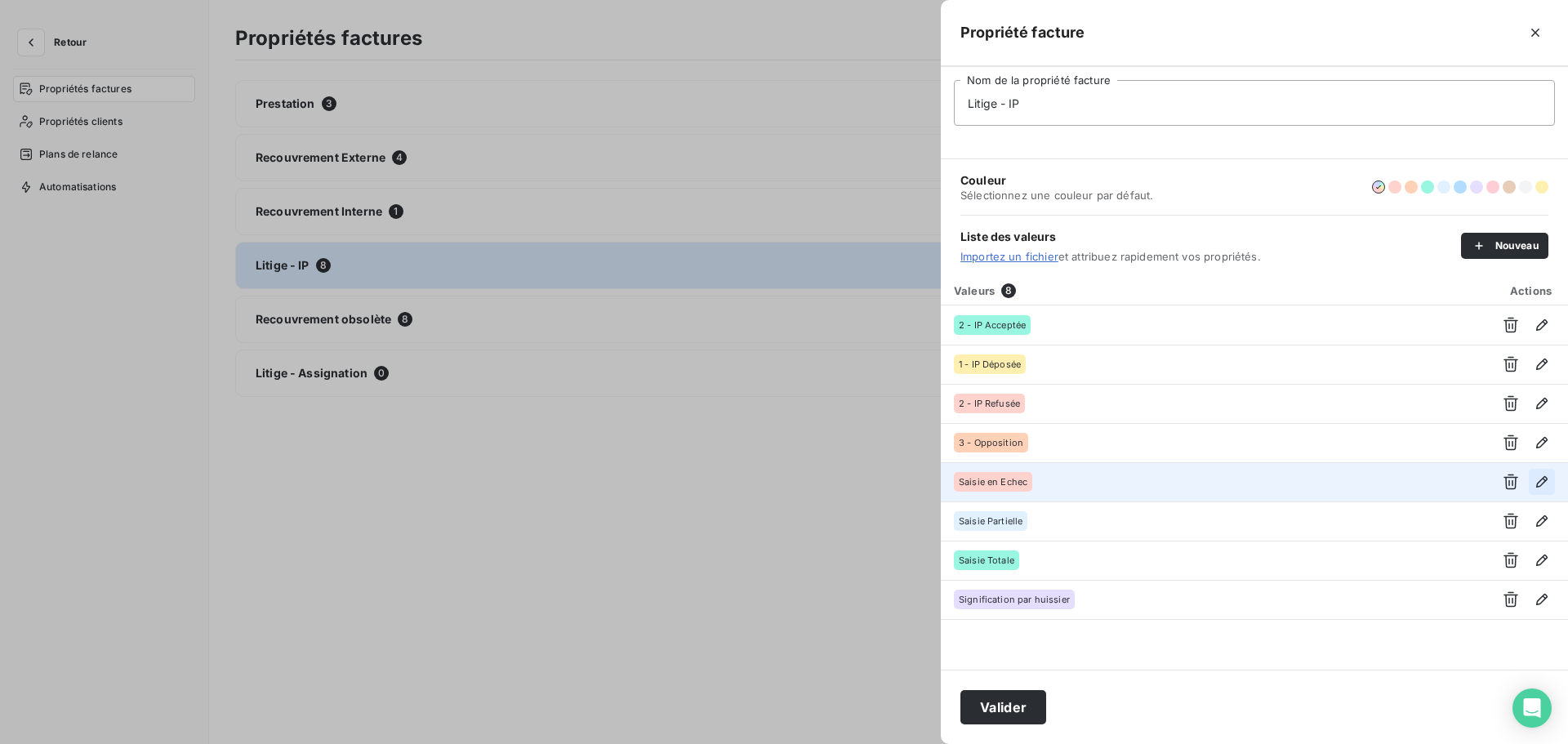
click at [1547, 477] on icon "button" at bounding box center [1541, 481] width 17 height 17
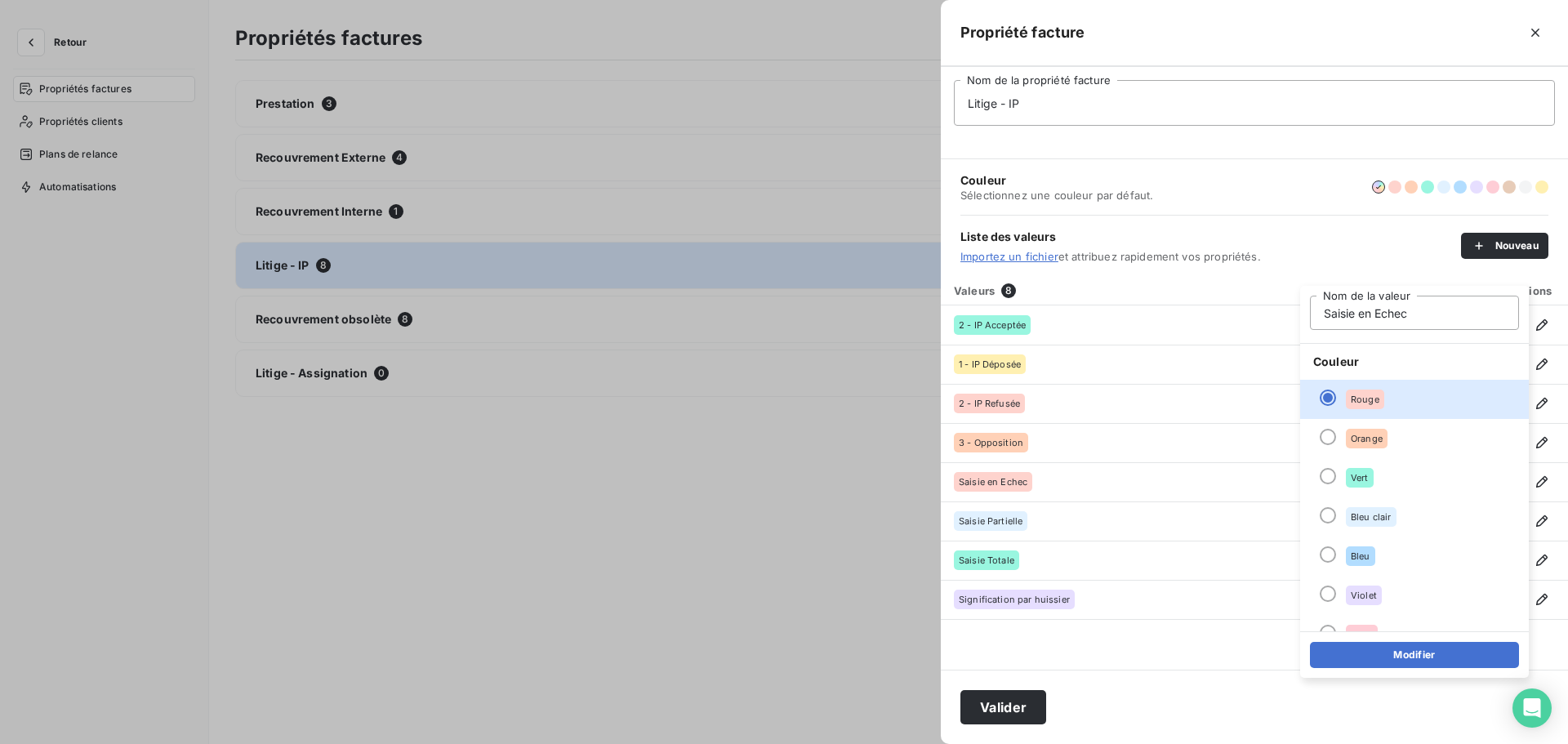
click at [1321, 310] on input "Saisie en Echec" at bounding box center [1414, 312] width 209 height 34
type input "4 - Saisie en Echec"
click at [1451, 659] on button "Modifier" at bounding box center [1414, 654] width 209 height 27
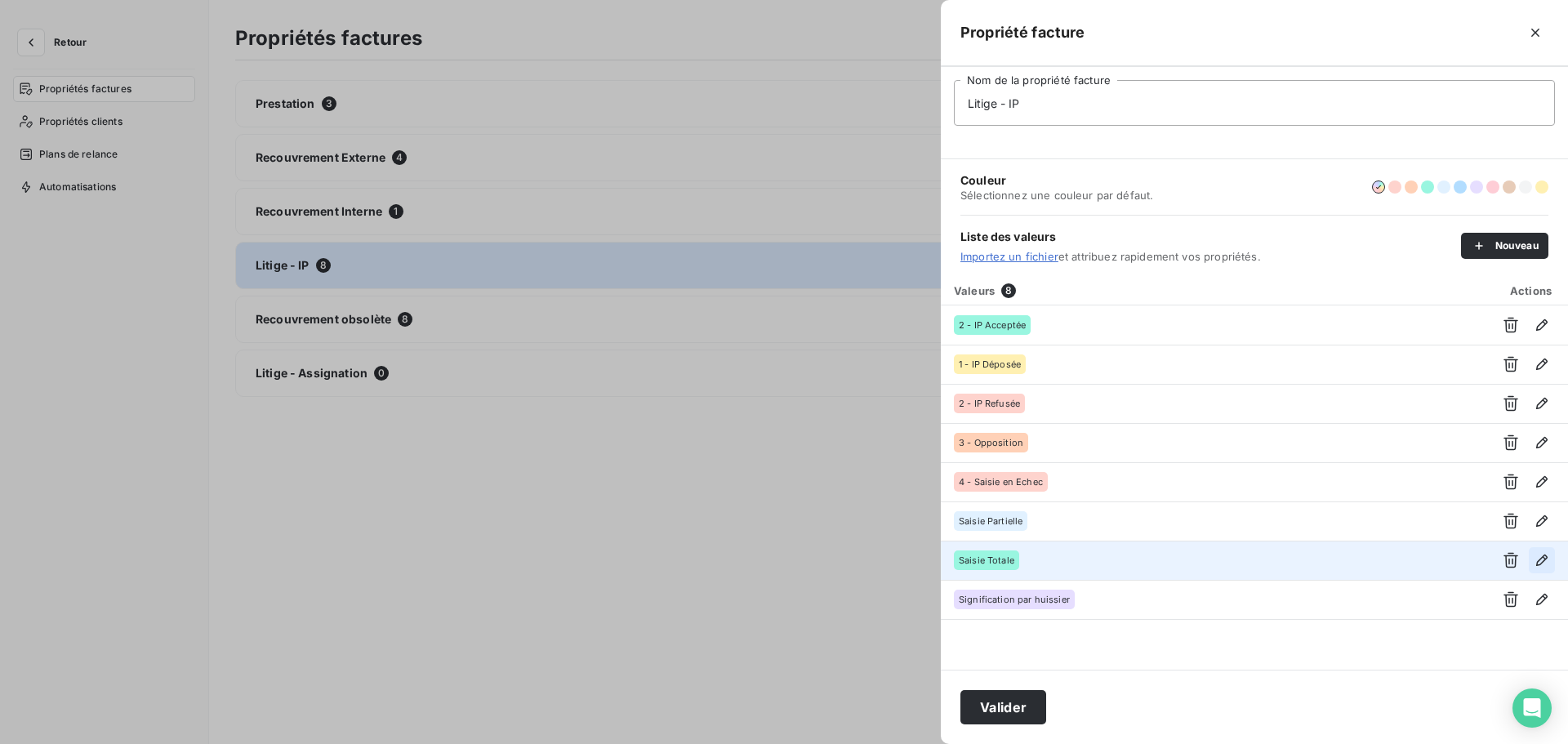
click at [1537, 556] on icon "button" at bounding box center [1541, 560] width 17 height 17
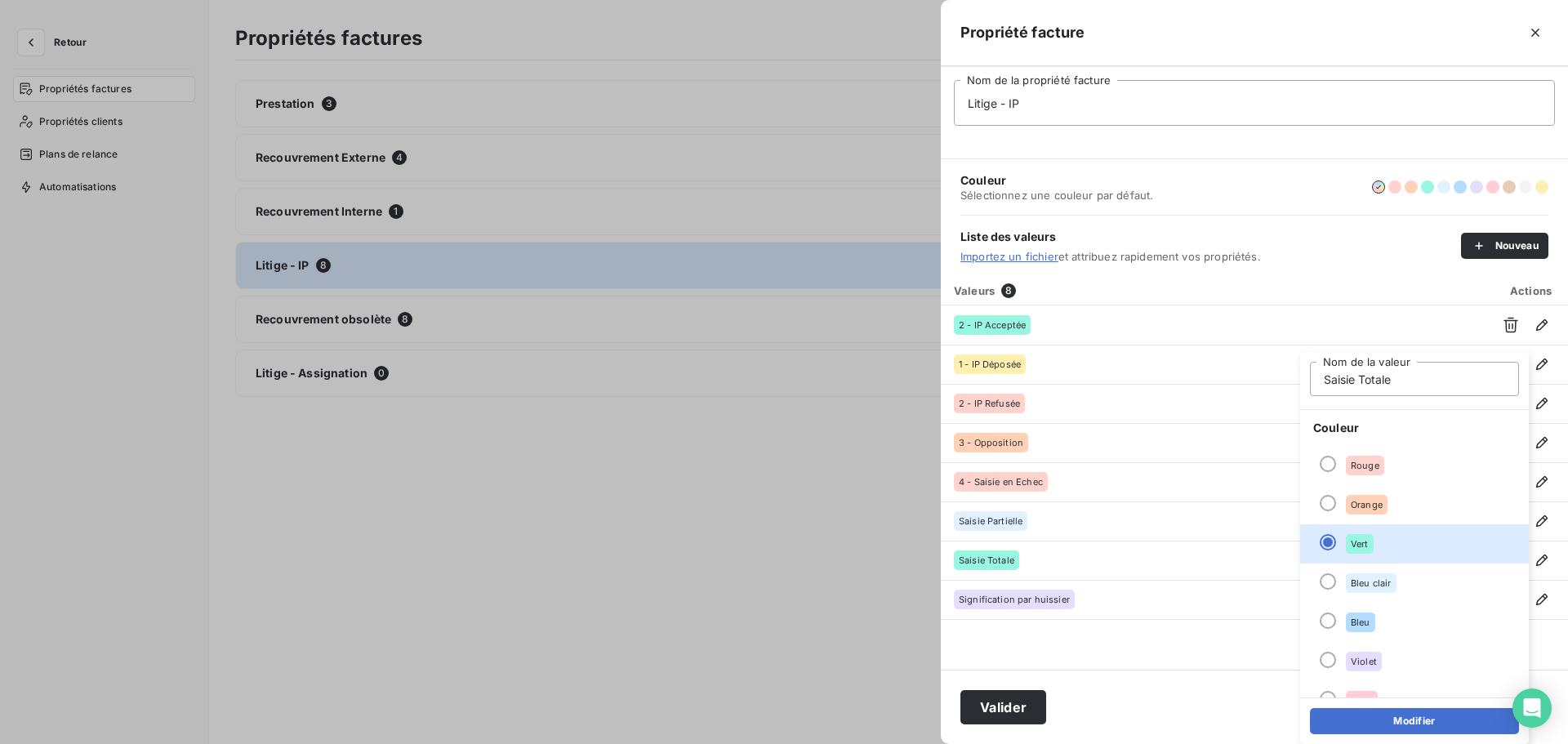
click at [1328, 385] on input "Saisie Totale" at bounding box center [1414, 379] width 209 height 34
click at [1327, 385] on input "Saisie Totale" at bounding box center [1414, 379] width 209 height 34
type input "4 - Saisie Totale"
click at [1414, 724] on button "Modifier" at bounding box center [1414, 720] width 209 height 27
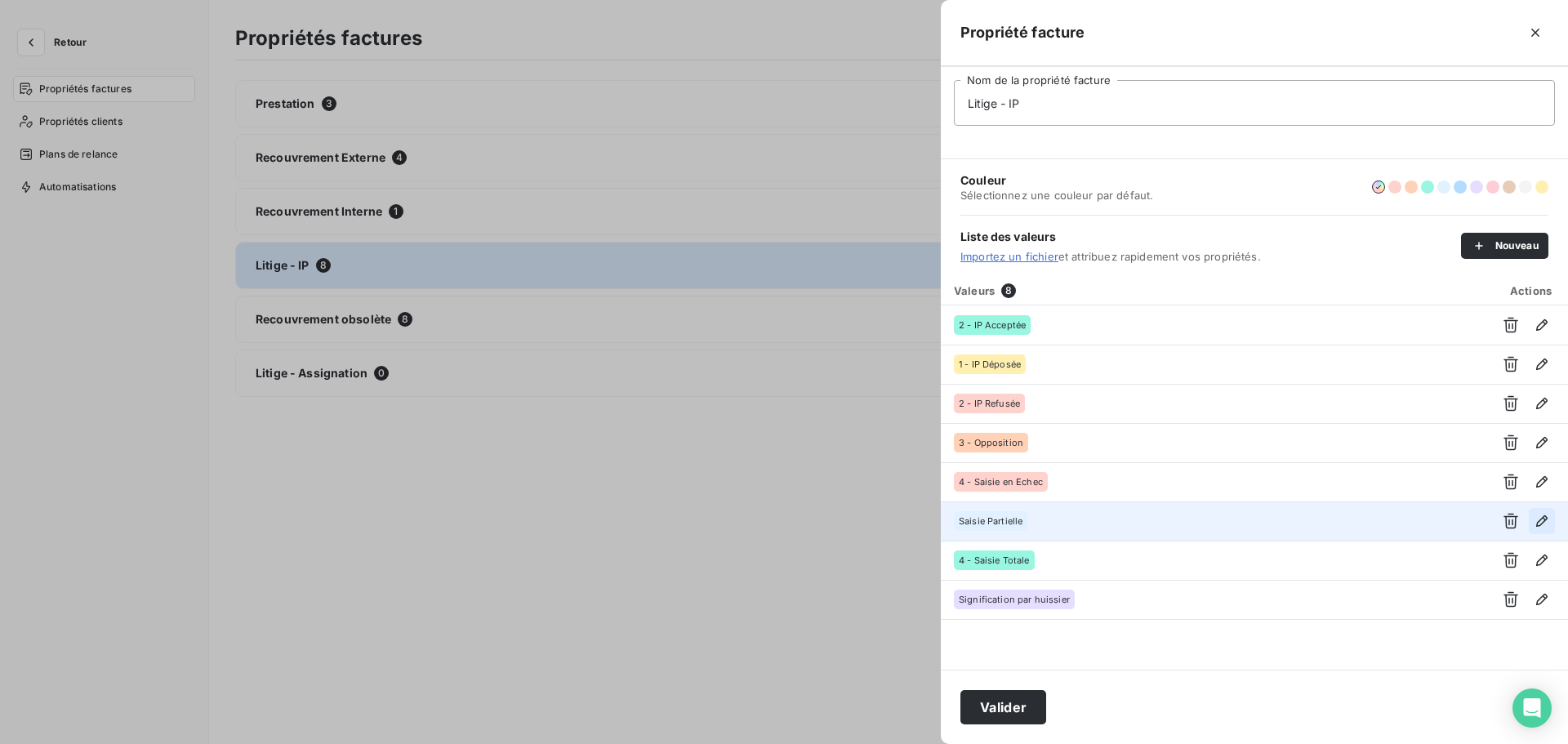
click at [1534, 525] on icon "button" at bounding box center [1541, 521] width 17 height 17
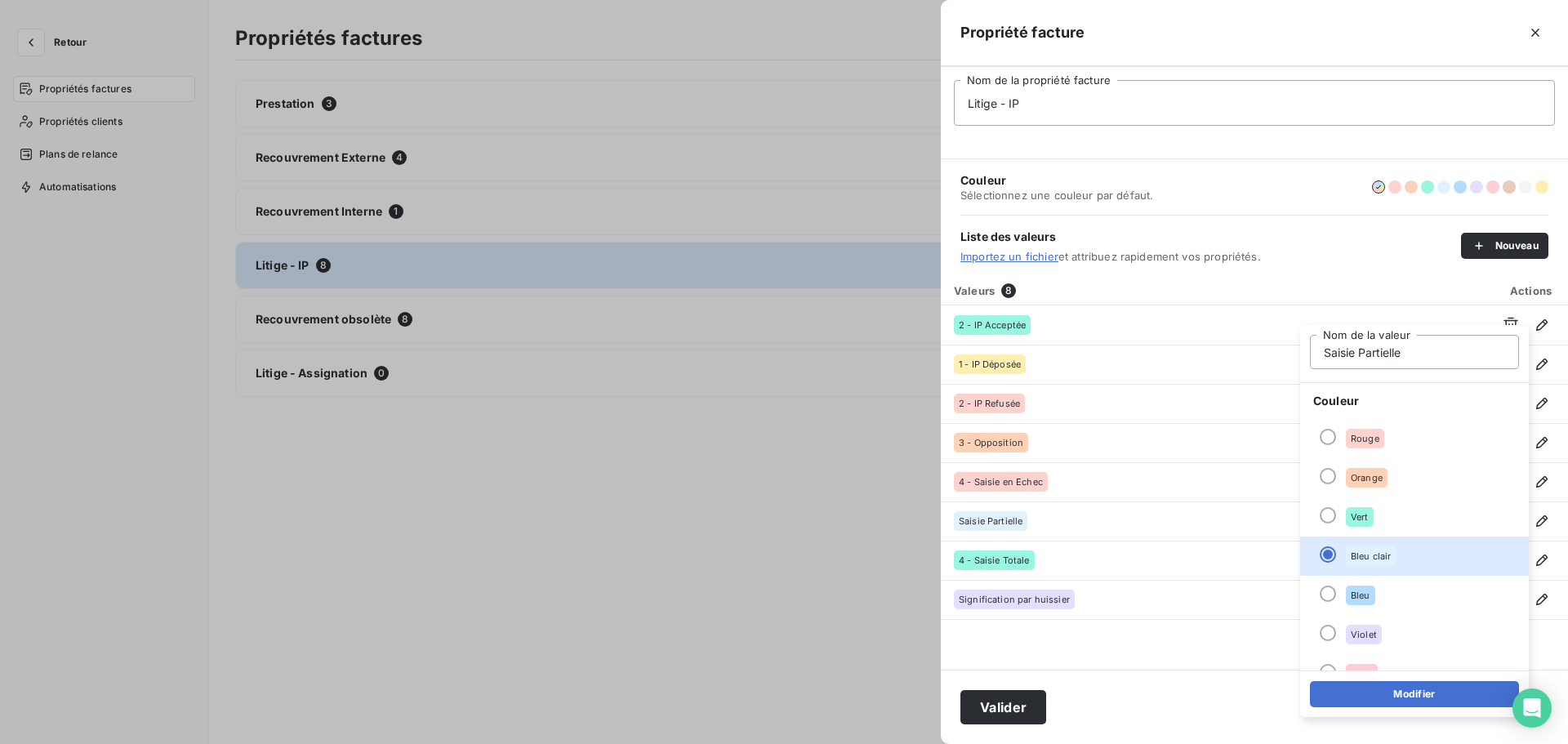
click at [1320, 361] on input "Saisie Partielle" at bounding box center [1414, 351] width 209 height 34
type input "4 - Saisie Partielle"
click at [1424, 703] on button "Modifier" at bounding box center [1414, 694] width 209 height 27
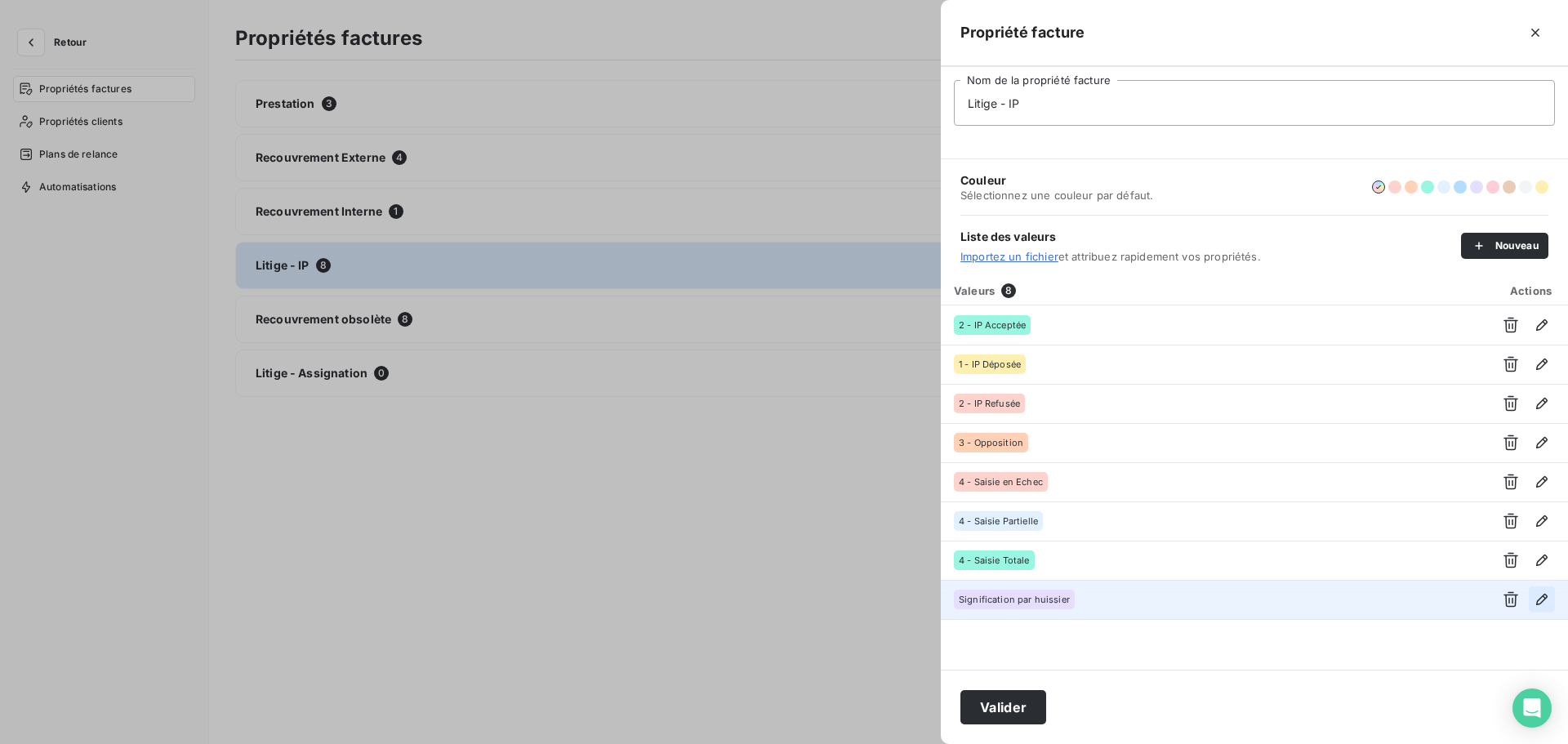
click at [1542, 594] on icon "button" at bounding box center [1541, 599] width 17 height 17
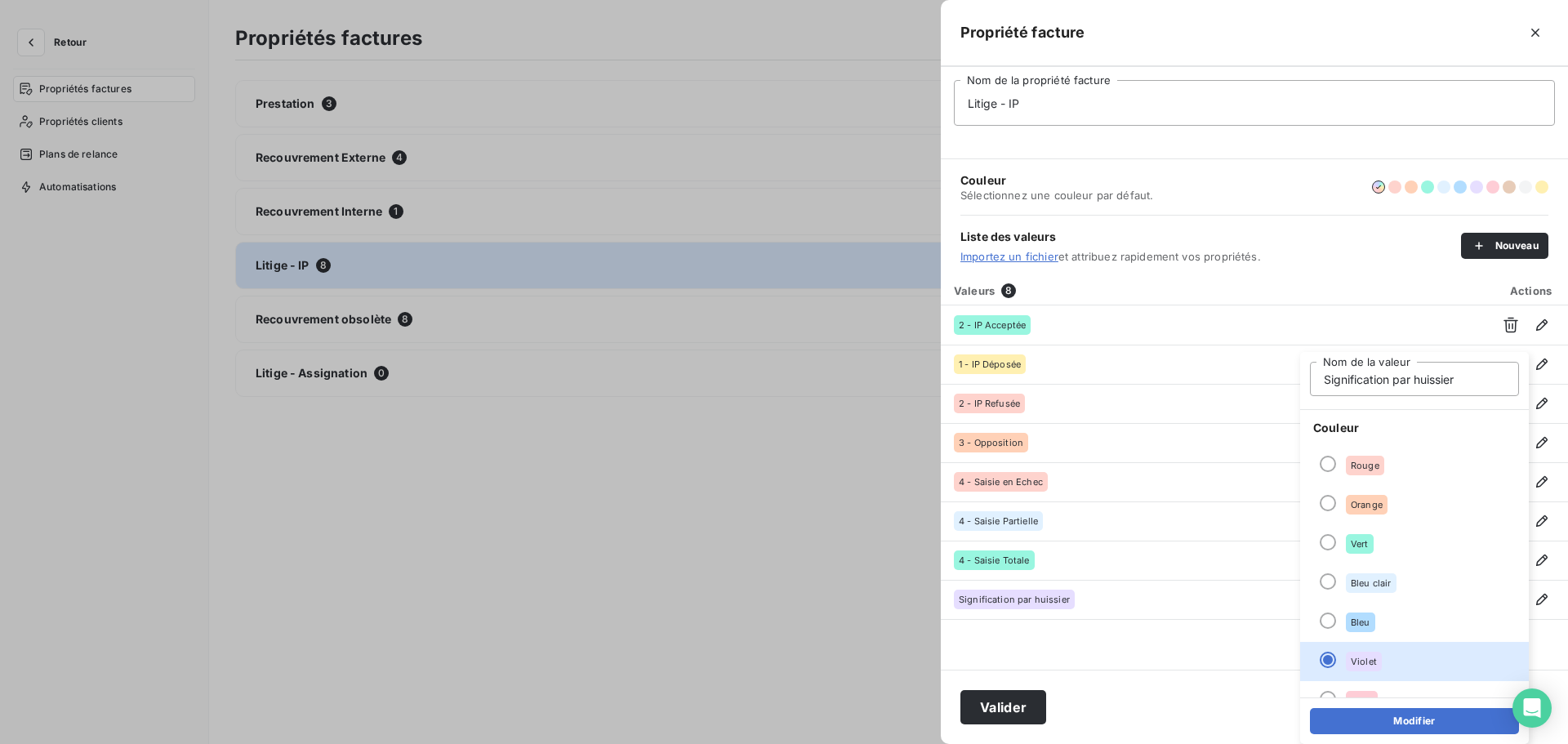
click at [1328, 386] on input "Signification par huissier" at bounding box center [1414, 379] width 209 height 34
click at [1315, 384] on input "Signification par huissier" at bounding box center [1414, 379] width 209 height 34
type input "3 - Signification par [PERSON_NAME]"
click at [1389, 714] on button "Modifier" at bounding box center [1414, 720] width 209 height 27
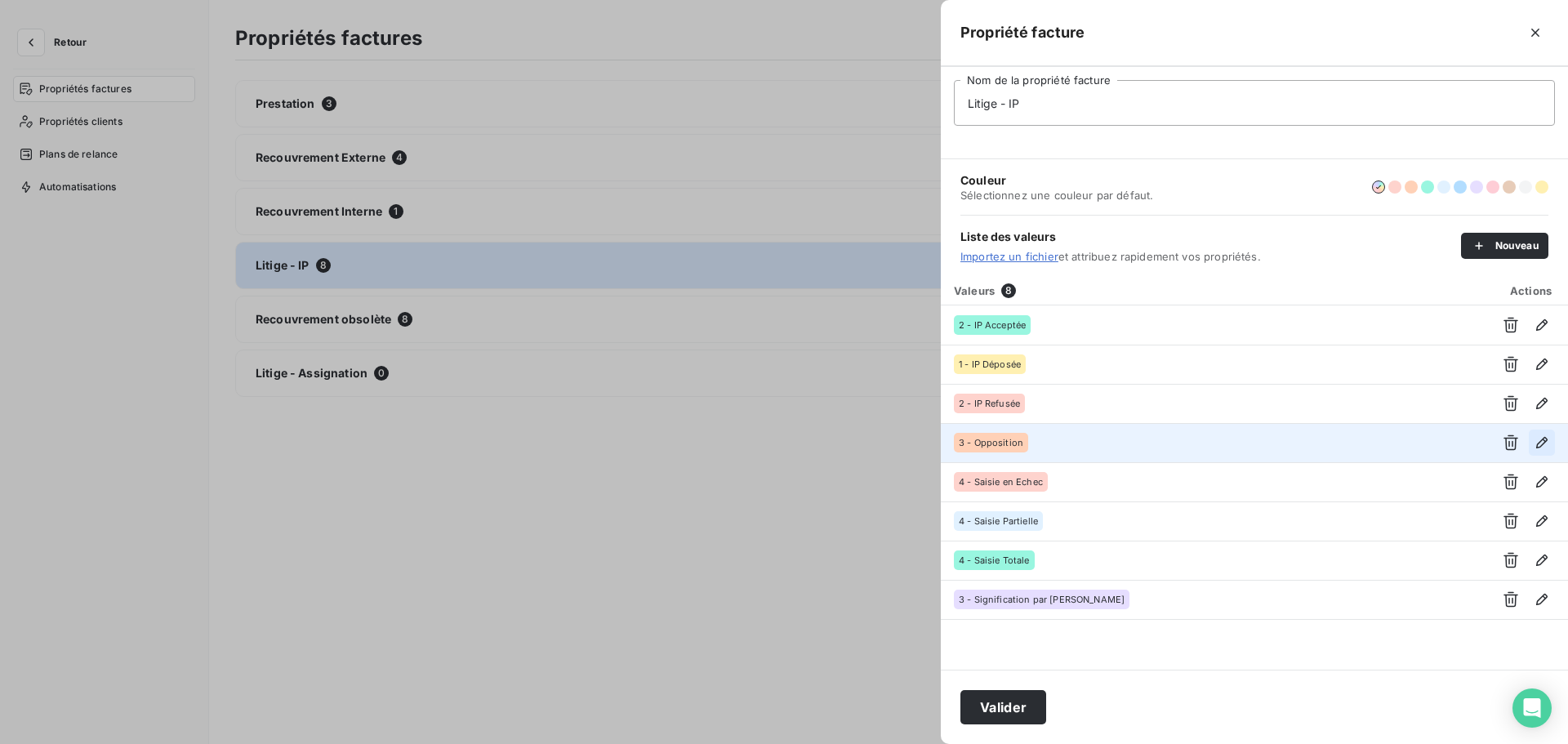
click at [1544, 445] on icon "button" at bounding box center [1541, 442] width 17 height 17
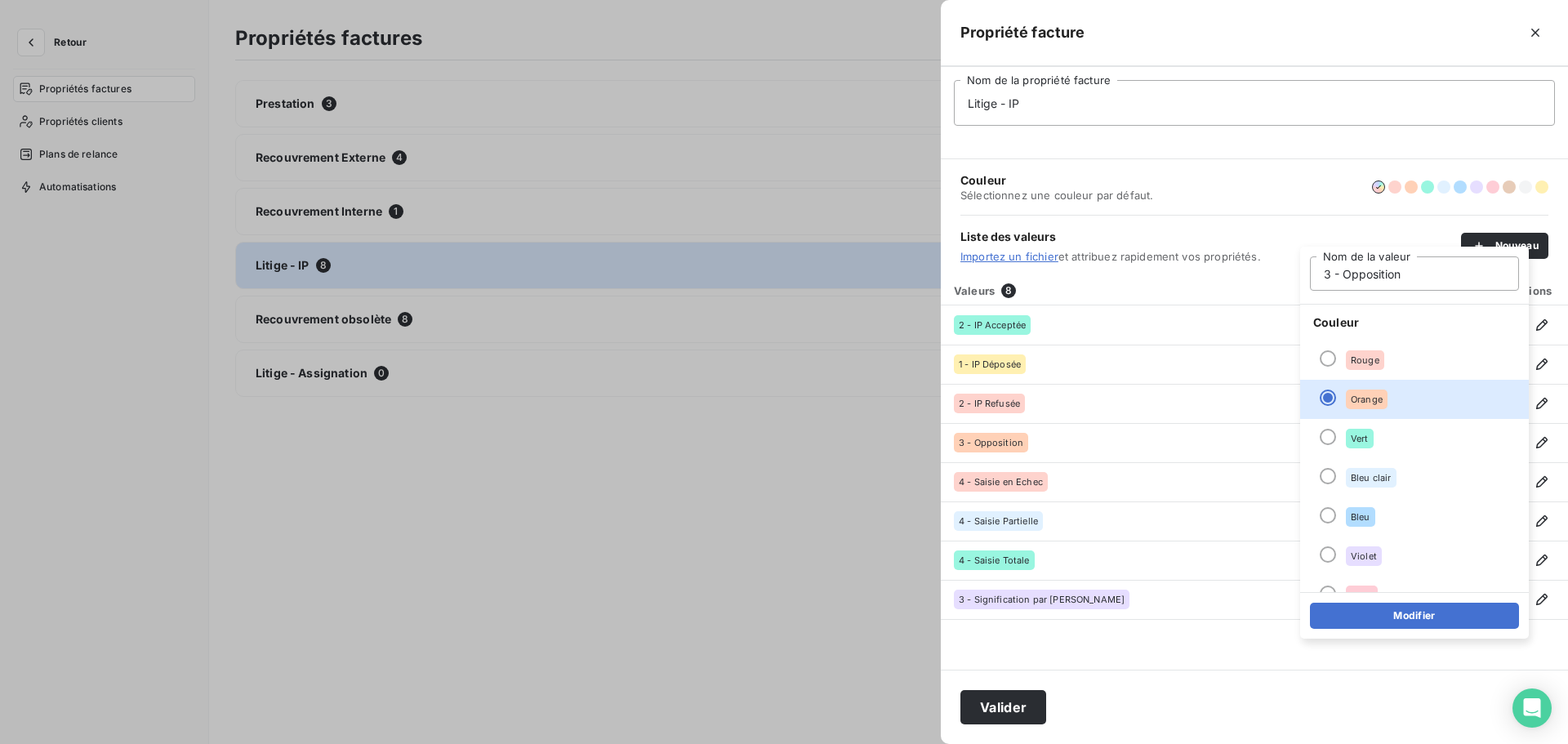
click at [1332, 274] on input "3 - Opposition" at bounding box center [1414, 274] width 209 height 34
type input "4 - Opposition"
click at [1424, 612] on button "Modifier" at bounding box center [1414, 615] width 209 height 27
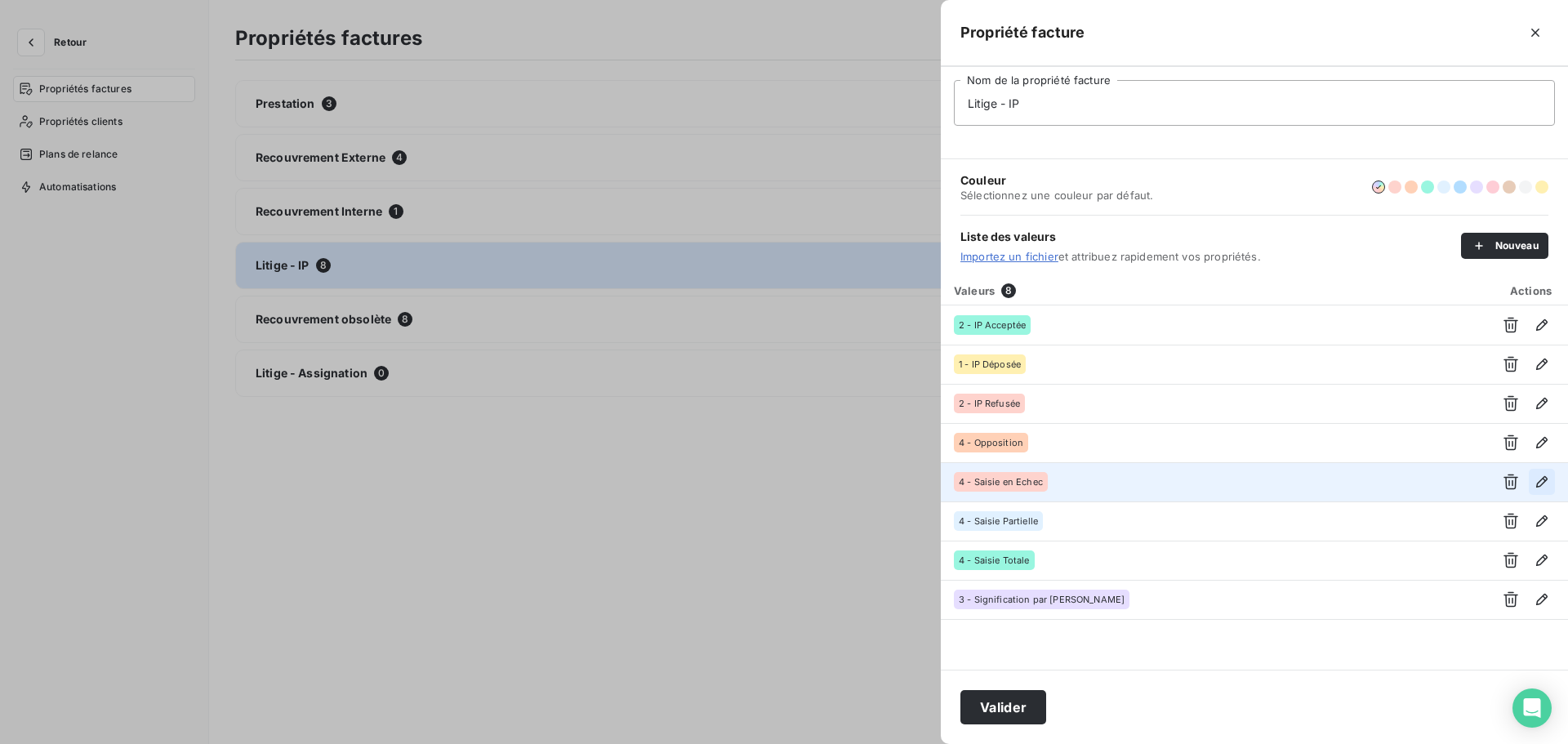
click at [1534, 482] on icon "button" at bounding box center [1541, 481] width 17 height 17
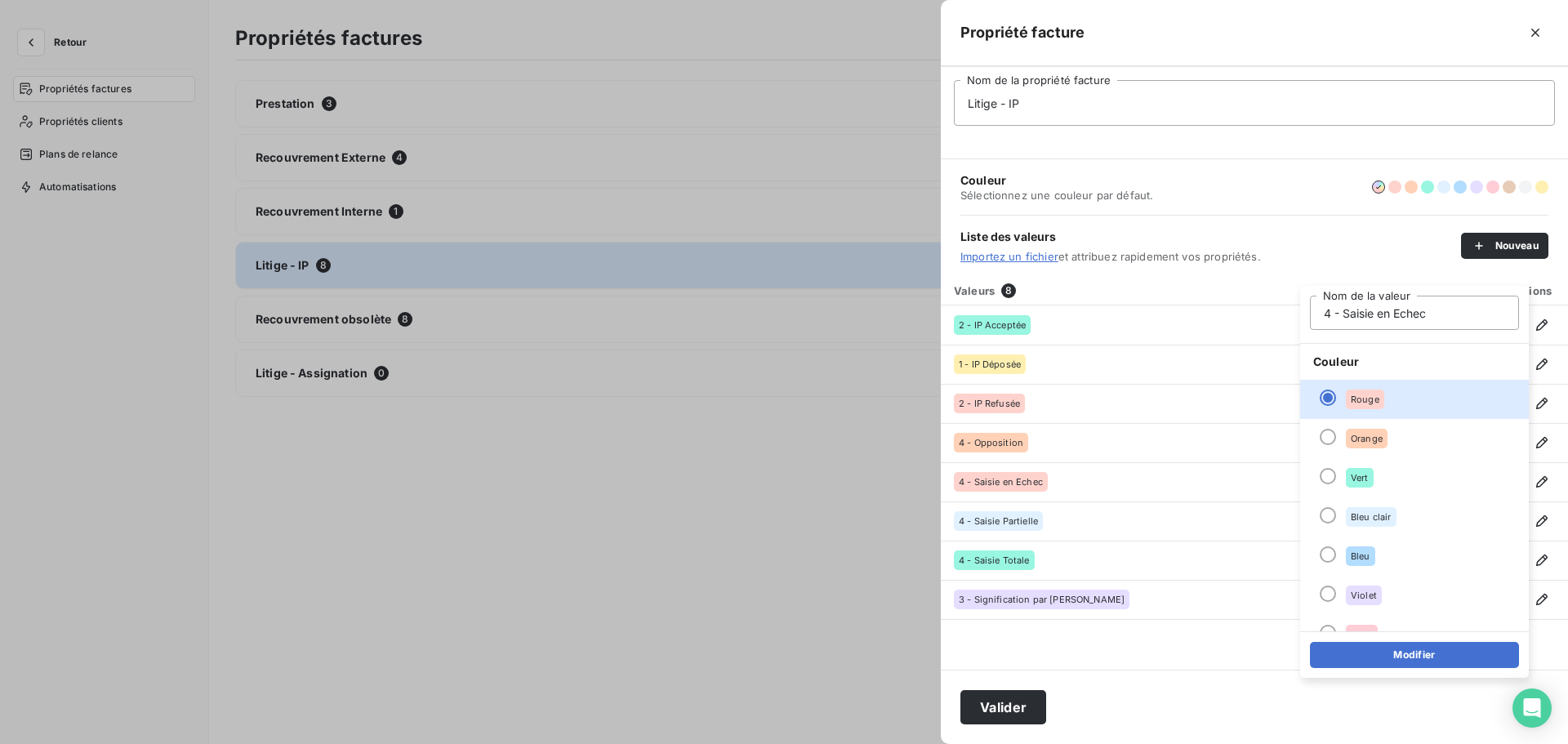
click at [1328, 308] on input "4 - Saisie en Echec" at bounding box center [1414, 312] width 209 height 34
type input "5 - Saisie en Echec"
click at [1409, 650] on button "Modifier" at bounding box center [1414, 654] width 209 height 27
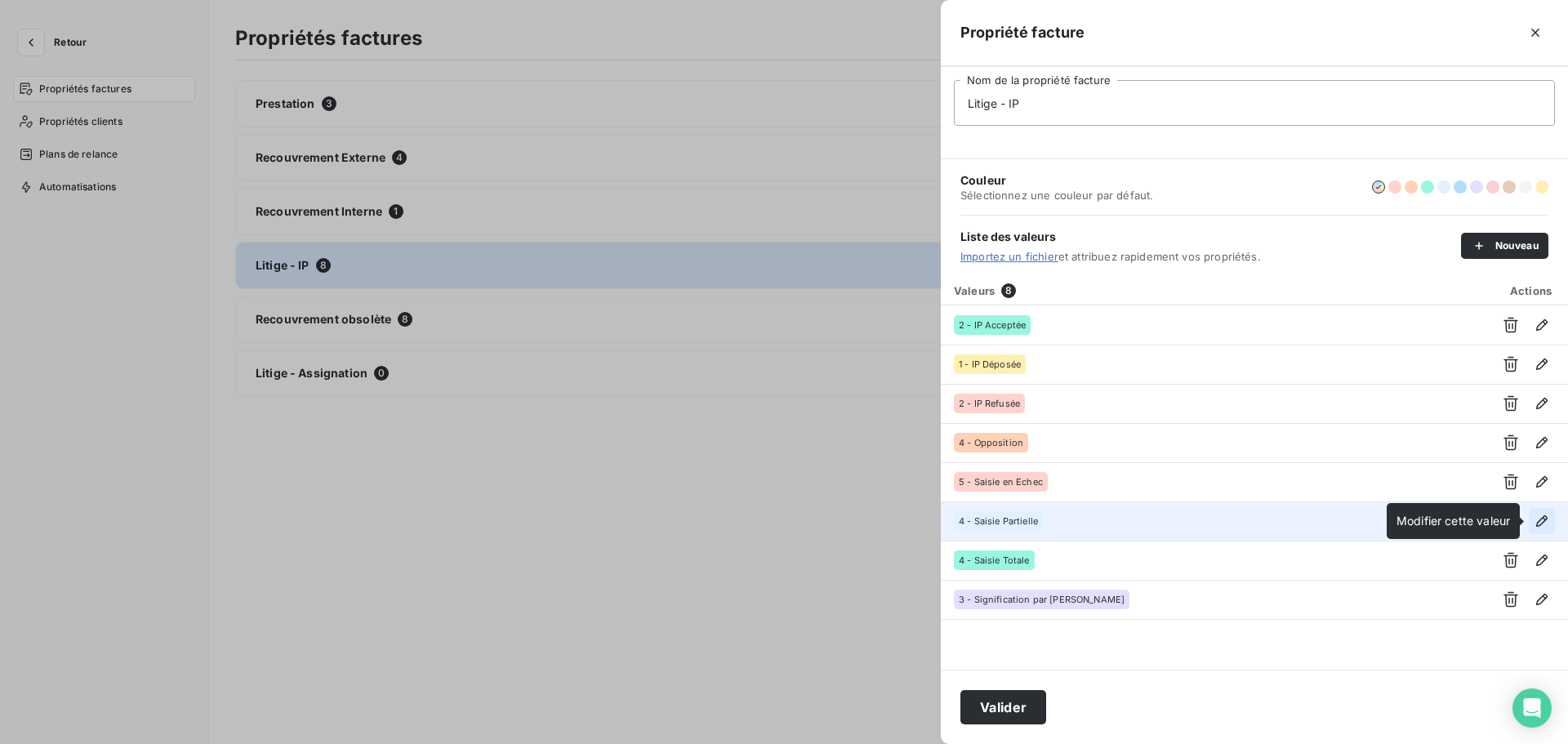
click at [1539, 512] on button "button" at bounding box center [1541, 521] width 27 height 27
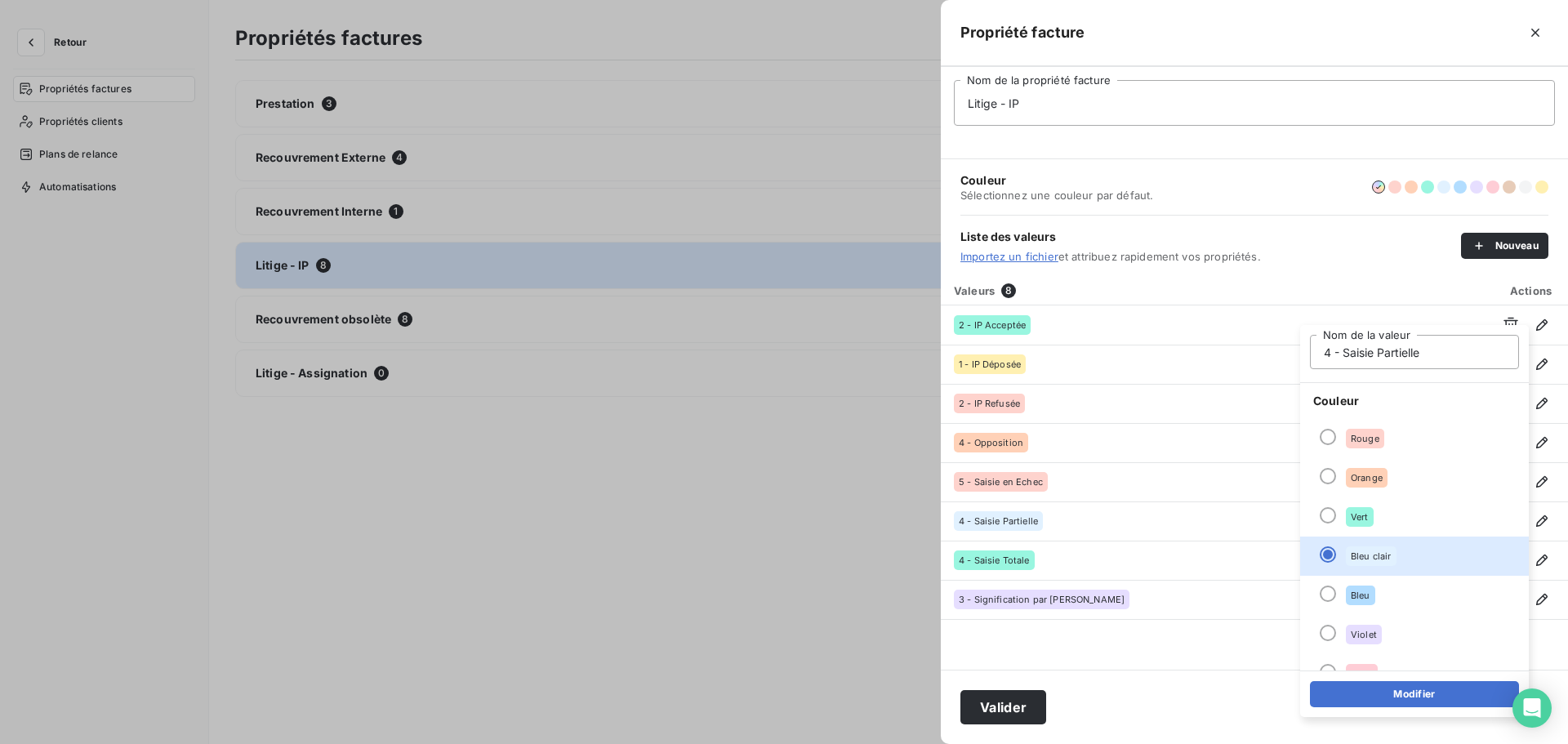
click at [1331, 347] on input "4 - Saisie Partielle" at bounding box center [1414, 351] width 209 height 34
type input "5 - Saisie Partielle"
click at [1417, 692] on button "Modifier" at bounding box center [1414, 694] width 209 height 27
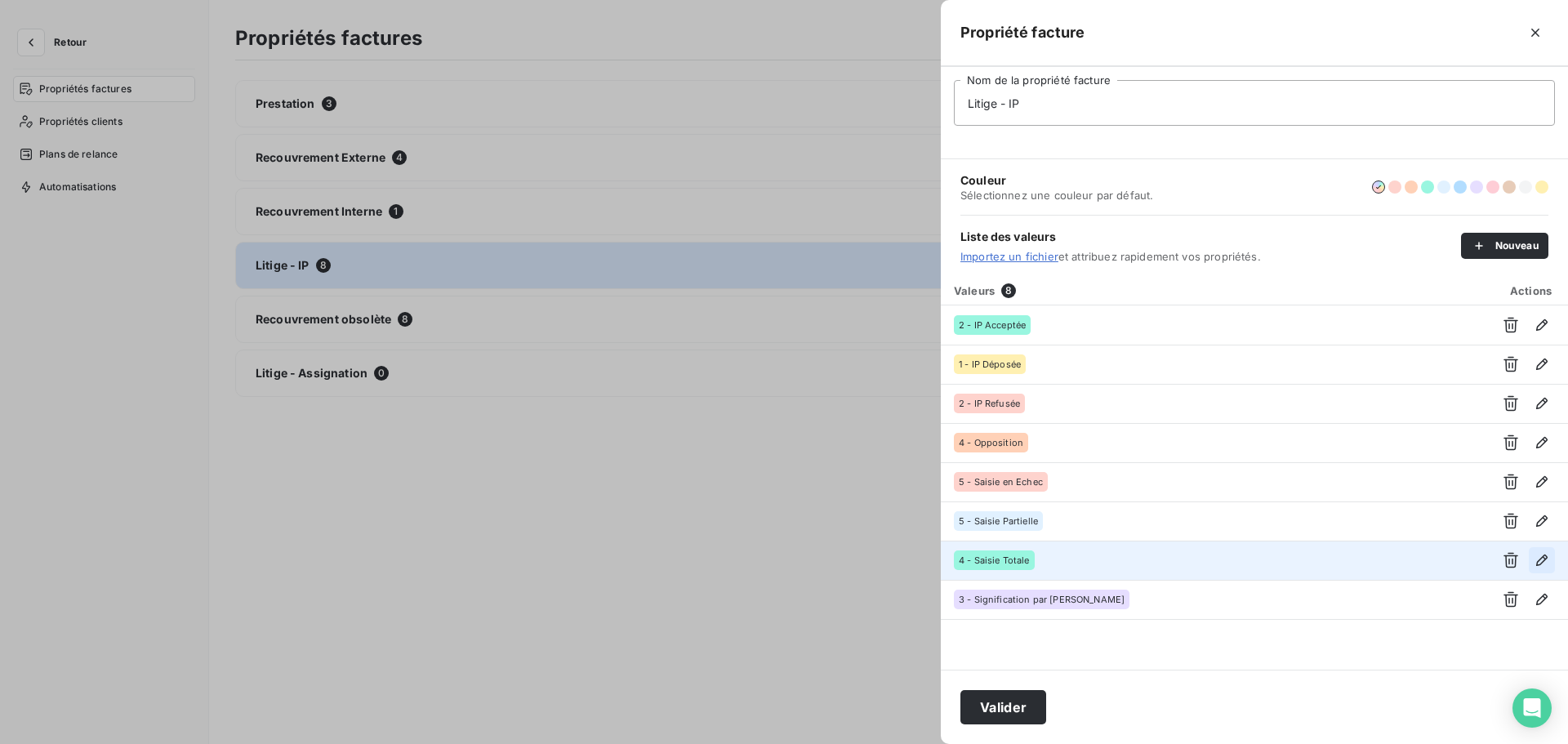
click at [1539, 558] on icon "button" at bounding box center [1541, 560] width 17 height 17
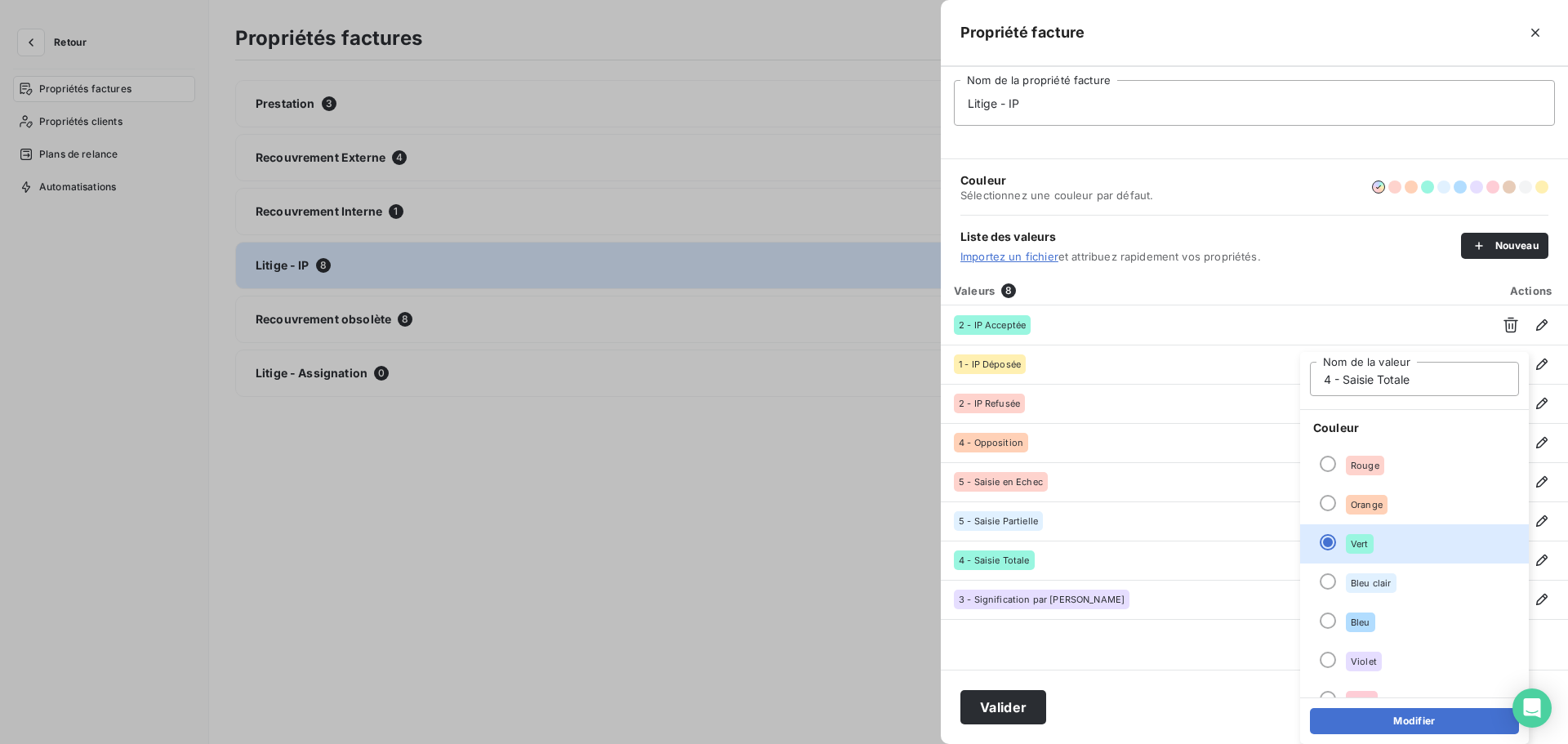
click at [1327, 381] on input "4 - Saisie Totale" at bounding box center [1414, 379] width 209 height 34
type input "5 - Saisie Totale"
click at [1416, 732] on button "Modifier" at bounding box center [1414, 720] width 209 height 27
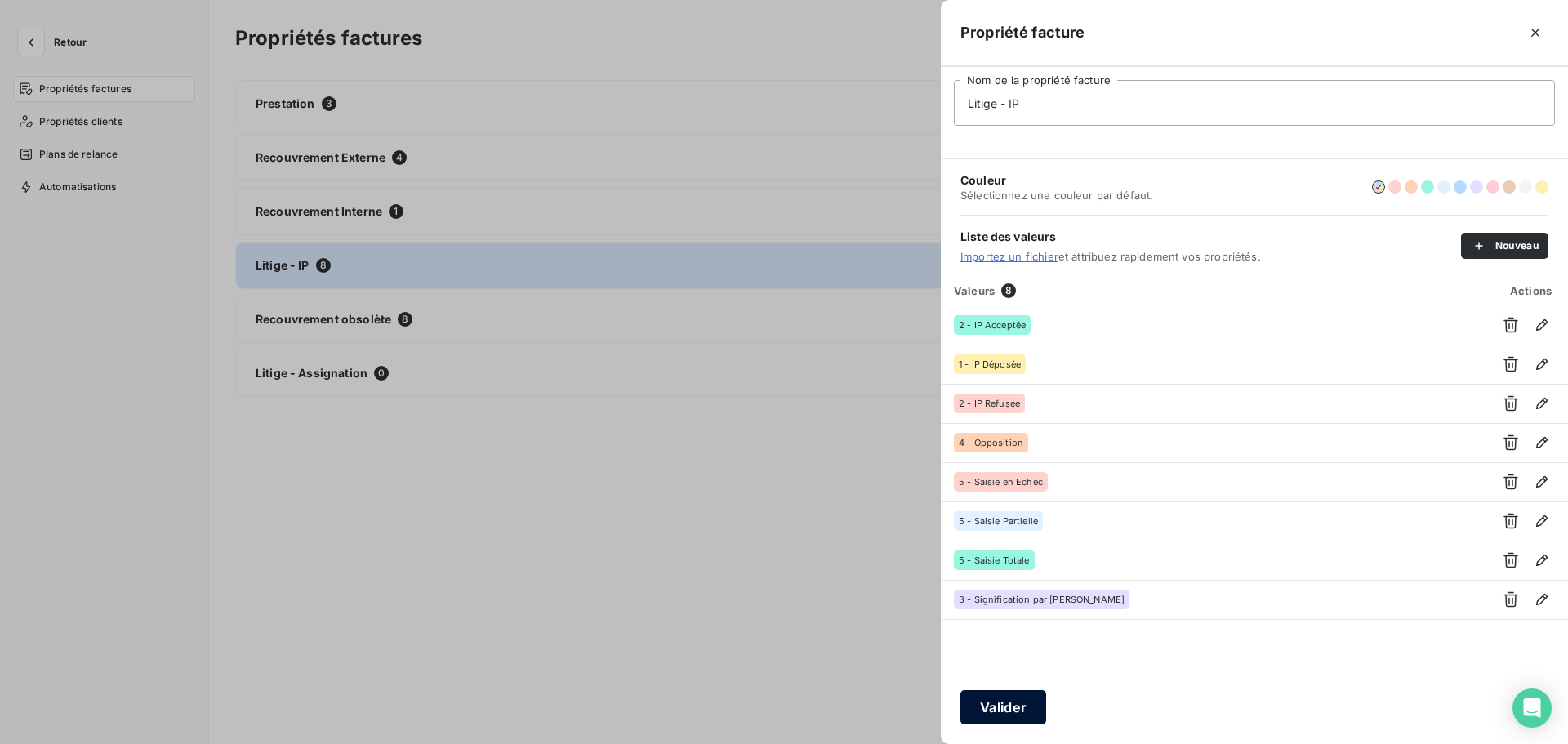
click at [1000, 707] on button "Valider" at bounding box center [1003, 707] width 86 height 34
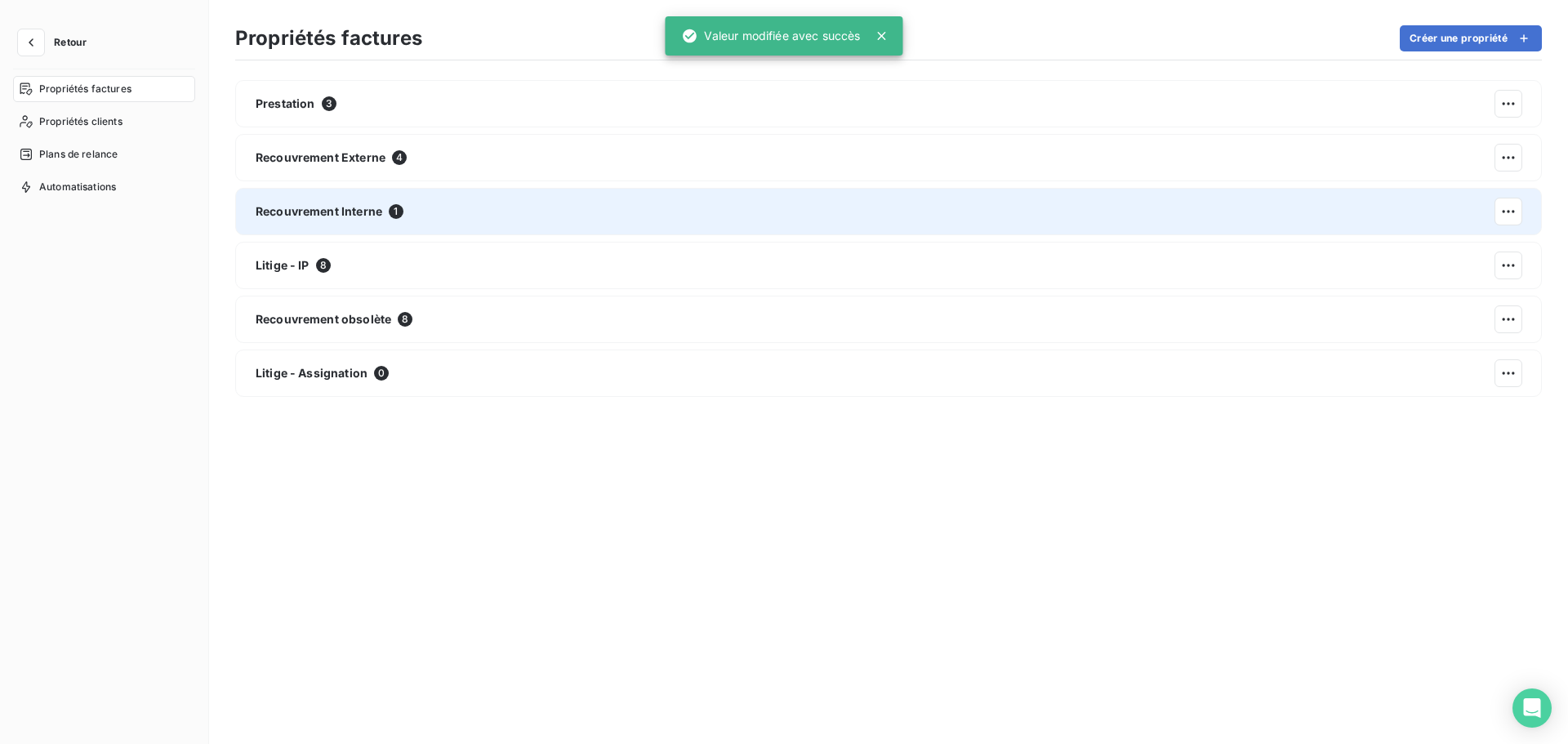
click at [592, 230] on div "Recouvrement Interne 1" at bounding box center [889, 212] width 1307 height 47
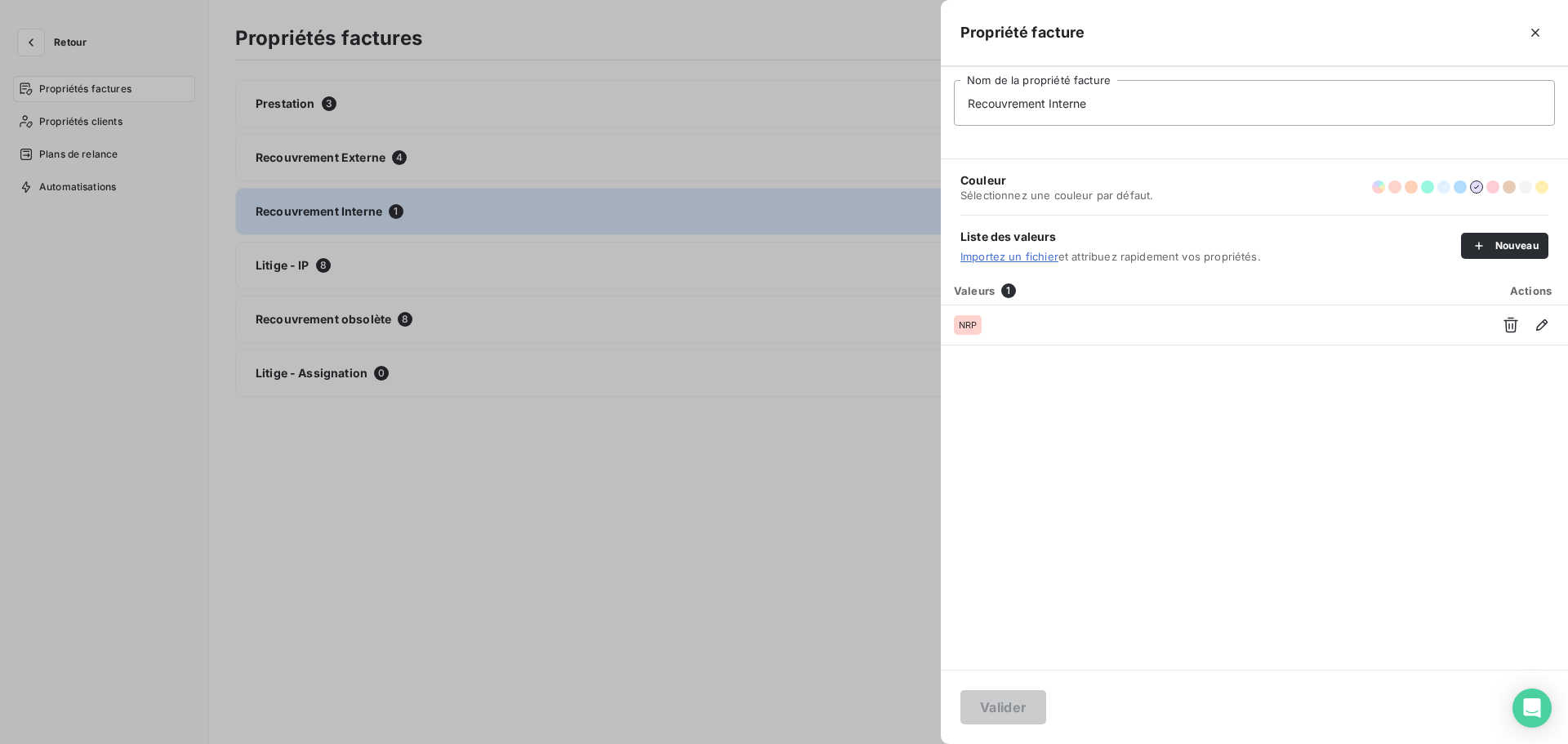
click at [963, 101] on input "Recouvrement Interne" at bounding box center [1254, 102] width 601 height 45
type input "1 - Recouvrement Interne"
click at [1477, 252] on icon "button" at bounding box center [1478, 245] width 17 height 17
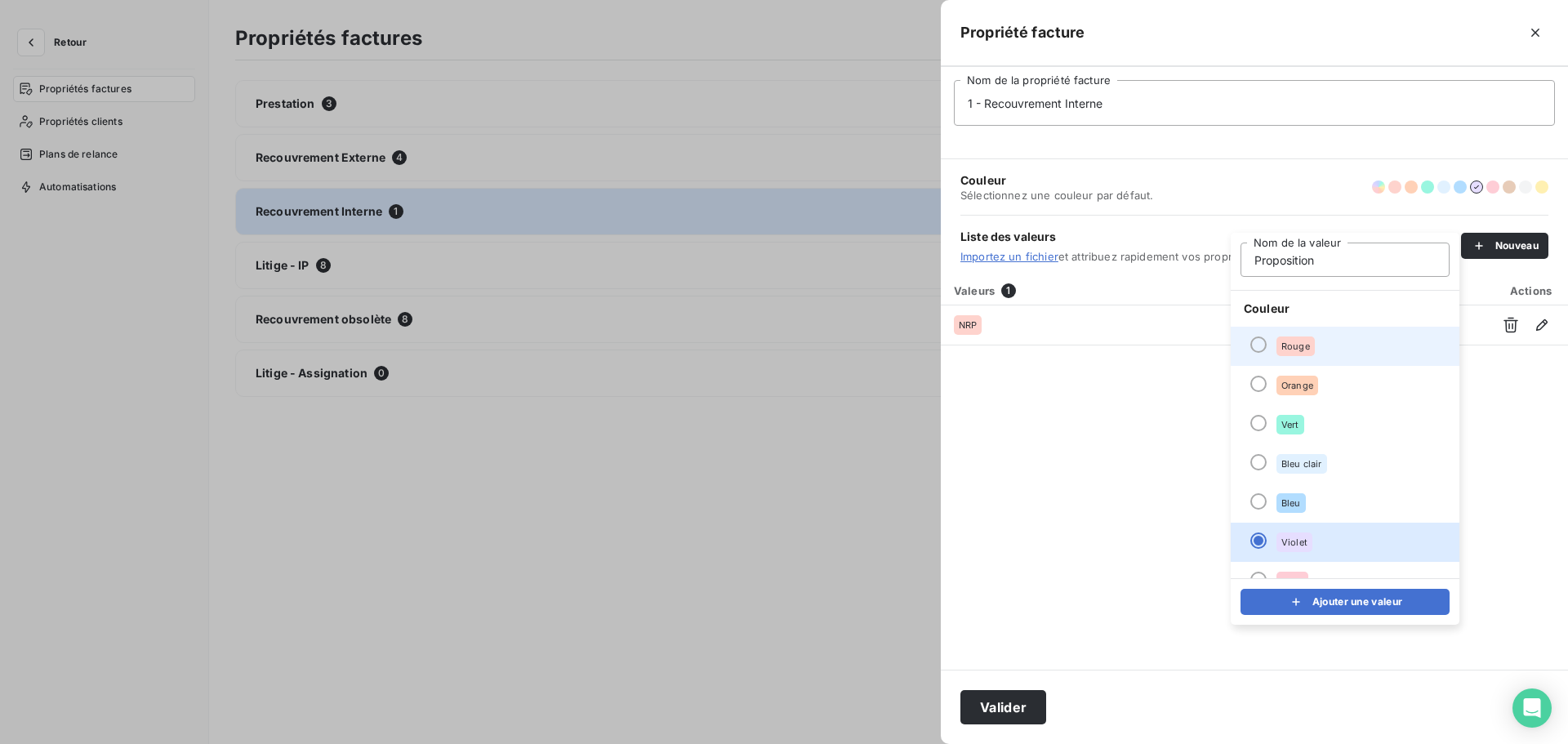
type input "Proposition Refusée"
click at [1256, 335] on li "Rouge" at bounding box center [1345, 346] width 228 height 39
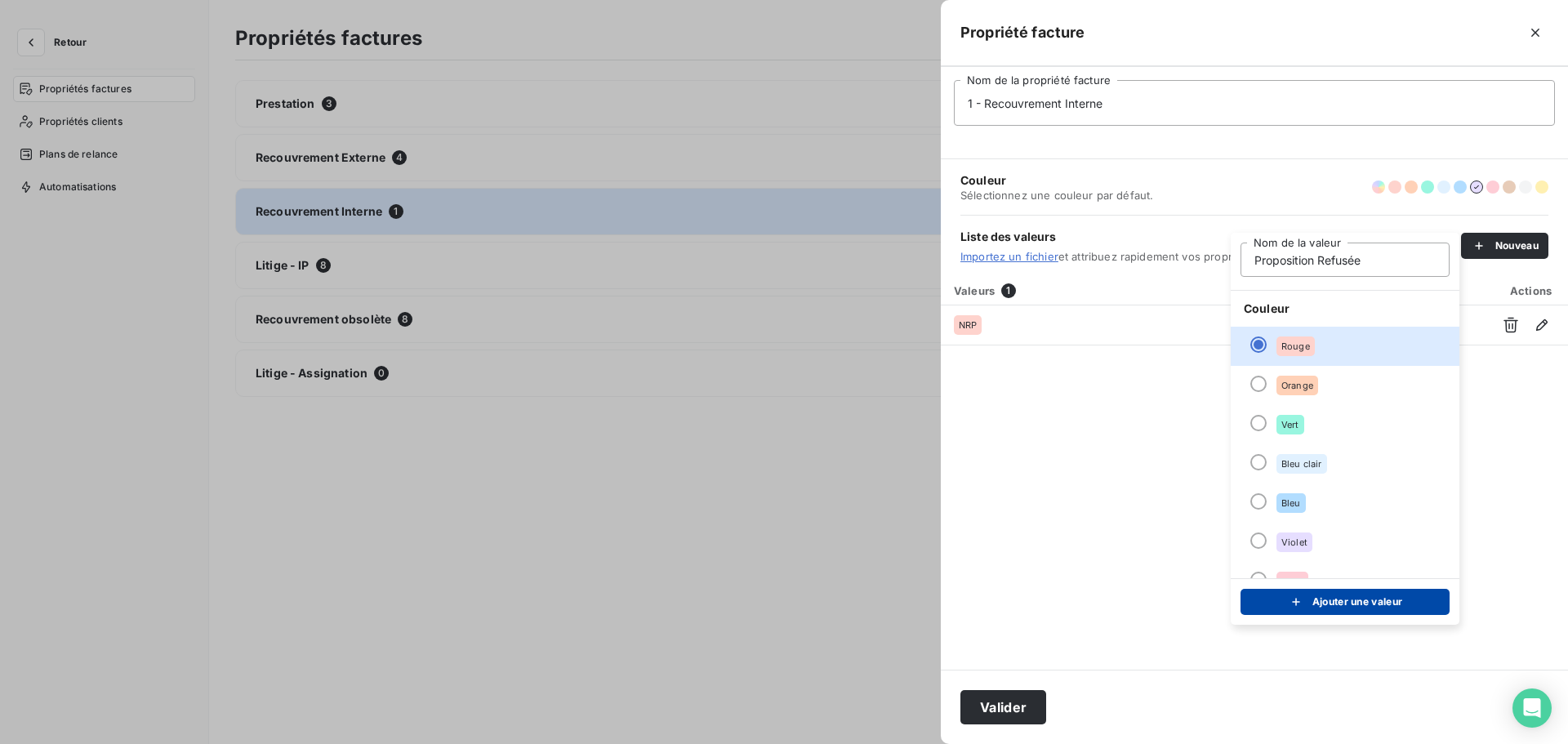
click at [1310, 592] on button "Ajouter une valeur" at bounding box center [1345, 601] width 209 height 27
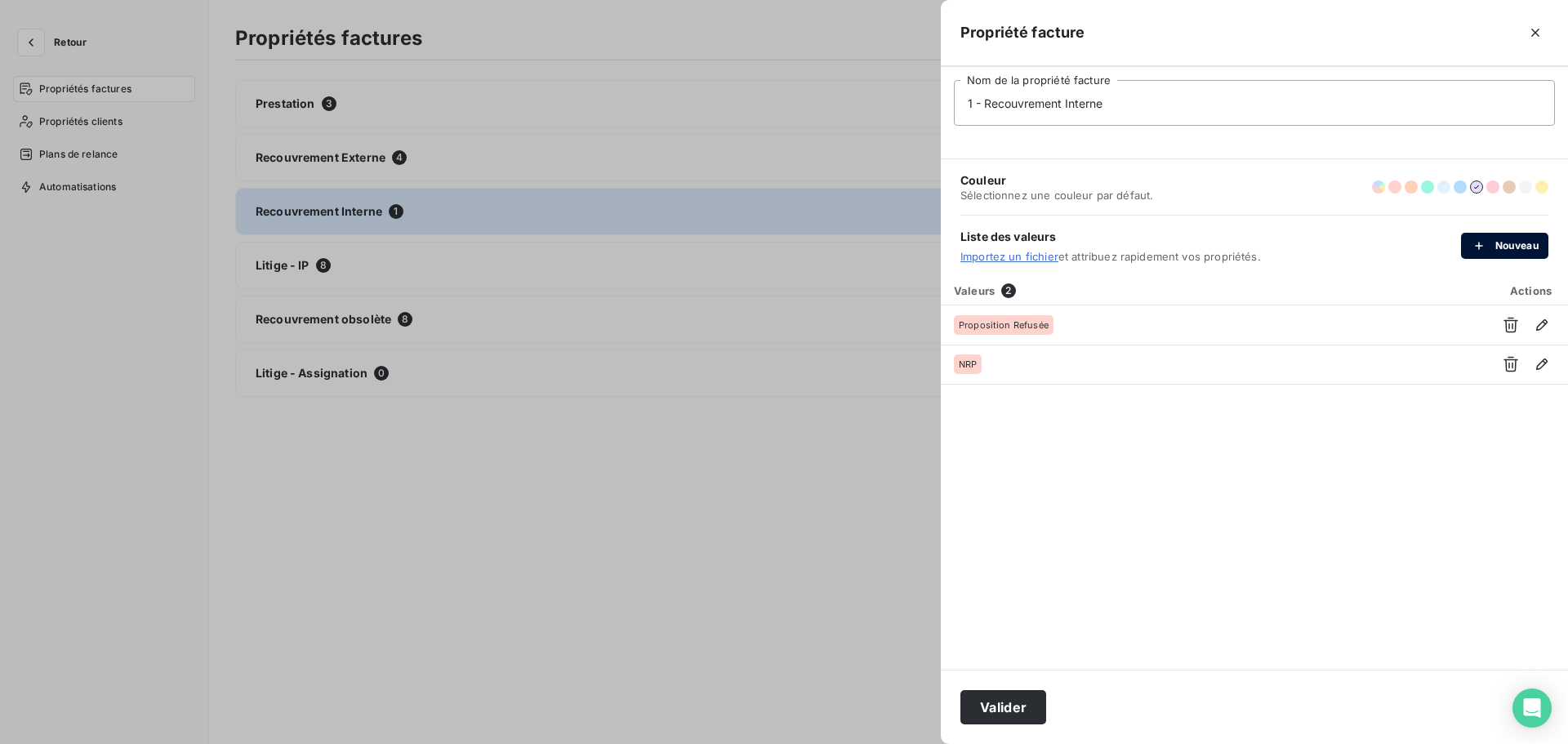
click at [1482, 256] on button "Nouveau" at bounding box center [1504, 245] width 88 height 27
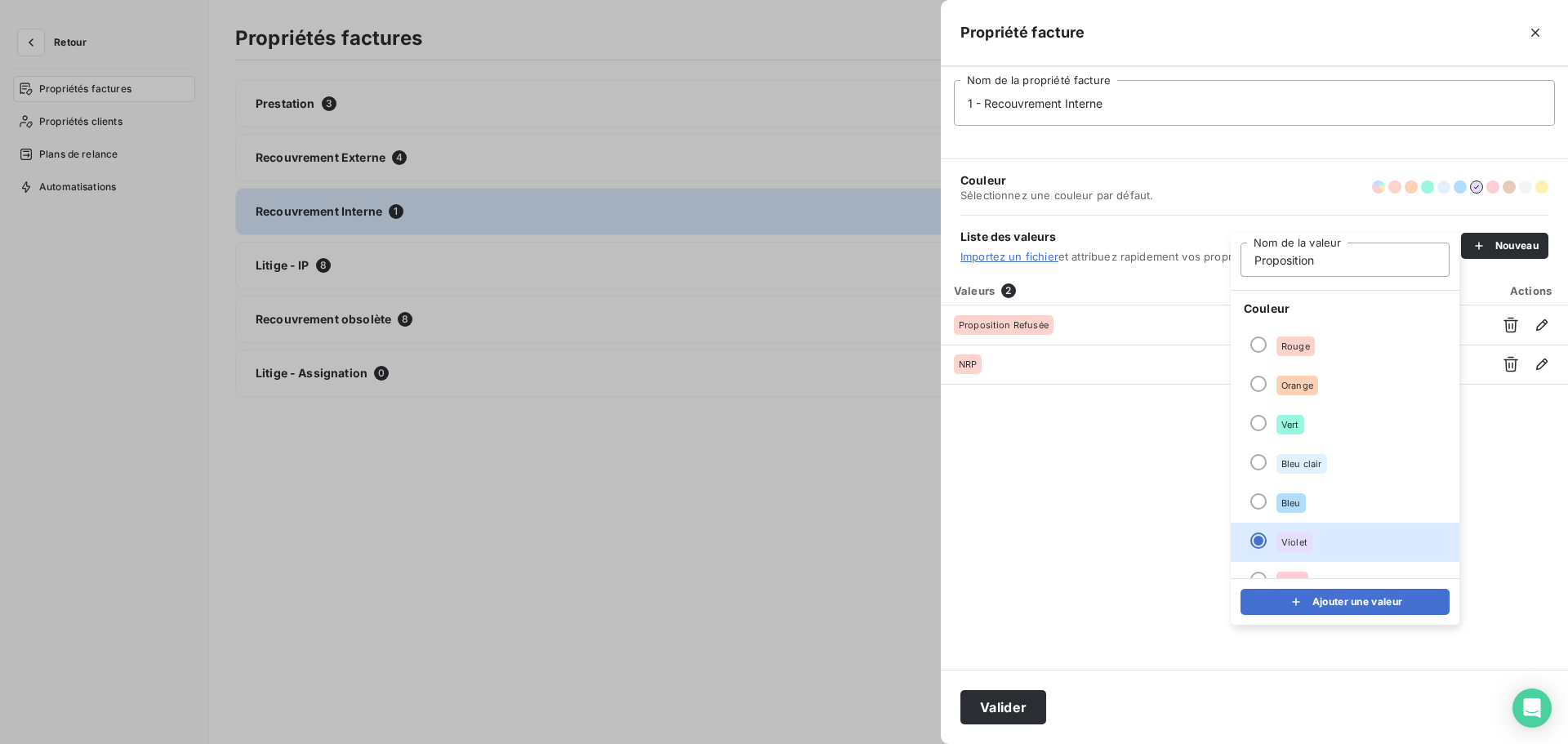
type input "Proposition Acceptée"
click at [1254, 416] on div at bounding box center [1258, 423] width 17 height 17
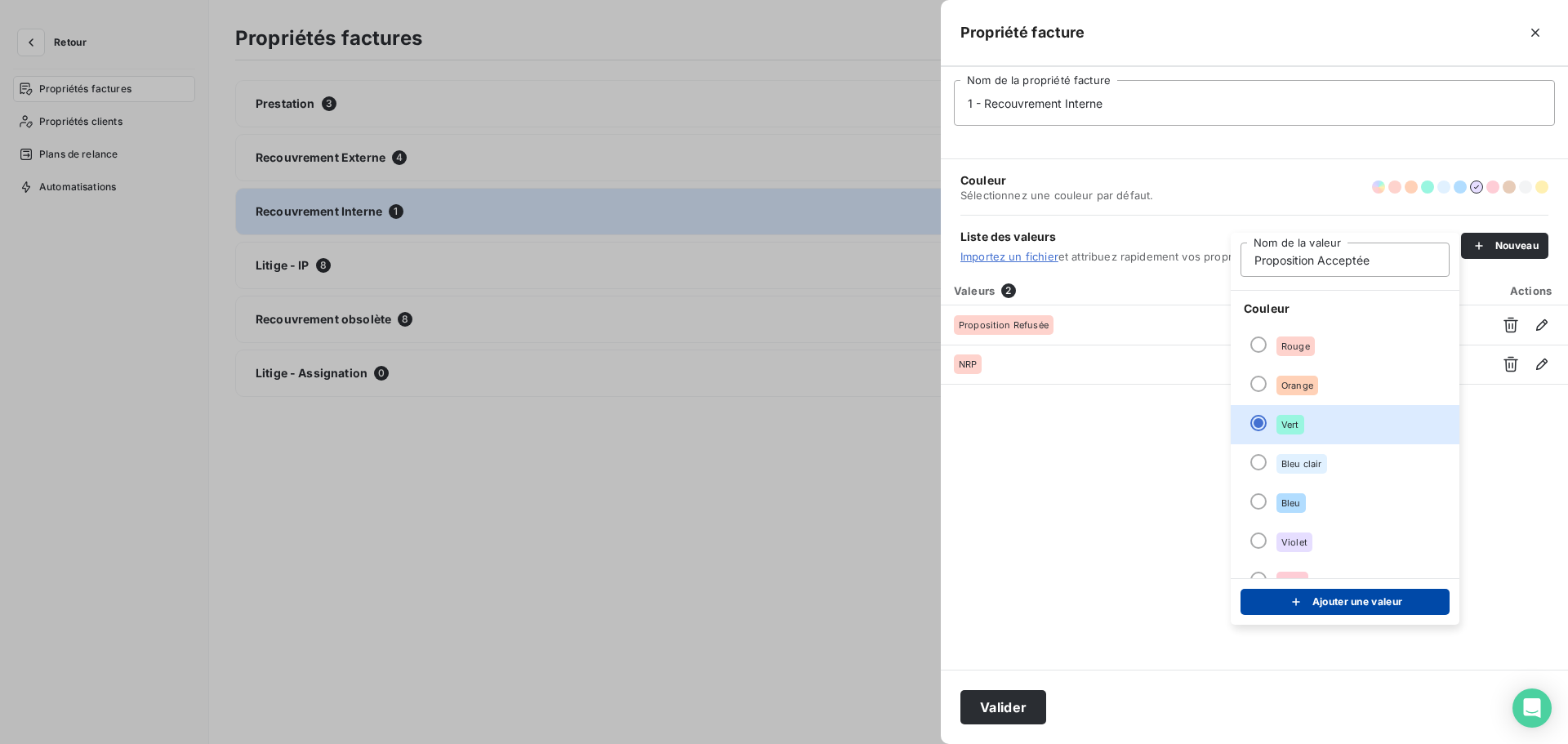
click at [1294, 601] on icon "submit" at bounding box center [1296, 601] width 8 height 8
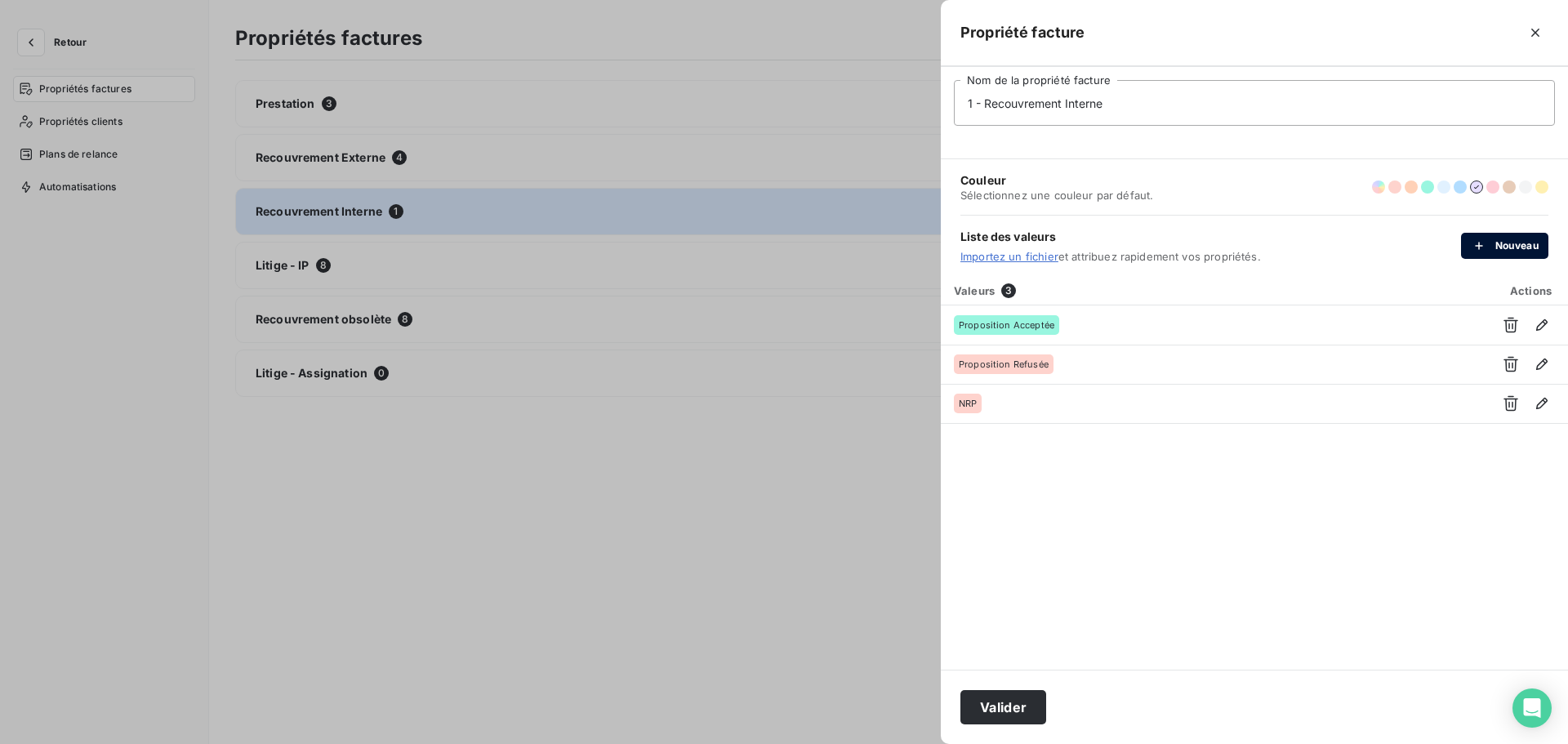
click at [1474, 247] on icon "button" at bounding box center [1478, 245] width 17 height 17
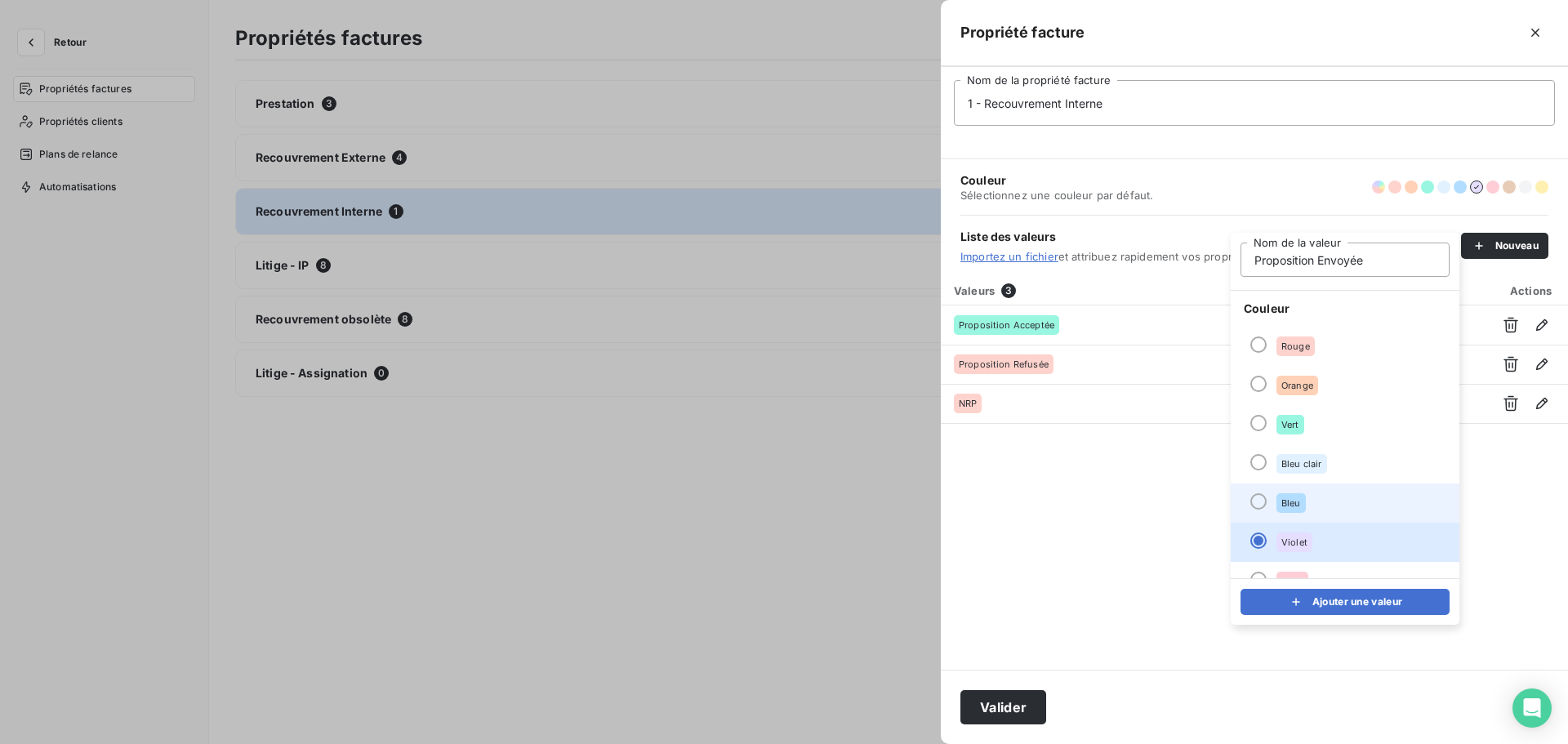
type input "Proposition Envoyée"
click at [1259, 502] on div at bounding box center [1258, 501] width 17 height 17
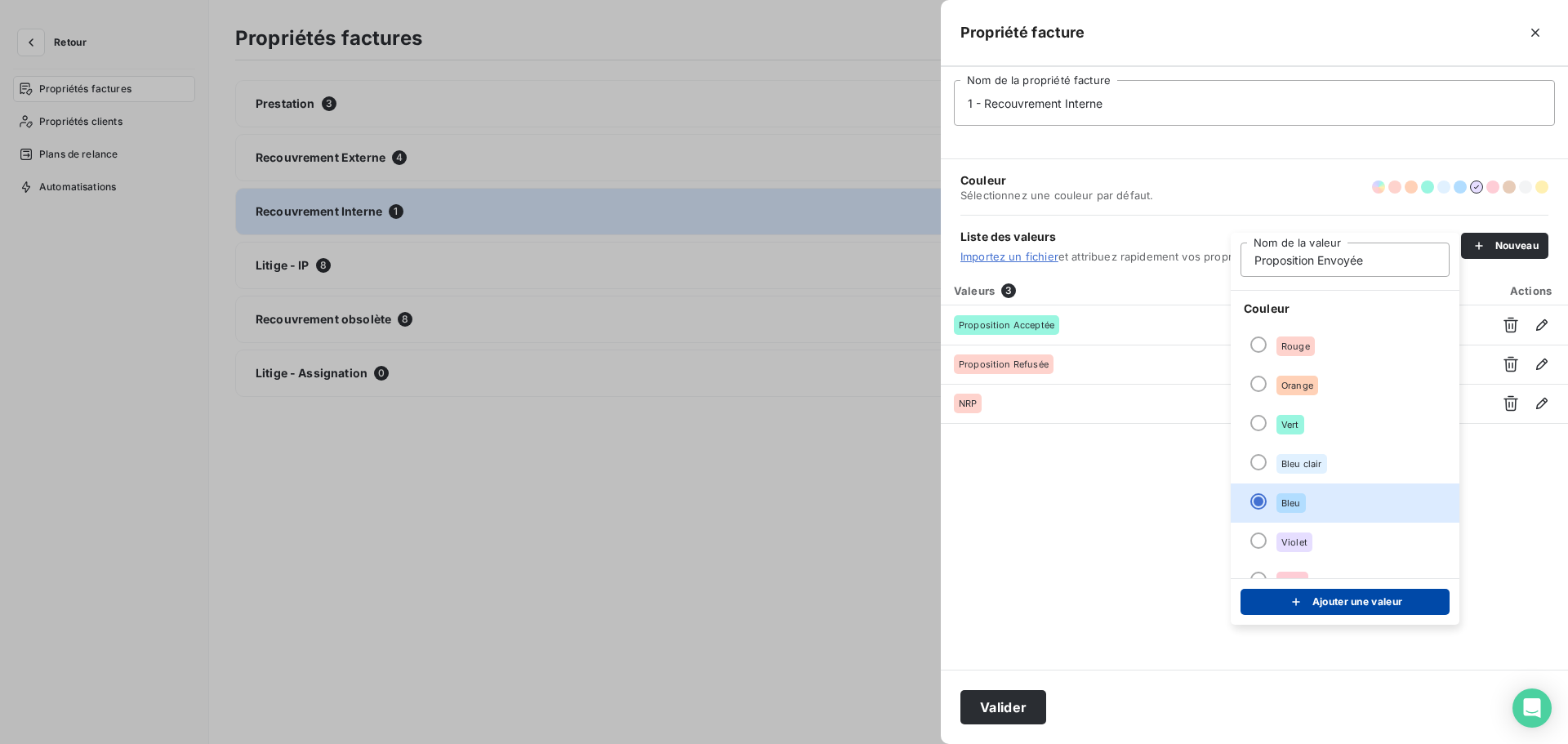
click at [1316, 606] on button "Ajouter une valeur" at bounding box center [1345, 601] width 209 height 27
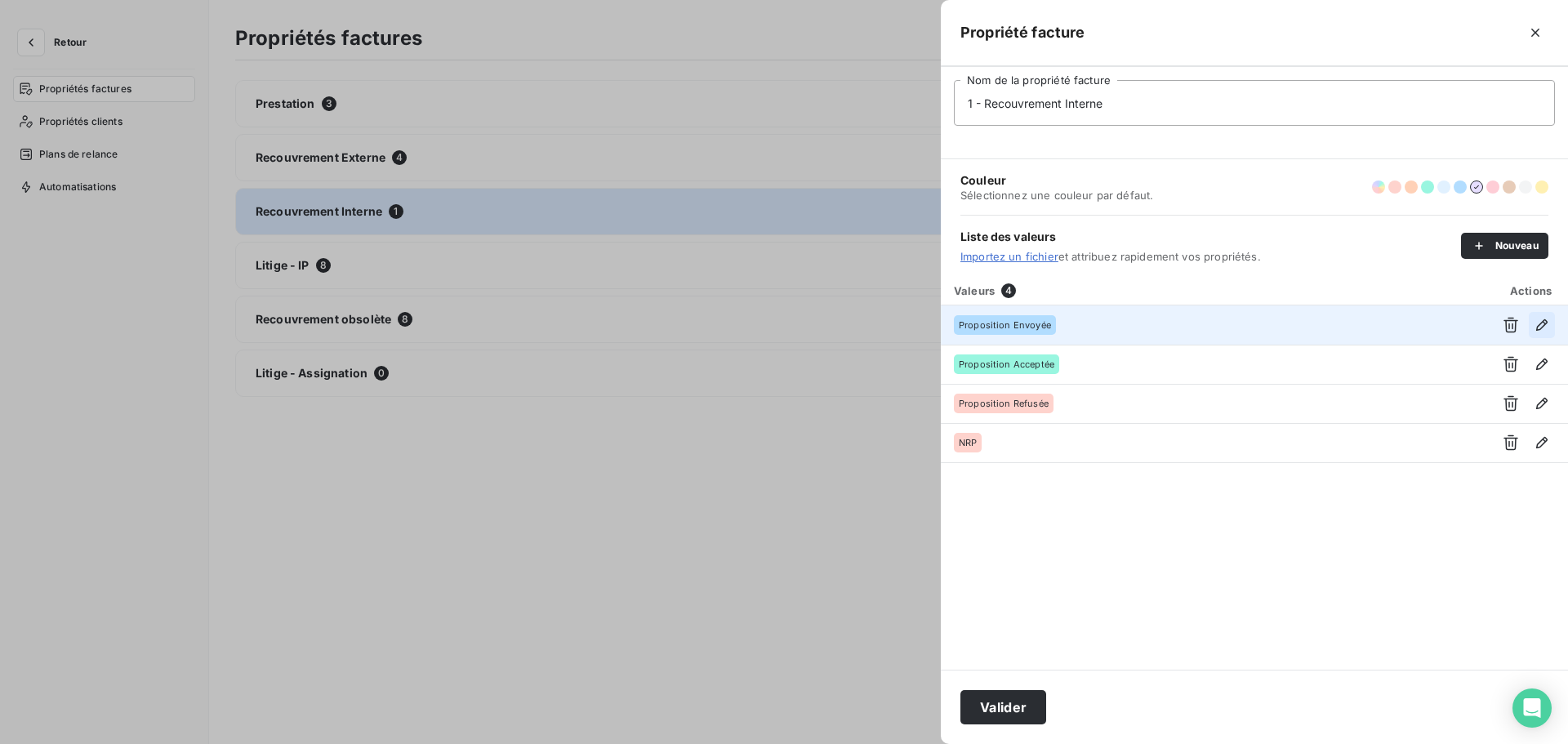
click at [1537, 323] on icon "button" at bounding box center [1541, 325] width 17 height 17
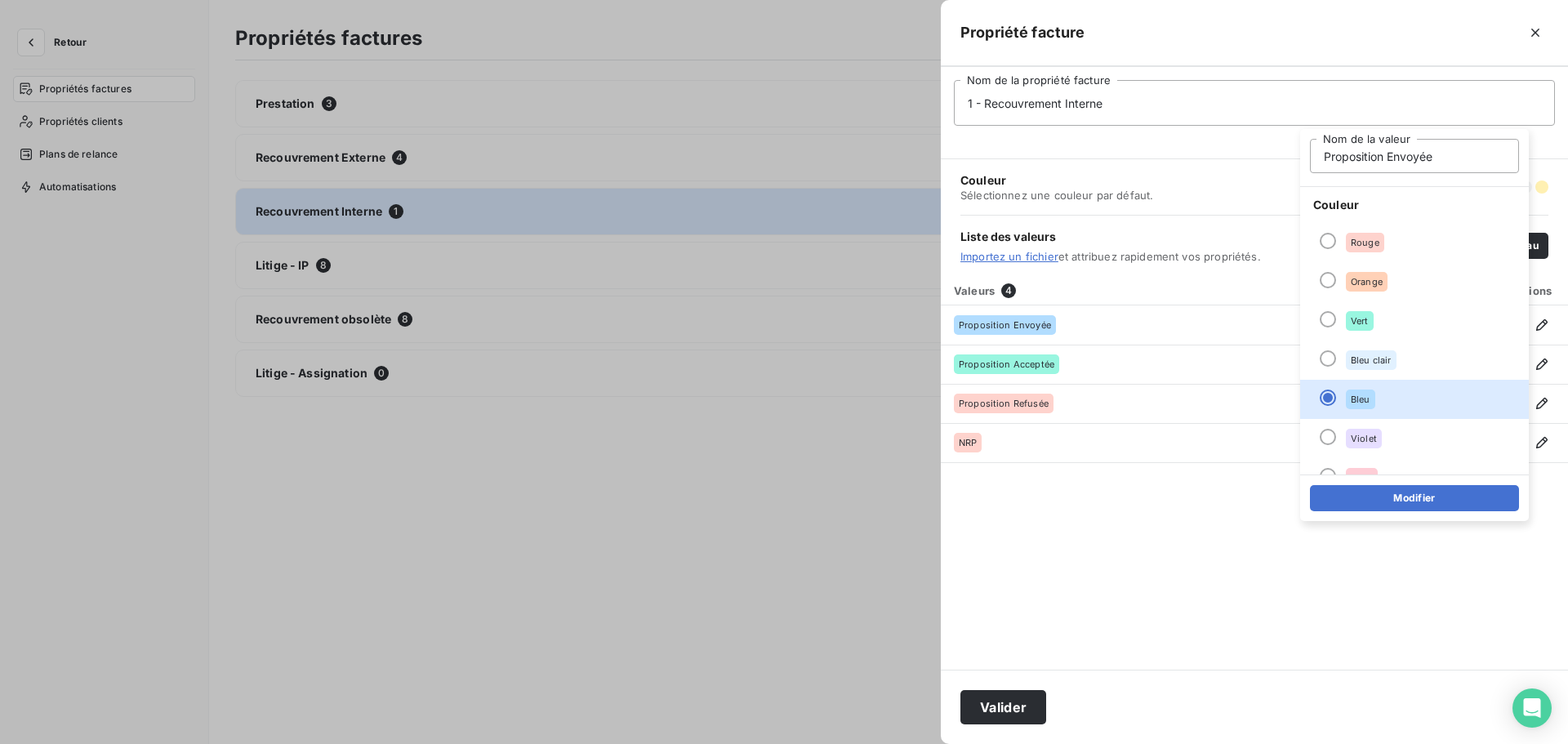
click at [1321, 165] on input "Proposition Envoyée" at bounding box center [1414, 155] width 209 height 34
type input "1 - Proposition Envoyée"
click at [1389, 501] on button "Modifier" at bounding box center [1414, 498] width 209 height 27
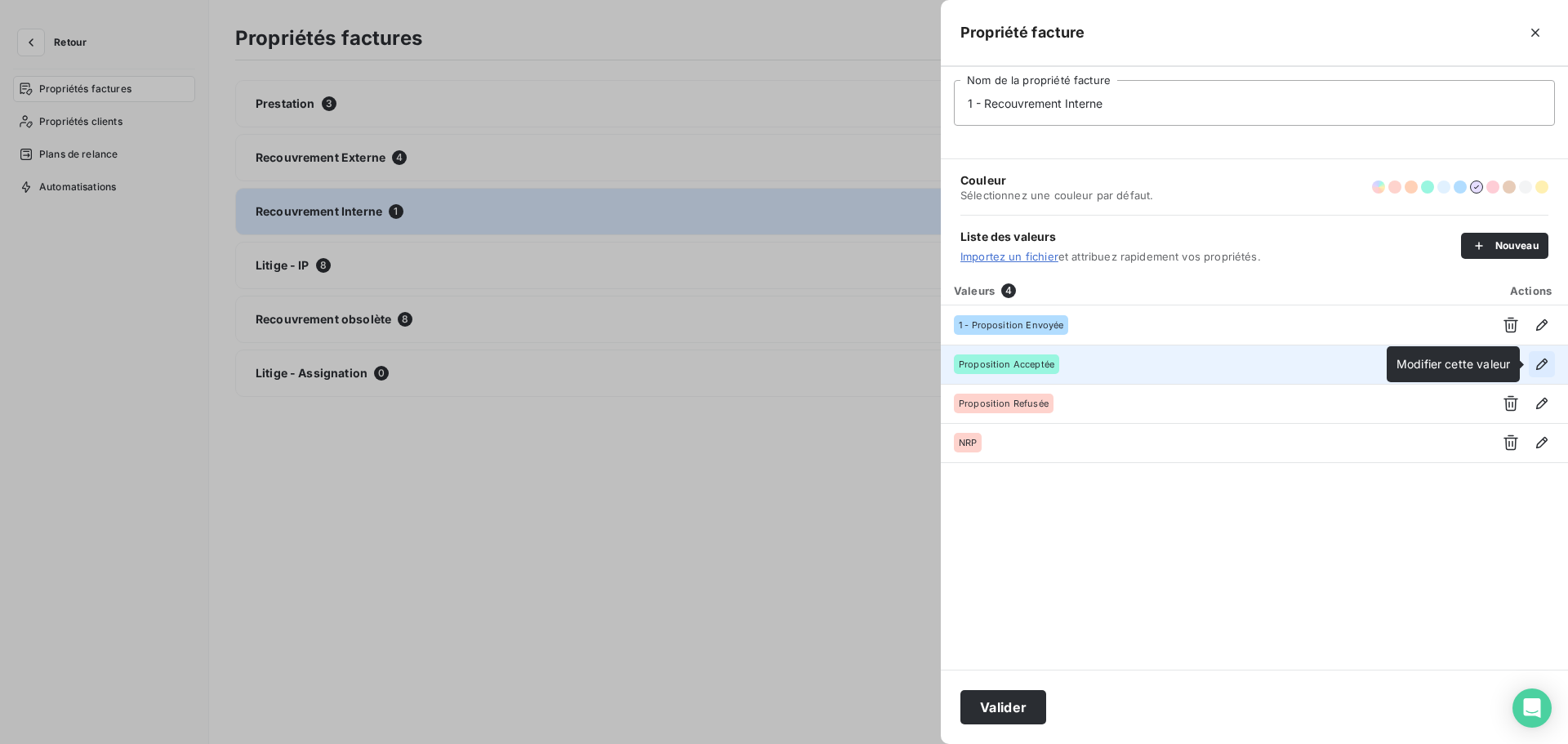
click at [1537, 361] on icon "button" at bounding box center [1541, 364] width 17 height 17
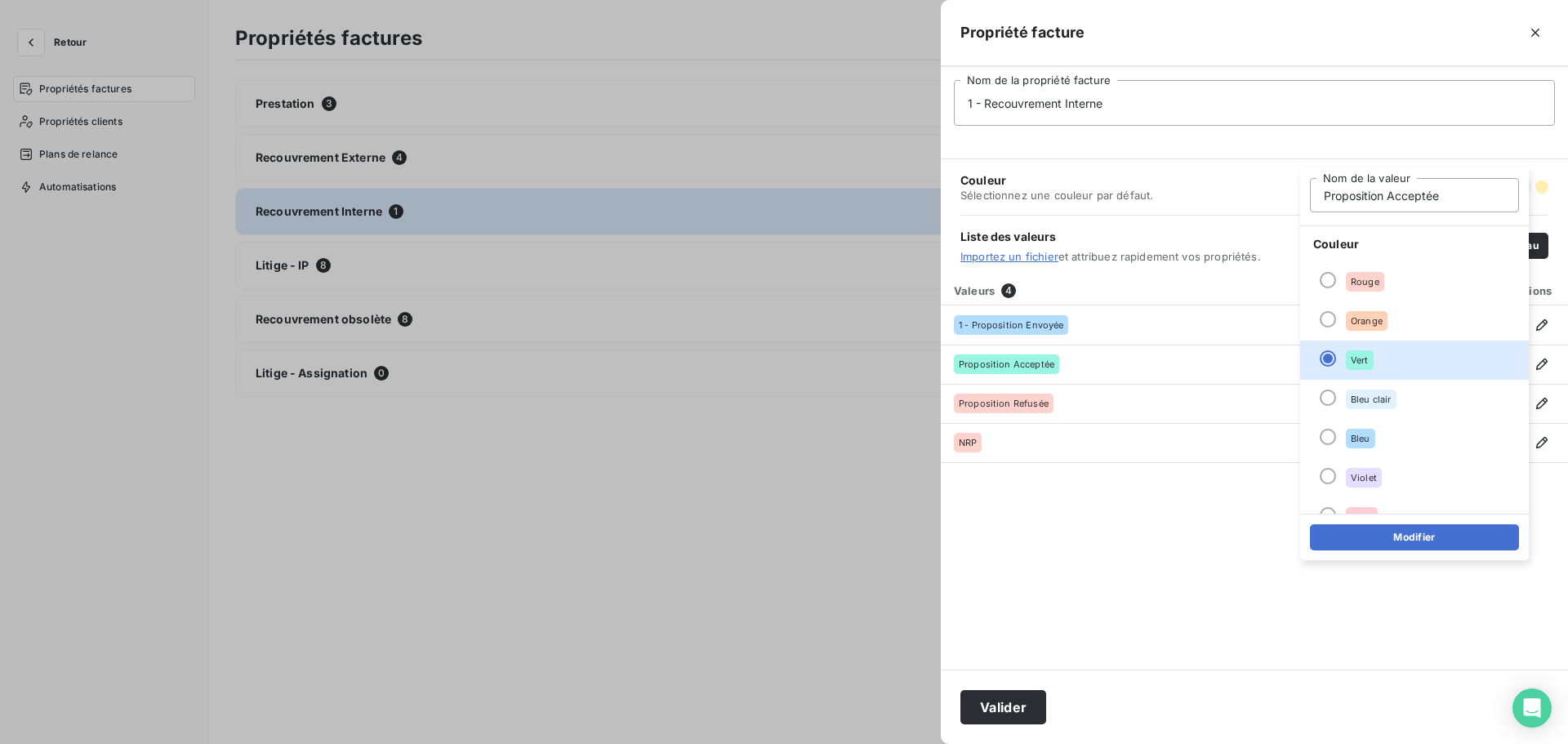
click at [1321, 194] on input "Proposition Acceptée" at bounding box center [1414, 195] width 209 height 34
type input "2 - Proposition Acceptée"
click at [1422, 538] on button "Modifier" at bounding box center [1414, 537] width 209 height 27
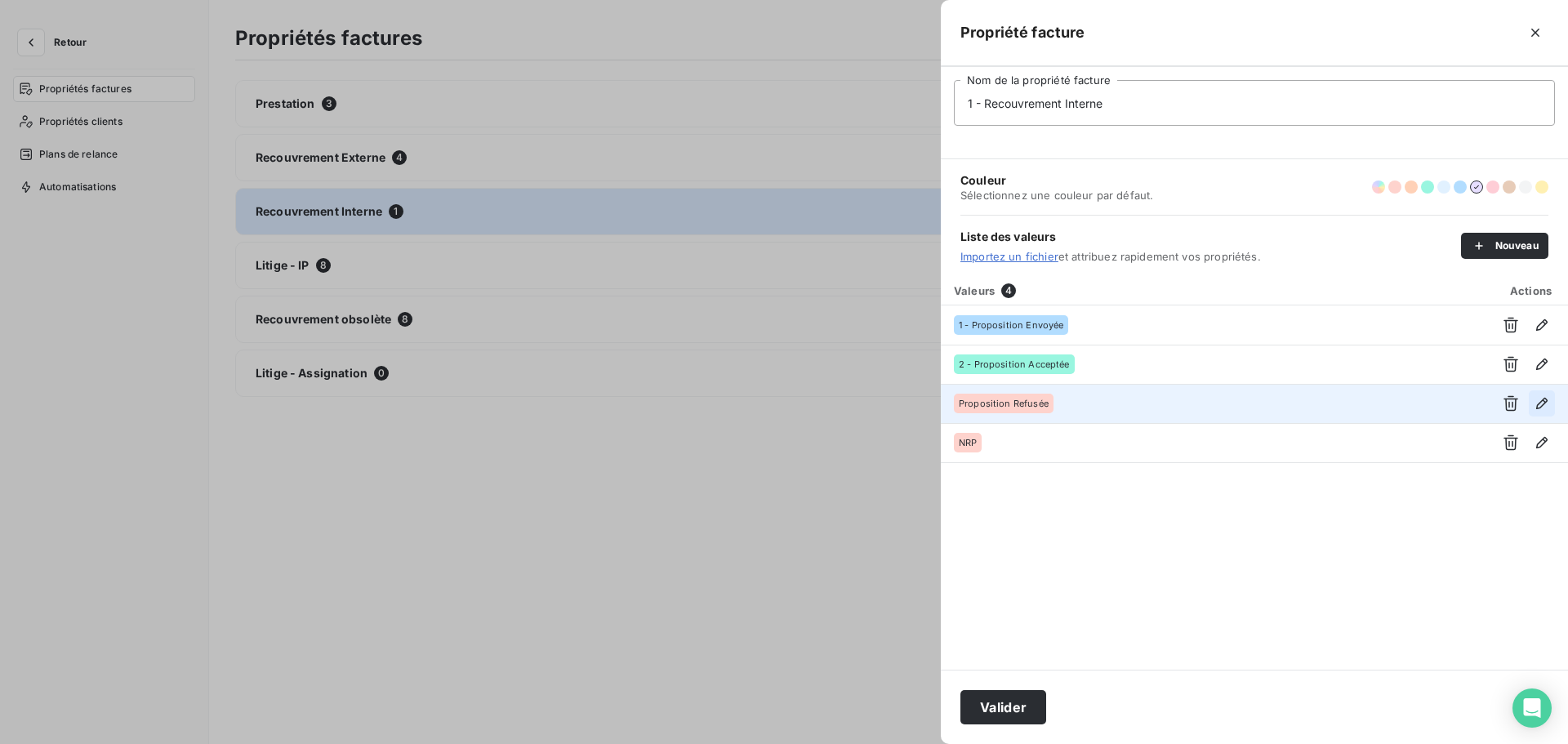
click at [1535, 403] on icon "button" at bounding box center [1541, 403] width 17 height 17
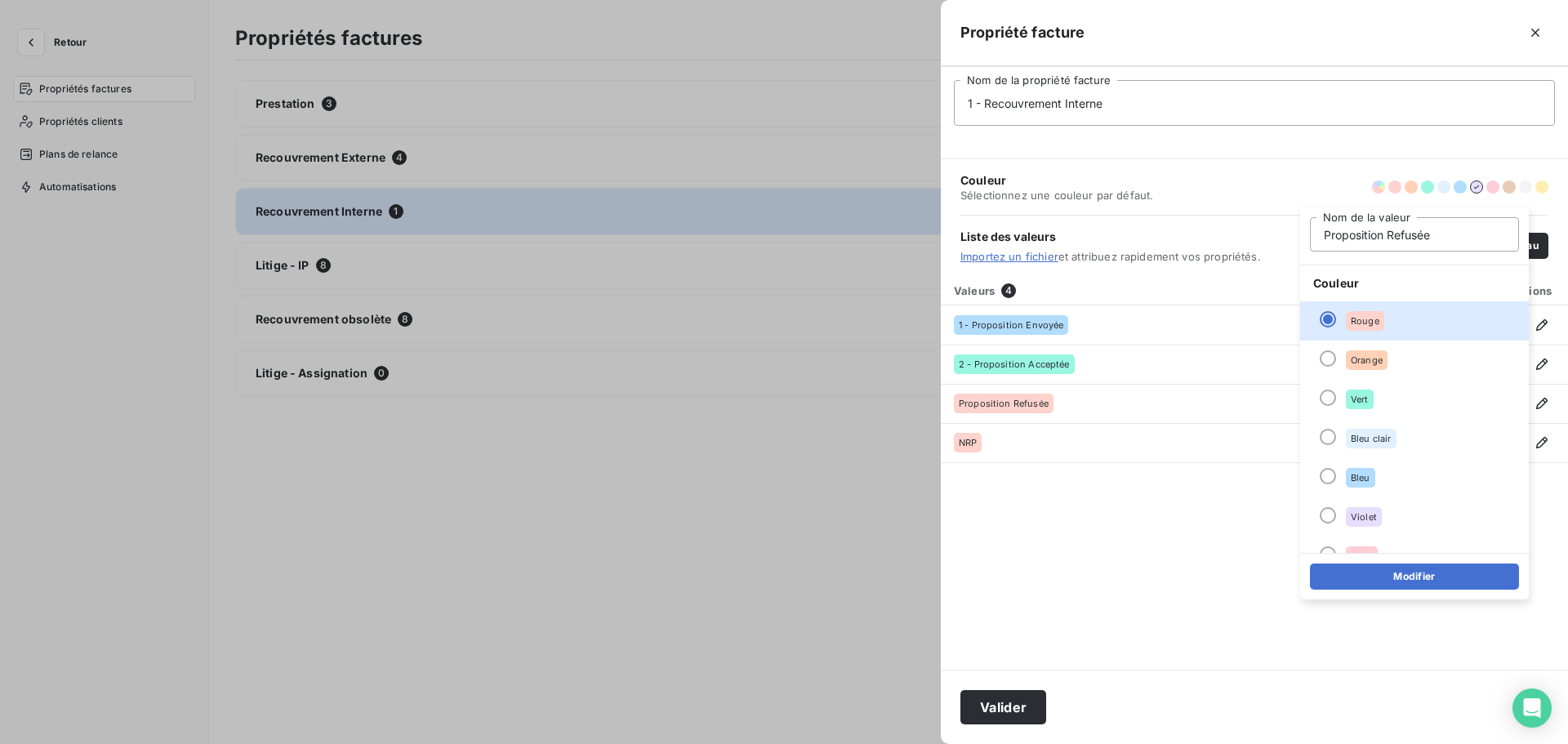
click at [1323, 236] on input "Proposition Refusée" at bounding box center [1414, 234] width 209 height 34
type input "2 - Proposition Refusée"
click at [1458, 568] on button "Modifier" at bounding box center [1414, 577] width 209 height 27
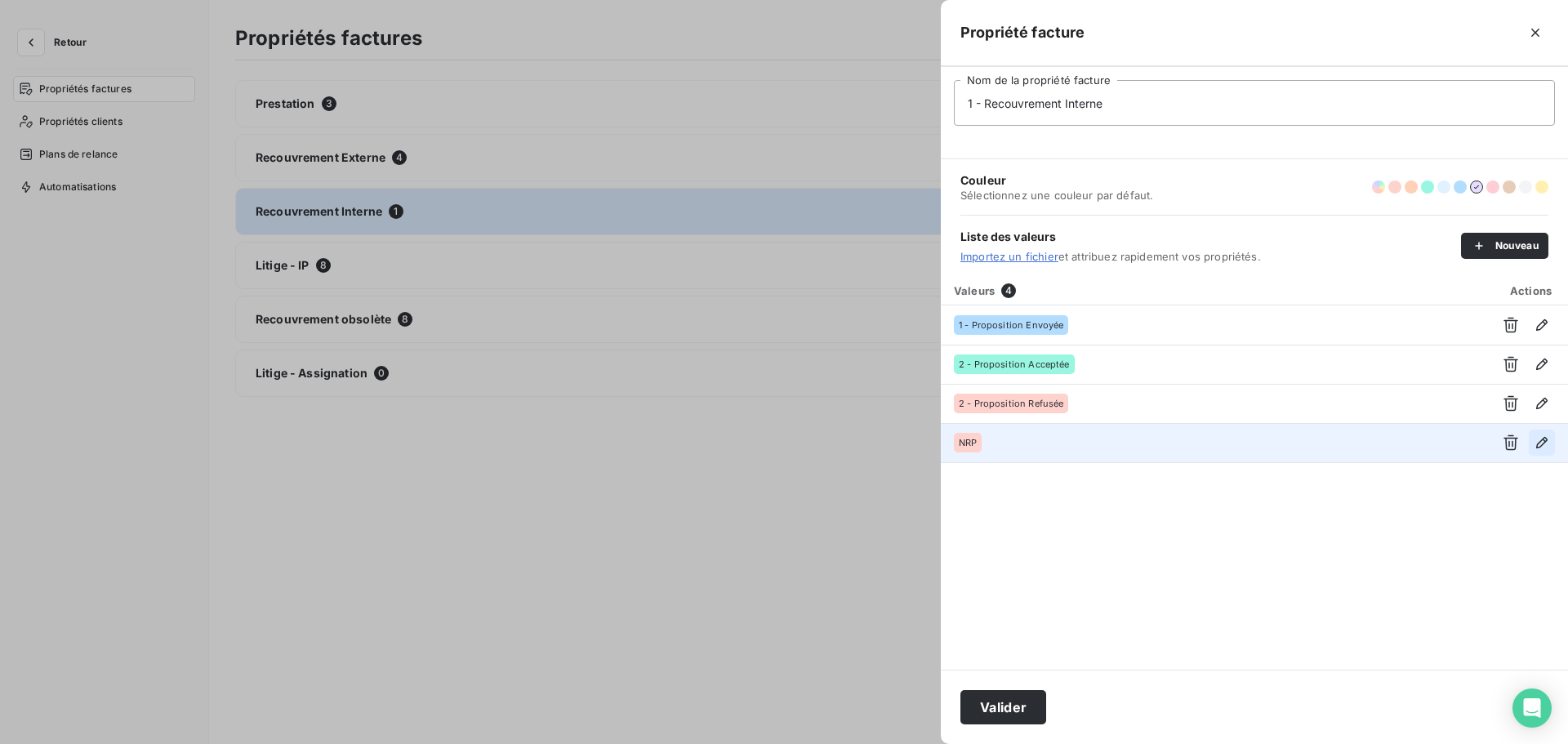
click at [1536, 450] on icon "button" at bounding box center [1541, 442] width 17 height 17
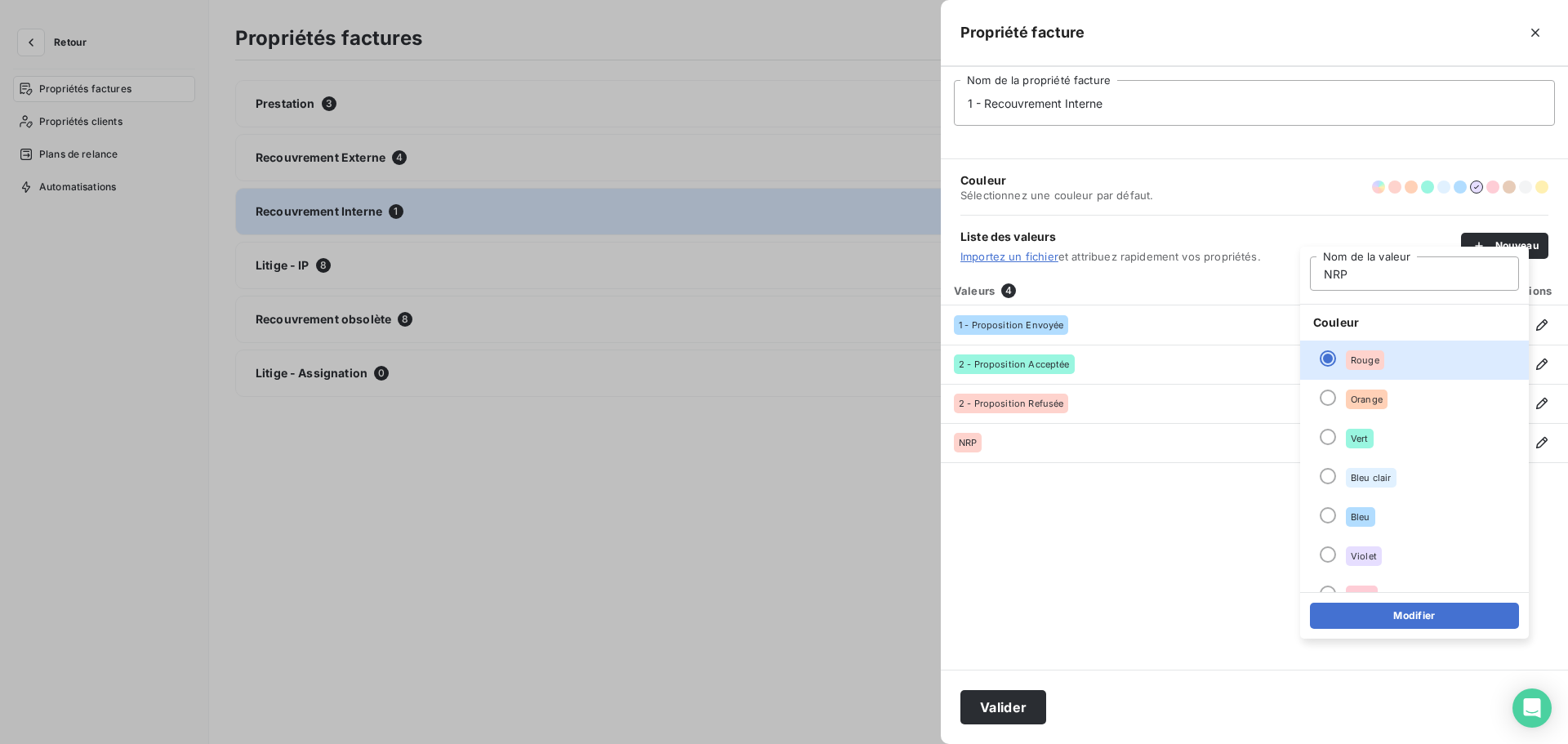
click at [1329, 279] on input "NRP" at bounding box center [1414, 274] width 209 height 34
click at [1324, 279] on input "NRP" at bounding box center [1414, 274] width 209 height 34
type input "2 - NRP"
click at [1403, 620] on button "Modifier" at bounding box center [1414, 615] width 209 height 27
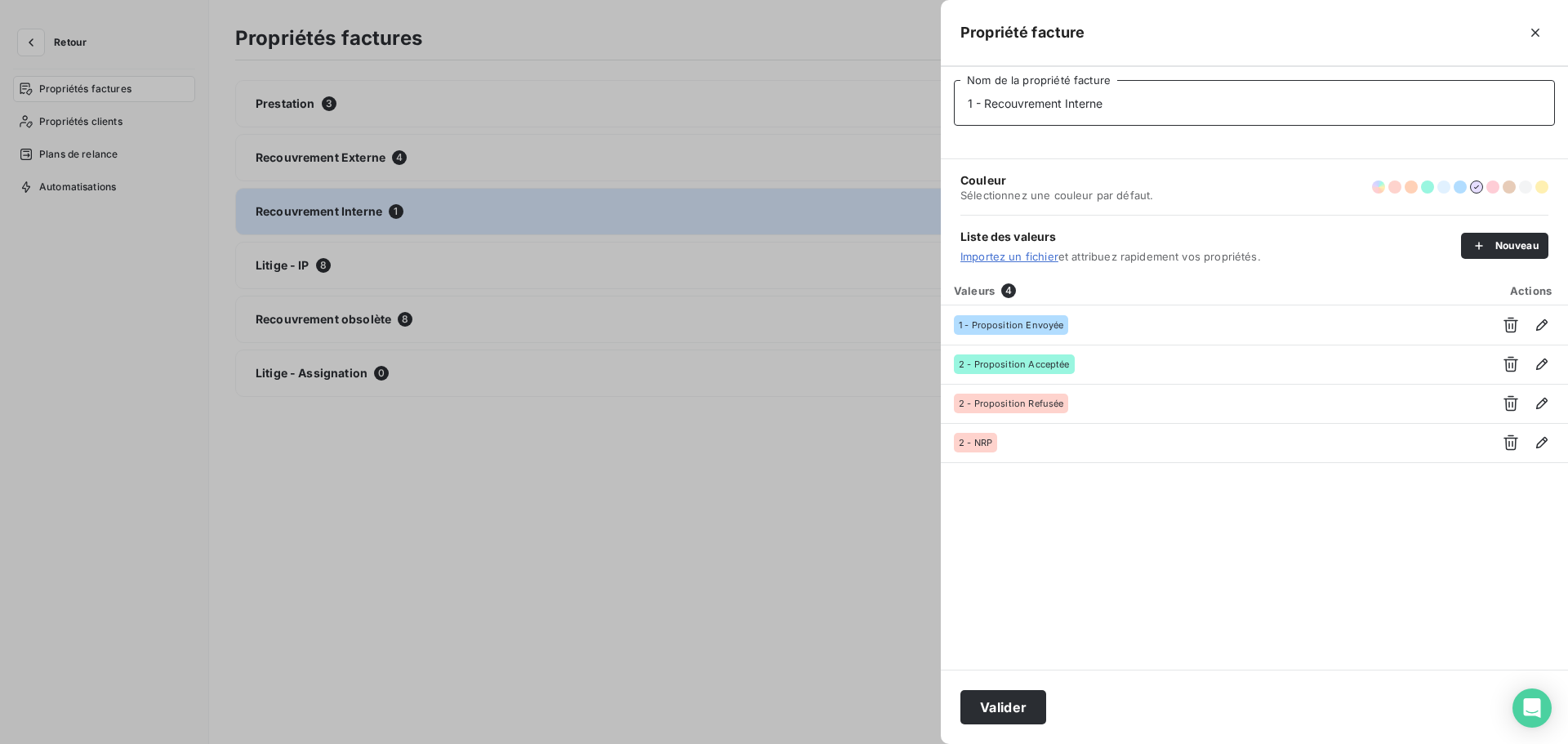
drag, startPoint x: 1062, startPoint y: 103, endPoint x: 985, endPoint y: 100, distance: 77.1
click at [985, 100] on input "1 - Recouvrement Interne" at bounding box center [1254, 102] width 601 height 45
drag, startPoint x: 1115, startPoint y: 107, endPoint x: 988, endPoint y: 106, distance: 127.0
click at [988, 106] on input "1 - Recouvrement Interne" at bounding box center [1254, 102] width 601 height 45
type input "1 - Proposition en cours"
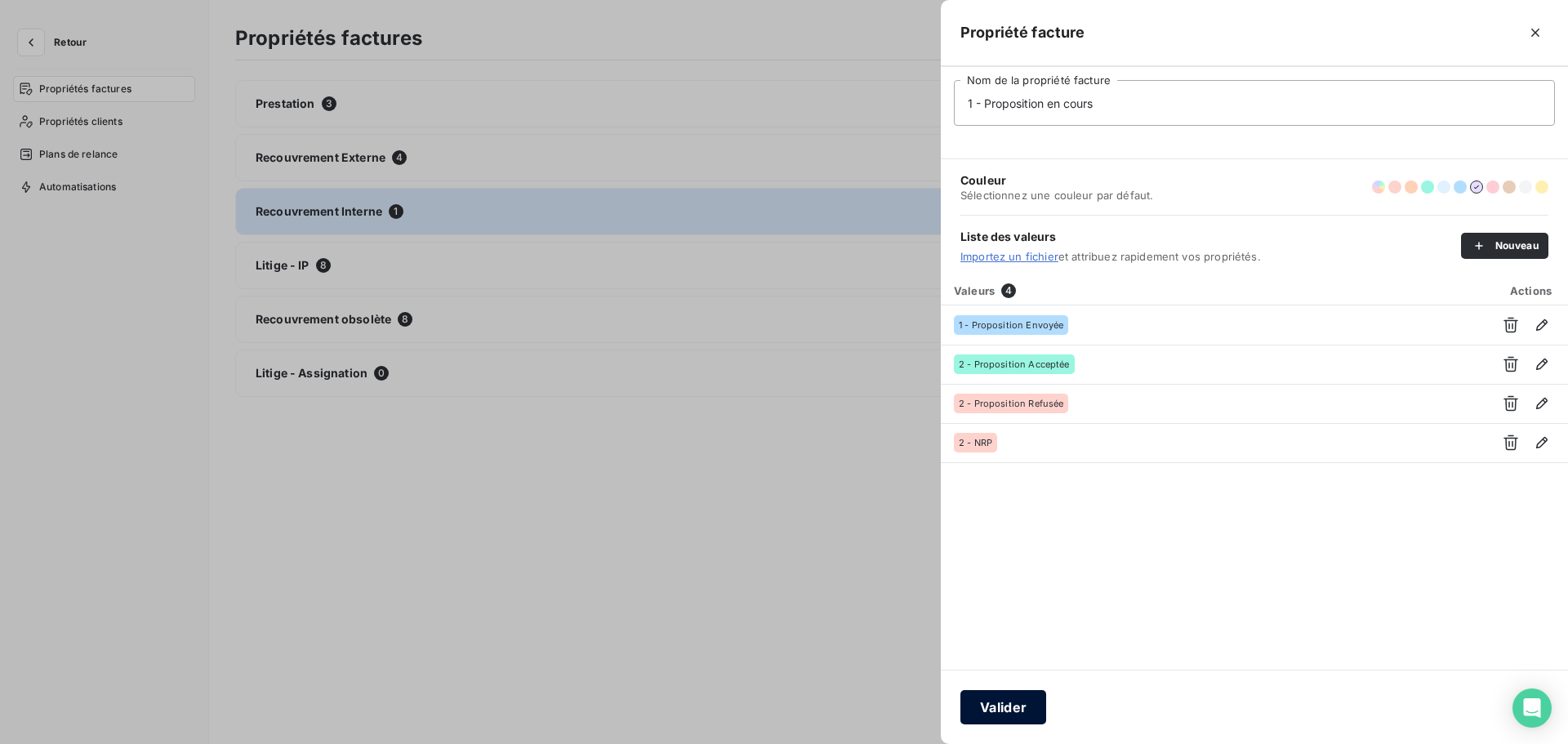
click at [1005, 703] on button "Valider" at bounding box center [1003, 707] width 86 height 34
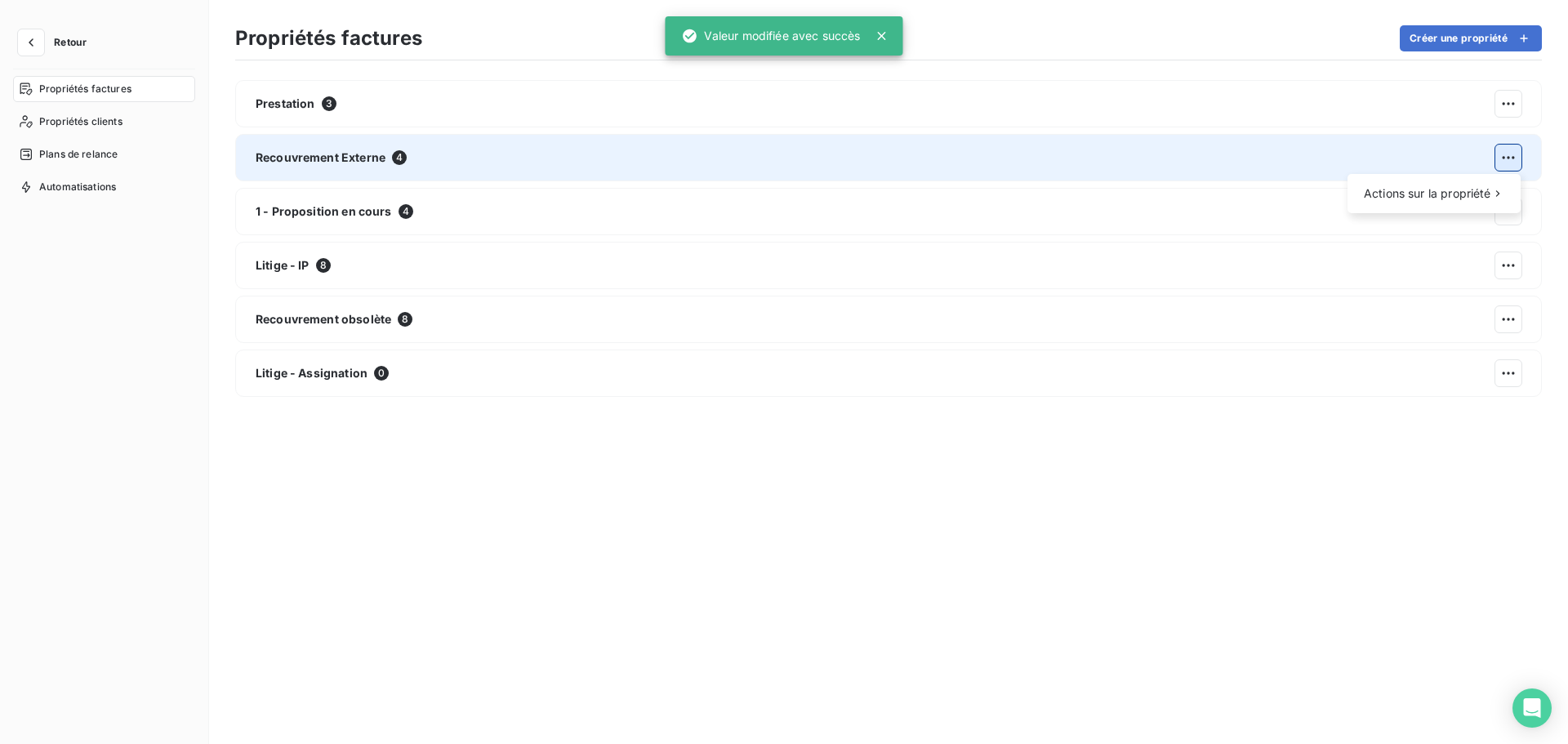
click at [1504, 153] on html "Retour Propriétés factures Propriétés clients Plans de relance Automatisations …" at bounding box center [784, 372] width 1568 height 744
click at [1431, 204] on div "Actions sur la propriété" at bounding box center [1434, 193] width 160 height 27
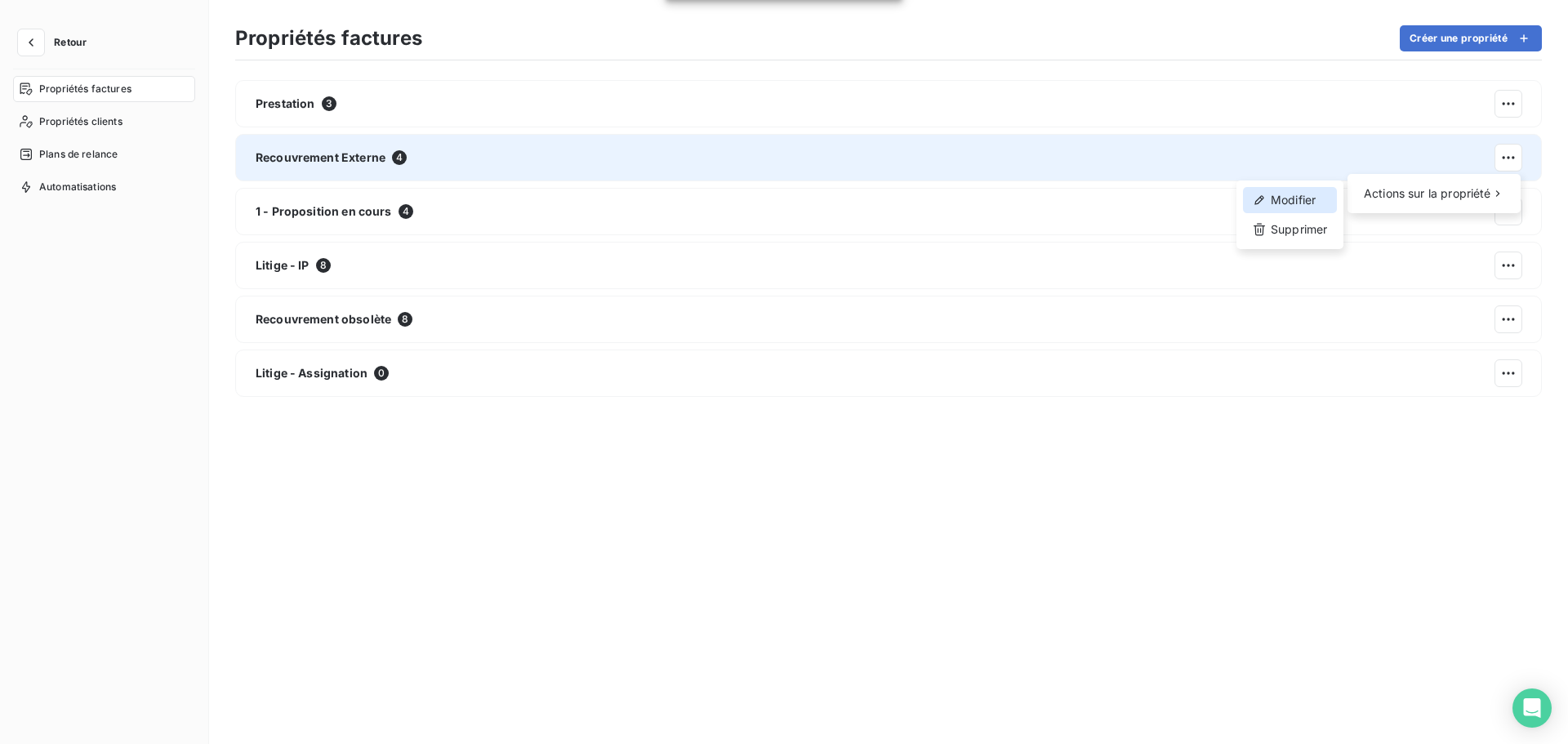
click at [1323, 199] on div "Modifier" at bounding box center [1289, 200] width 94 height 27
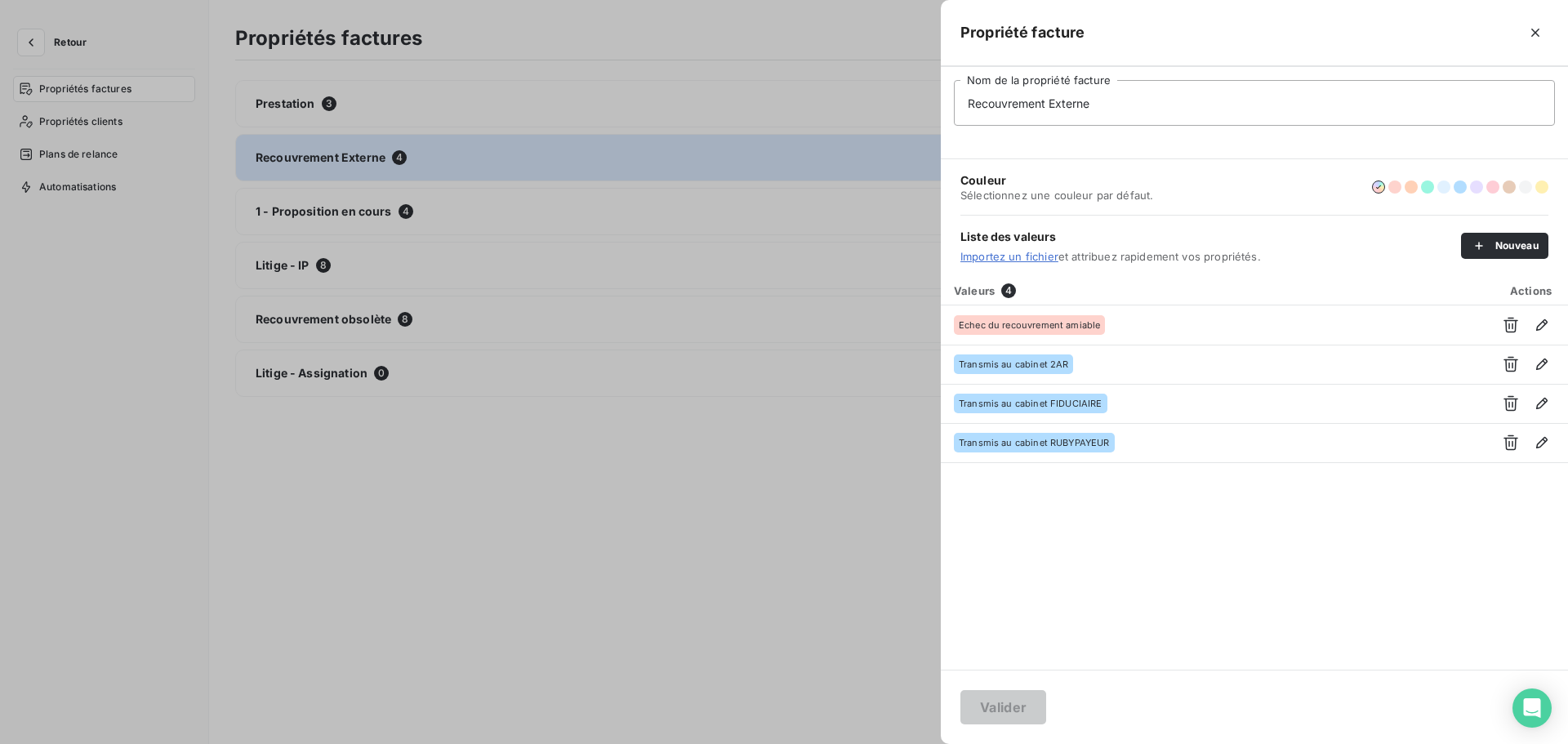
click at [977, 101] on input "Recouvrement Externe" at bounding box center [1254, 102] width 601 height 45
click at [963, 103] on input "Recouvrement Externe" at bounding box center [1254, 102] width 601 height 45
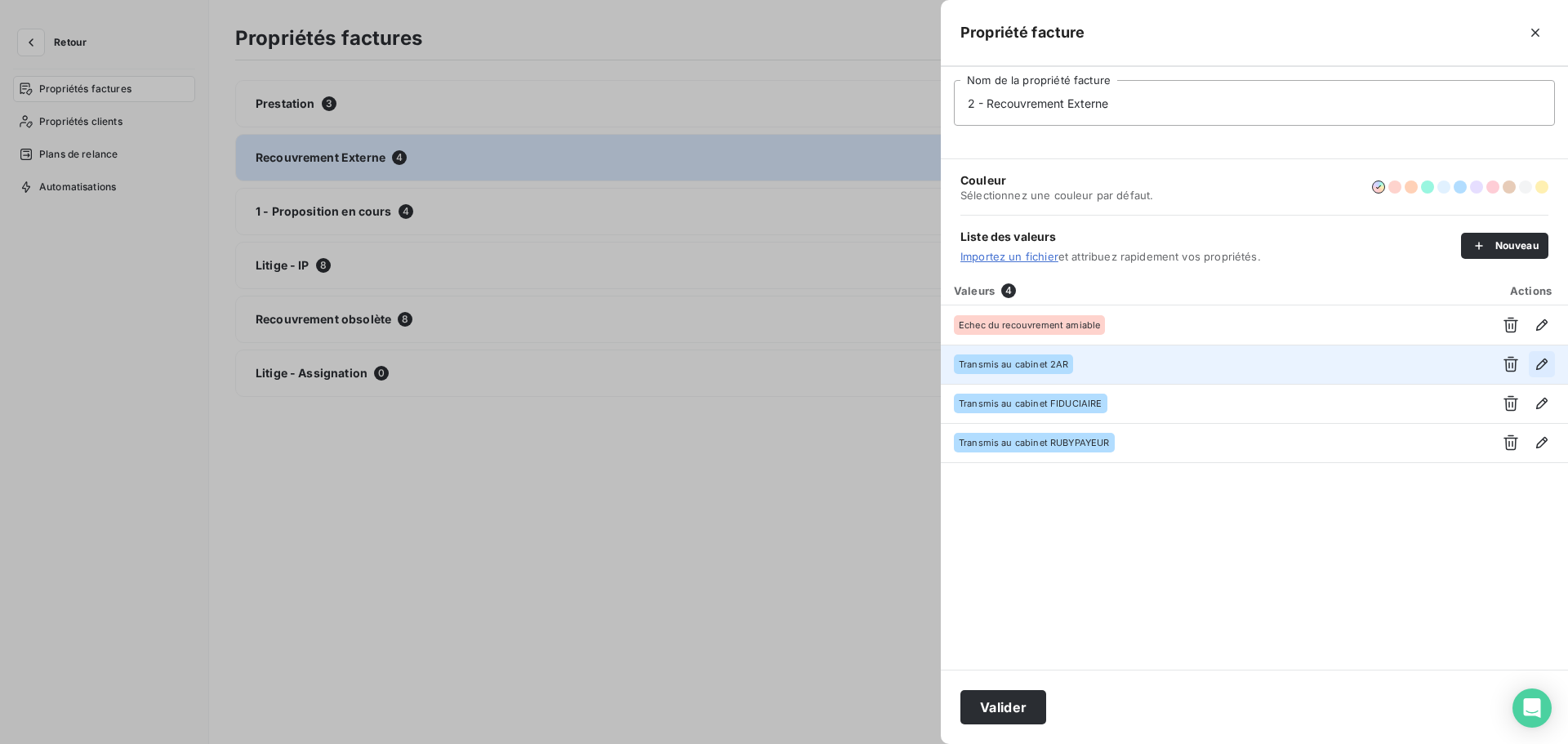
type input "2 - Recouvrement Externe"
click at [1535, 365] on icon "button" at bounding box center [1541, 364] width 17 height 17
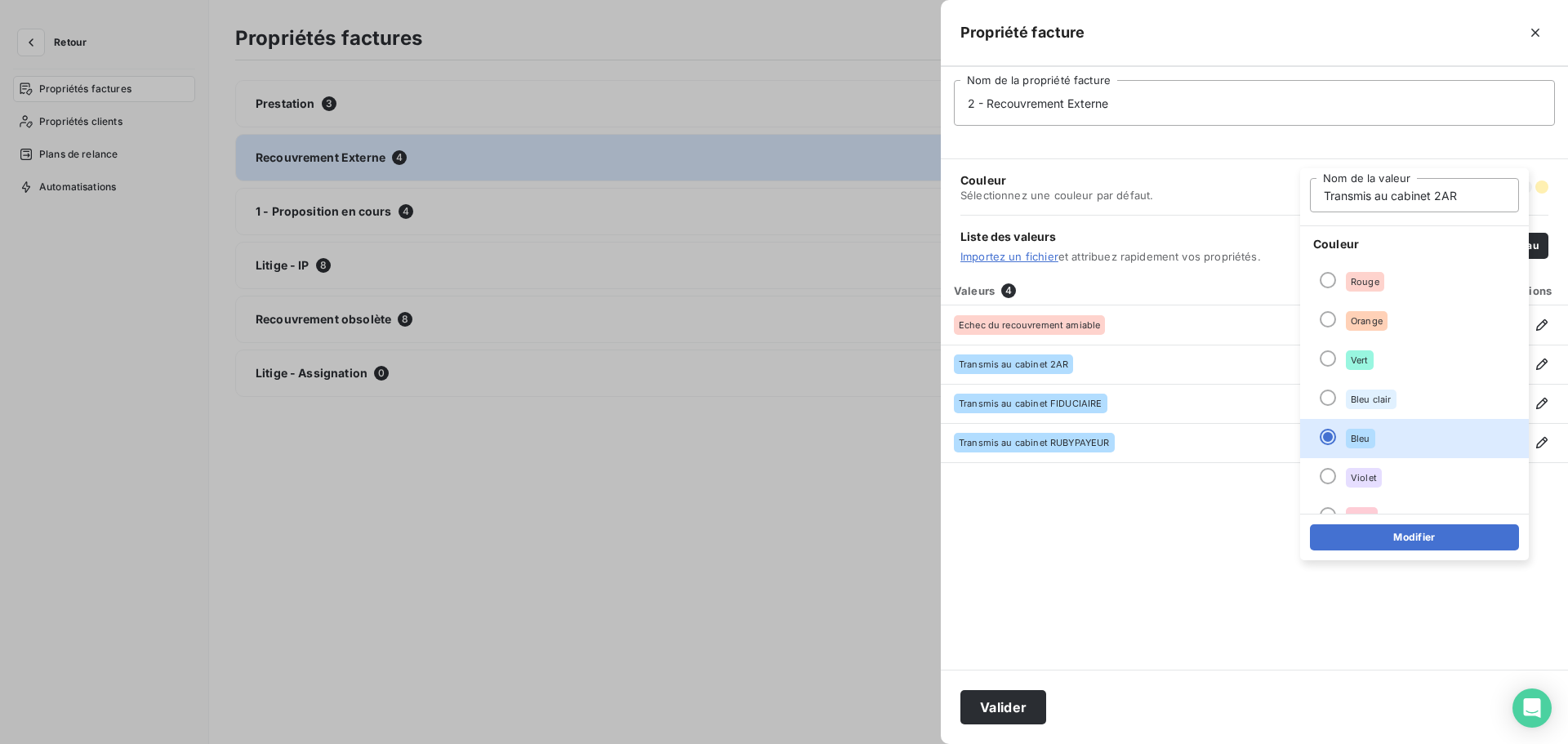
click at [1323, 201] on input "Transmis au cabinet 2AR" at bounding box center [1414, 195] width 209 height 34
type input "1 - Transmis au cabinet 2AR"
click at [1441, 535] on button "Modifier" at bounding box center [1414, 537] width 209 height 27
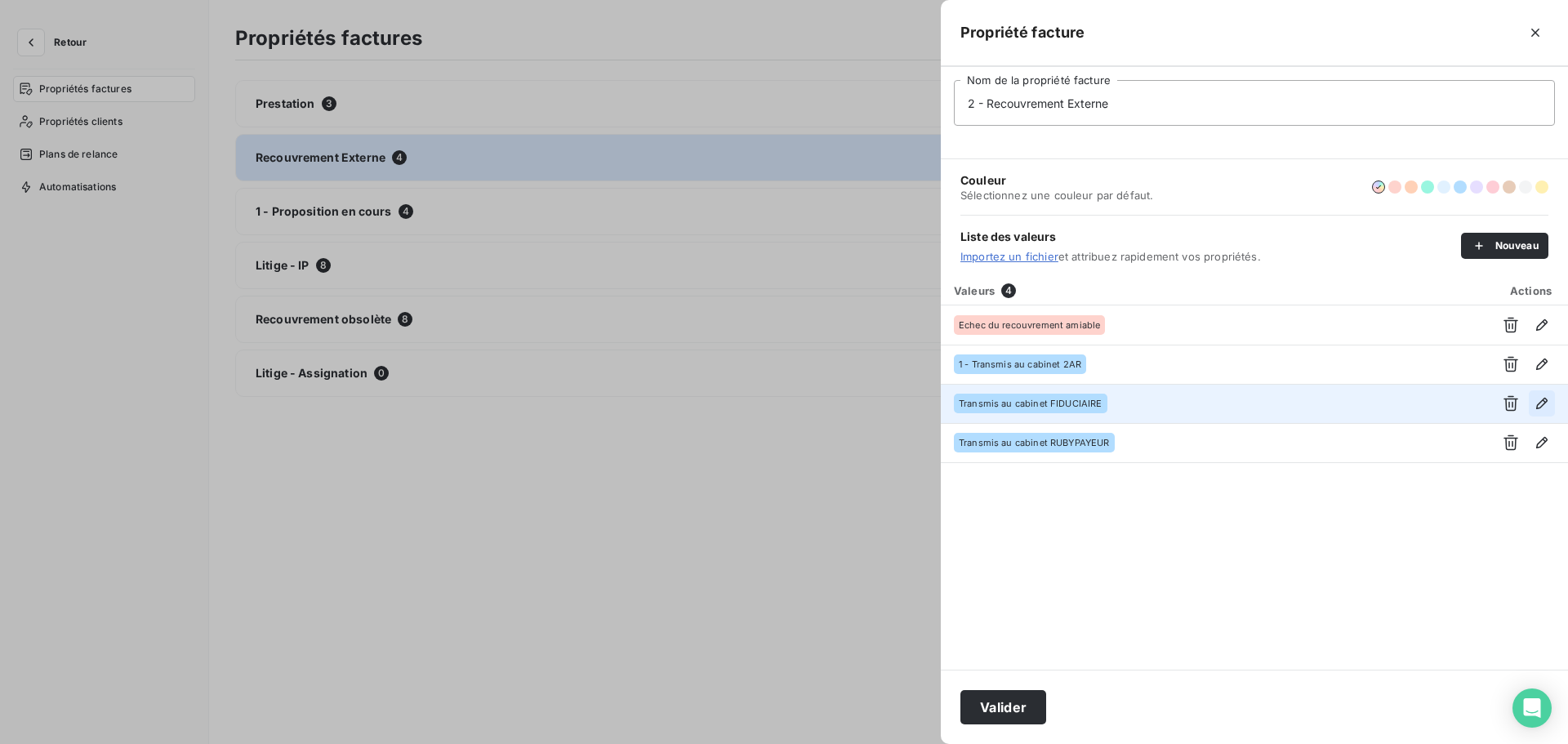
click at [1538, 395] on button "button" at bounding box center [1541, 403] width 27 height 27
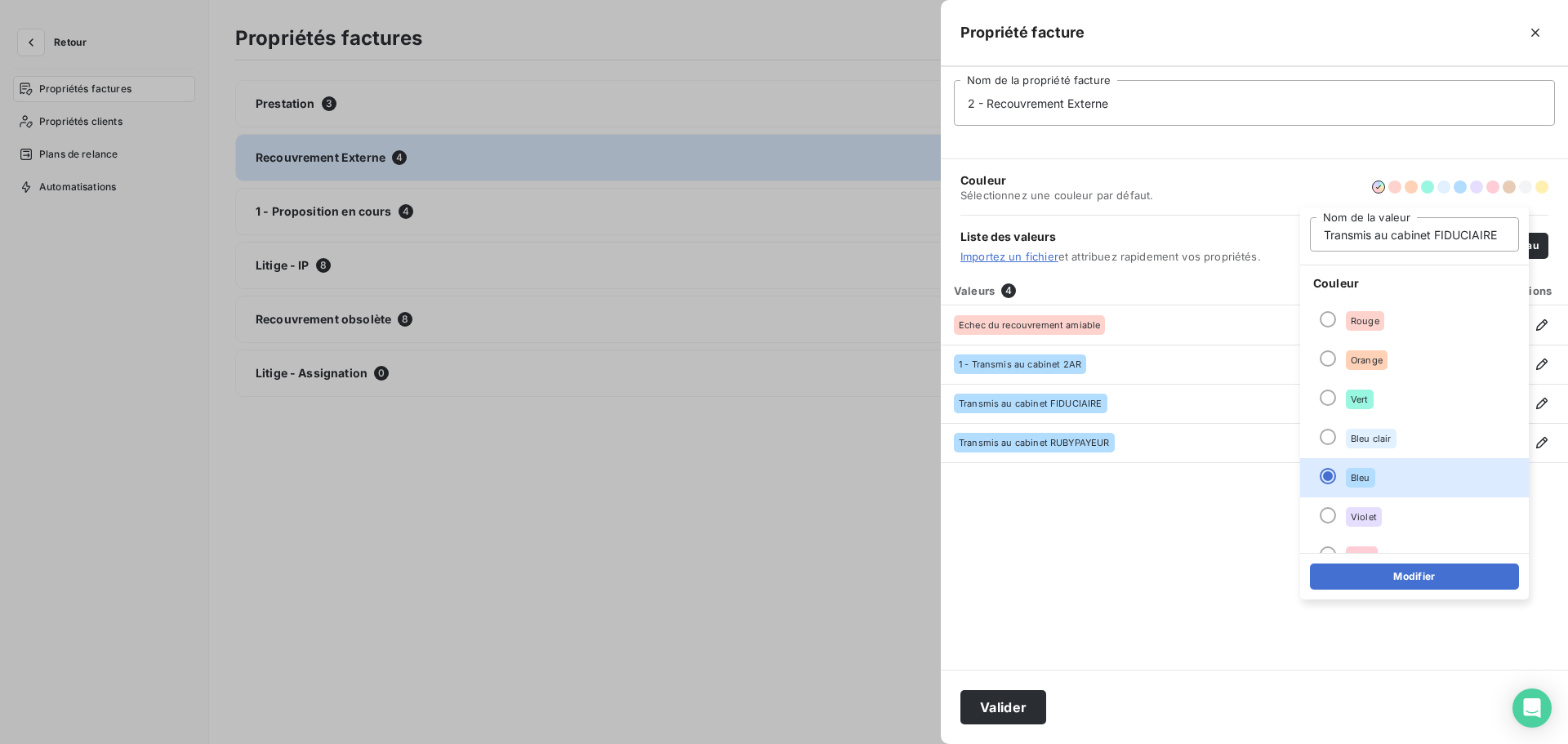
click at [1318, 233] on input "Transmis au cabinet FIDUCIAIRE" at bounding box center [1414, 234] width 209 height 34
type input "1 - Transmis au cabinet FIDUCIAIRE"
click at [1411, 580] on button "Modifier" at bounding box center [1414, 577] width 209 height 27
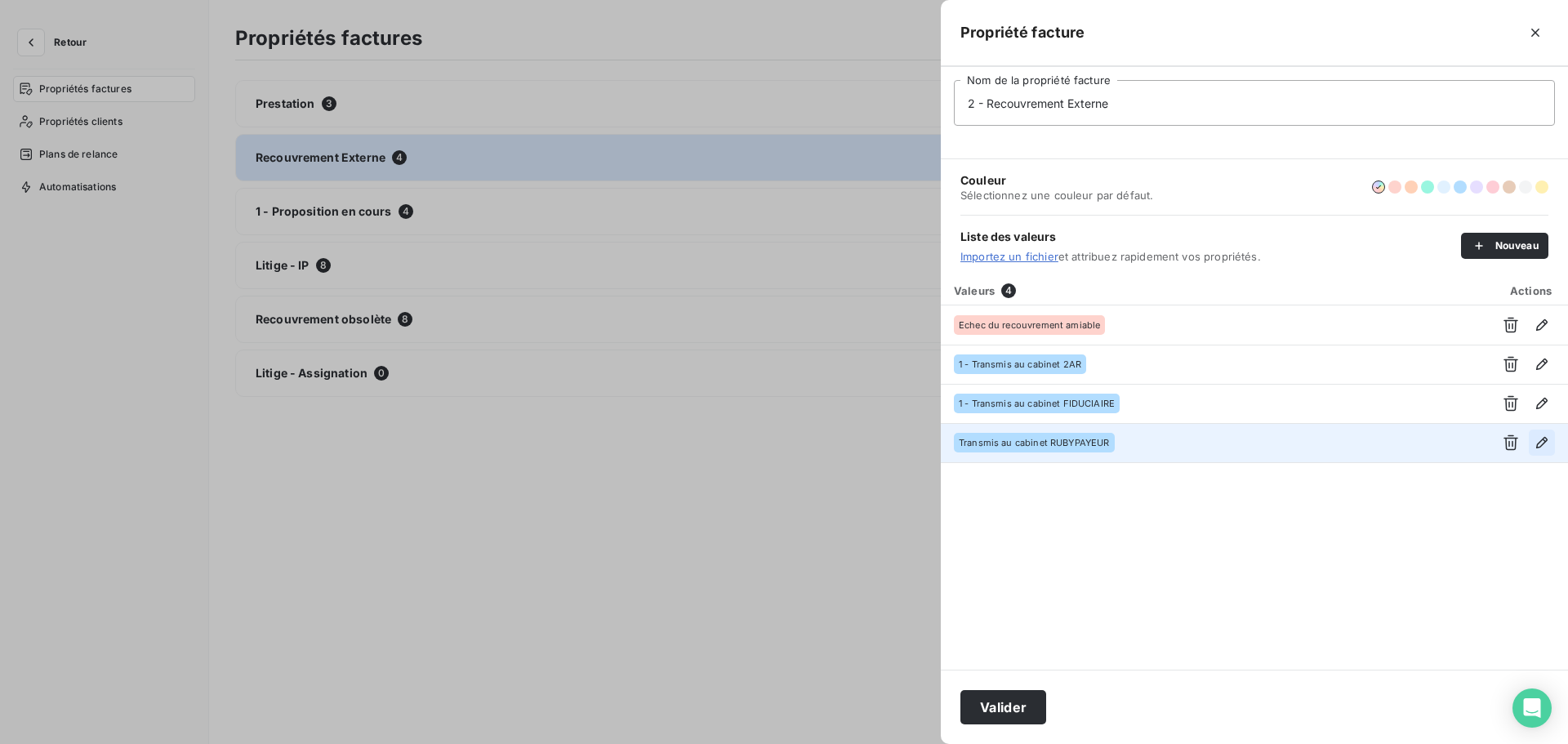
click at [1542, 443] on icon "button" at bounding box center [1541, 442] width 17 height 17
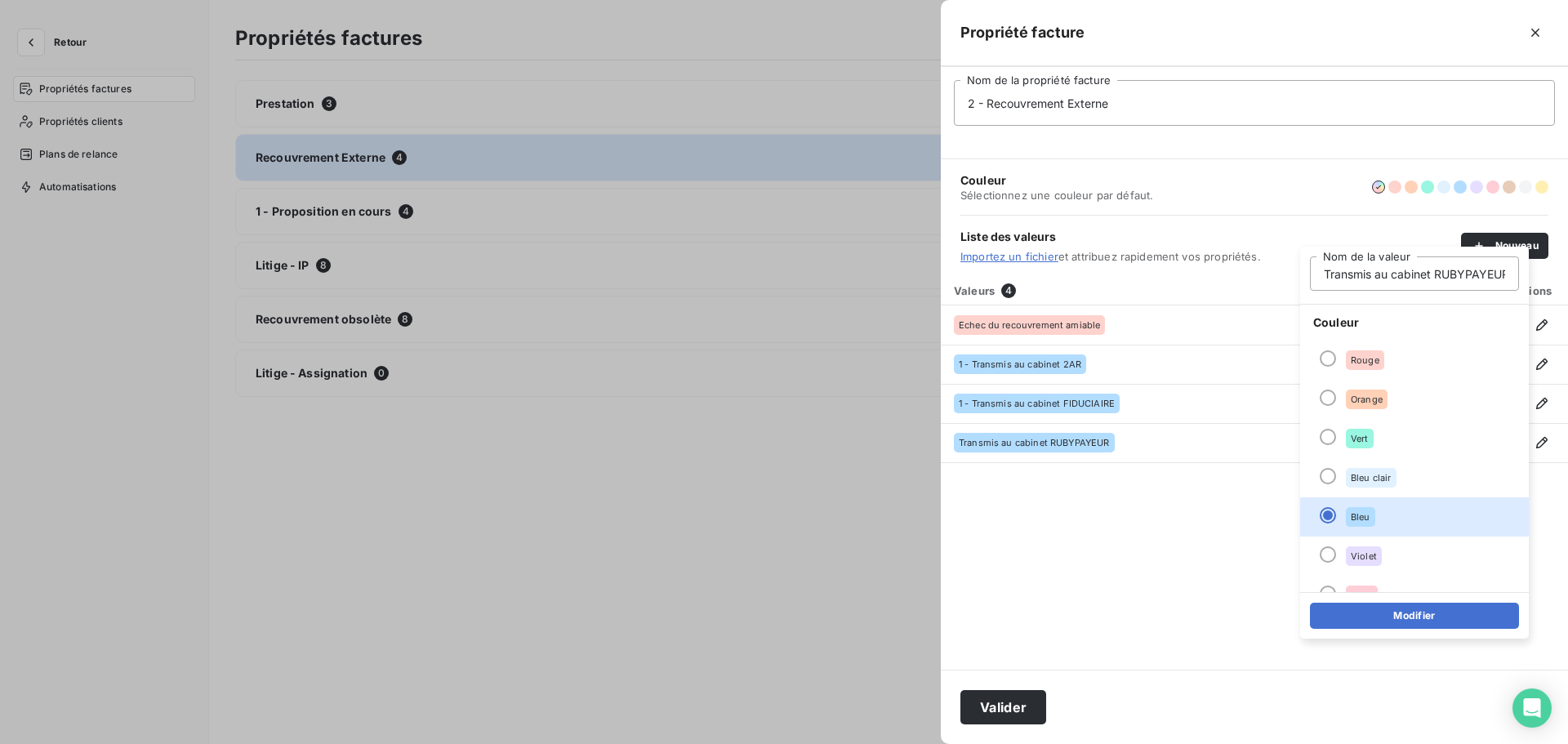
scroll to position [0, 6]
click at [1321, 277] on input "Transmis au cabinet RUBYPAYEUR" at bounding box center [1414, 274] width 209 height 34
click at [1328, 277] on input "Transmis au cabinet RUBYPAYEUR" at bounding box center [1414, 274] width 209 height 34
type input "1 - Transmis au cabinet RUBYPAYEUR"
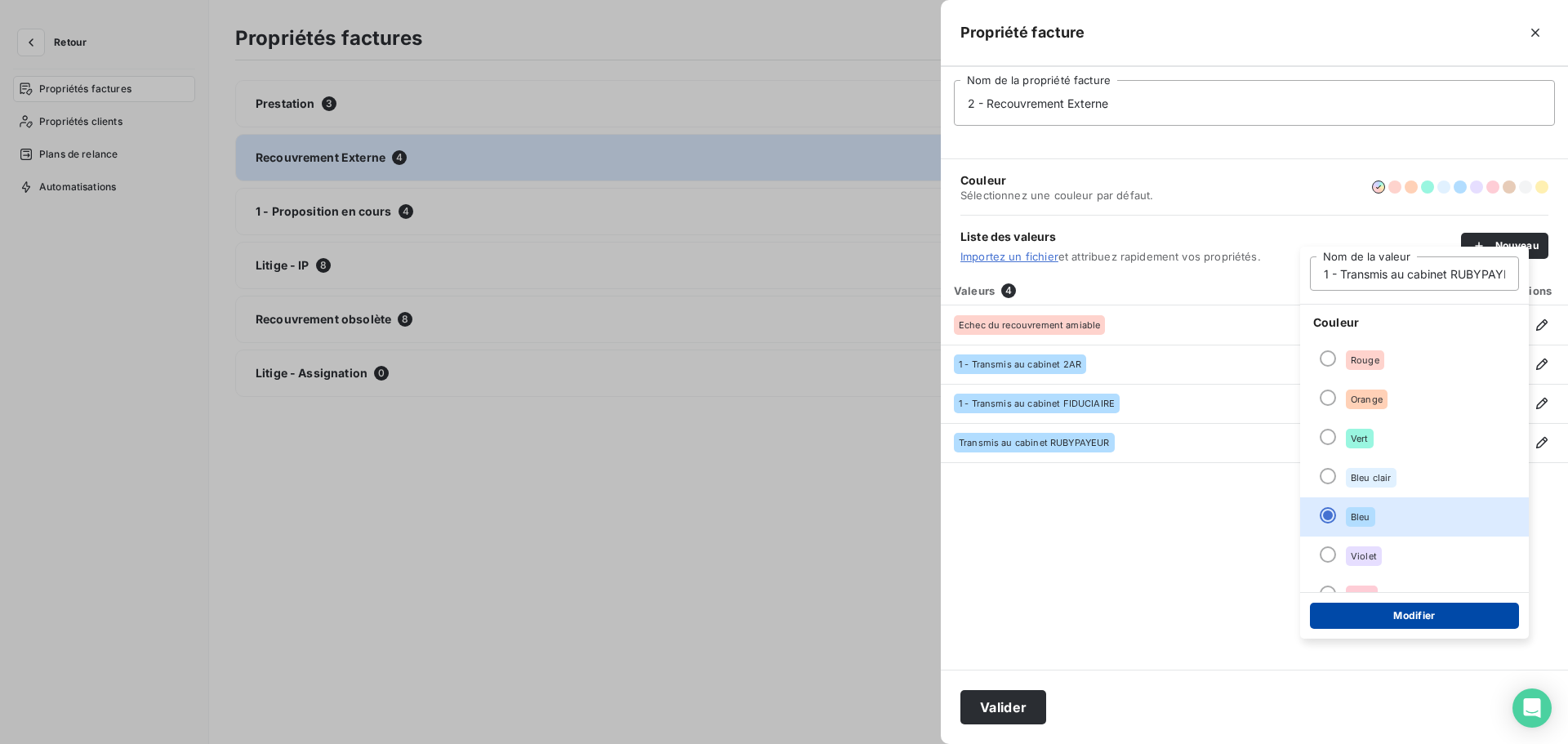
click at [1431, 619] on button "Modifier" at bounding box center [1414, 615] width 209 height 27
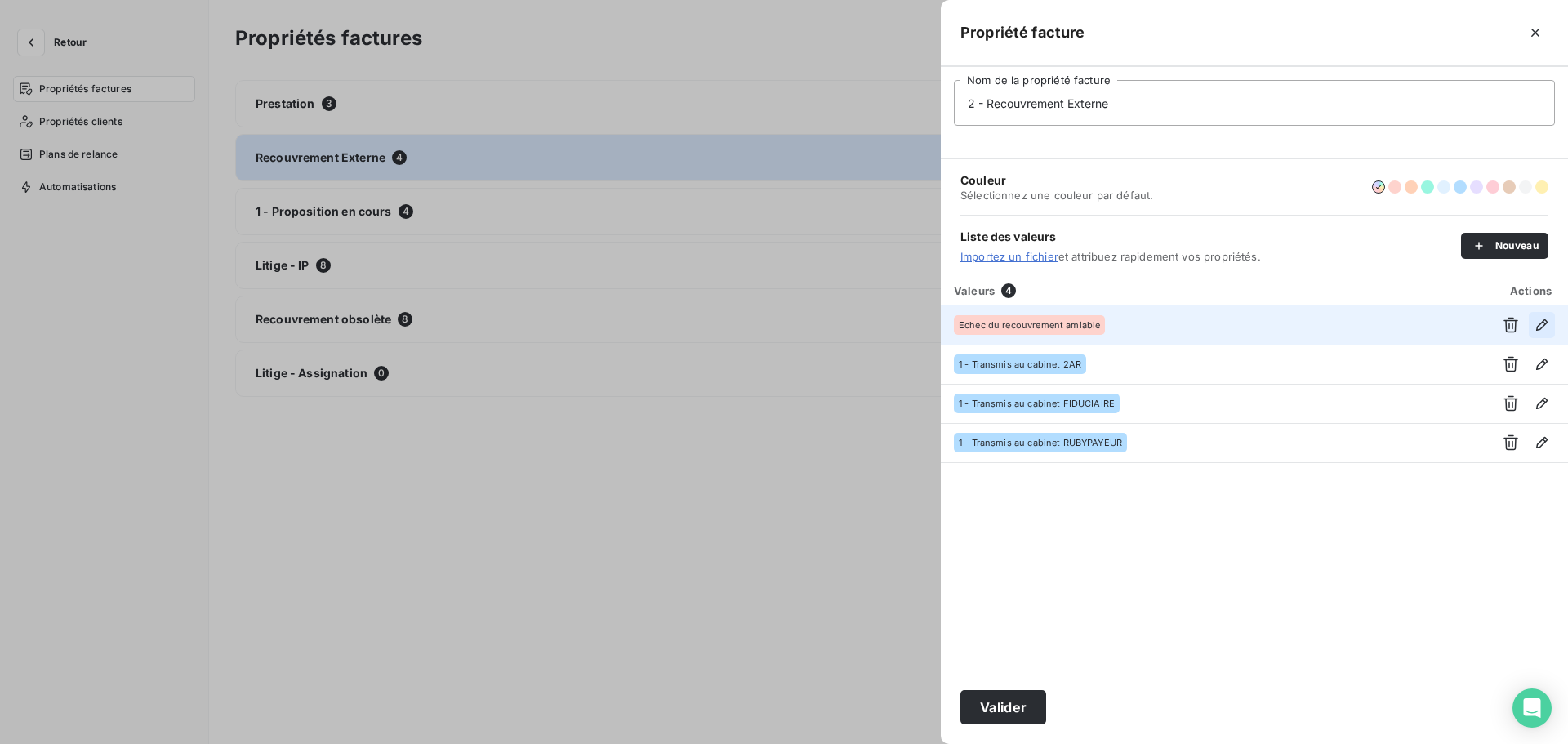
click at [1544, 325] on icon "button" at bounding box center [1542, 325] width 12 height 12
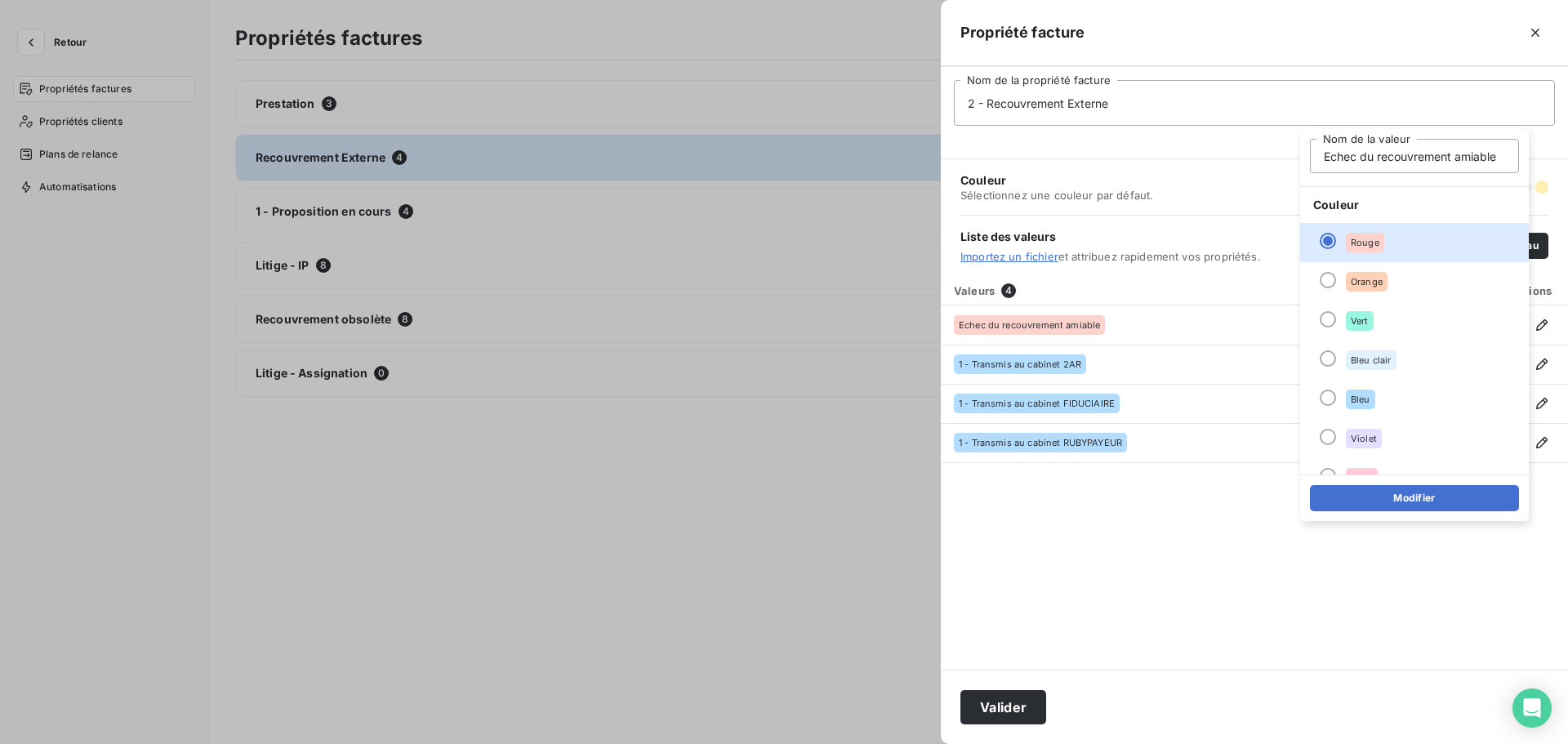
click at [1318, 165] on input "Echec du recouvrement amiable" at bounding box center [1414, 155] width 209 height 34
type input "2 - Echec du recouvrement amiable"
click at [1465, 501] on button "Modifier" at bounding box center [1414, 498] width 209 height 27
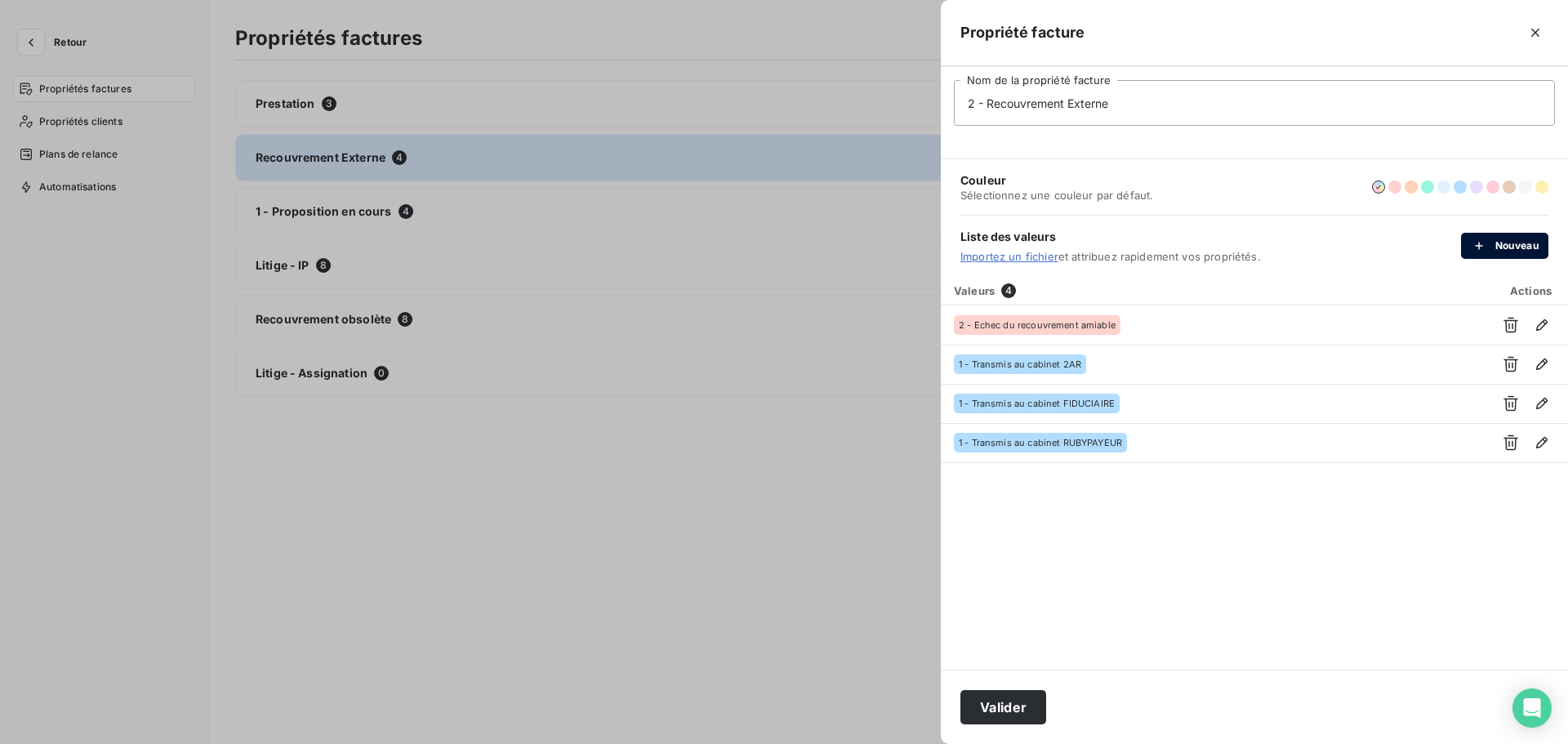
click at [1484, 242] on icon "button" at bounding box center [1478, 245] width 17 height 17
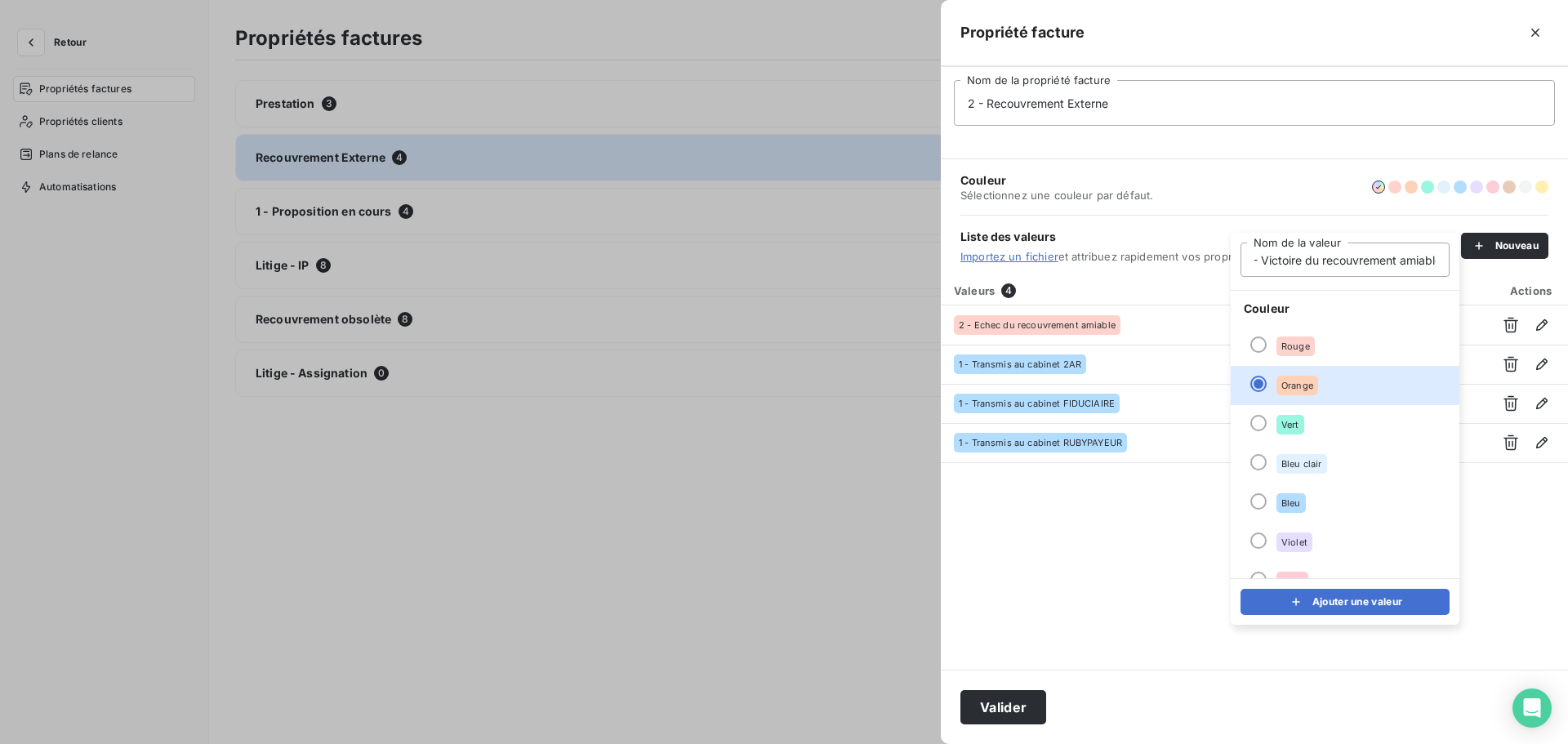
scroll to position [0, 19]
type input "3 - Victoire du recouvrement amiable"
click at [1264, 426] on div at bounding box center [1258, 423] width 17 height 17
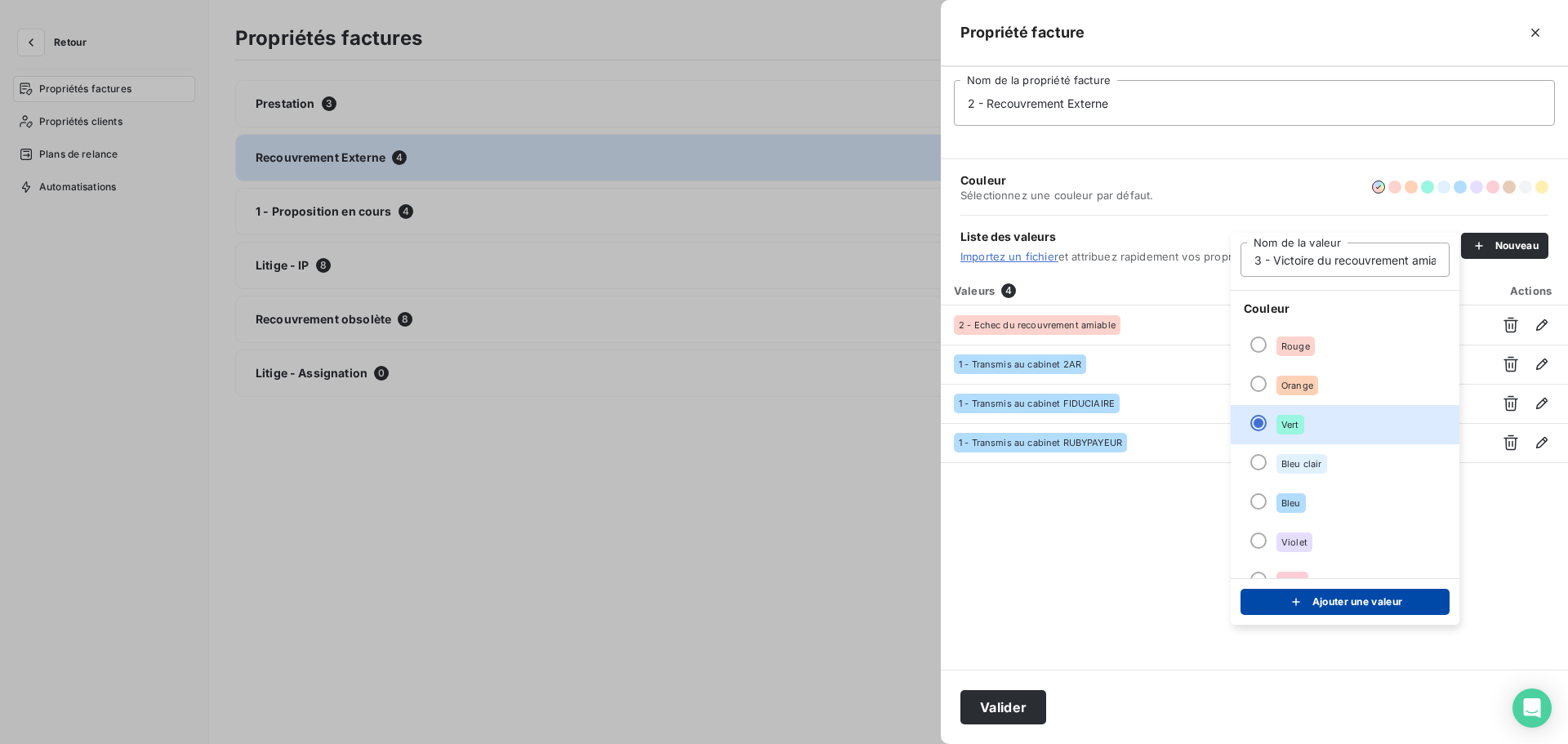
click at [1375, 593] on button "Ajouter une valeur" at bounding box center [1345, 601] width 209 height 27
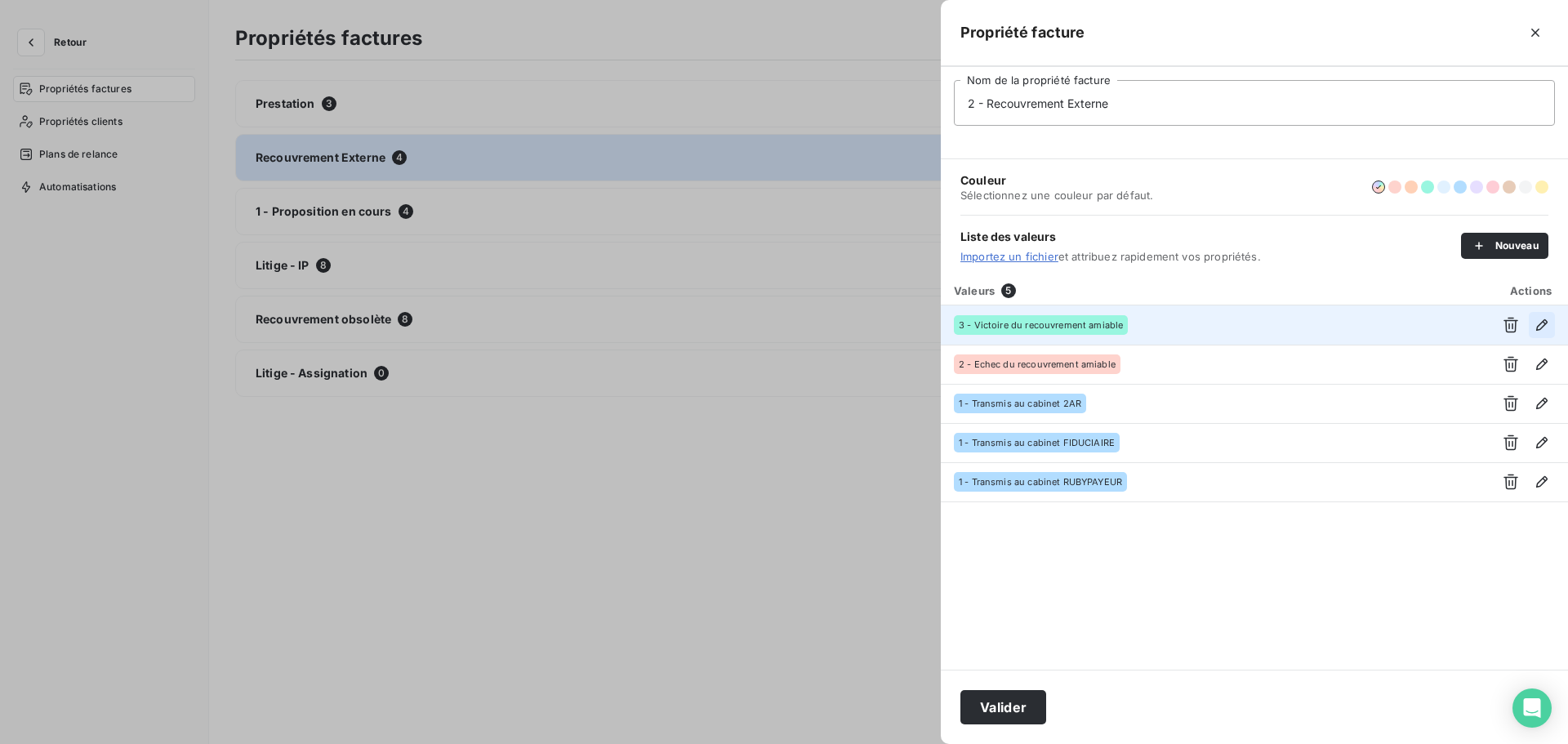
click at [1537, 319] on icon "button" at bounding box center [1541, 325] width 17 height 17
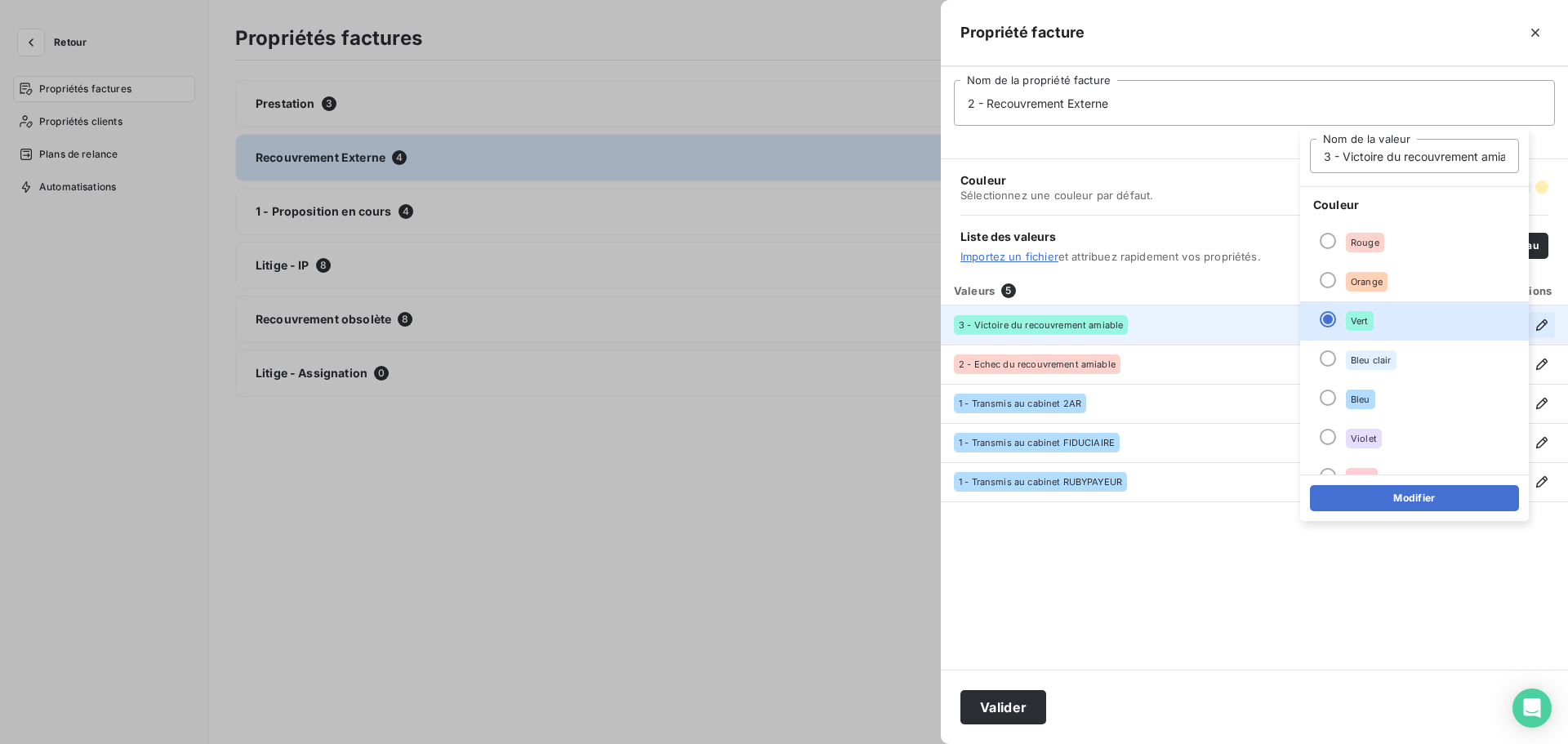
scroll to position [0, 20]
click at [1326, 161] on input "3 - Victoire du recouvrement amiable" at bounding box center [1414, 155] width 209 height 34
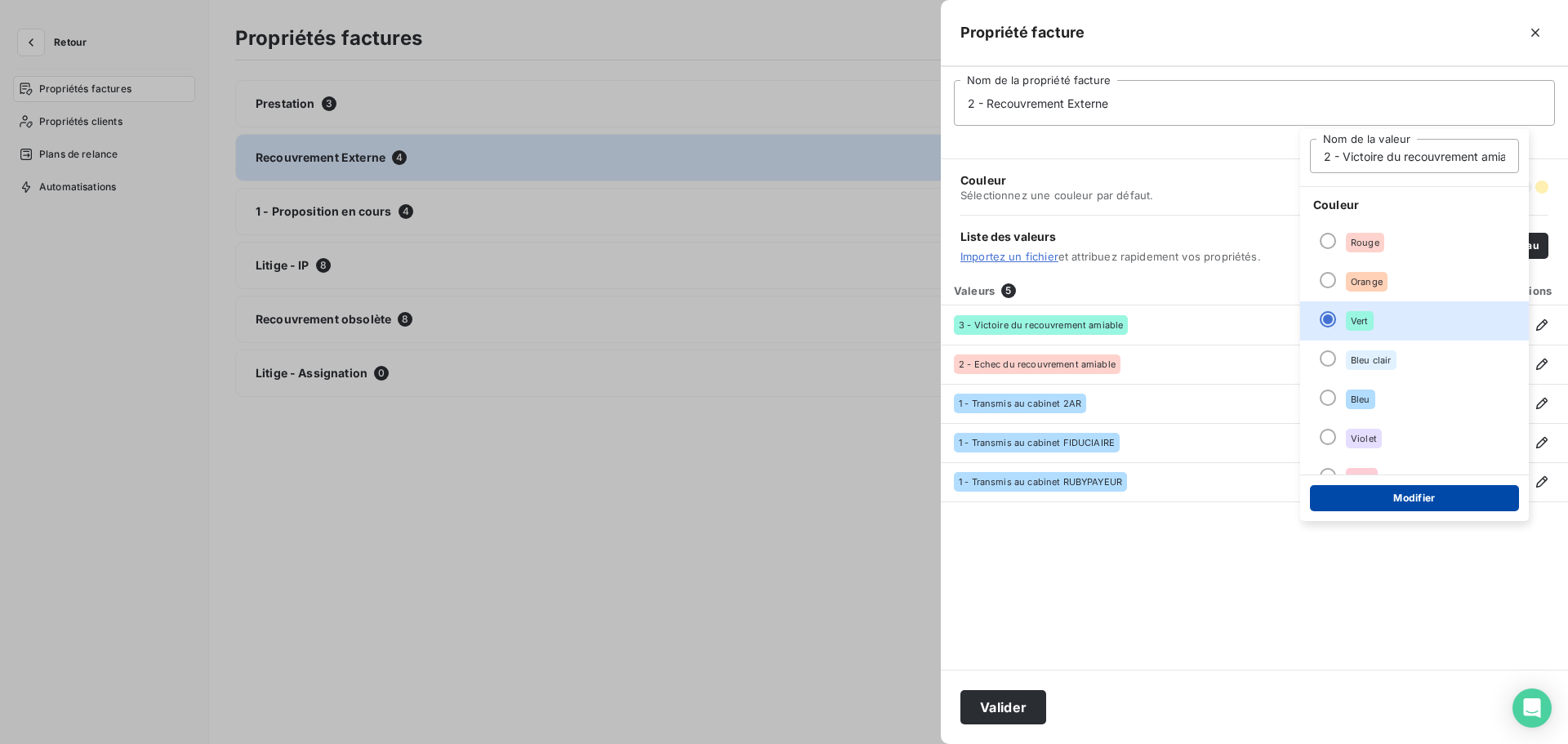
type input "2 - Victoire du recouvrement amiable"
click at [1364, 500] on button "Modifier" at bounding box center [1414, 498] width 209 height 27
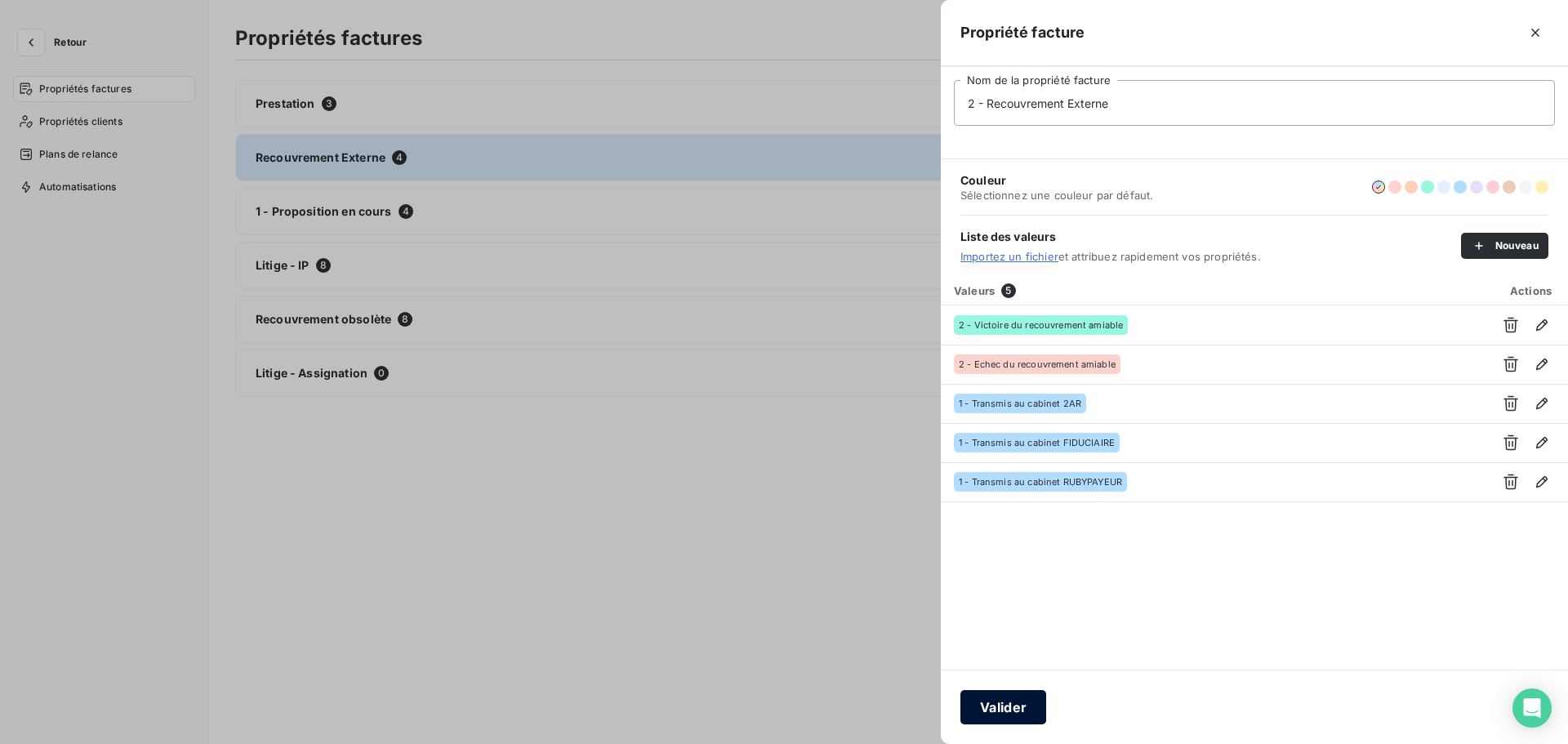
click at [999, 700] on button "Valider" at bounding box center [1003, 707] width 86 height 34
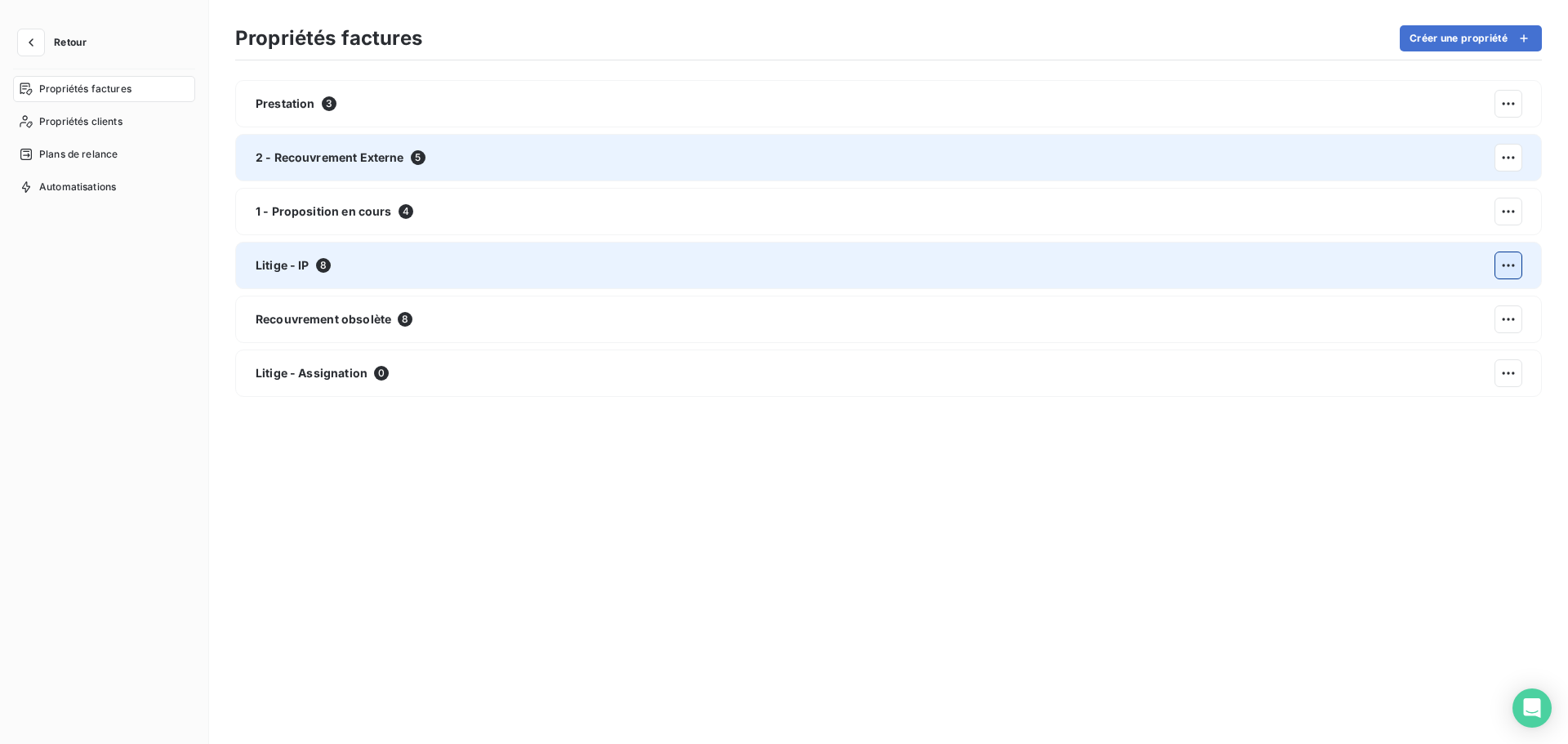
click at [1507, 267] on html "Retour Propriétés factures Propriétés clients Plans de relance Automatisations …" at bounding box center [784, 372] width 1568 height 744
click at [1297, 308] on div "Modifier" at bounding box center [1289, 308] width 94 height 27
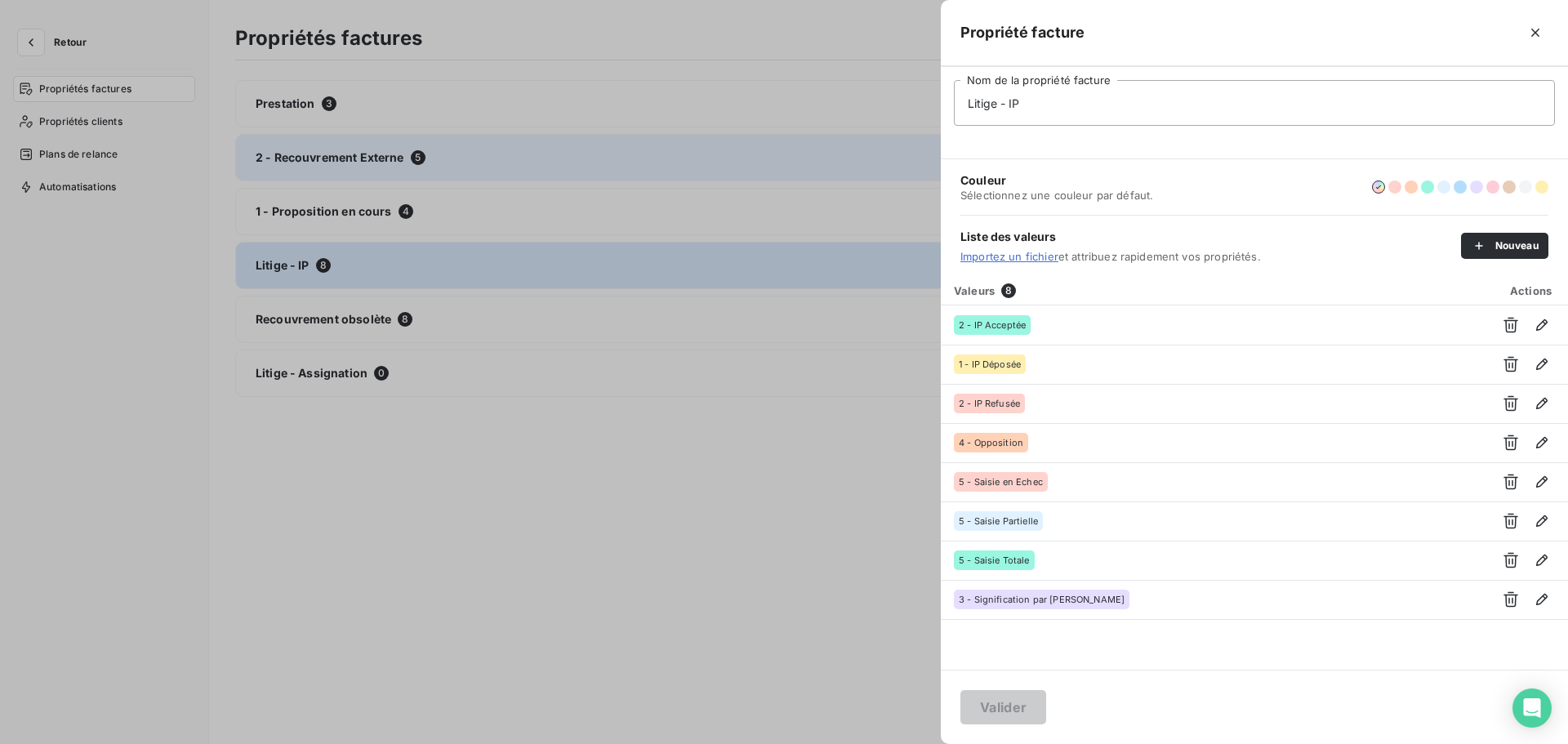
click at [964, 105] on input "Litige - IP" at bounding box center [1254, 102] width 601 height 45
type input "3- Litige - IP"
click at [1016, 707] on button "Valider" at bounding box center [1003, 707] width 86 height 34
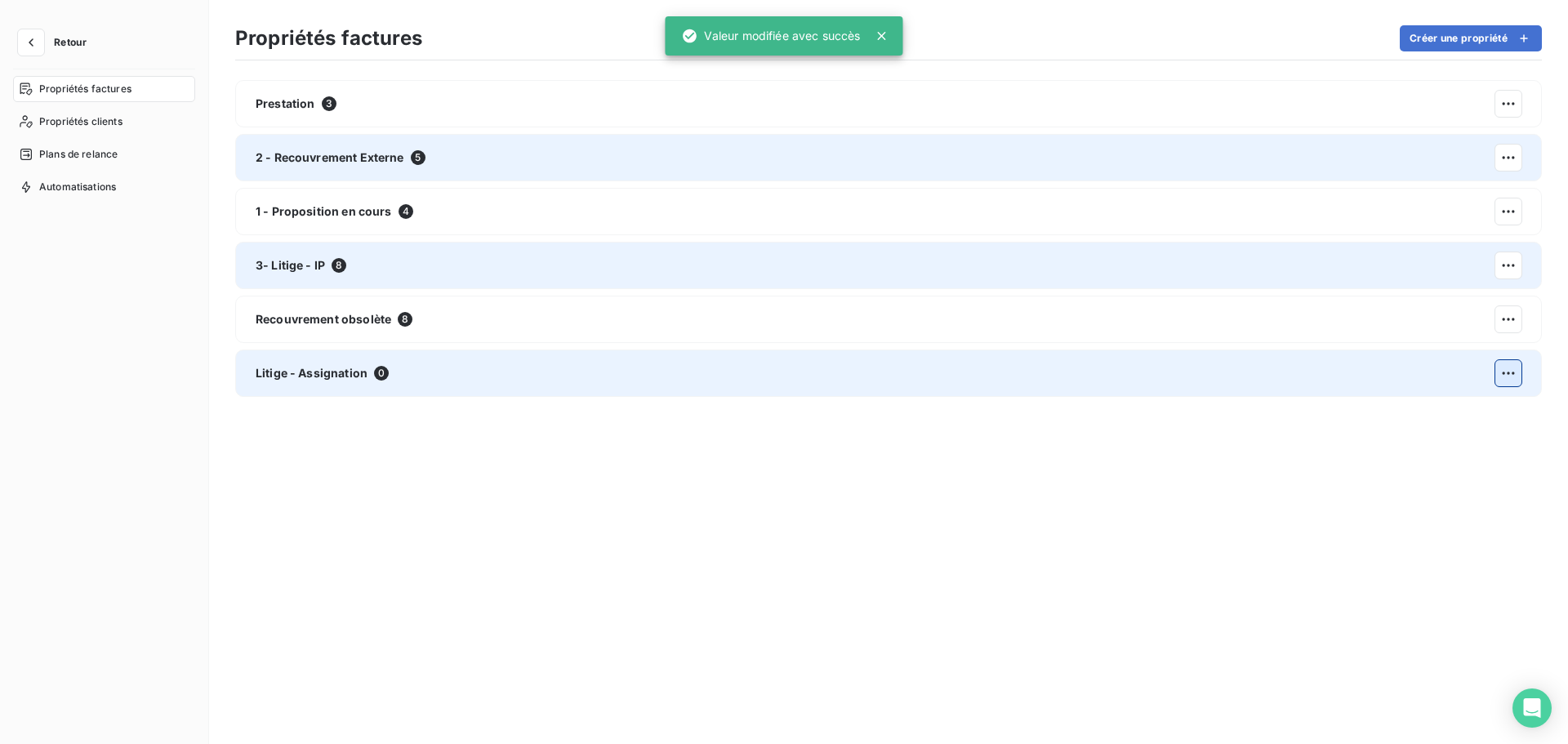
click at [1503, 371] on html "Retour Propriétés factures Propriétés clients Plans de relance Automatisations …" at bounding box center [784, 372] width 1568 height 744
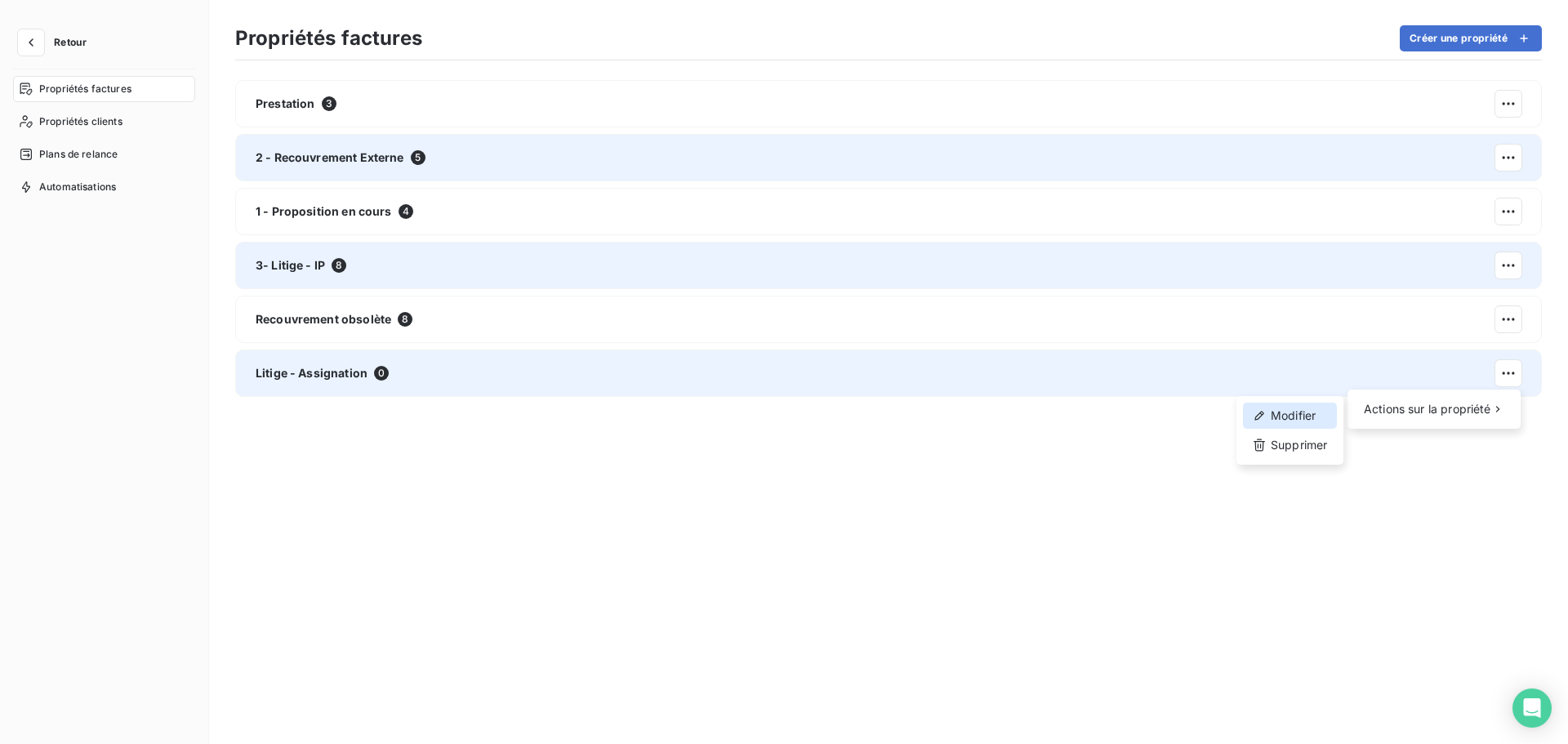
click at [1311, 410] on div "Modifier" at bounding box center [1289, 415] width 94 height 27
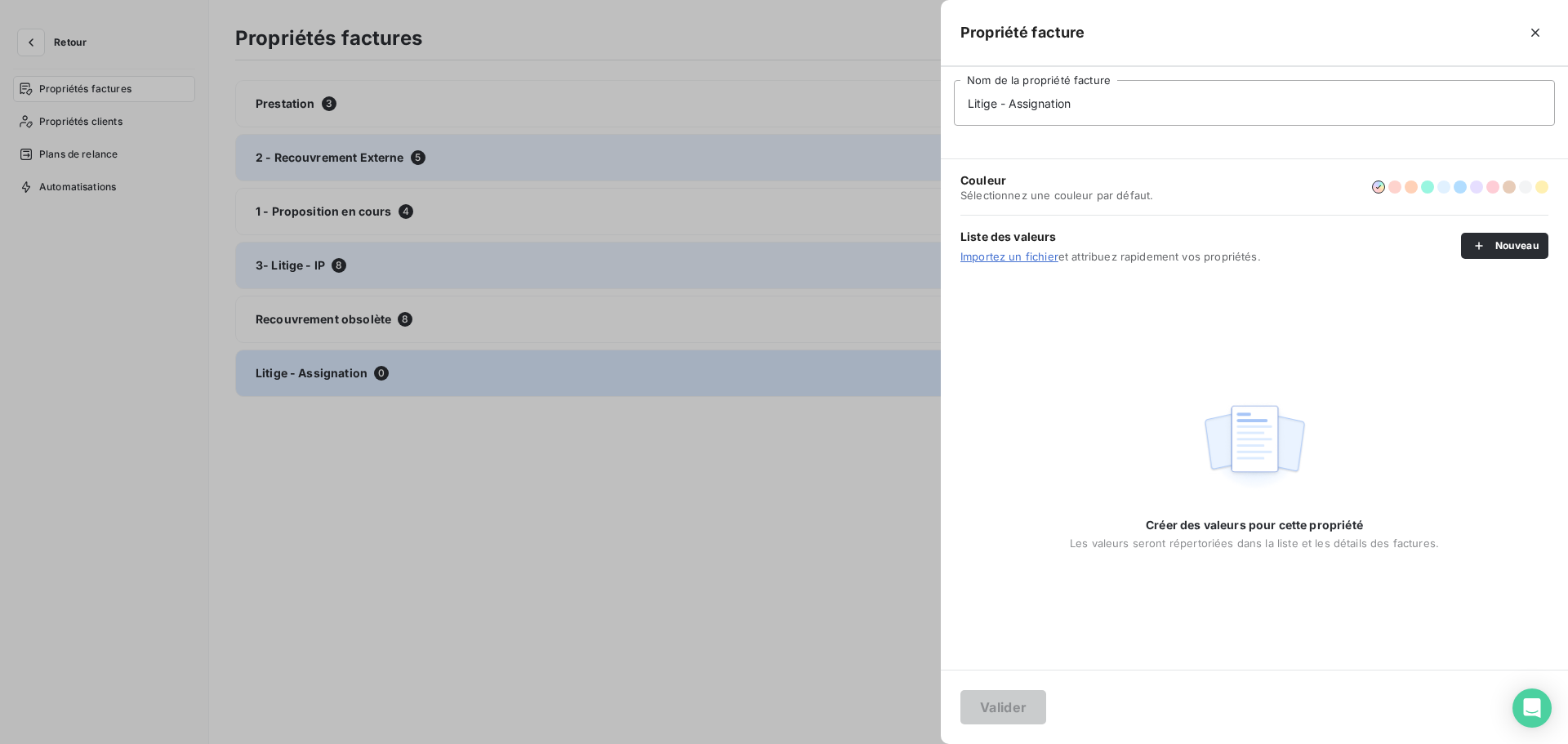
click at [964, 108] on input "Litige - Assignation" at bounding box center [1254, 102] width 601 height 45
type input "4 - Litige - Assignation"
click at [1016, 710] on button "Valider" at bounding box center [1003, 707] width 86 height 34
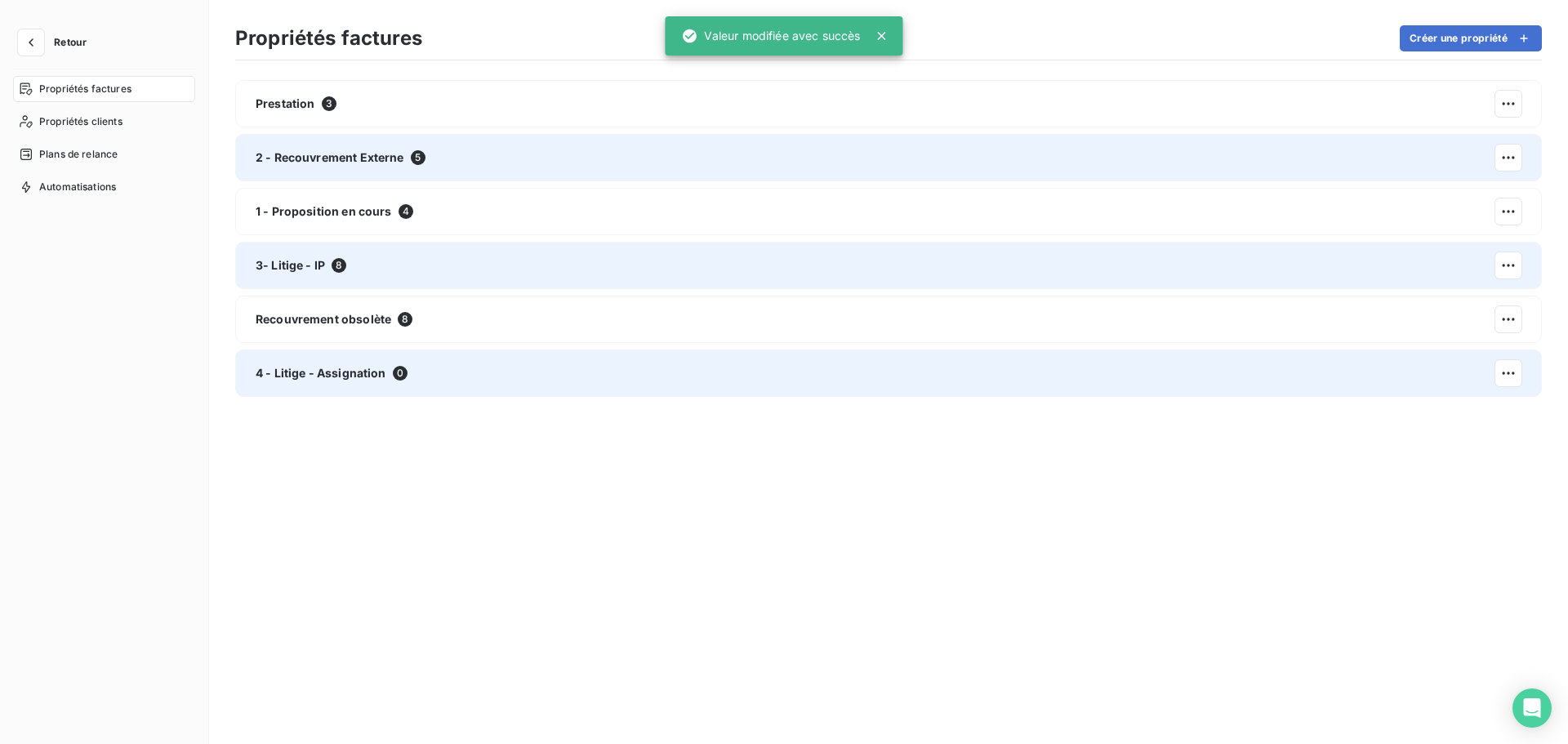
click at [1523, 274] on div "3- Litige - IP 8" at bounding box center [889, 266] width 1307 height 47
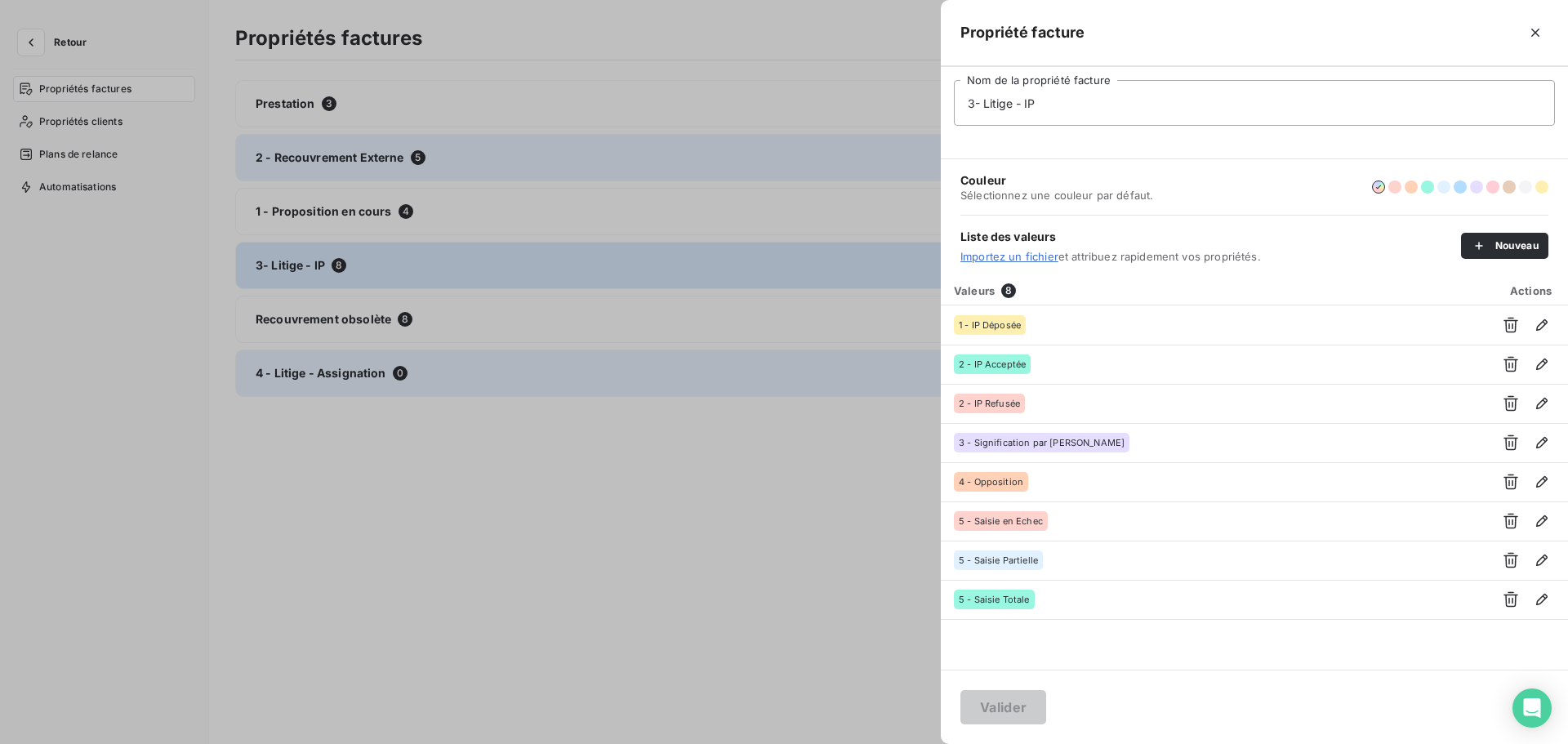
drag, startPoint x: 974, startPoint y: 101, endPoint x: 972, endPoint y: 129, distance: 28.1
click at [972, 129] on span at bounding box center [1254, 136] width 601 height 20
click at [967, 99] on input "3- Litige - IP" at bounding box center [1254, 102] width 601 height 45
click at [972, 102] on input "3- Litige - IP" at bounding box center [1254, 102] width 601 height 45
type input "3 - Litige - IP"
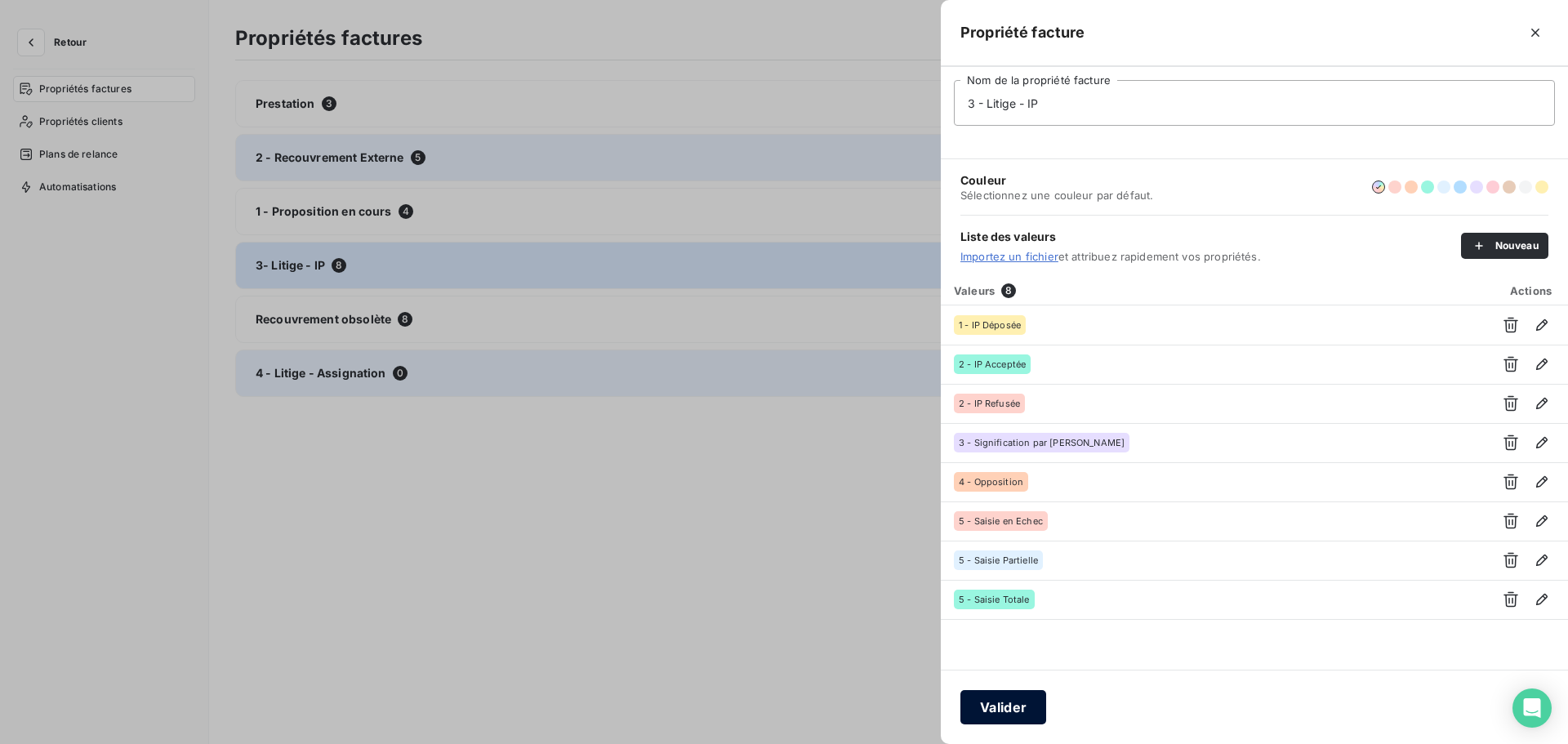
click at [1005, 700] on button "Valider" at bounding box center [1003, 707] width 86 height 34
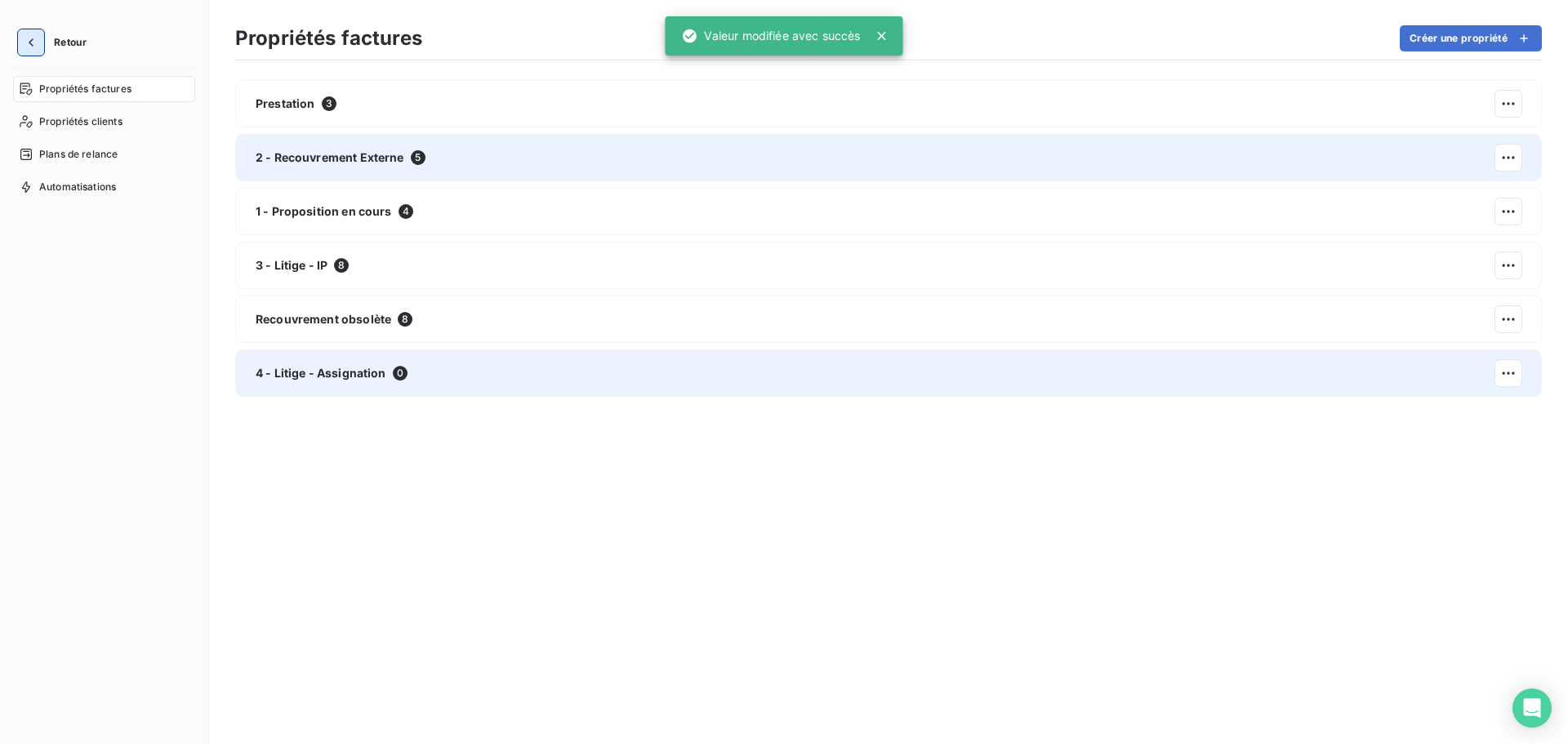
click at [27, 45] on icon "button" at bounding box center [31, 42] width 17 height 17
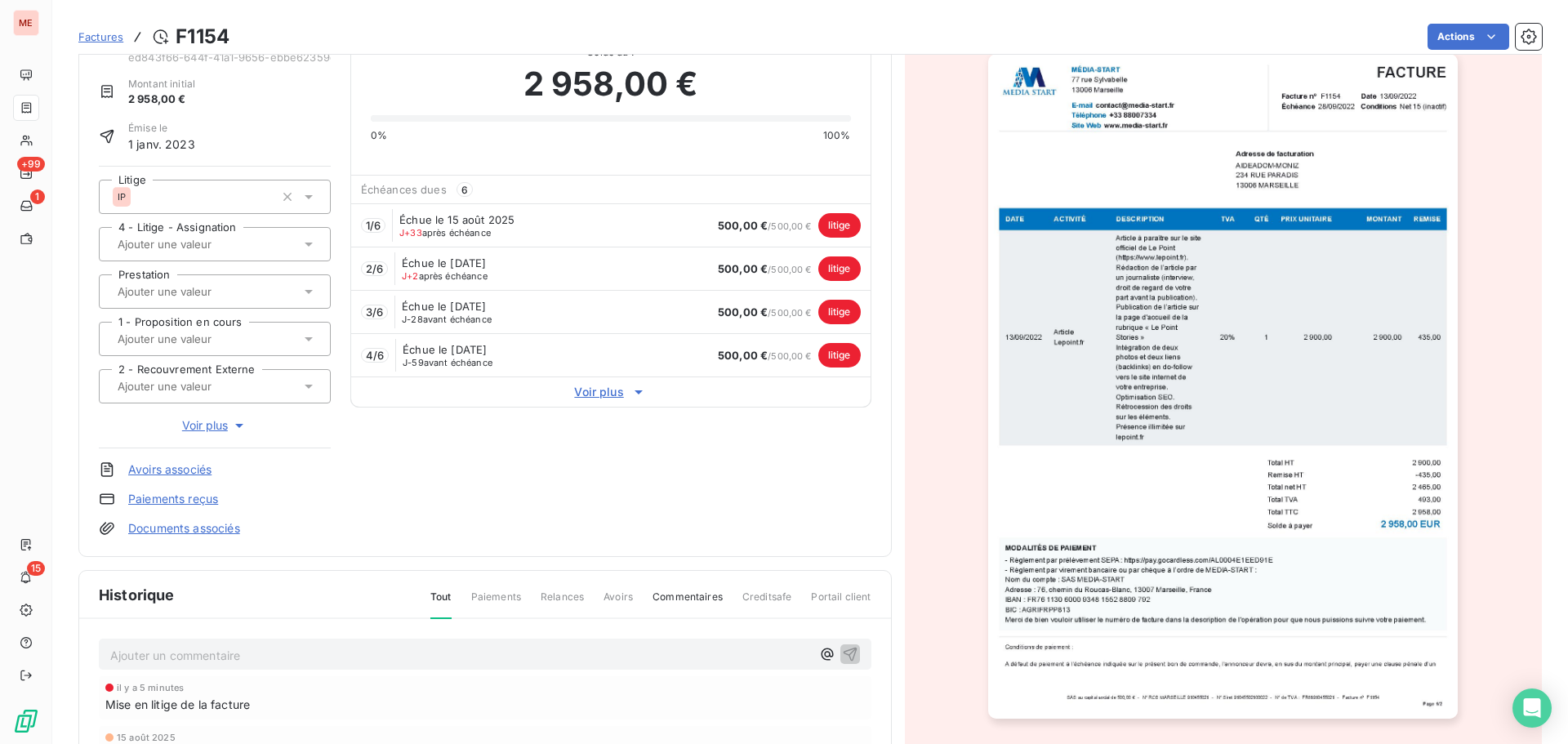
scroll to position [52, 0]
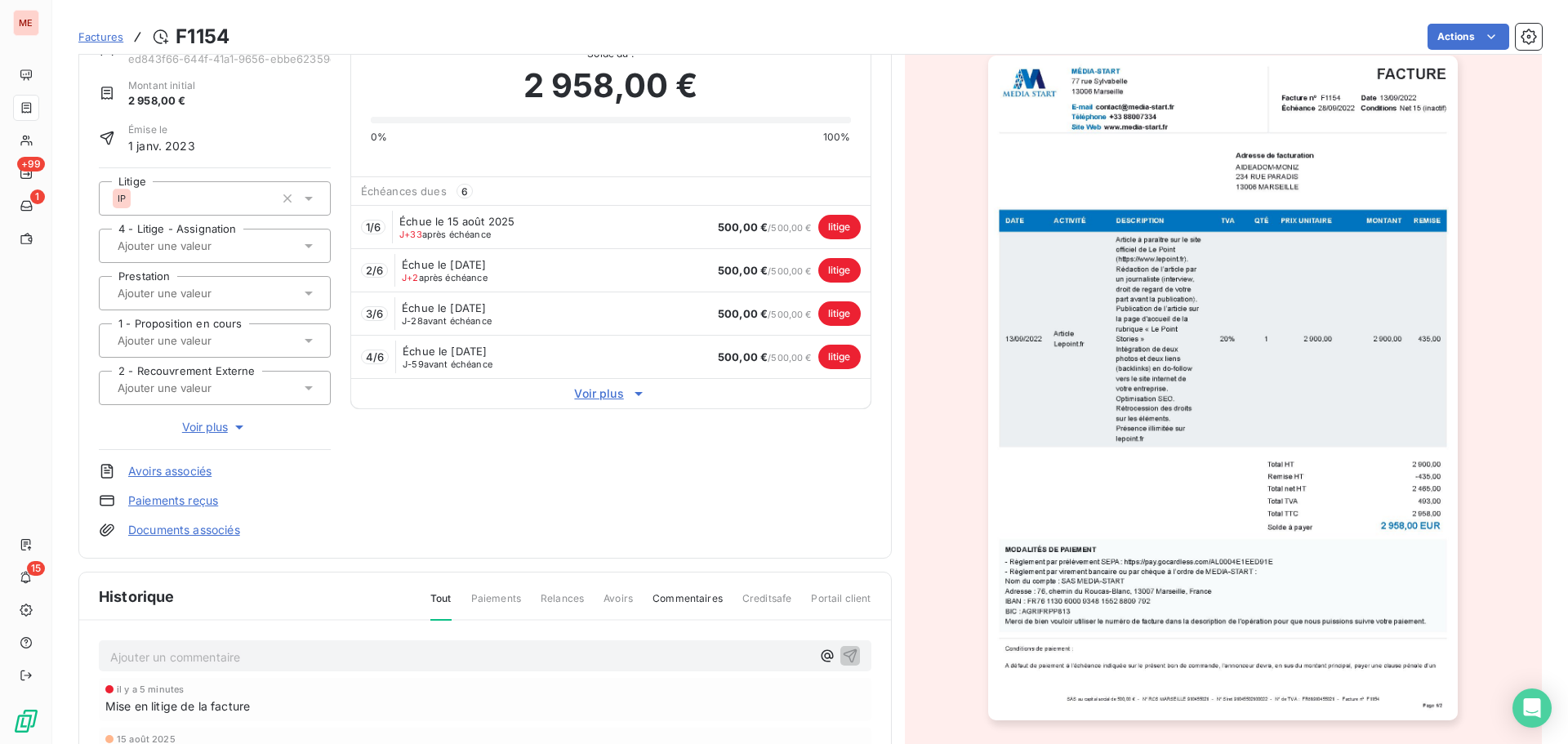
click at [219, 425] on span "Voir plus" at bounding box center [215, 427] width 65 height 17
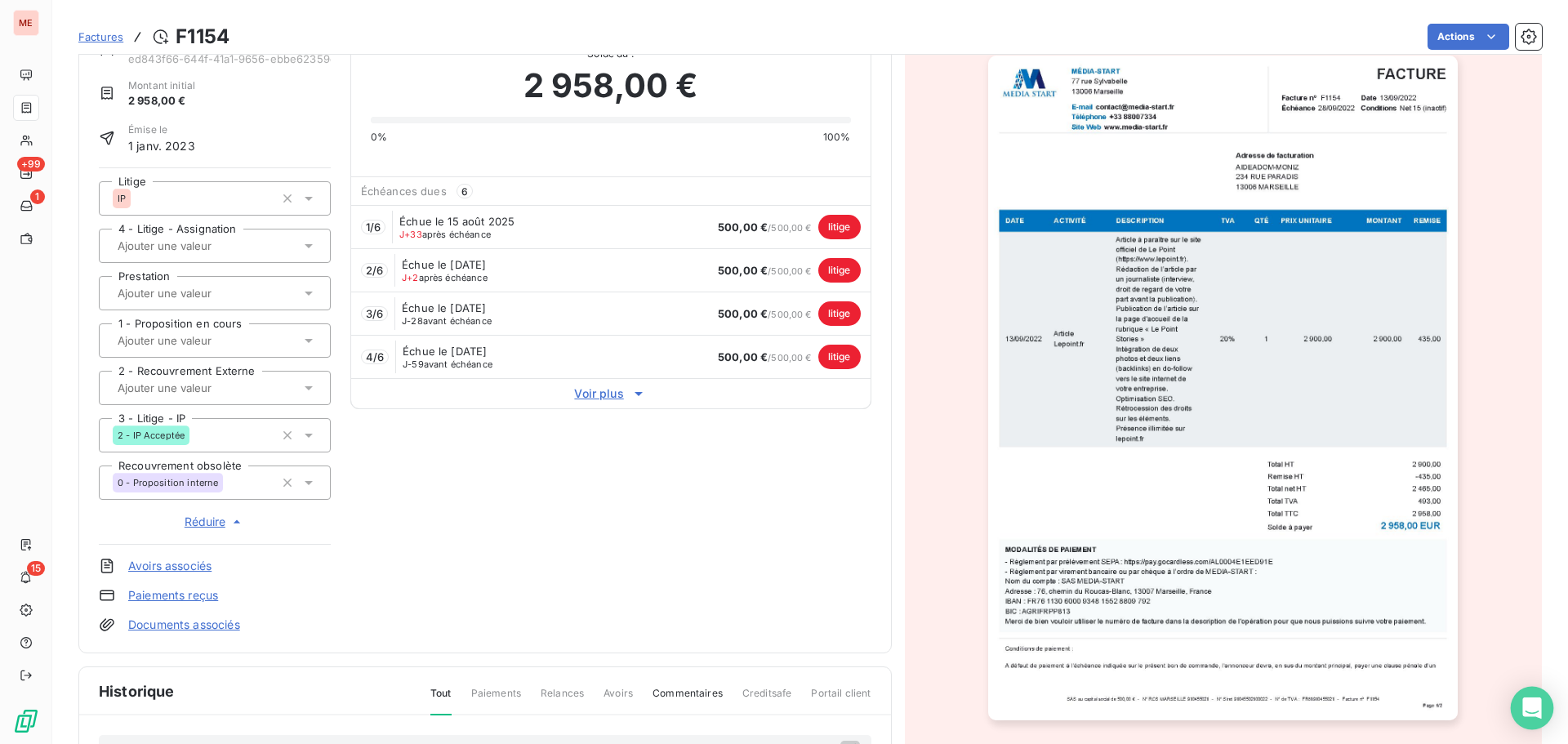
click at [1537, 701] on icon "Open Intercom Messenger" at bounding box center [1532, 709] width 19 height 22
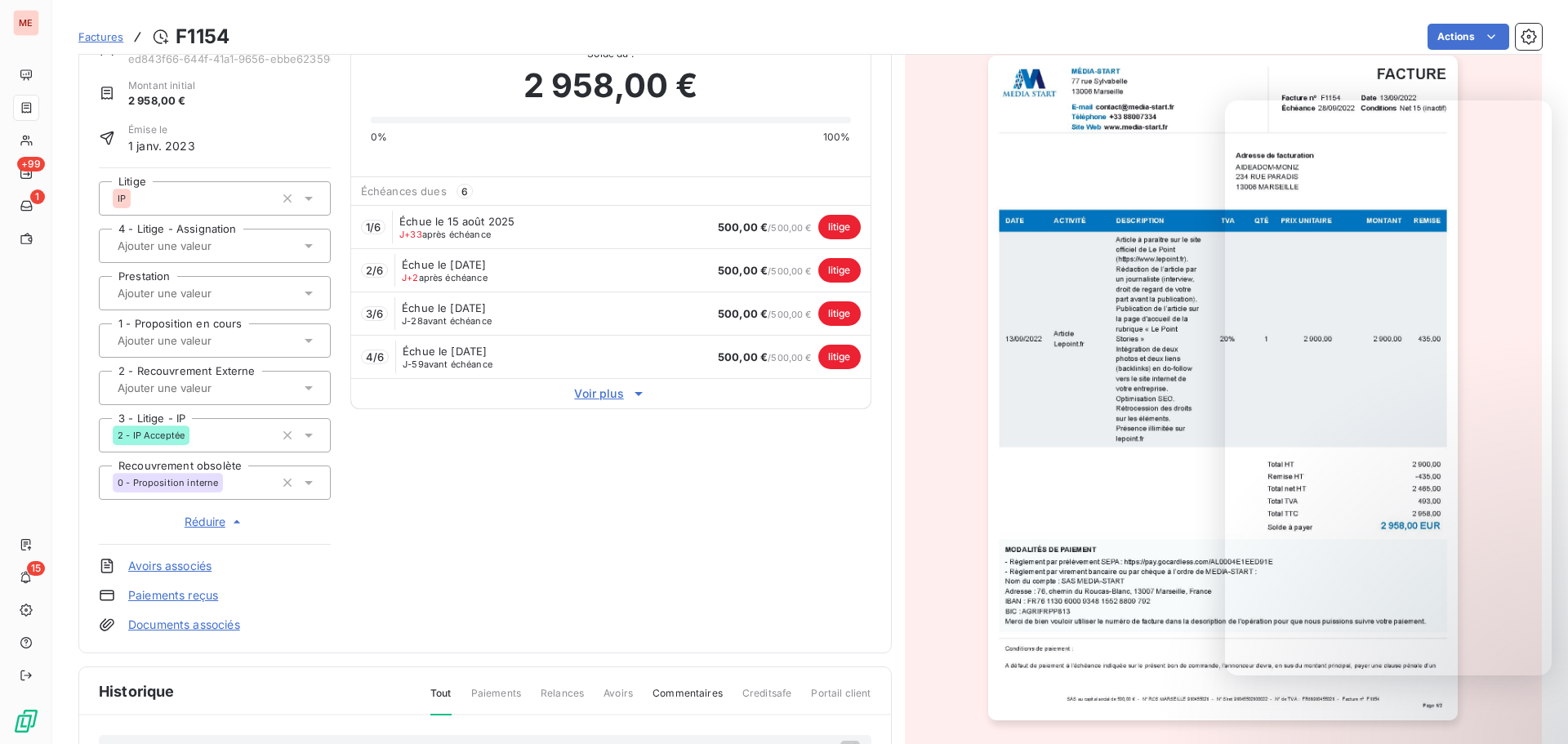
scroll to position [0, 0]
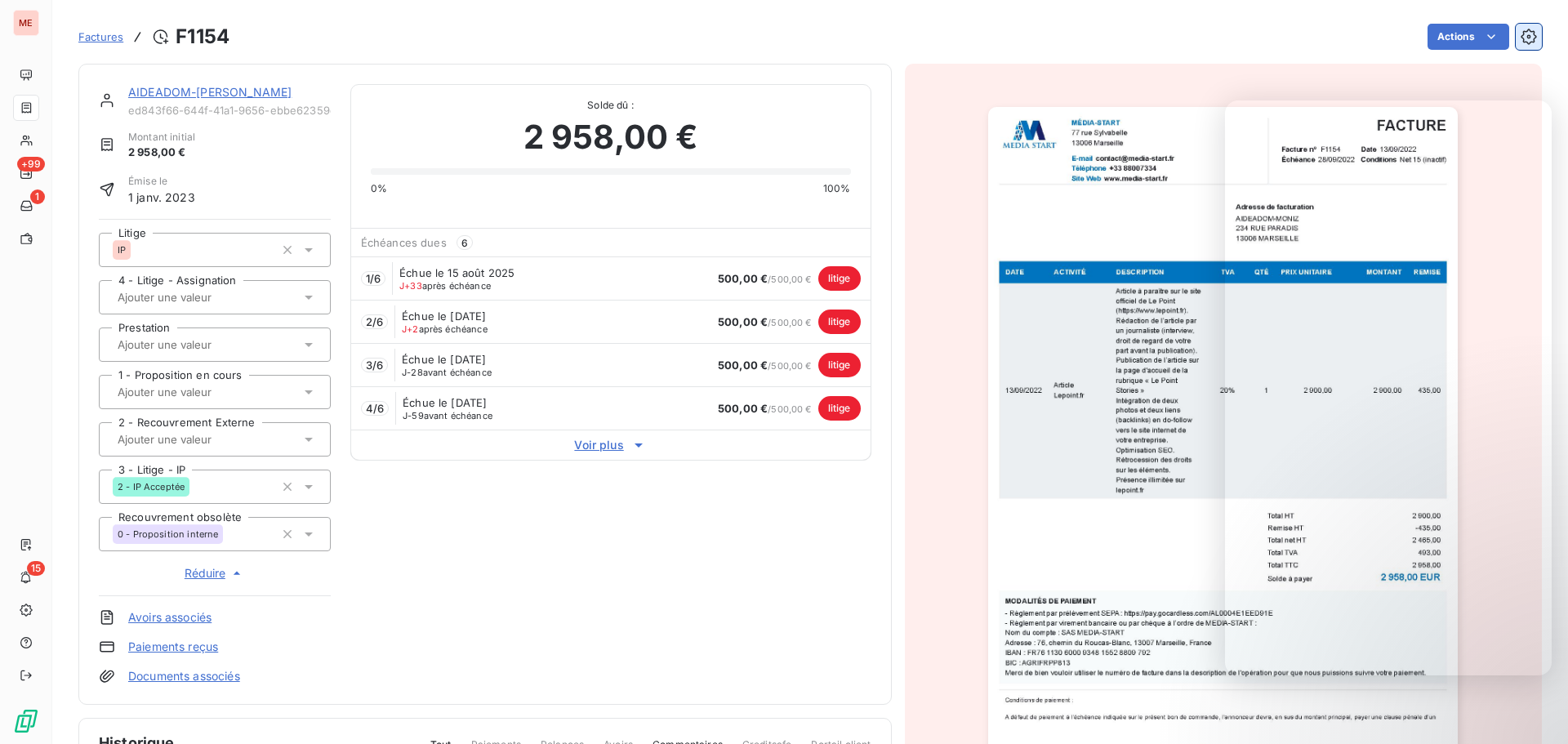
click at [1521, 38] on icon "button" at bounding box center [1529, 36] width 17 height 17
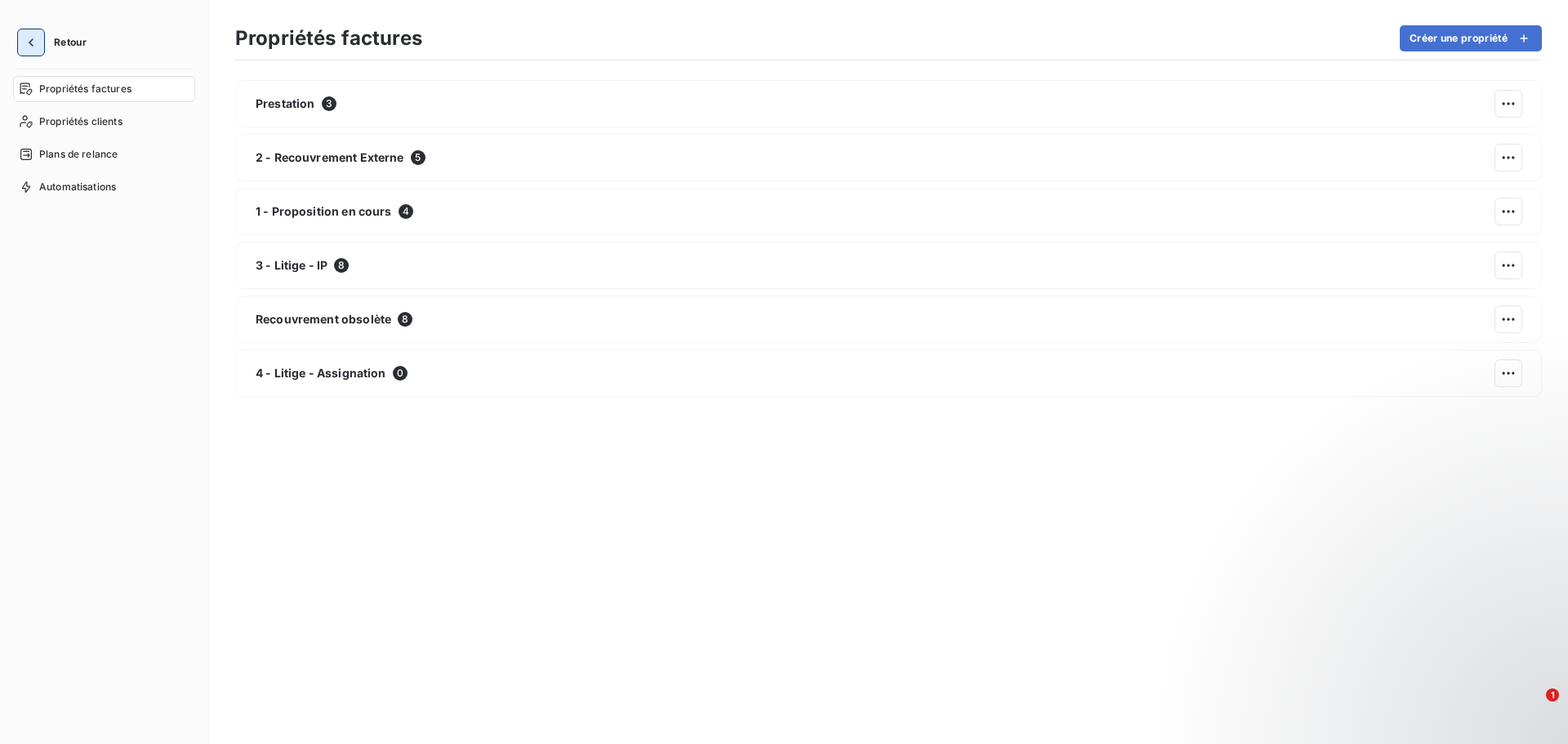
click at [36, 31] on button "button" at bounding box center [31, 42] width 27 height 27
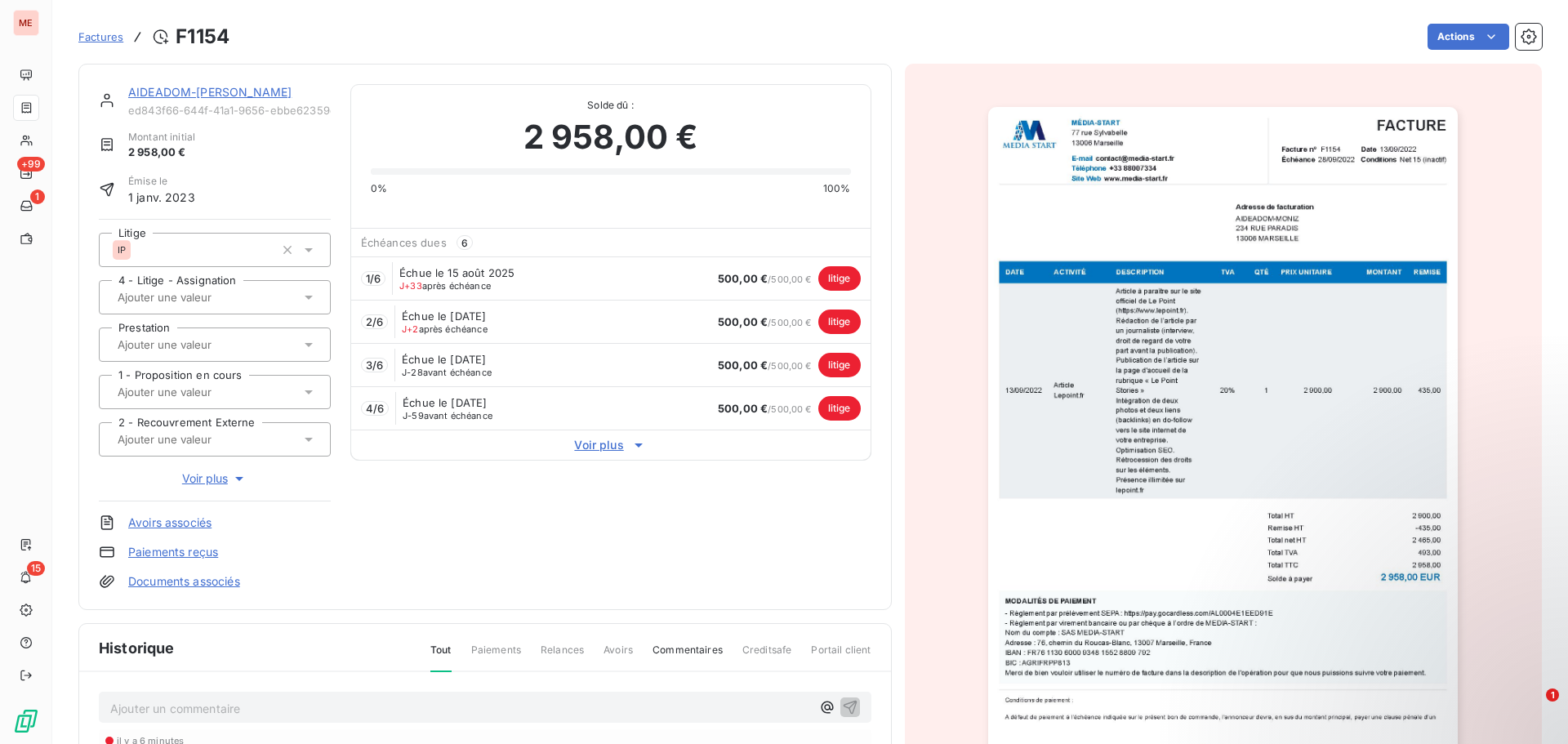
drag, startPoint x: 1550, startPoint y: 693, endPoint x: 205, endPoint y: 477, distance: 1362.2
drag, startPoint x: 201, startPoint y: 484, endPoint x: 194, endPoint y: 477, distance: 9.9
click at [191, 476] on span "Voir plus" at bounding box center [215, 478] width 65 height 17
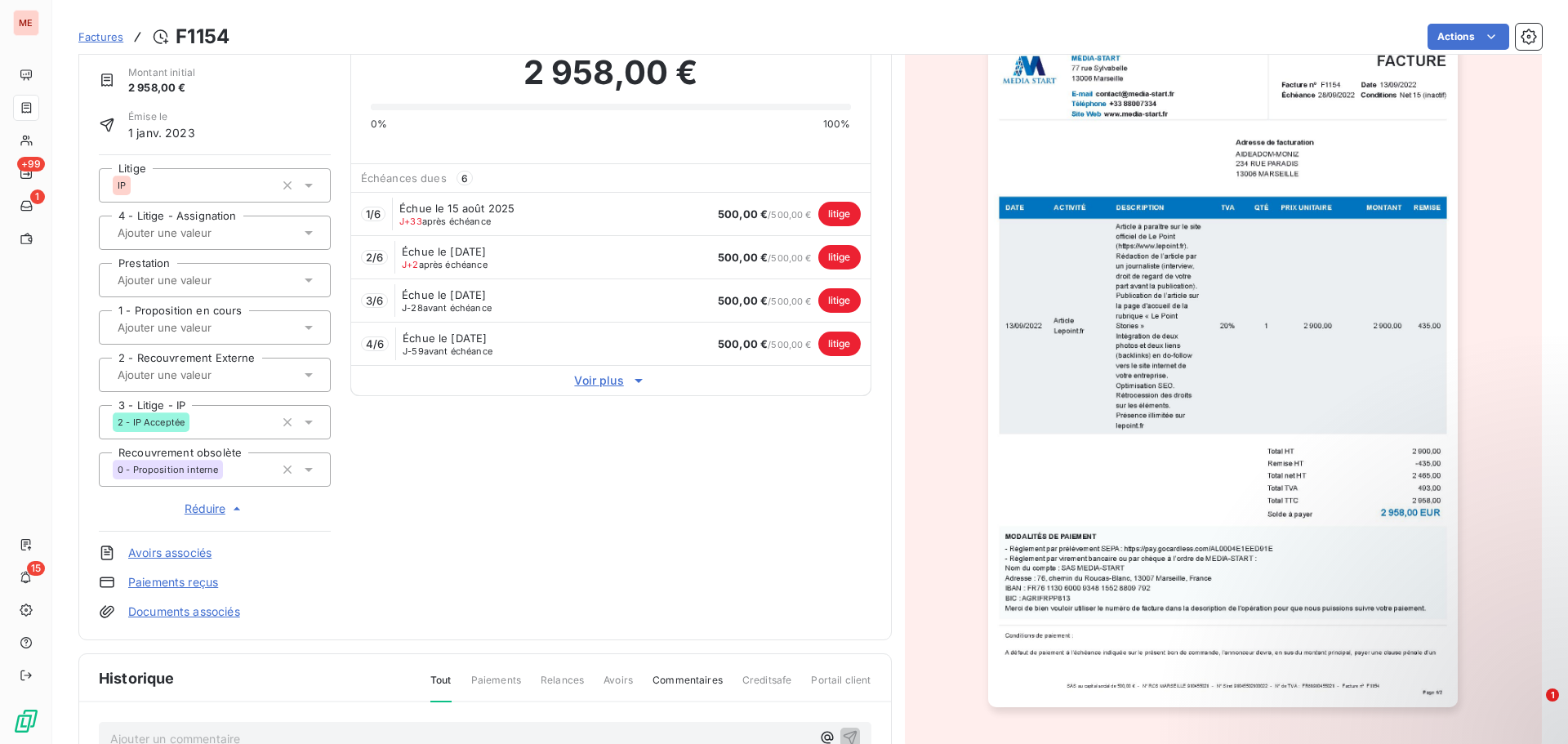
scroll to position [66, 0]
click at [309, 420] on icon at bounding box center [308, 421] width 8 height 4
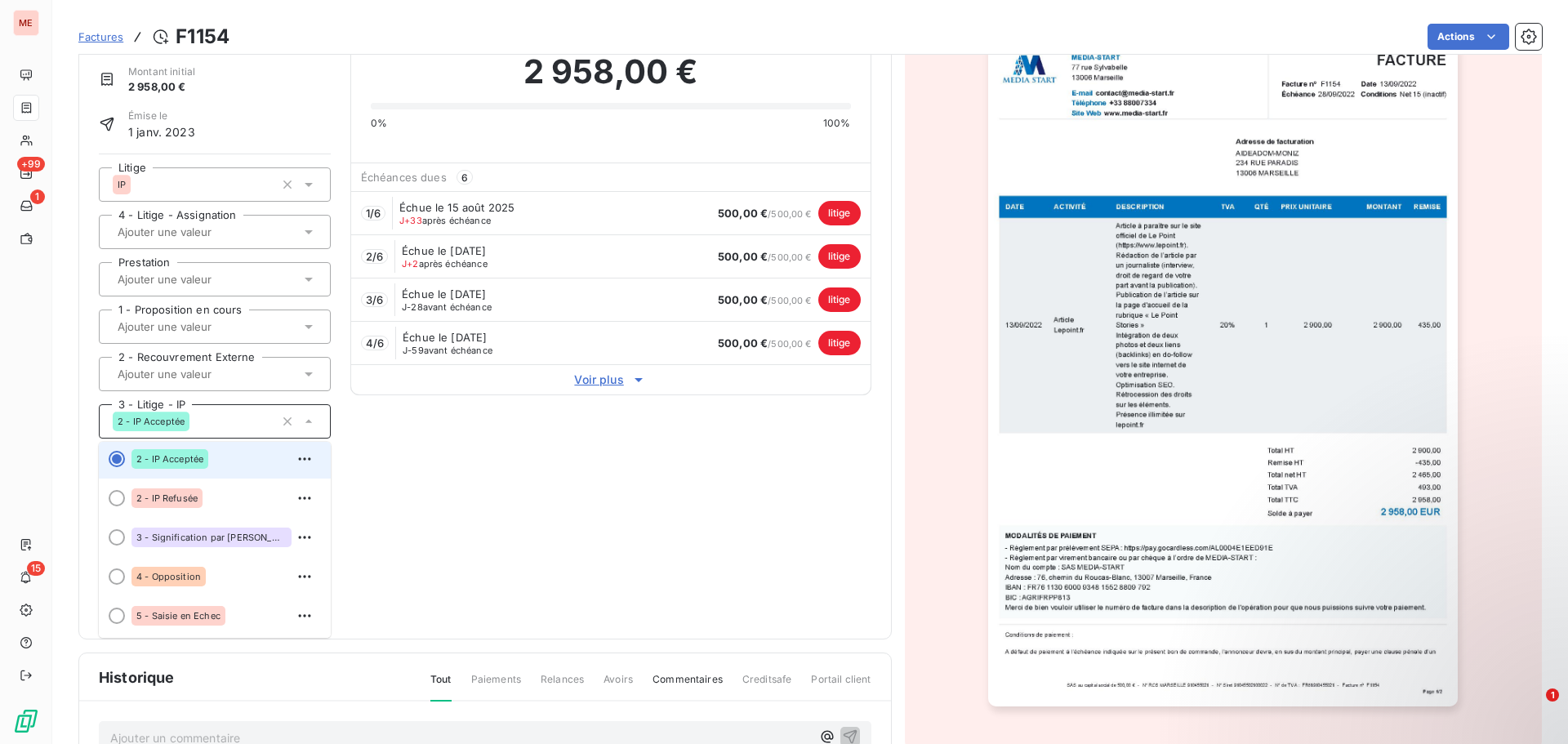
scroll to position [46, 0]
click at [113, 535] on div at bounding box center [116, 535] width 17 height 17
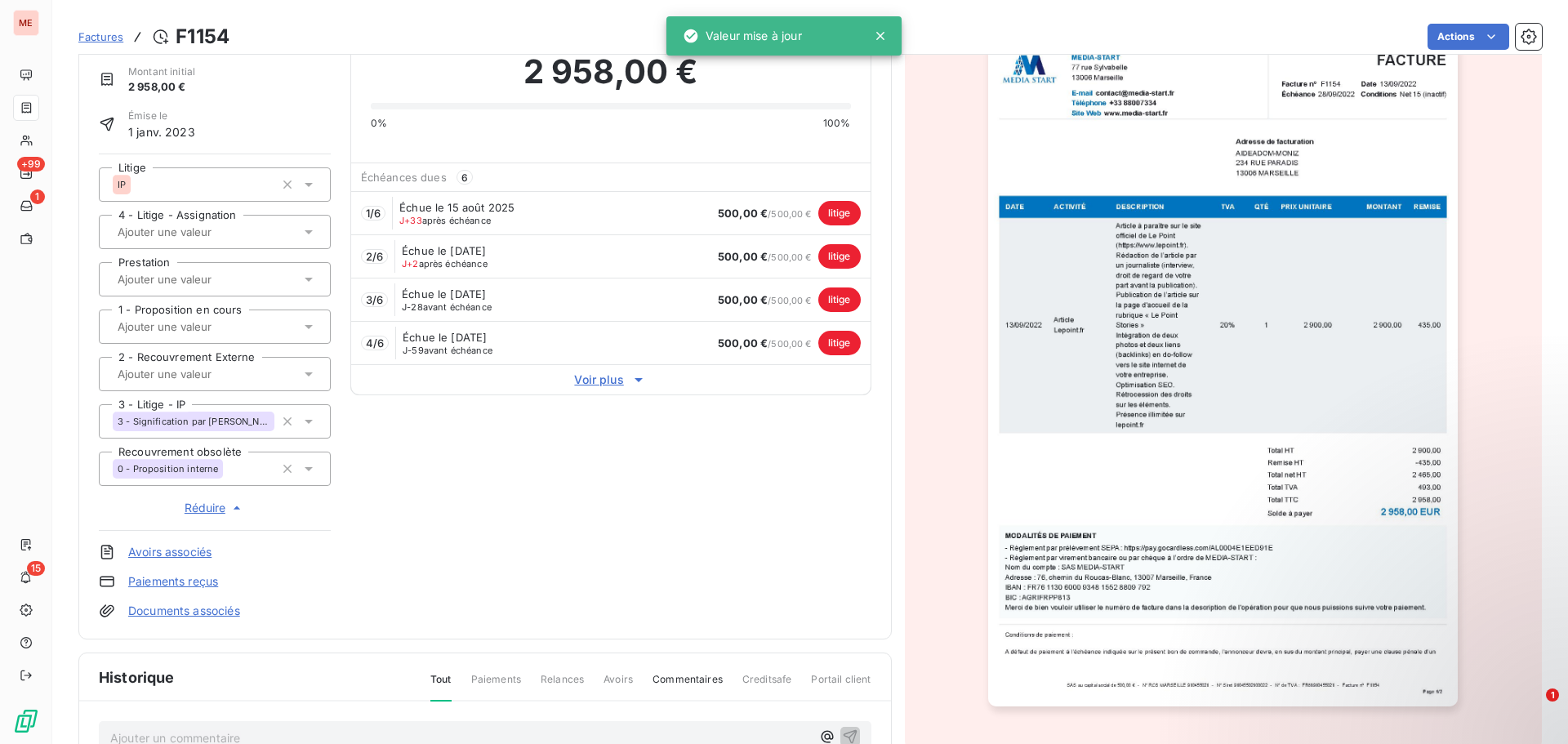
click at [305, 420] on icon at bounding box center [308, 421] width 8 height 4
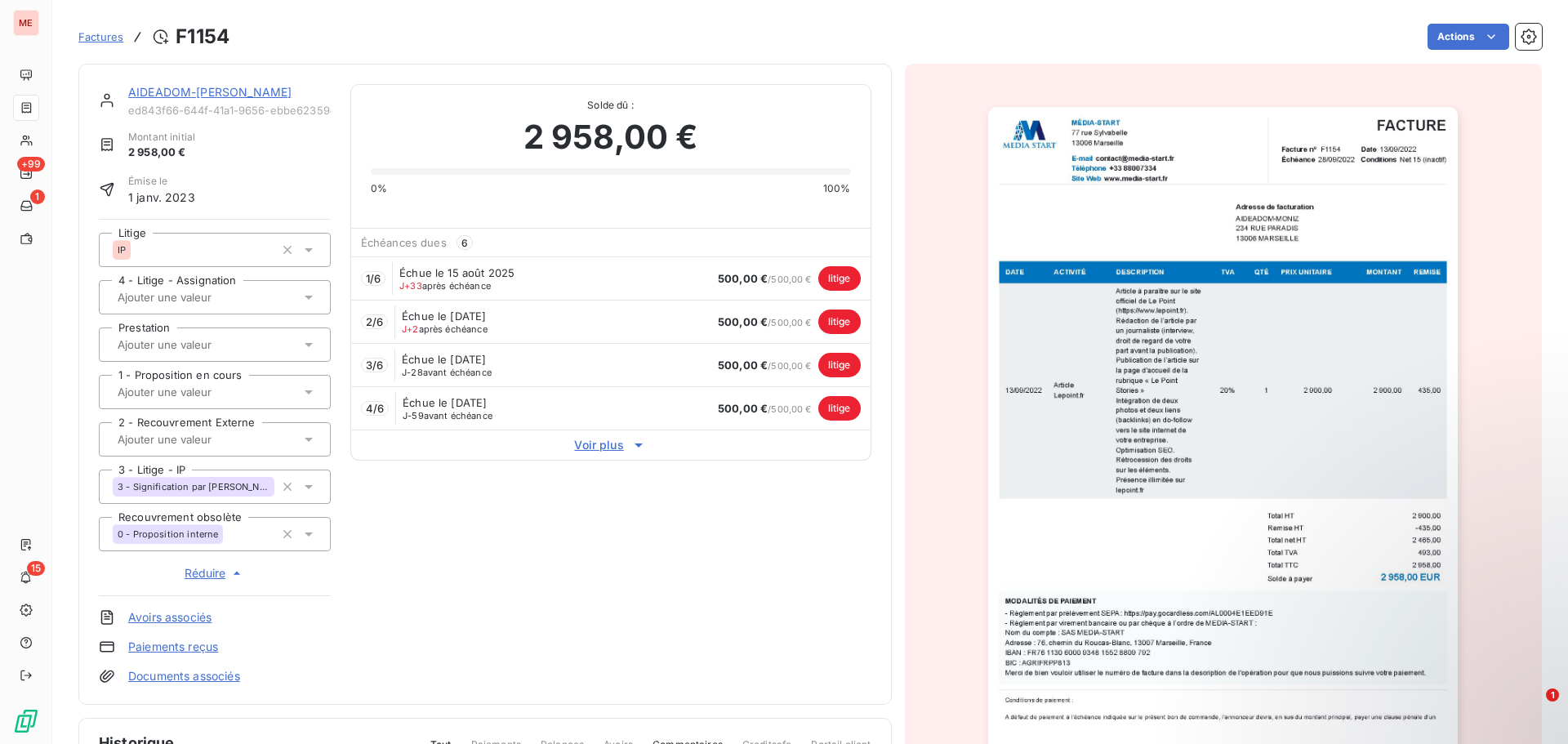
click at [445, 515] on div "AIDEADOM-[PERSON_NAME] ed843f66-644f-41a1-9656-ebbe62359c0b Montant initial 2 9…" at bounding box center [484, 384] width 773 height 600
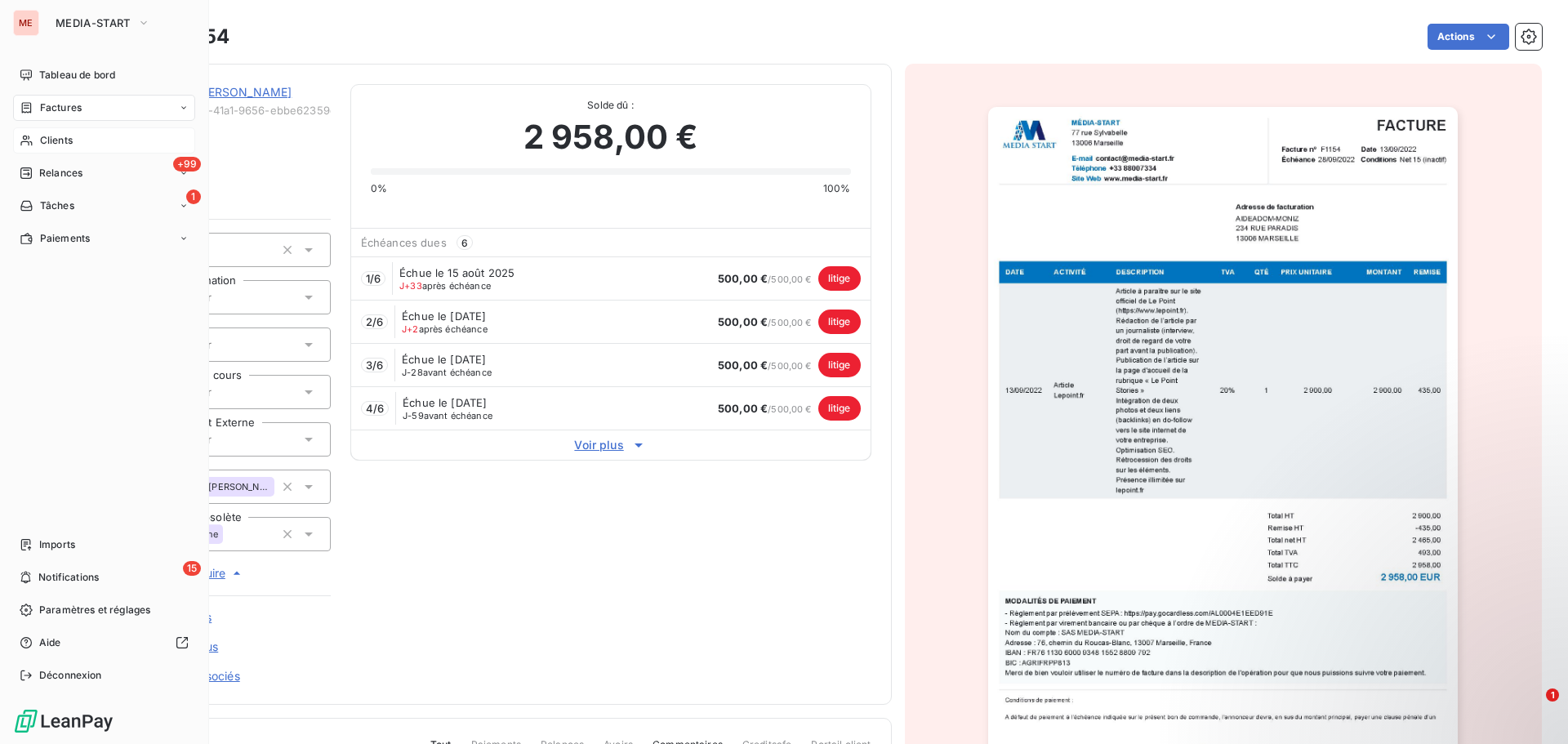
click at [62, 133] on span "Clients" at bounding box center [56, 140] width 32 height 15
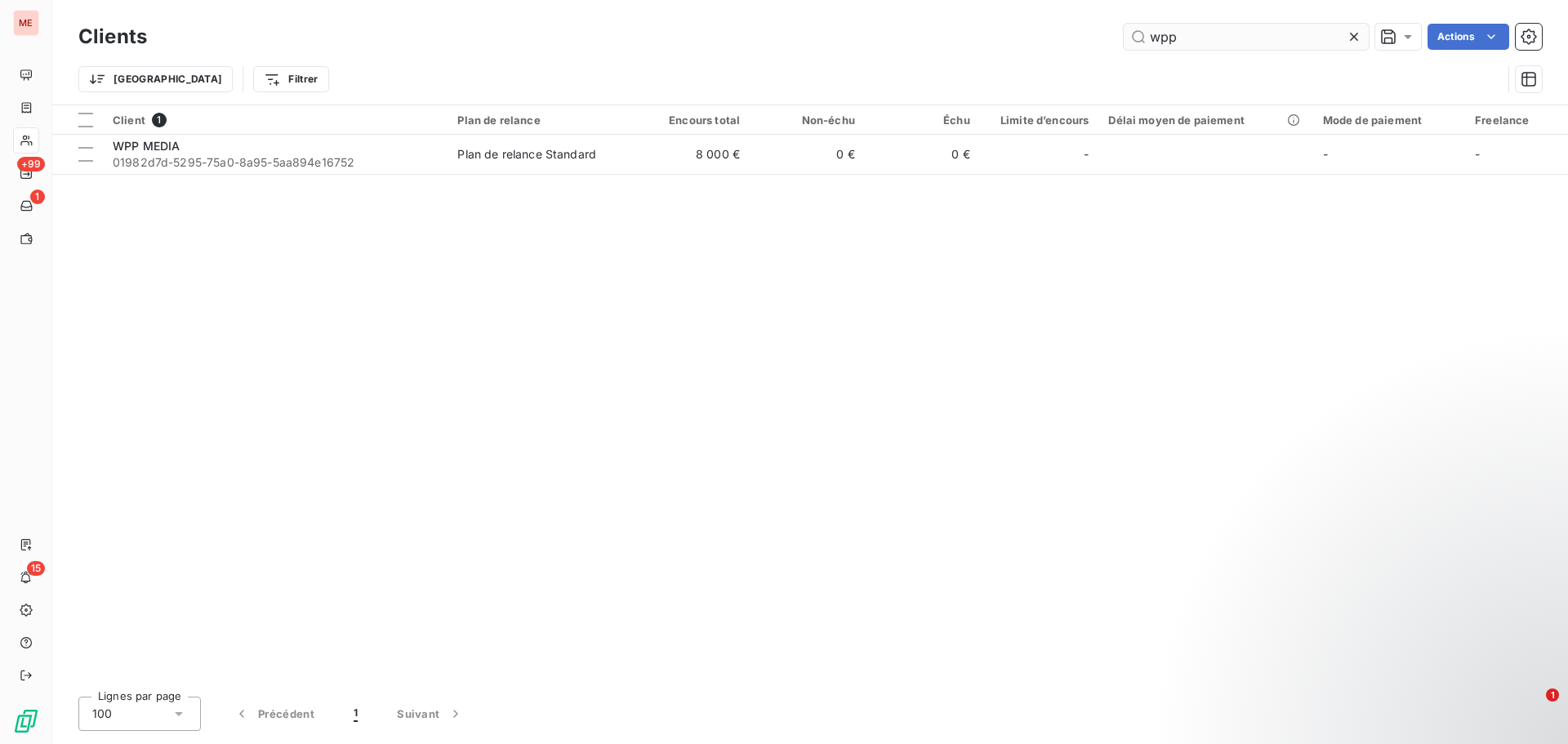
click at [1208, 33] on input "wpp" at bounding box center [1246, 36] width 245 height 27
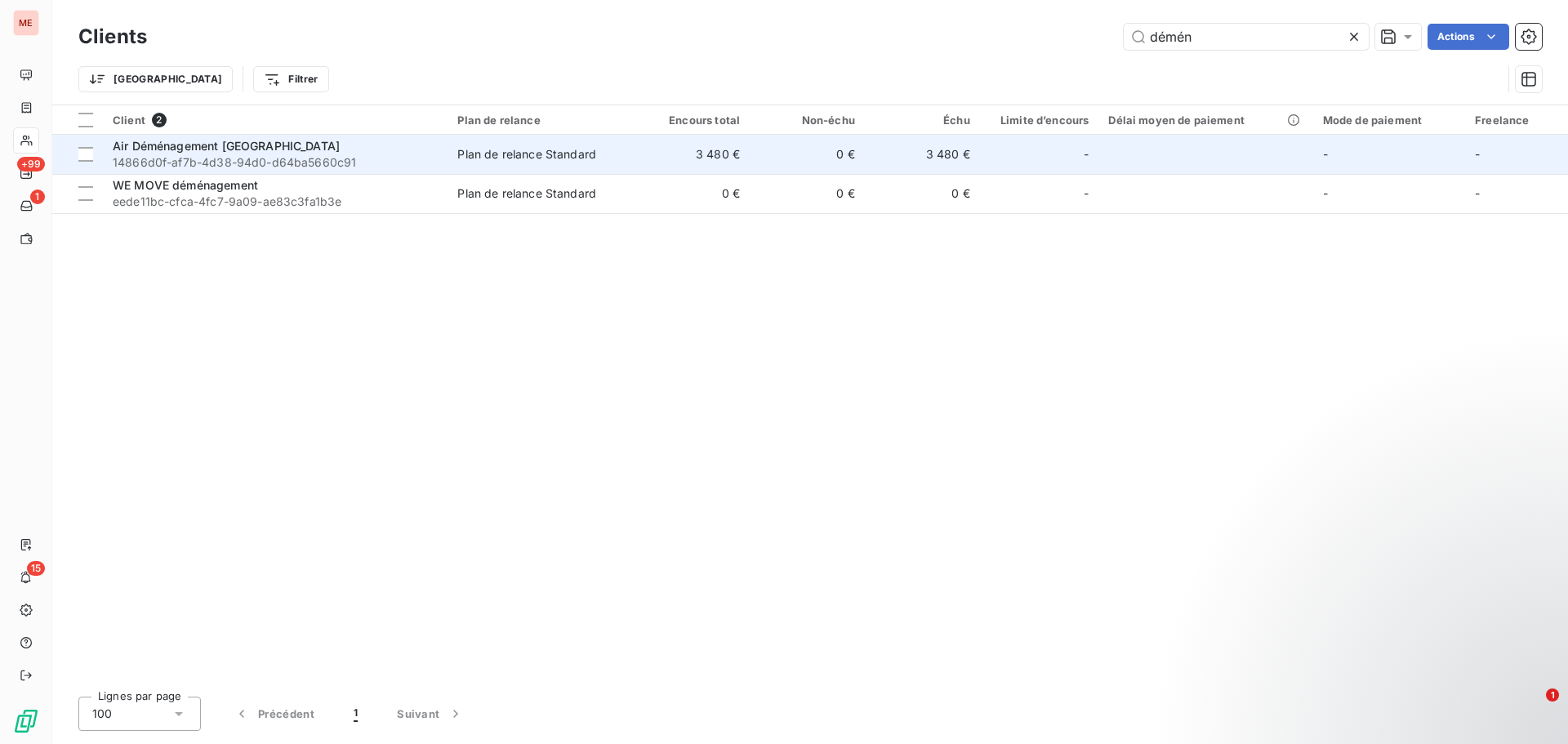
type input "démén"
click at [415, 136] on td "Air Déménagement Bordeaux 14866d0f-af7b-4d38-94d0-d64ba5660c91" at bounding box center [276, 155] width 345 height 39
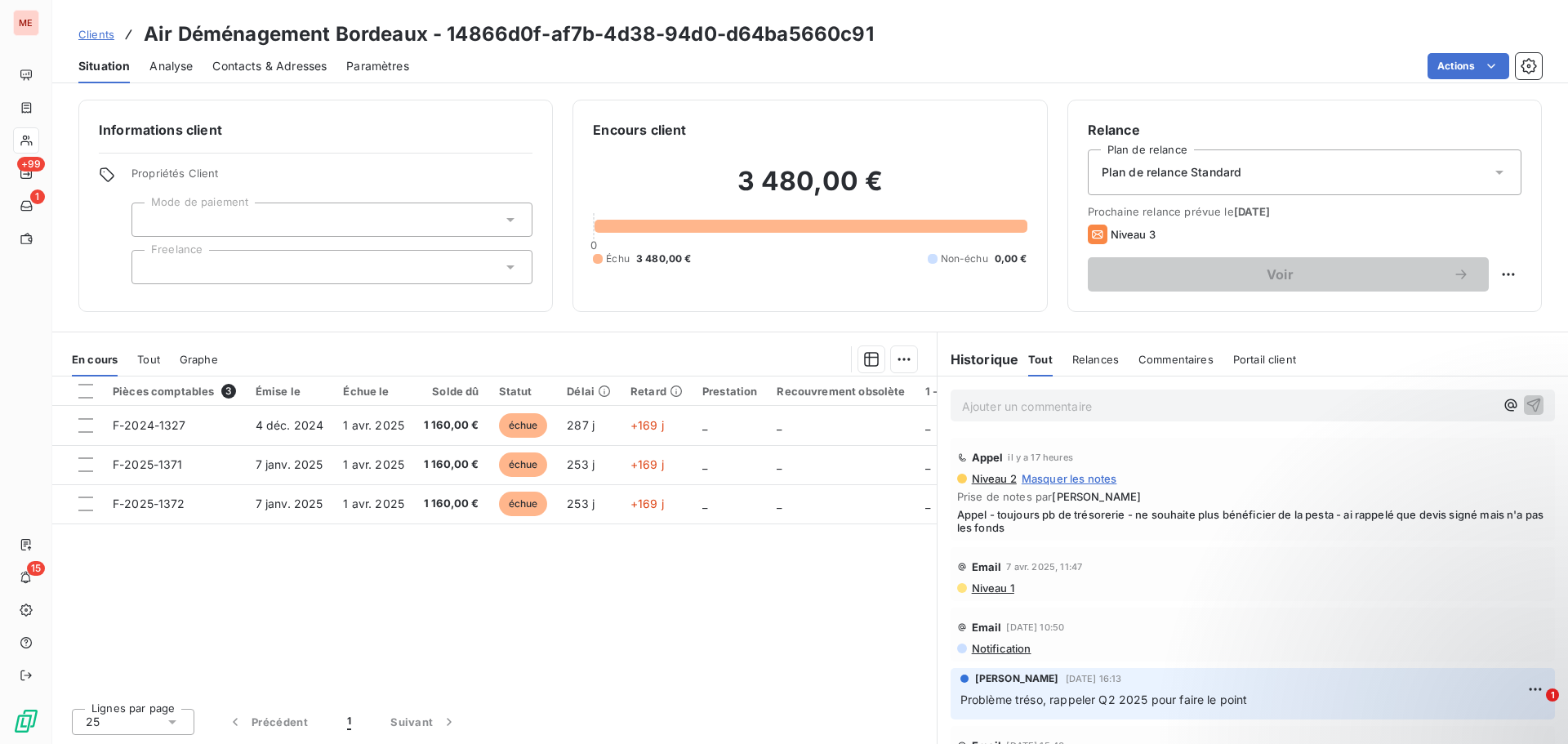
click at [595, 631] on div "Pièces comptables 3 Émise le Échue le Solde dû Statut Délai Retard Prestation R…" at bounding box center [494, 536] width 885 height 319
click at [520, 595] on div "Pièces comptables 3 Émise le Échue le Solde dû Statut Délai Retard Prestation R…" at bounding box center [494, 536] width 885 height 319
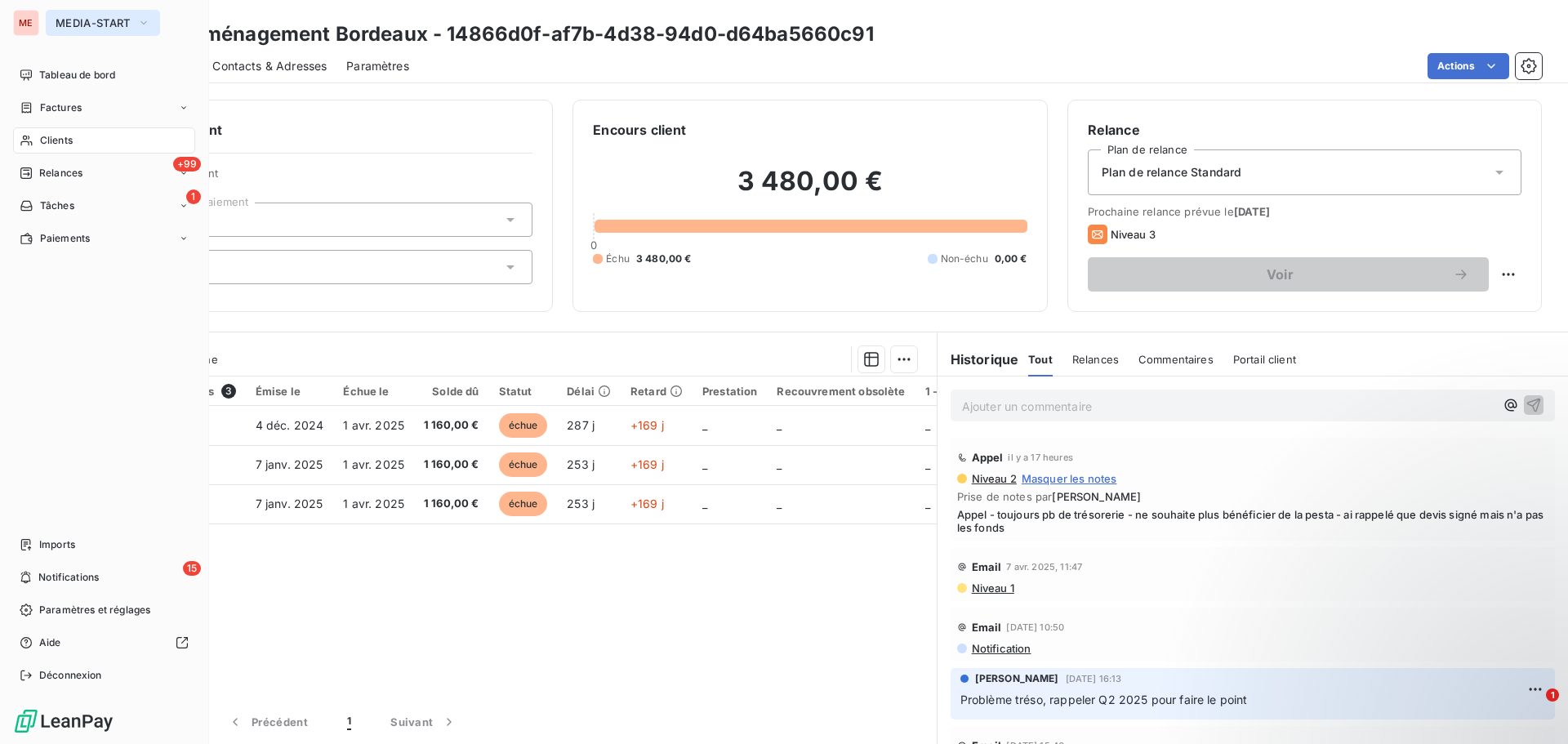
click at [50, 25] on button "MEDIA-START" at bounding box center [102, 23] width 114 height 27
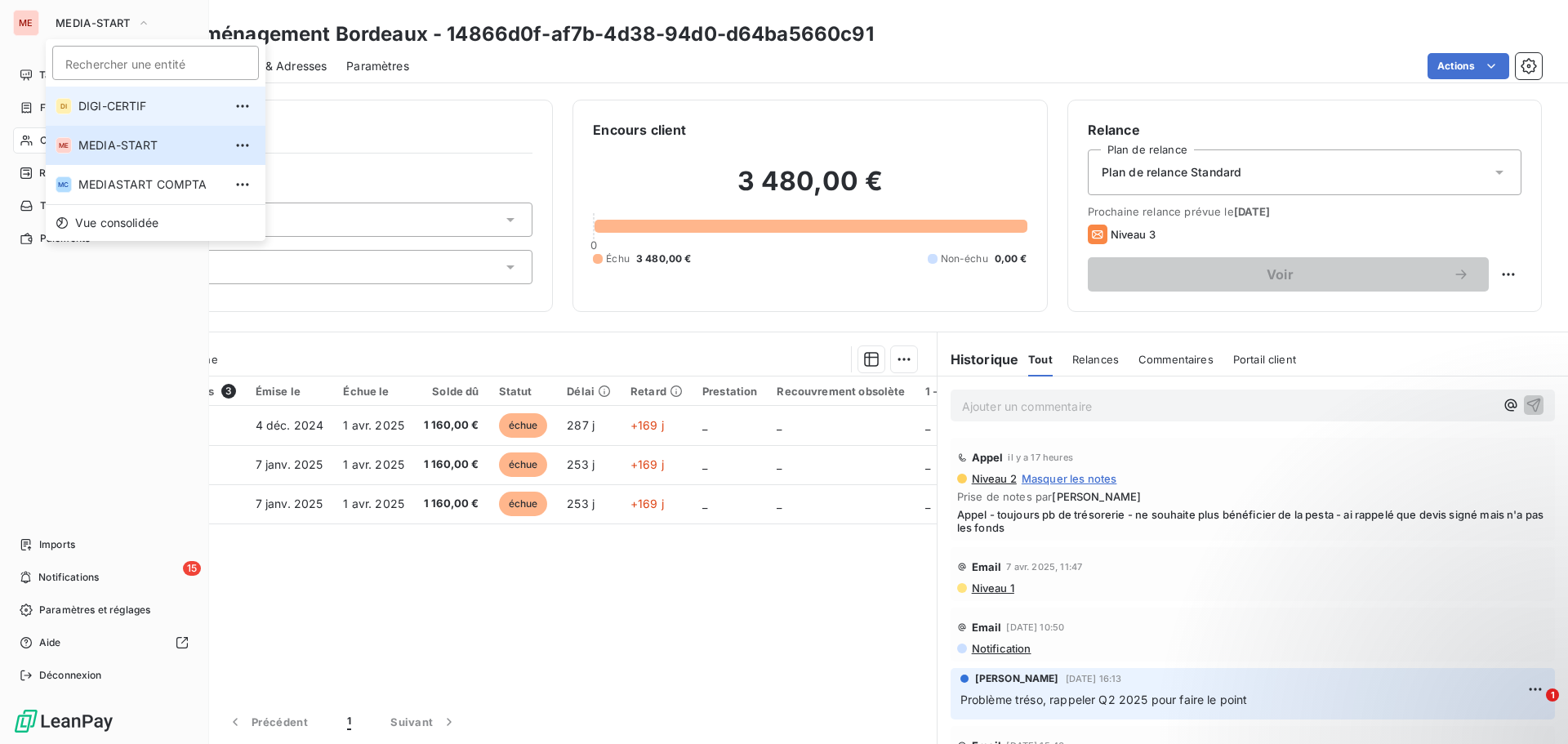
click at [82, 104] on span "DIGI-CERTIF" at bounding box center [151, 106] width 145 height 17
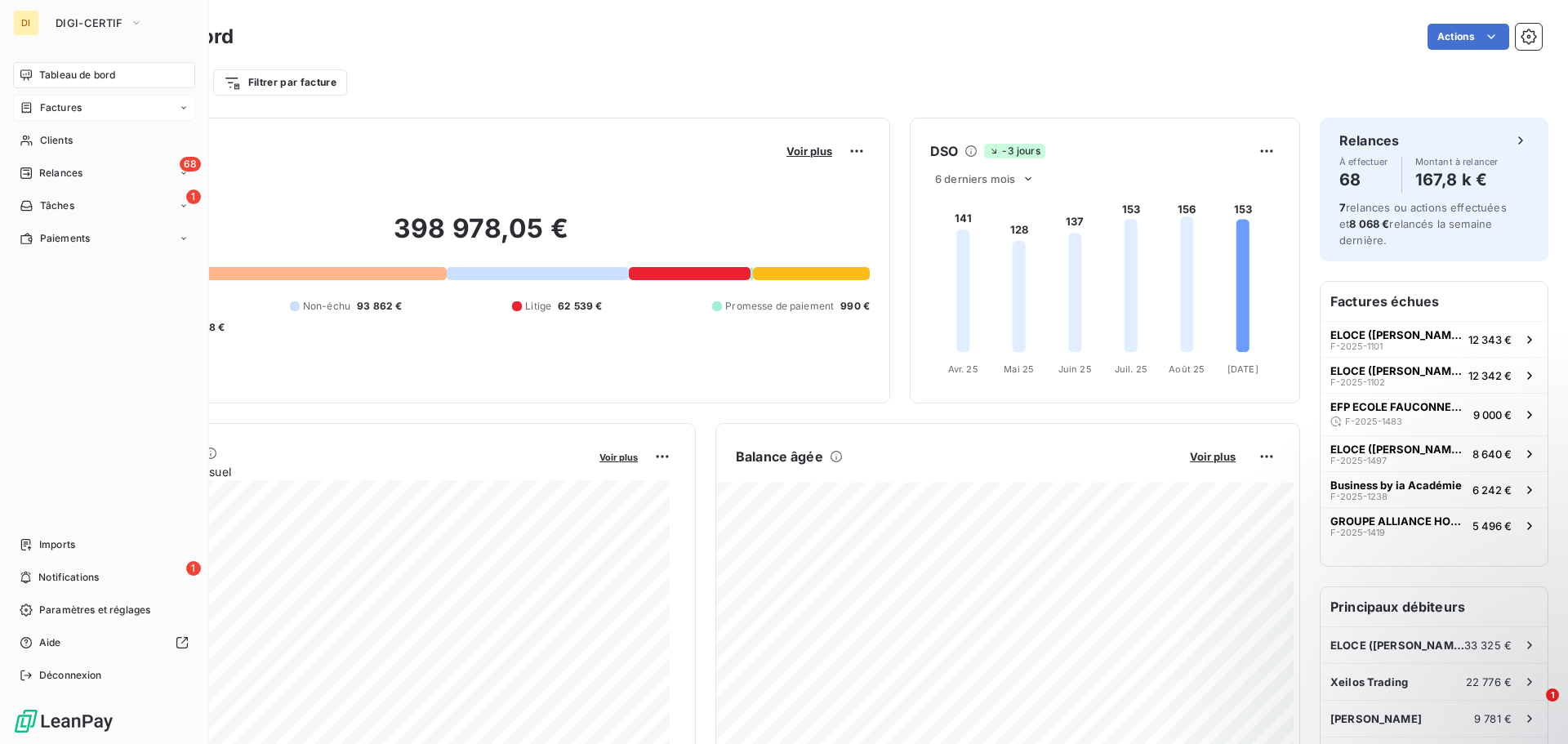
click at [65, 110] on span "Factures" at bounding box center [61, 107] width 41 height 15
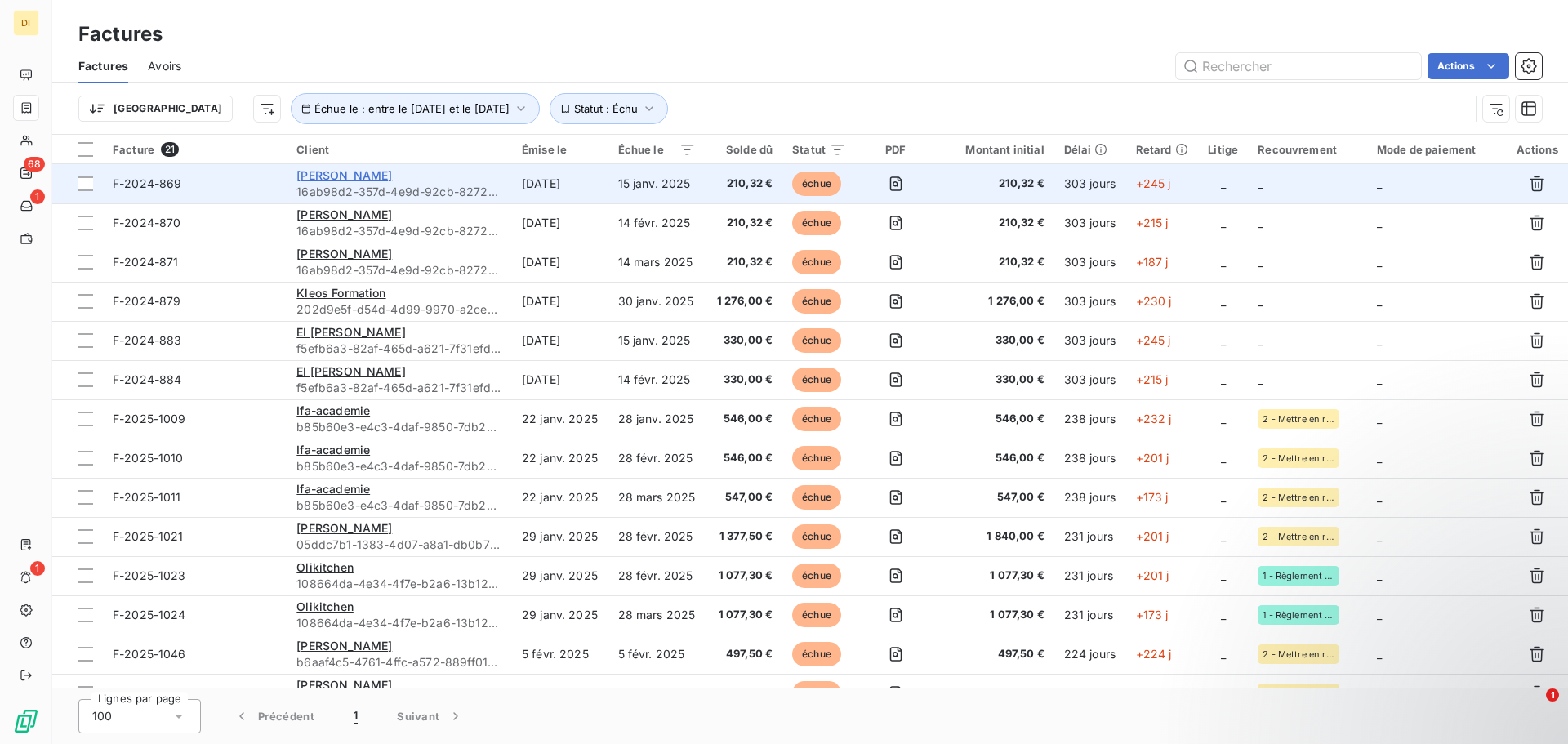
click at [345, 181] on span "[PERSON_NAME]" at bounding box center [344, 175] width 95 height 14
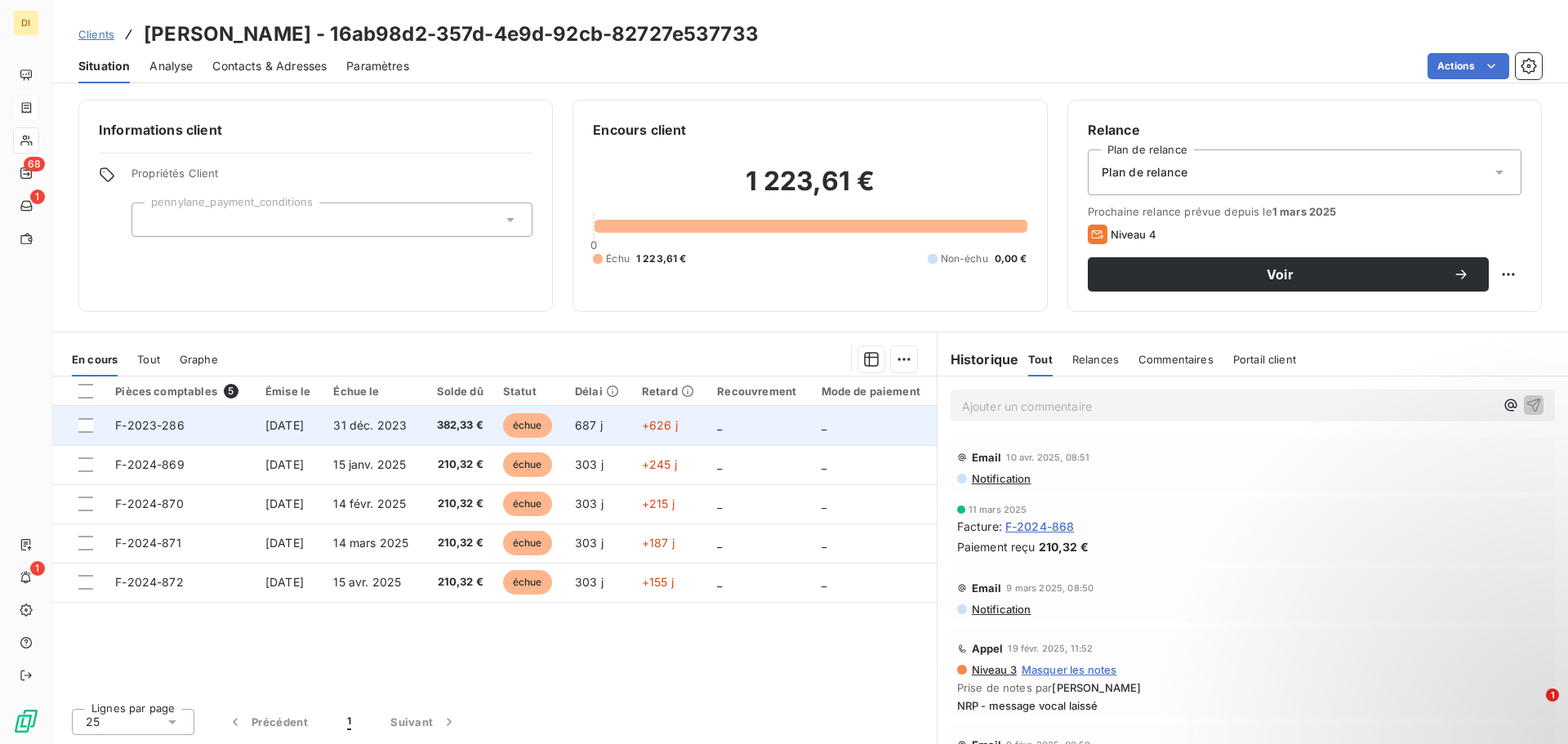
click at [304, 422] on span "[DATE]" at bounding box center [284, 425] width 38 height 14
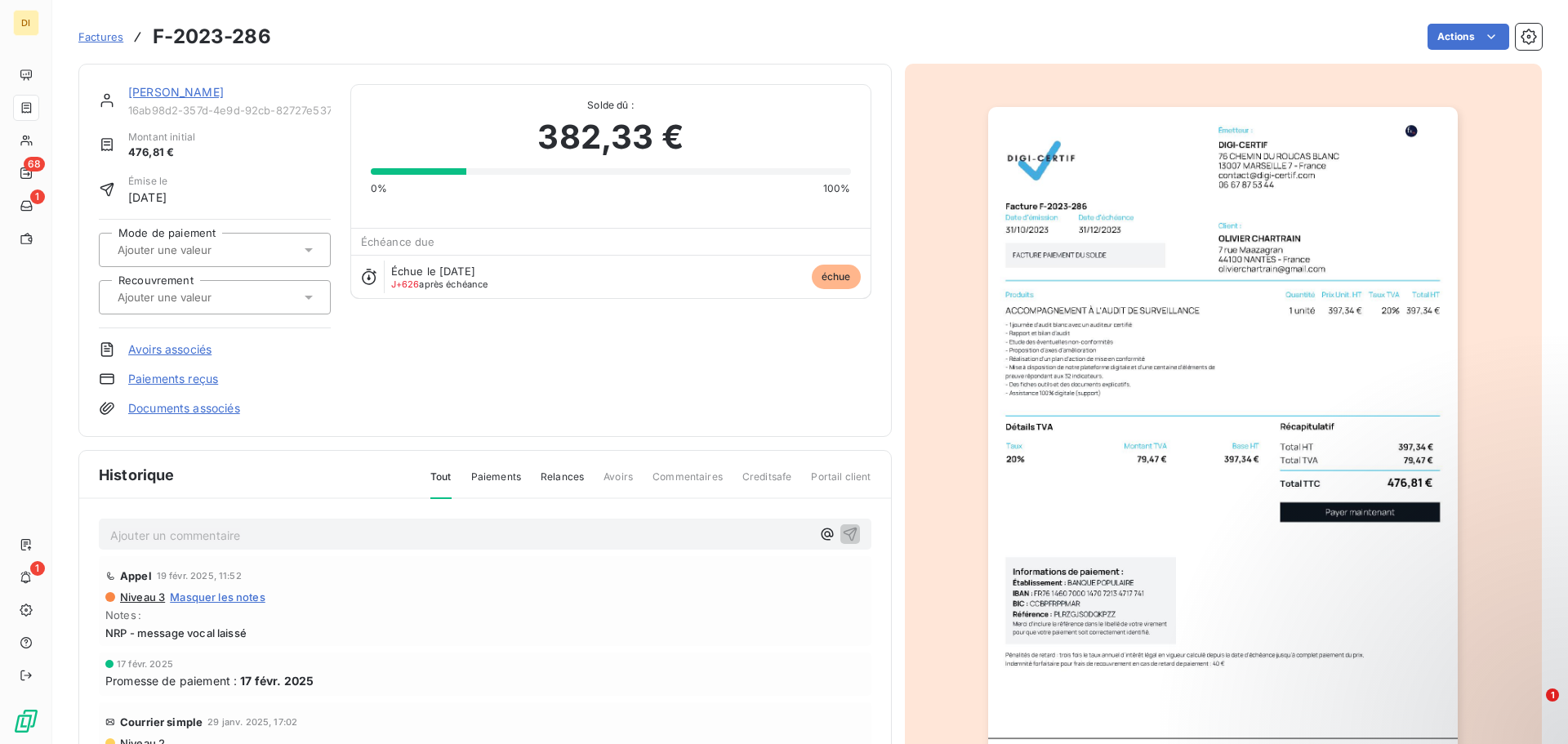
click at [168, 249] on input "text" at bounding box center [198, 249] width 164 height 15
click at [386, 357] on div "[PERSON_NAME] 16ab98d2-357d-4e9d-92cb-82727e537733 Montant initial 476,81 € Émi…" at bounding box center [484, 250] width 773 height 333
click at [219, 300] on input "text" at bounding box center [198, 297] width 164 height 15
click at [428, 424] on div "[PERSON_NAME] 16ab98d2-357d-4e9d-92cb-82727e537733 Montant initial 476,81 € Émi…" at bounding box center [485, 250] width 813 height 373
click at [160, 91] on link "[PERSON_NAME]" at bounding box center [175, 92] width 95 height 14
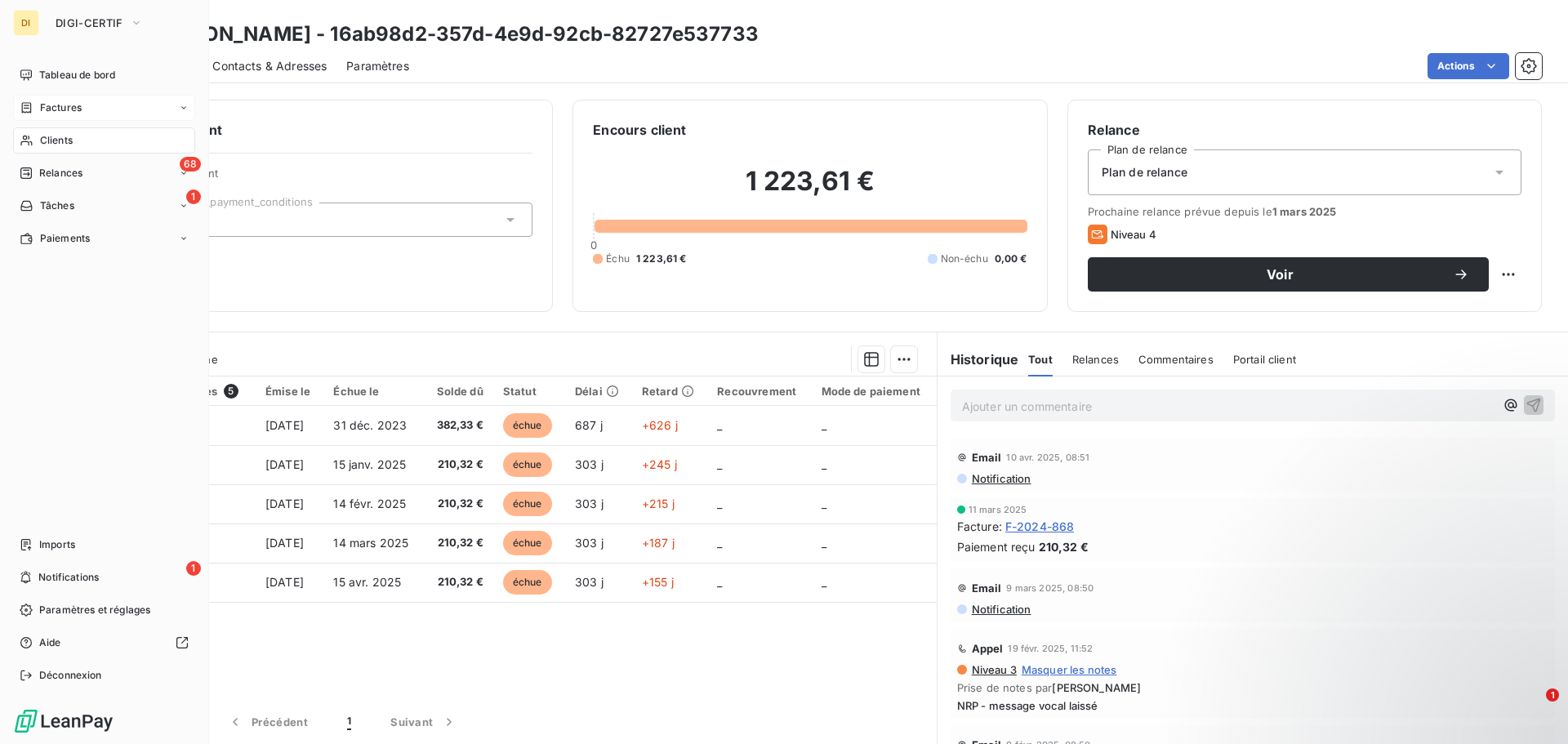
click at [60, 139] on span "Clients" at bounding box center [56, 140] width 32 height 15
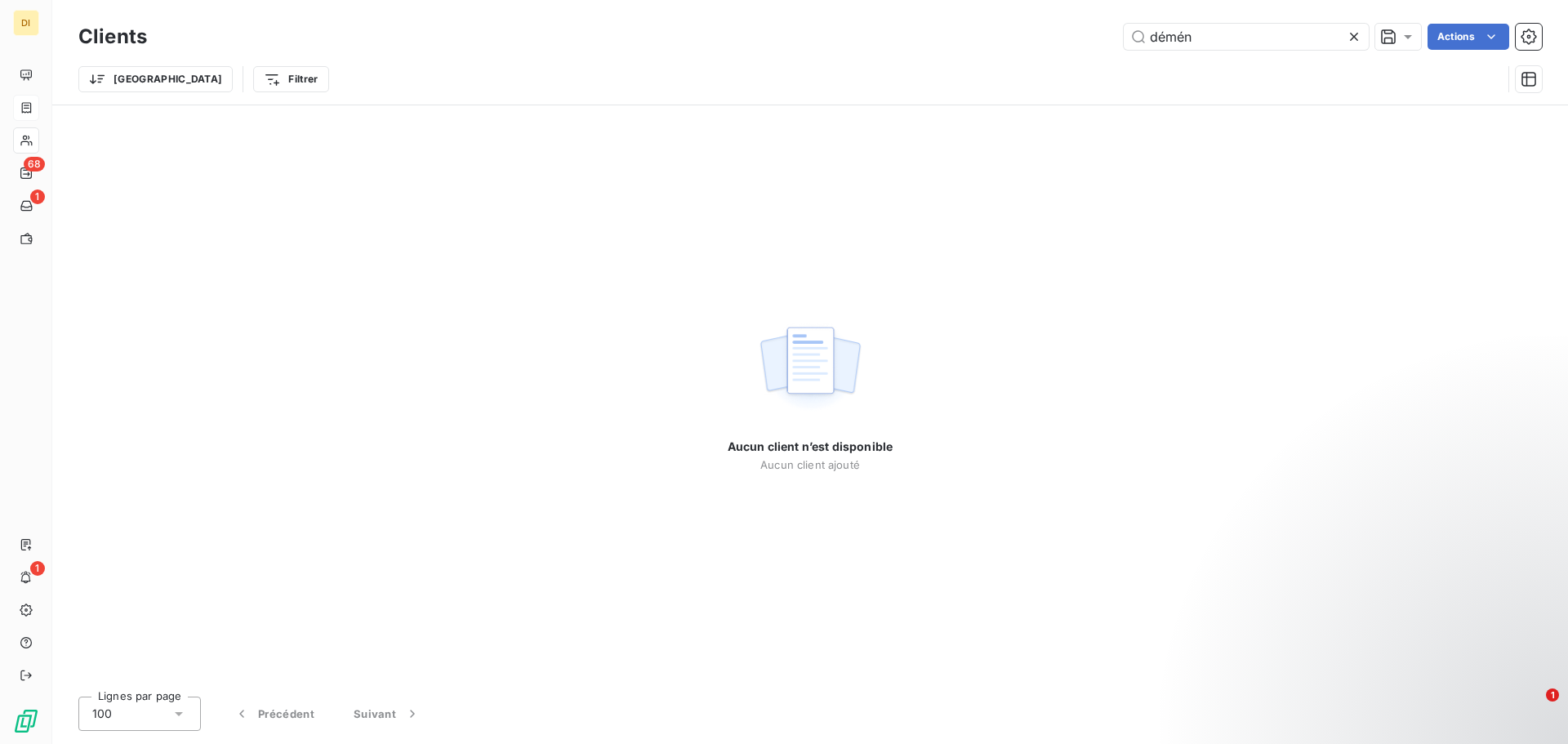
drag, startPoint x: 1176, startPoint y: 23, endPoint x: 1157, endPoint y: 55, distance: 37.2
click at [1157, 55] on div "Clients démén Actions Trier Filtrer" at bounding box center [810, 62] width 1464 height 85
click at [1163, 51] on div "Clients démén Actions" at bounding box center [810, 36] width 1464 height 34
click at [1176, 31] on input "démén" at bounding box center [1246, 36] width 245 height 27
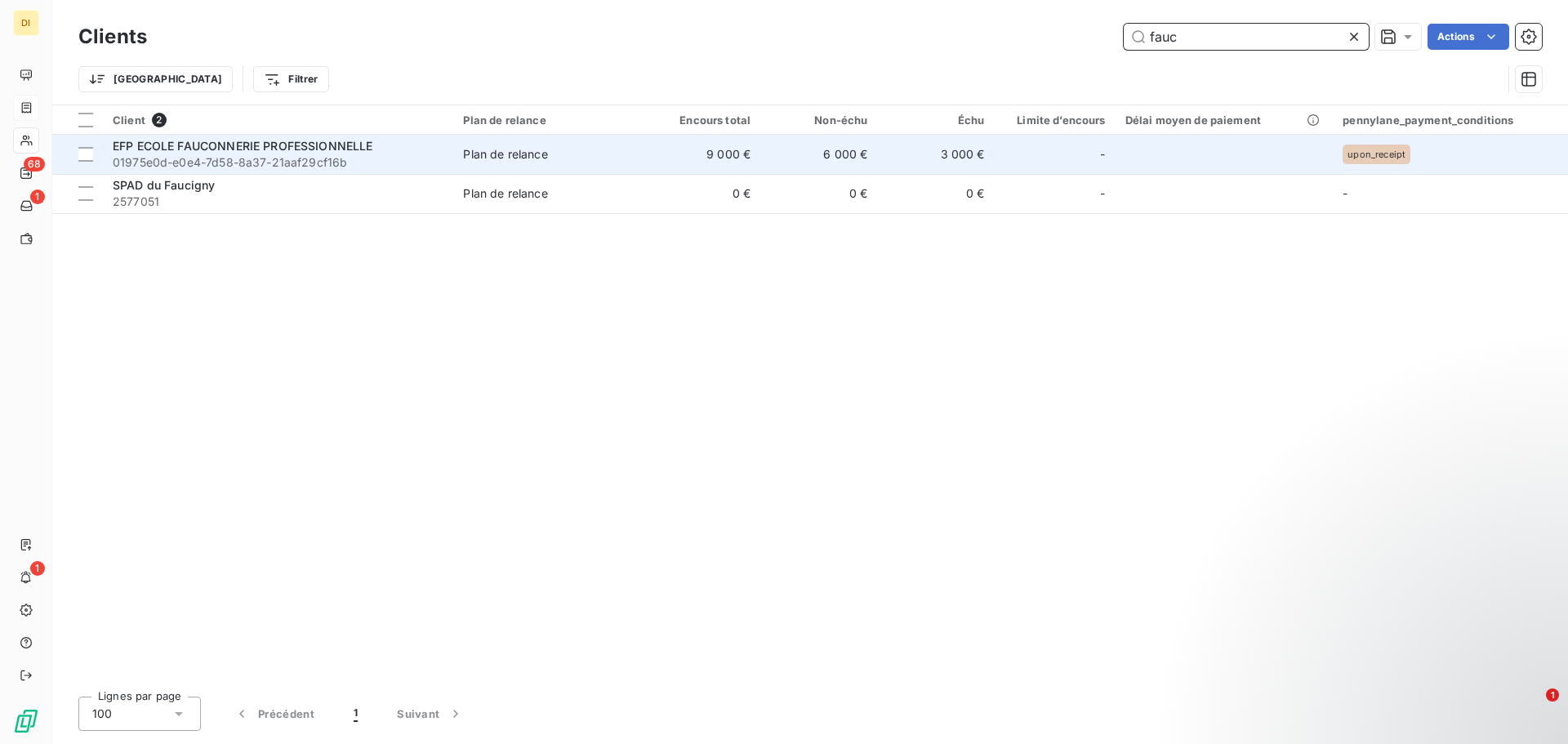
type input "fauc"
click at [282, 155] on span "01975e0d-e0e4-7d58-8a37-21aaf29cf16b" at bounding box center [279, 162] width 331 height 17
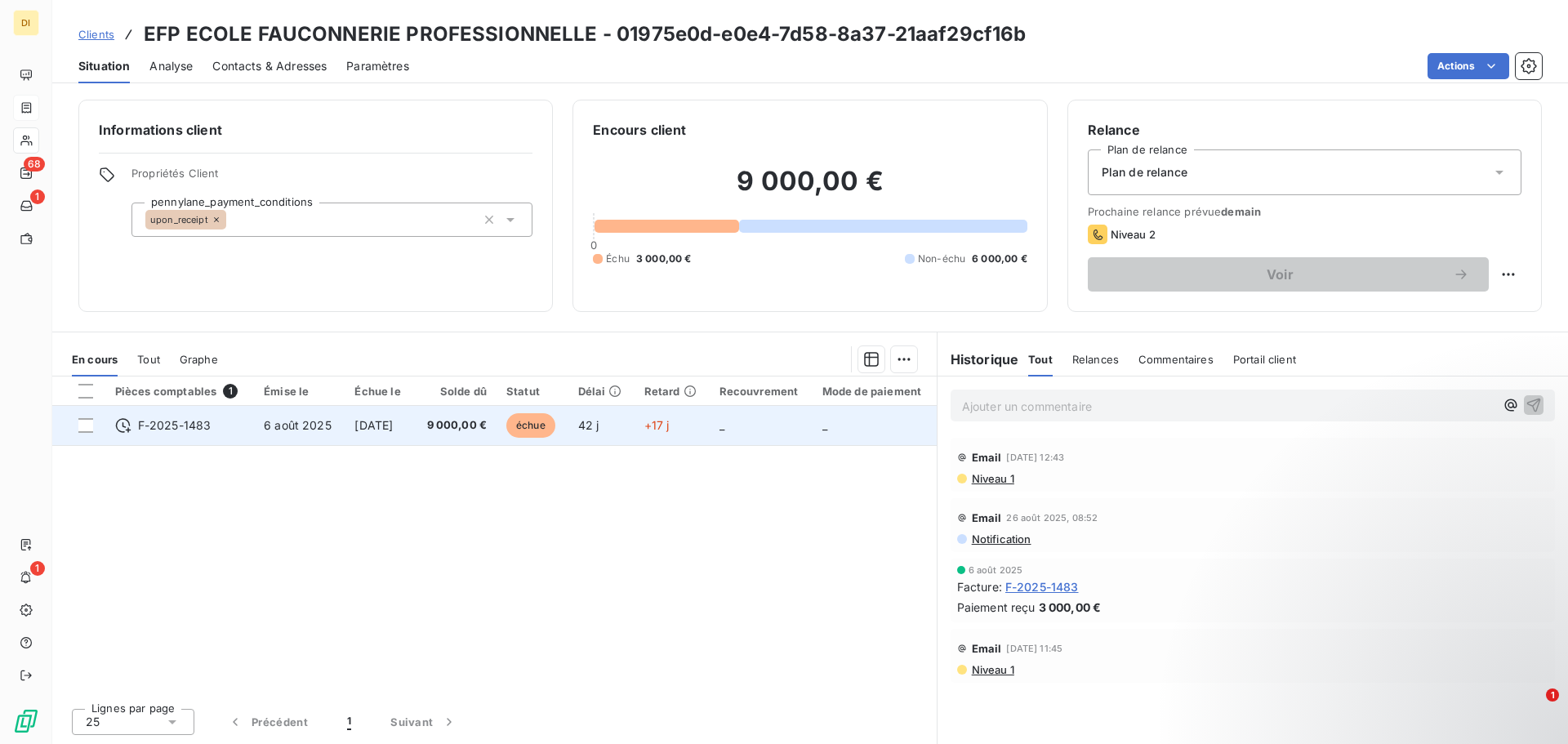
click at [470, 421] on span "9 000,00 €" at bounding box center [455, 425] width 64 height 17
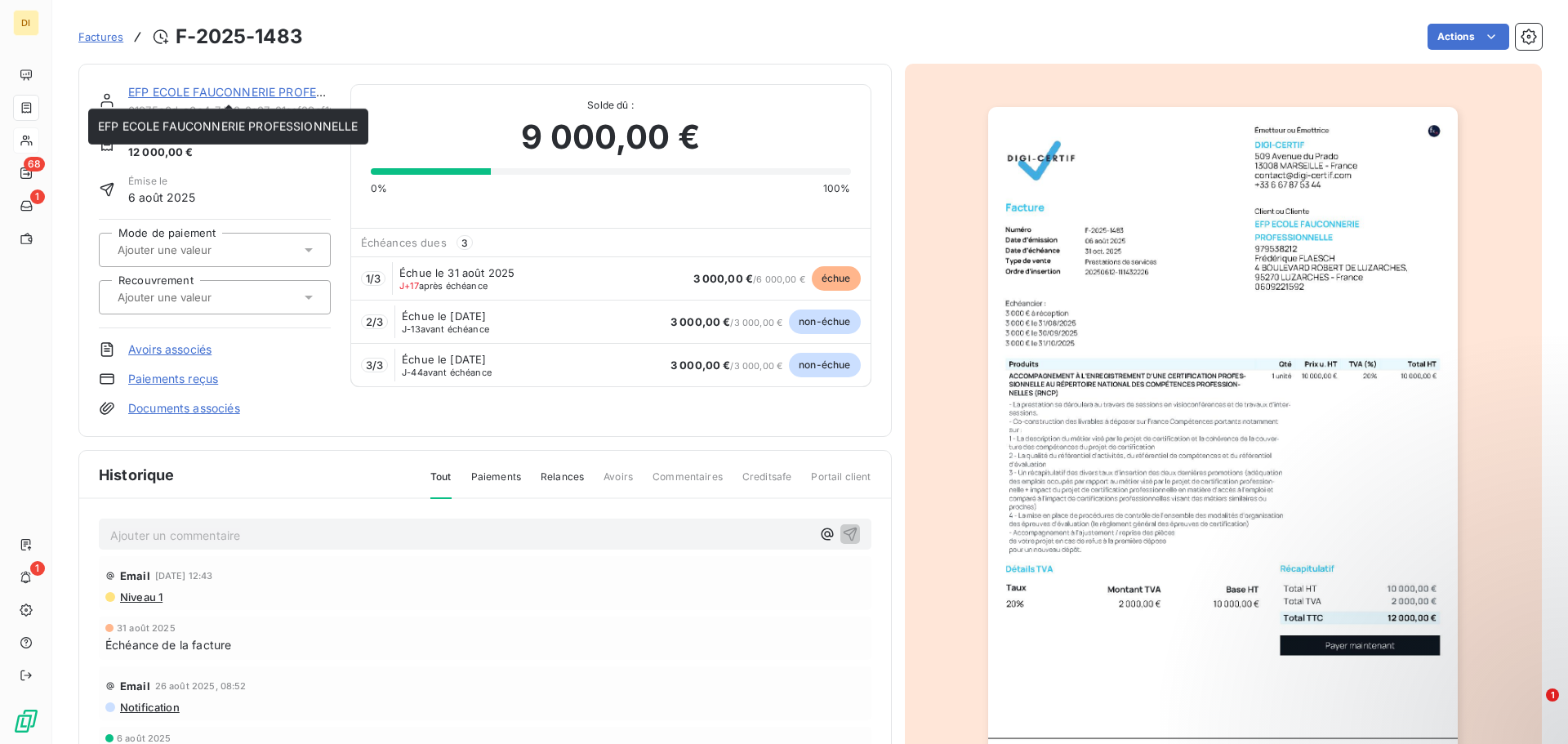
click at [201, 98] on link "EFP ECOLE FAUCONNERIE PROFESSIONNELLE" at bounding box center [258, 92] width 261 height 14
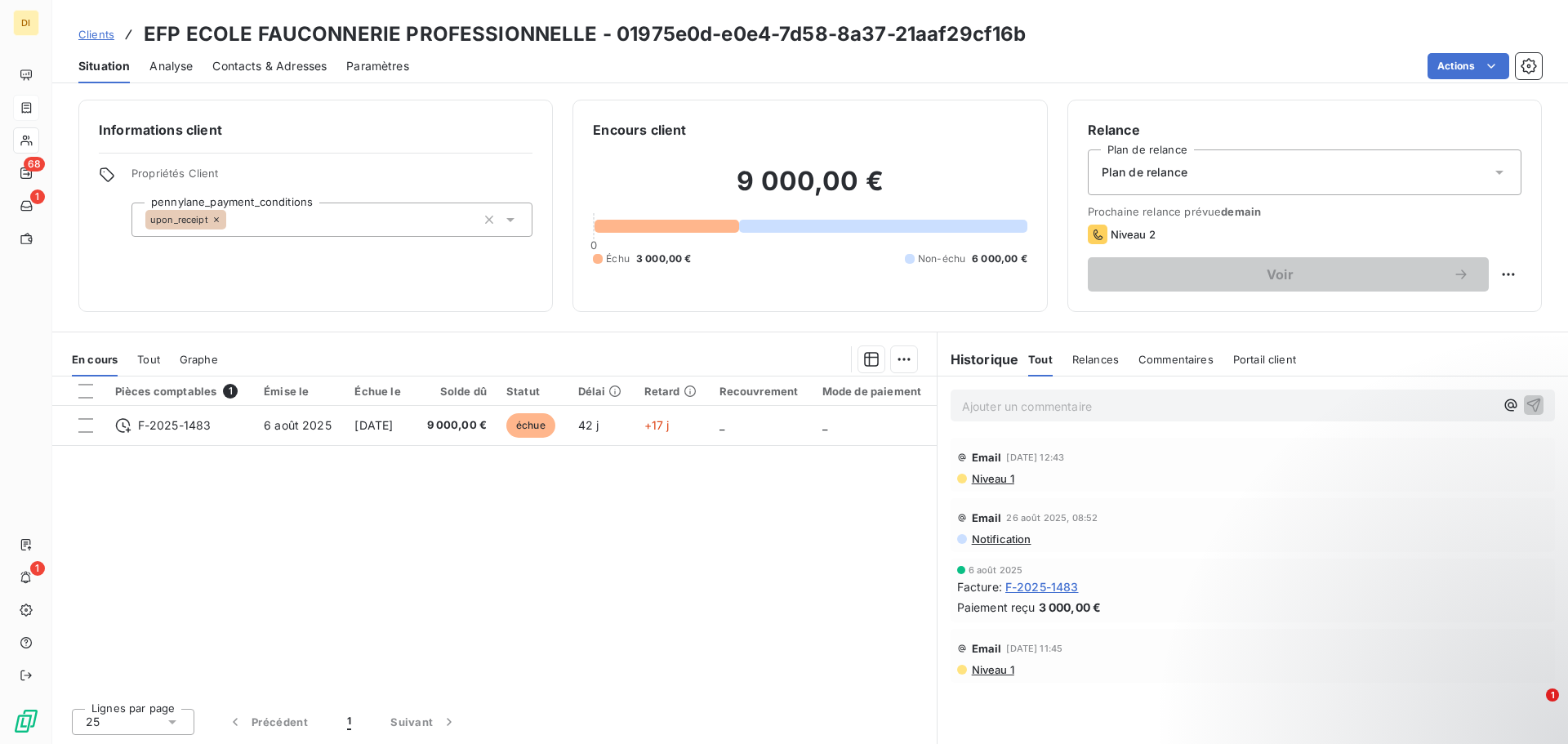
click at [271, 69] on span "Contacts & Adresses" at bounding box center [270, 66] width 114 height 17
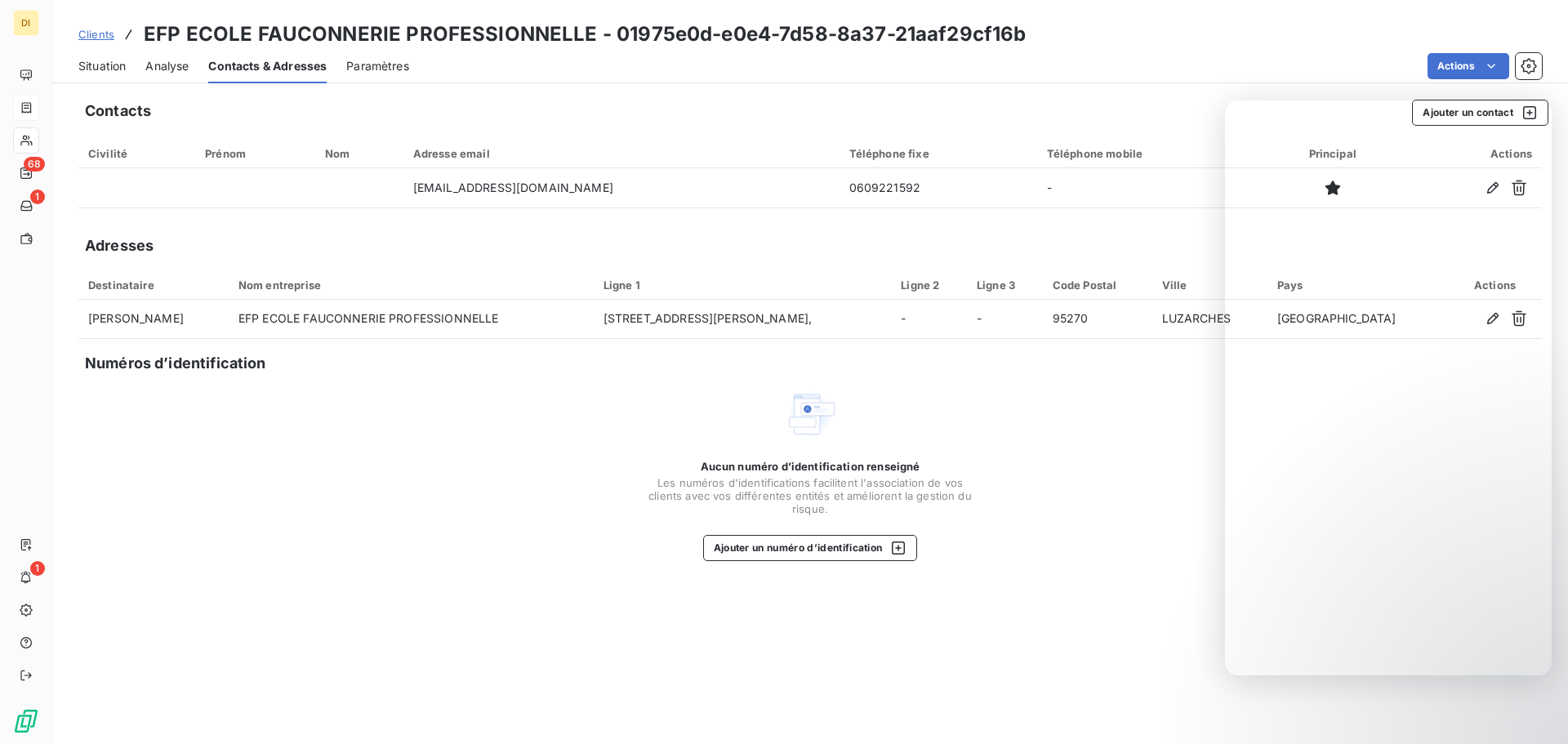
click at [109, 66] on span "Situation" at bounding box center [102, 66] width 47 height 17
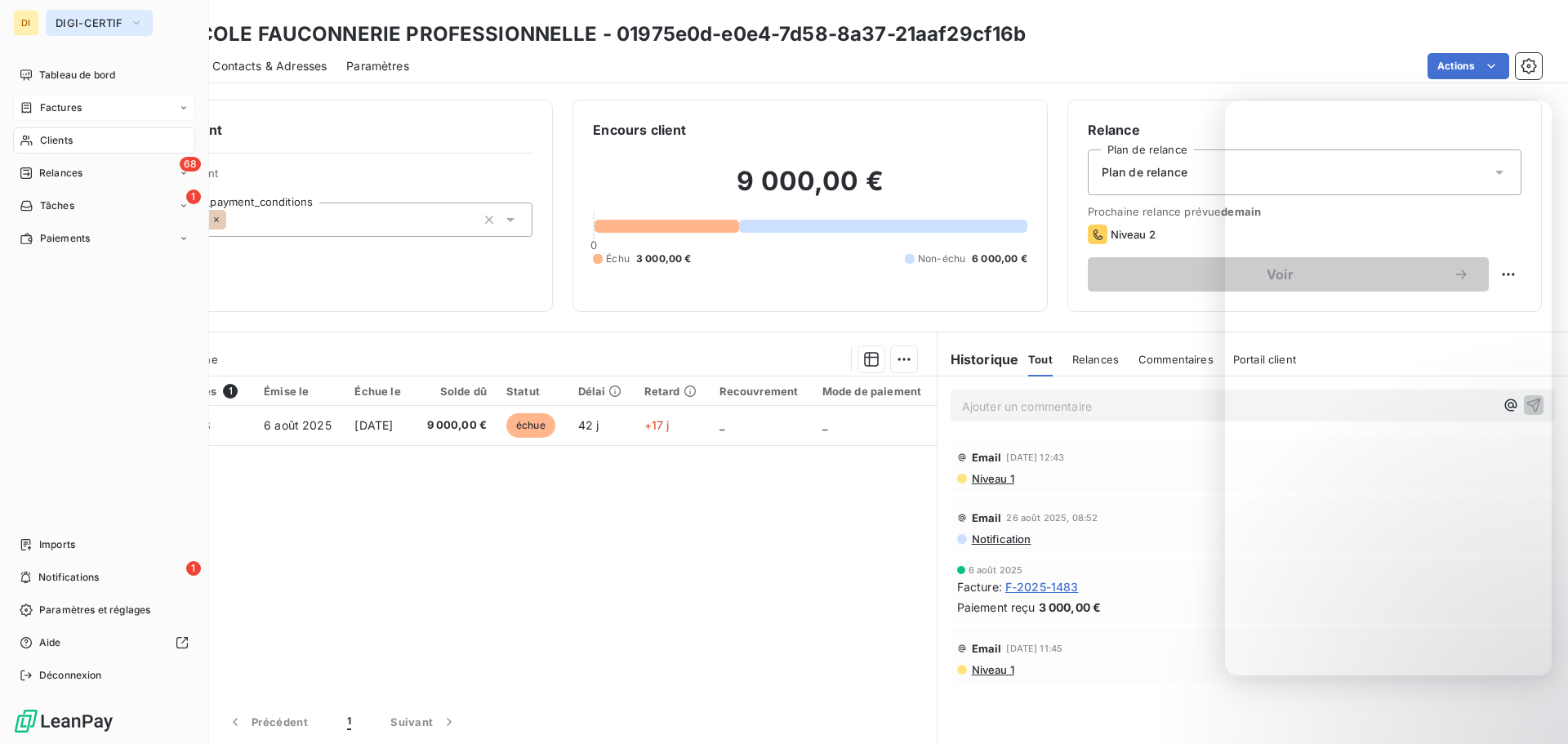
click at [71, 30] on button "DIGI-CERTIF" at bounding box center [98, 23] width 107 height 27
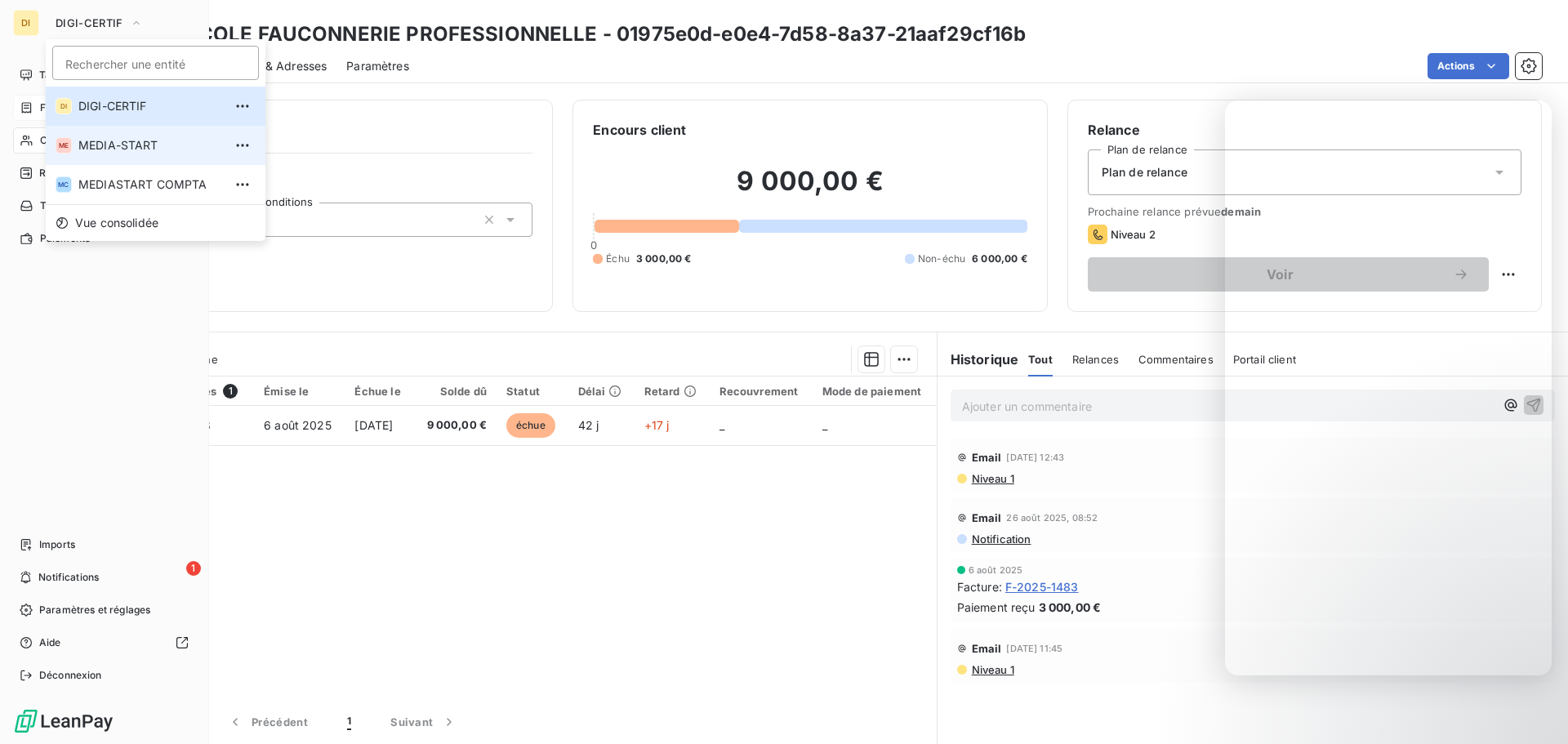
click at [98, 149] on span "MEDIA-START" at bounding box center [151, 145] width 145 height 17
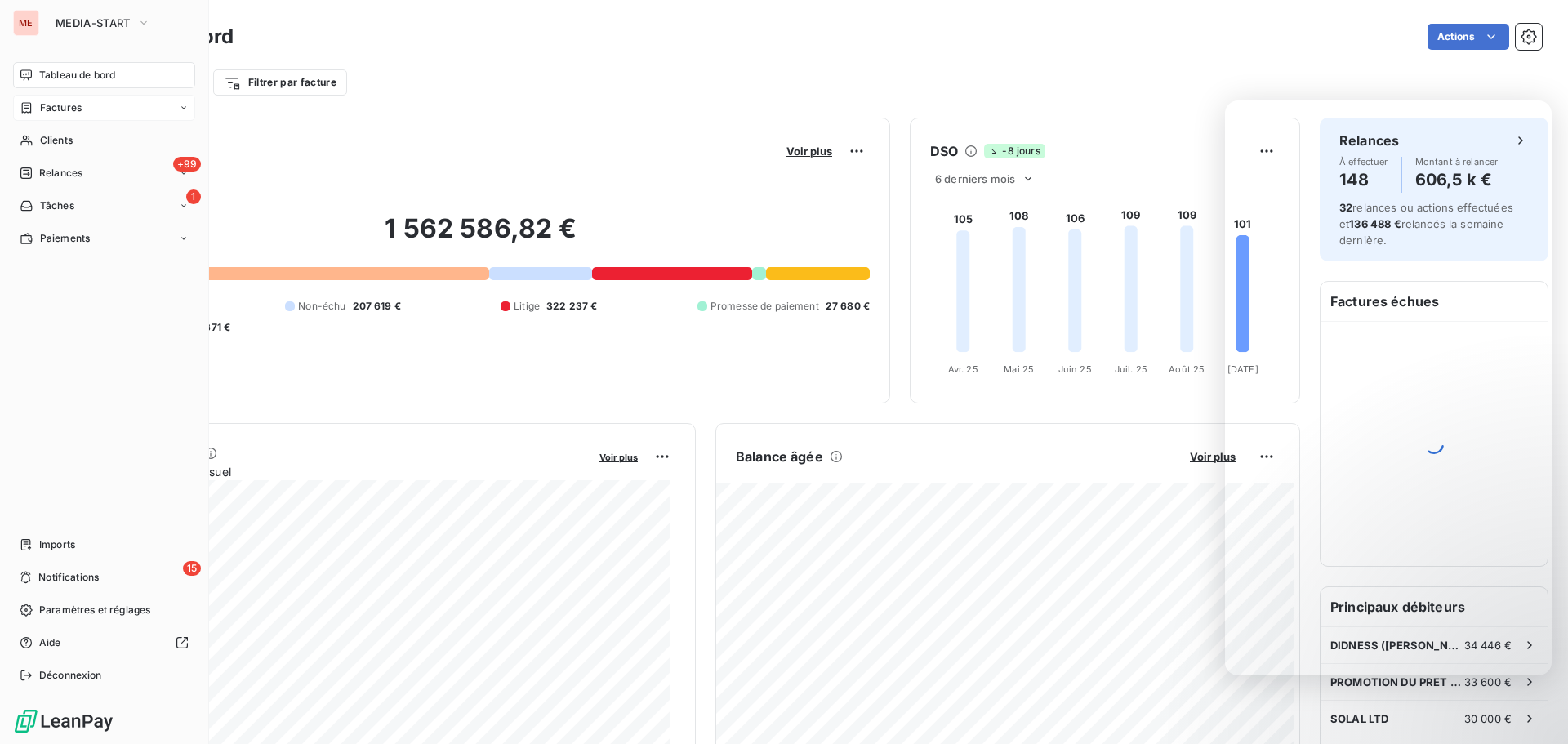
click at [52, 113] on span "Factures" at bounding box center [61, 107] width 41 height 15
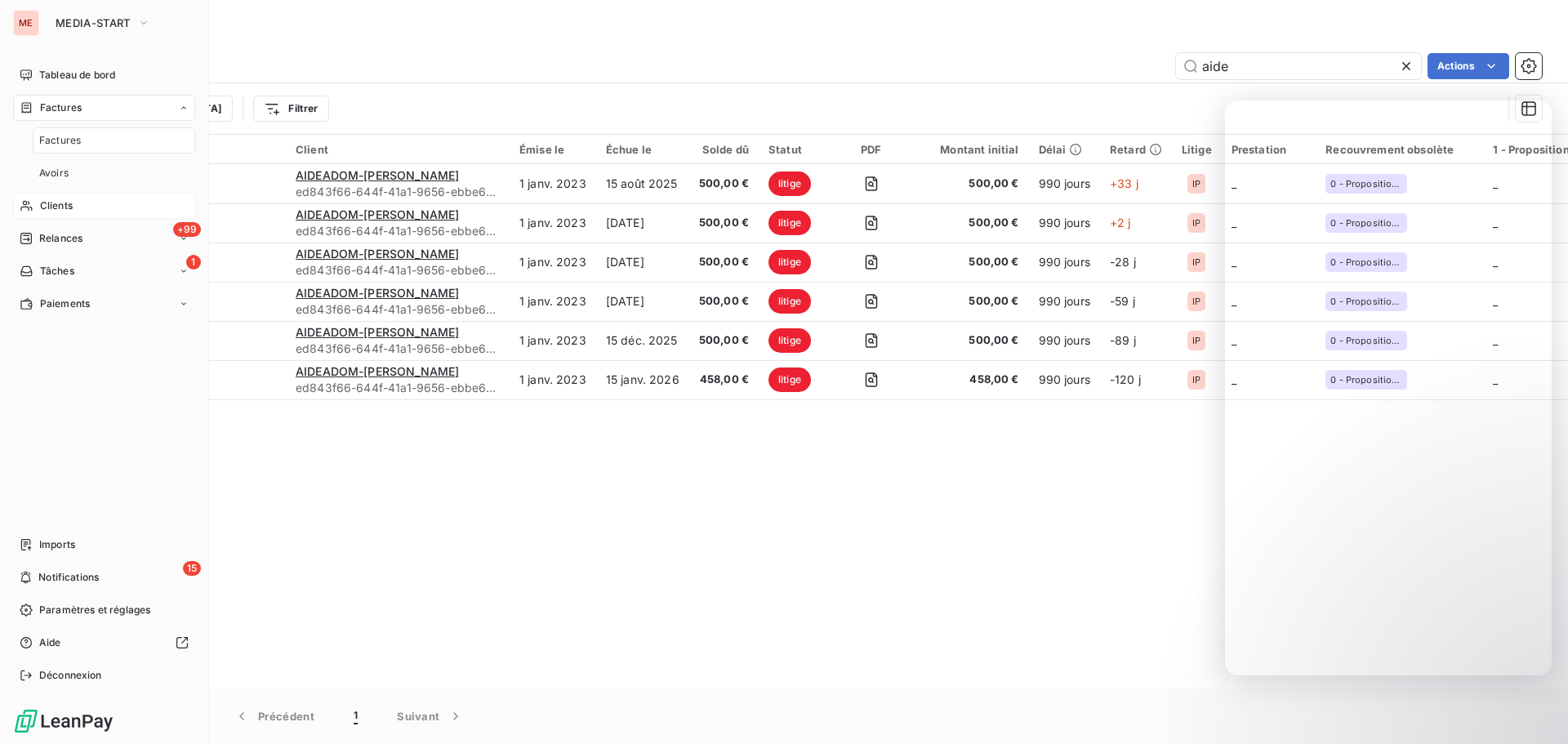
click at [60, 144] on span "Factures" at bounding box center [60, 140] width 41 height 15
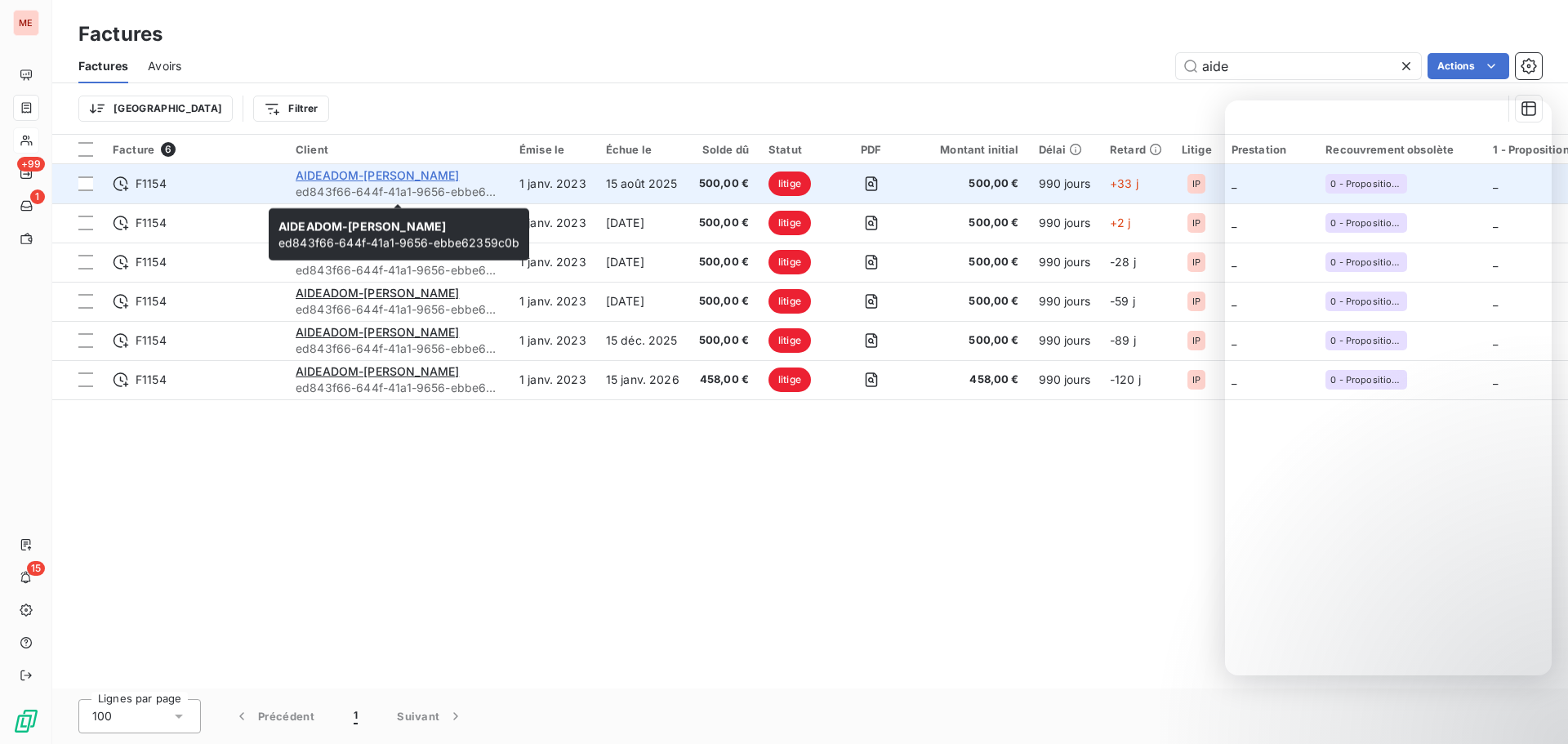
click at [320, 172] on span "AIDEADOM-[PERSON_NAME]" at bounding box center [377, 175] width 163 height 14
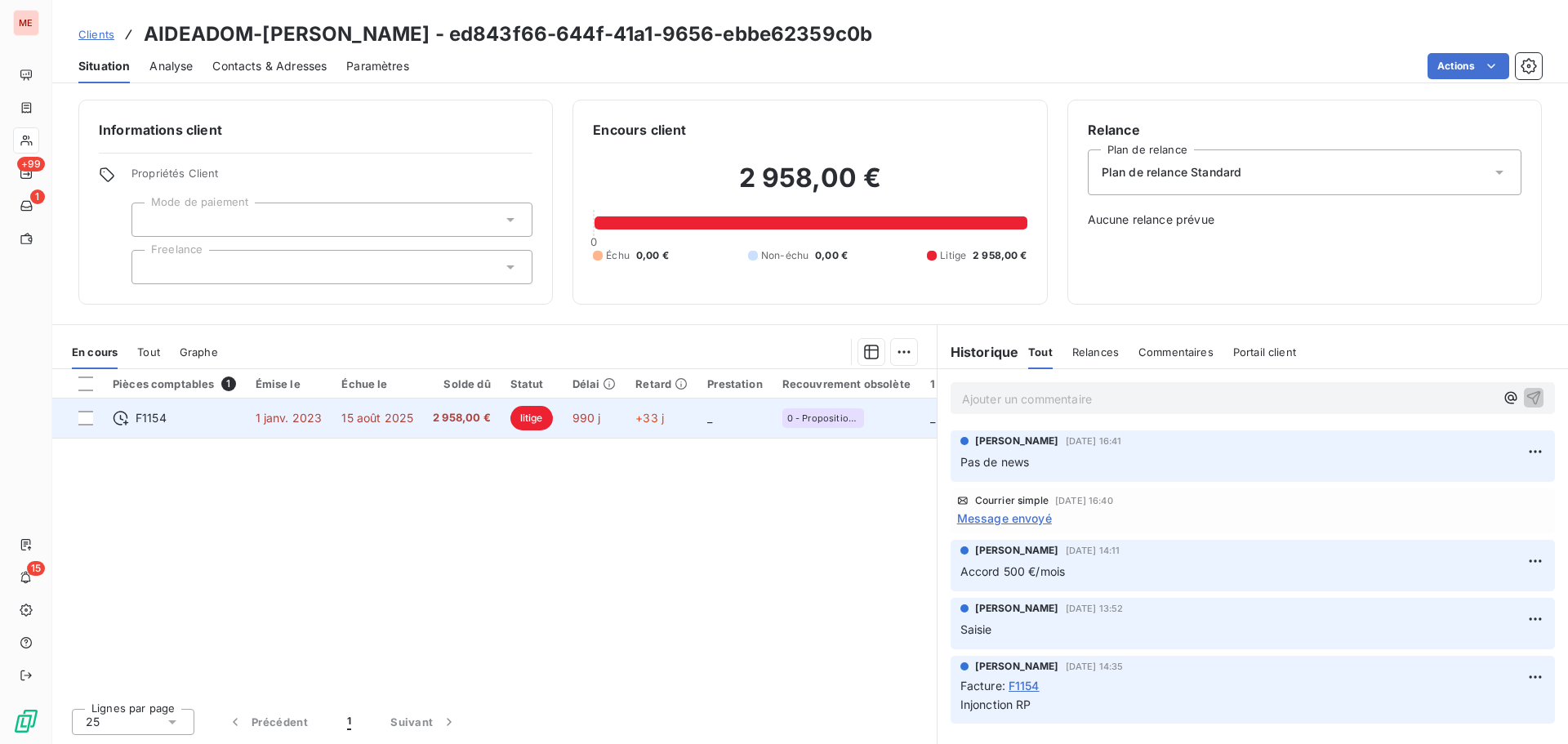
click at [283, 415] on span "1 janv. 2023" at bounding box center [289, 417] width 67 height 14
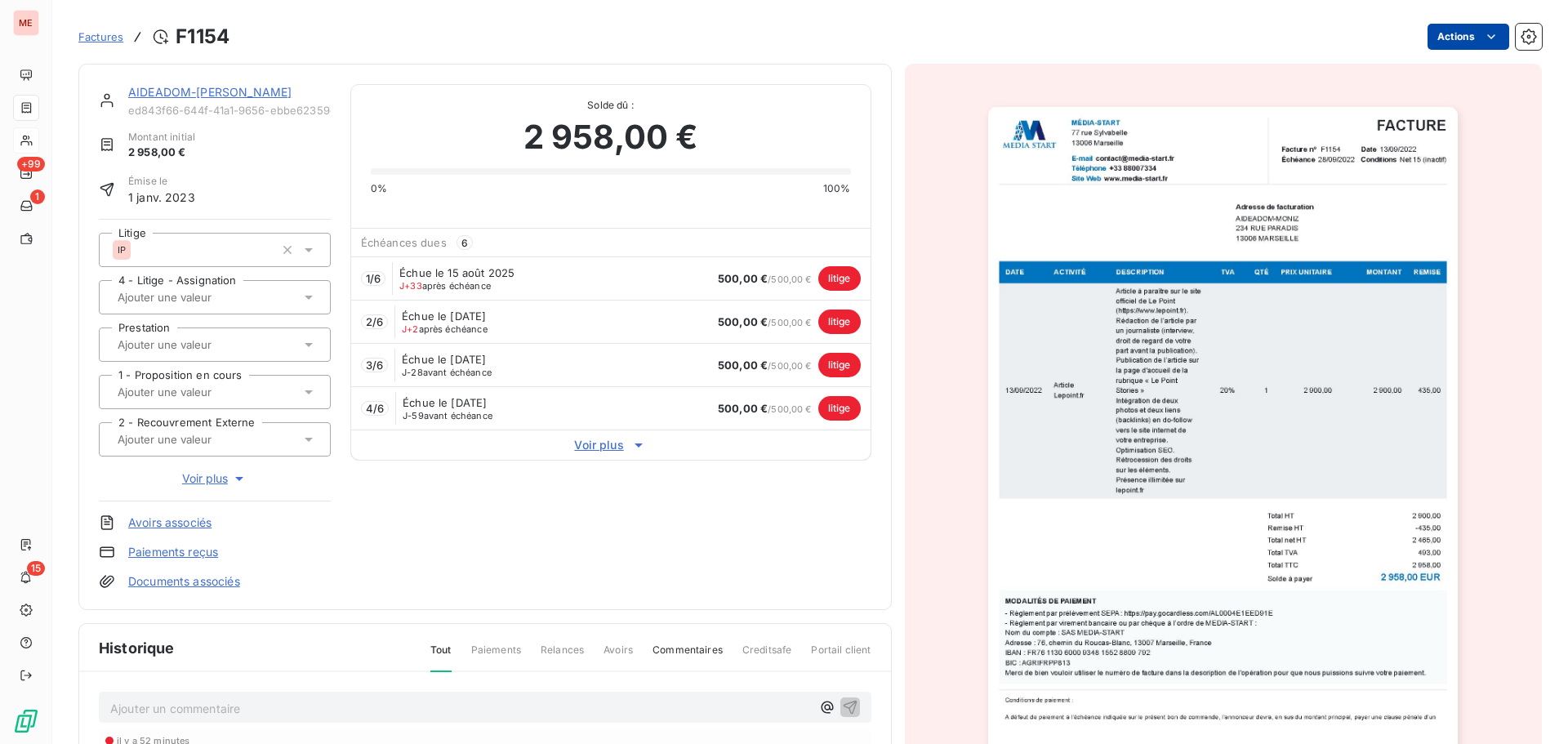
click at [1442, 39] on html "ME +99 1 15 Factures F1154 Actions AIDEADOM-[PERSON_NAME] ed843f66-644f-41a1-96…" at bounding box center [784, 372] width 1568 height 744
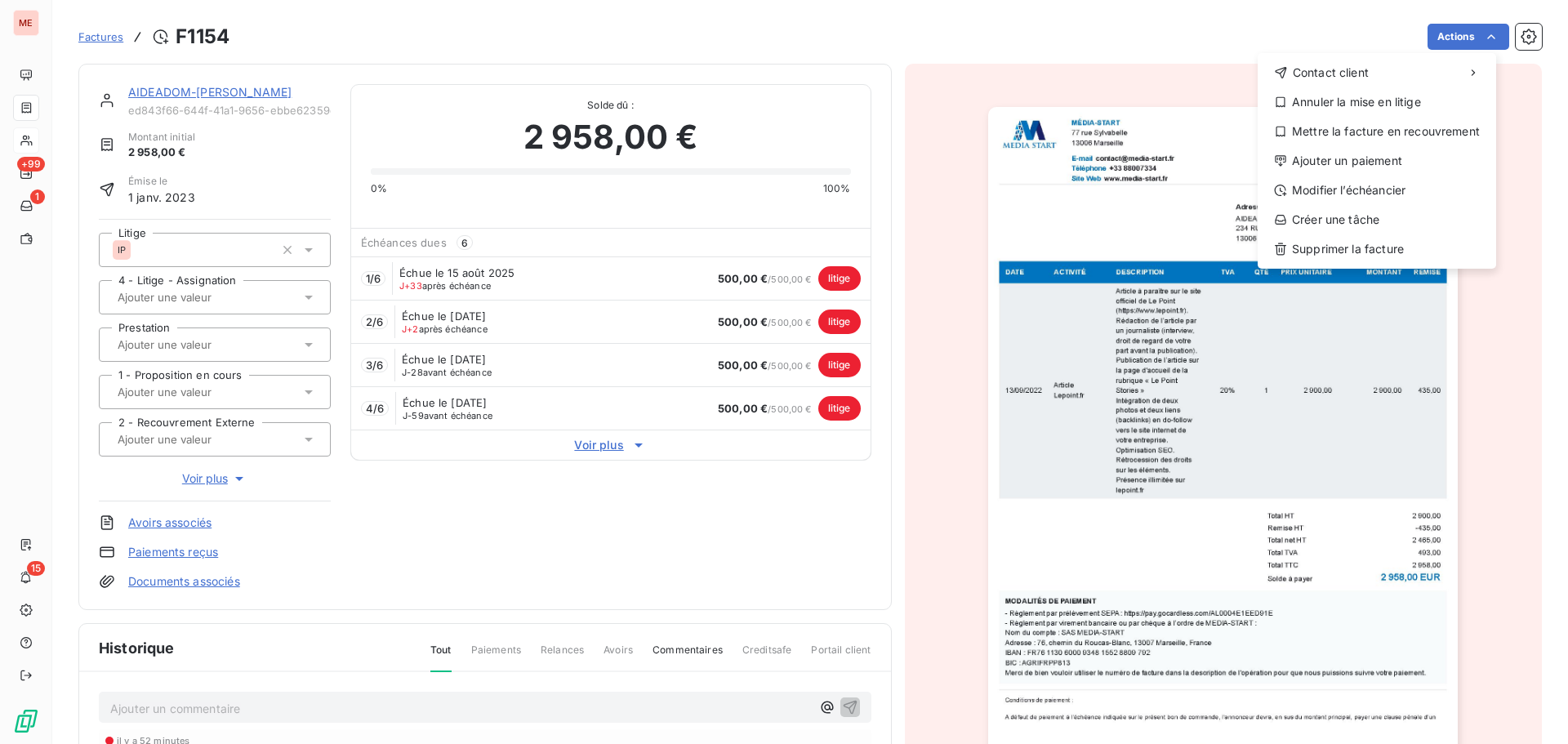
click at [1346, 37] on html "ME +99 1 15 Factures F1154 Actions Contact client Annuler la mise en litige Met…" at bounding box center [784, 372] width 1568 height 744
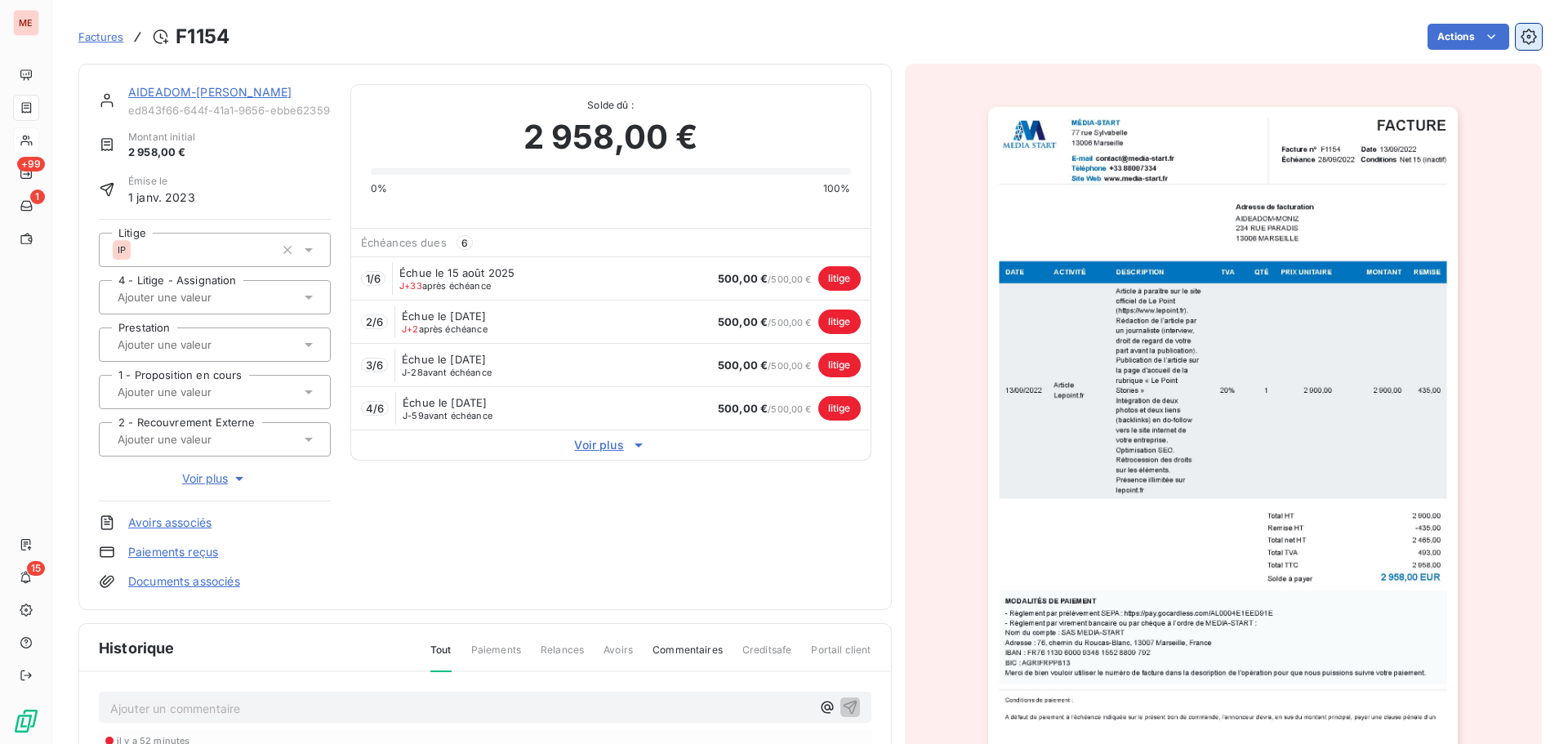
click at [1521, 32] on icon "button" at bounding box center [1529, 36] width 17 height 17
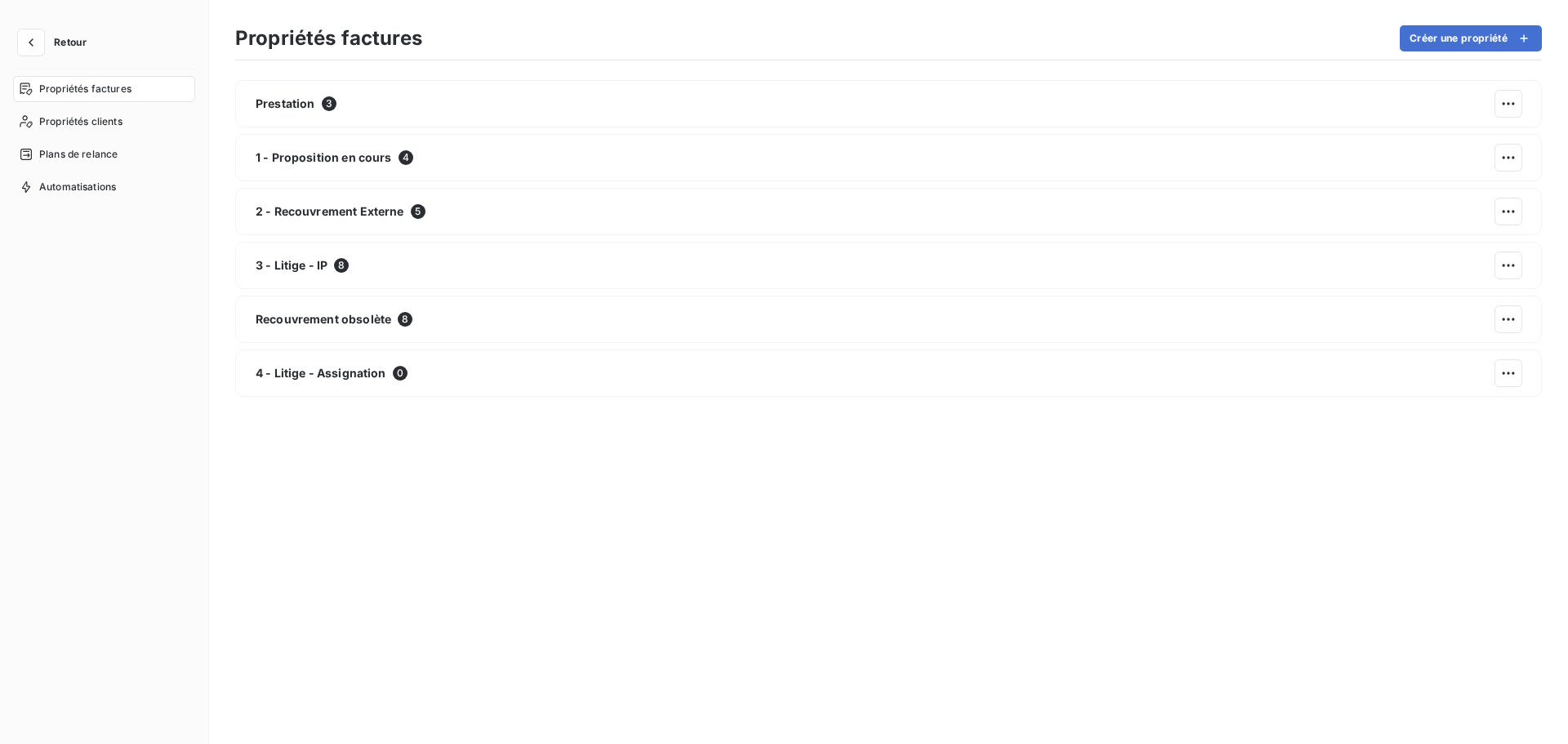
click at [44, 47] on button "Retour" at bounding box center [56, 42] width 87 height 27
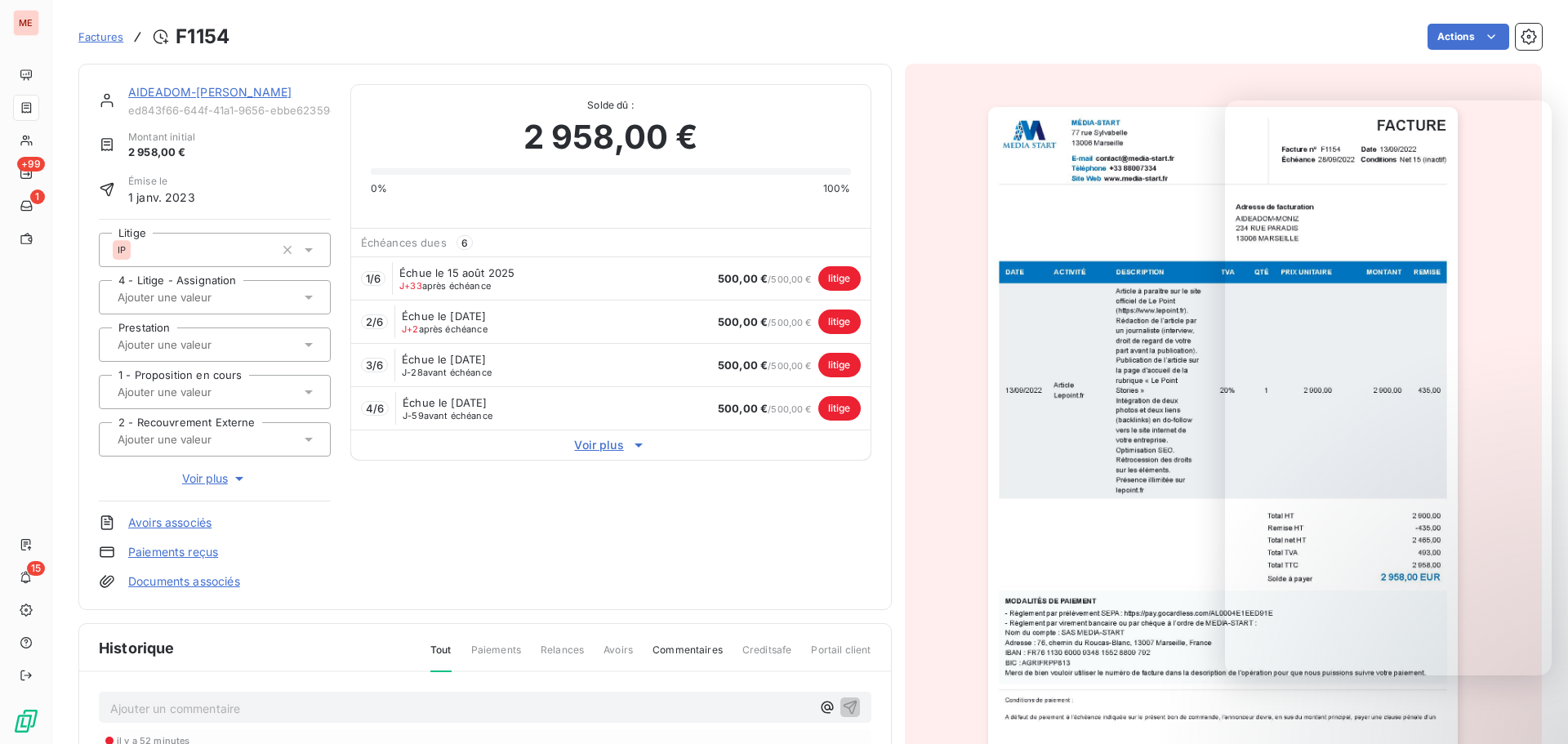
click at [226, 481] on span "Voir plus" at bounding box center [215, 478] width 65 height 17
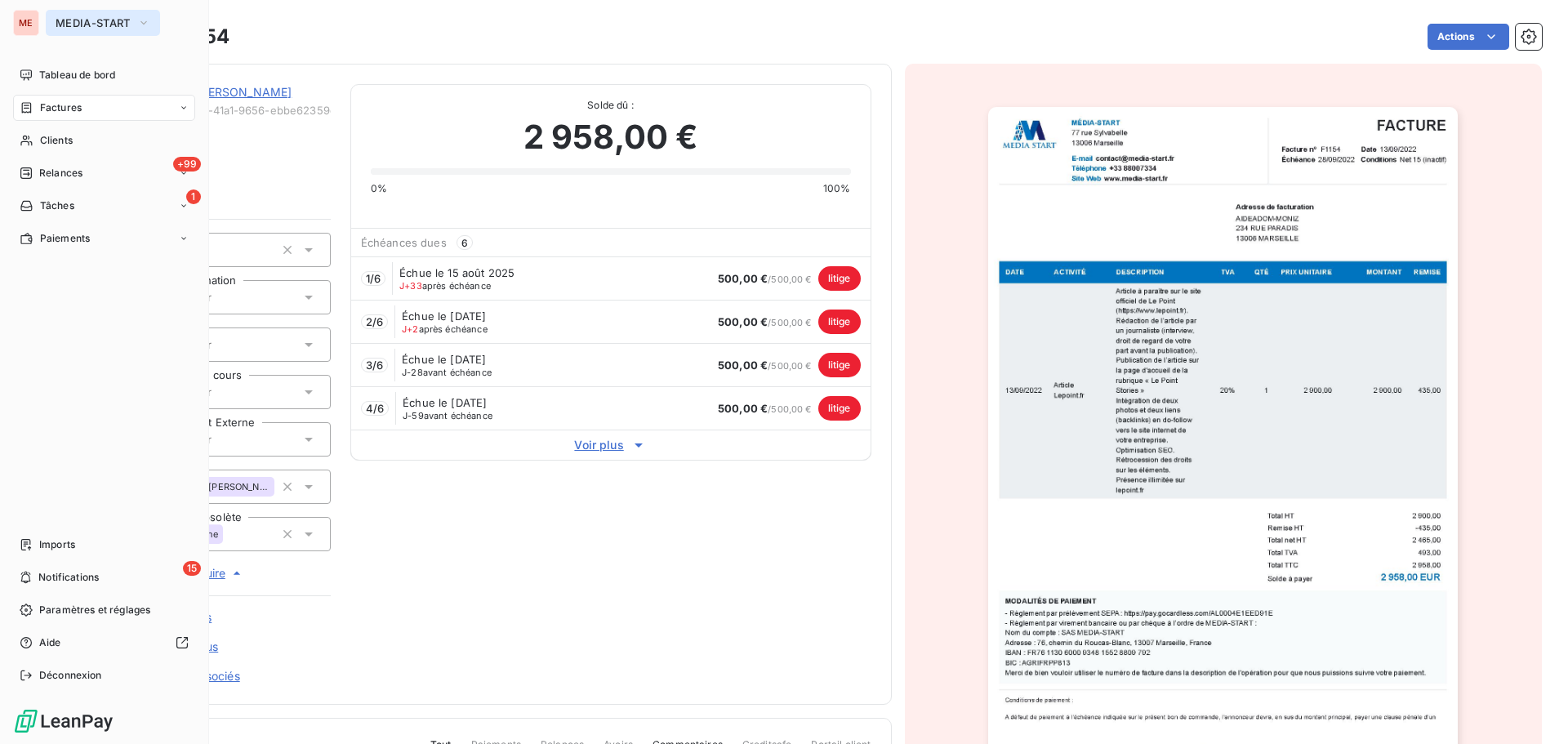
click at [84, 24] on span "MEDIA-START" at bounding box center [93, 23] width 75 height 13
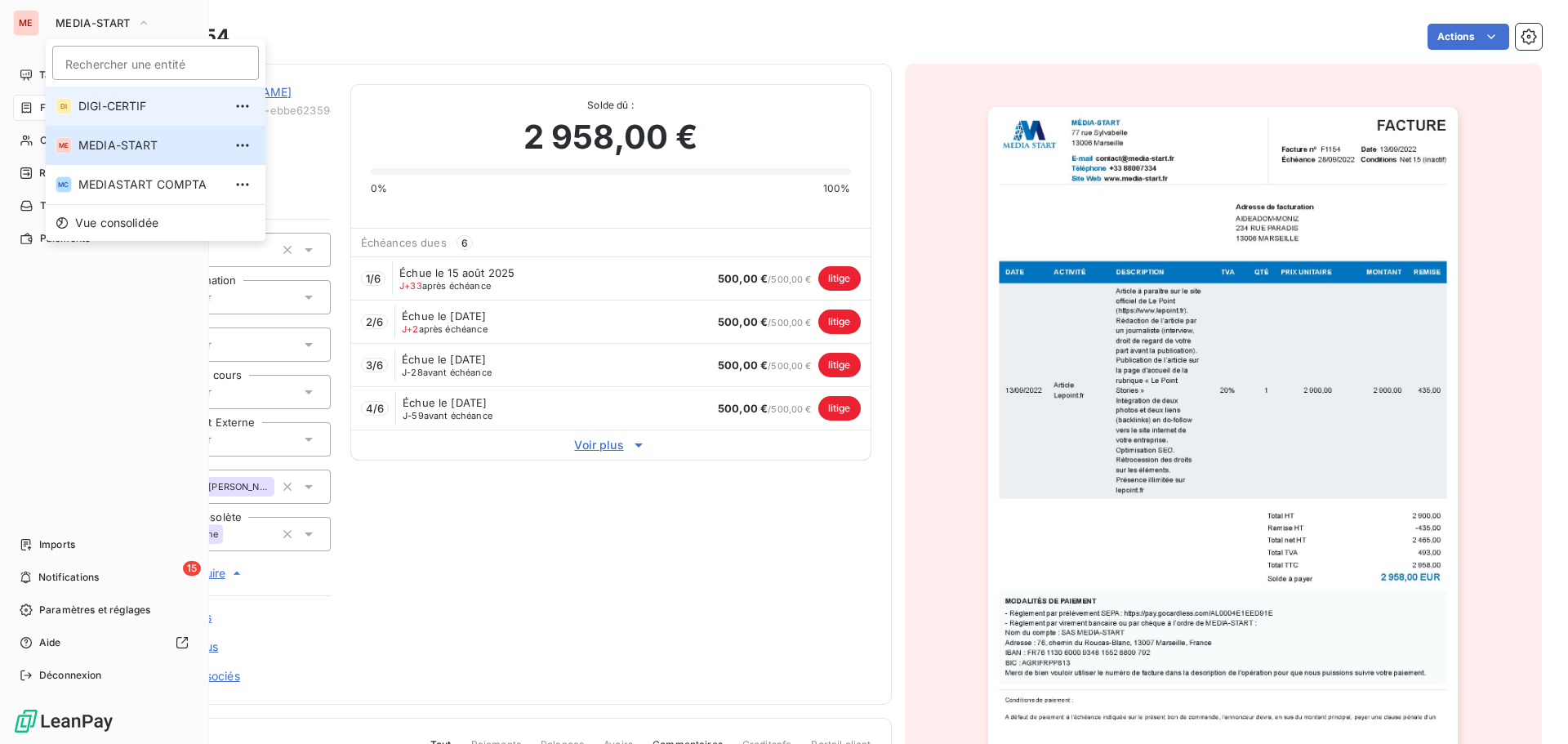
click at [97, 98] on span "DIGI-CERTIF" at bounding box center [151, 106] width 145 height 17
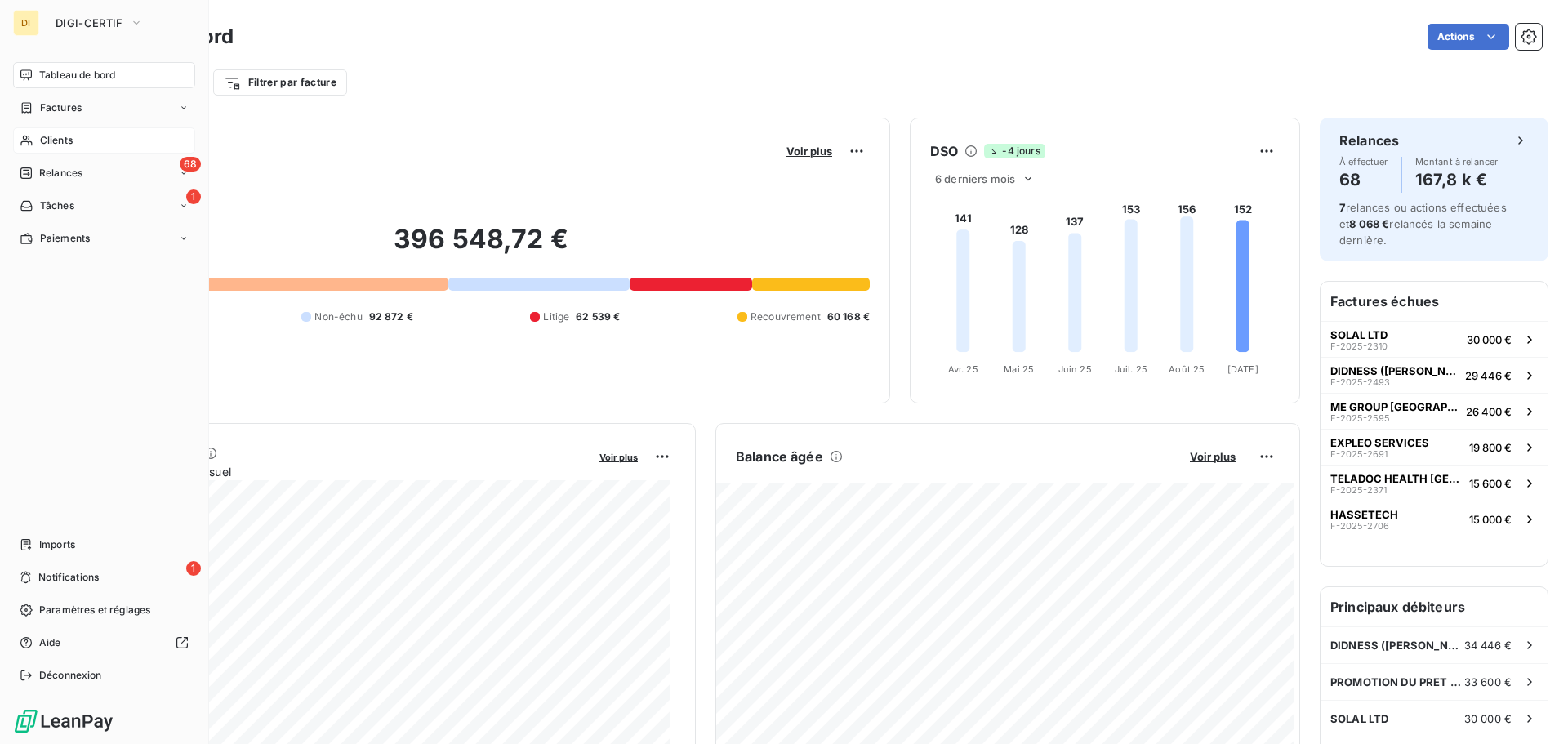
click at [57, 138] on span "Clients" at bounding box center [56, 140] width 32 height 15
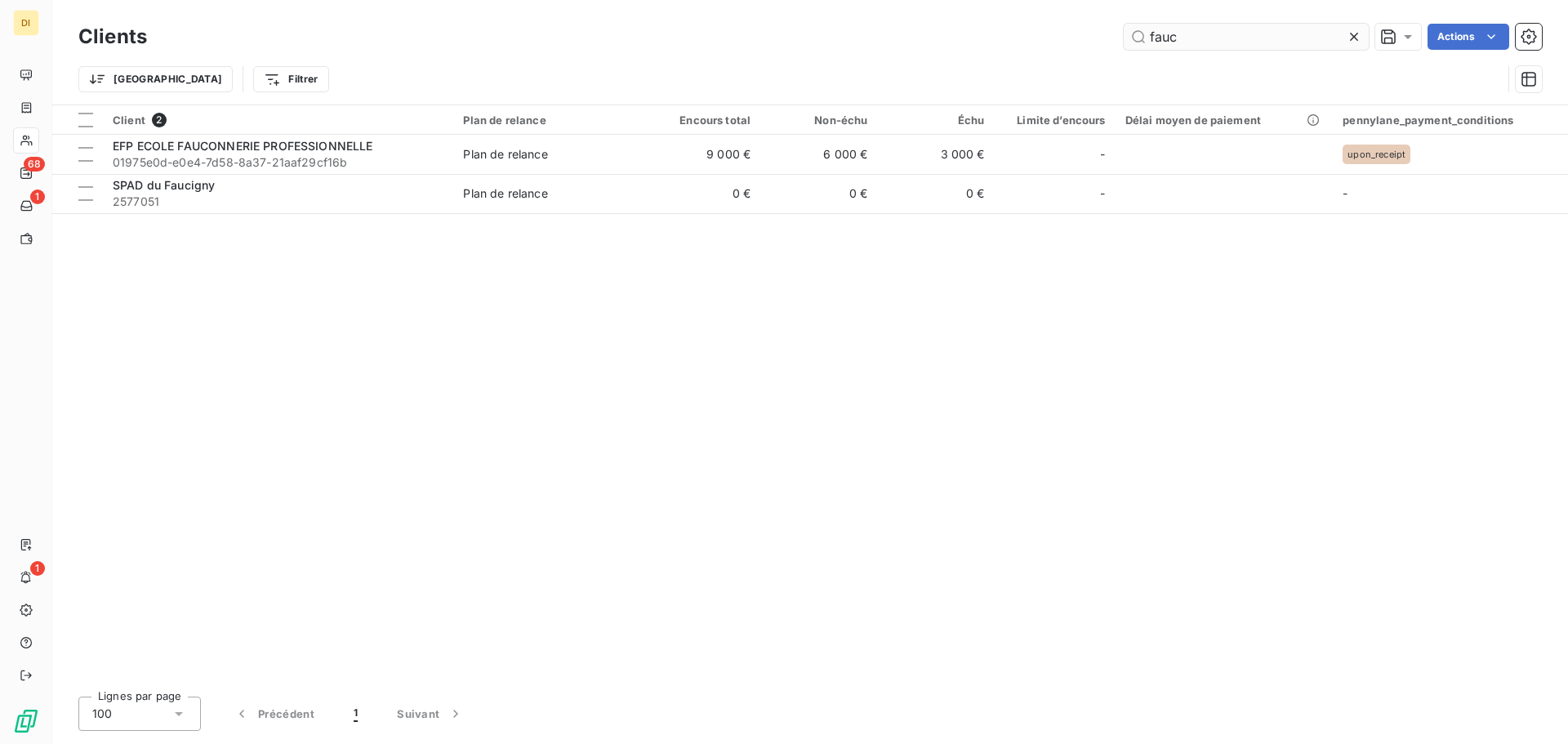
click at [1180, 30] on input "fauc" at bounding box center [1246, 36] width 245 height 27
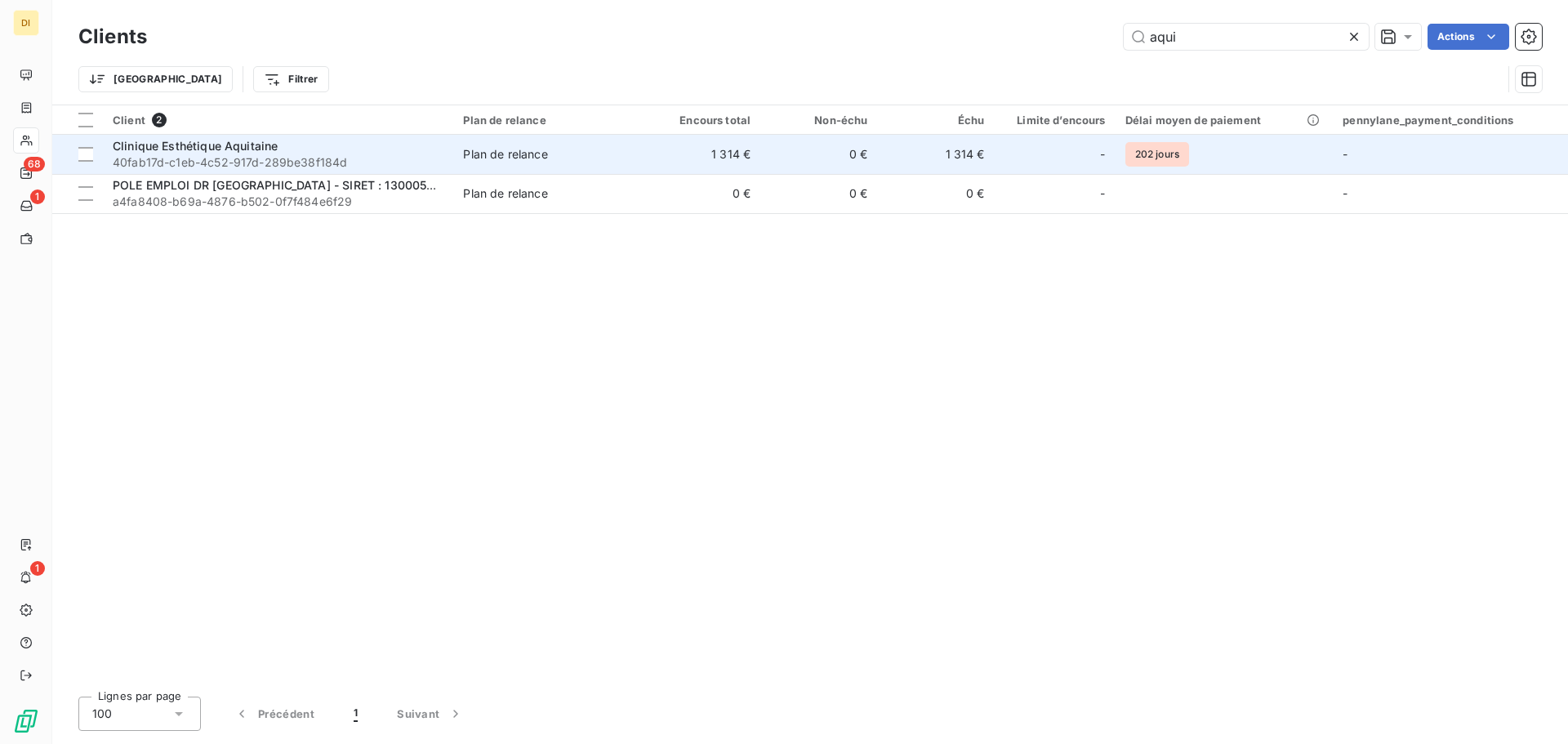
type input "aqui"
click at [271, 155] on span "40fab17d-c1eb-4c52-917d-289be38f184d" at bounding box center [279, 162] width 331 height 17
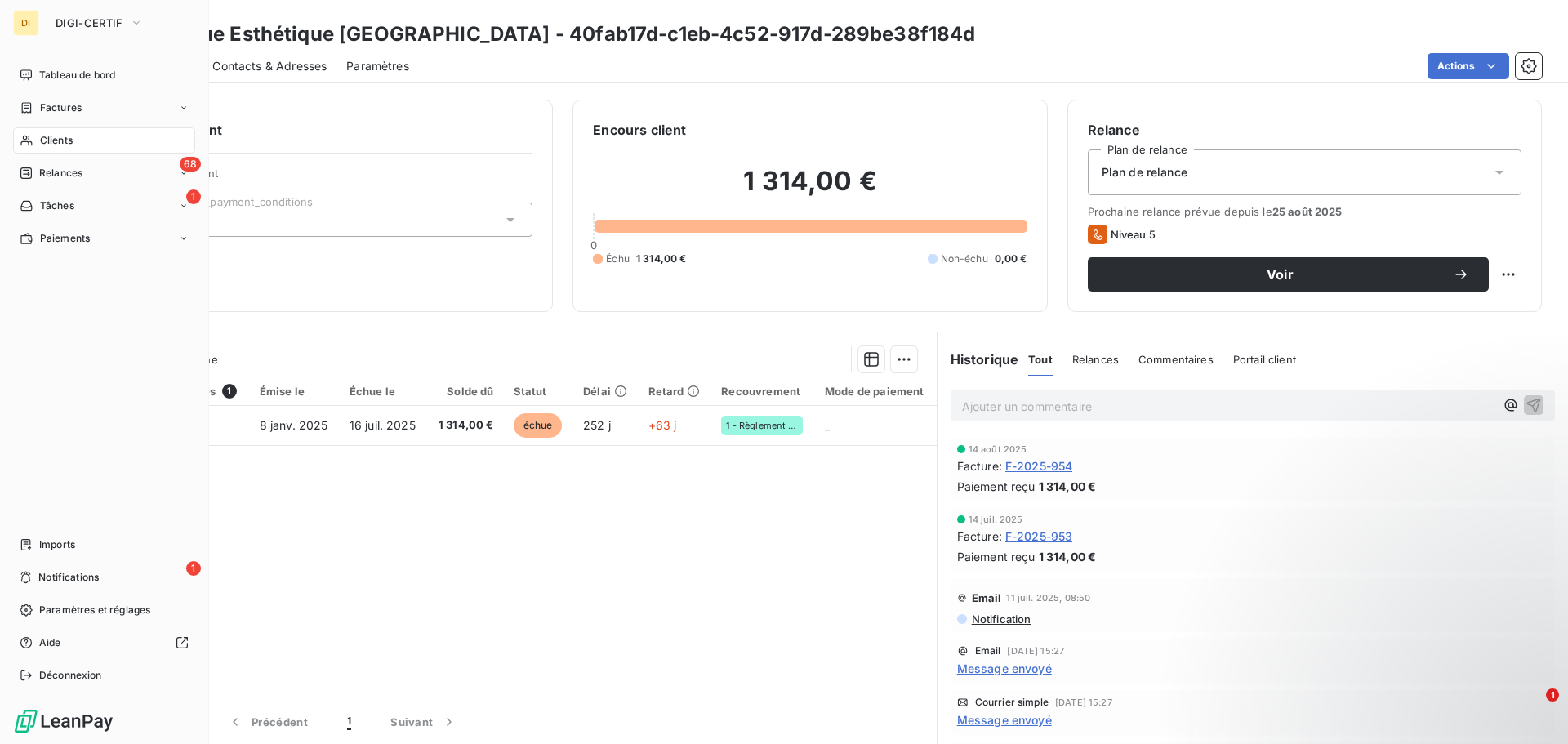
click at [36, 142] on div "Clients" at bounding box center [103, 140] width 182 height 27
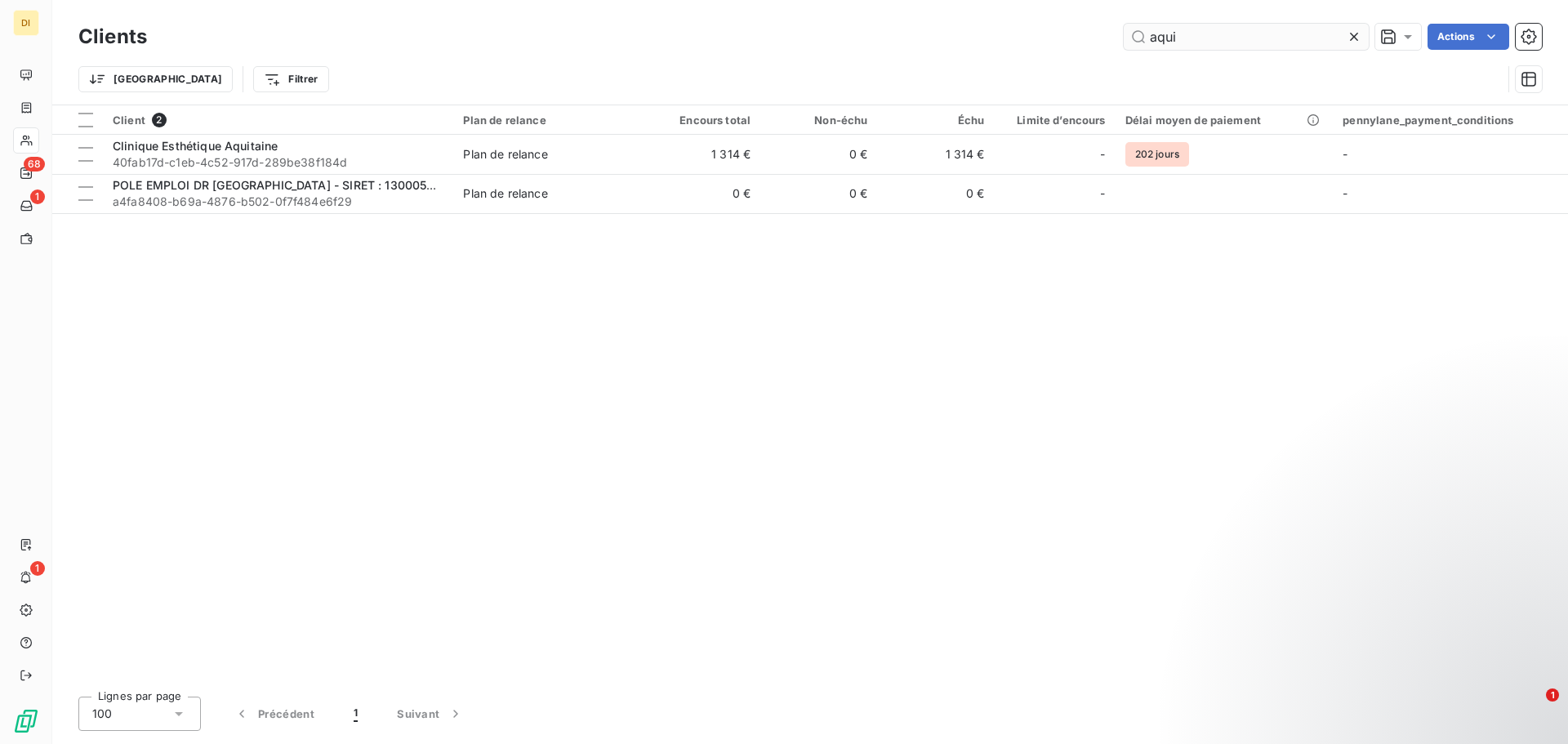
click at [1169, 40] on input "aqui" at bounding box center [1246, 36] width 245 height 27
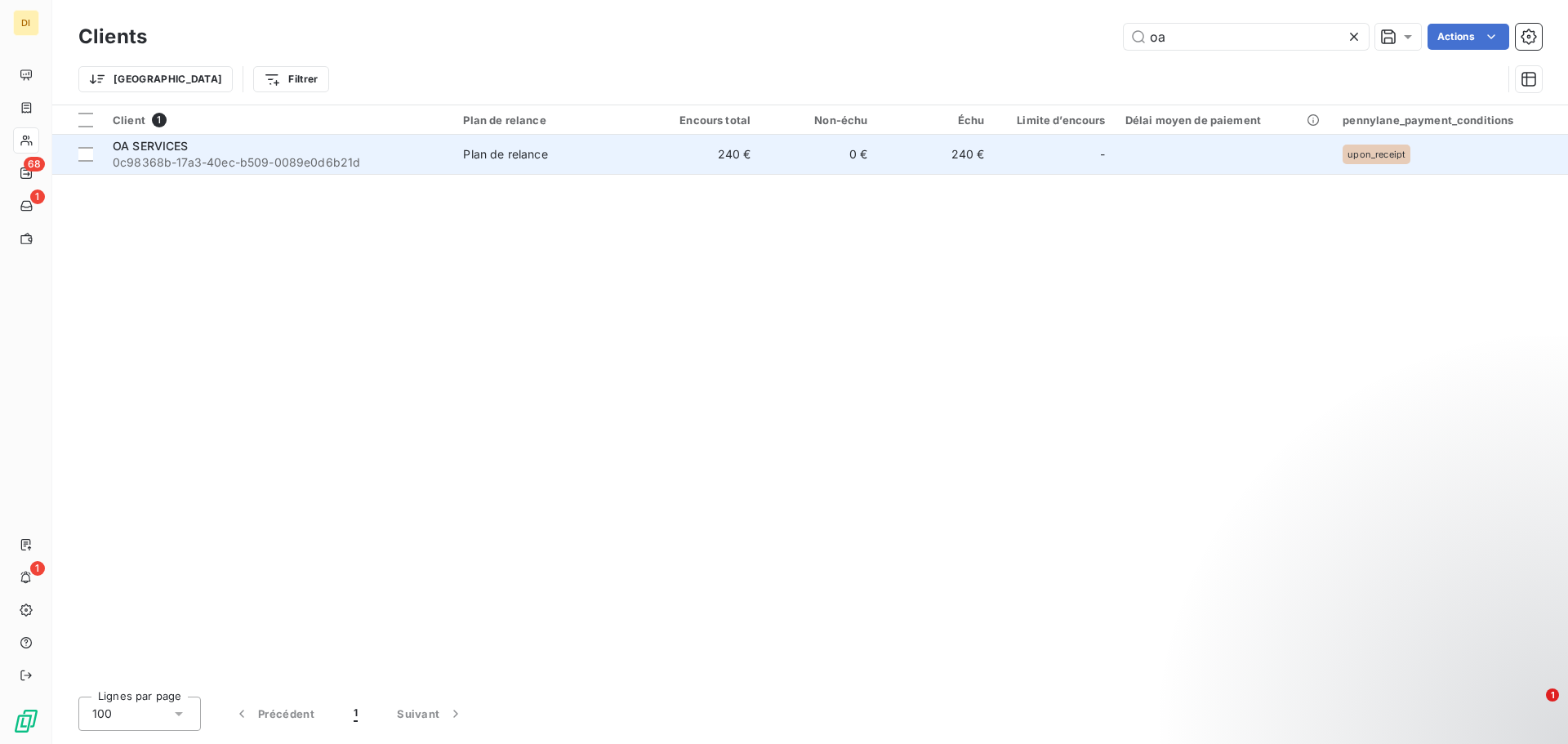
type input "oa"
click at [381, 147] on div "OA SERVICES" at bounding box center [279, 146] width 331 height 17
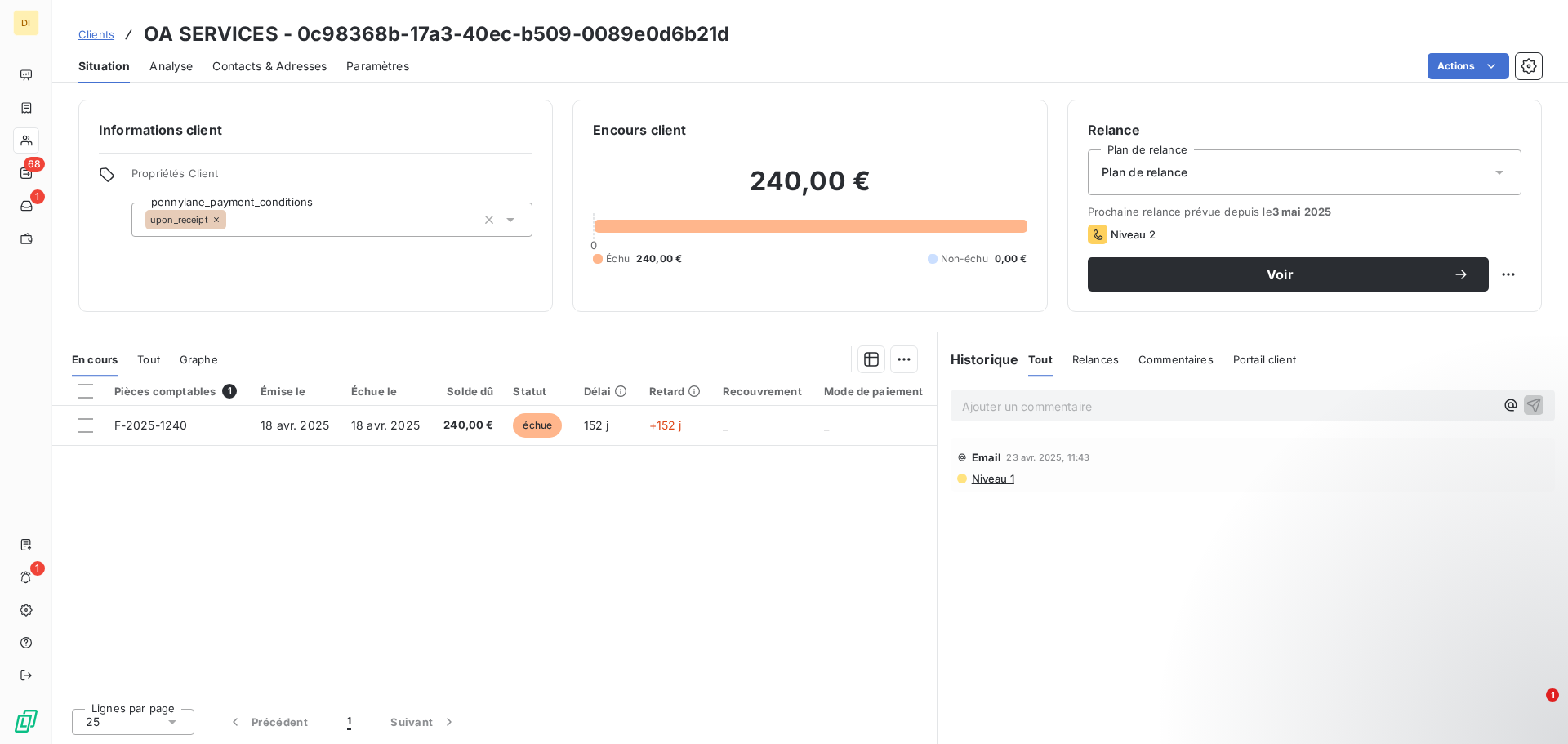
click at [242, 67] on span "Contacts & Adresses" at bounding box center [270, 66] width 114 height 17
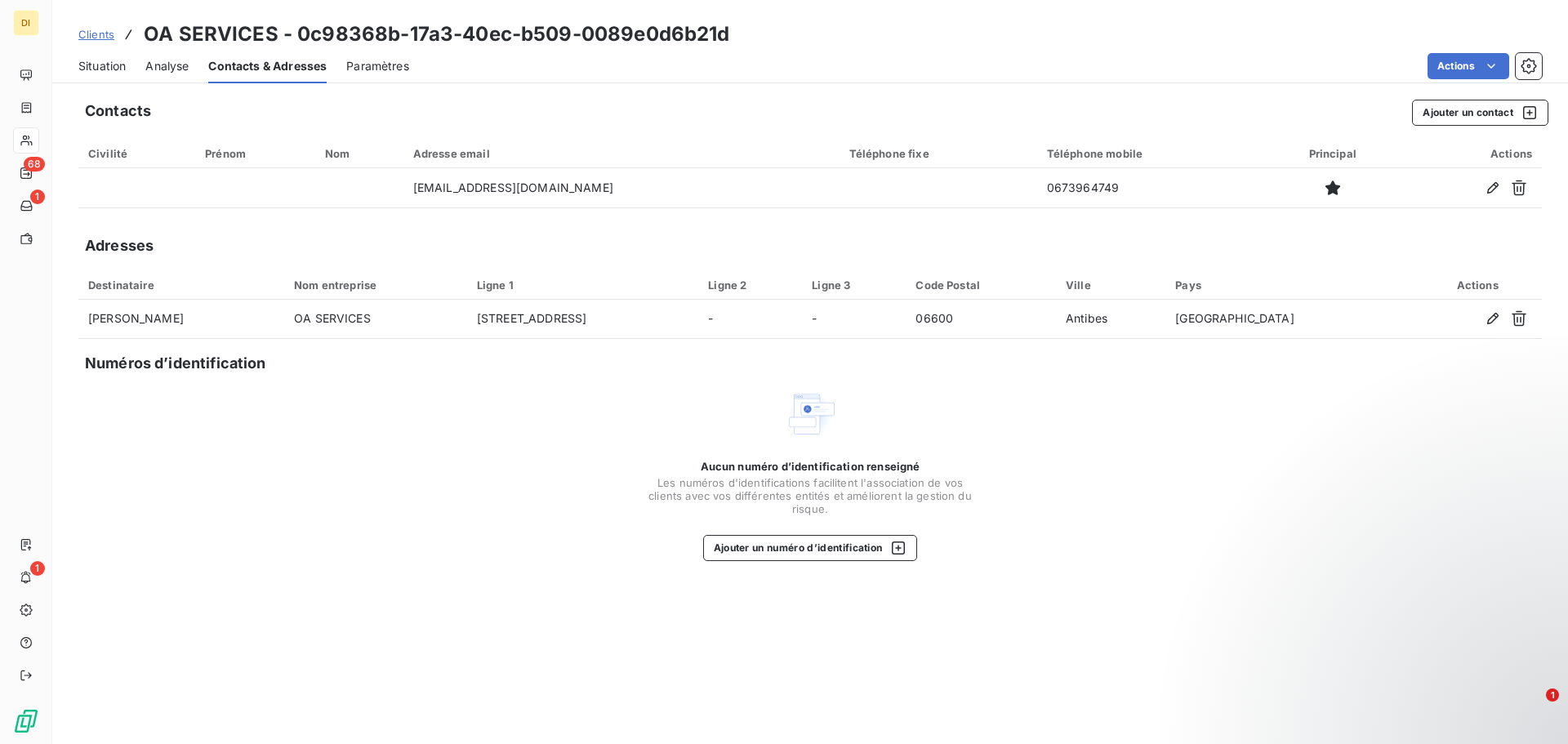
click at [101, 75] on div "Situation" at bounding box center [102, 66] width 47 height 34
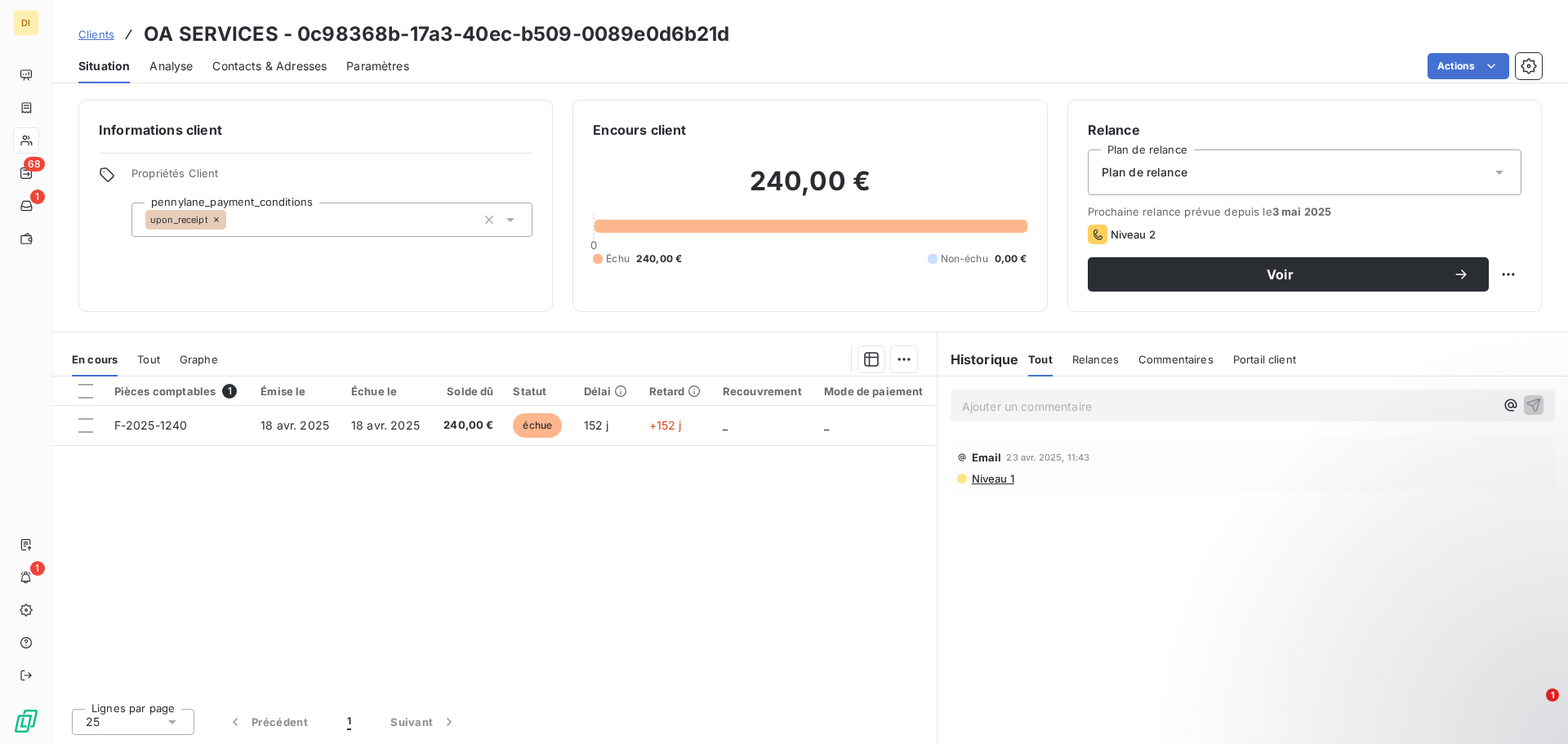
click at [164, 49] on div "Analyse" at bounding box center [171, 66] width 43 height 34
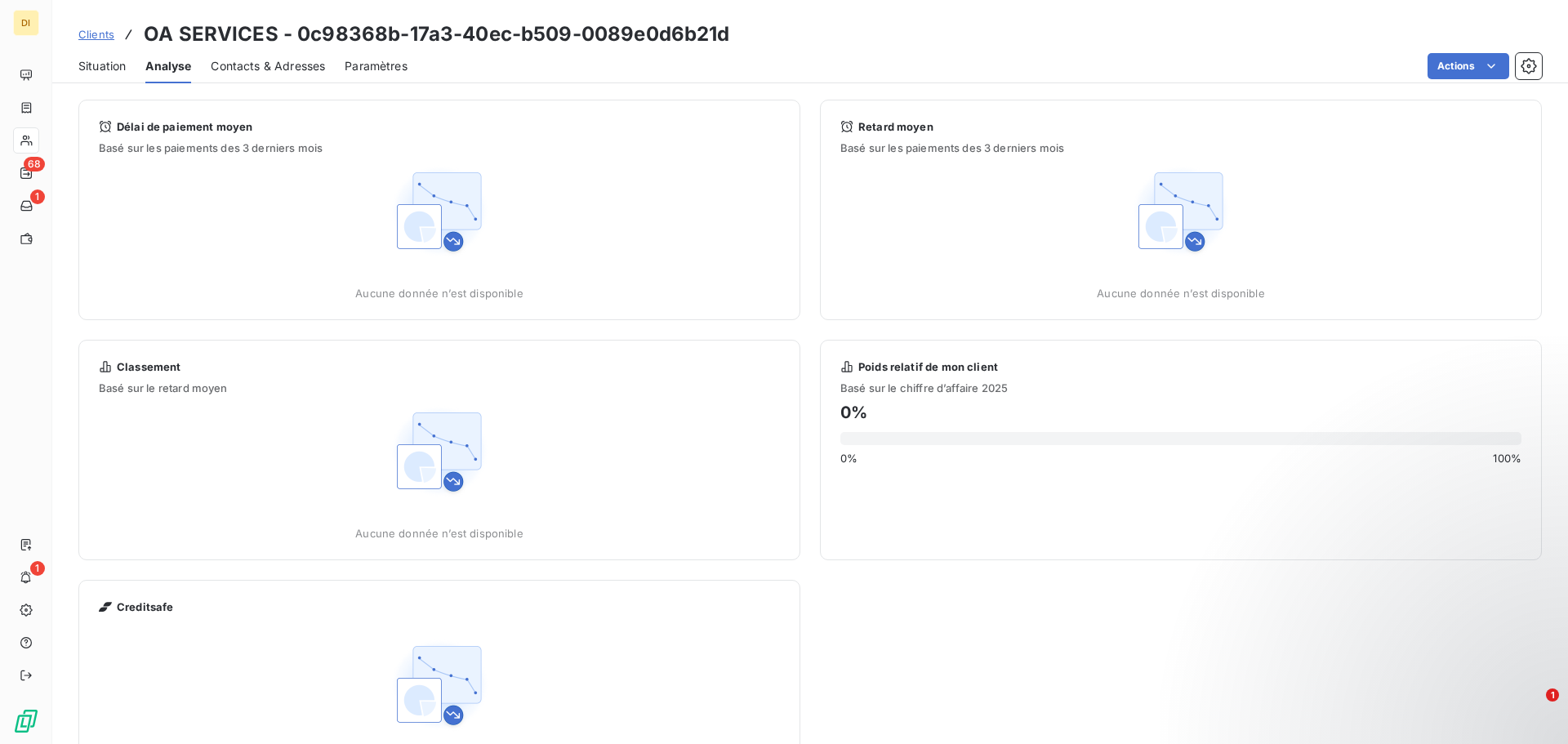
click at [248, 61] on span "Contacts & Adresses" at bounding box center [268, 66] width 114 height 17
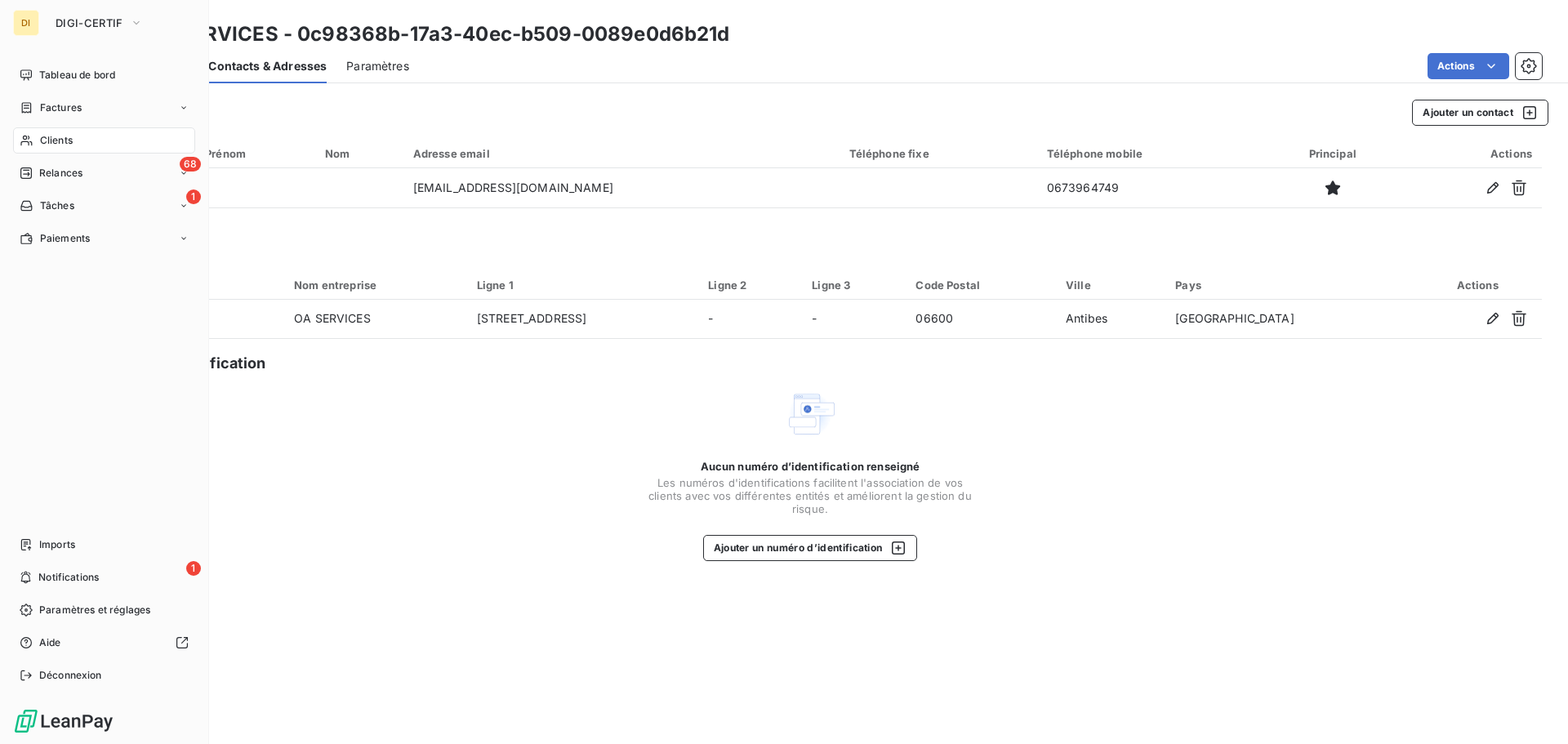
click at [48, 149] on div "Clients" at bounding box center [103, 140] width 182 height 27
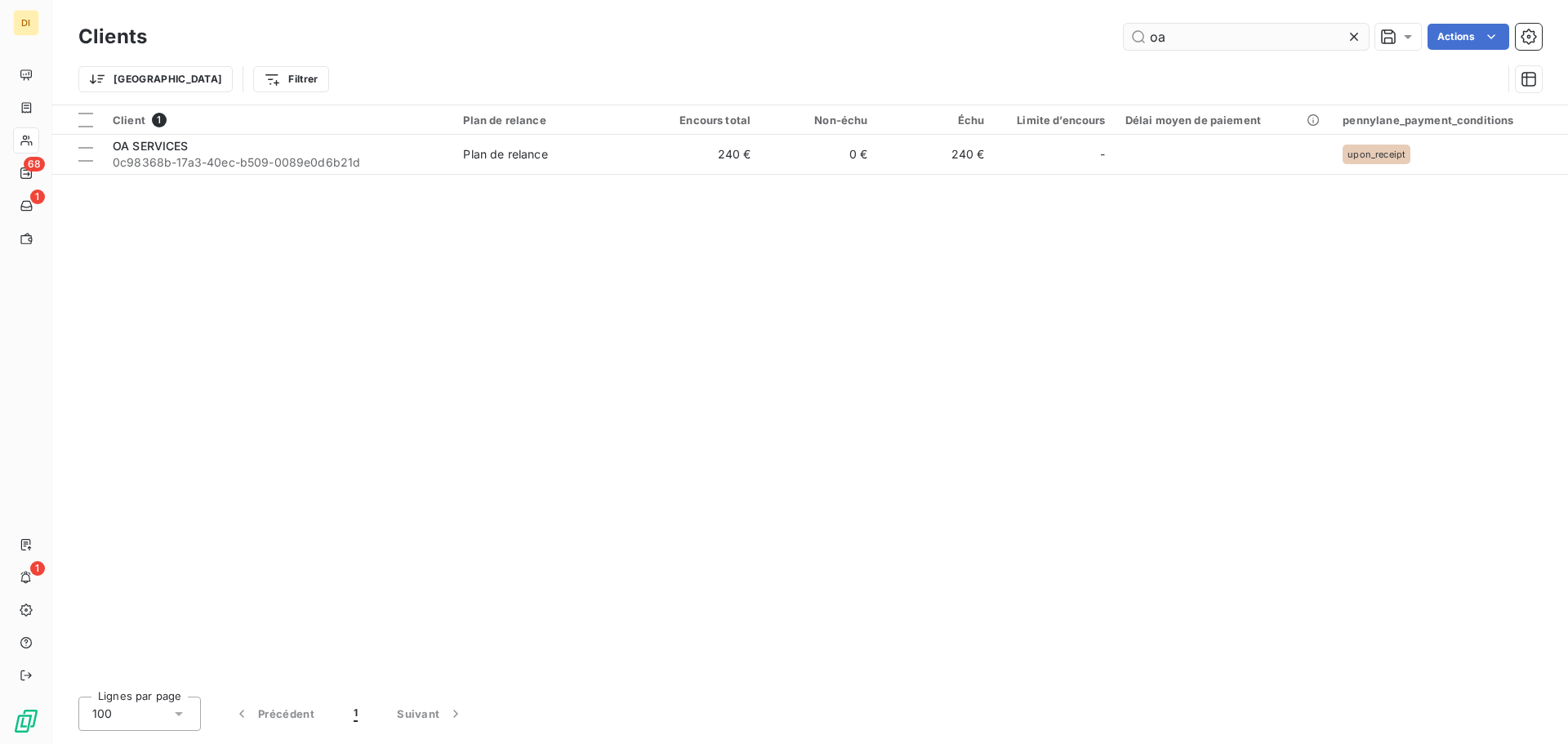
click at [1191, 36] on input "oa" at bounding box center [1246, 36] width 245 height 27
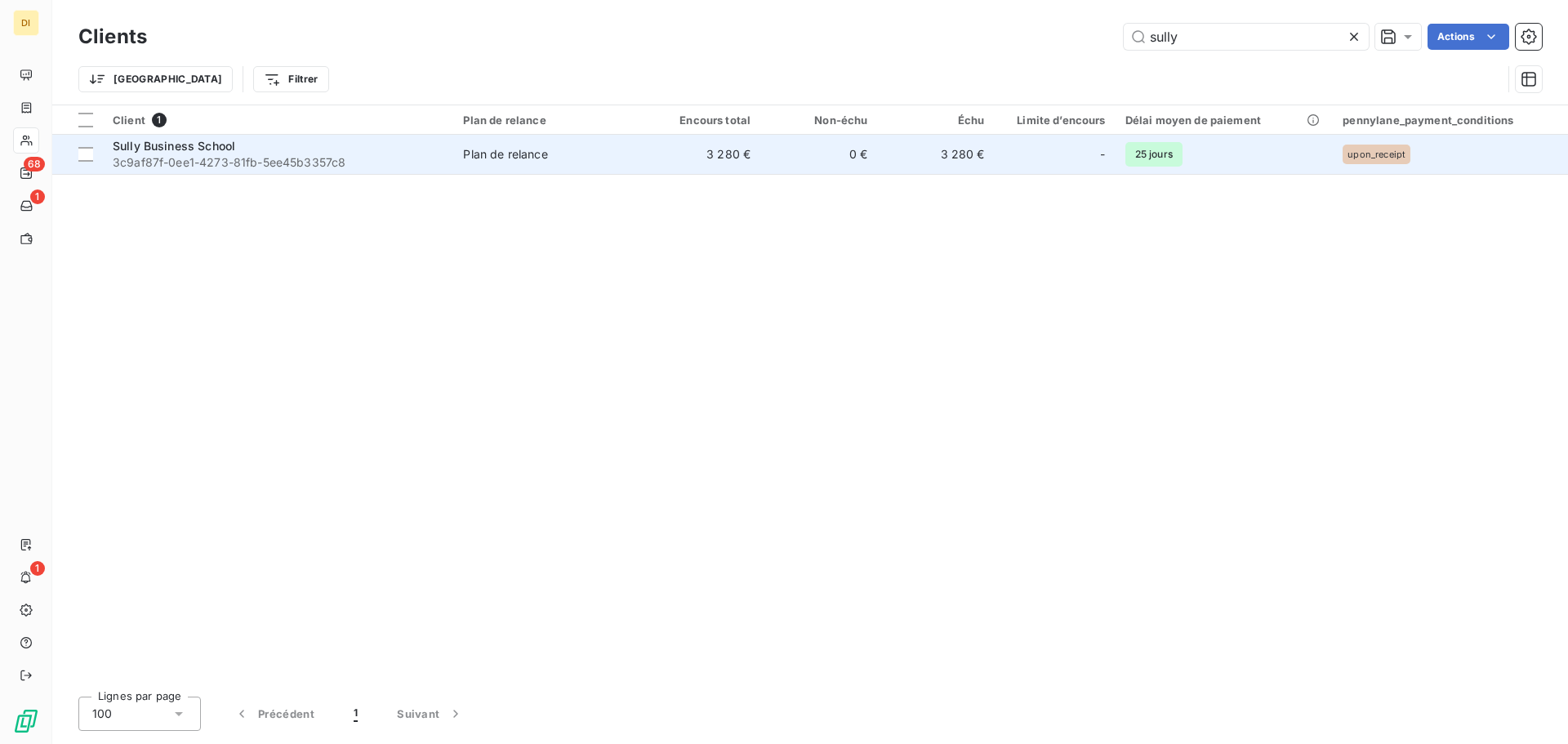
type input "sully"
click at [290, 155] on span "3c9af87f-0ee1-4273-81fb-5ee45b3357c8" at bounding box center [279, 162] width 331 height 17
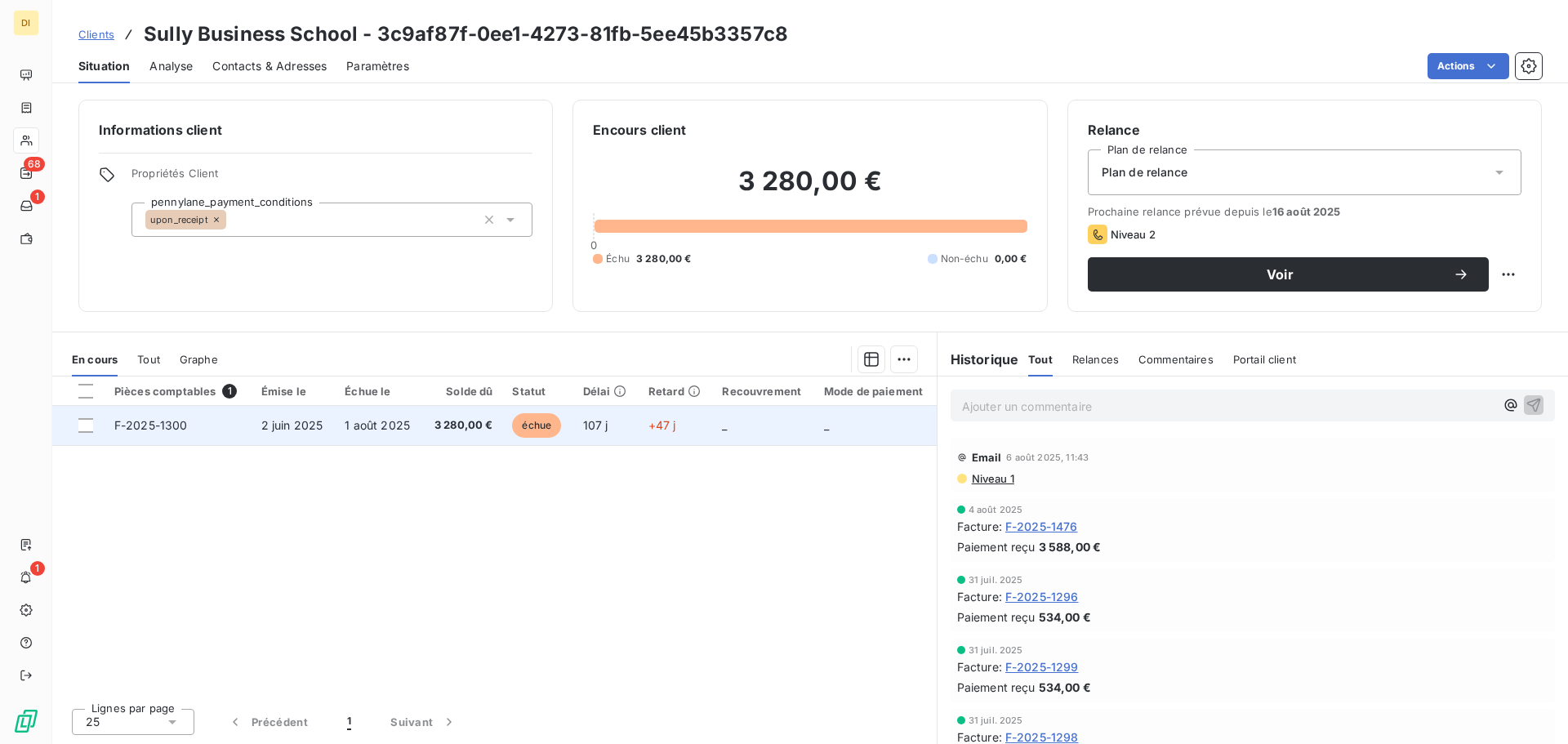
click at [386, 433] on td "1 août 2025" at bounding box center [378, 425] width 88 height 39
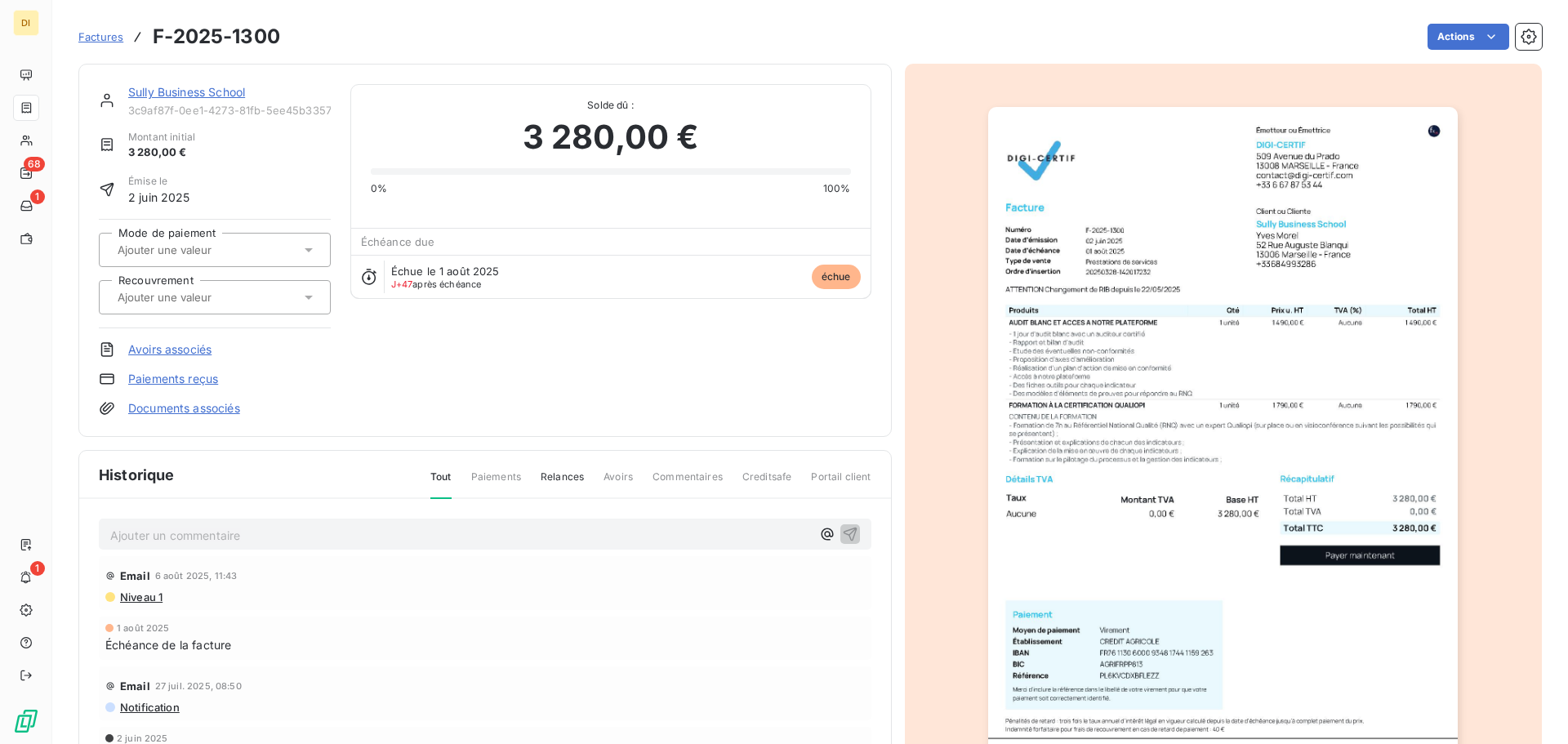
click at [216, 93] on link "Sully Business School" at bounding box center [186, 92] width 117 height 14
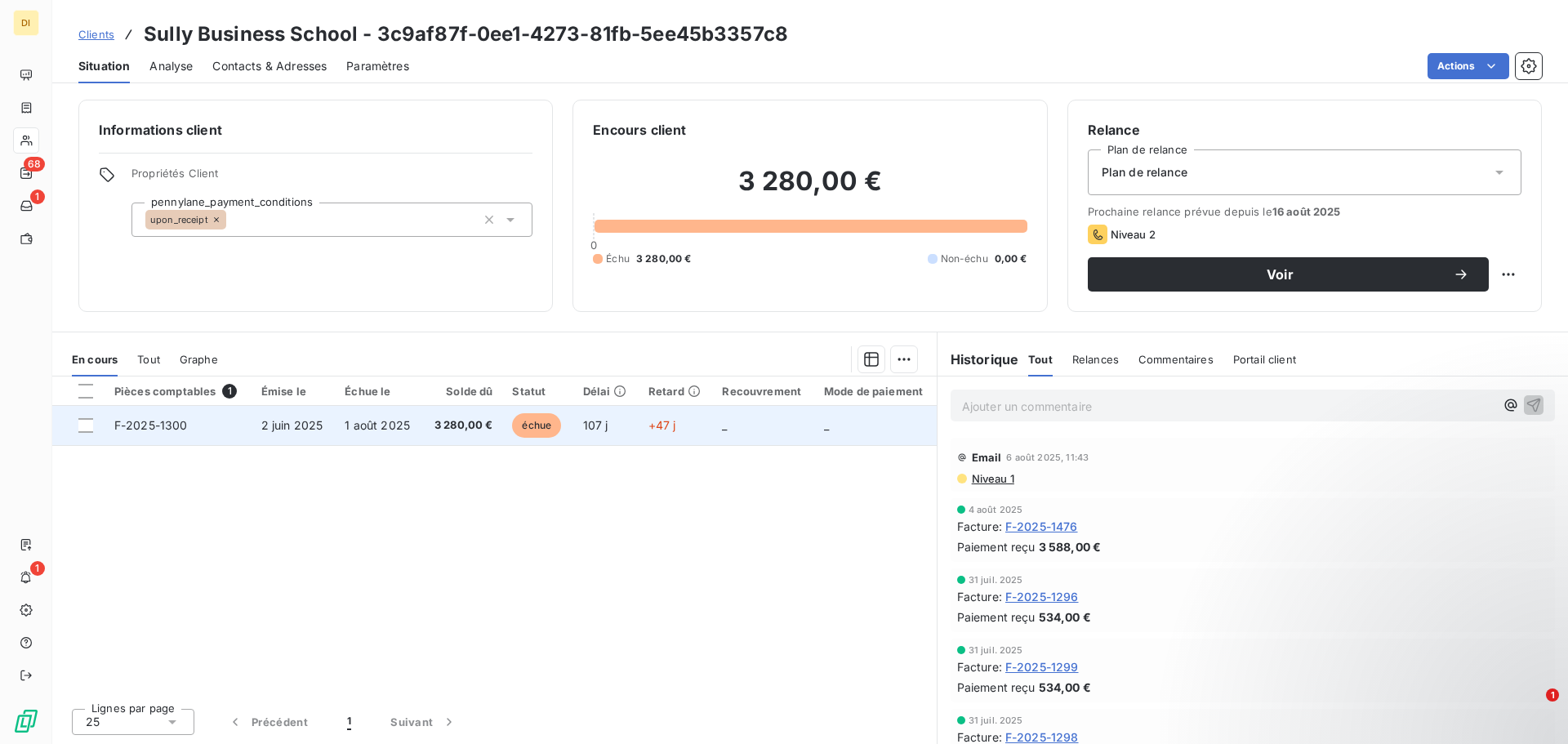
click at [367, 436] on td "1 août 2025" at bounding box center [378, 425] width 88 height 39
